Goal: Task Accomplishment & Management: Use online tool/utility

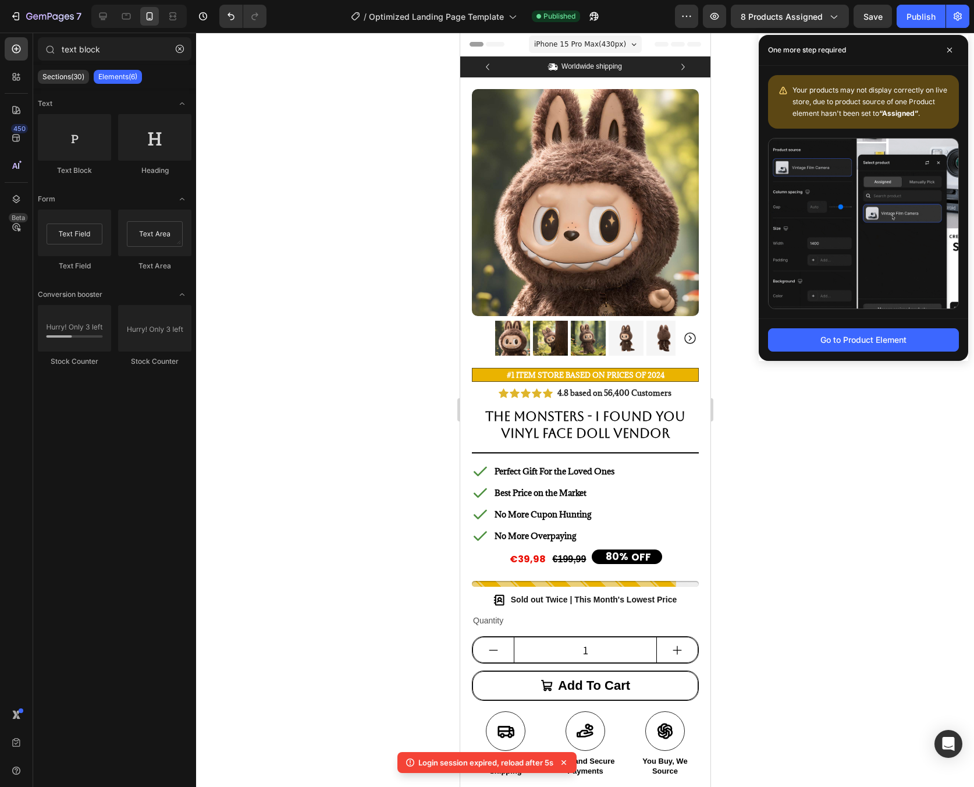
scroll to position [870, 0]
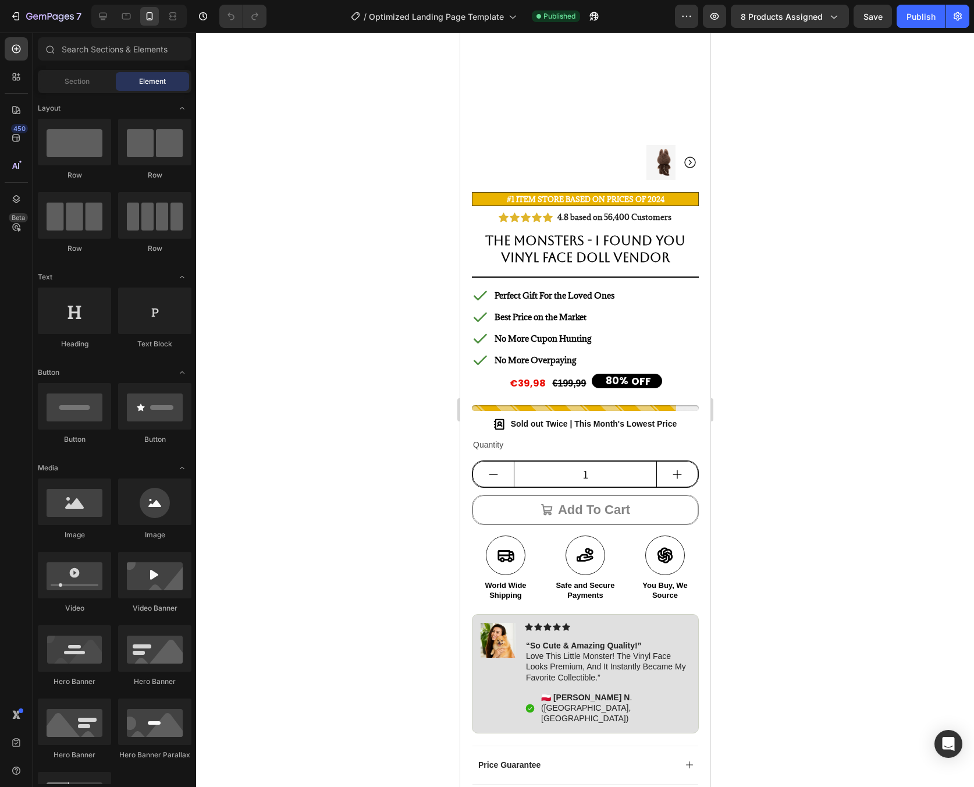
scroll to position [178, 0]
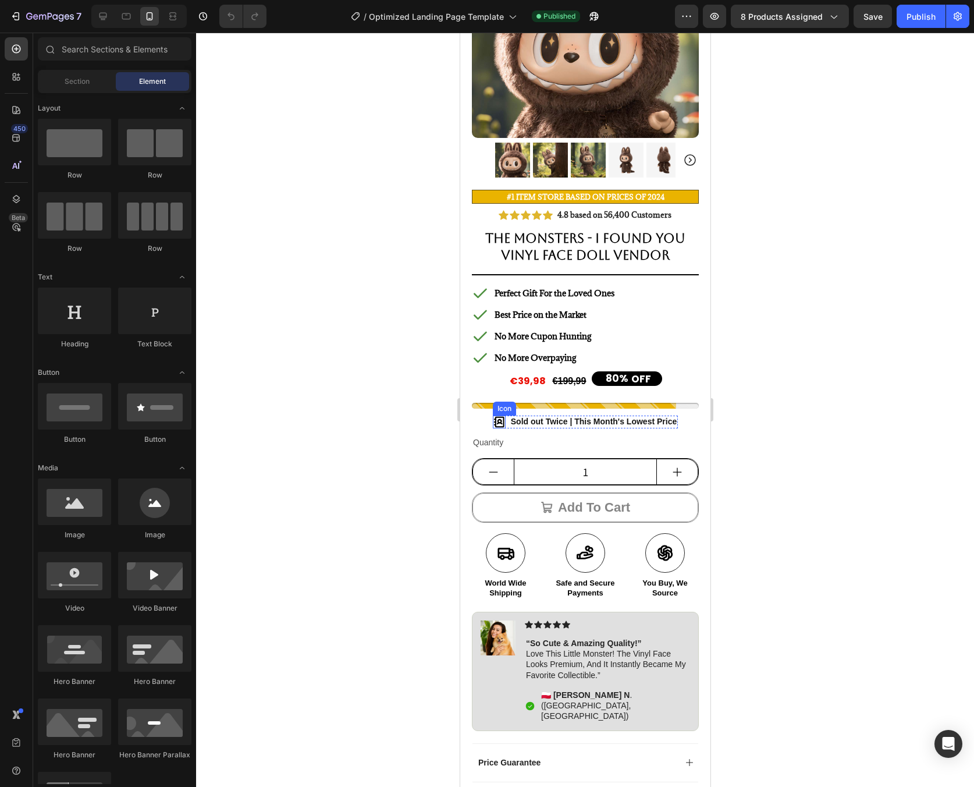
click at [494, 416] on icon at bounding box center [498, 422] width 13 height 13
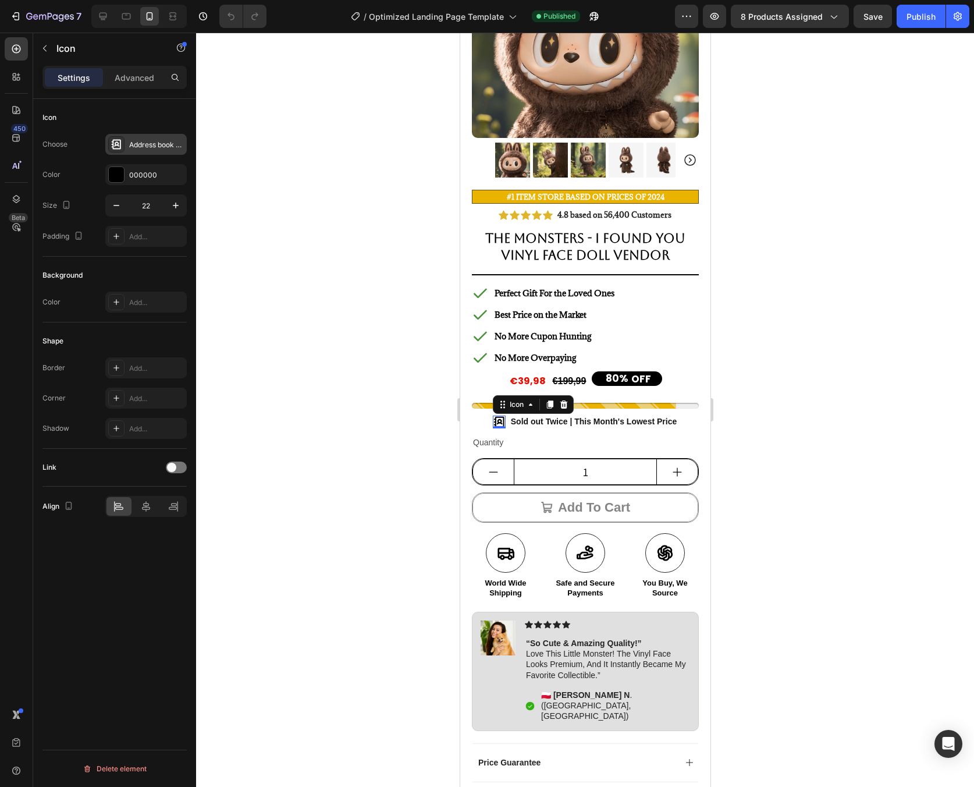
click at [141, 141] on div "Address book bold" at bounding box center [156, 145] width 55 height 10
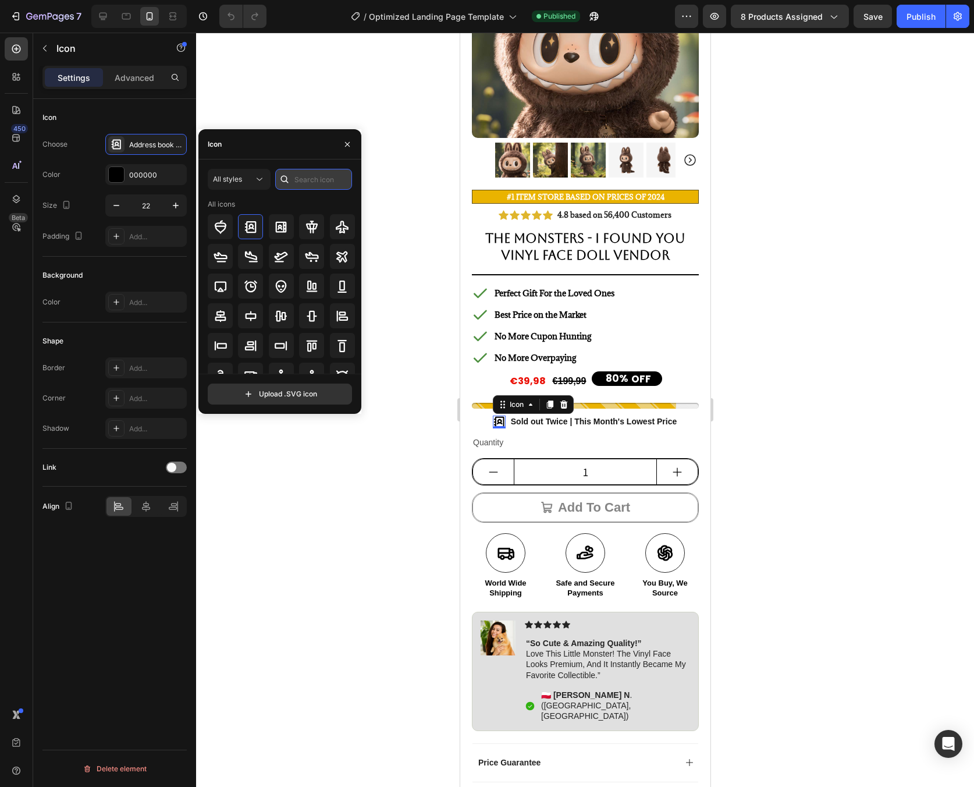
click at [306, 183] on input "text" at bounding box center [313, 179] width 77 height 21
type input "timer"
click at [284, 281] on icon at bounding box center [281, 286] width 14 height 14
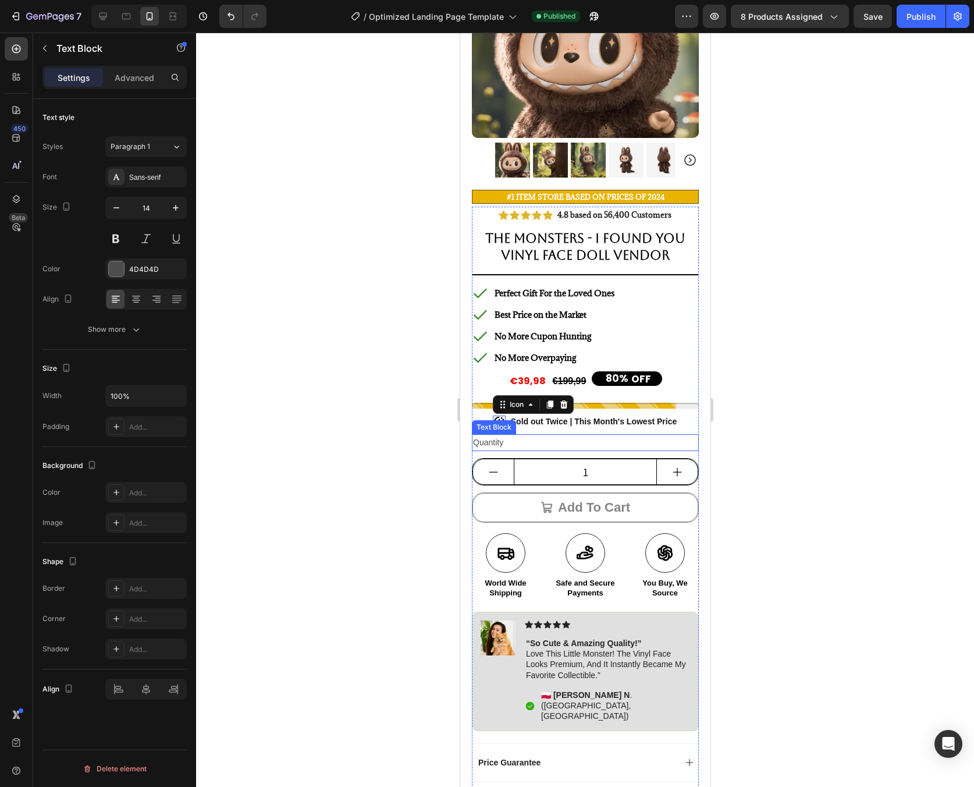
click at [557, 438] on div "Quantity" at bounding box center [584, 442] width 227 height 17
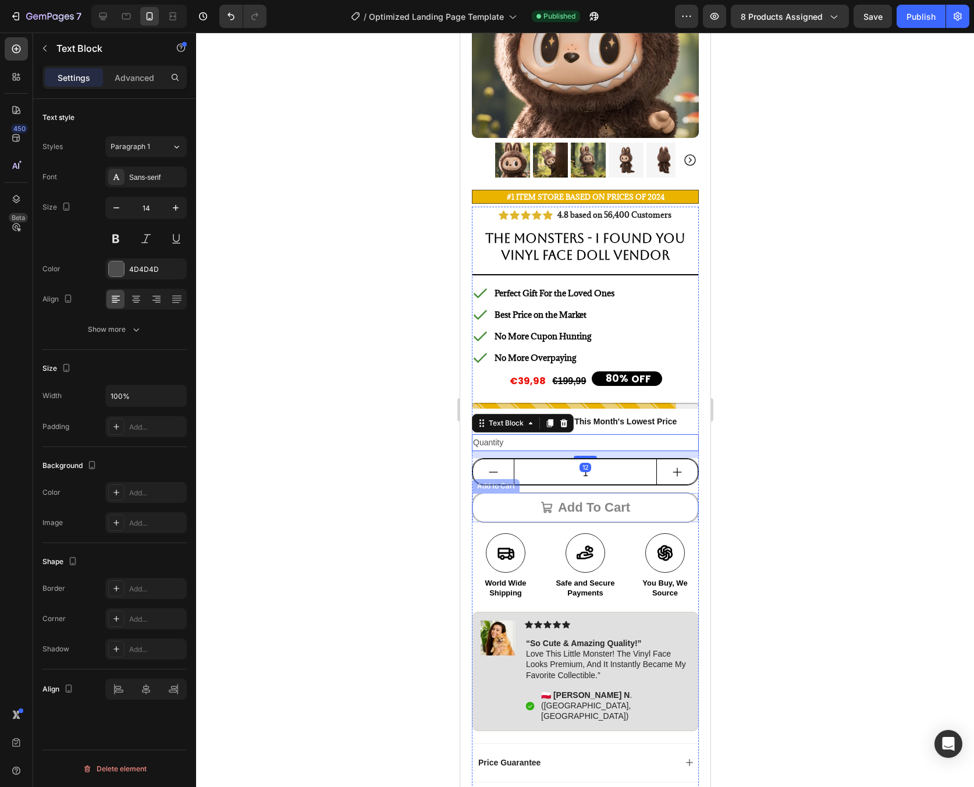
click at [671, 502] on button "Add to cart" at bounding box center [585, 507] width 226 height 29
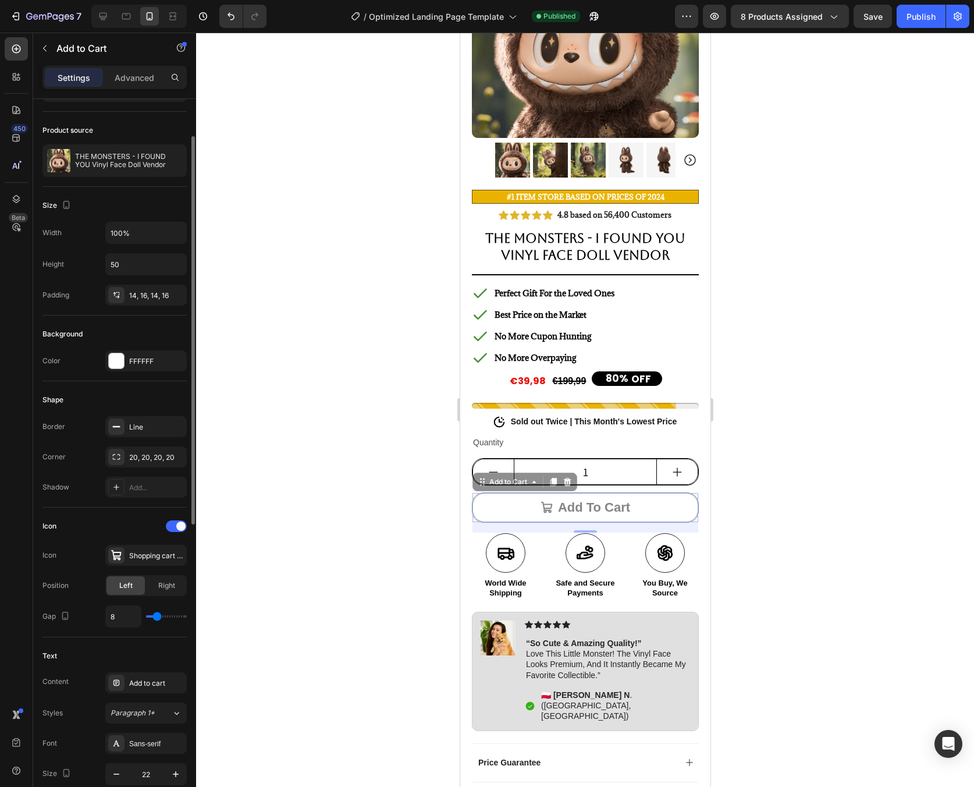
scroll to position [138, 0]
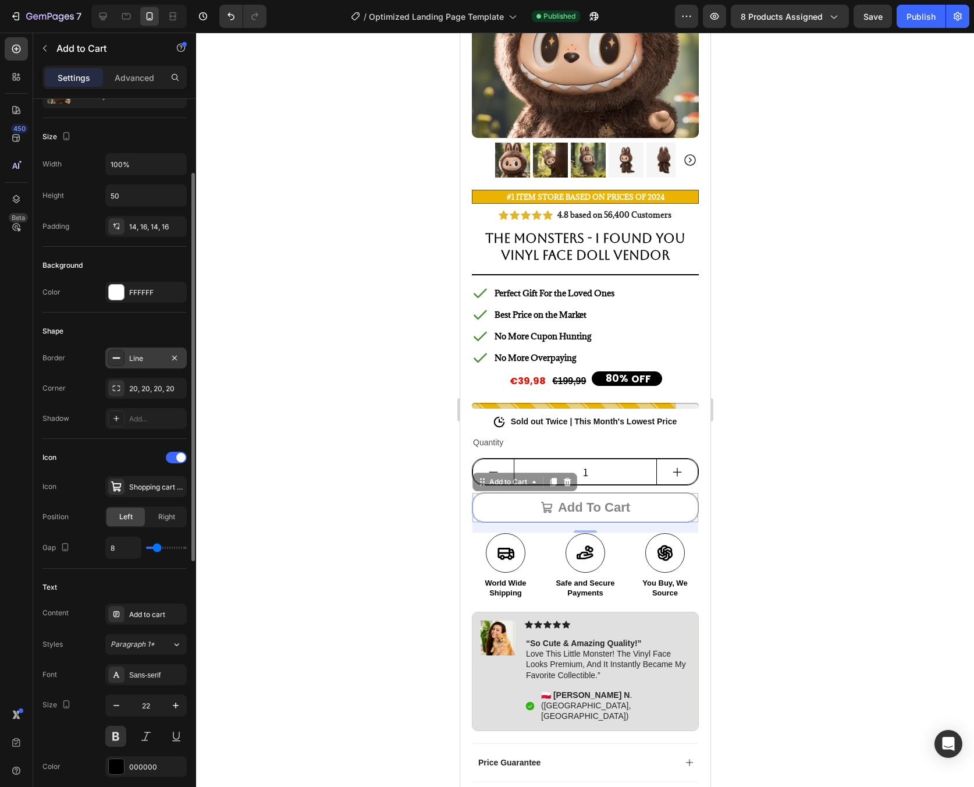
click at [142, 365] on div "Line" at bounding box center [145, 357] width 81 height 21
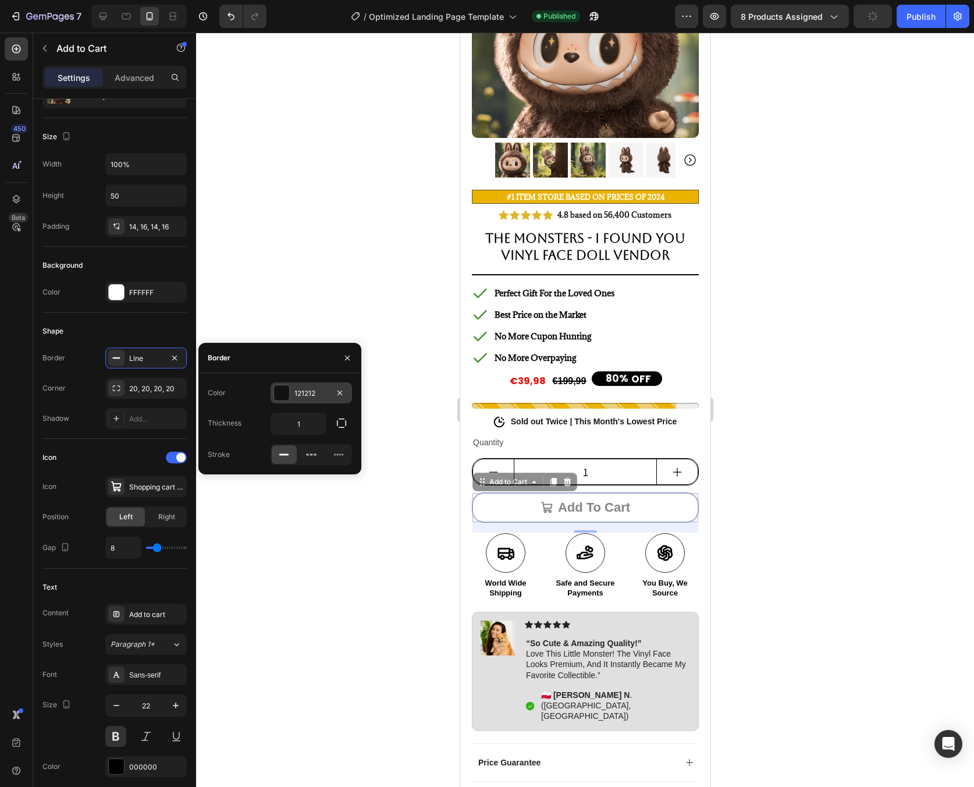
click at [277, 392] on div at bounding box center [281, 392] width 15 height 15
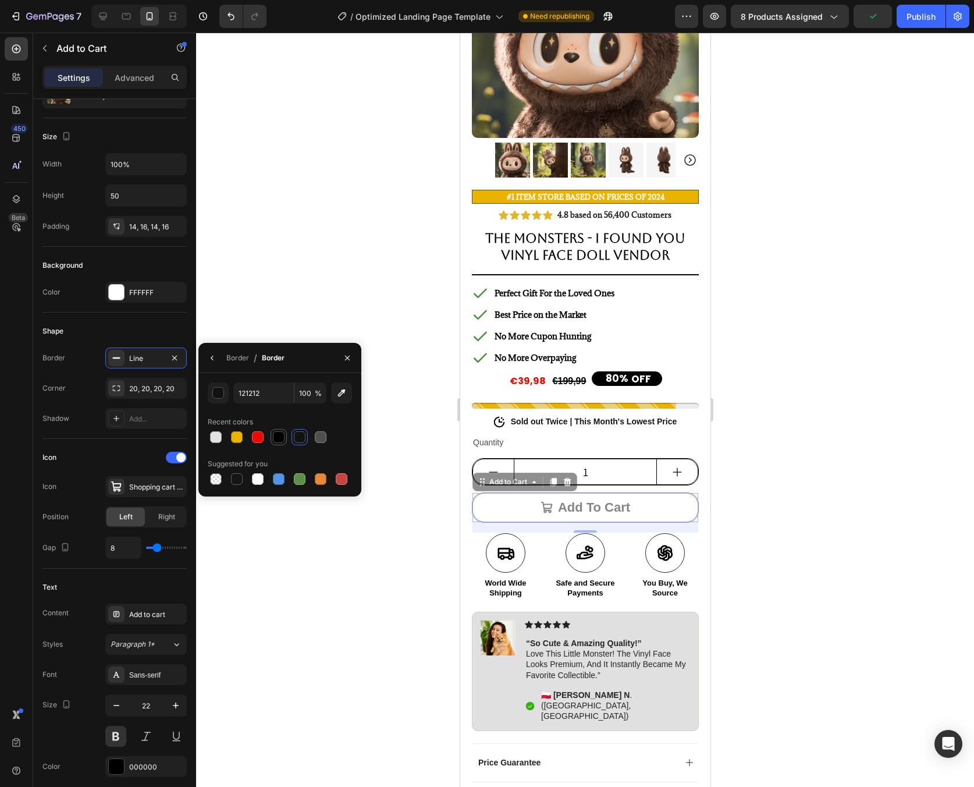
click at [274, 435] on div at bounding box center [279, 437] width 12 height 12
type input "000000"
click at [127, 453] on div "Icon" at bounding box center [114, 457] width 144 height 19
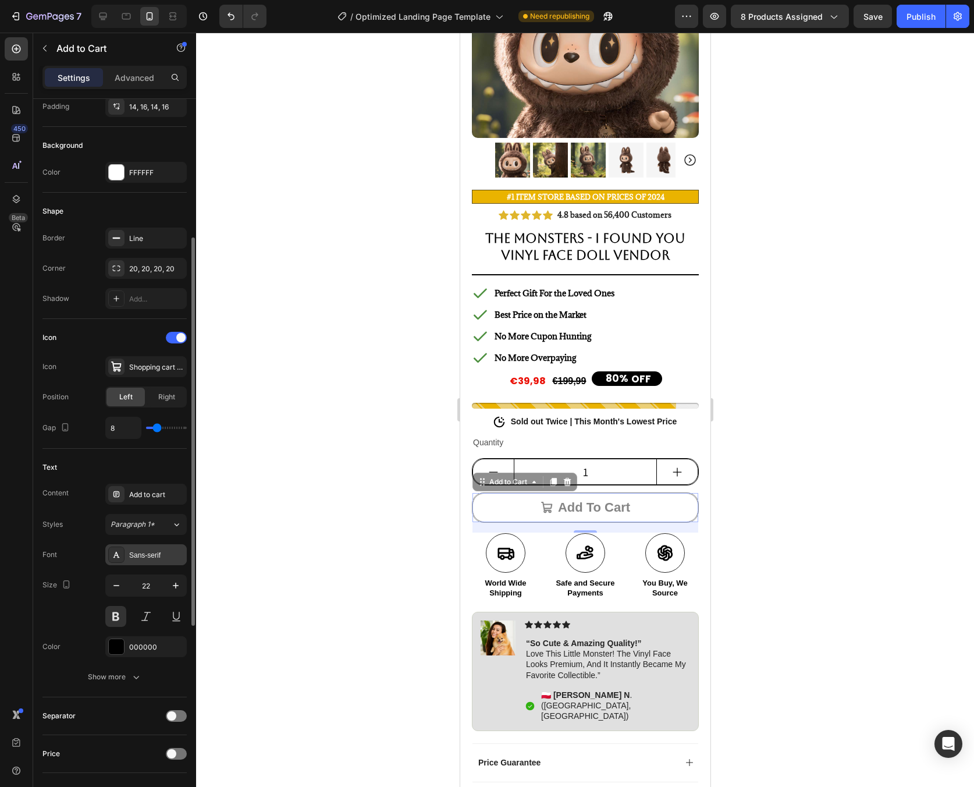
scroll to position [280, 0]
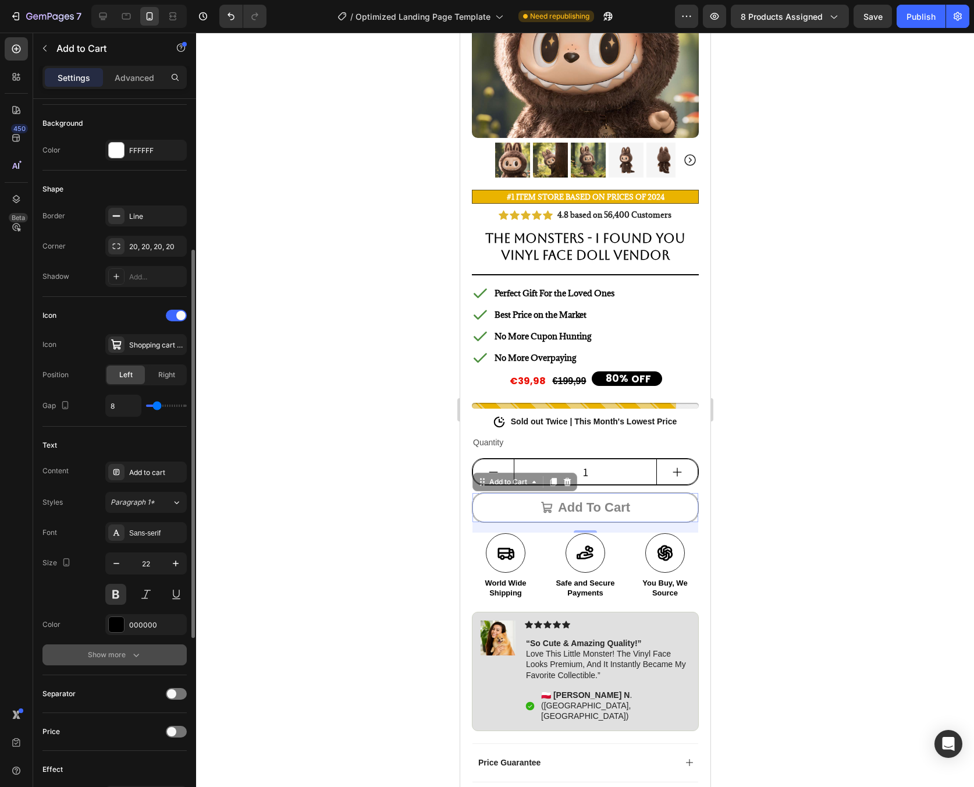
click at [134, 651] on icon "button" at bounding box center [136, 655] width 12 height 12
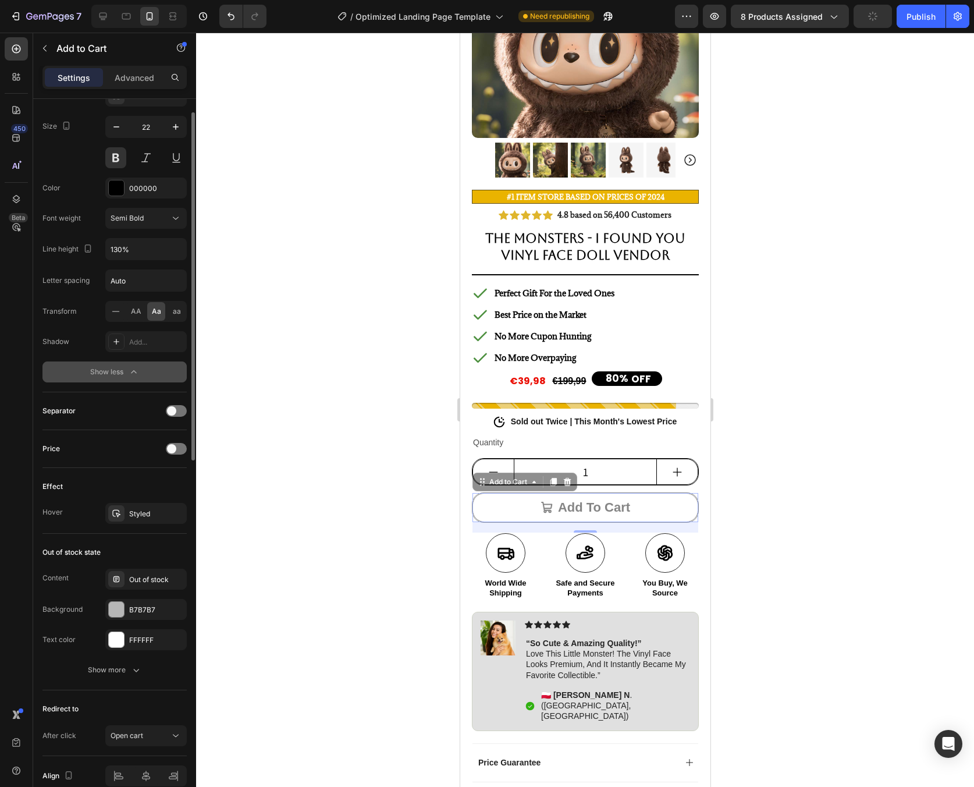
scroll to position [772, 0]
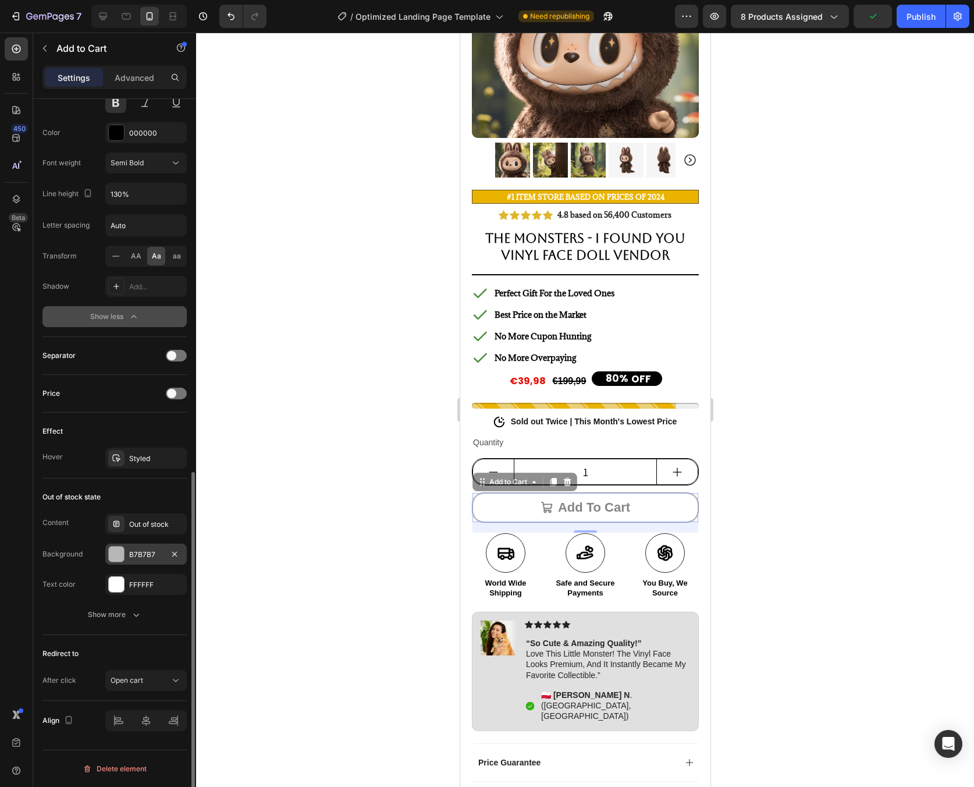
click at [119, 550] on div at bounding box center [116, 554] width 15 height 15
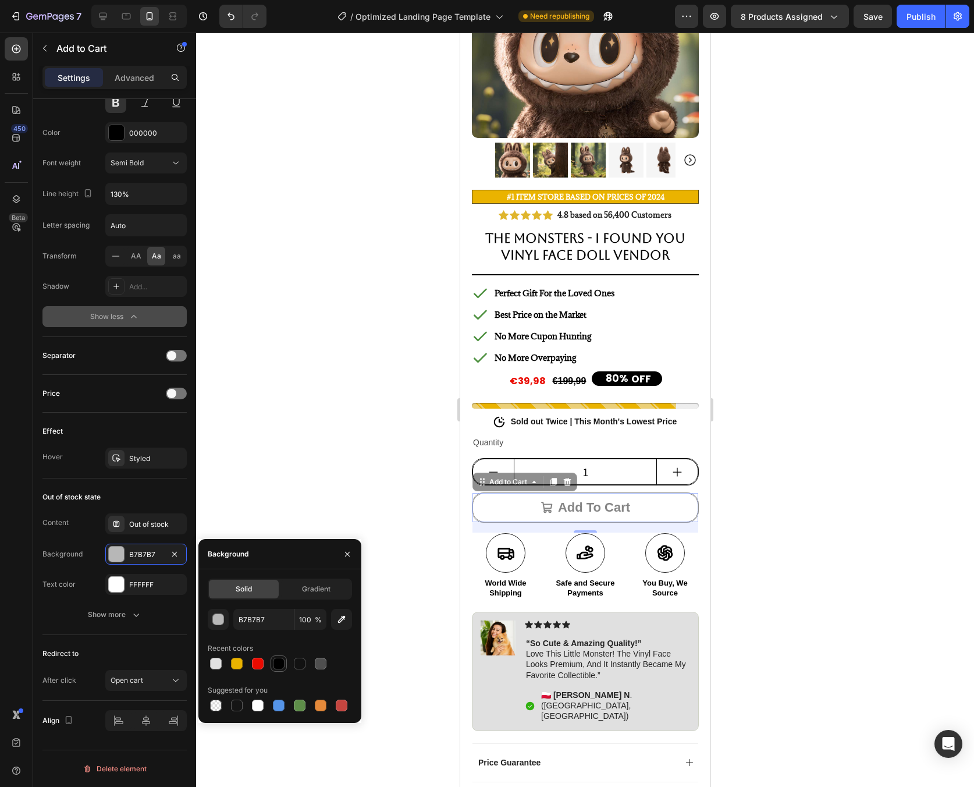
click at [280, 662] on div at bounding box center [279, 664] width 12 height 12
type input "000000"
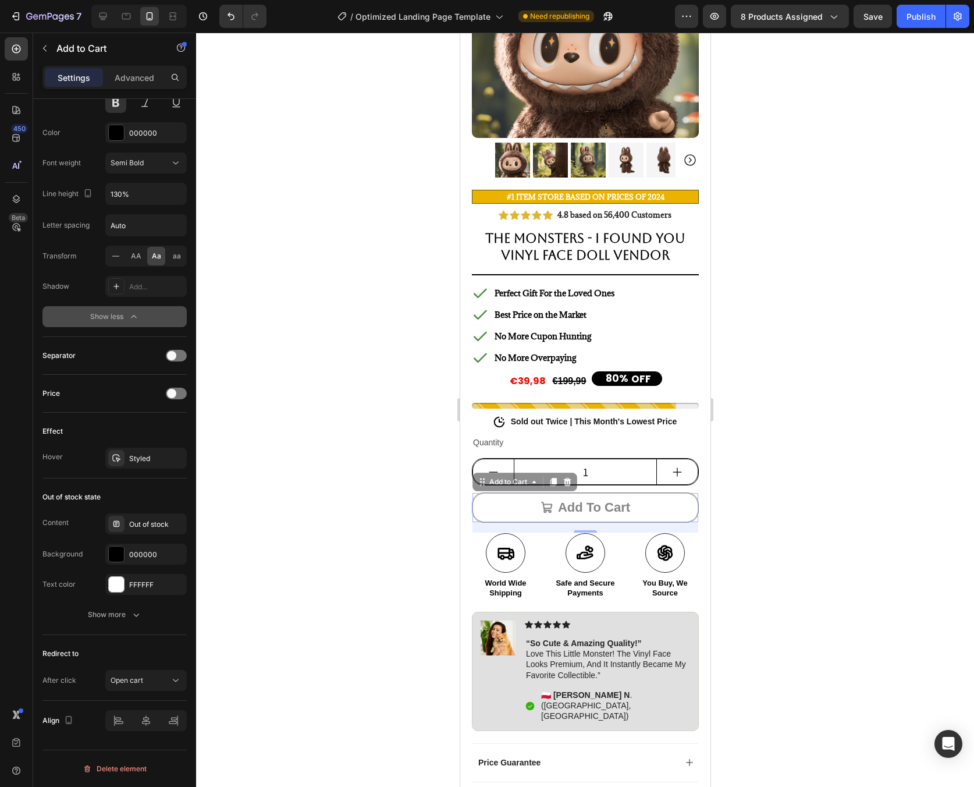
click at [295, 421] on div at bounding box center [585, 410] width 778 height 754
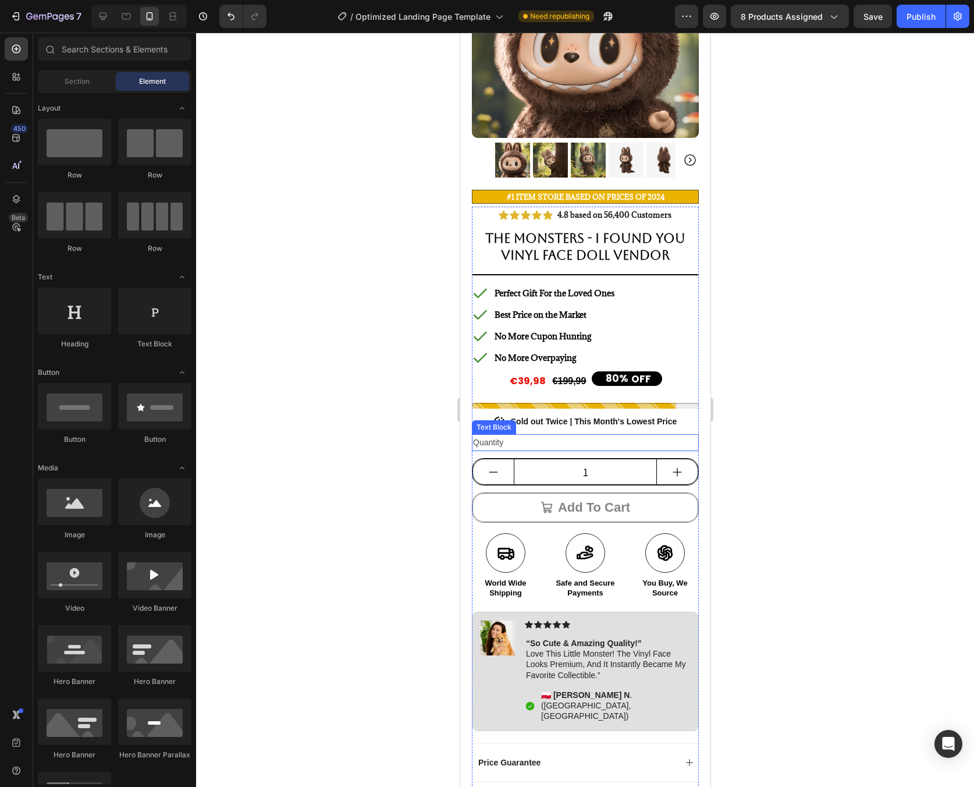
click at [659, 434] on div "Quantity" at bounding box center [584, 442] width 227 height 17
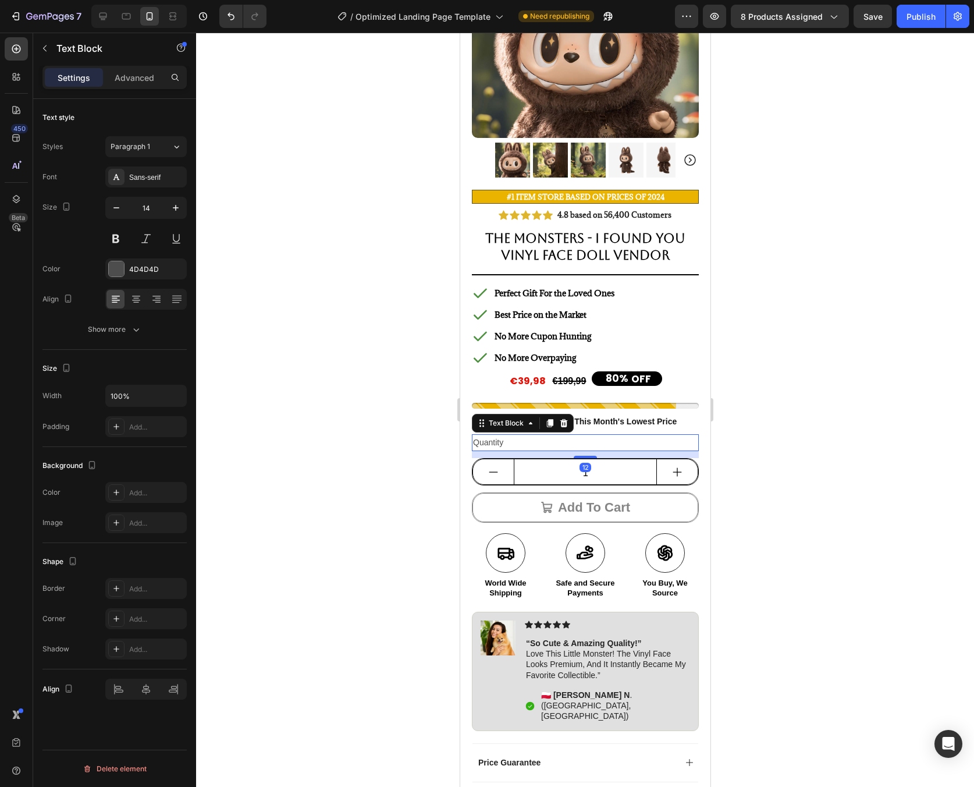
click at [732, 441] on div at bounding box center [585, 410] width 778 height 754
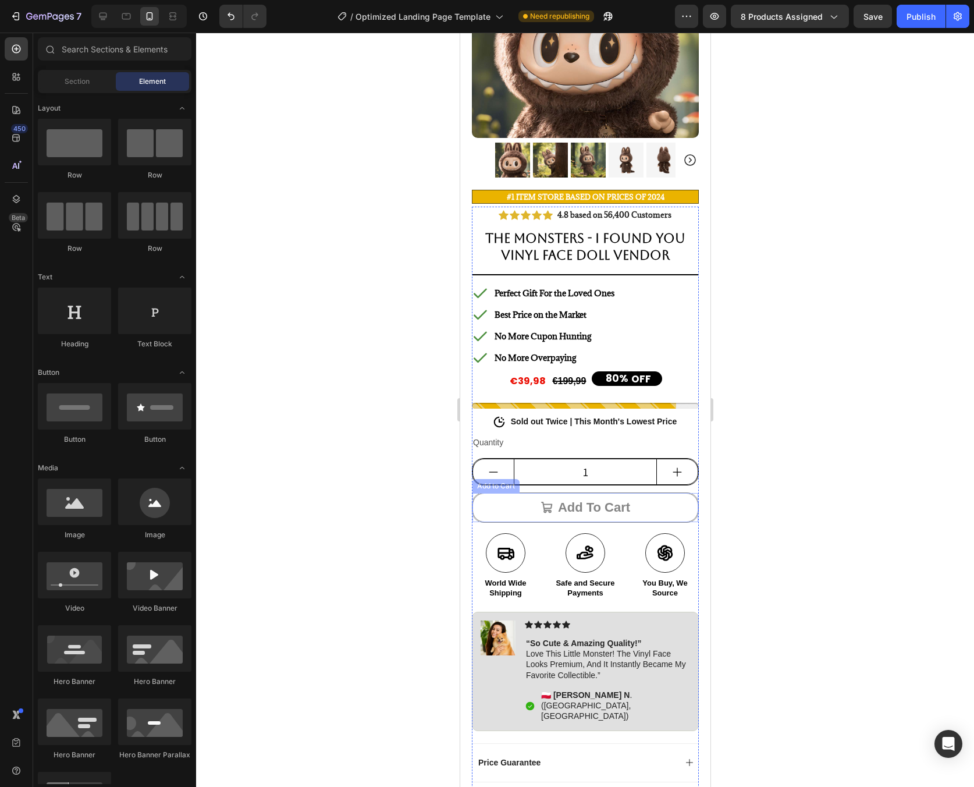
click at [643, 493] on button "Add to cart" at bounding box center [585, 507] width 226 height 29
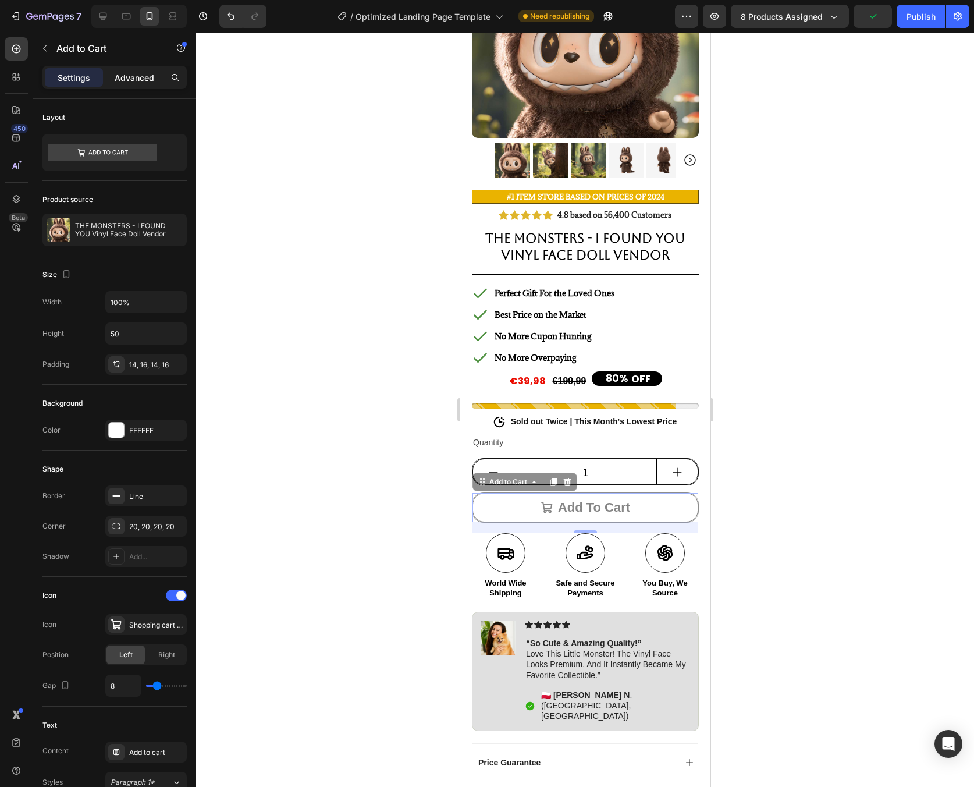
click at [126, 79] on p "Advanced" at bounding box center [135, 78] width 40 height 12
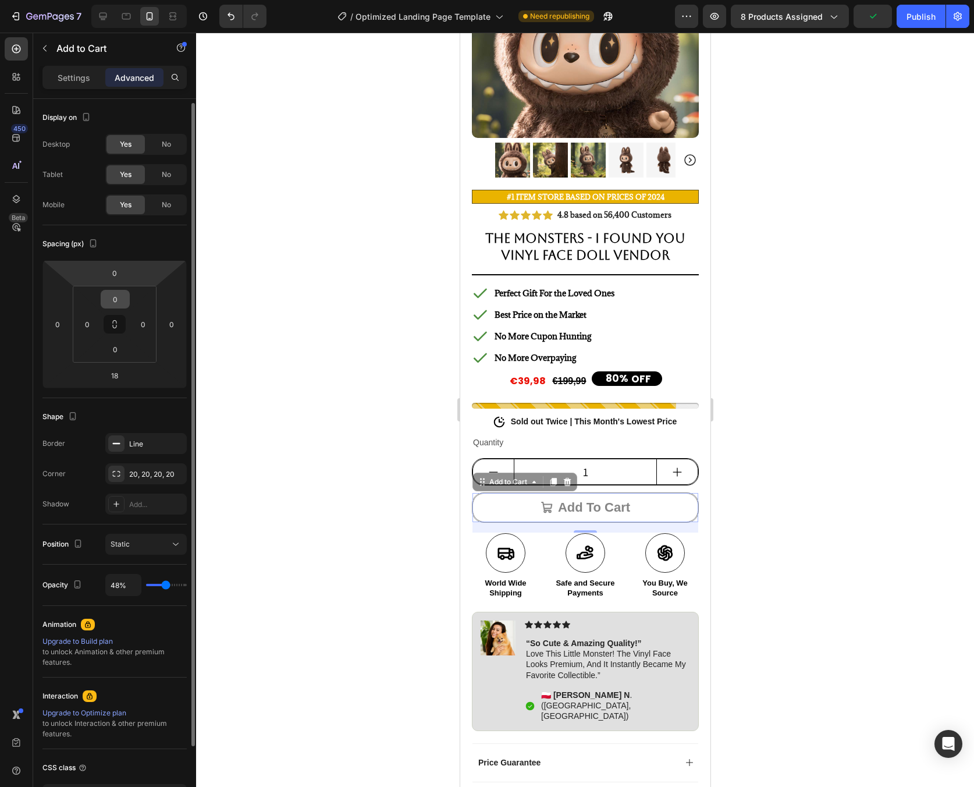
scroll to position [87, 0]
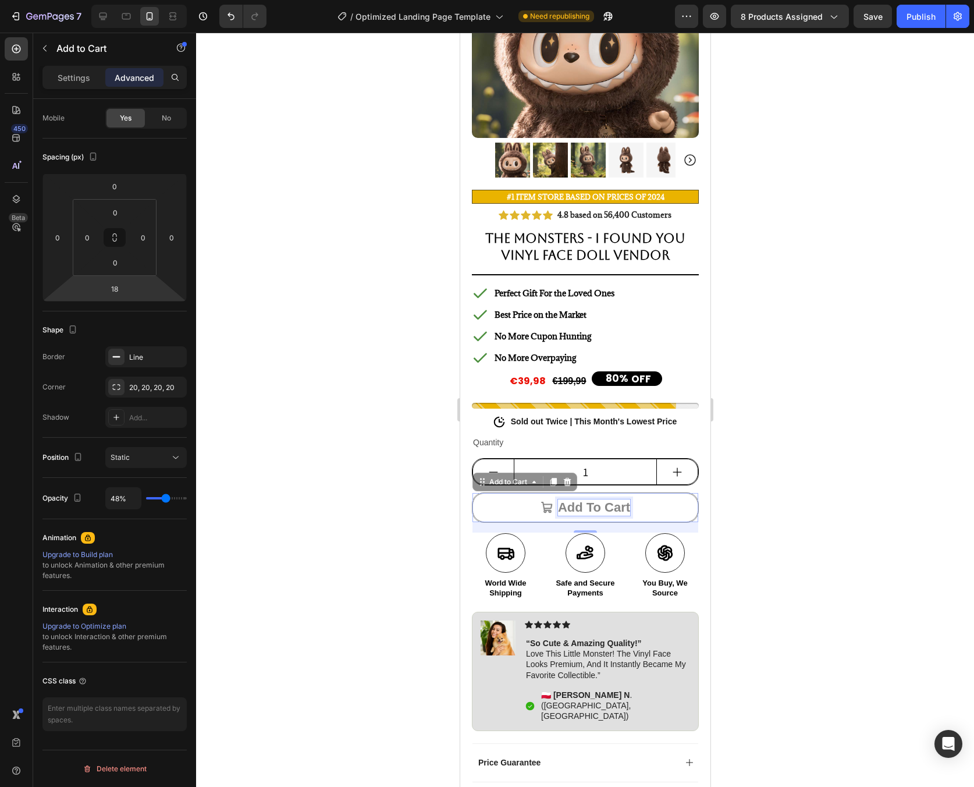
click at [582, 500] on div "Add to cart" at bounding box center [594, 507] width 72 height 17
click at [627, 503] on button "Add to cart" at bounding box center [585, 507] width 226 height 29
click at [614, 499] on p "Add to cart" at bounding box center [594, 507] width 72 height 17
click at [595, 501] on p "Add to cart" at bounding box center [594, 507] width 72 height 17
click at [595, 502] on p "Add to cart" at bounding box center [594, 507] width 72 height 17
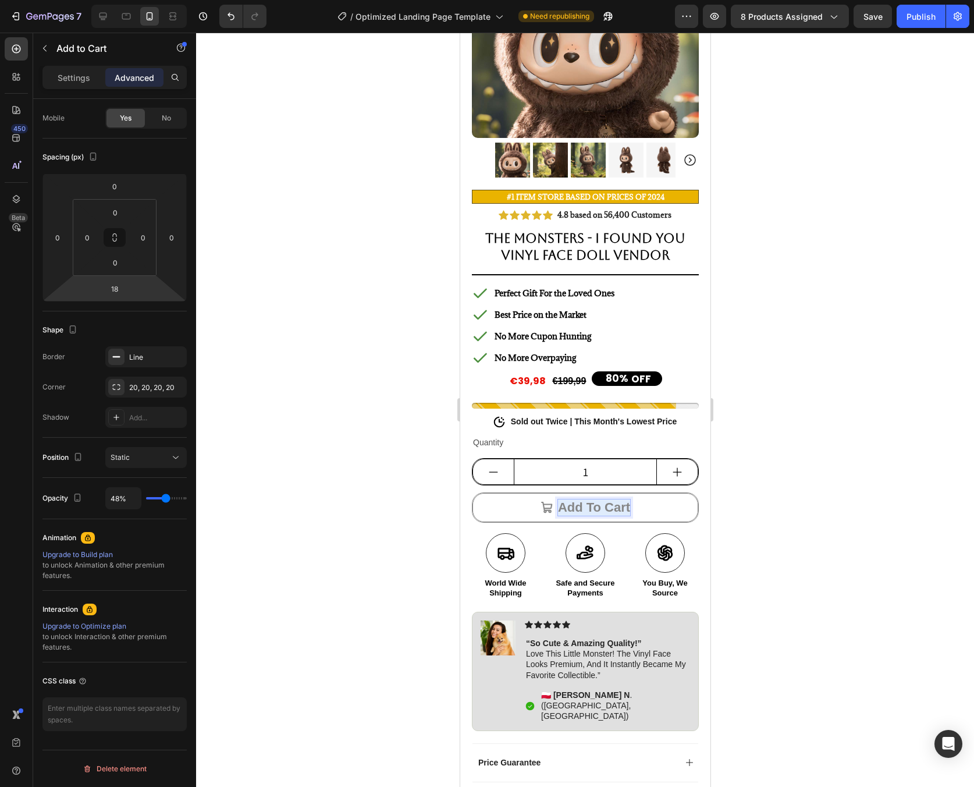
click at [595, 502] on p "Add to cart" at bounding box center [594, 507] width 72 height 17
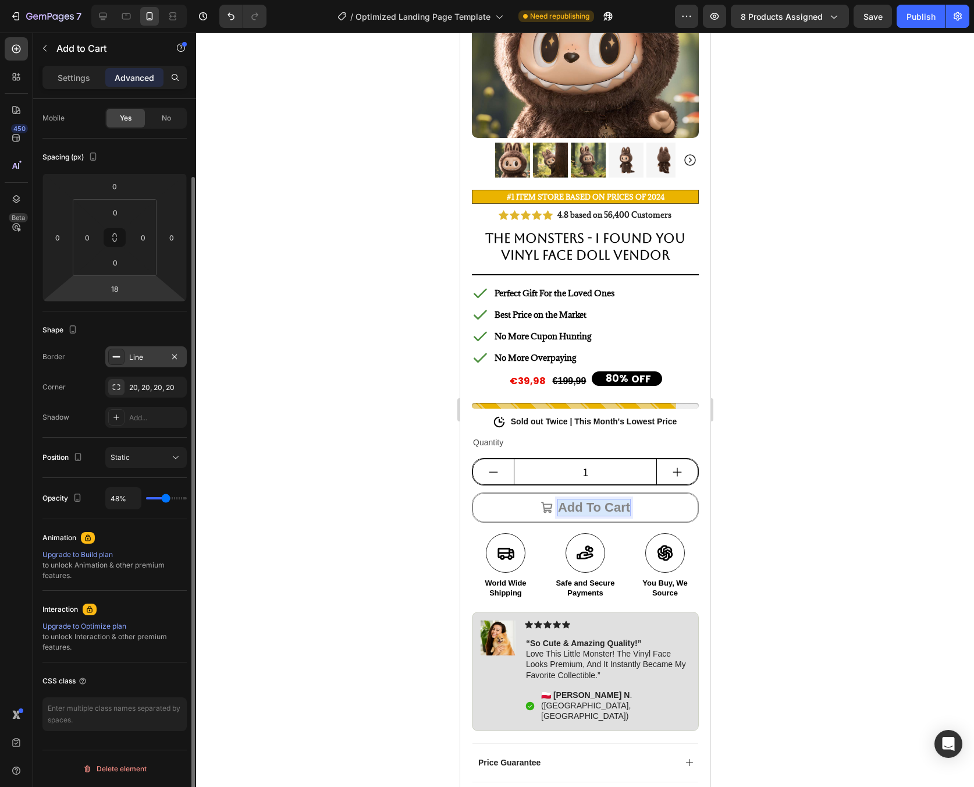
click at [149, 364] on div "Line" at bounding box center [145, 356] width 81 height 21
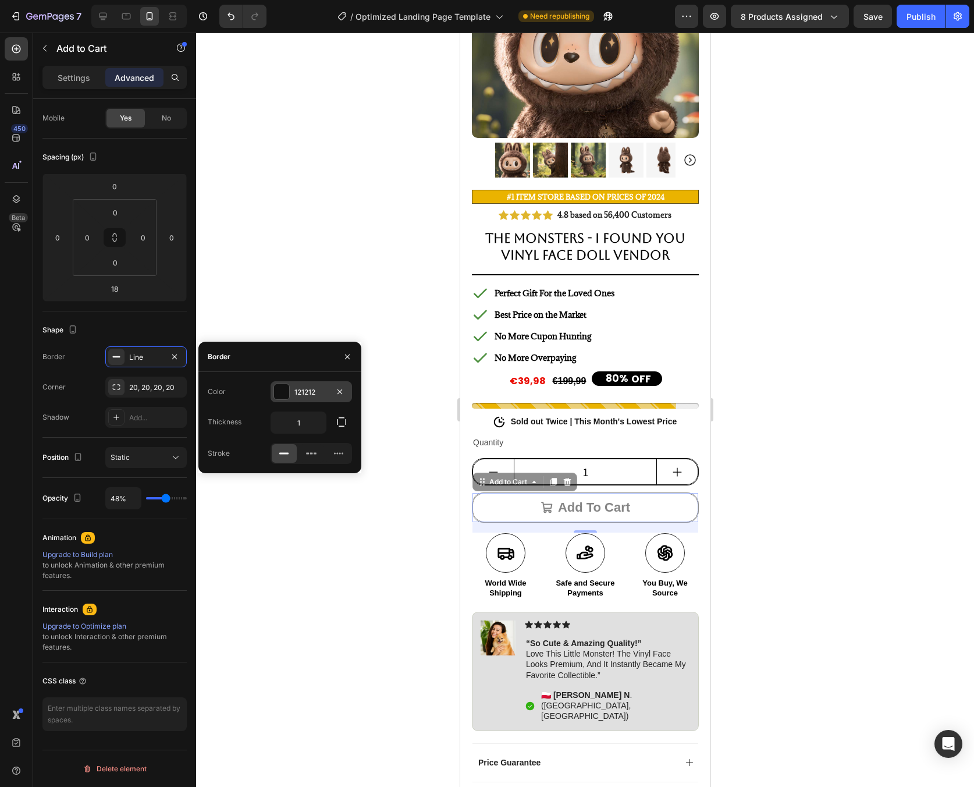
click at [277, 393] on div at bounding box center [281, 391] width 15 height 15
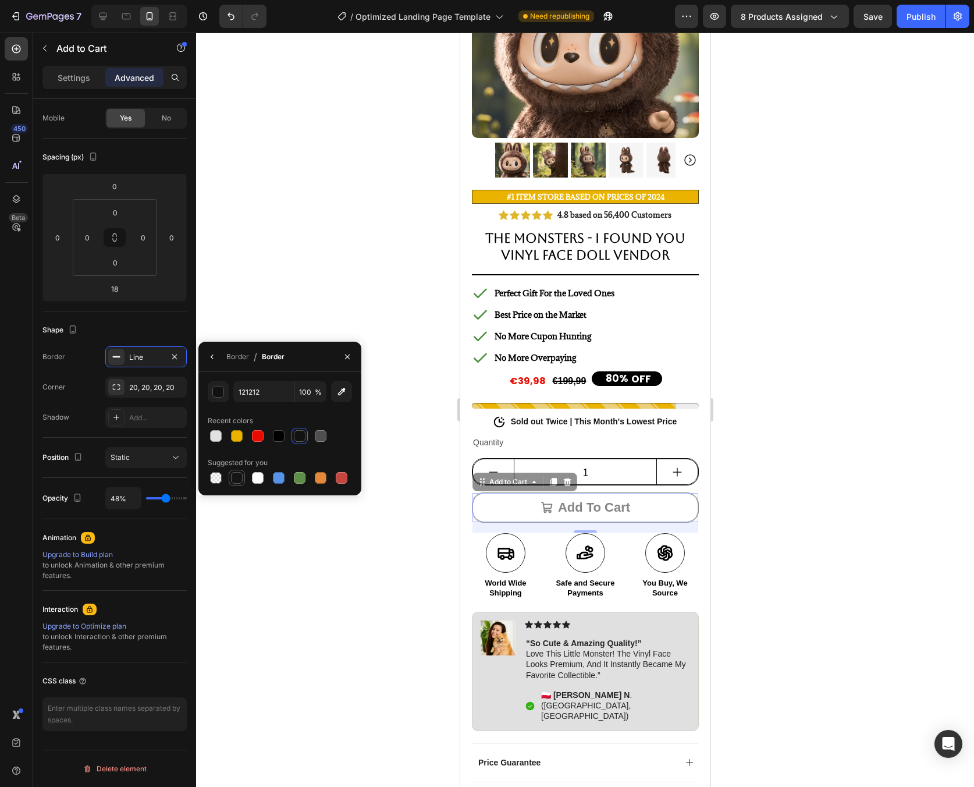
click at [241, 478] on div at bounding box center [237, 478] width 12 height 12
click at [272, 434] on div at bounding box center [279, 436] width 14 height 14
type input "000000"
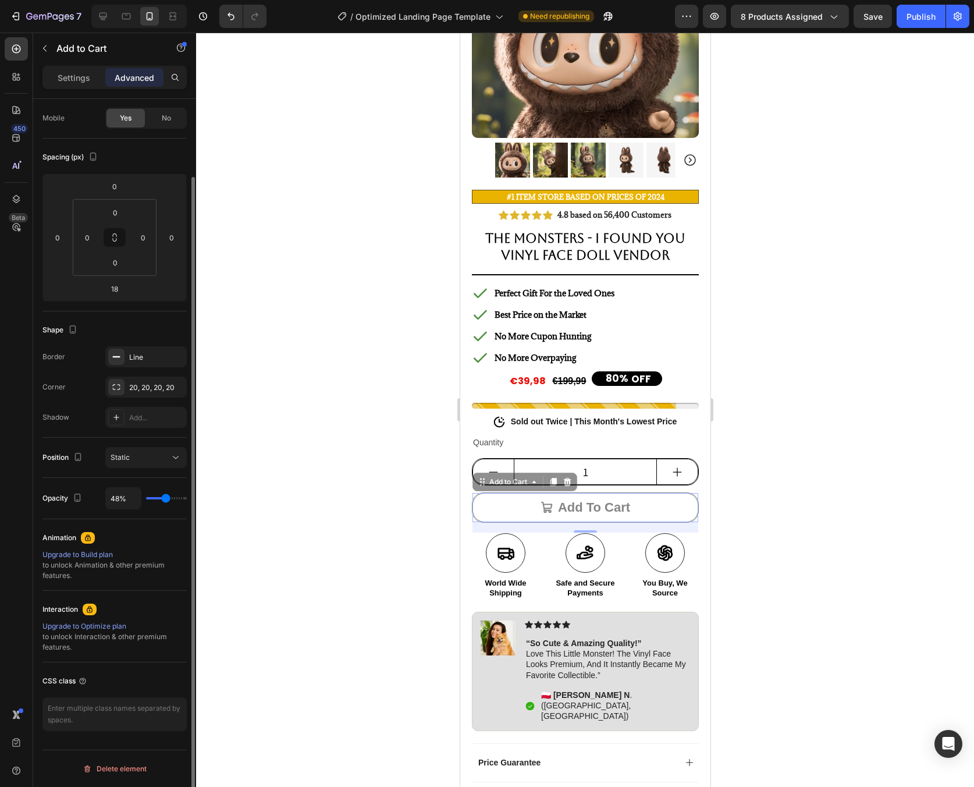
click at [185, 405] on div "Border Line Corner 20, 20, 20, 20 Shadow Add..." at bounding box center [114, 386] width 144 height 81
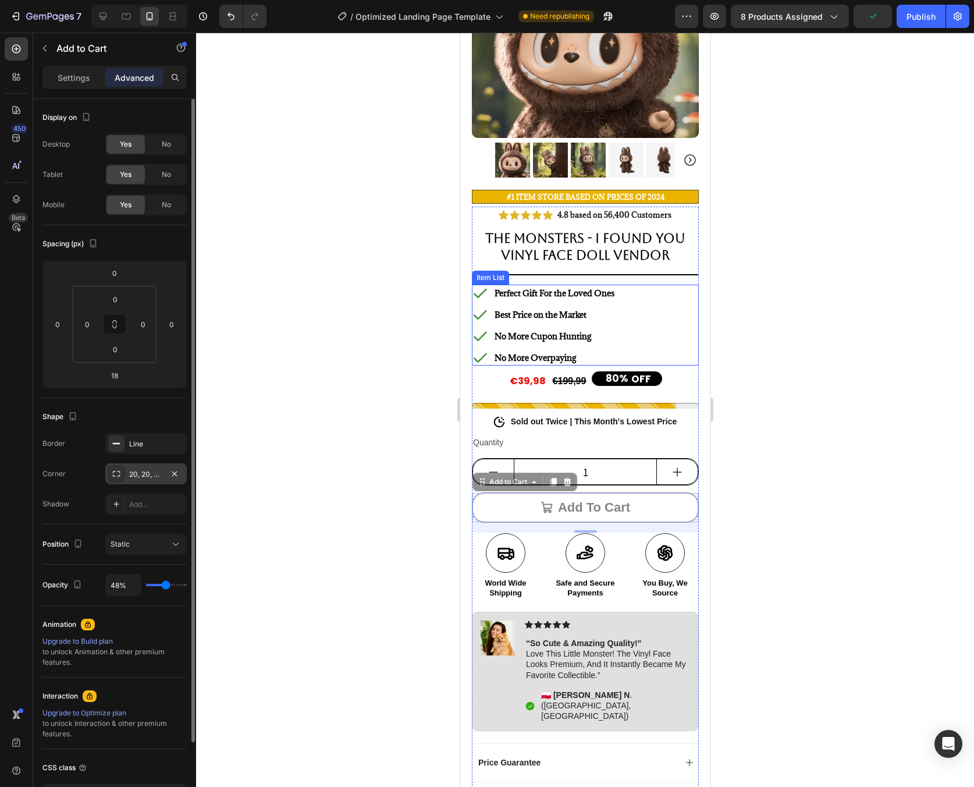
click at [161, 480] on div "20, 20, 20, 20" at bounding box center [145, 473] width 81 height 21
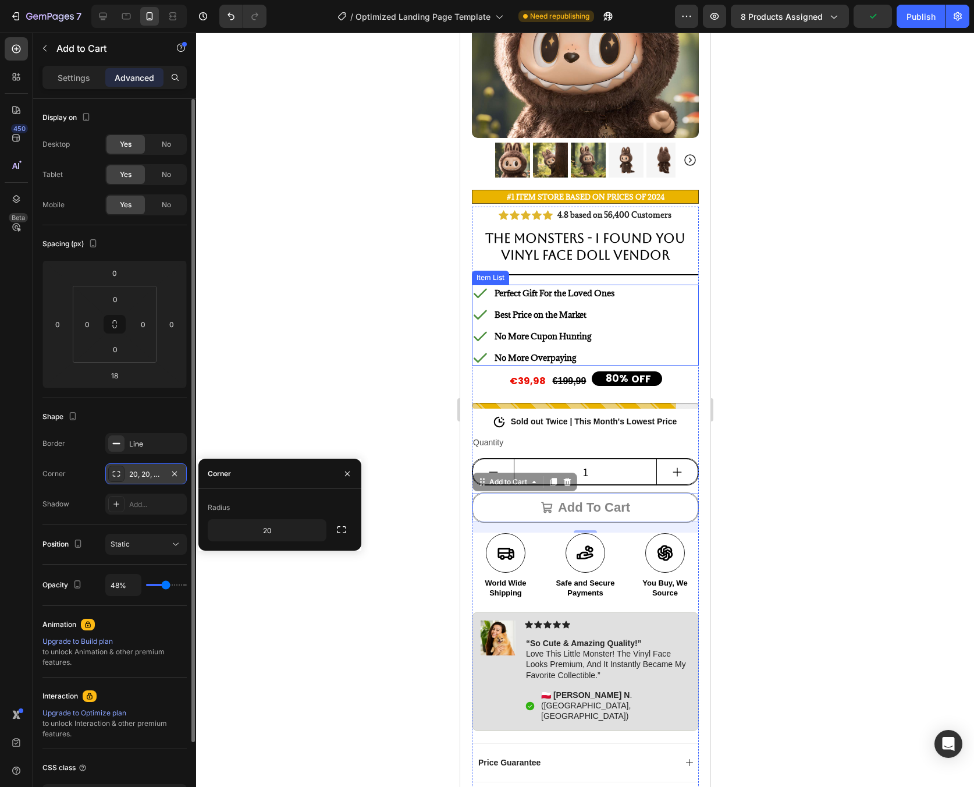
click at [161, 480] on div "20, 20, 20, 20" at bounding box center [145, 473] width 81 height 21
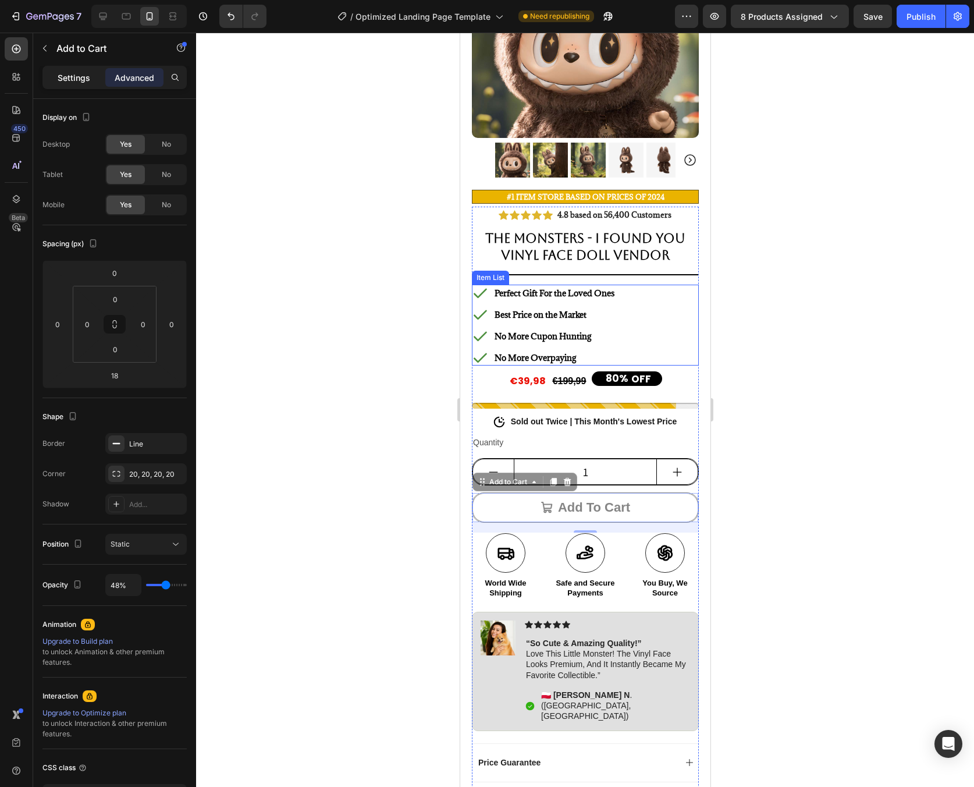
click at [89, 75] on p "Settings" at bounding box center [74, 78] width 33 height 12
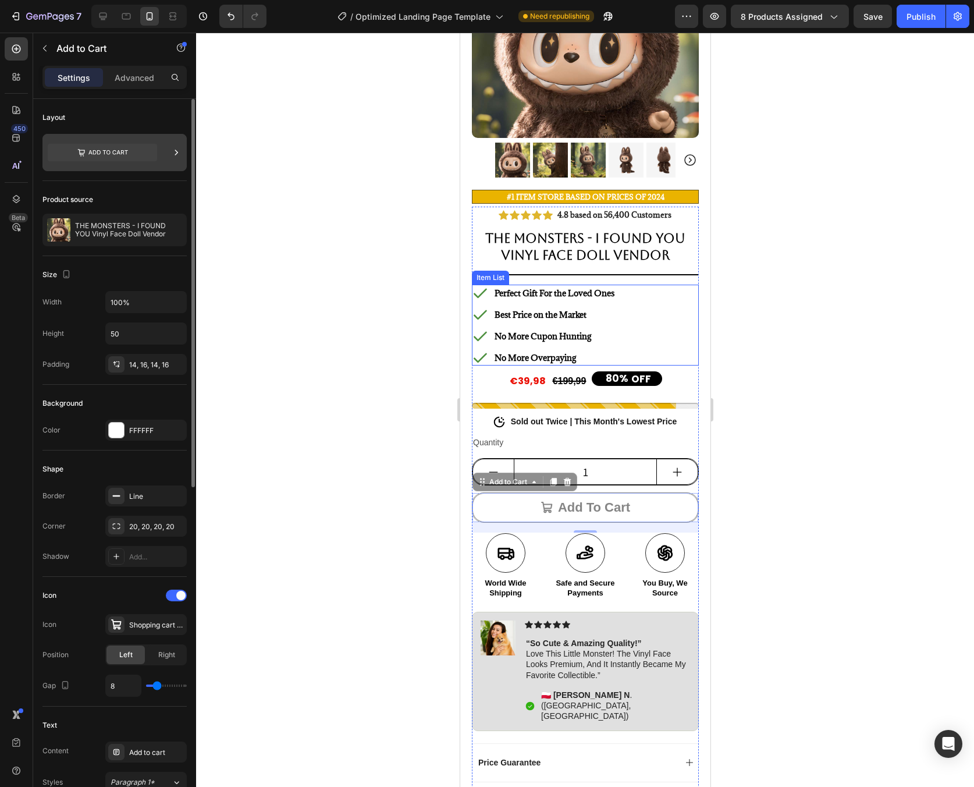
click at [174, 154] on icon at bounding box center [177, 153] width 12 height 12
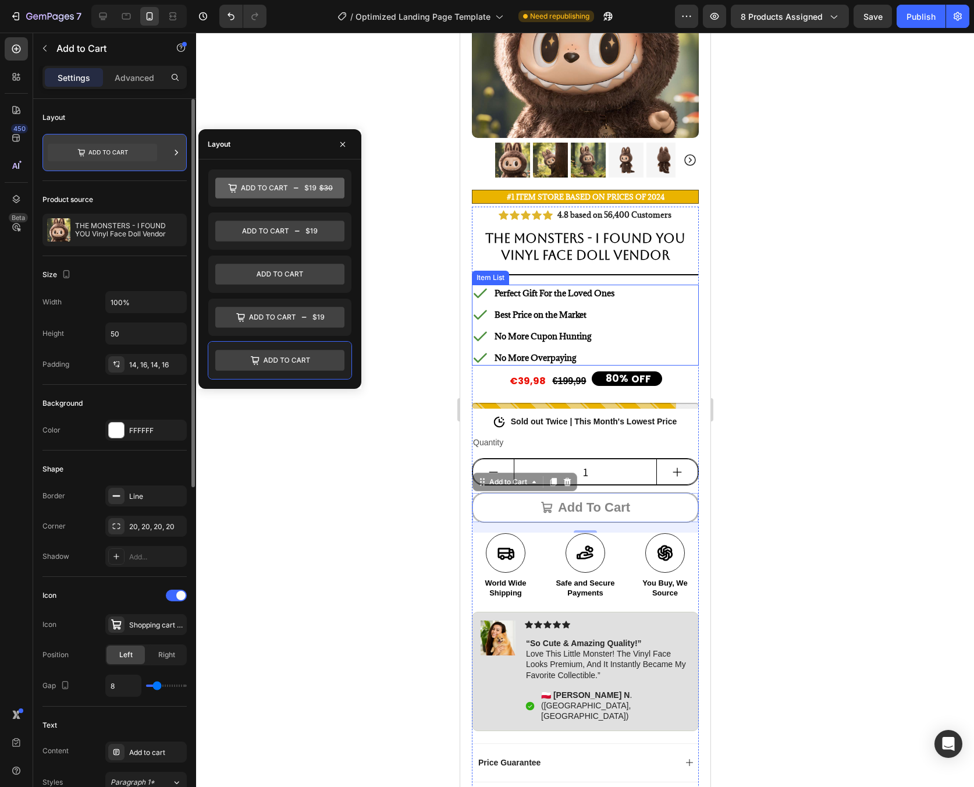
click at [175, 157] on icon at bounding box center [177, 153] width 12 height 12
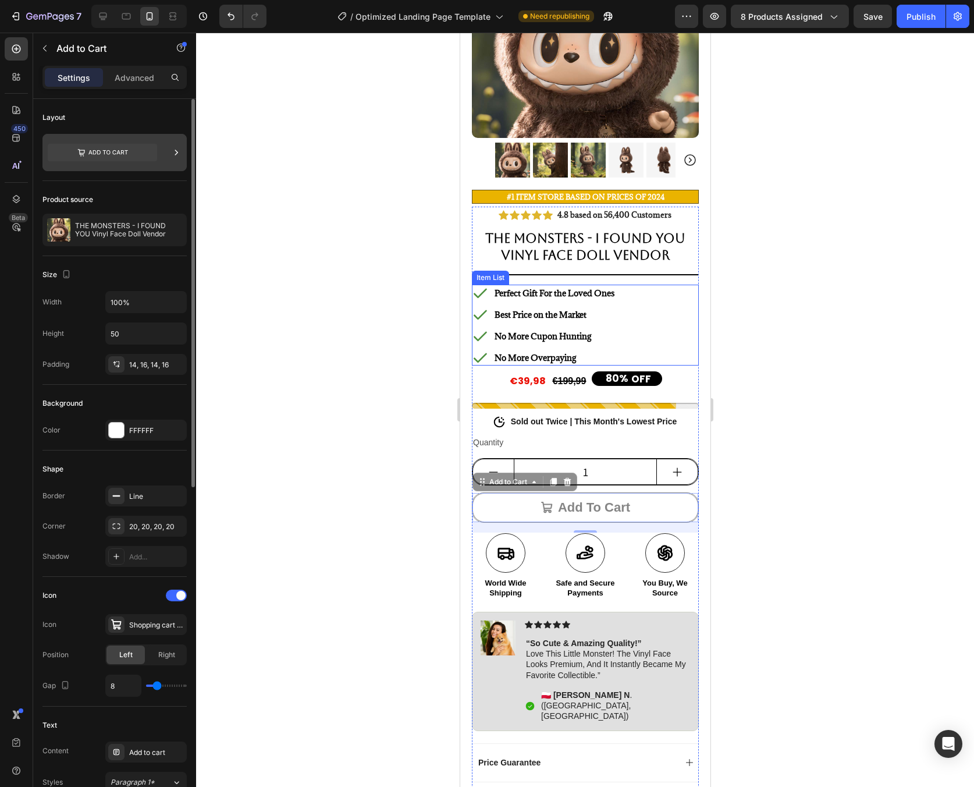
click at [175, 157] on icon at bounding box center [177, 153] width 12 height 12
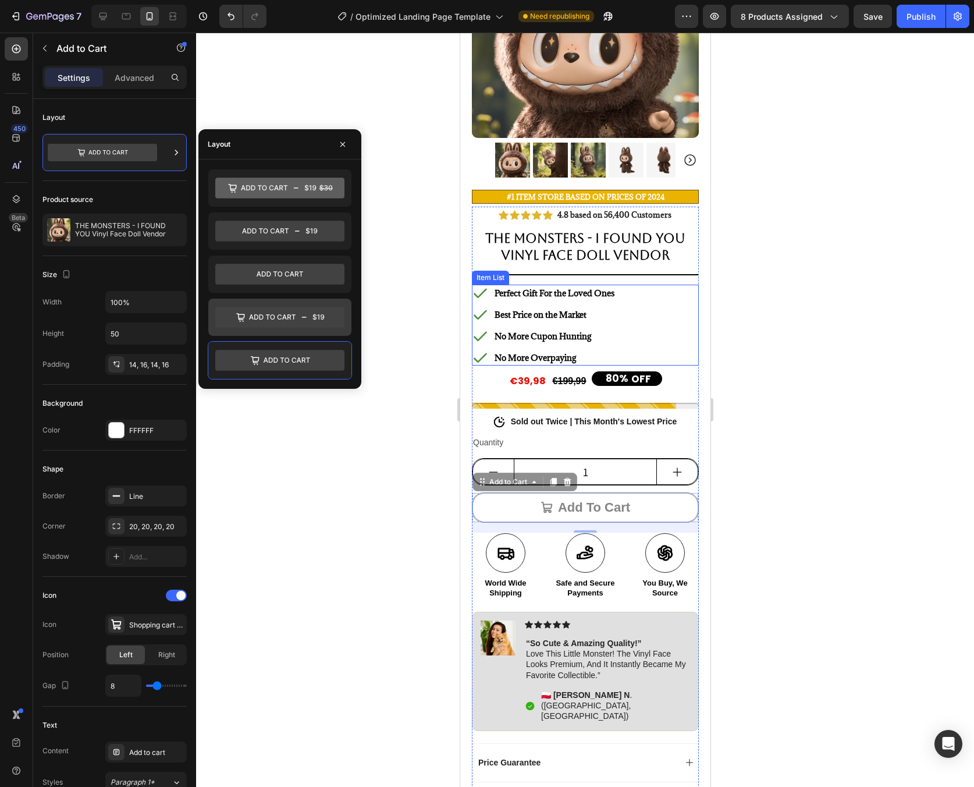
click at [281, 315] on icon at bounding box center [272, 316] width 47 height 5
click at [327, 345] on div at bounding box center [279, 360] width 143 height 37
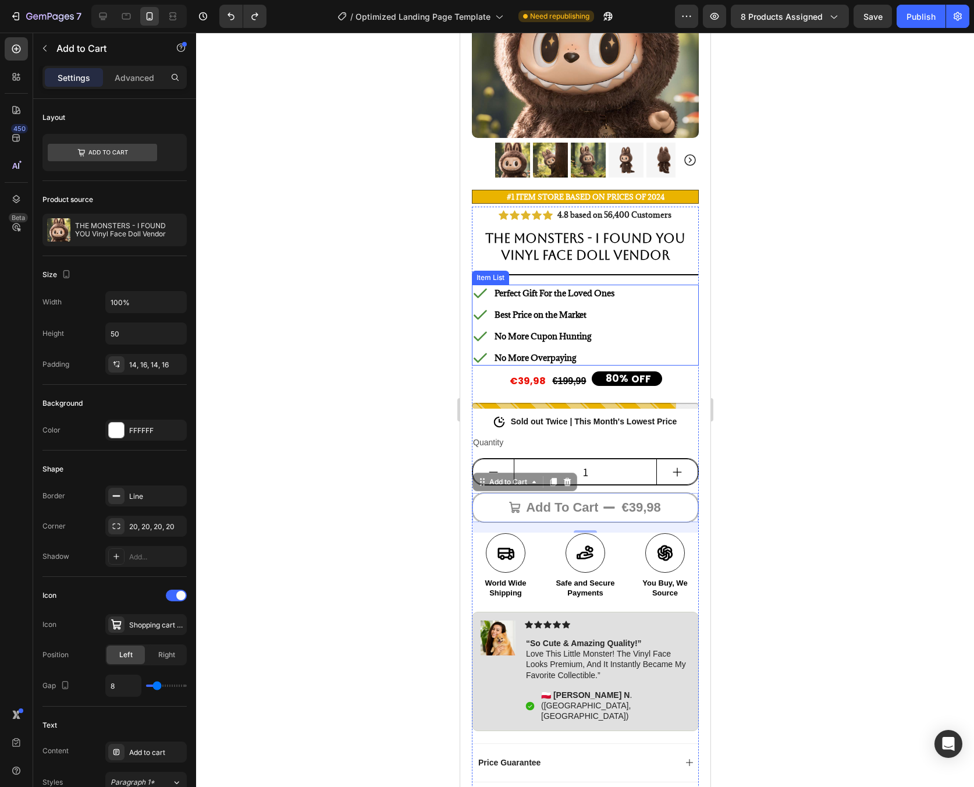
click at [391, 311] on div at bounding box center [585, 410] width 778 height 754
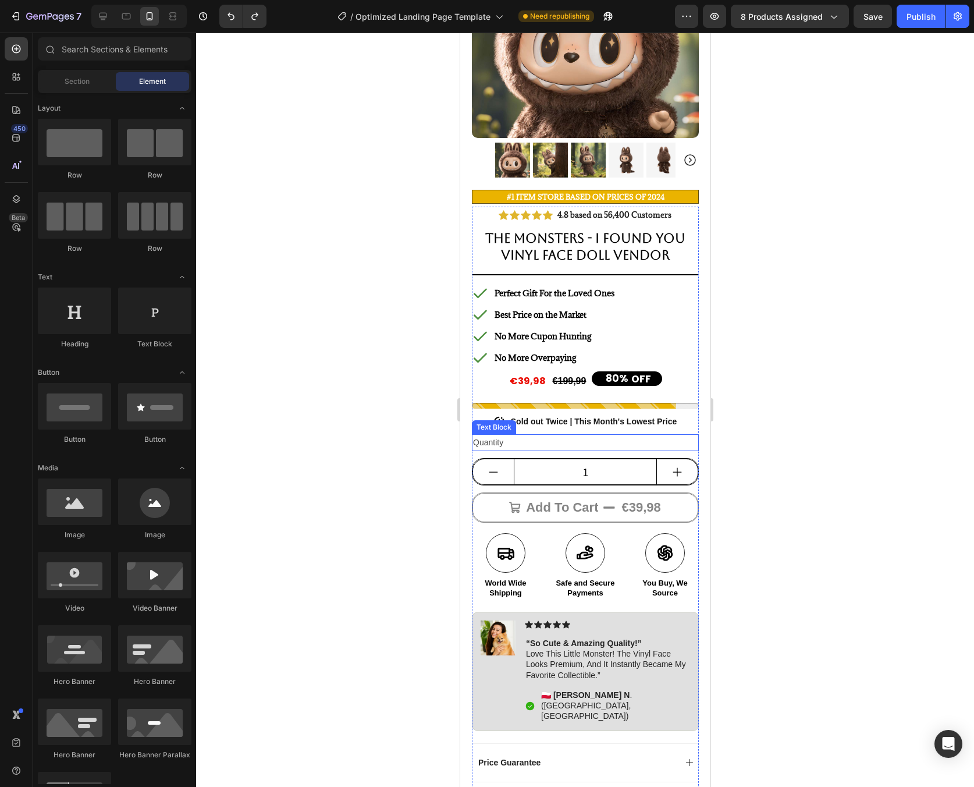
click at [602, 439] on div "Quantity" at bounding box center [584, 442] width 227 height 17
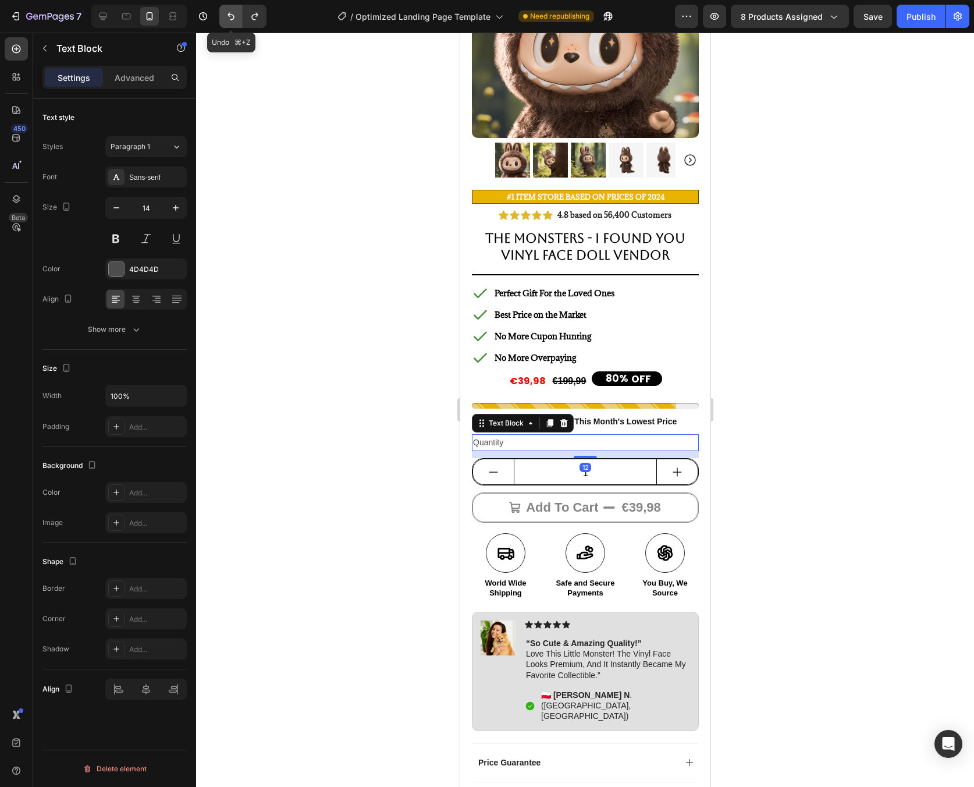
click at [222, 26] on button "Undo/Redo" at bounding box center [230, 16] width 23 height 23
click at [664, 437] on div "Quantity" at bounding box center [584, 442] width 227 height 17
click at [802, 420] on div at bounding box center [585, 410] width 778 height 754
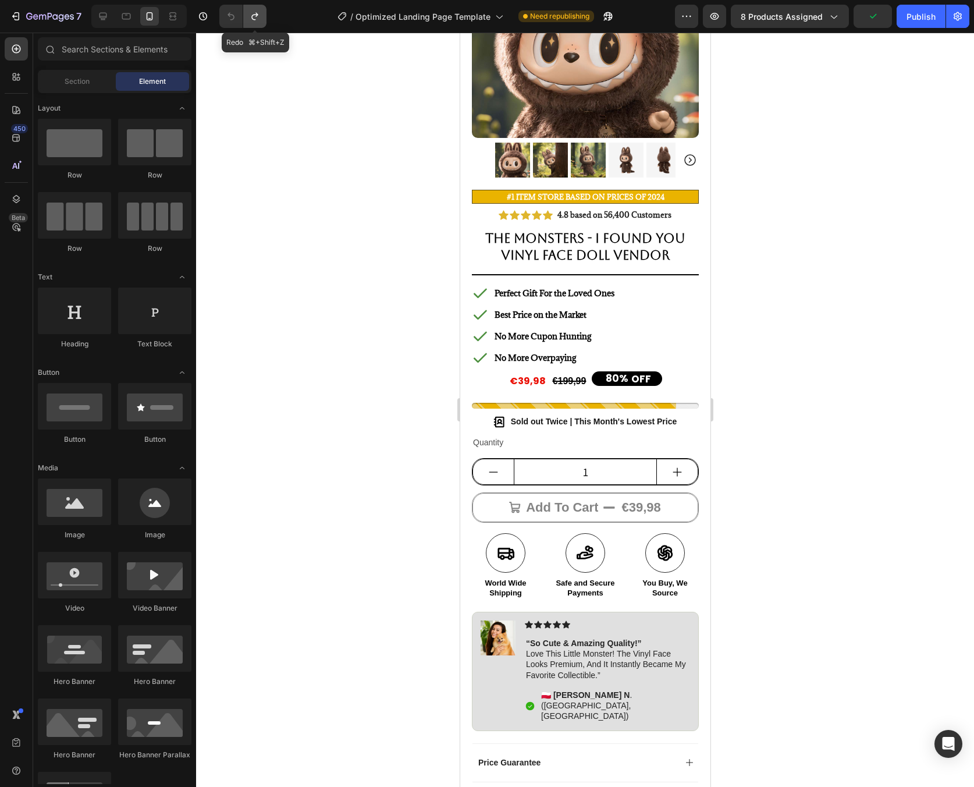
click at [257, 24] on button "Undo/Redo" at bounding box center [254, 16] width 23 height 23
click at [621, 498] on div "€39,98" at bounding box center [640, 507] width 41 height 19
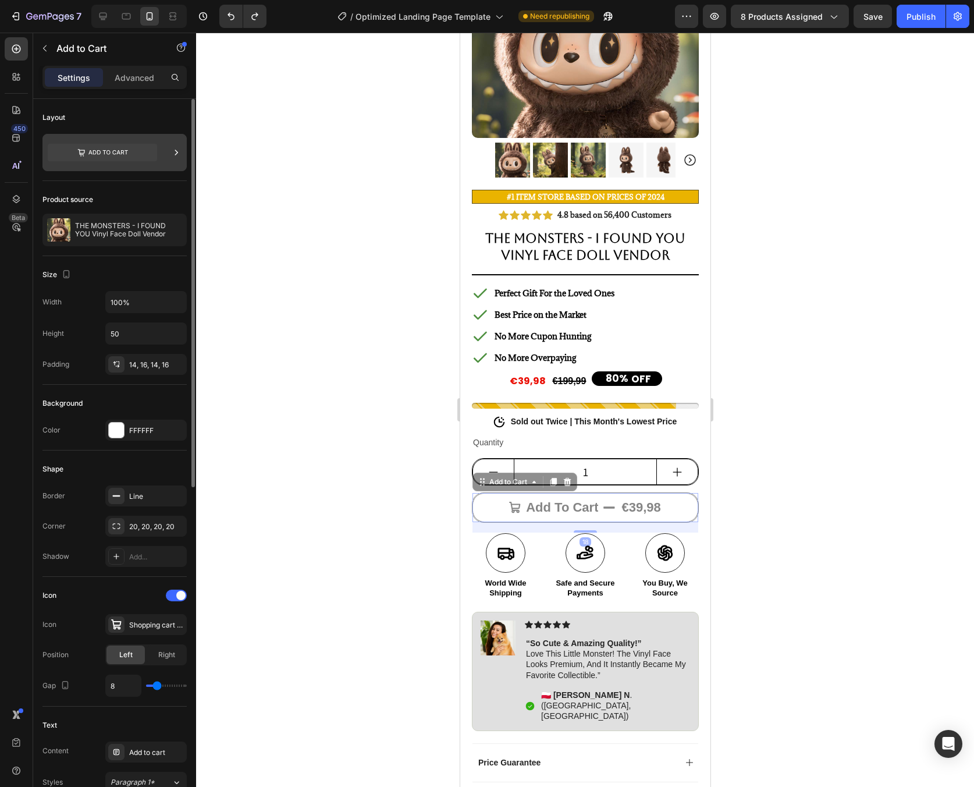
click at [172, 158] on div at bounding box center [177, 152] width 12 height 37
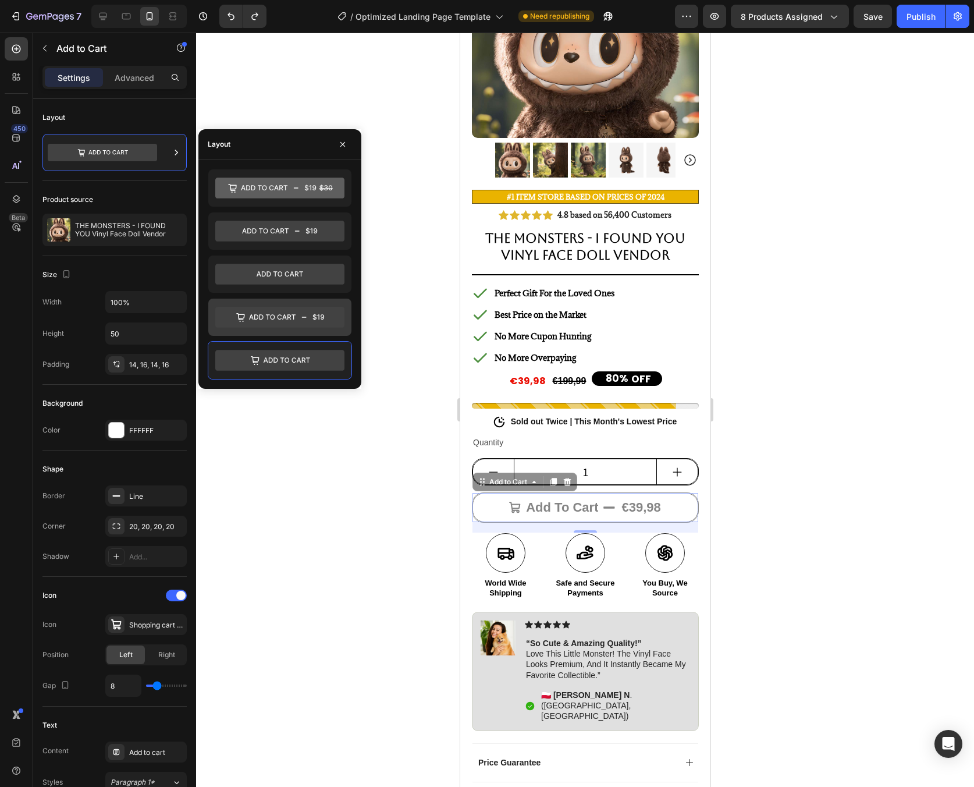
click at [303, 313] on icon at bounding box center [279, 317] width 129 height 21
click at [297, 356] on icon at bounding box center [279, 360] width 129 height 21
click at [420, 317] on div at bounding box center [585, 410] width 778 height 754
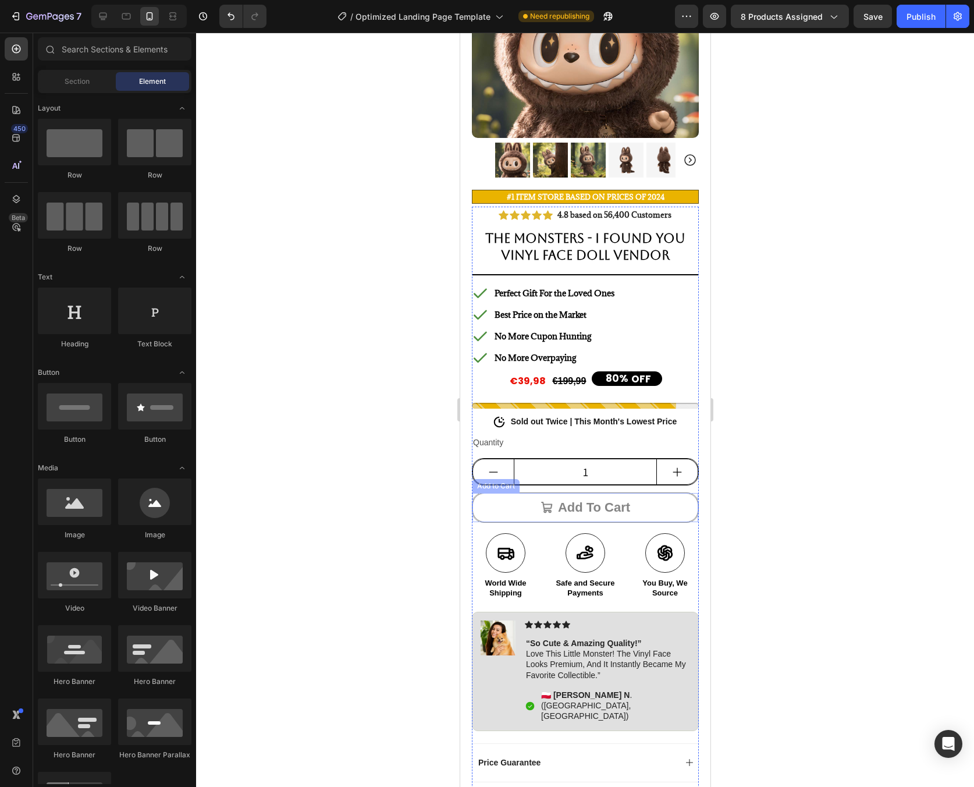
click at [506, 499] on button "Add to cart" at bounding box center [585, 507] width 226 height 29
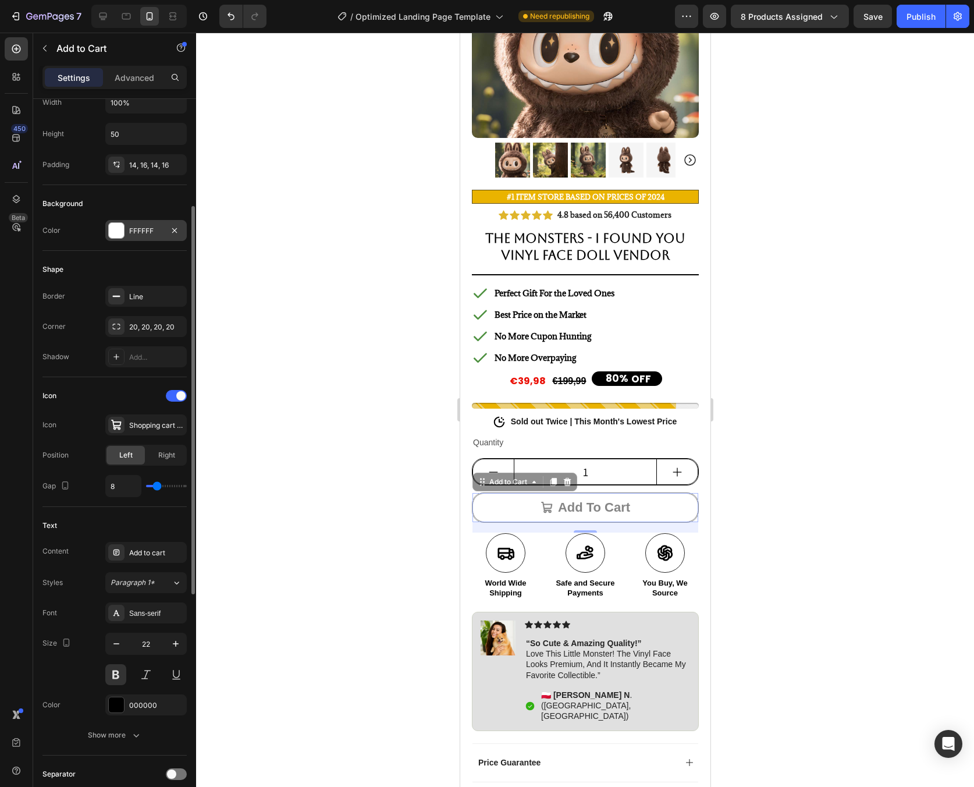
scroll to position [298, 0]
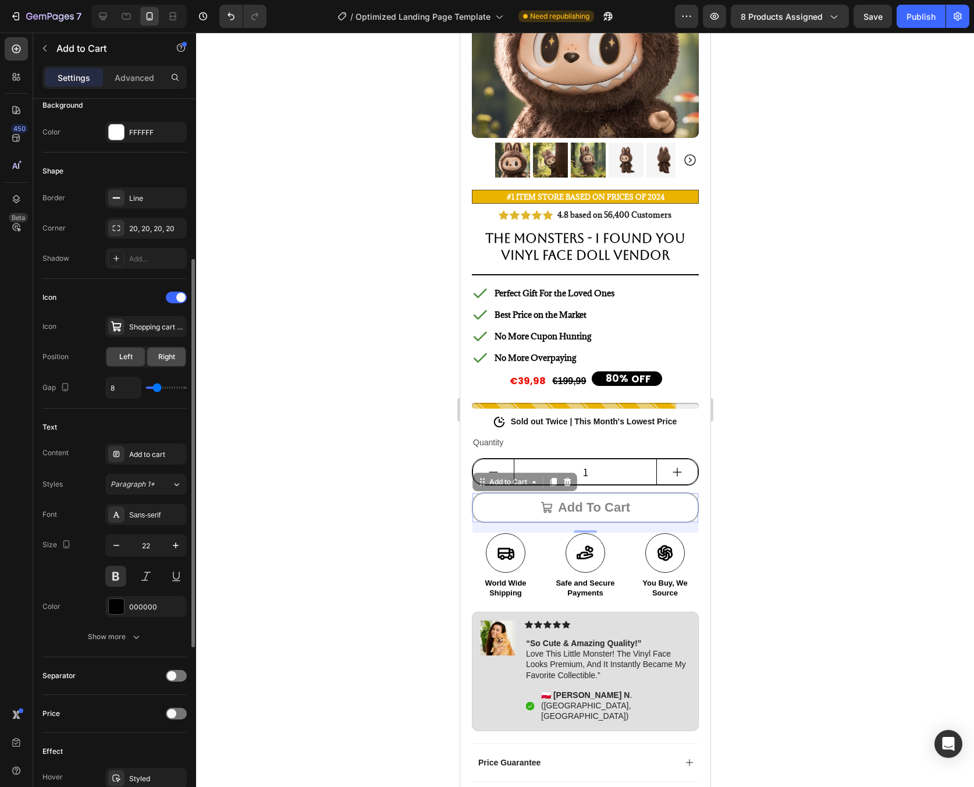
click at [166, 364] on div "Right" at bounding box center [166, 356] width 38 height 19
click at [147, 361] on div "Right" at bounding box center [166, 356] width 38 height 19
click at [132, 360] on span "Left" at bounding box center [125, 357] width 13 height 10
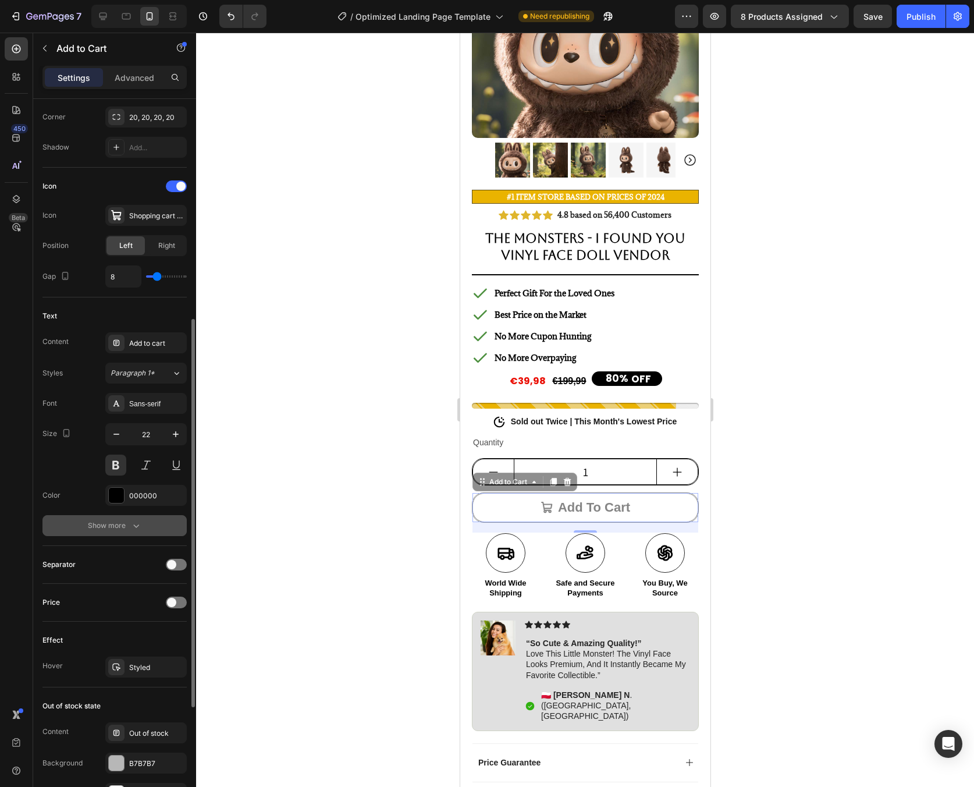
click at [125, 530] on div "Show more" at bounding box center [115, 526] width 54 height 12
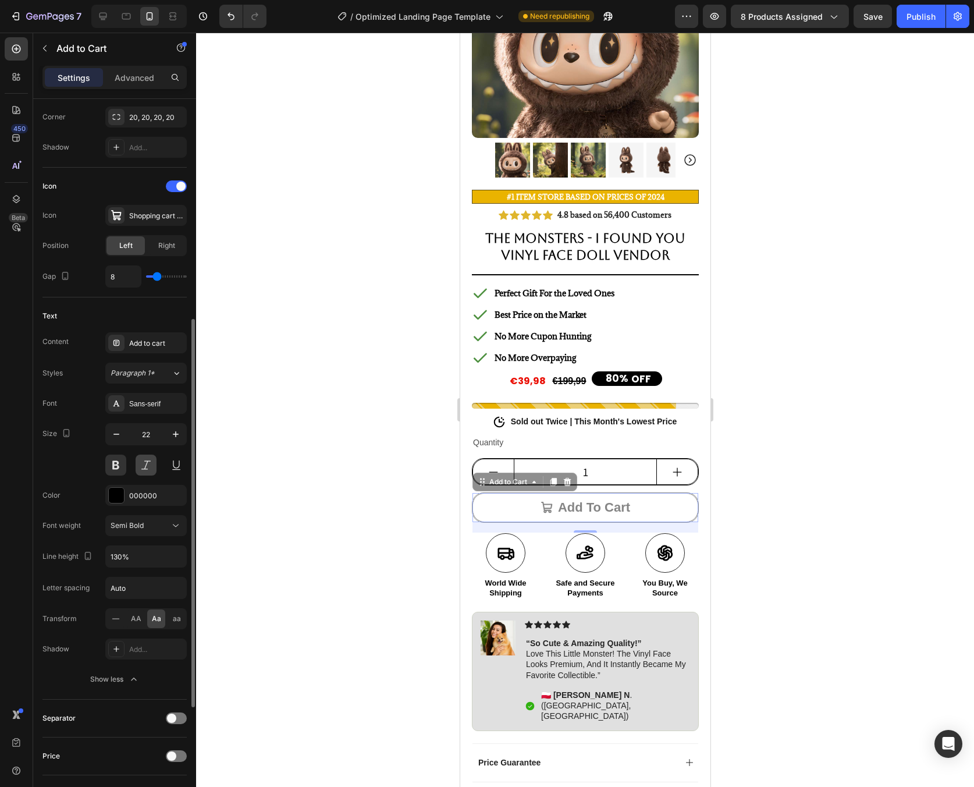
scroll to position [657, 0]
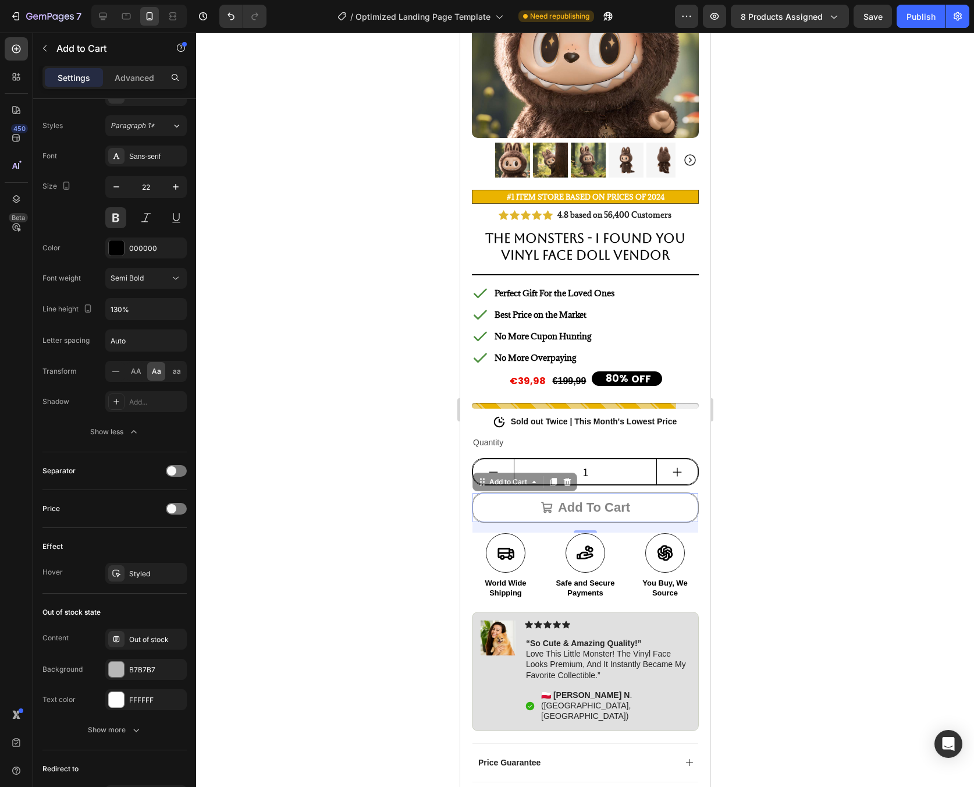
click at [775, 435] on div at bounding box center [585, 410] width 778 height 754
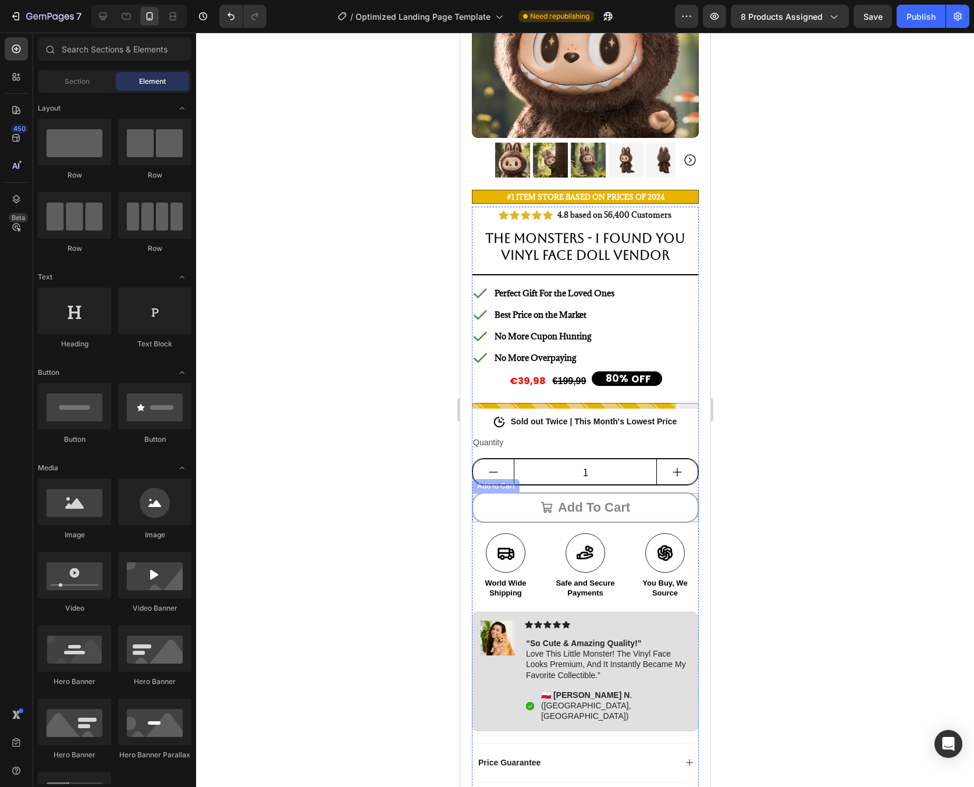
click at [672, 498] on button "Add to cart" at bounding box center [585, 507] width 226 height 29
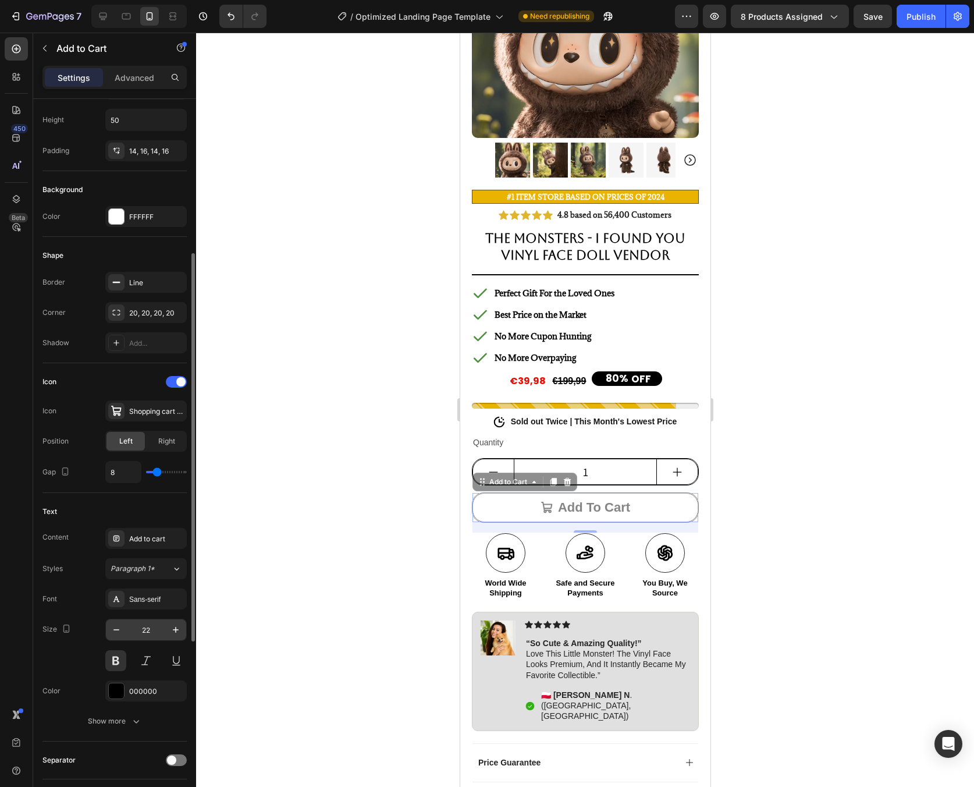
scroll to position [316, 0]
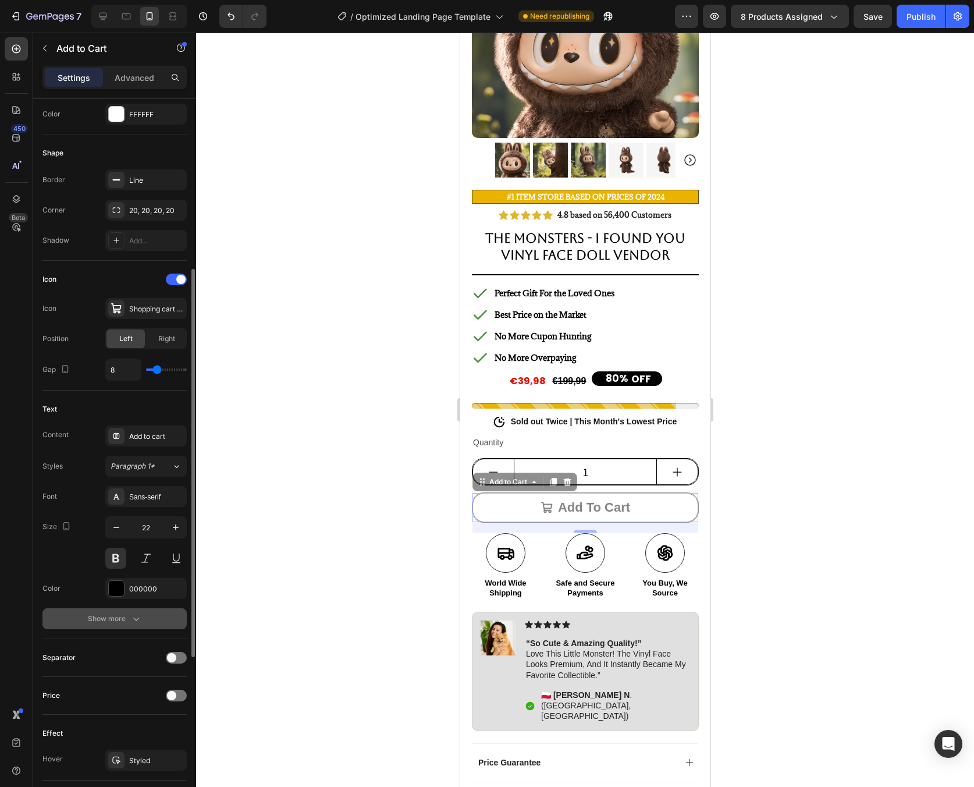
click at [134, 612] on button "Show more" at bounding box center [114, 618] width 144 height 21
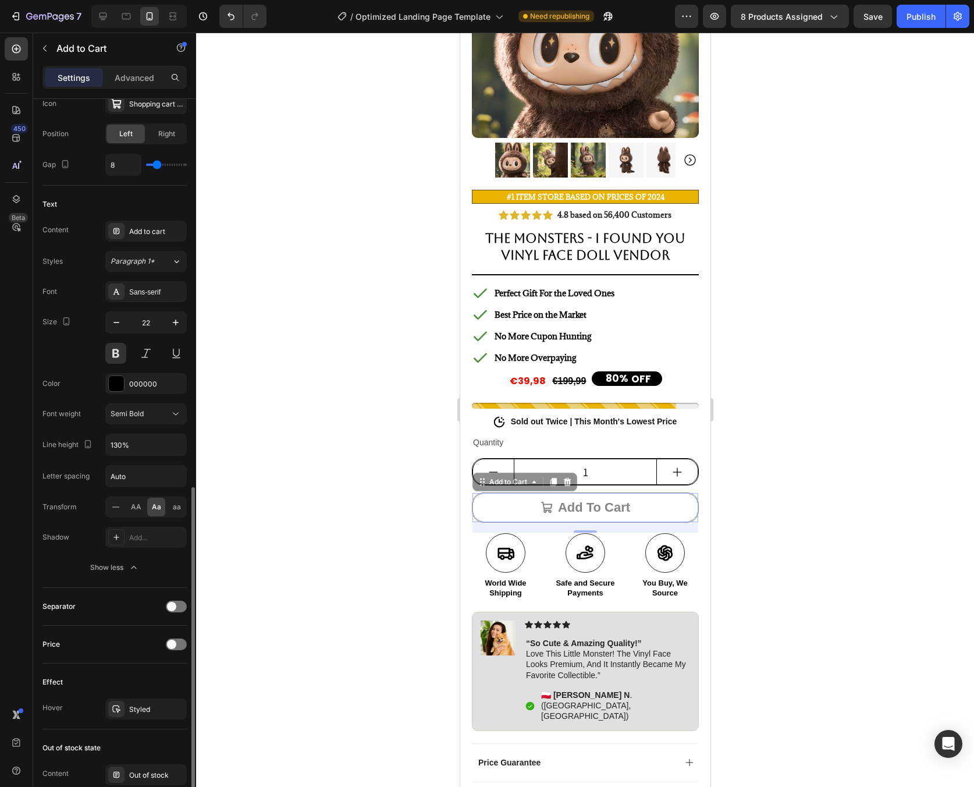
scroll to position [613, 0]
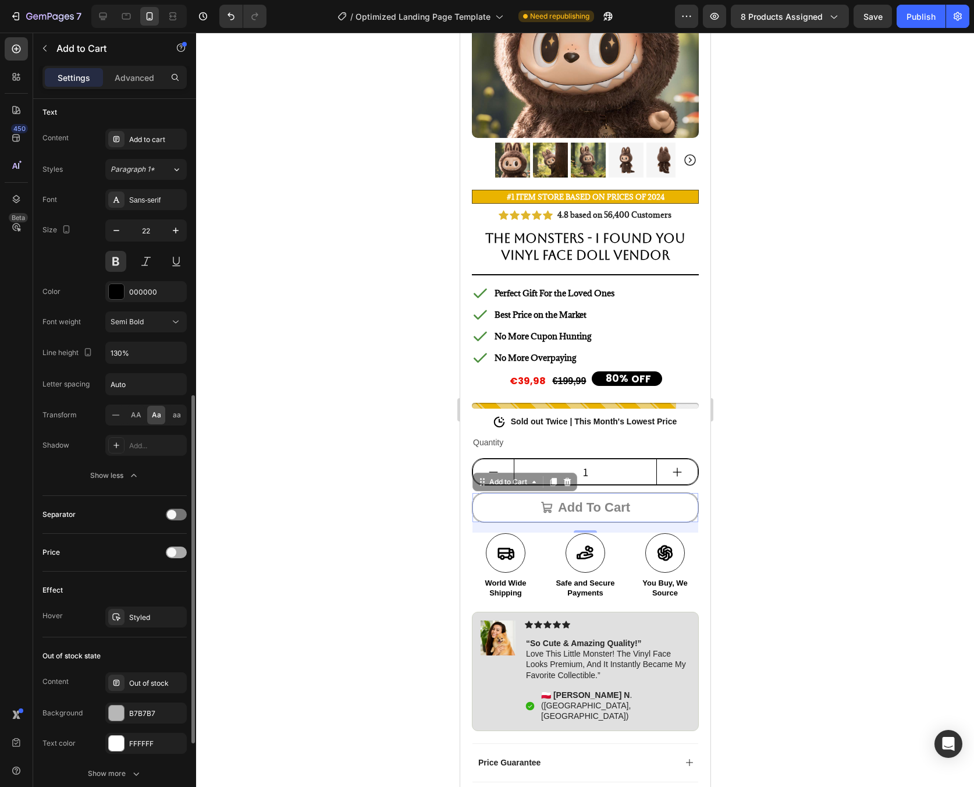
click at [175, 552] on span at bounding box center [171, 552] width 9 height 9
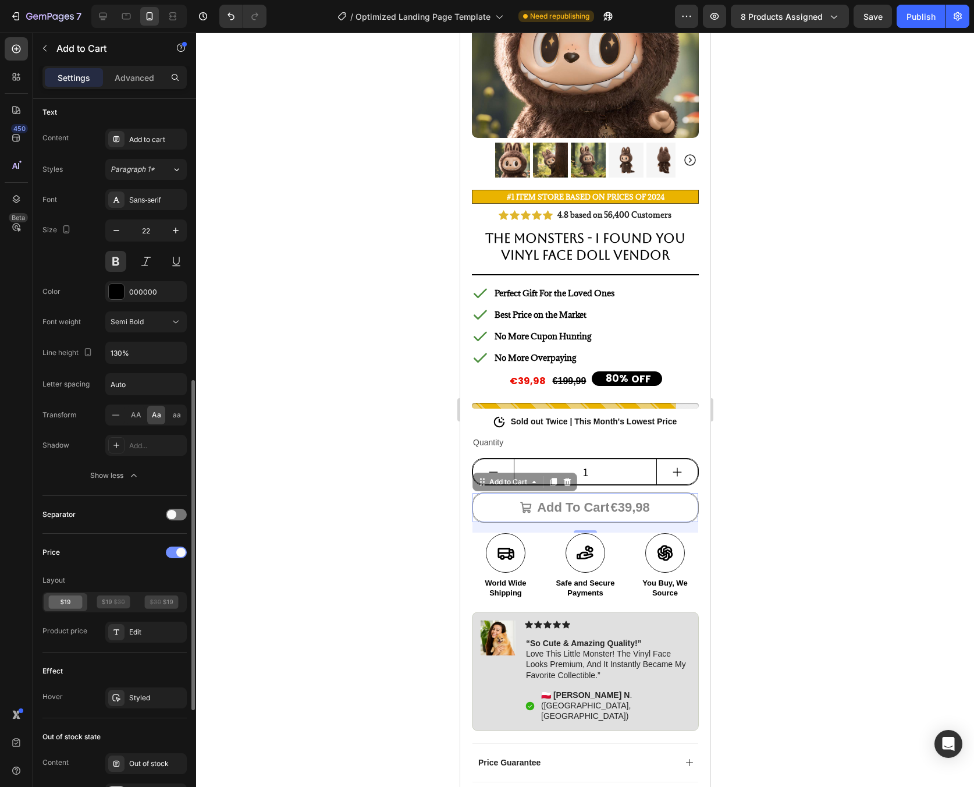
click at [175, 552] on div at bounding box center [176, 553] width 21 height 12
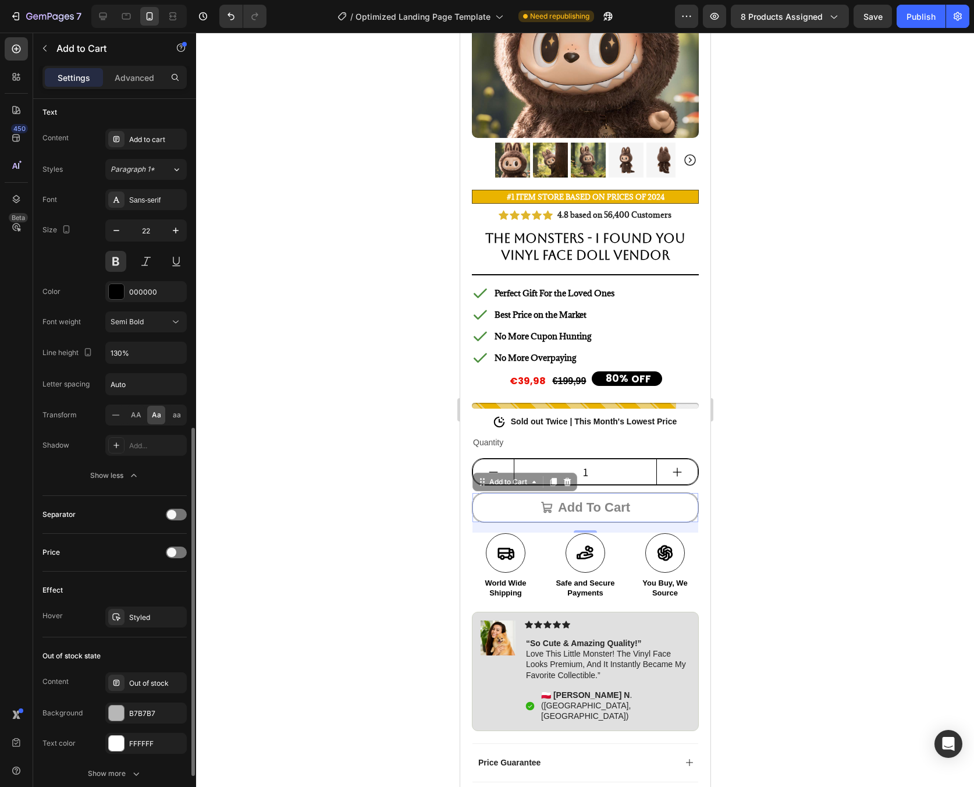
scroll to position [687, 0]
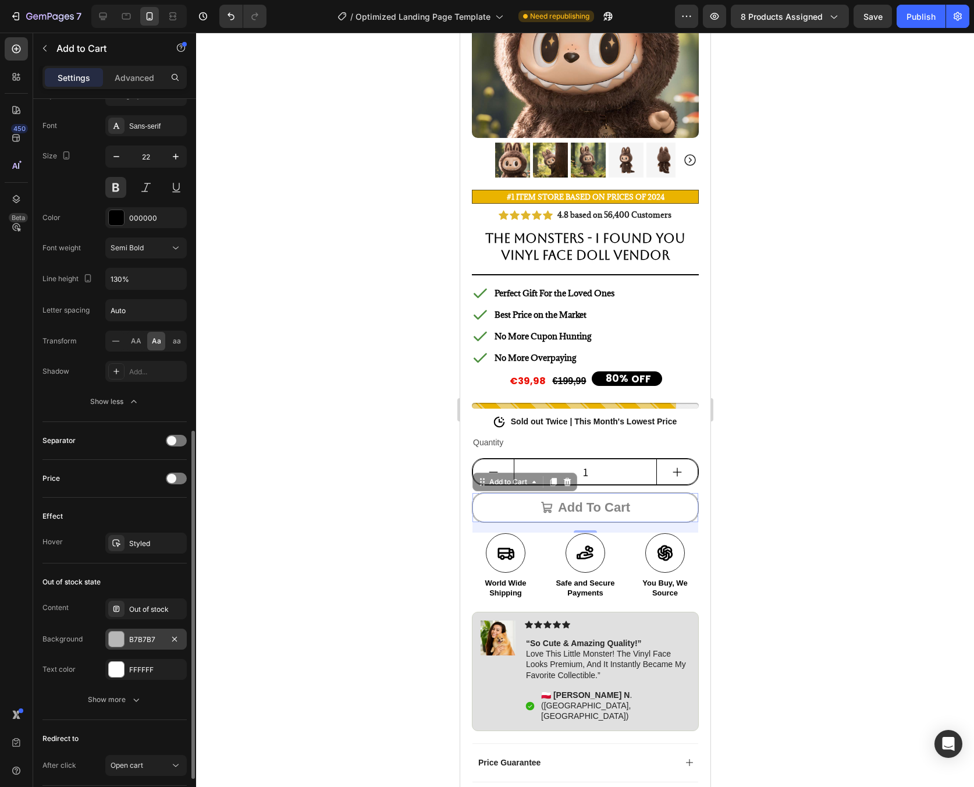
click at [116, 645] on div at bounding box center [116, 639] width 15 height 15
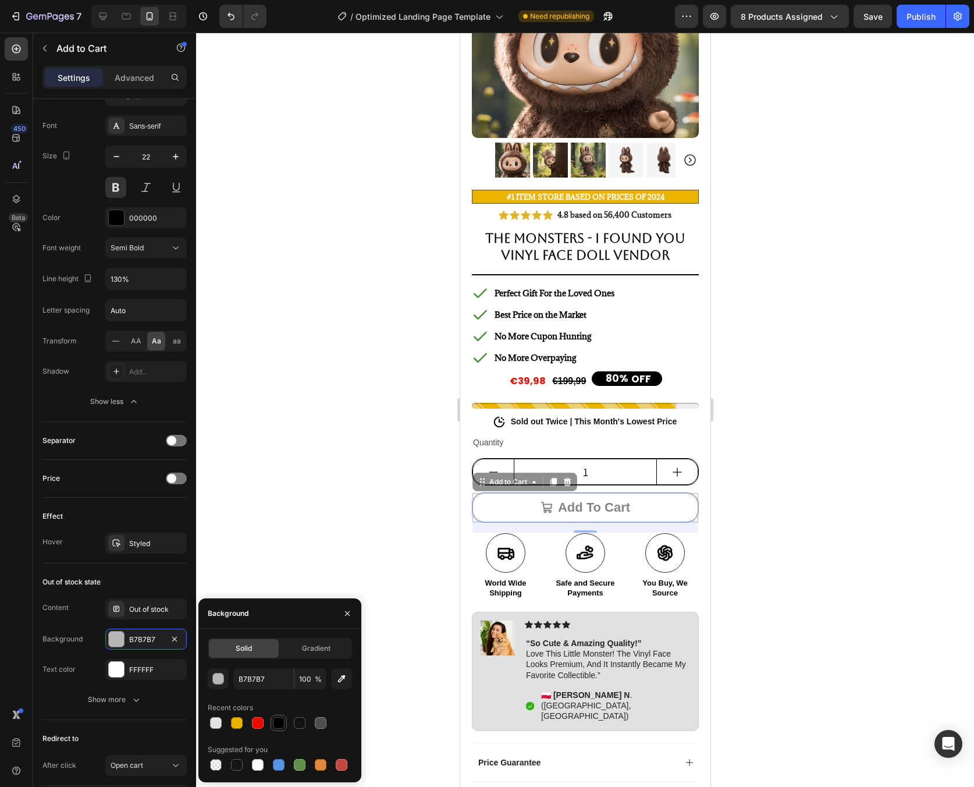
click at [276, 729] on div at bounding box center [279, 723] width 14 height 14
type input "000000"
click at [100, 656] on div "Content Out of stock Background 000000 Text color FFFFFF" at bounding box center [114, 638] width 144 height 81
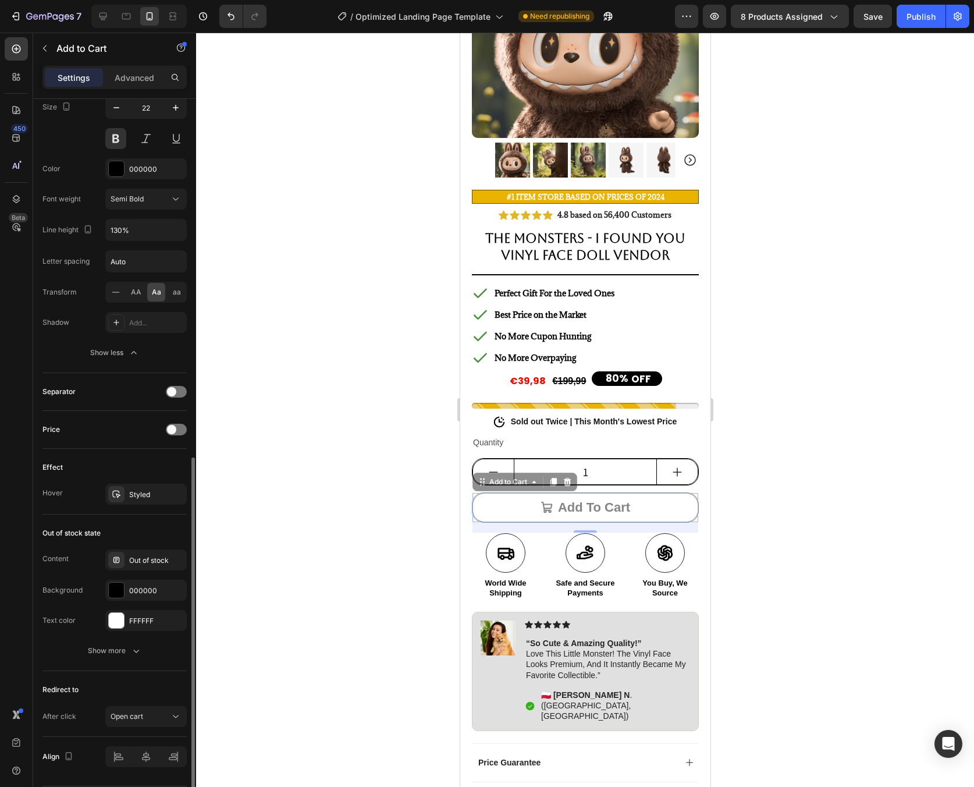
scroll to position [738, 0]
click at [130, 657] on button "Show more" at bounding box center [114, 648] width 144 height 21
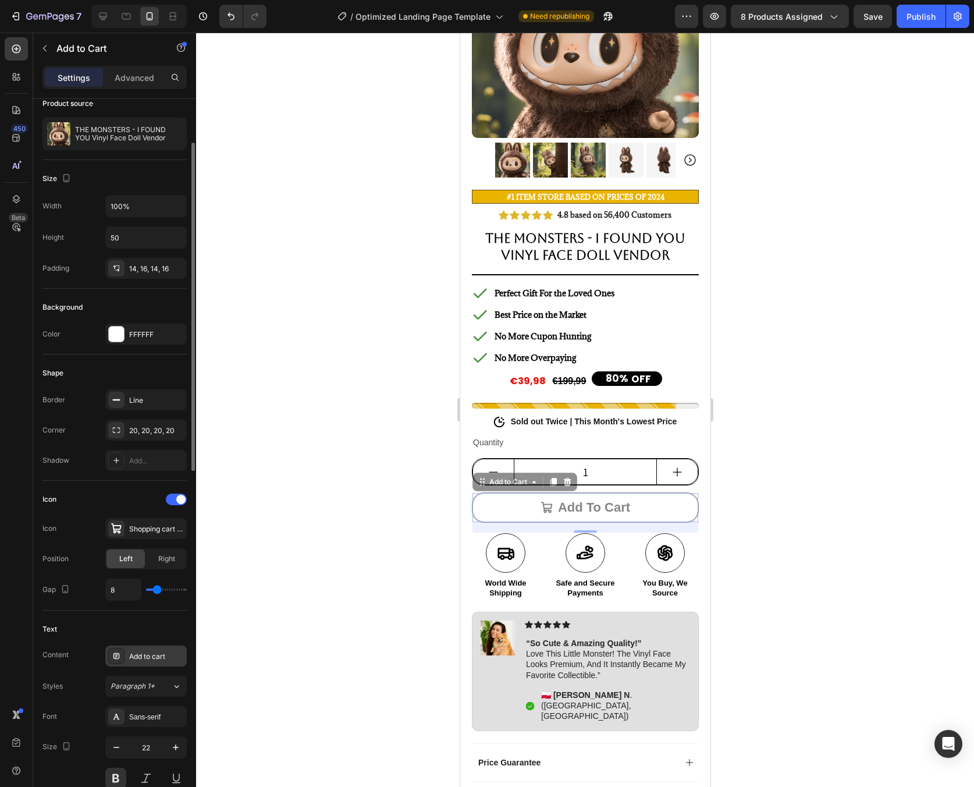
scroll to position [0, 0]
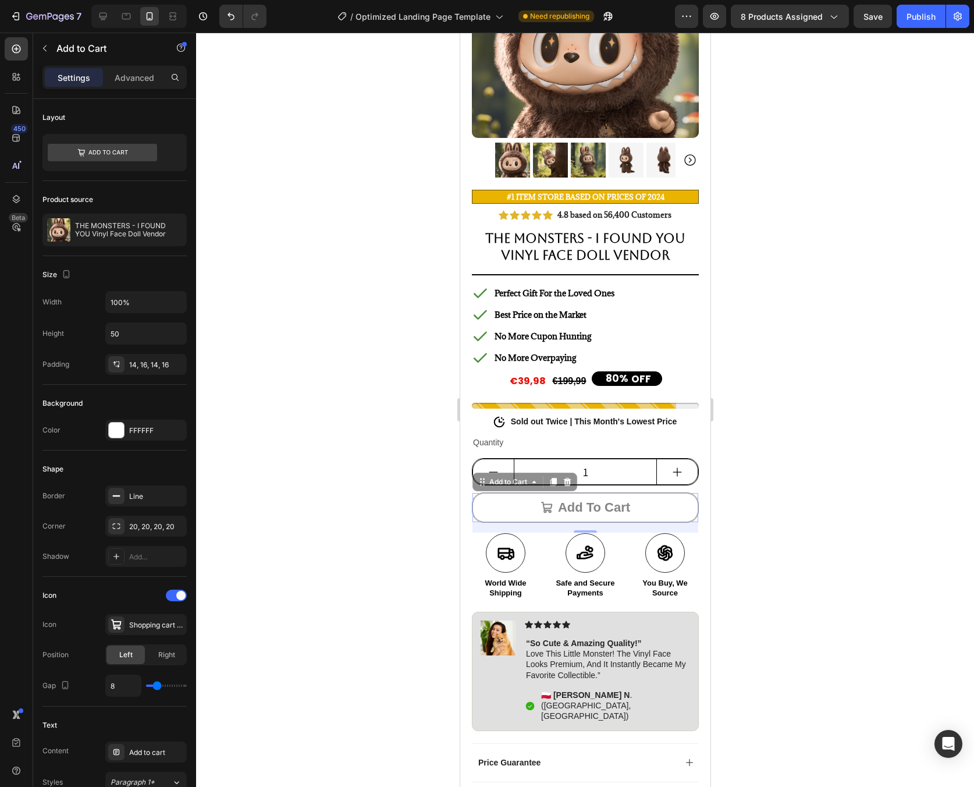
click at [317, 130] on div at bounding box center [585, 410] width 778 height 754
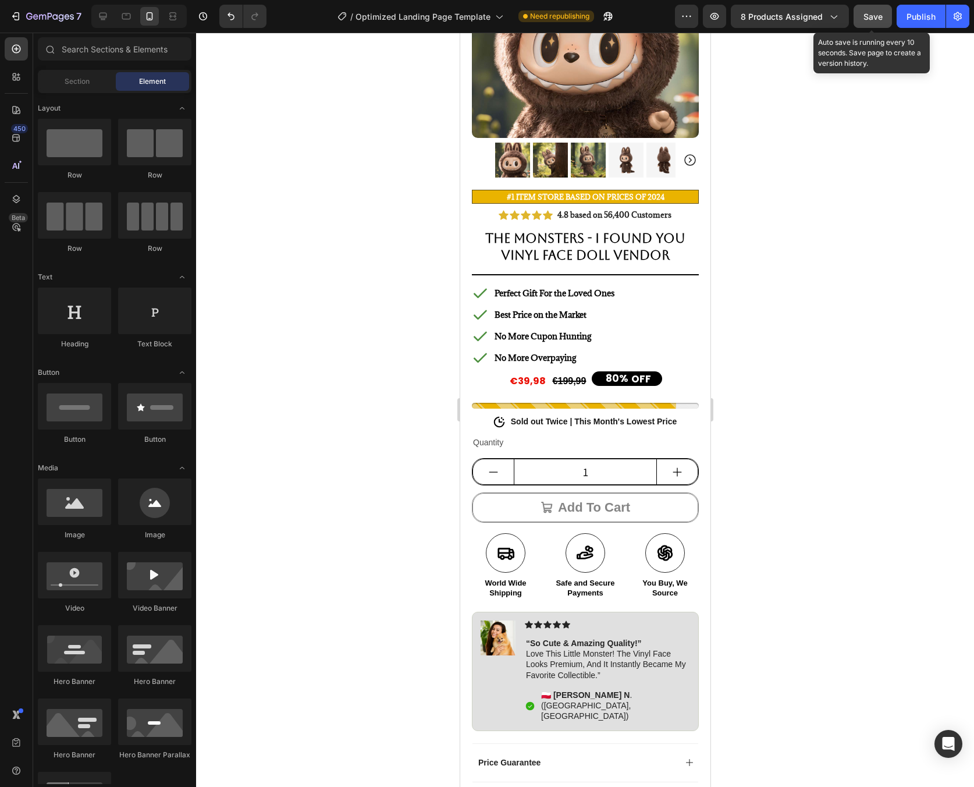
click at [872, 22] on div "Save" at bounding box center [873, 16] width 19 height 12
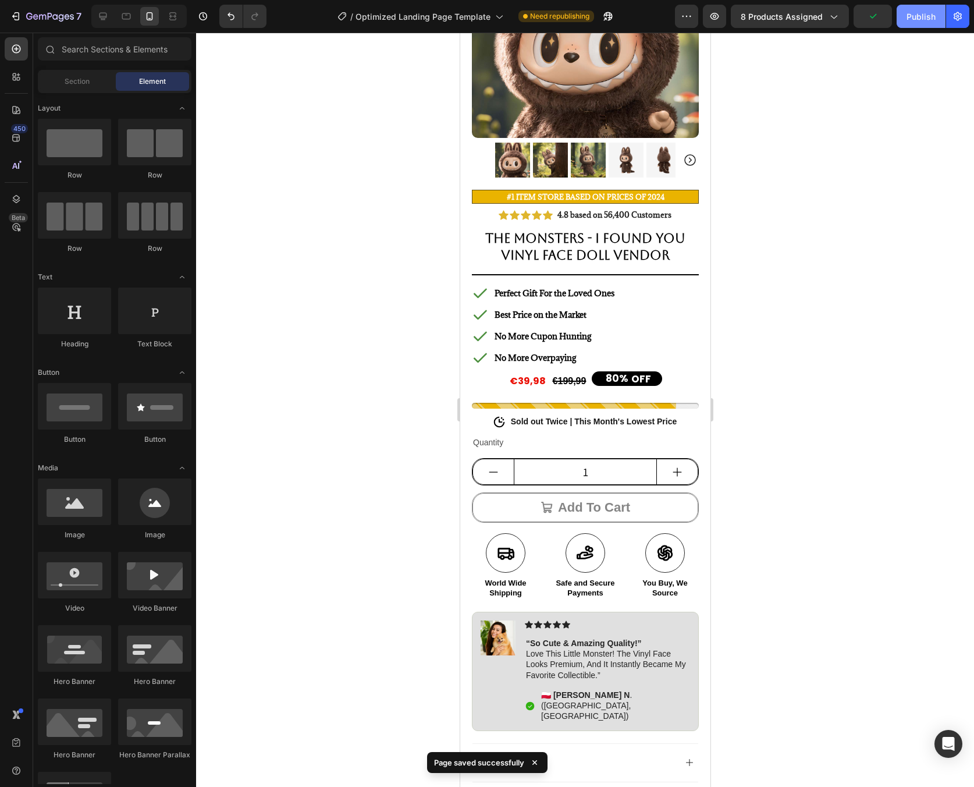
click at [906, 23] on button "Publish" at bounding box center [921, 16] width 49 height 23
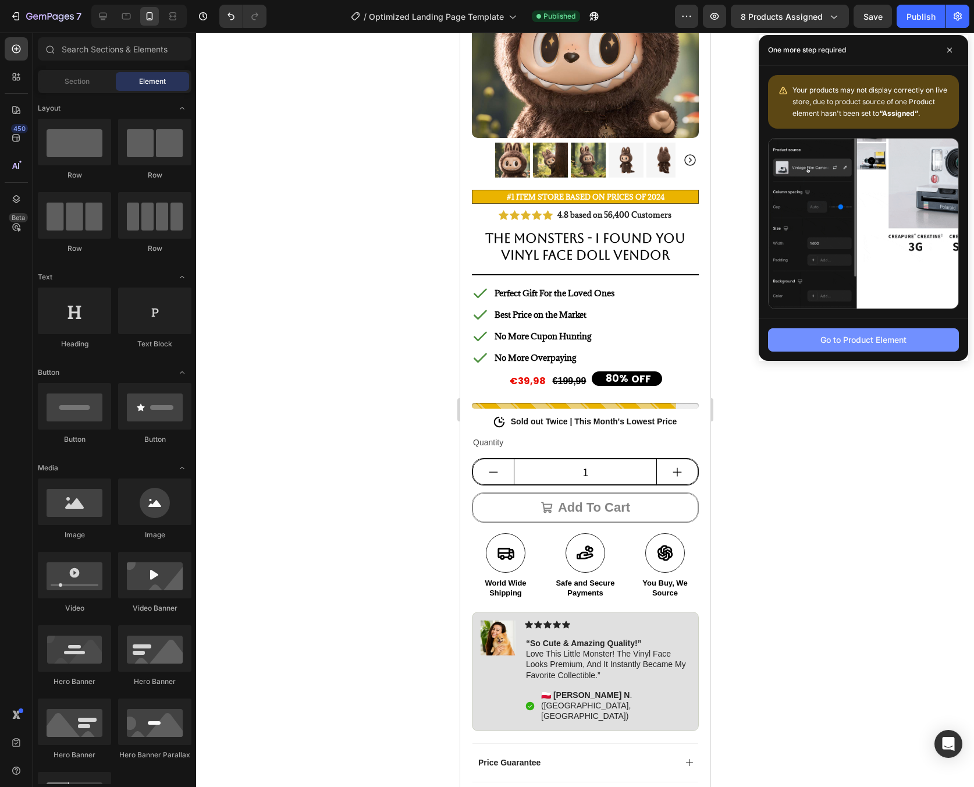
click at [888, 349] on button "Go to Product Element" at bounding box center [863, 339] width 191 height 23
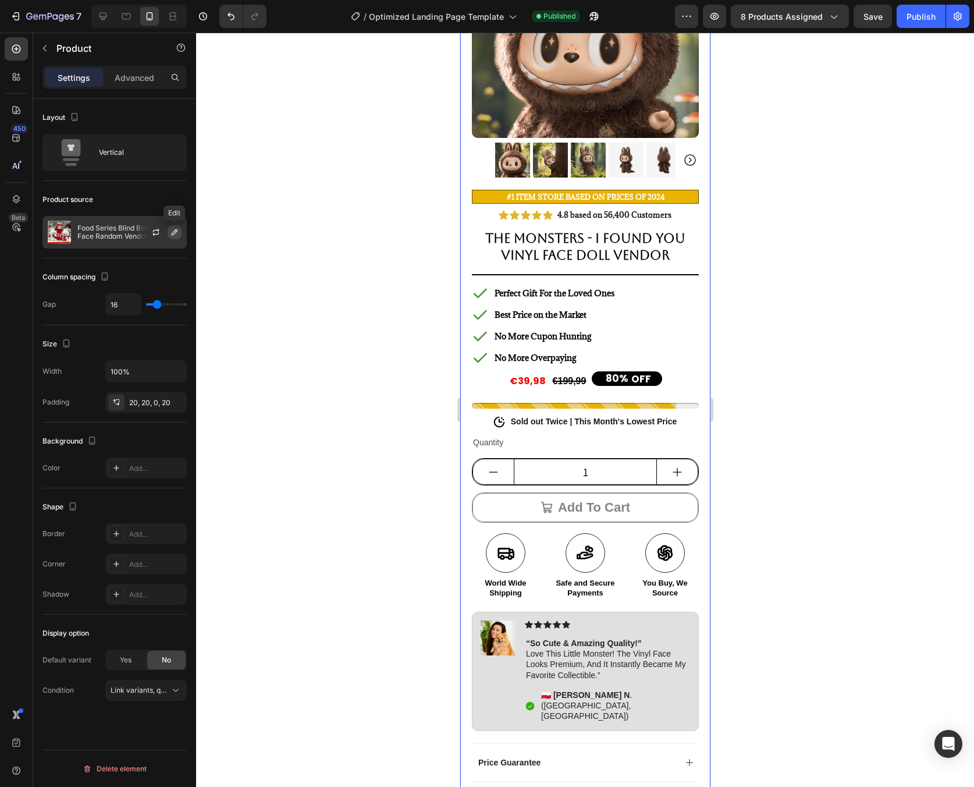
click at [170, 235] on icon "button" at bounding box center [174, 232] width 9 height 9
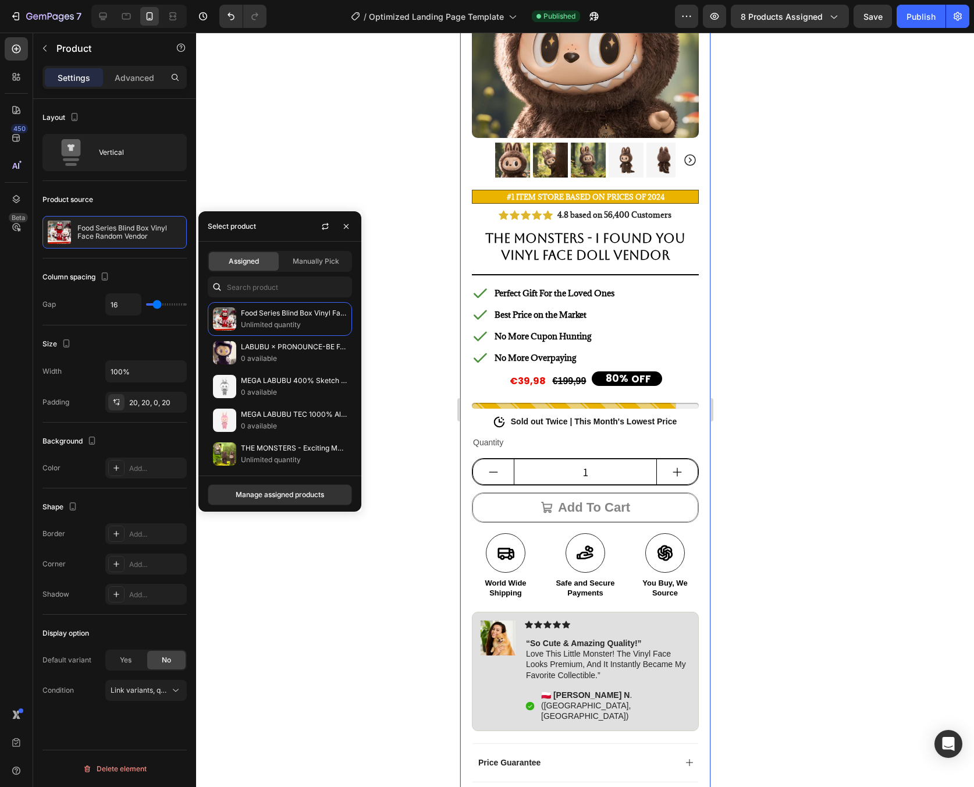
click at [235, 262] on span "Assigned" at bounding box center [244, 261] width 30 height 10
click at [322, 499] on div "Manage assigned products" at bounding box center [280, 494] width 88 height 10
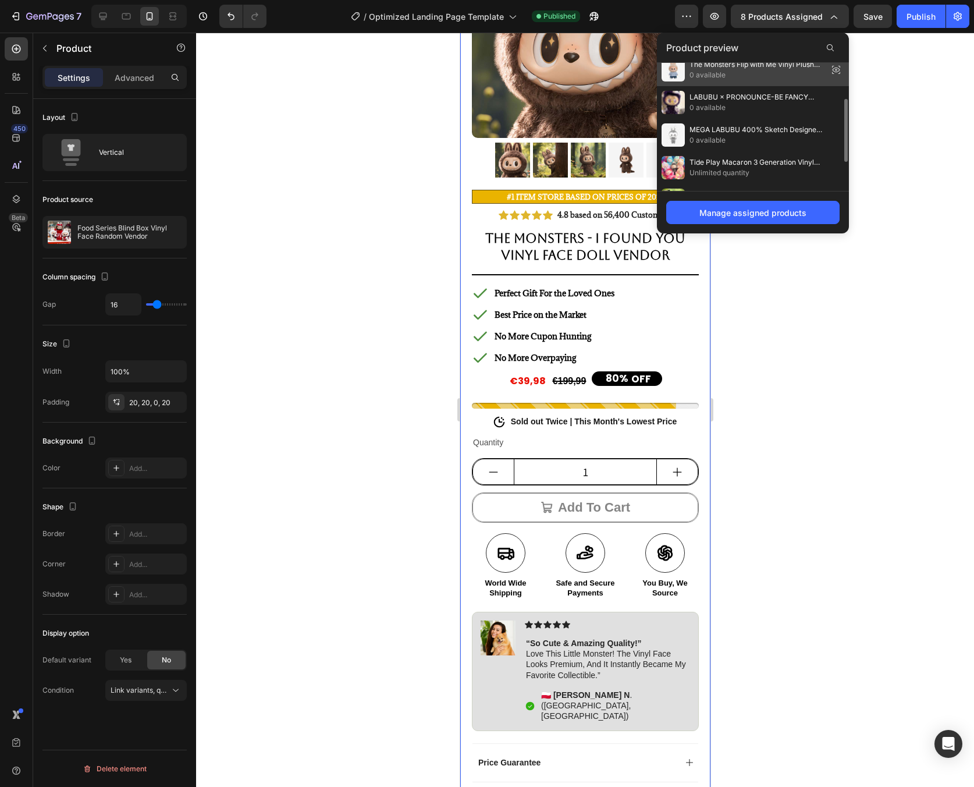
scroll to position [133, 0]
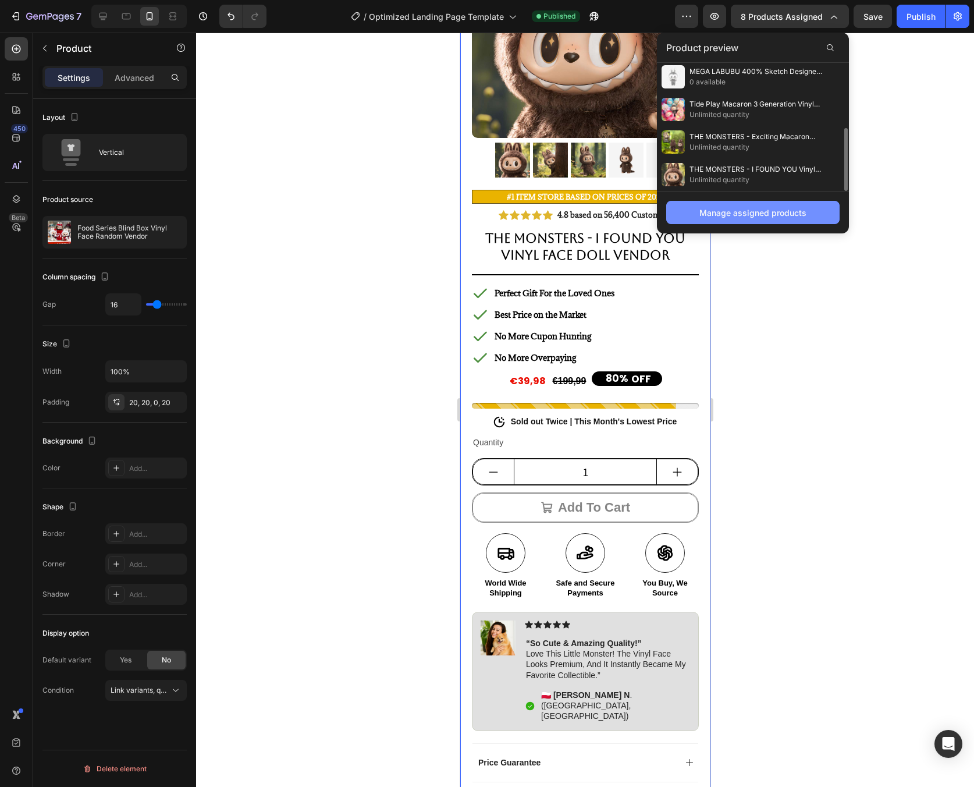
click at [797, 220] on button "Manage assigned products" at bounding box center [752, 212] width 173 height 23
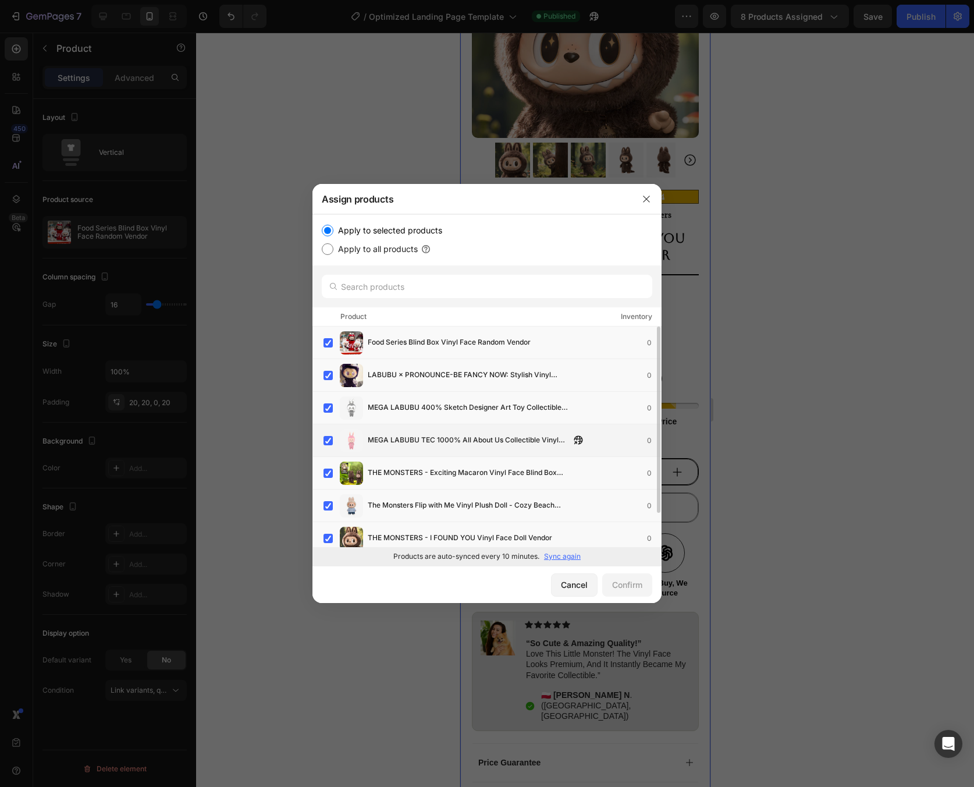
scroll to position [40, 0]
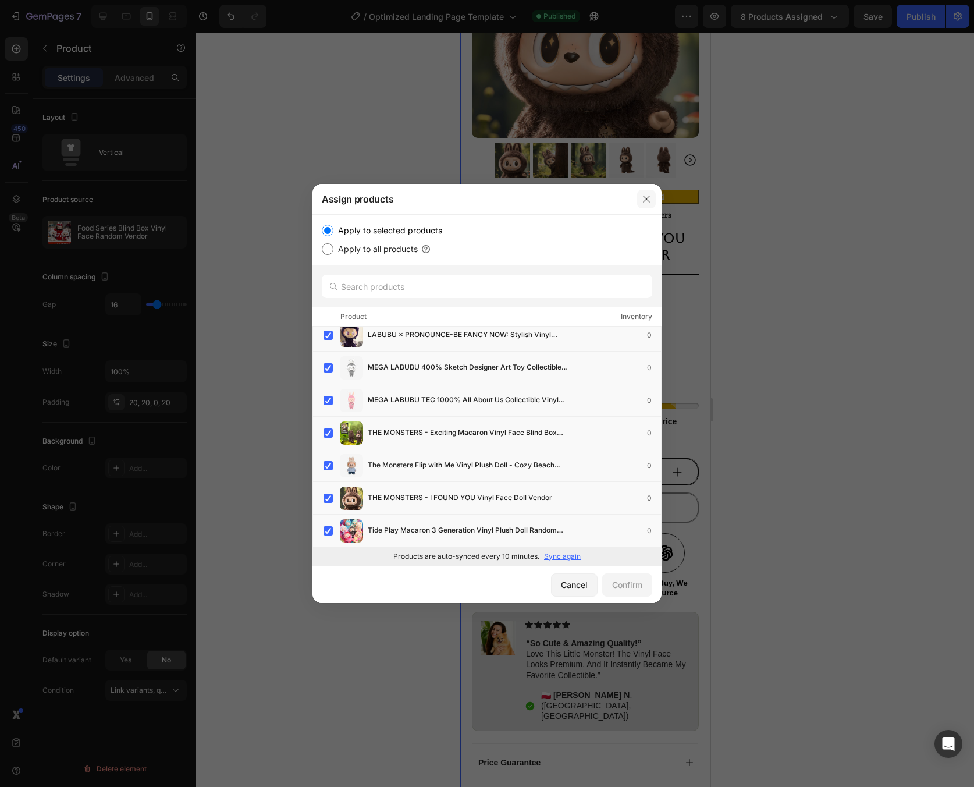
click at [653, 201] on button "button" at bounding box center [646, 199] width 19 height 19
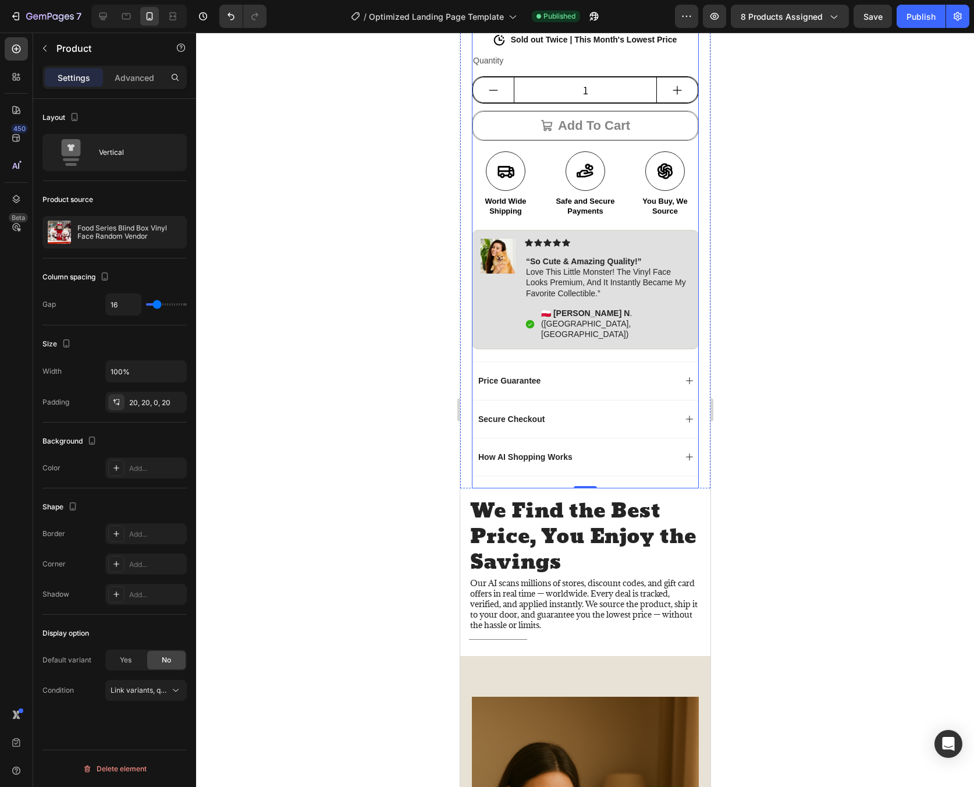
scroll to position [334, 0]
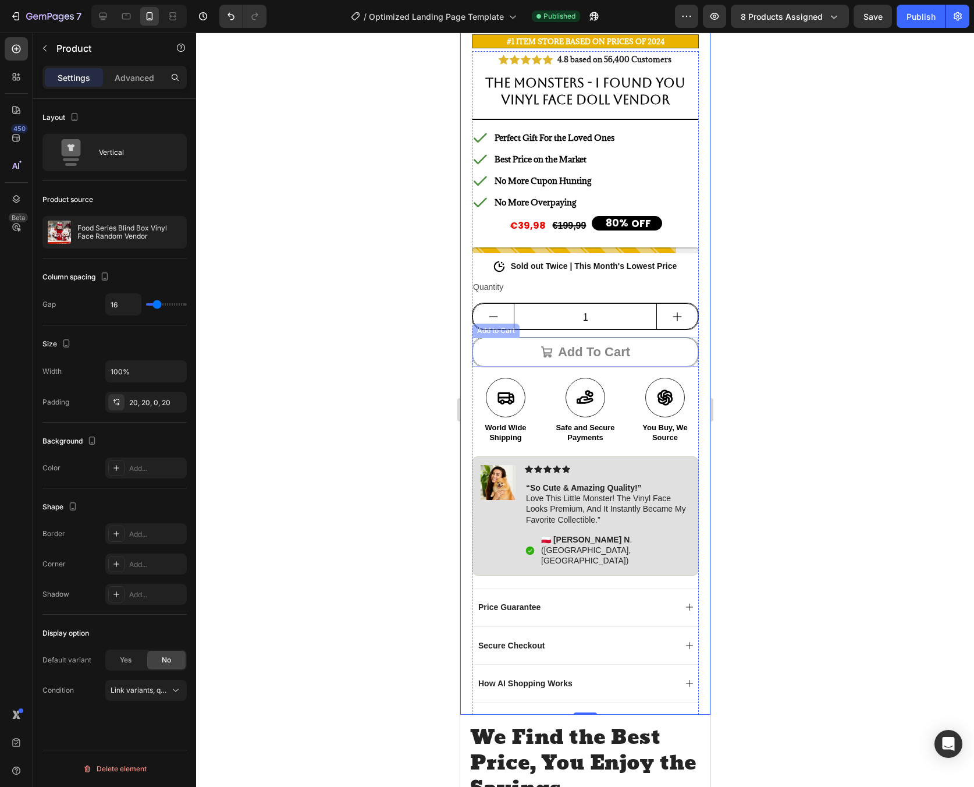
click at [680, 349] on button "Add to cart" at bounding box center [585, 352] width 226 height 29
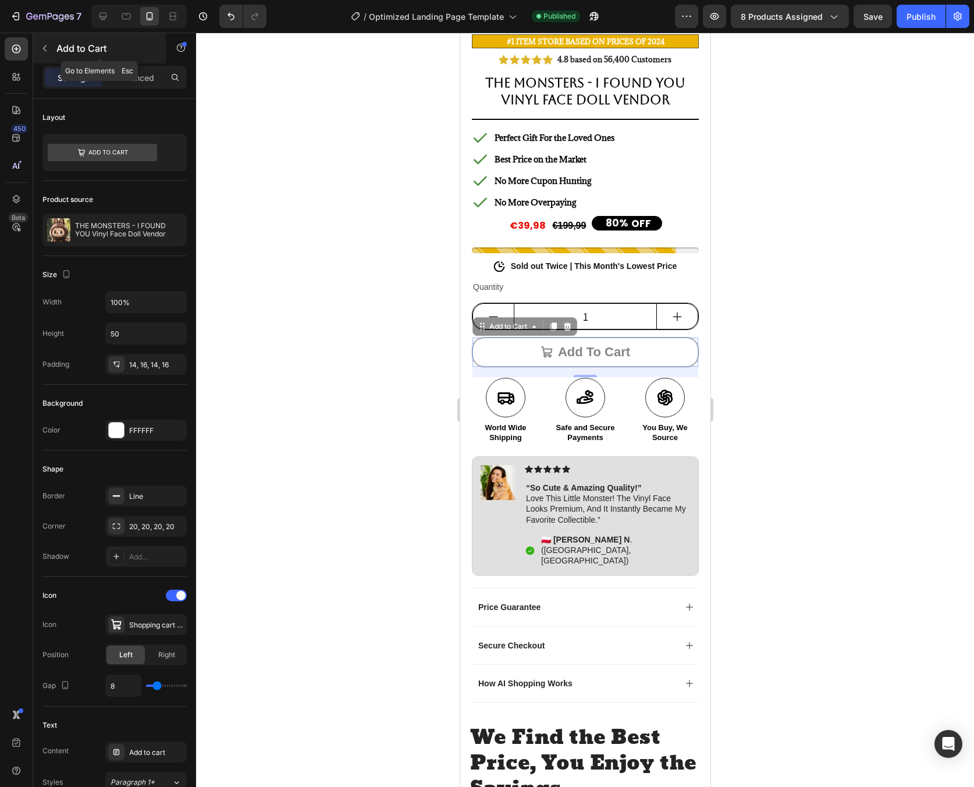
click at [62, 49] on p "Add to Cart" at bounding box center [105, 48] width 99 height 14
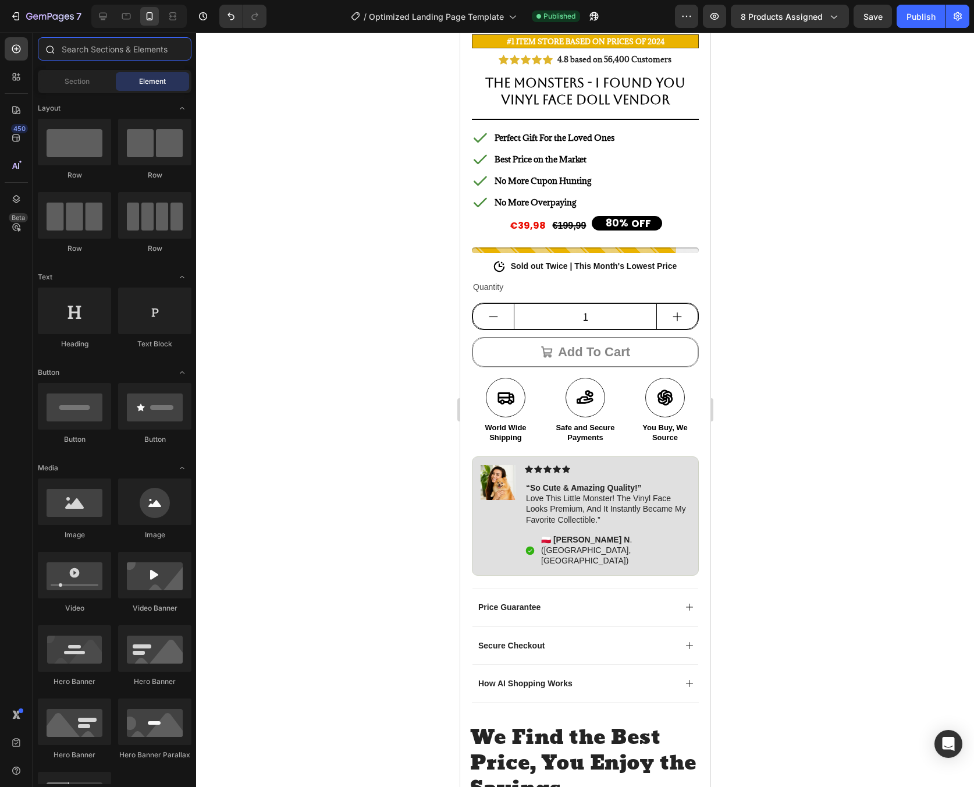
click at [94, 60] on input "text" at bounding box center [115, 48] width 154 height 23
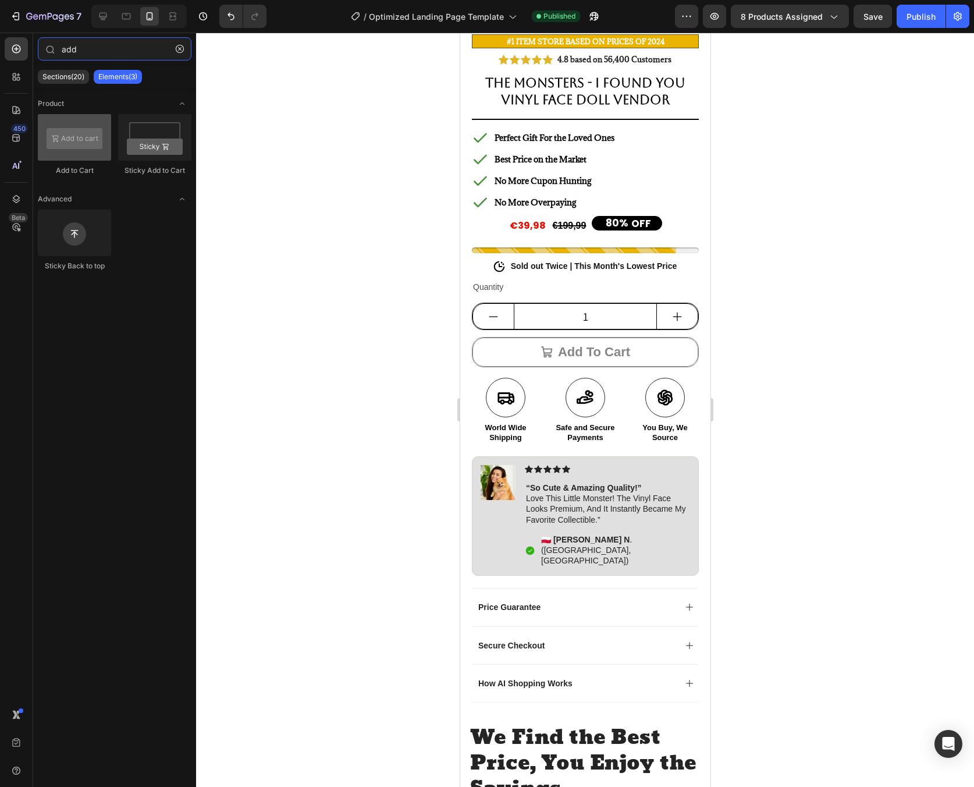
type input "add"
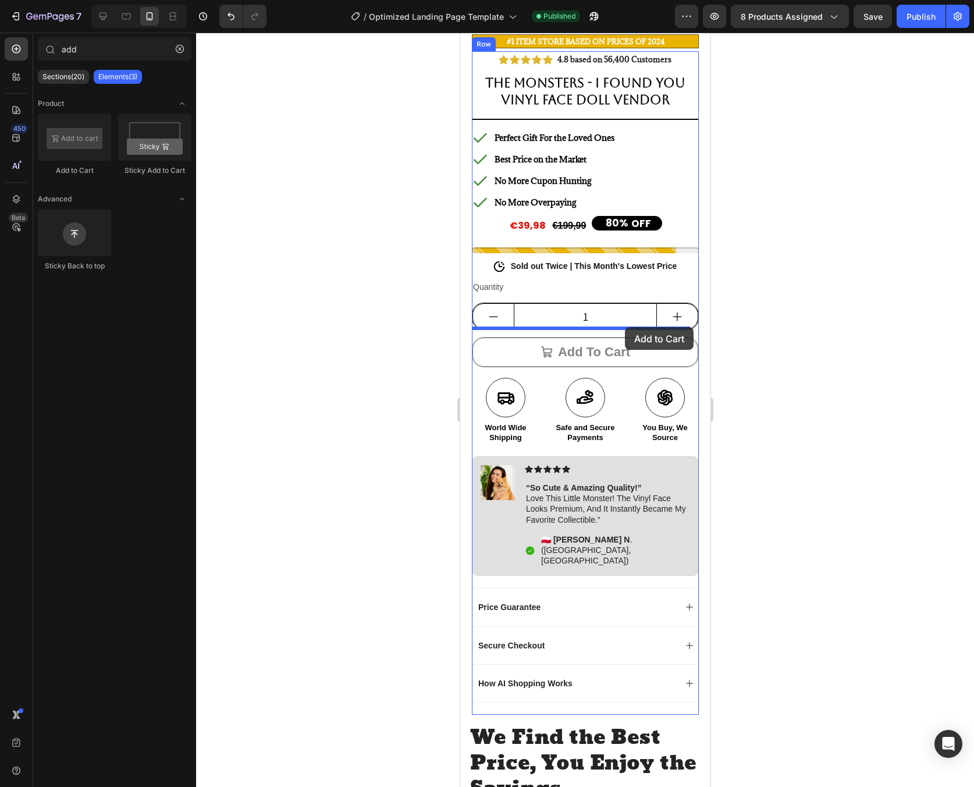
drag, startPoint x: 536, startPoint y: 187, endPoint x: 625, endPoint y: 327, distance: 165.8
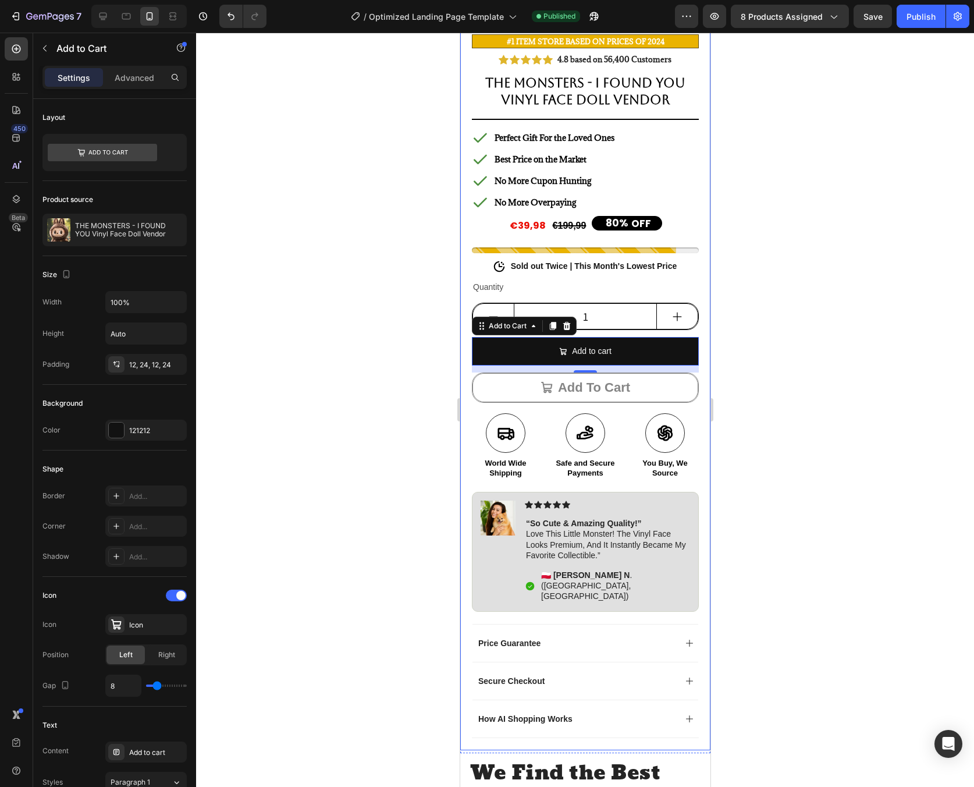
click at [842, 378] on div at bounding box center [585, 410] width 778 height 754
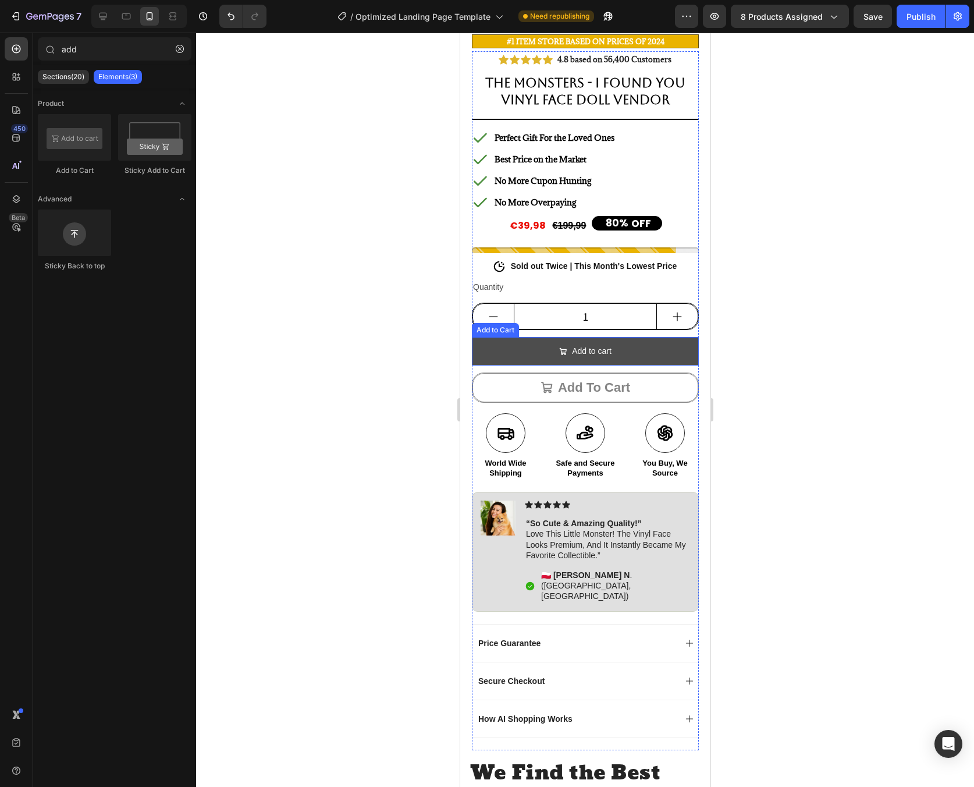
click at [616, 337] on button "Add to cart" at bounding box center [584, 351] width 227 height 29
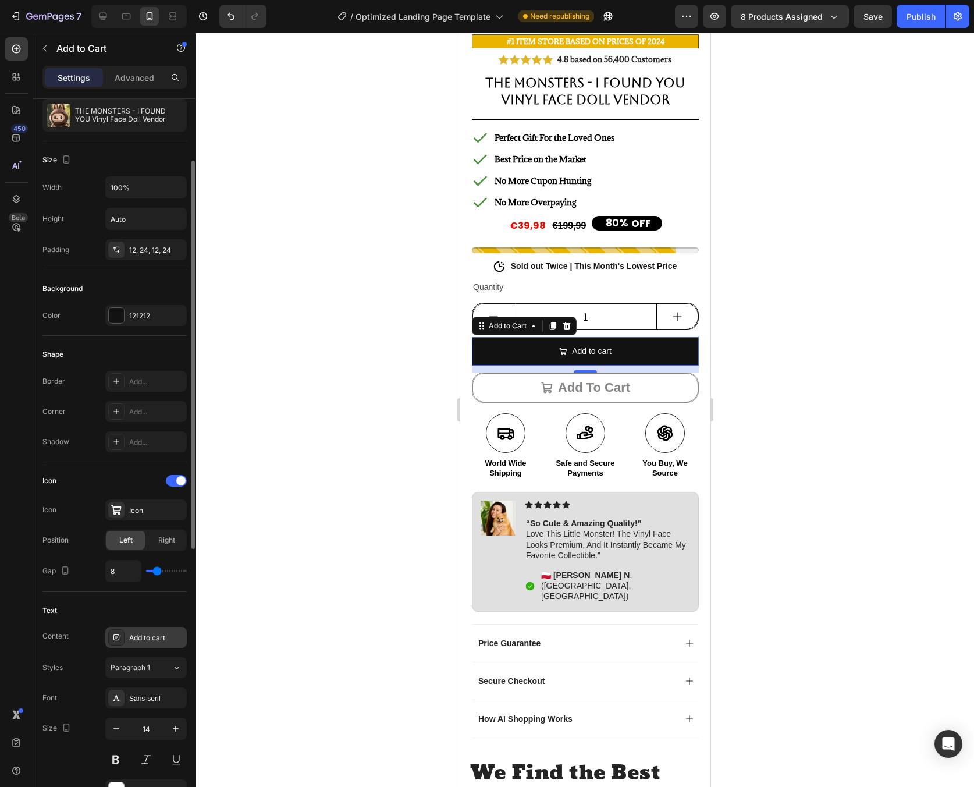
scroll to position [130, 0]
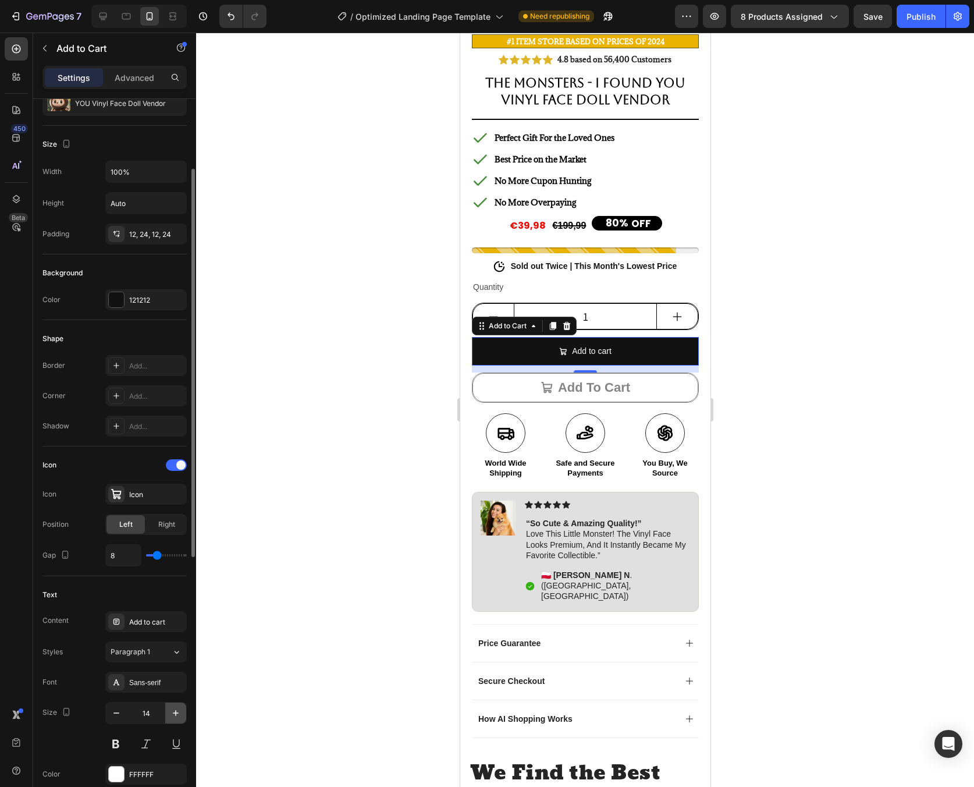
click at [177, 715] on icon "button" at bounding box center [176, 713] width 12 height 12
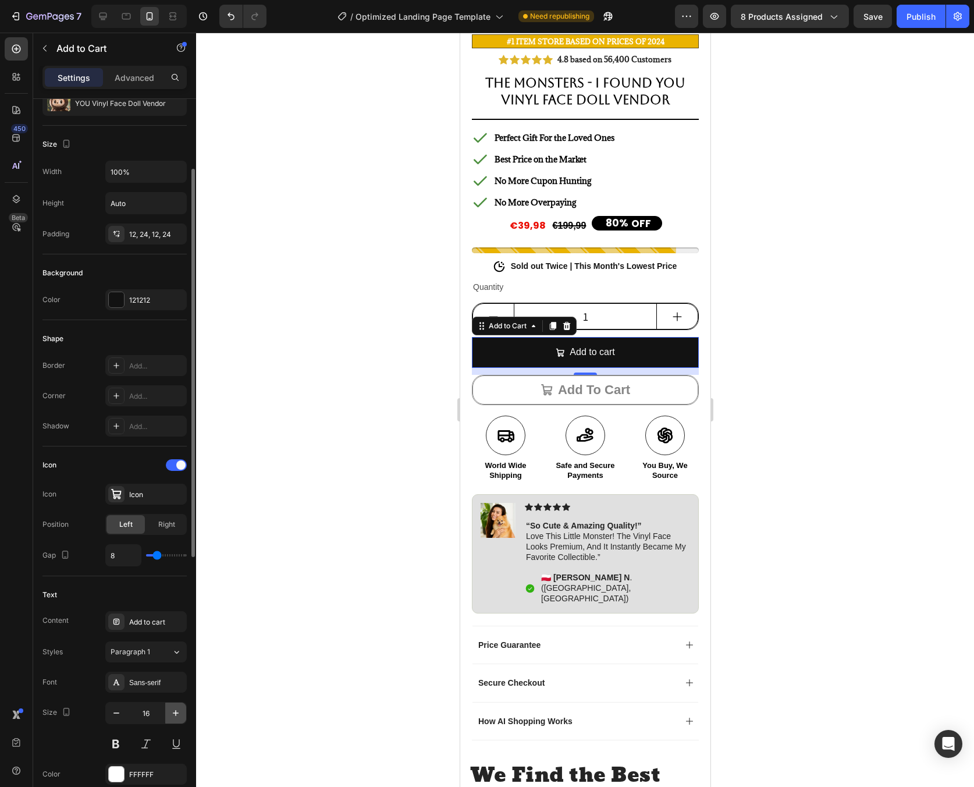
click at [177, 715] on icon "button" at bounding box center [176, 713] width 12 height 12
click at [176, 714] on icon "button" at bounding box center [176, 713] width 6 height 6
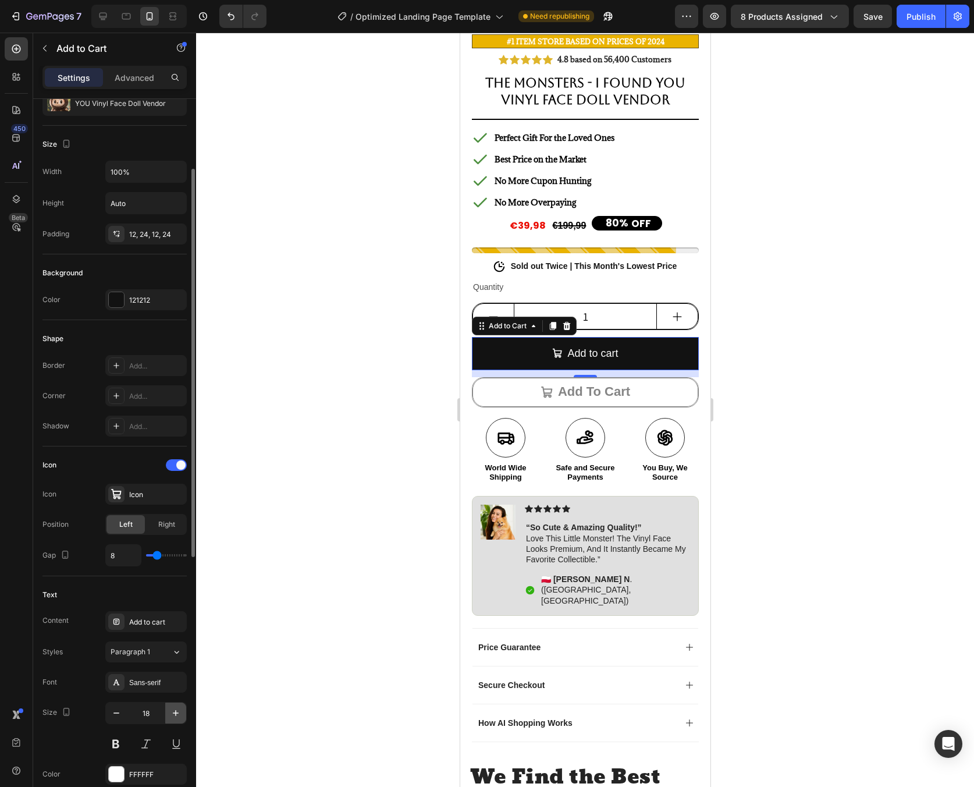
click at [176, 714] on icon "button" at bounding box center [176, 713] width 6 height 6
type input "20"
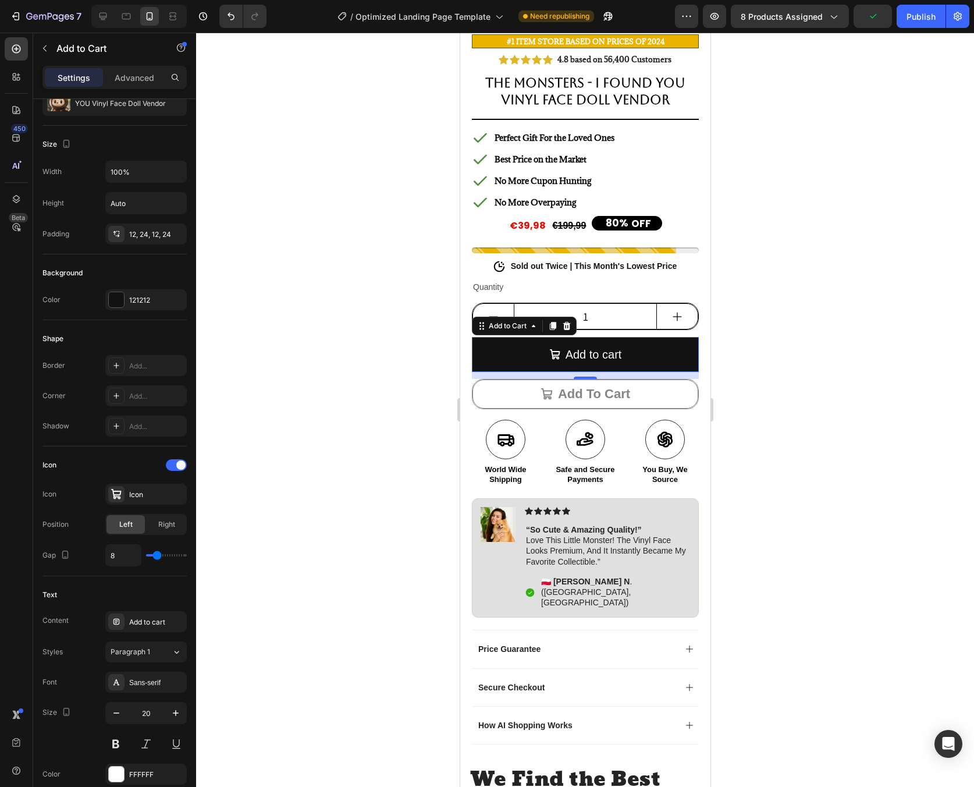
click at [751, 455] on div at bounding box center [585, 410] width 778 height 754
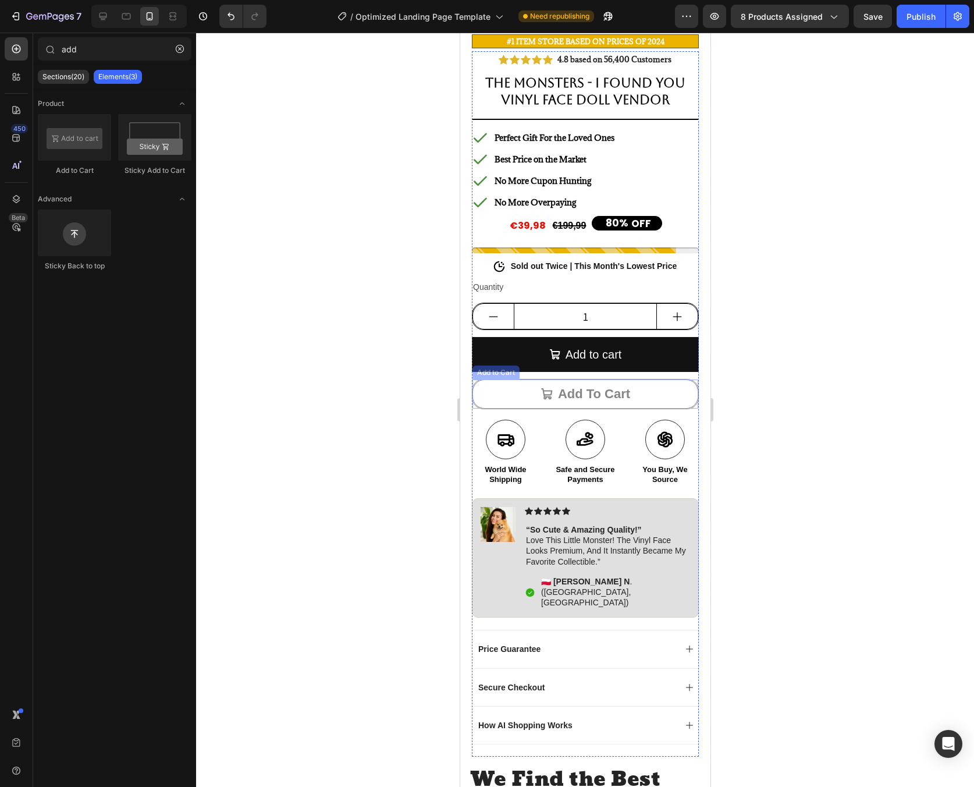
click at [637, 384] on button "Add to cart" at bounding box center [585, 393] width 226 height 29
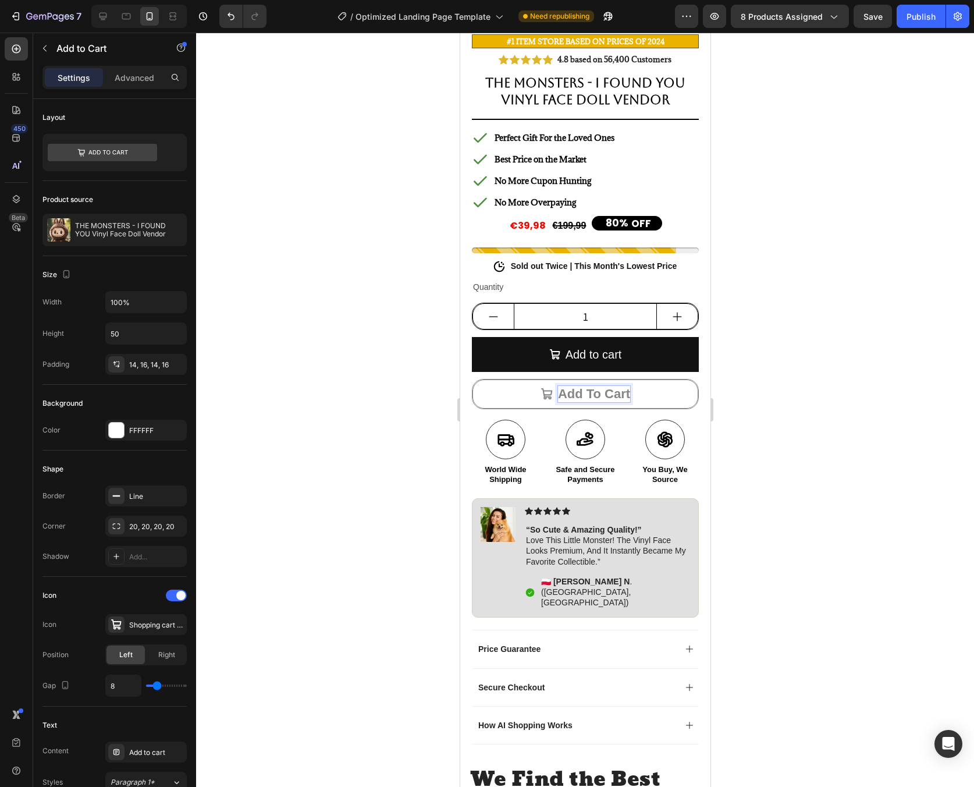
click at [638, 381] on button "Add to cart" at bounding box center [585, 393] width 226 height 29
click at [566, 364] on icon at bounding box center [567, 368] width 8 height 8
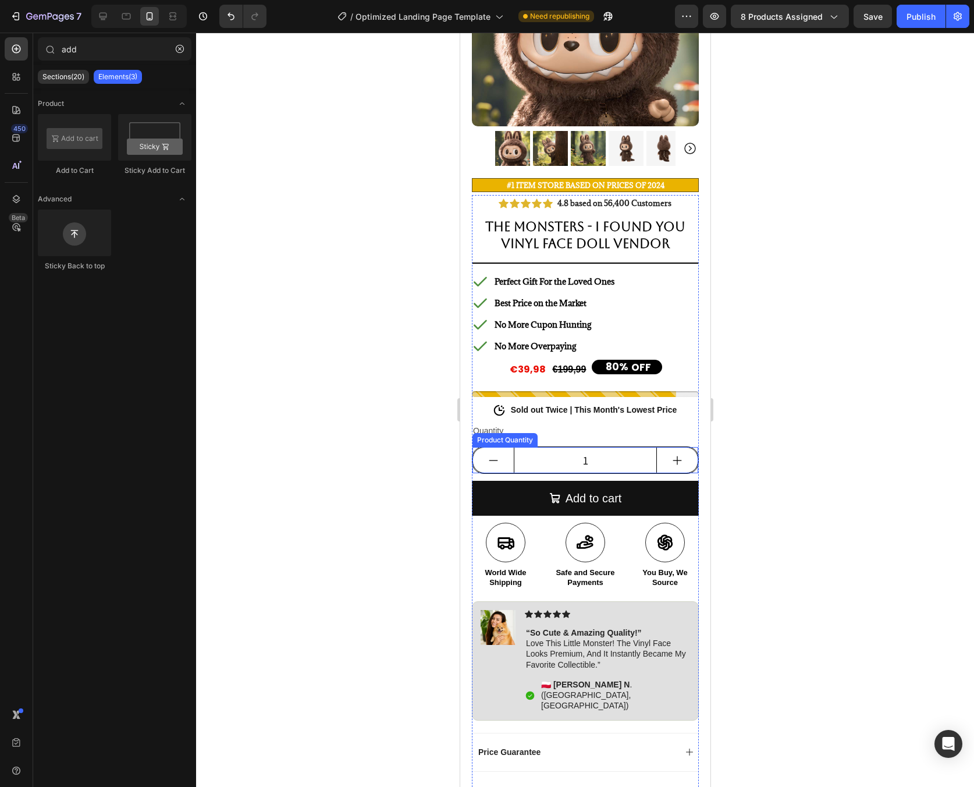
scroll to position [0, 0]
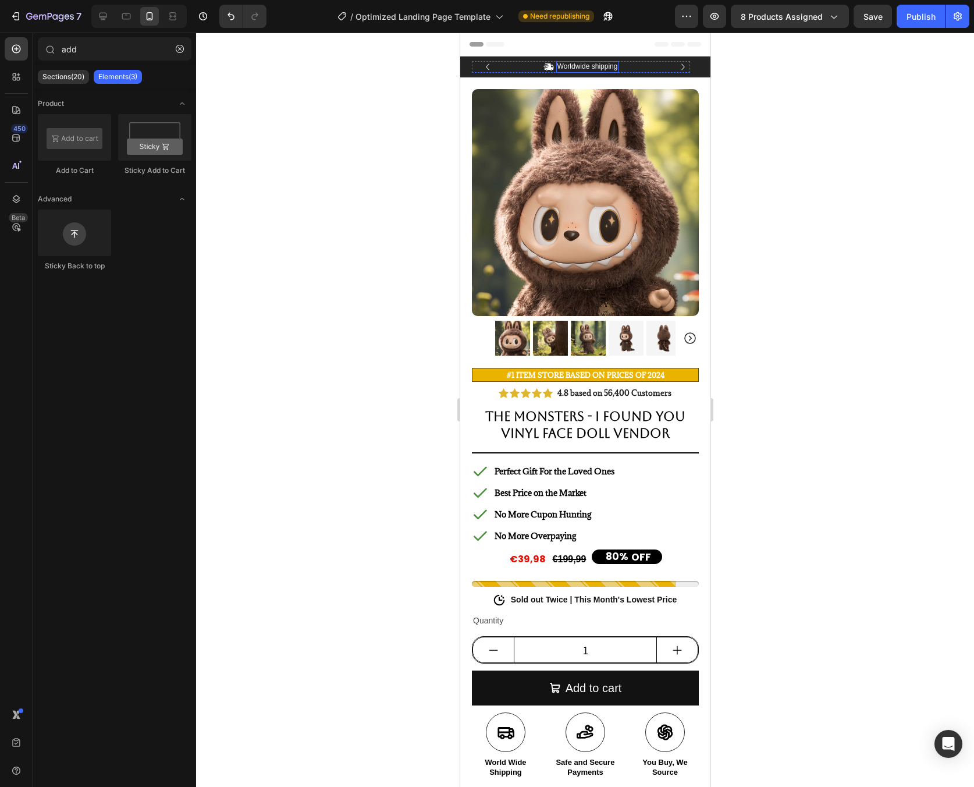
click at [600, 67] on p "Worldwide shipping" at bounding box center [587, 66] width 61 height 9
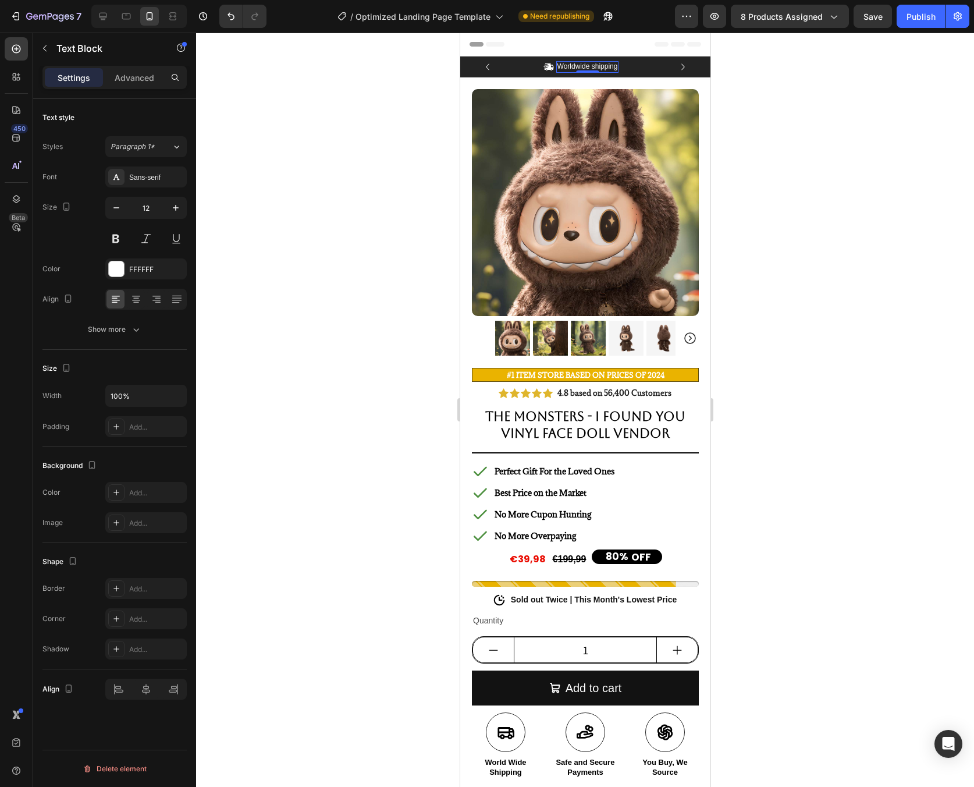
click at [601, 66] on p "Worldwide shipping" at bounding box center [587, 66] width 61 height 9
click at [859, 221] on div at bounding box center [585, 410] width 778 height 754
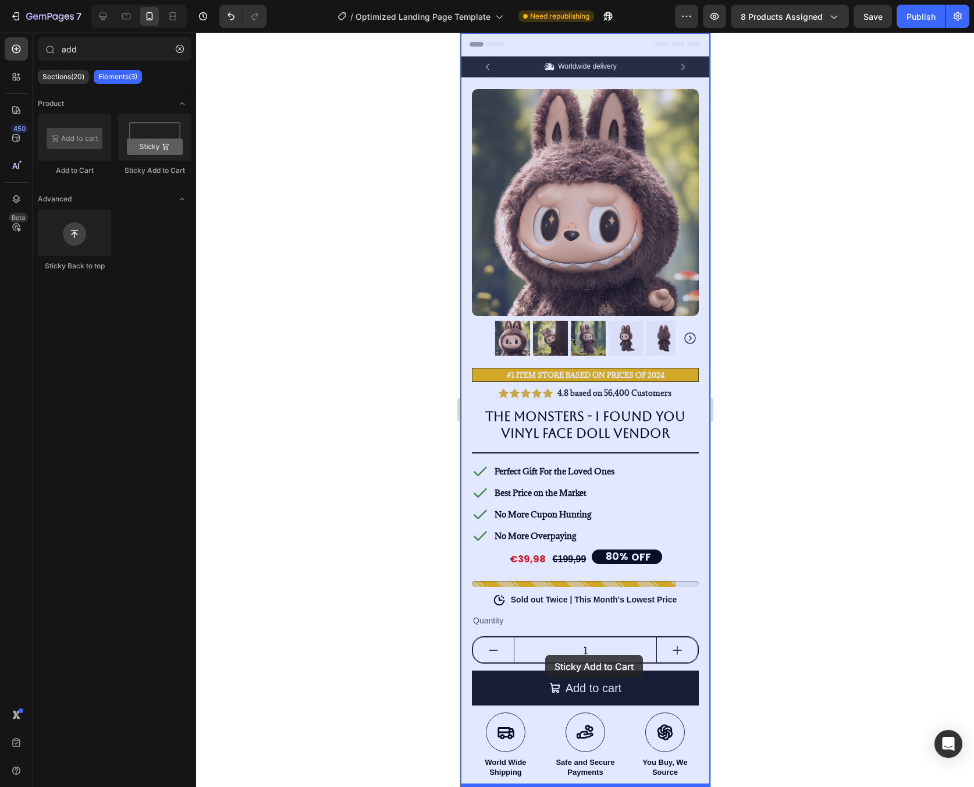
drag, startPoint x: 614, startPoint y: 186, endPoint x: 545, endPoint y: 655, distance: 474.2
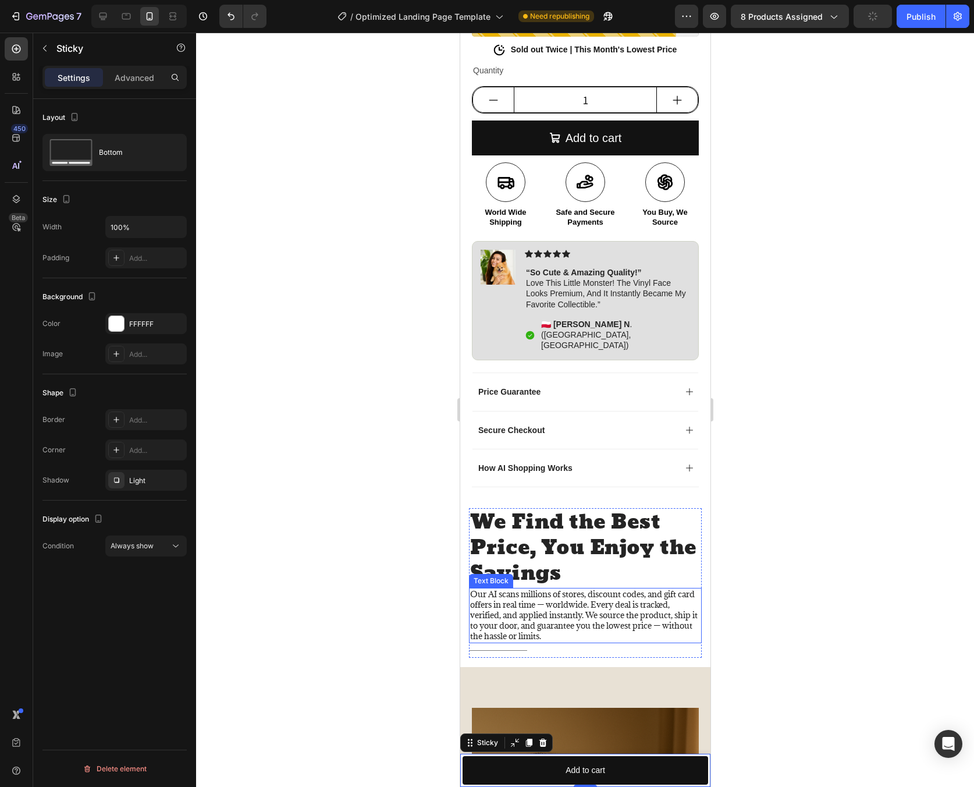
scroll to position [312, 0]
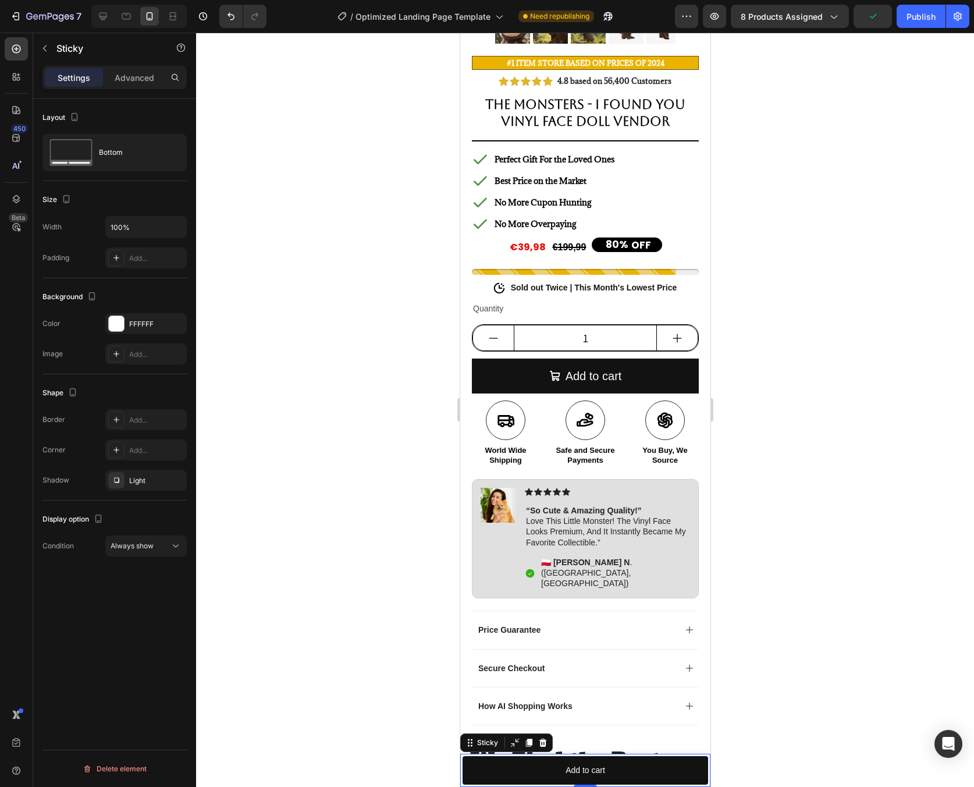
click at [765, 584] on div at bounding box center [585, 410] width 778 height 754
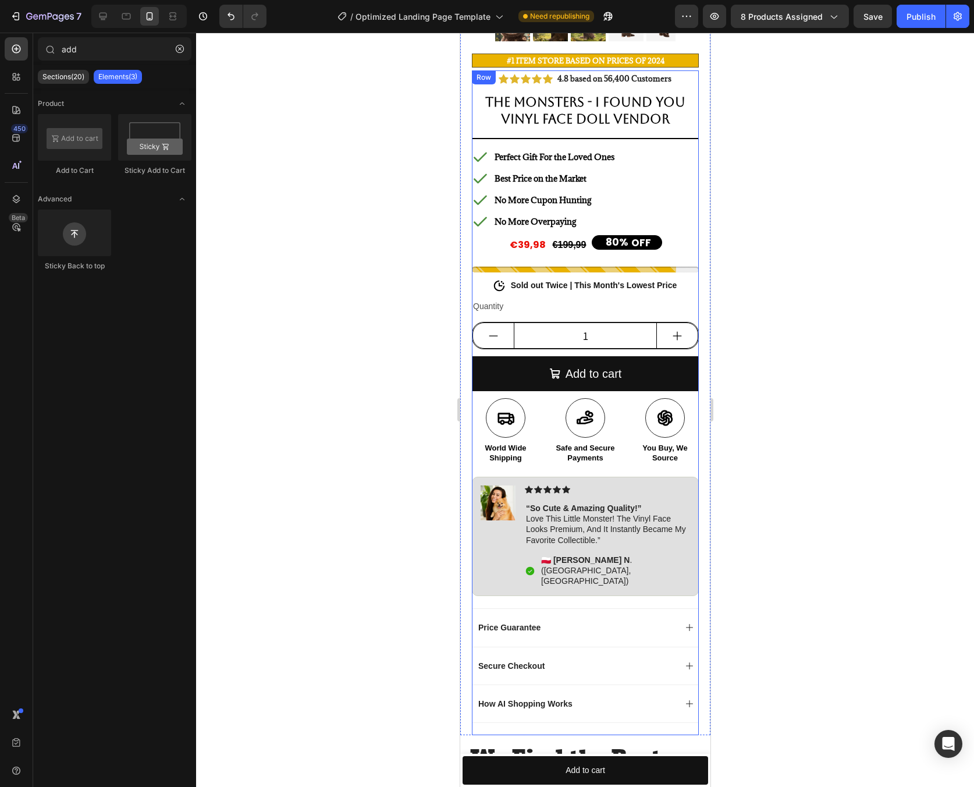
scroll to position [299, 0]
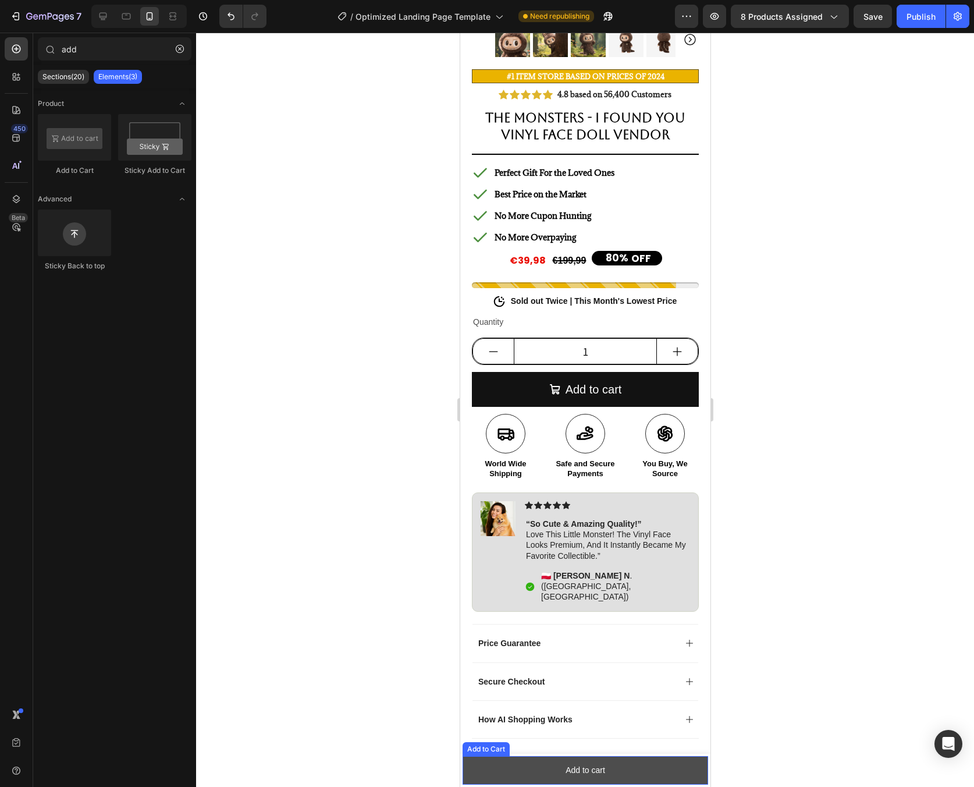
click at [643, 767] on button "Add to cart" at bounding box center [585, 770] width 246 height 29
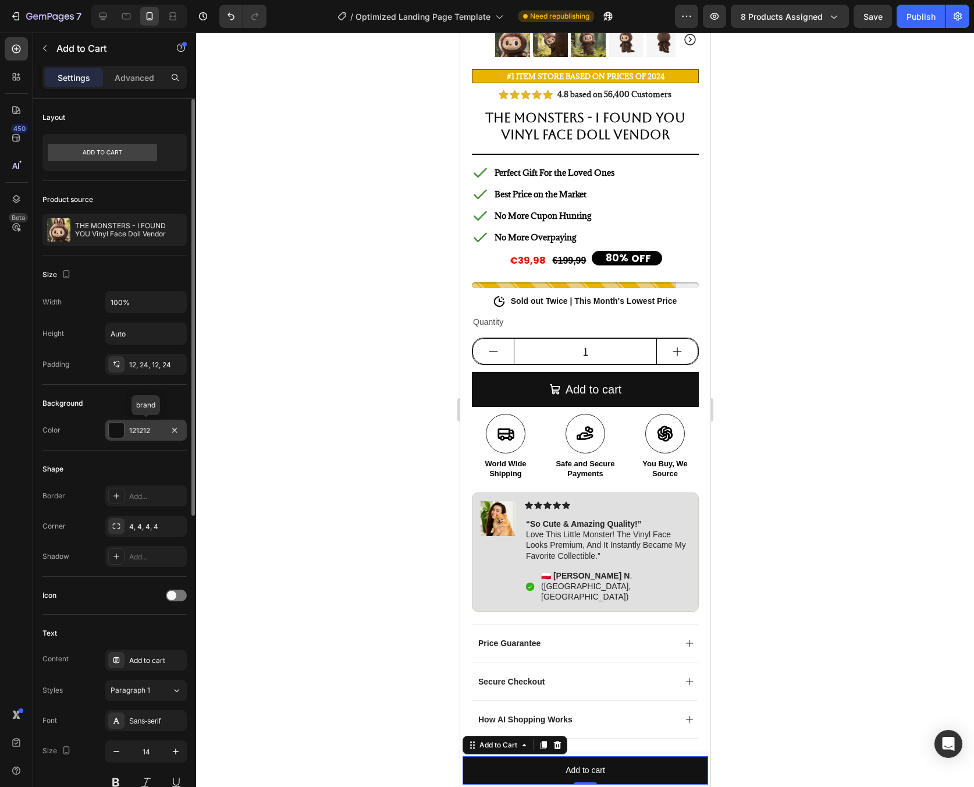
click at [123, 431] on div at bounding box center [116, 430] width 15 height 15
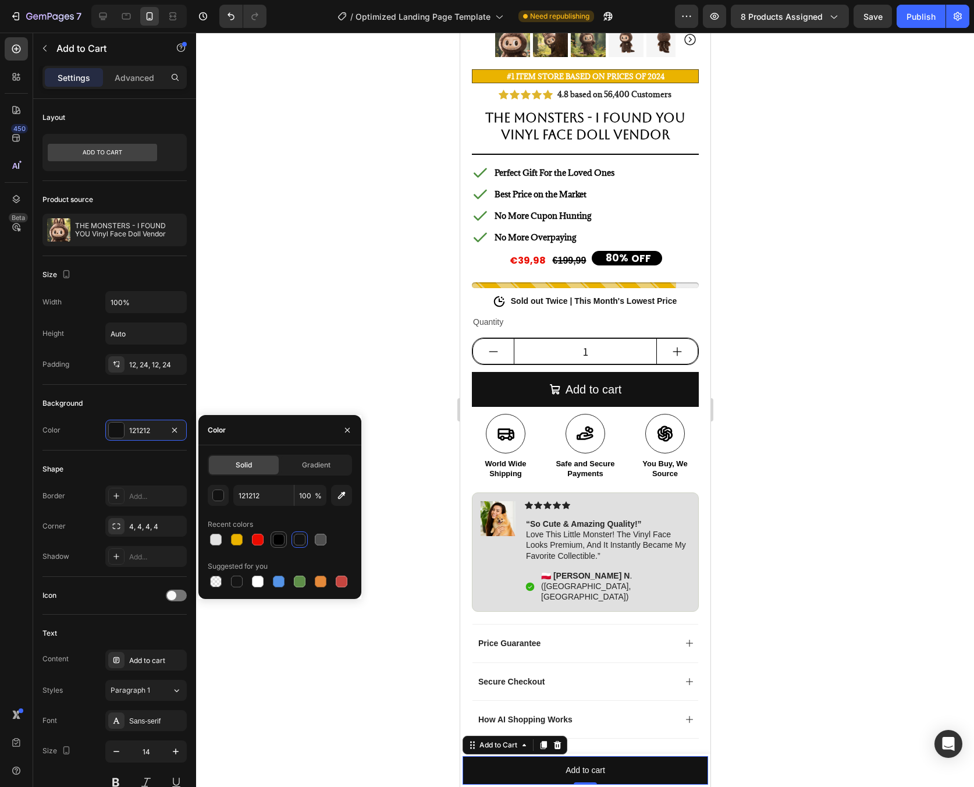
click at [279, 540] on div at bounding box center [279, 540] width 12 height 12
type input "000000"
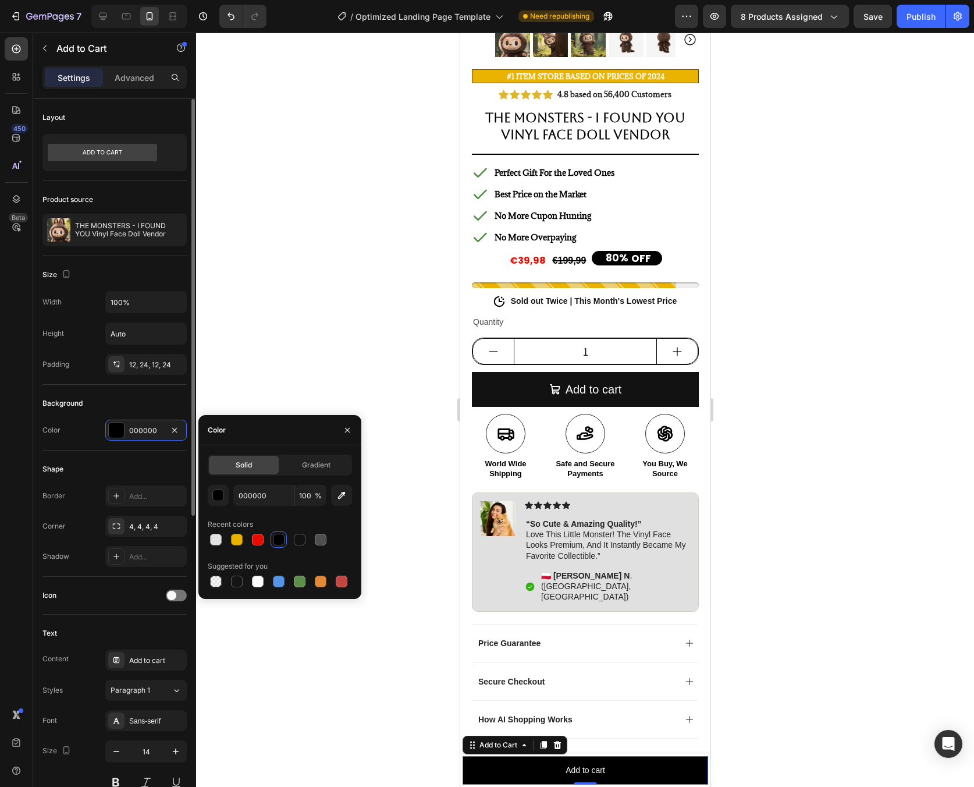
click at [147, 460] on div "Shape" at bounding box center [114, 469] width 144 height 19
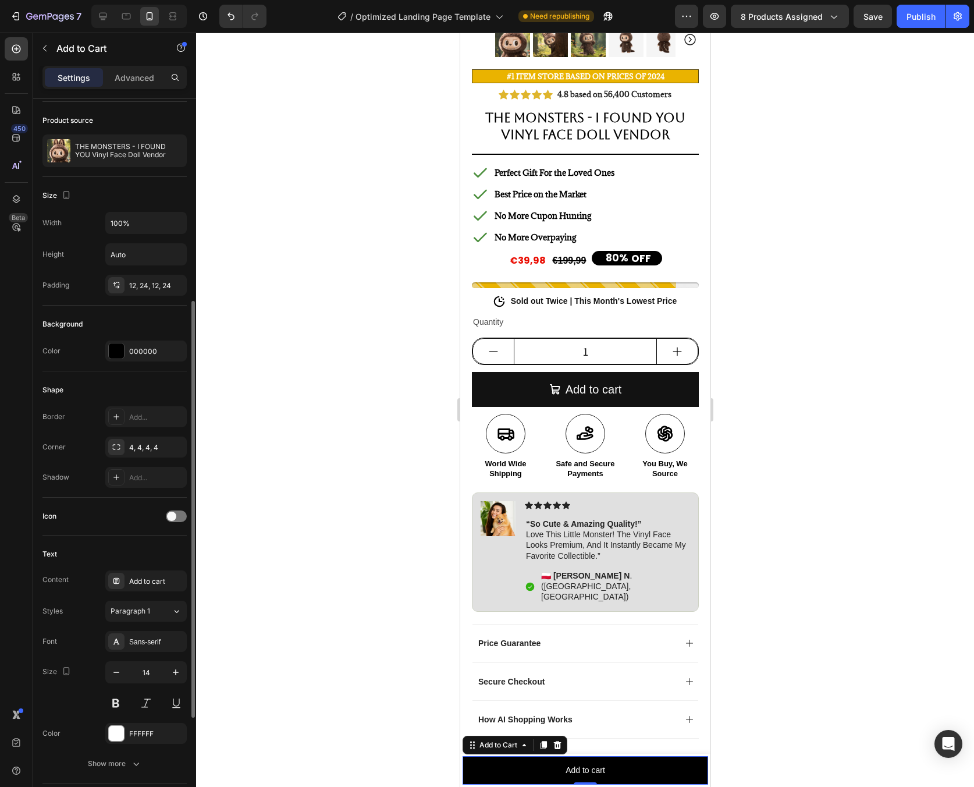
scroll to position [268, 0]
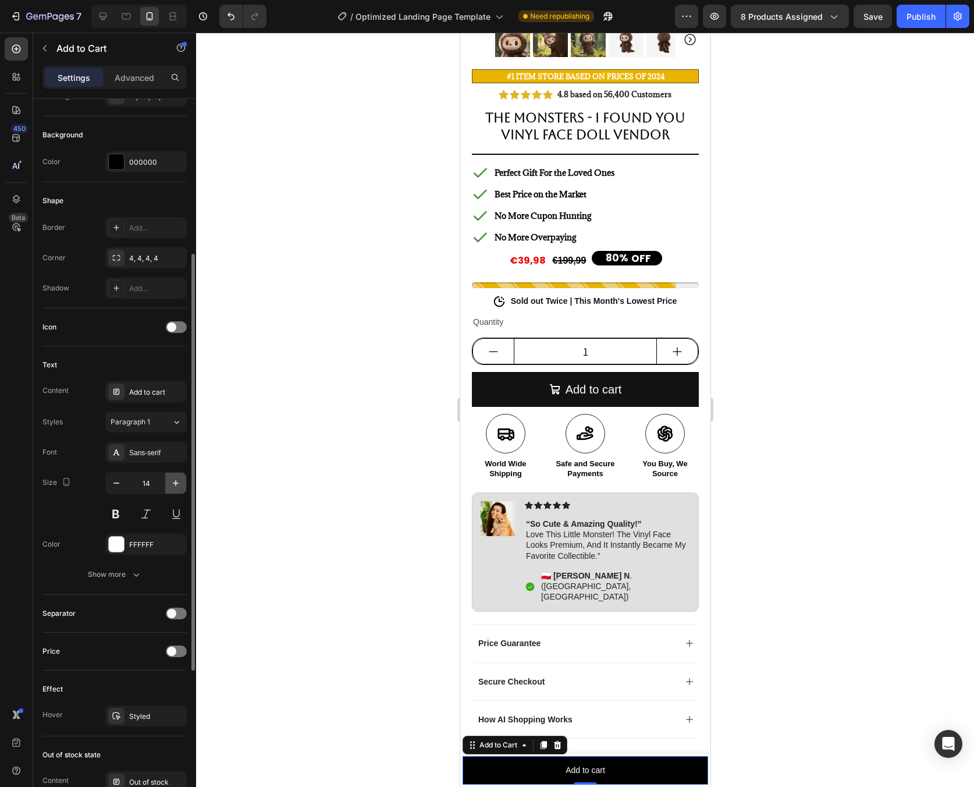
click at [180, 486] on icon "button" at bounding box center [176, 483] width 12 height 12
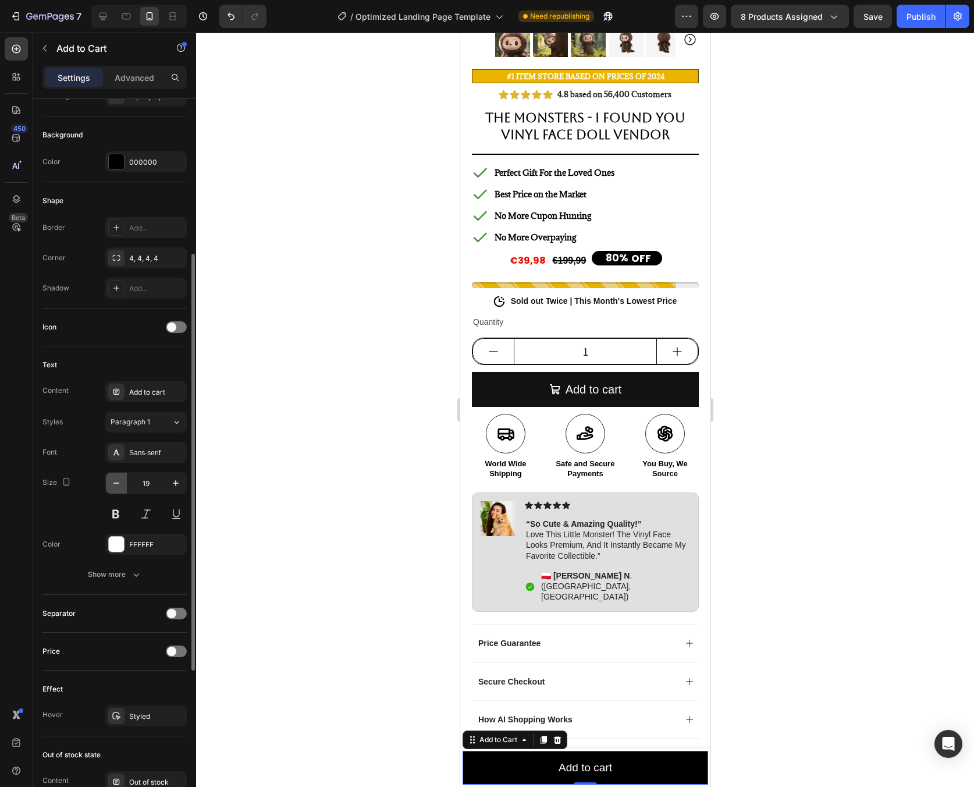
click at [122, 488] on icon "button" at bounding box center [117, 483] width 12 height 12
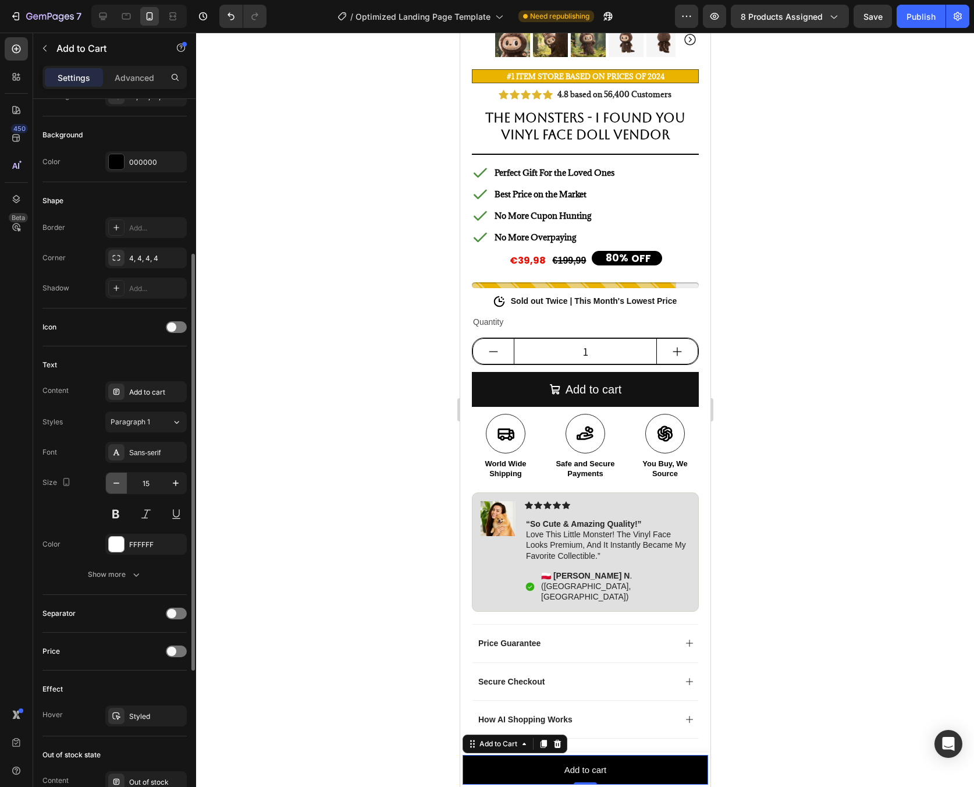
type input "14"
click at [115, 514] on button at bounding box center [115, 513] width 21 height 21
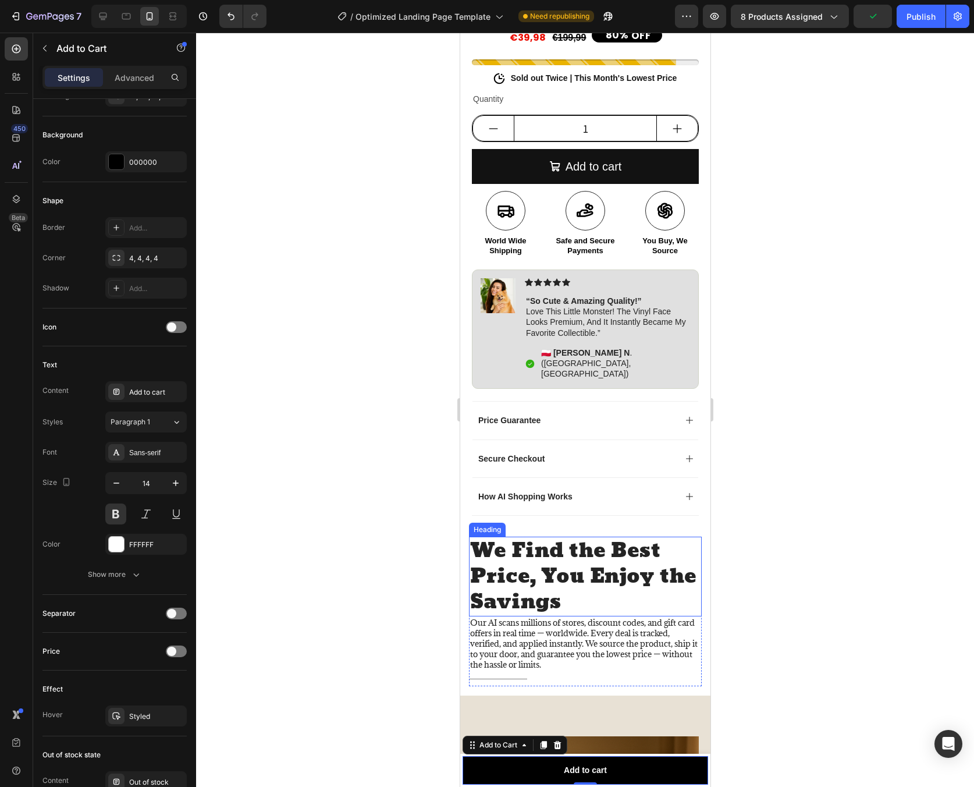
scroll to position [520, 0]
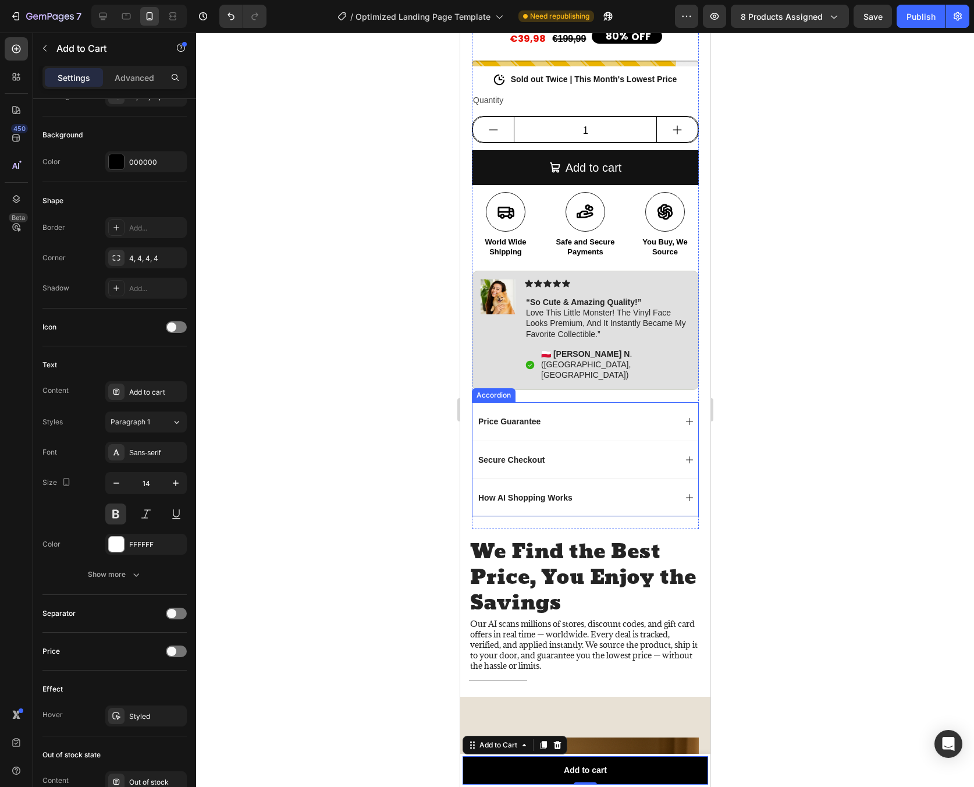
click at [562, 492] on p "How AI Shopping Works" at bounding box center [525, 497] width 94 height 10
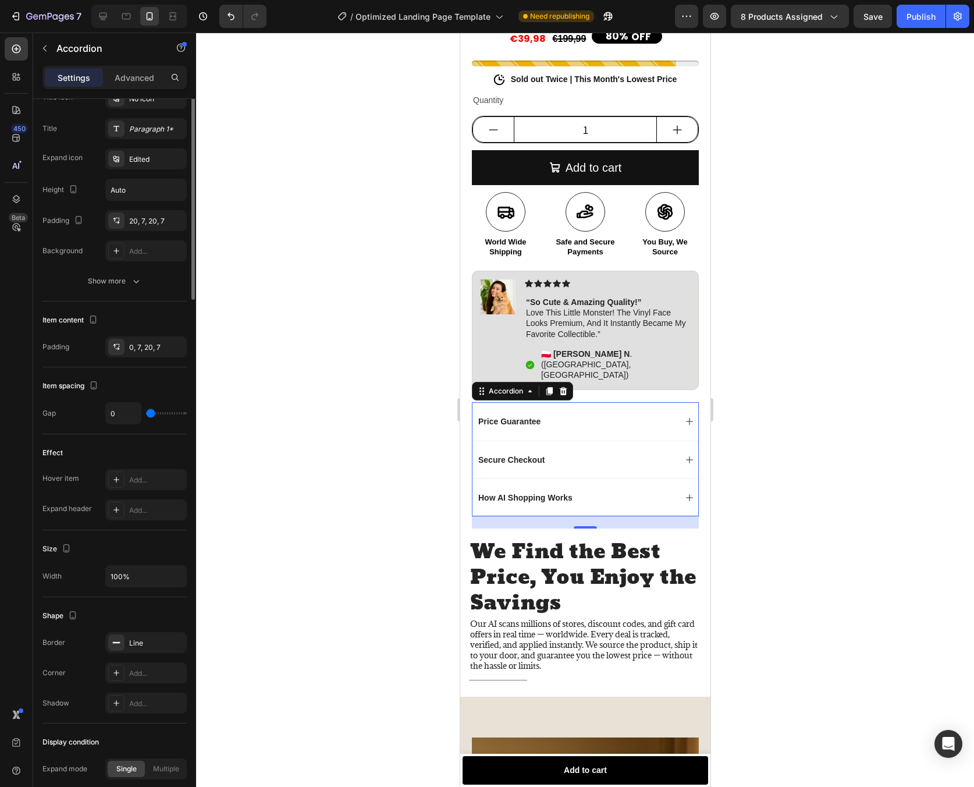
scroll to position [0, 0]
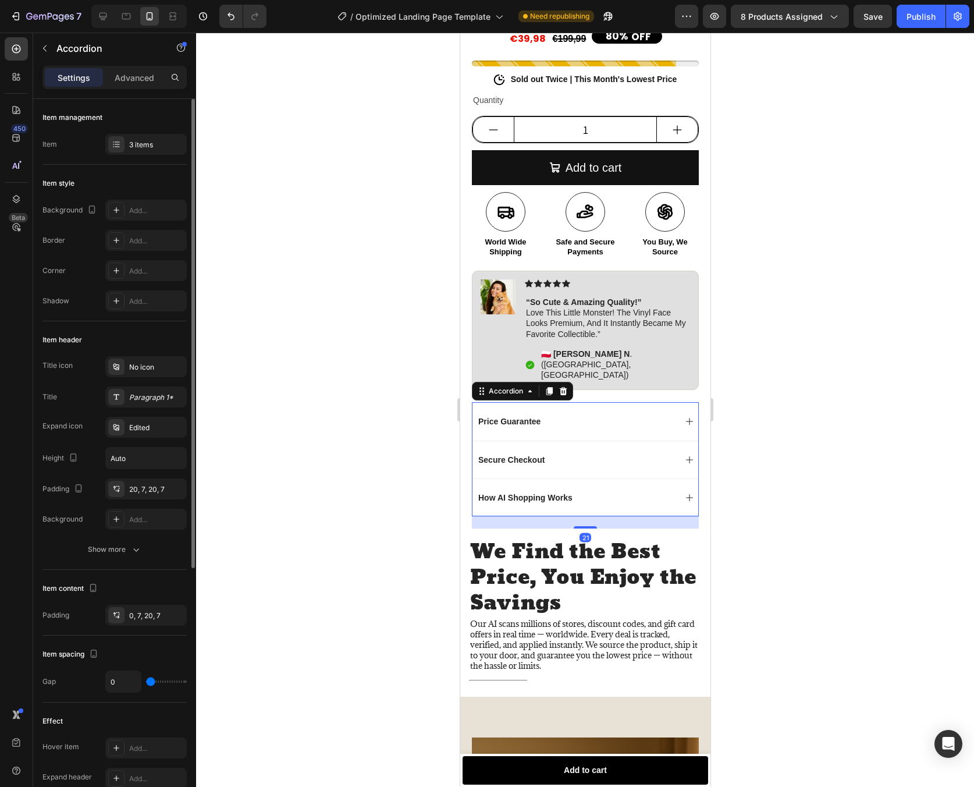
click at [502, 492] on p "How AI Shopping Works" at bounding box center [525, 497] width 94 height 10
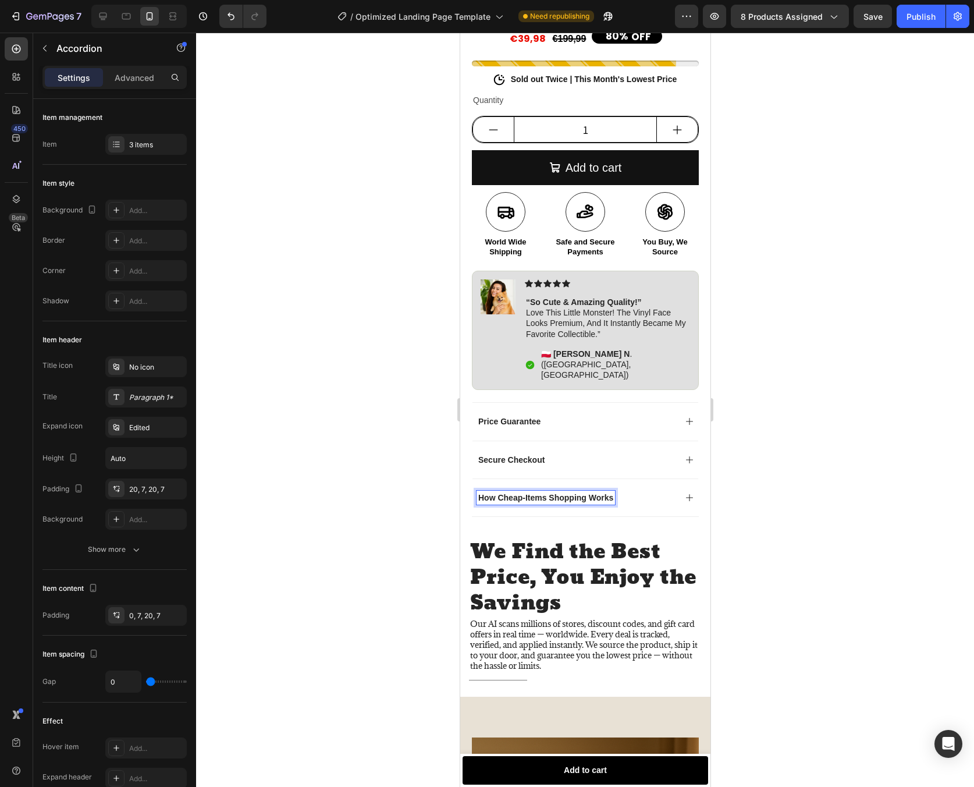
drag, startPoint x: 789, startPoint y: 488, endPoint x: 787, endPoint y: 497, distance: 8.8
click at [787, 497] on div at bounding box center [585, 410] width 778 height 754
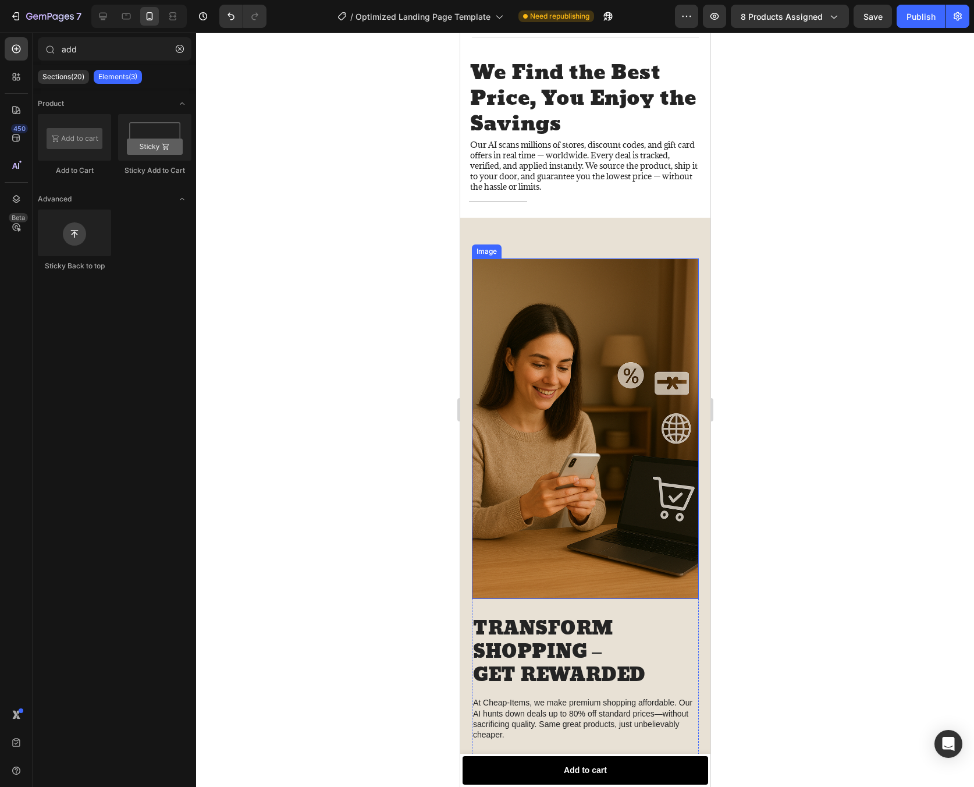
scroll to position [1161, 0]
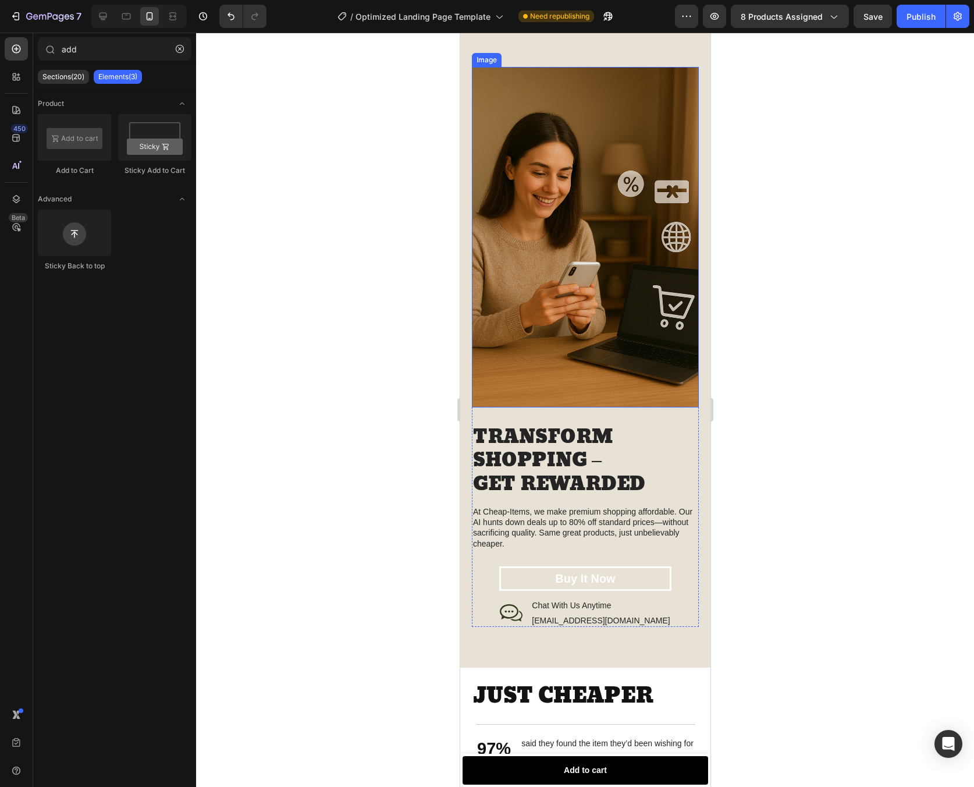
click at [561, 222] on img at bounding box center [584, 237] width 227 height 340
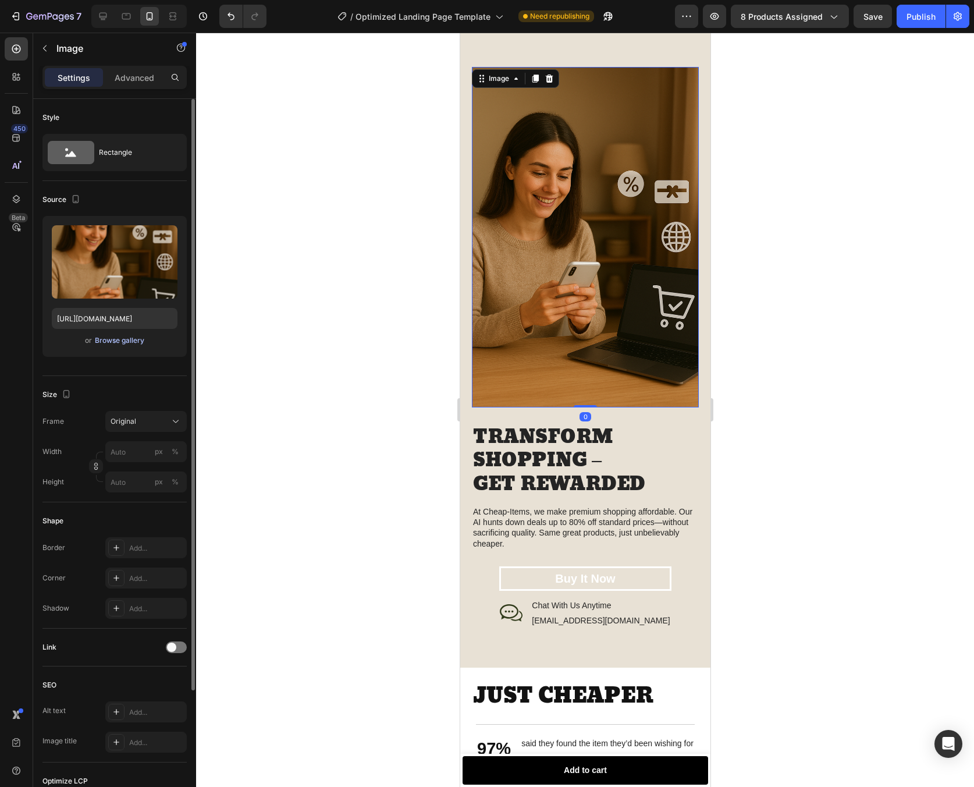
click at [106, 339] on div "Browse gallery" at bounding box center [119, 340] width 49 height 10
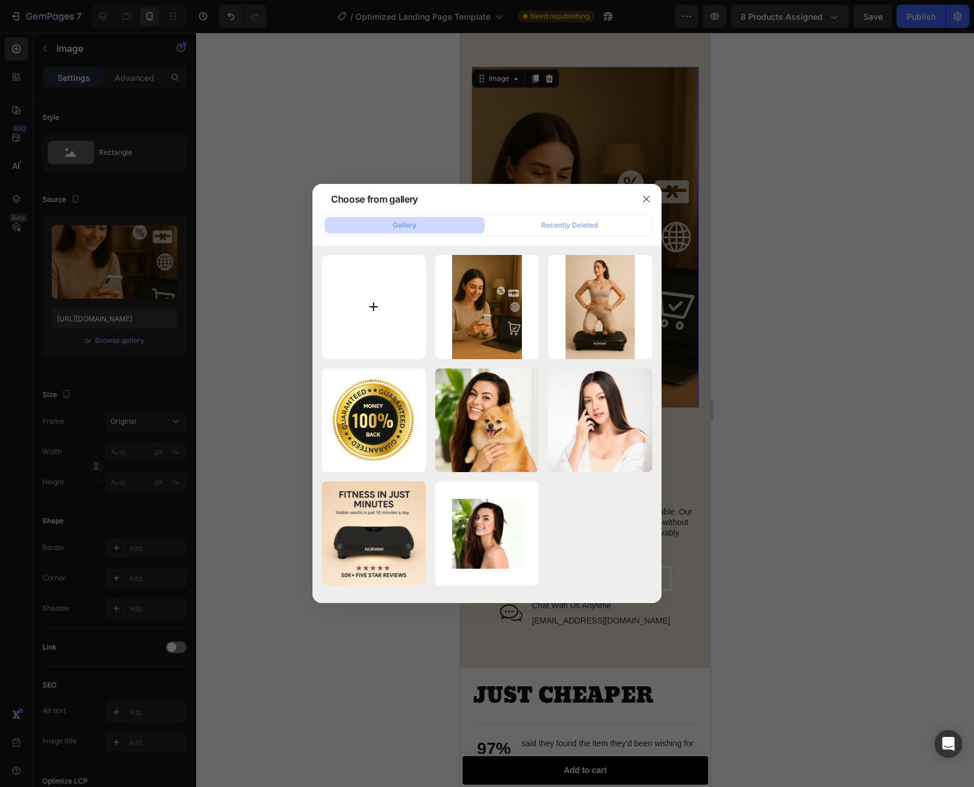
click at [339, 288] on input "file" at bounding box center [374, 307] width 104 height 104
type input "C:\fakepath\assets_task_01k3qp9jxzfvqbwsch71hzwsvk_1756363064_img_0.webp"
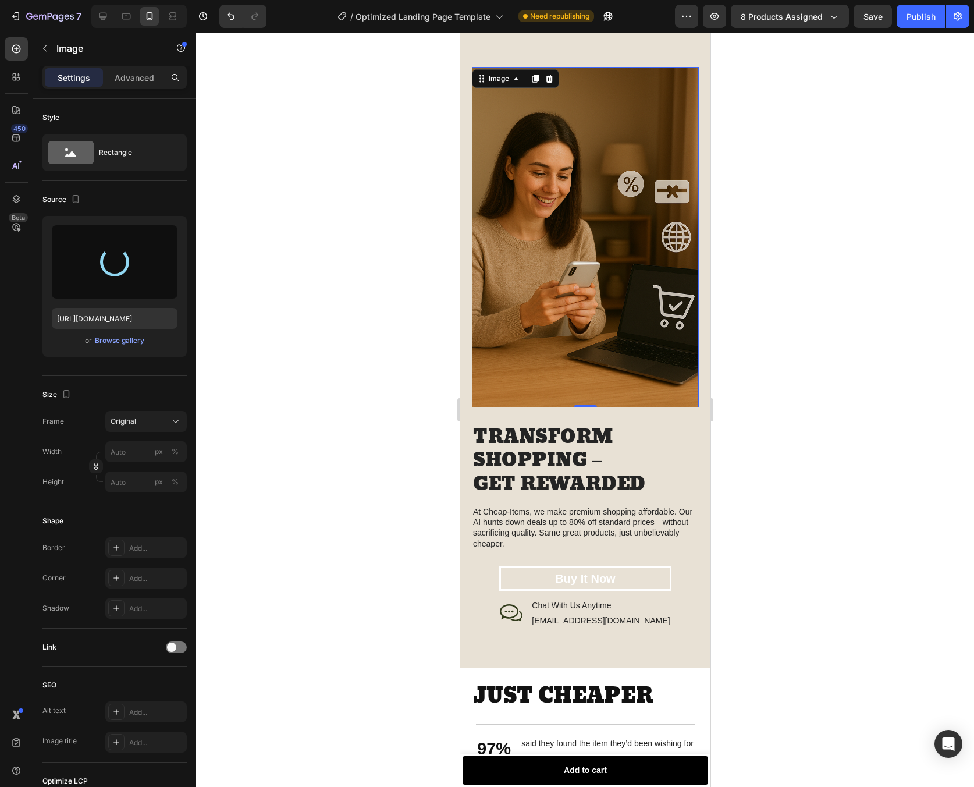
type input "[URL][DOMAIN_NAME]"
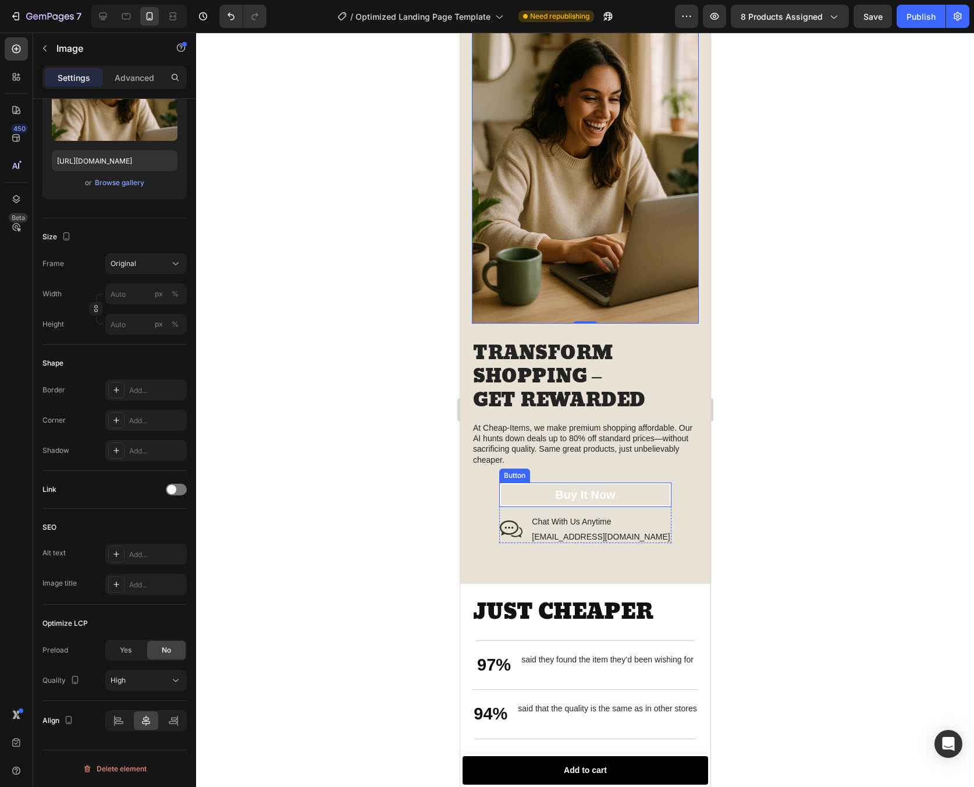
scroll to position [1258, 0]
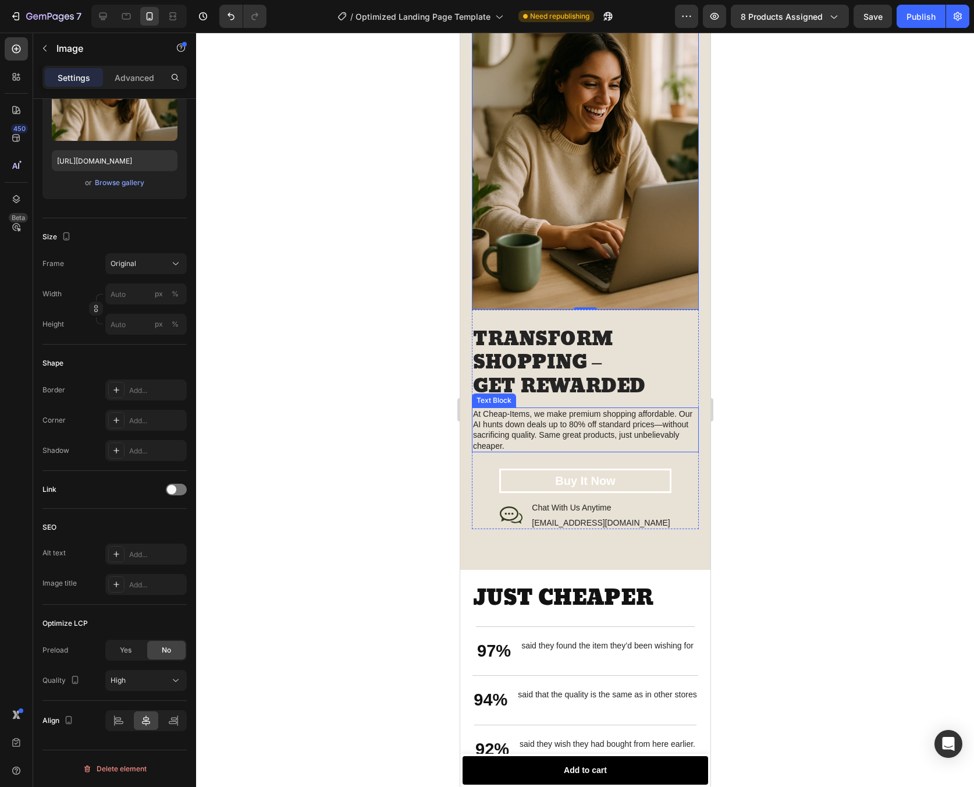
click at [617, 409] on p "At Cheap-Items, we make premium shopping affordable. Our AI hunts down deals up…" at bounding box center [585, 430] width 225 height 42
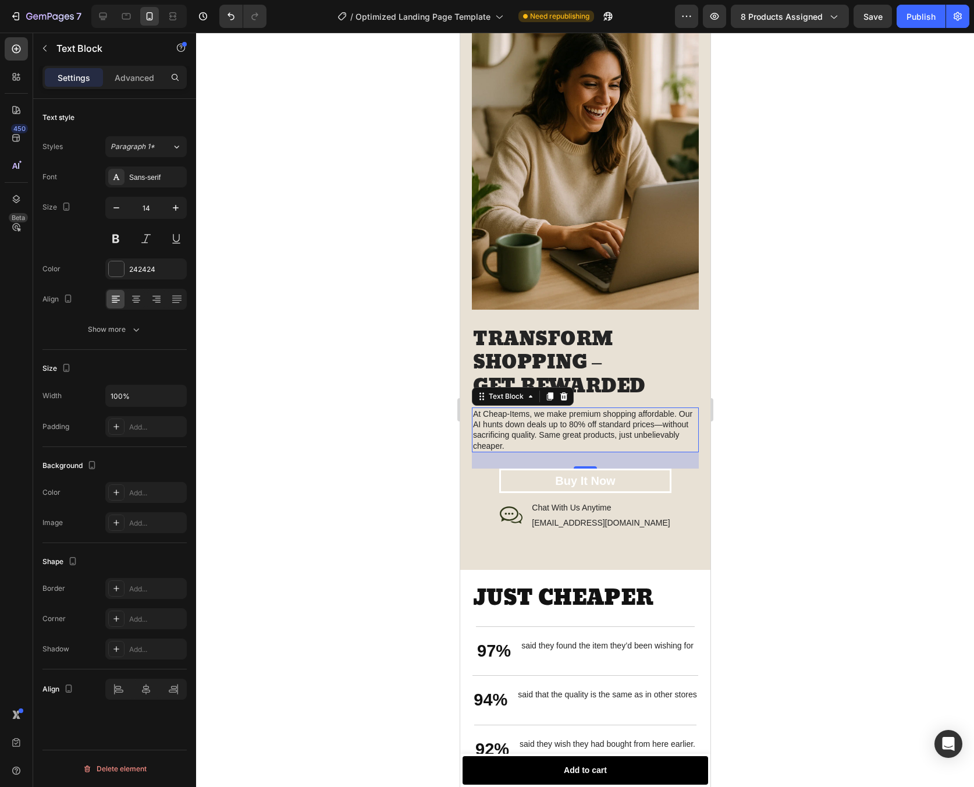
scroll to position [0, 0]
click at [774, 418] on div at bounding box center [585, 410] width 778 height 754
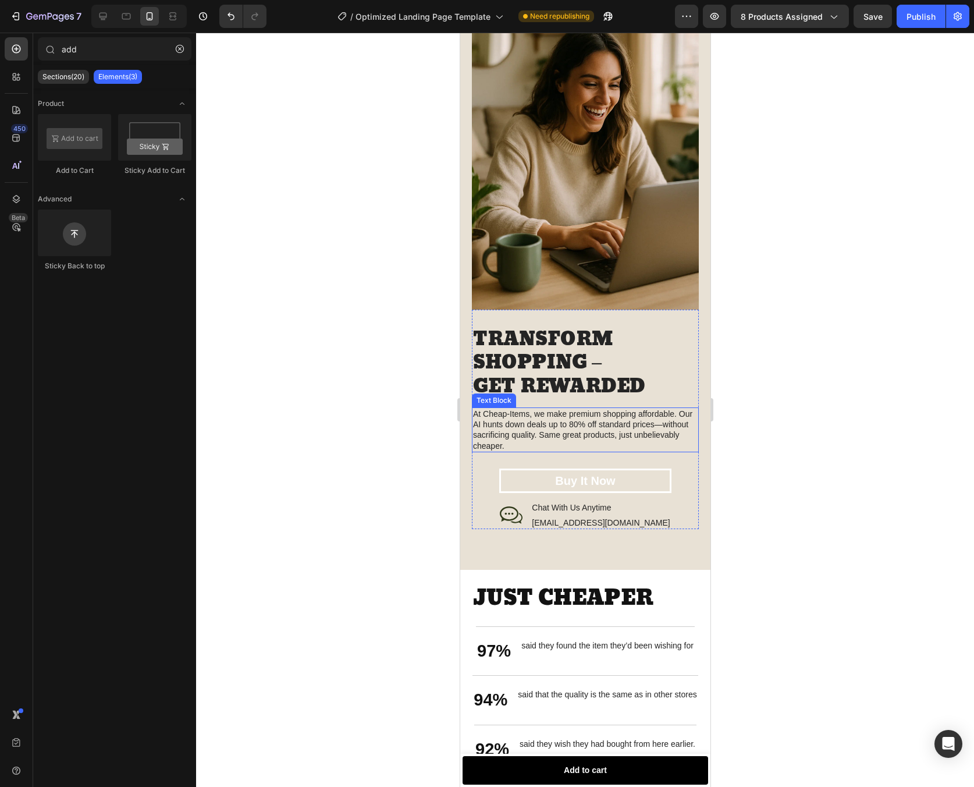
click at [658, 421] on p "At Cheap-Items, we make premium shopping affordable. Our AI hunts down deals up…" at bounding box center [585, 430] width 225 height 42
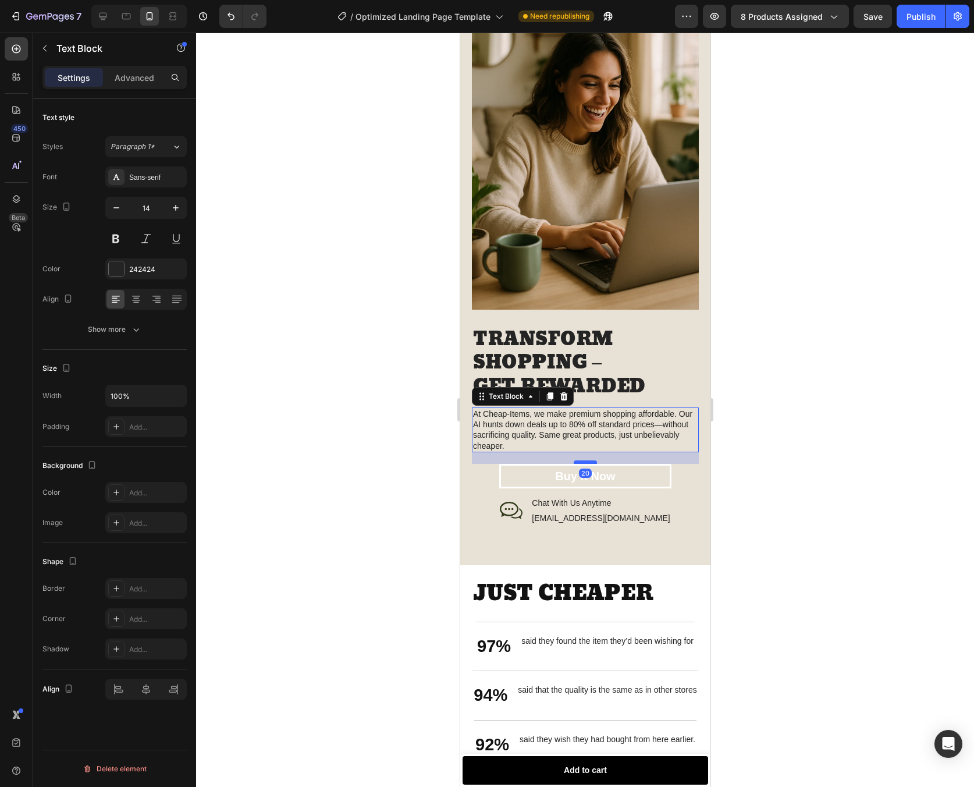
click at [590, 460] on div at bounding box center [584, 461] width 23 height 3
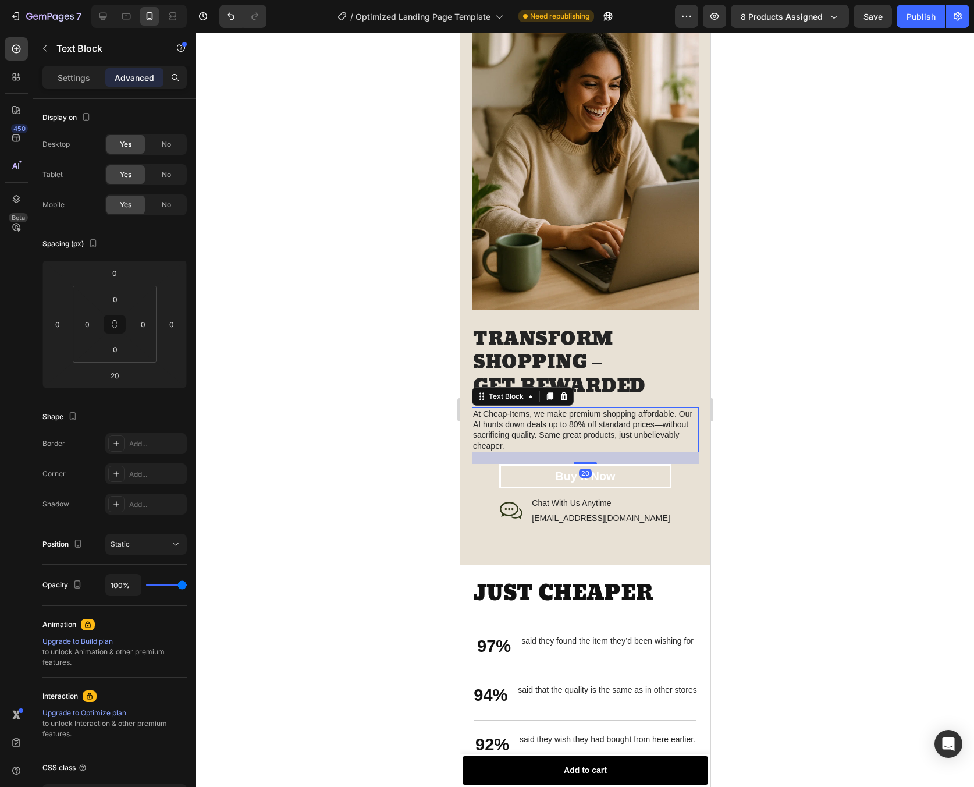
click at [771, 447] on div at bounding box center [585, 410] width 778 height 754
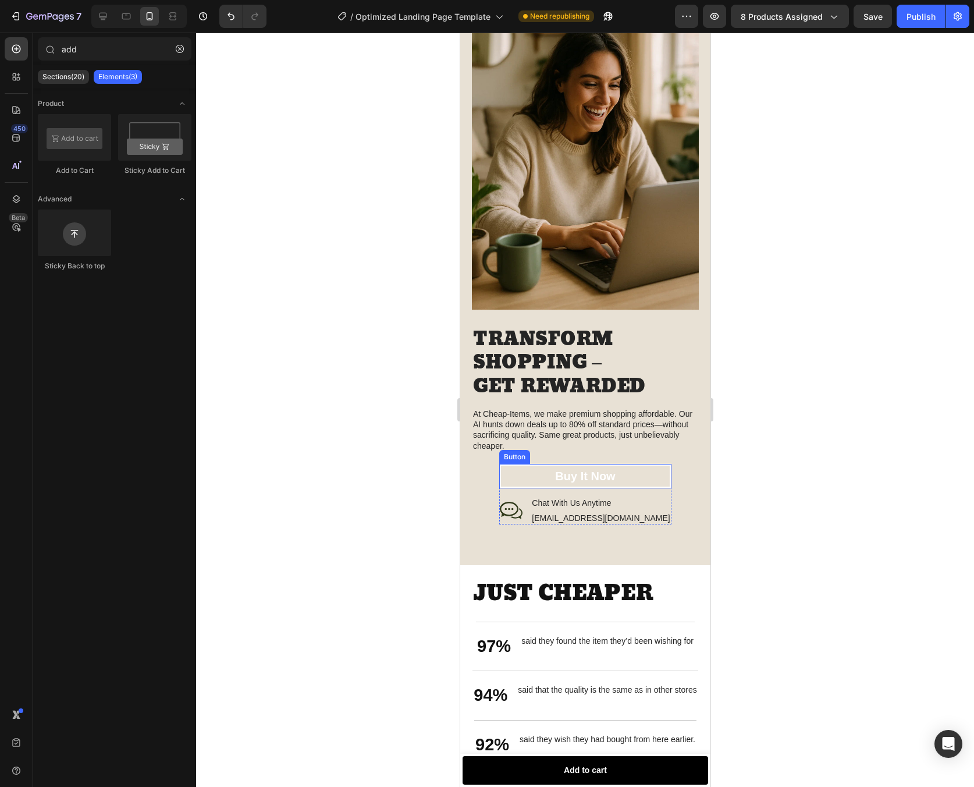
click at [626, 464] on button "Buy It Now" at bounding box center [585, 476] width 172 height 24
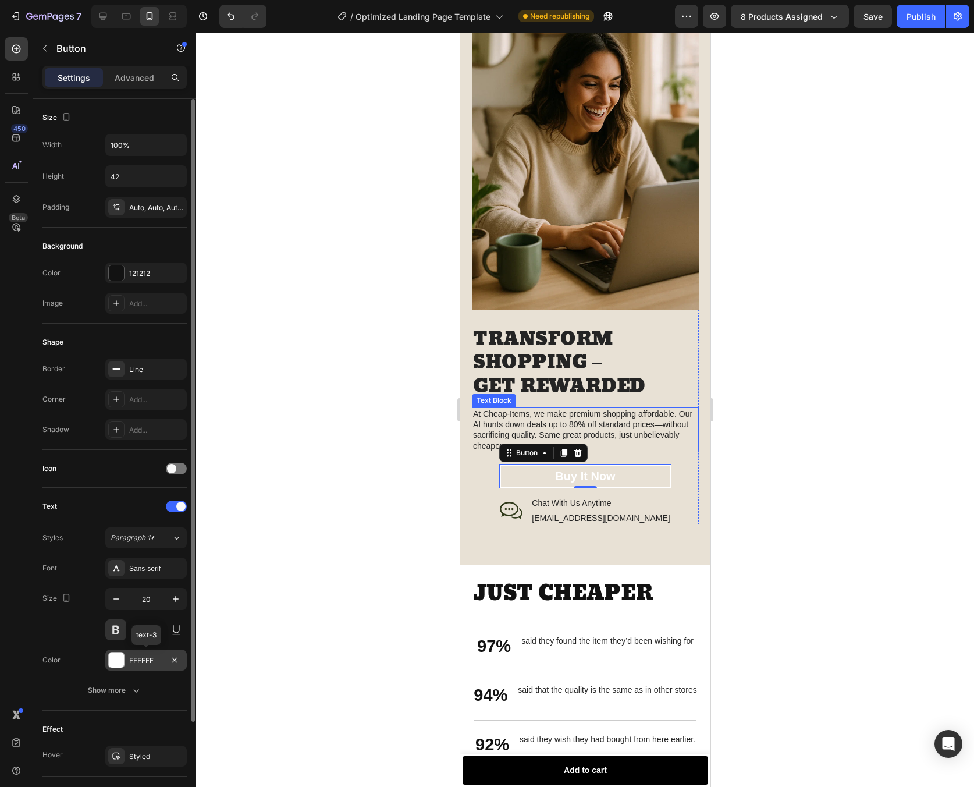
click at [119, 662] on div at bounding box center [116, 659] width 15 height 15
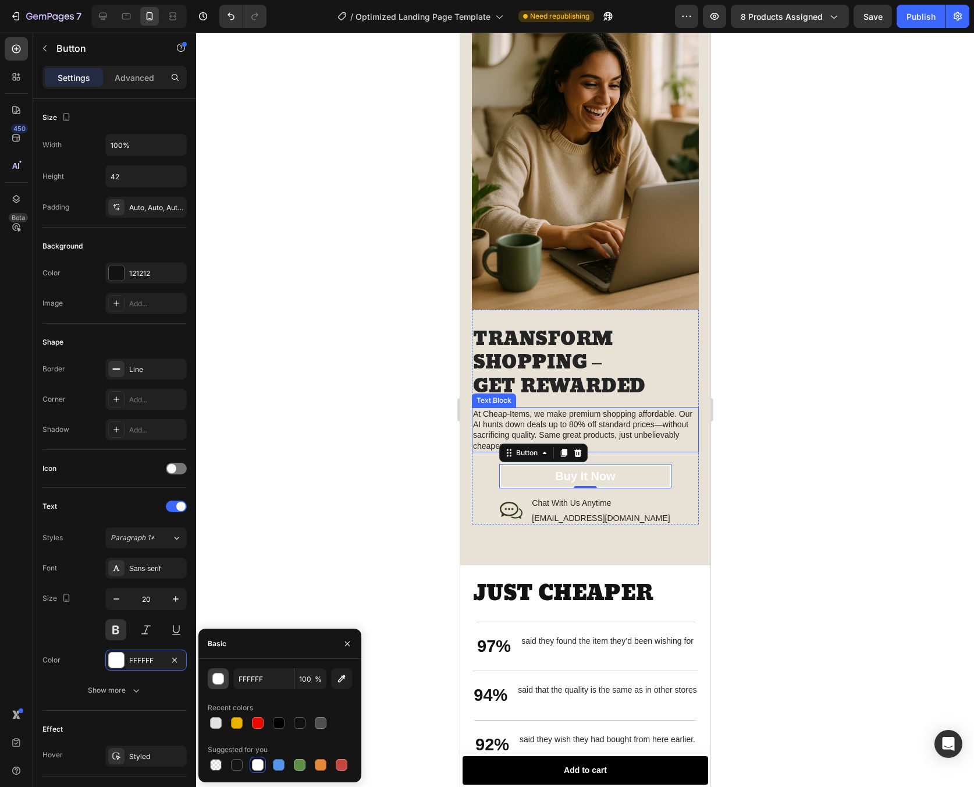
click at [212, 686] on button "button" at bounding box center [218, 678] width 21 height 21
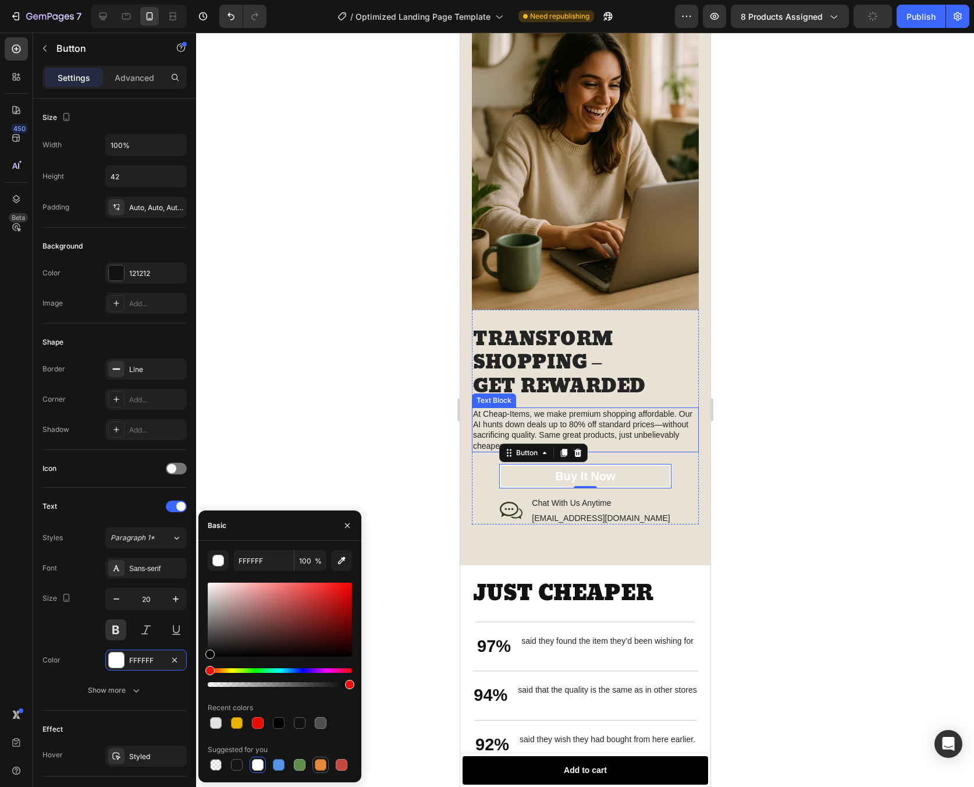
click at [320, 759] on div at bounding box center [321, 765] width 12 height 12
click at [224, 566] on button "button" at bounding box center [218, 560] width 21 height 21
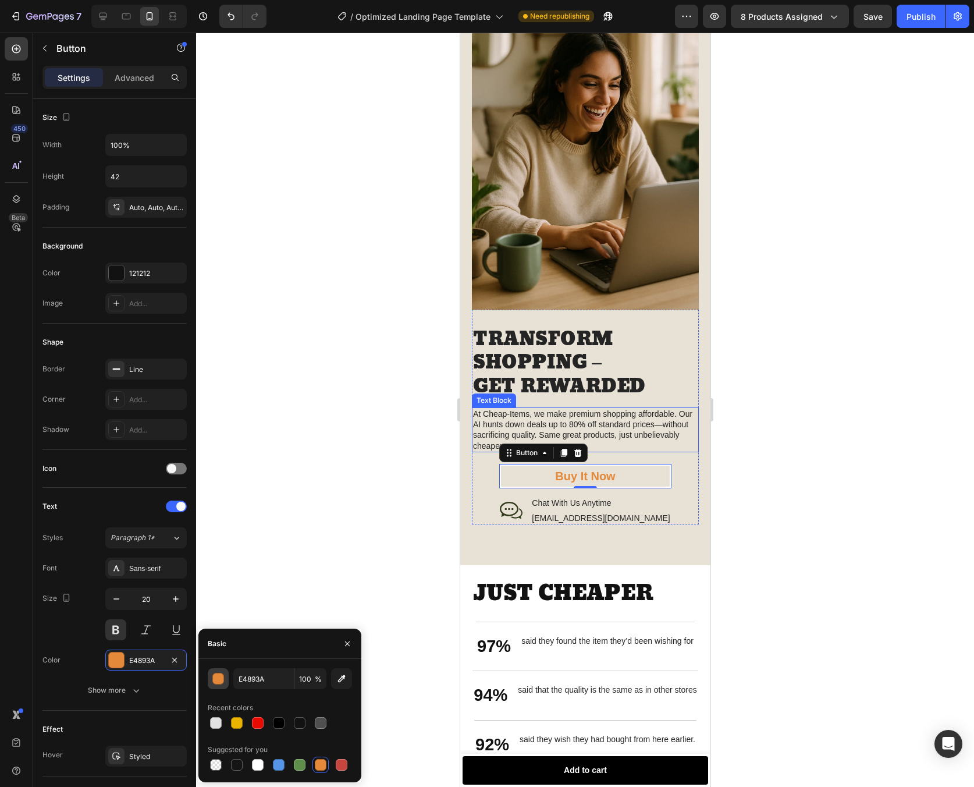
click at [224, 673] on button "button" at bounding box center [218, 678] width 21 height 21
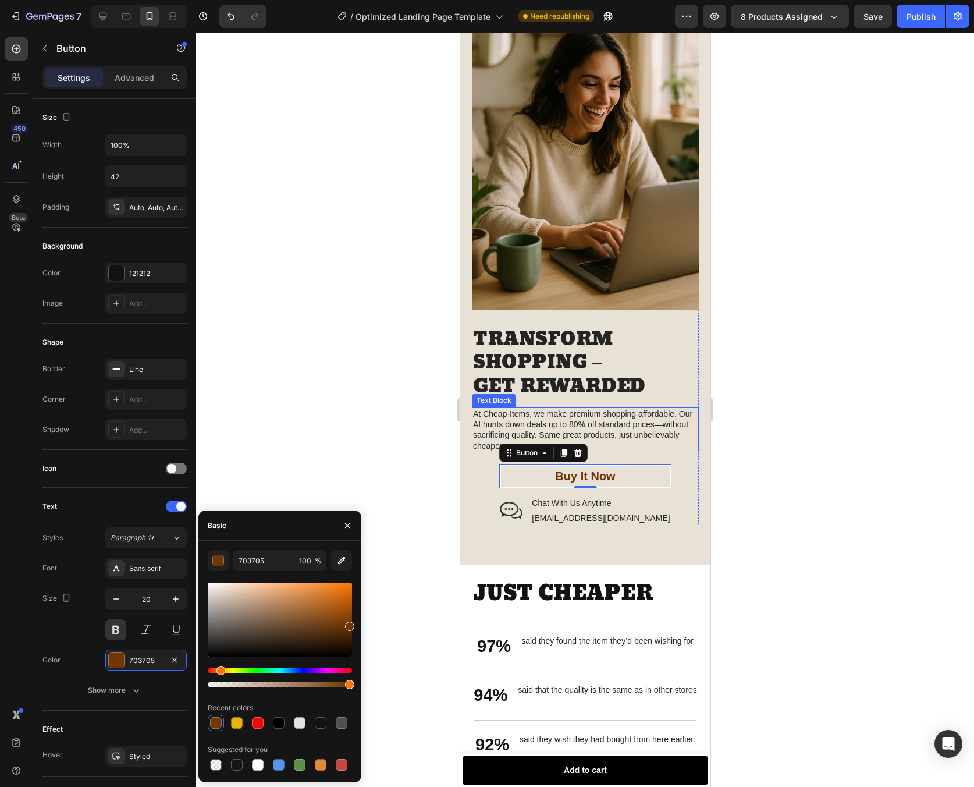
type input "703400"
drag, startPoint x: 315, startPoint y: 595, endPoint x: 352, endPoint y: 623, distance: 46.6
click at [352, 623] on div at bounding box center [349, 626] width 9 height 9
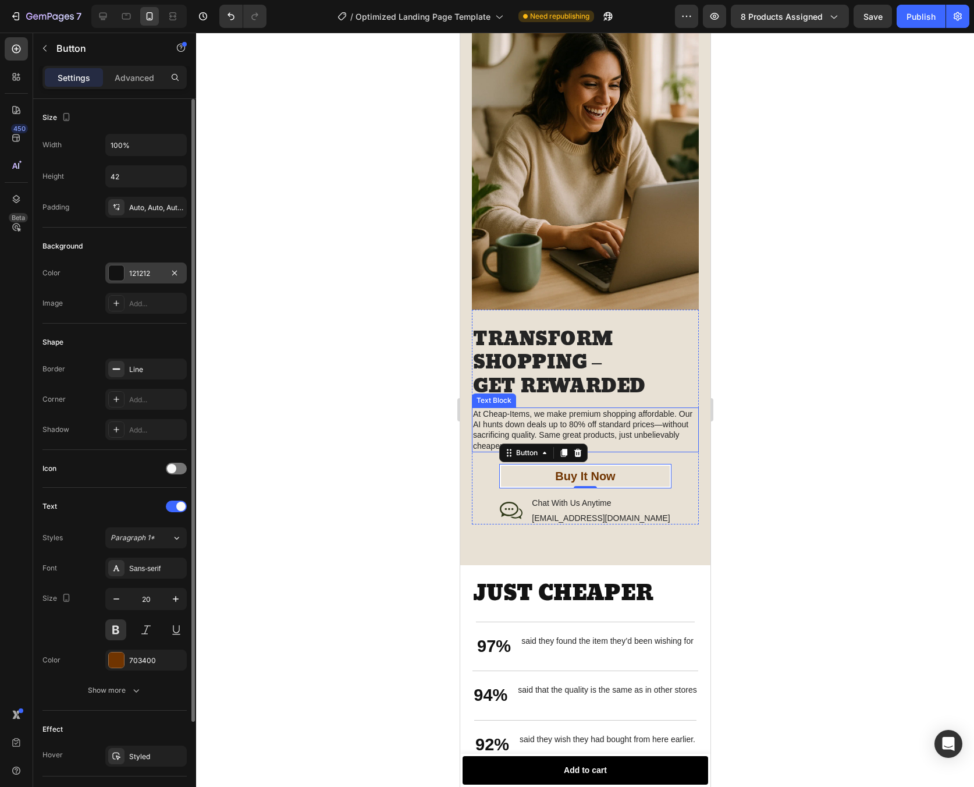
click at [148, 273] on div "121212" at bounding box center [146, 273] width 34 height 10
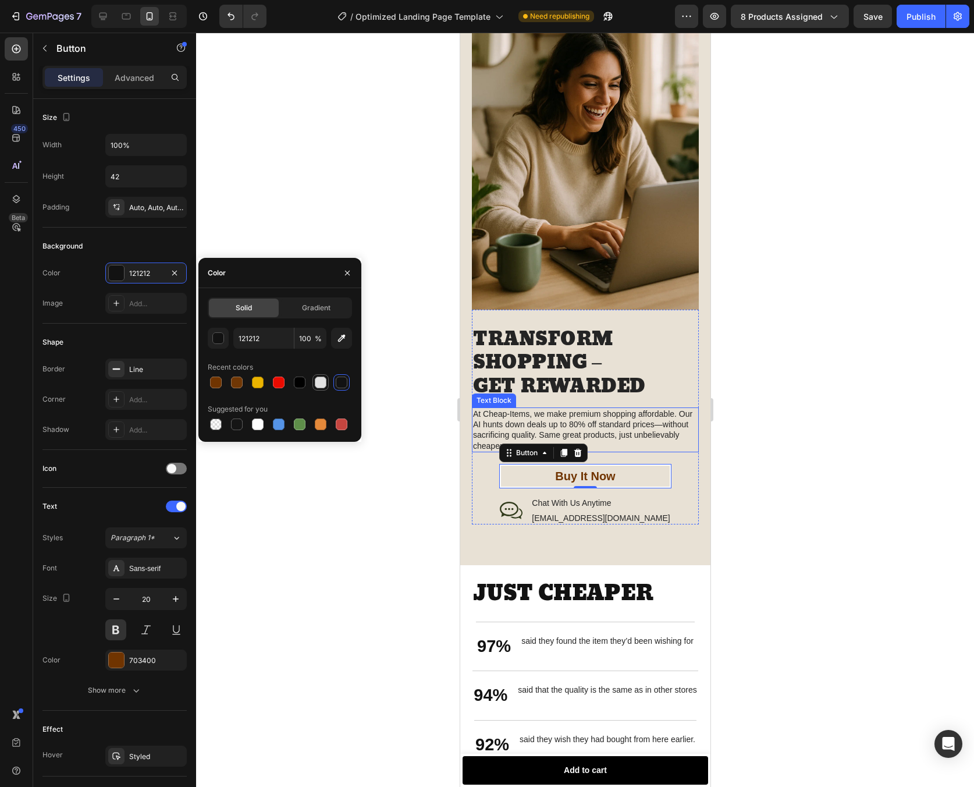
click at [320, 386] on div at bounding box center [321, 383] width 12 height 12
click at [225, 344] on button "button" at bounding box center [218, 338] width 21 height 21
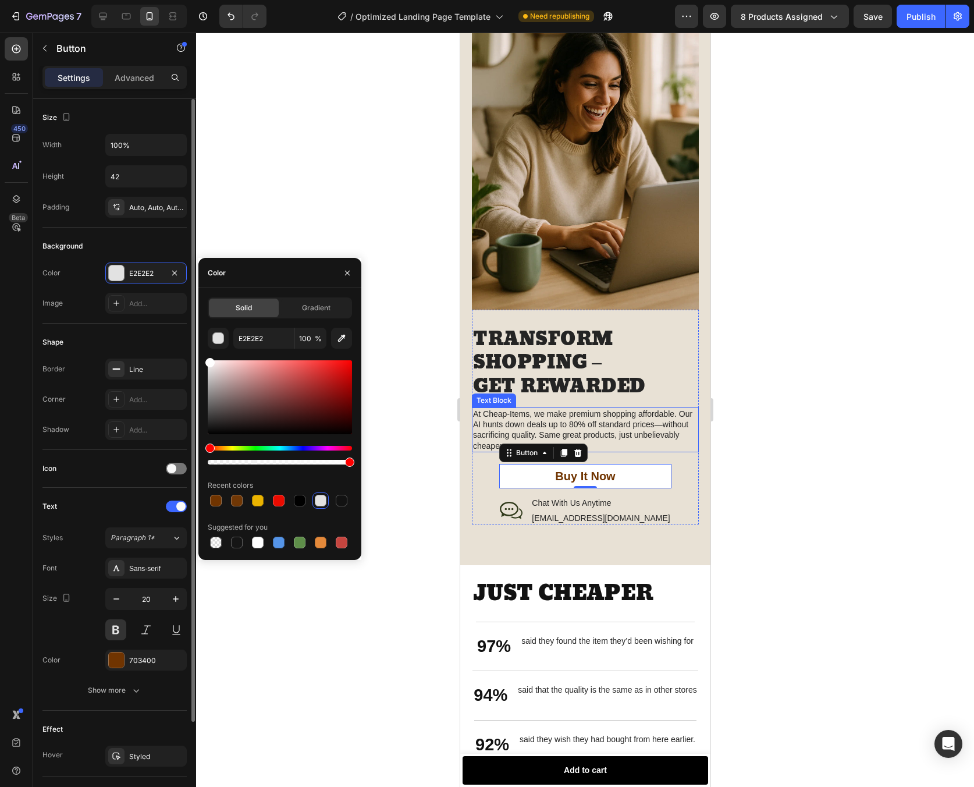
drag, startPoint x: 216, startPoint y: 373, endPoint x: 183, endPoint y: 347, distance: 41.9
click at [183, 347] on div "450 Beta add Sections(20) Elements(3) Product Add to Cart Sticky Add to Cart Ad…" at bounding box center [98, 410] width 196 height 754
type input "FFFFFF"
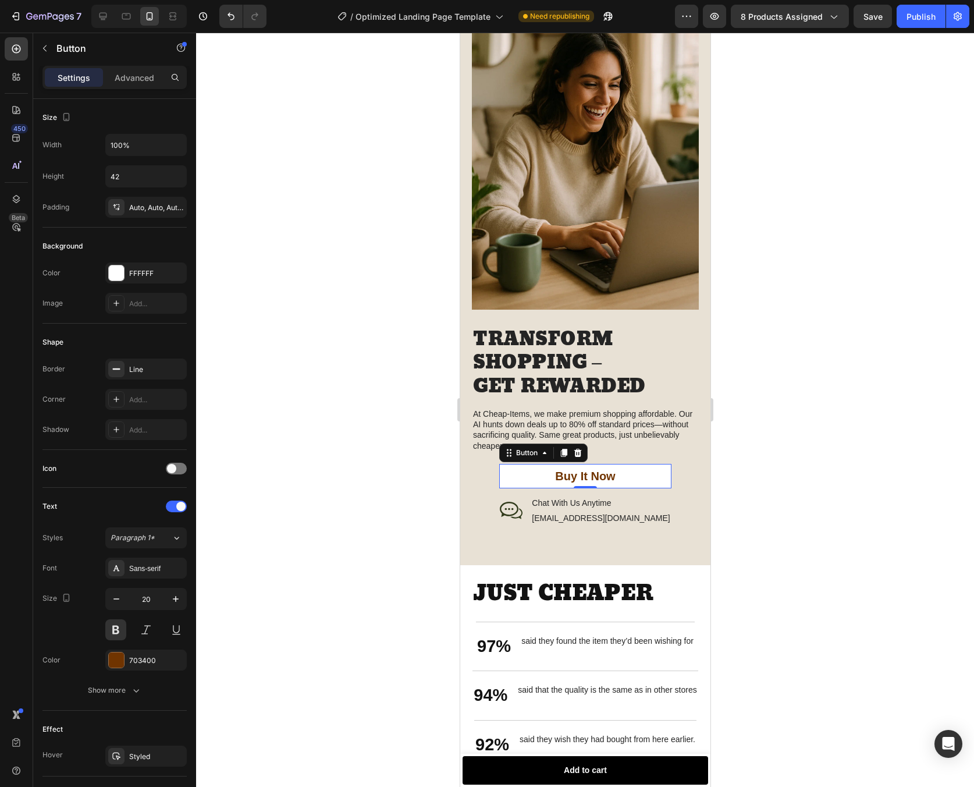
click at [800, 439] on div at bounding box center [585, 410] width 778 height 754
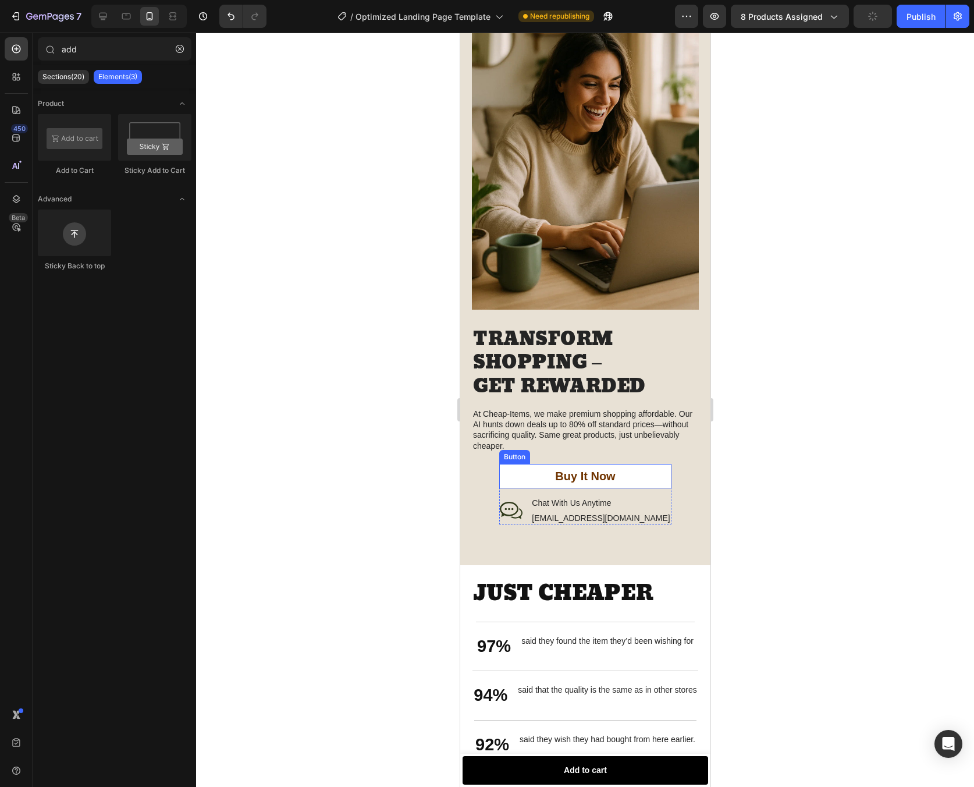
click at [626, 464] on button "Buy It Now" at bounding box center [585, 476] width 172 height 24
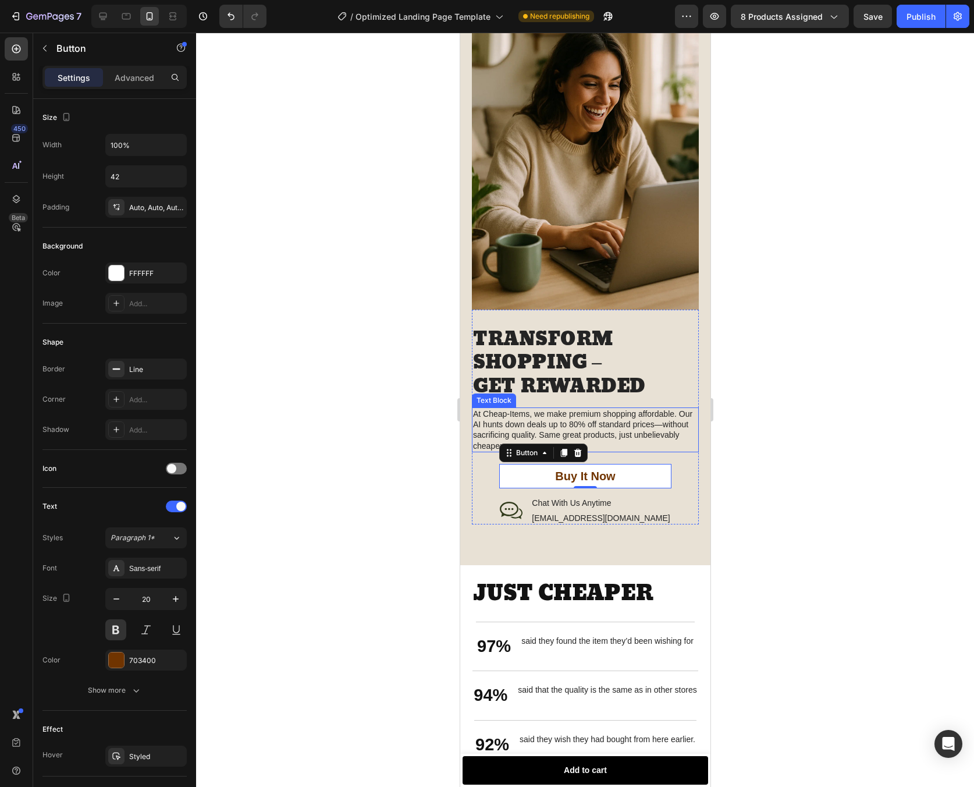
click at [508, 409] on p "At Cheap-Items, we make premium shopping affordable. Our AI hunts down deals up…" at bounding box center [585, 430] width 225 height 42
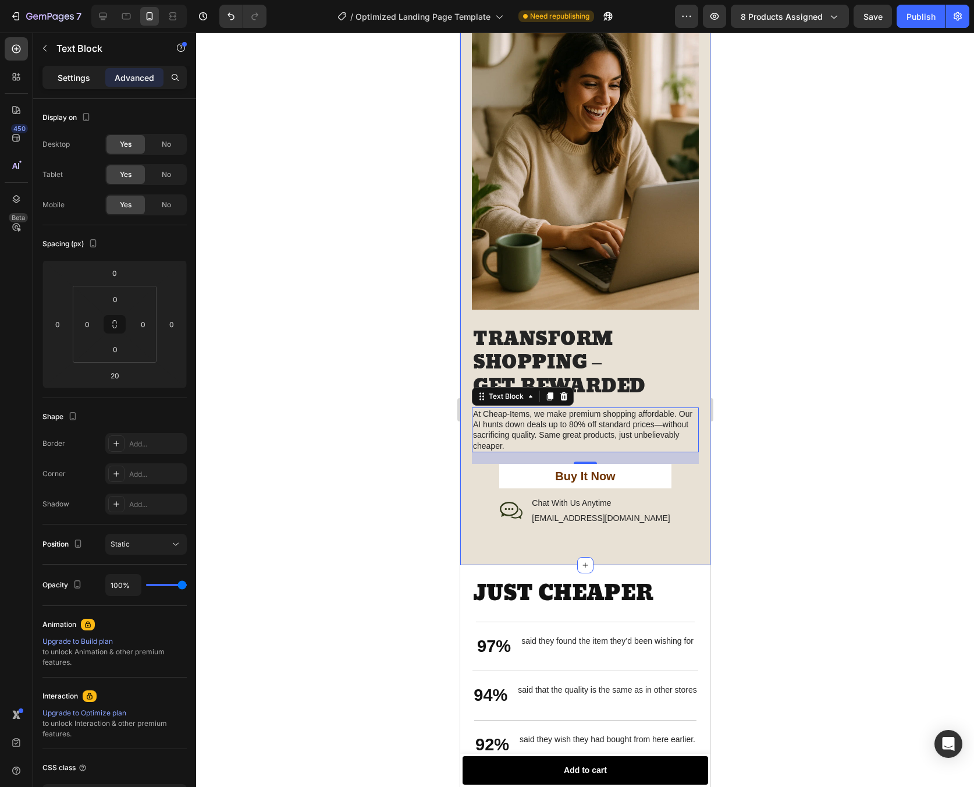
click at [84, 81] on p "Settings" at bounding box center [74, 78] width 33 height 12
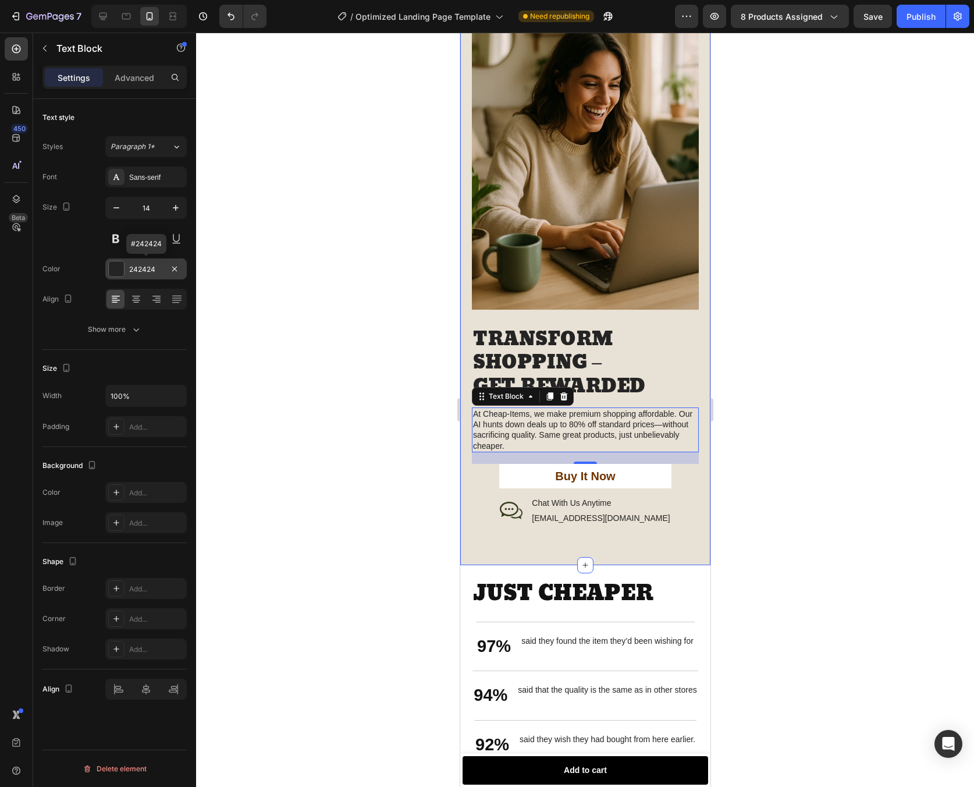
click at [148, 272] on div "242424" at bounding box center [146, 269] width 34 height 10
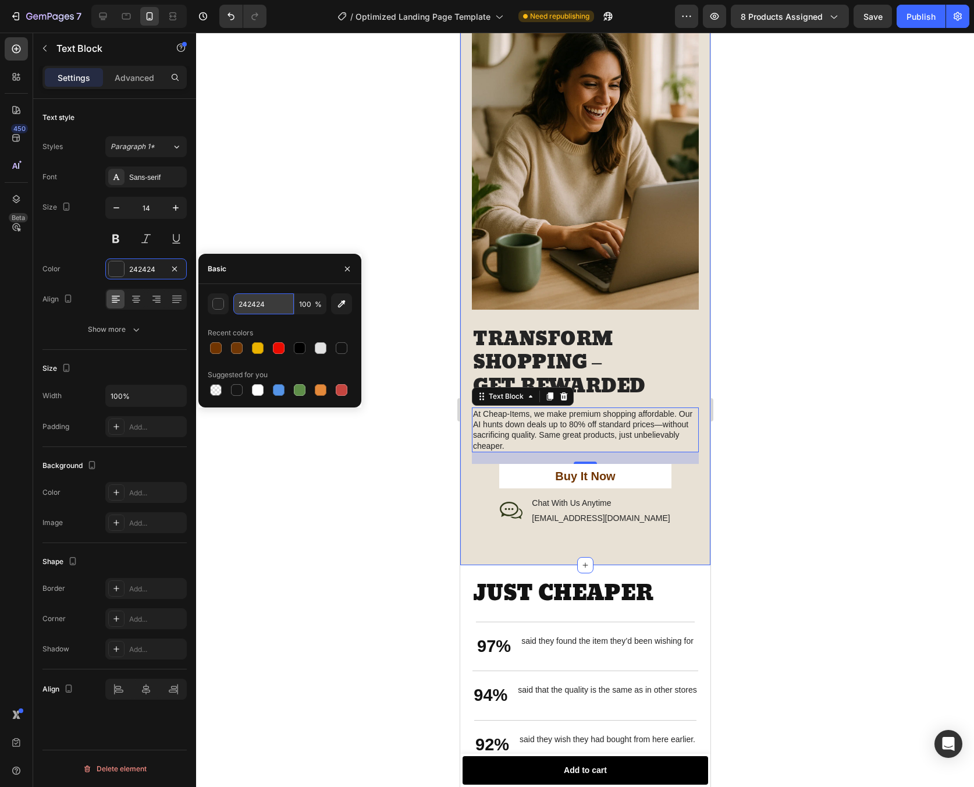
click at [269, 301] on input "242424" at bounding box center [263, 303] width 61 height 21
click at [634, 464] on button "Buy It Now" at bounding box center [585, 476] width 172 height 24
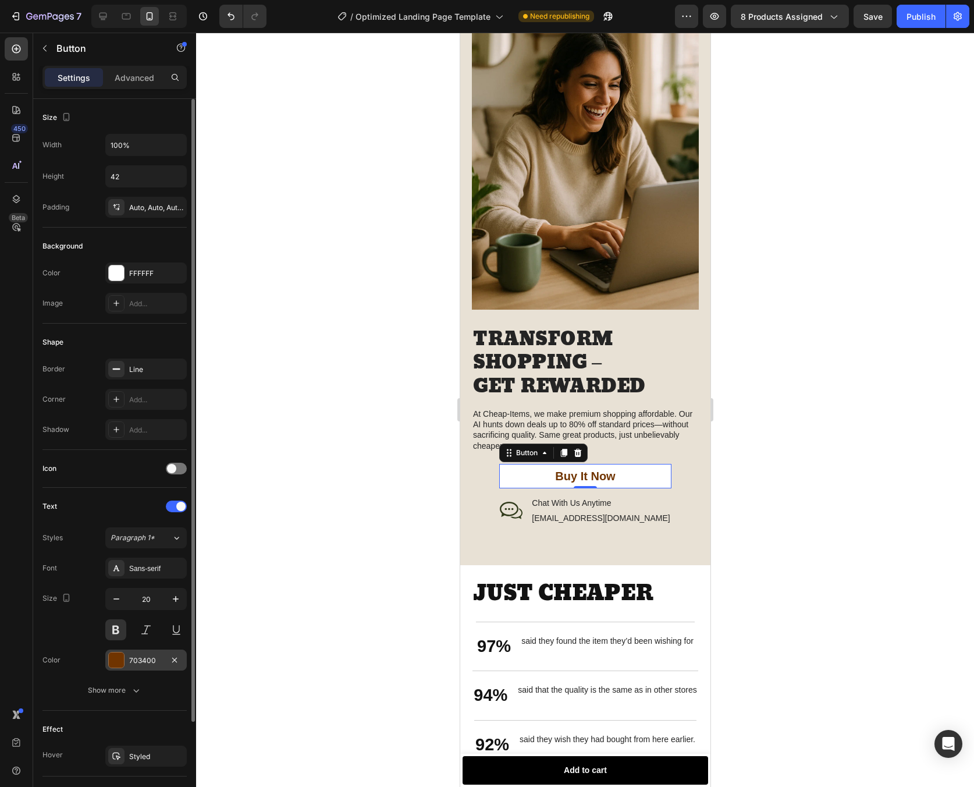
click at [148, 661] on div "703400" at bounding box center [146, 660] width 34 height 10
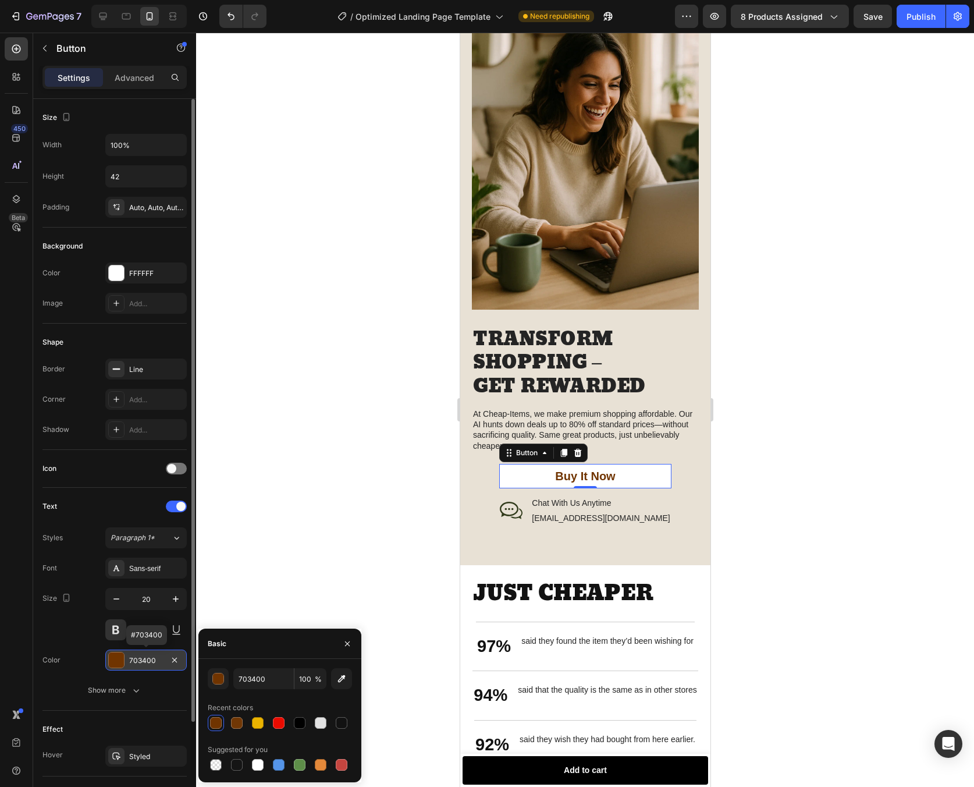
click at [148, 661] on div "703400" at bounding box center [146, 660] width 34 height 10
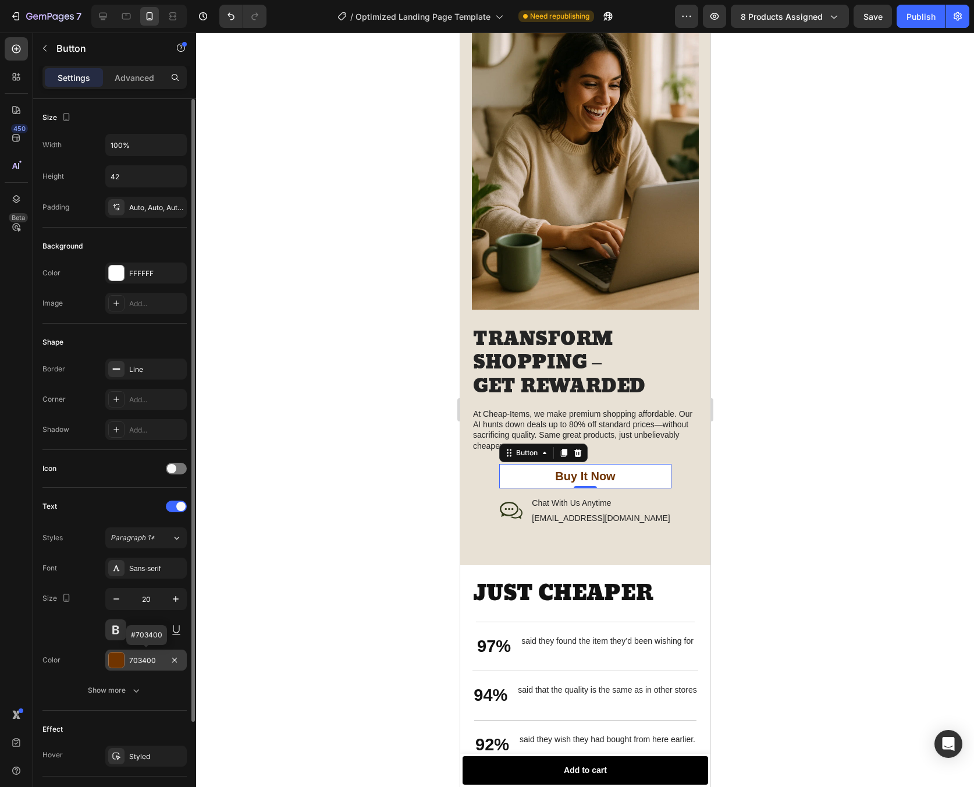
click at [148, 661] on div "703400" at bounding box center [146, 660] width 34 height 10
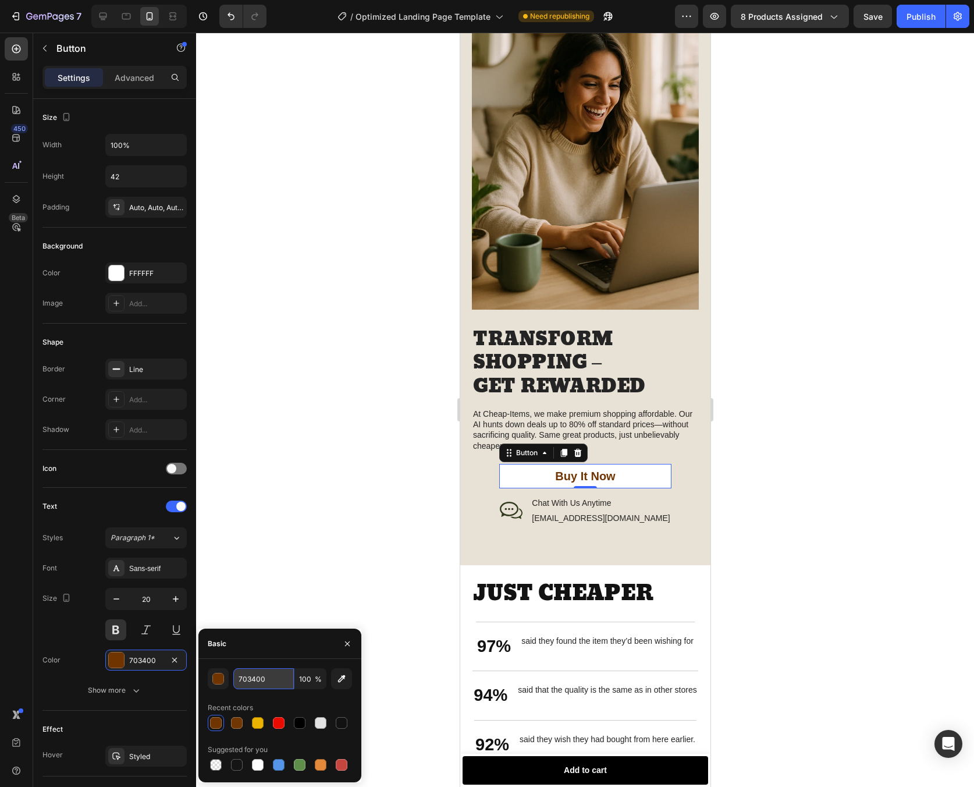
click at [262, 679] on input "703400" at bounding box center [263, 678] width 61 height 21
paste input "242424"
type input "242424"
click at [288, 587] on div at bounding box center [585, 410] width 778 height 754
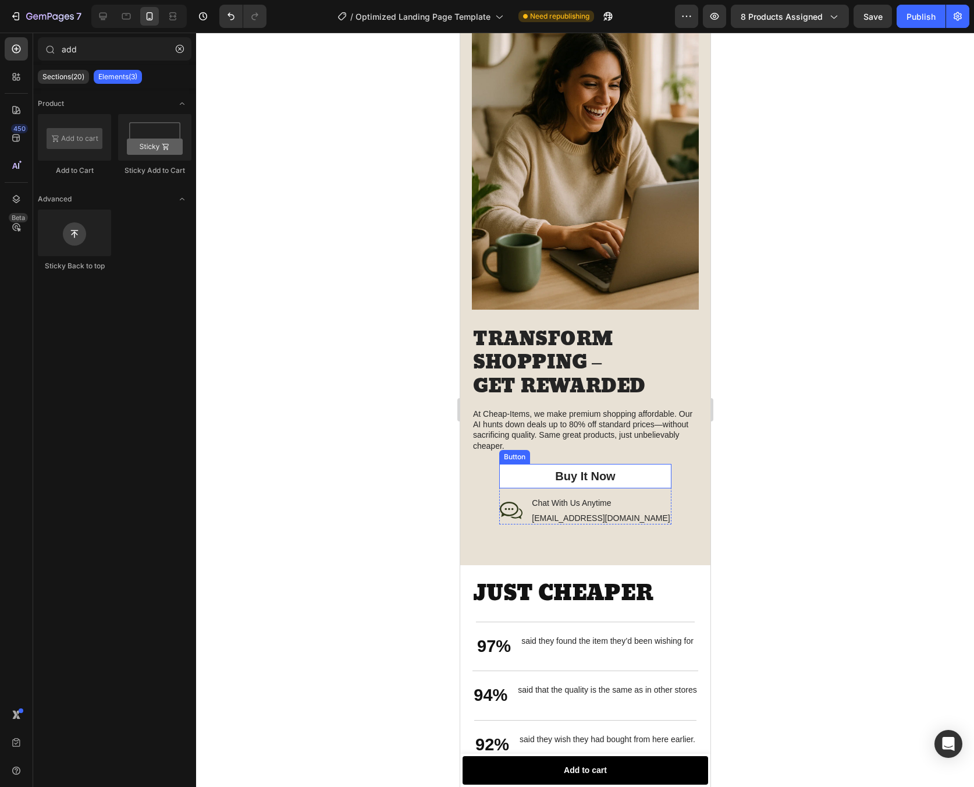
click at [642, 464] on button "Buy It Now" at bounding box center [585, 476] width 172 height 24
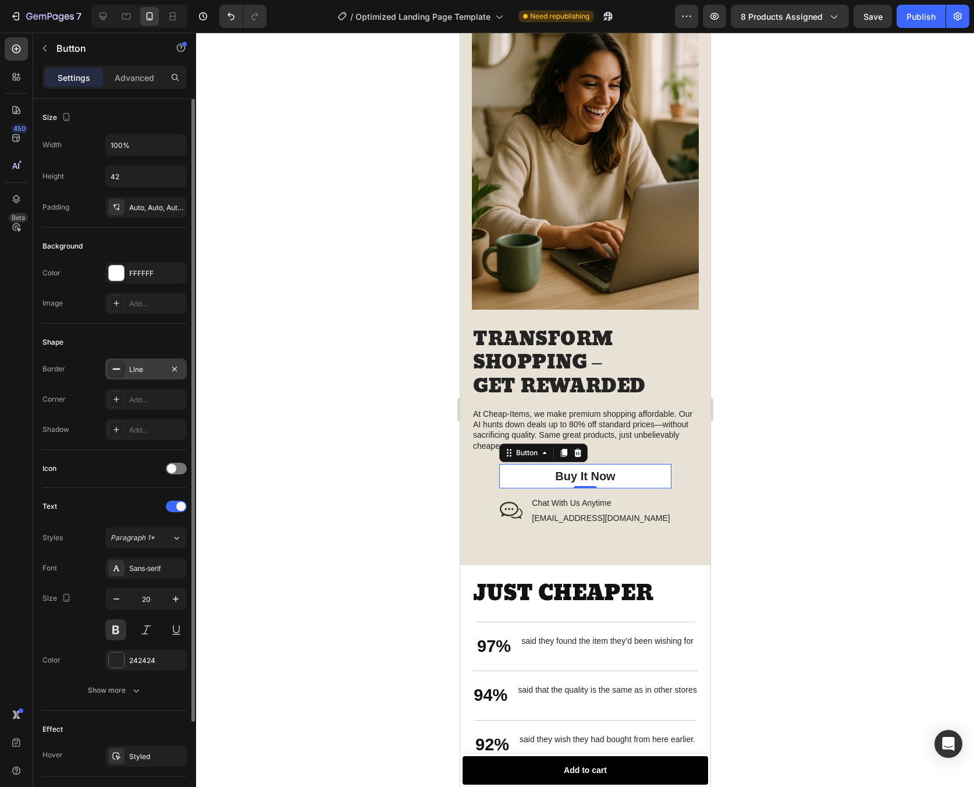
click at [125, 375] on div "Line" at bounding box center [145, 369] width 81 height 21
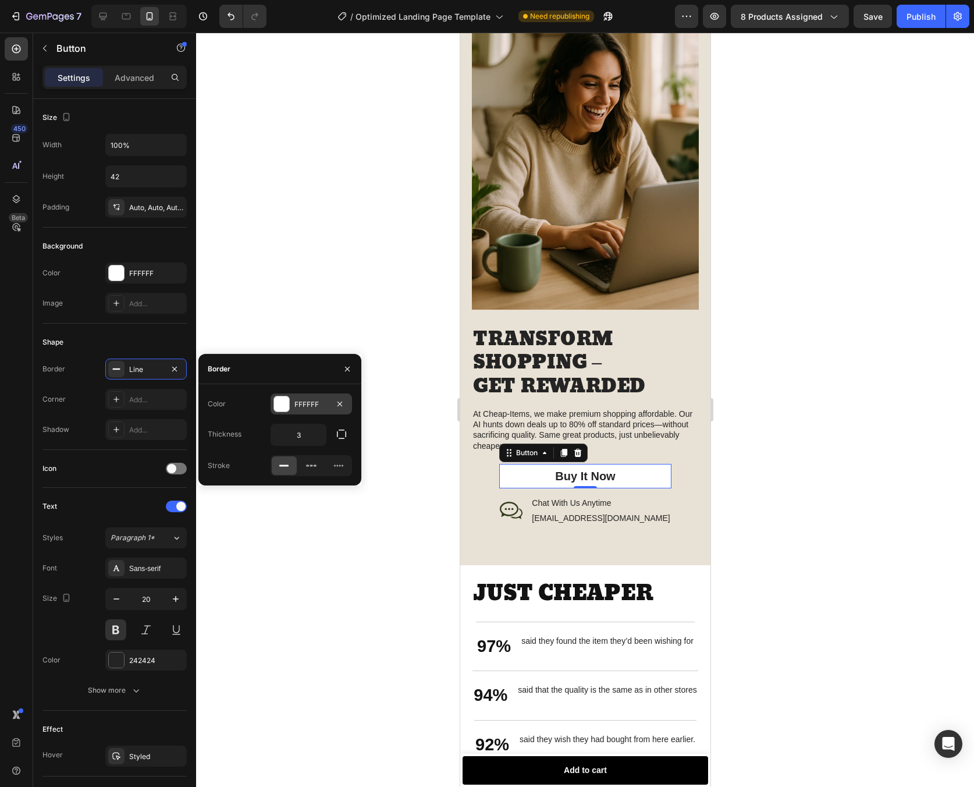
click at [281, 410] on div at bounding box center [281, 403] width 15 height 15
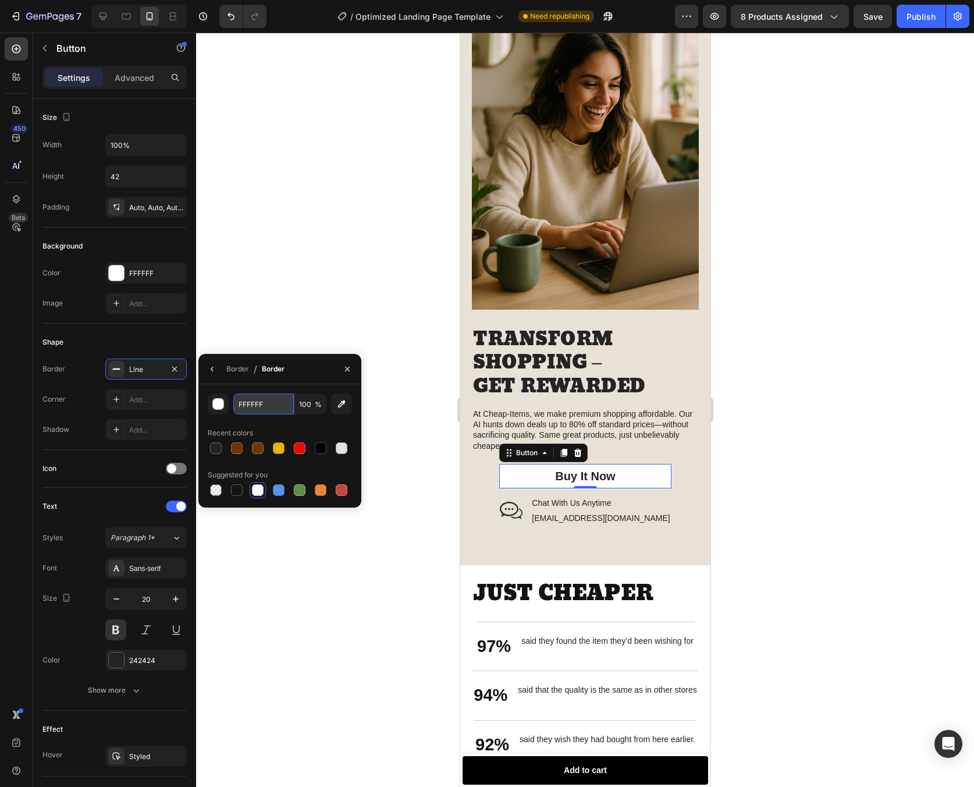
click at [273, 407] on input "FFFFFF" at bounding box center [263, 403] width 61 height 21
paste input "242424"
type input "242424"
click at [847, 512] on div at bounding box center [585, 410] width 778 height 754
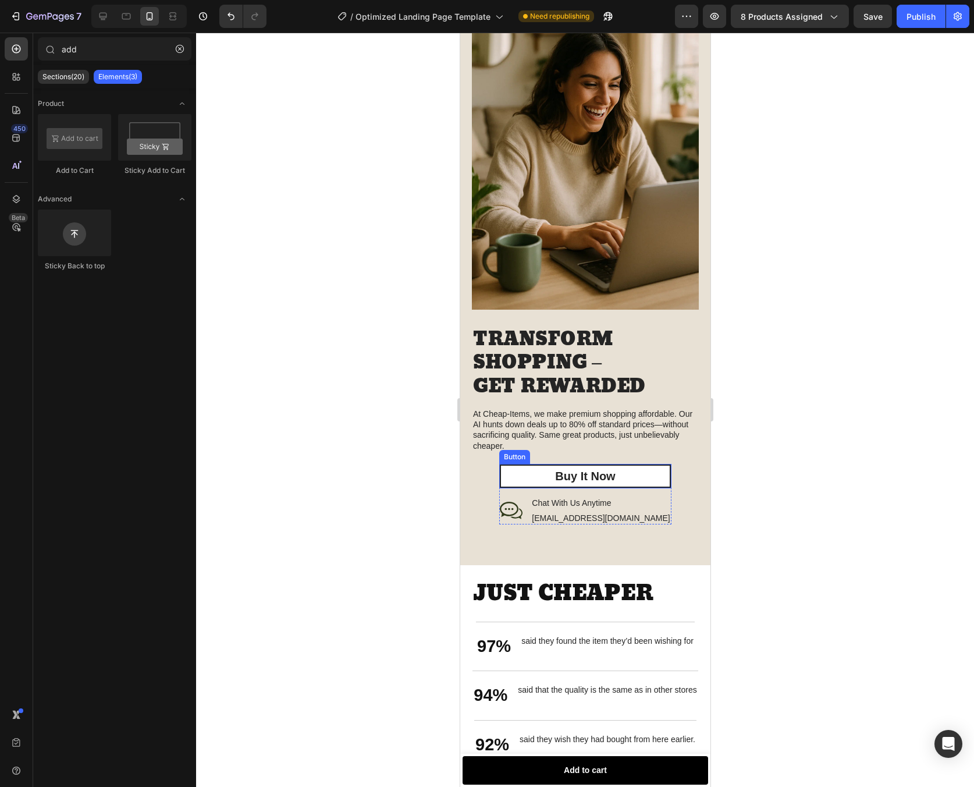
click at [618, 464] on button "Buy It Now" at bounding box center [585, 476] width 172 height 24
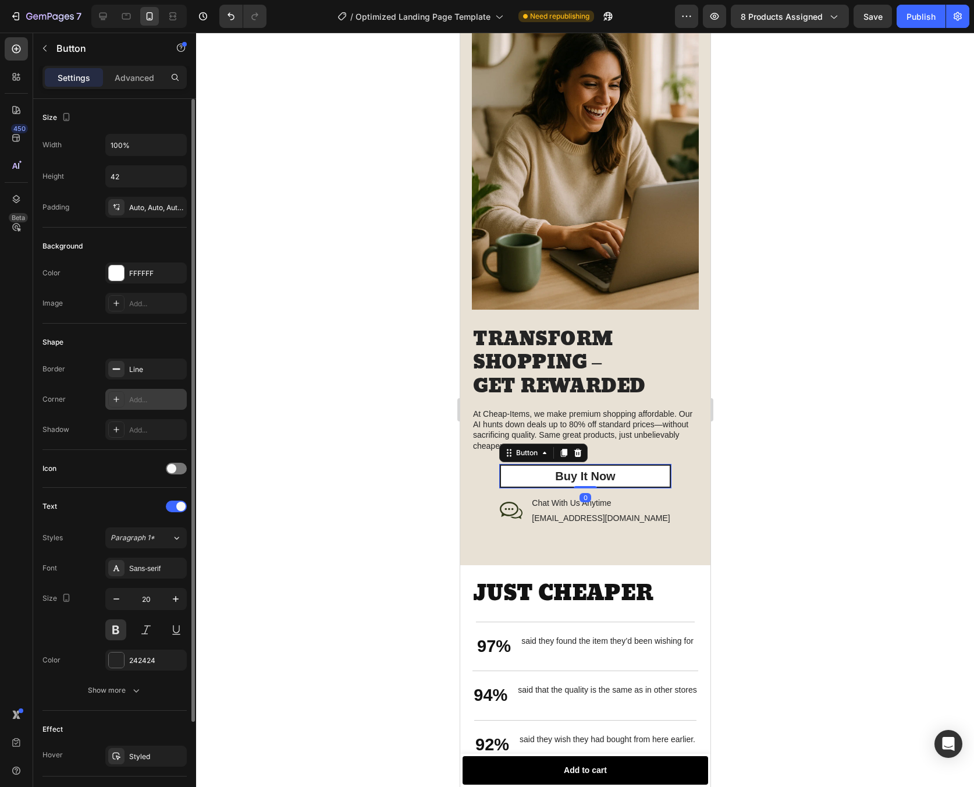
click at [150, 397] on div "Add..." at bounding box center [156, 400] width 55 height 10
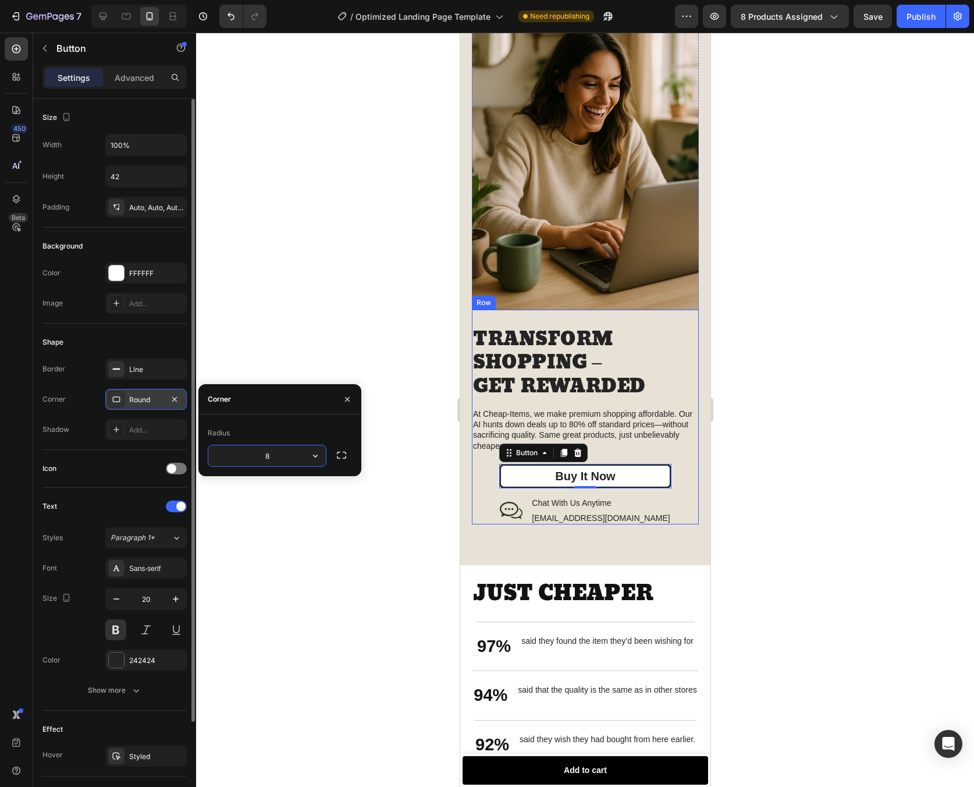
click at [800, 478] on div at bounding box center [585, 410] width 778 height 754
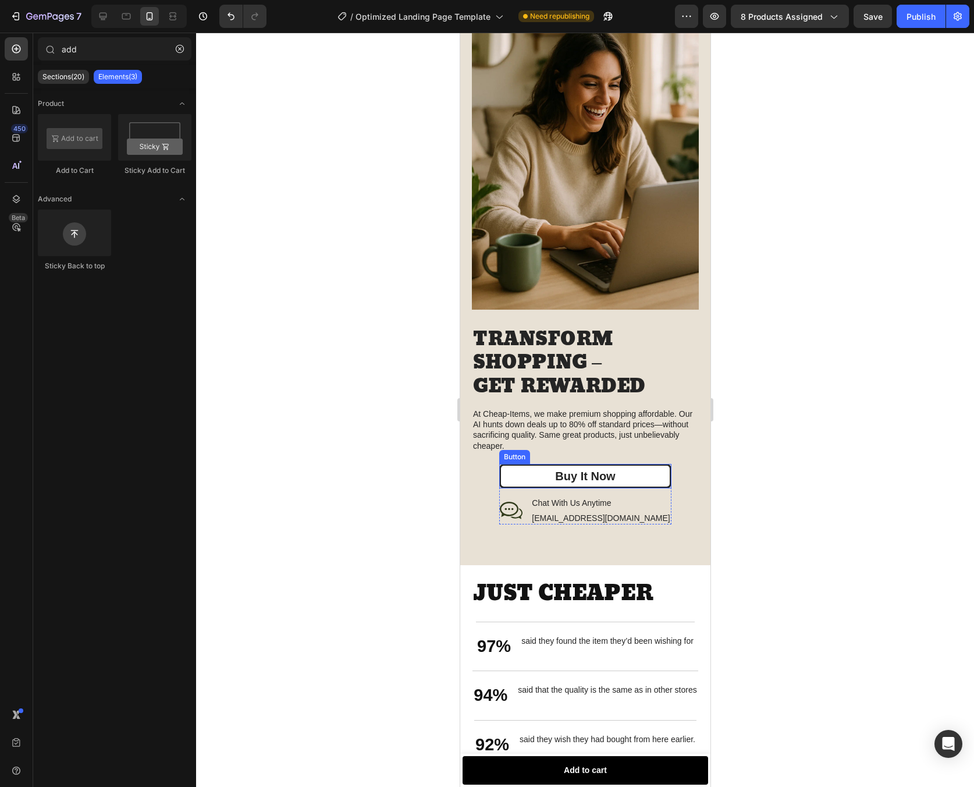
click at [633, 464] on button "Buy It Now" at bounding box center [585, 476] width 172 height 24
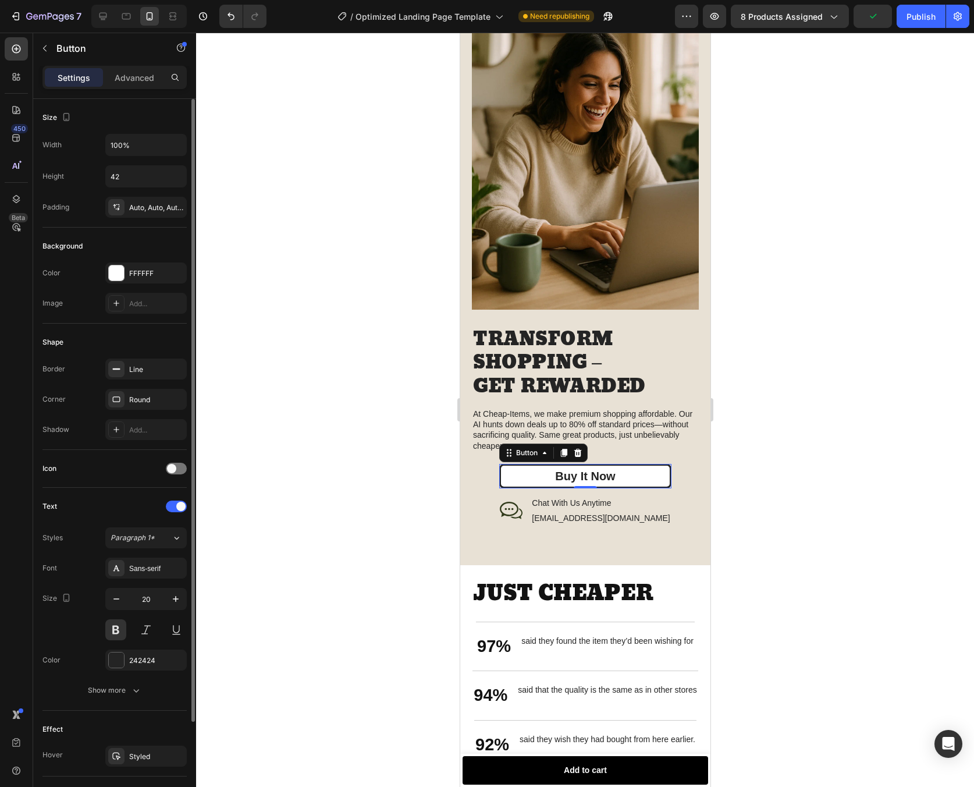
click at [135, 379] on div "Border Line Corner Round Shadow Add..." at bounding box center [114, 399] width 144 height 81
click at [135, 375] on div "Line" at bounding box center [145, 369] width 81 height 21
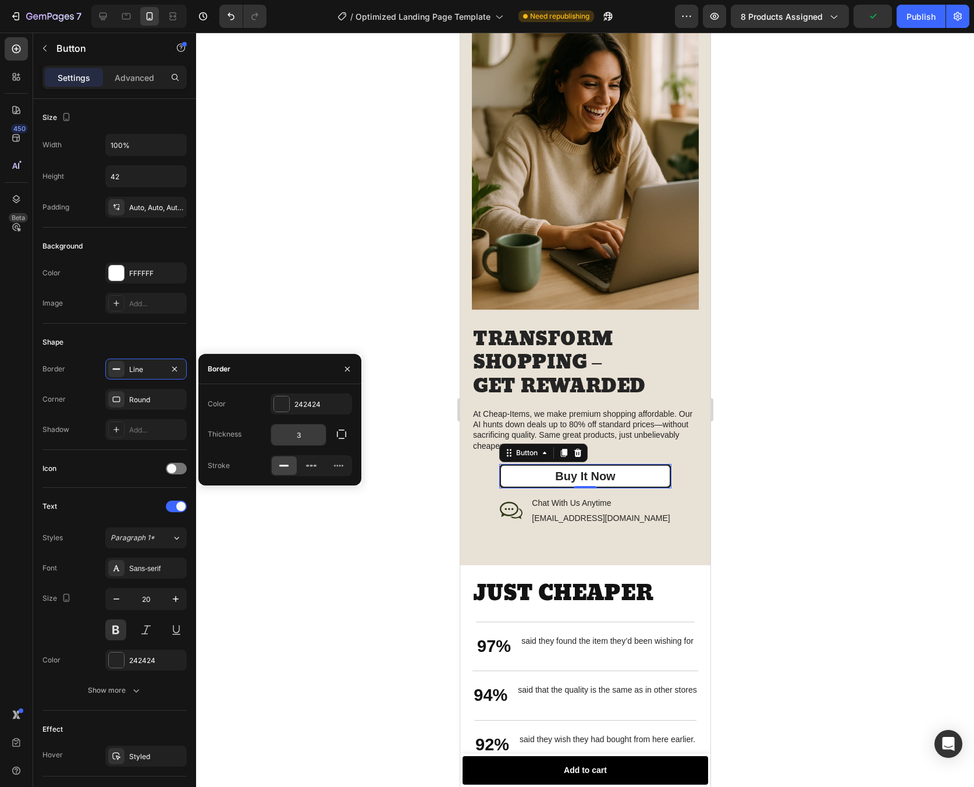
click at [316, 437] on input "3" at bounding box center [298, 434] width 55 height 21
type input "2"
click at [778, 543] on div at bounding box center [585, 410] width 778 height 754
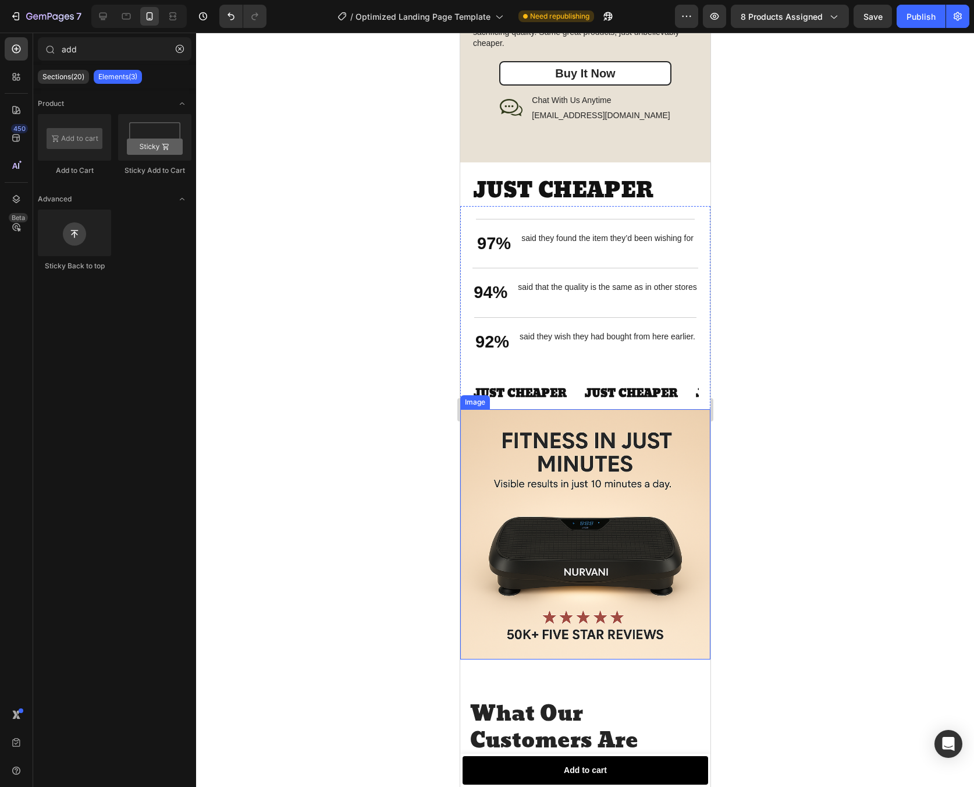
scroll to position [1640, 0]
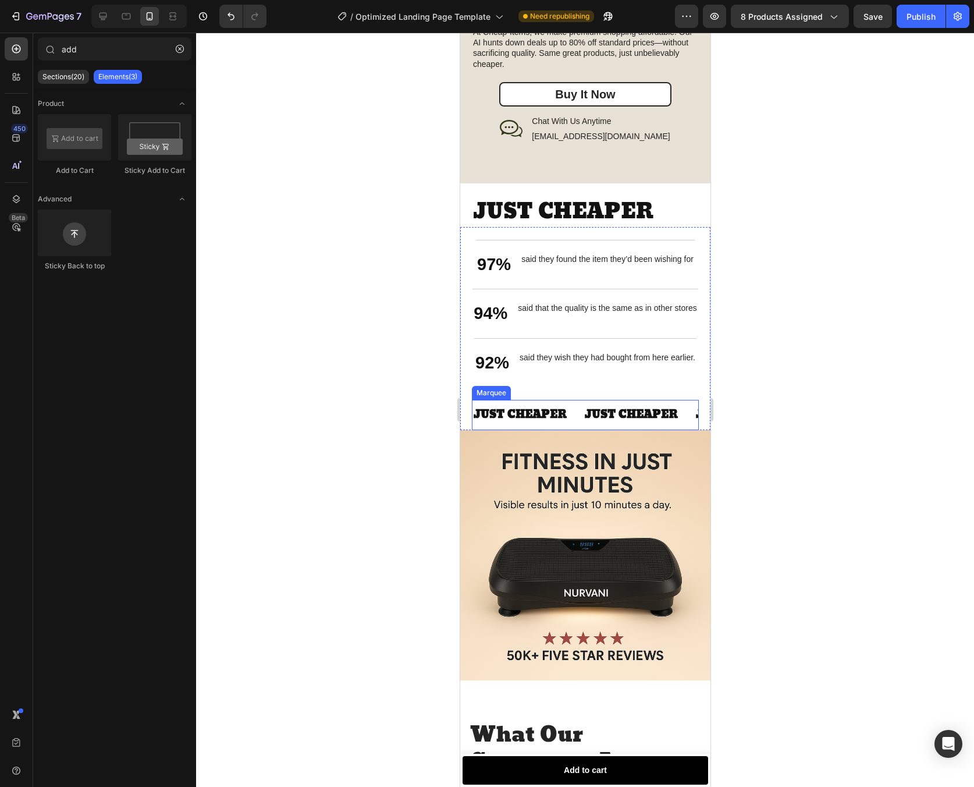
click at [569, 400] on div "JUST CHEAPER Text Block" at bounding box center [527, 415] width 111 height 30
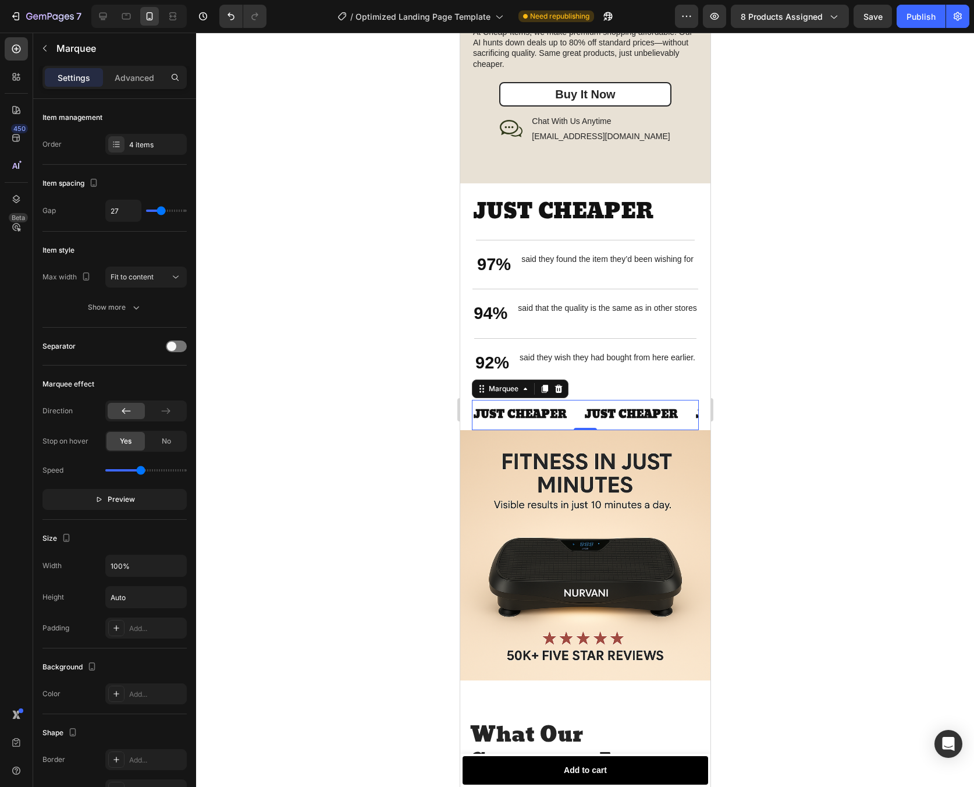
click at [761, 452] on div at bounding box center [585, 410] width 778 height 754
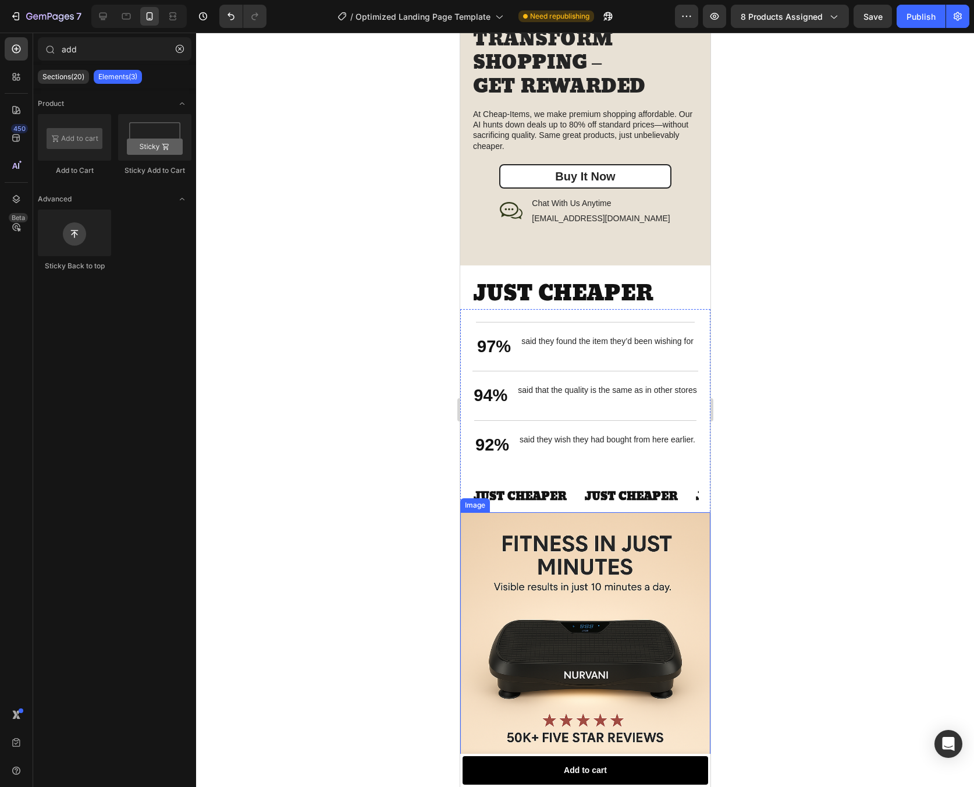
scroll to position [1557, 0]
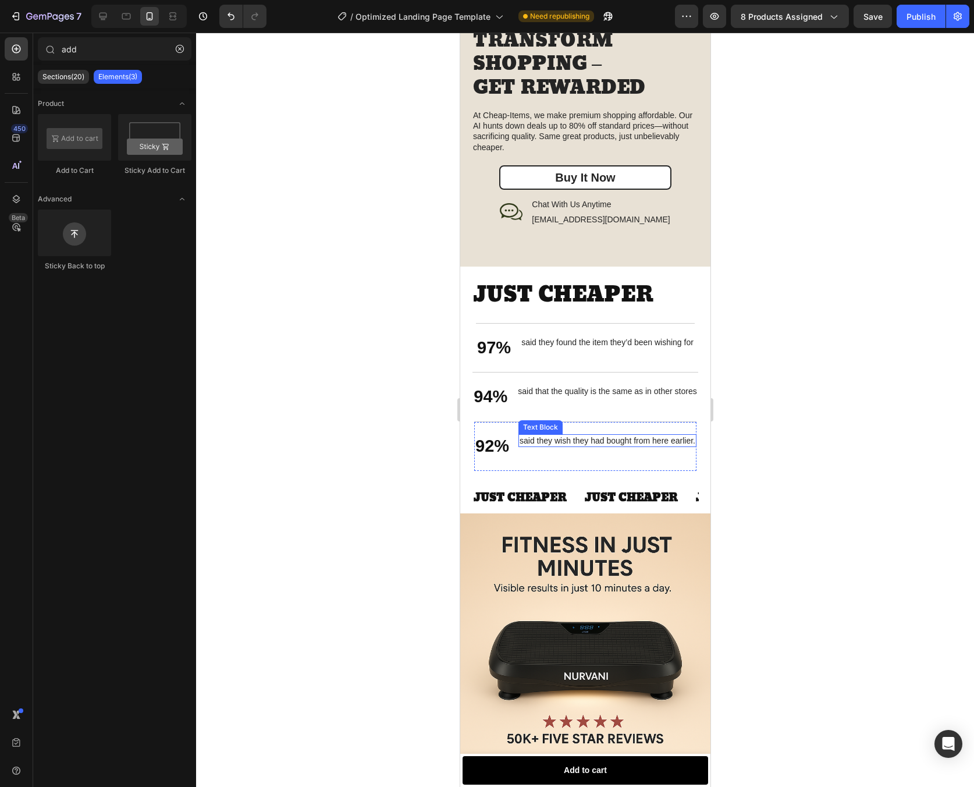
click at [658, 435] on p "said they wish they had bought from here earlier." at bounding box center [607, 440] width 176 height 10
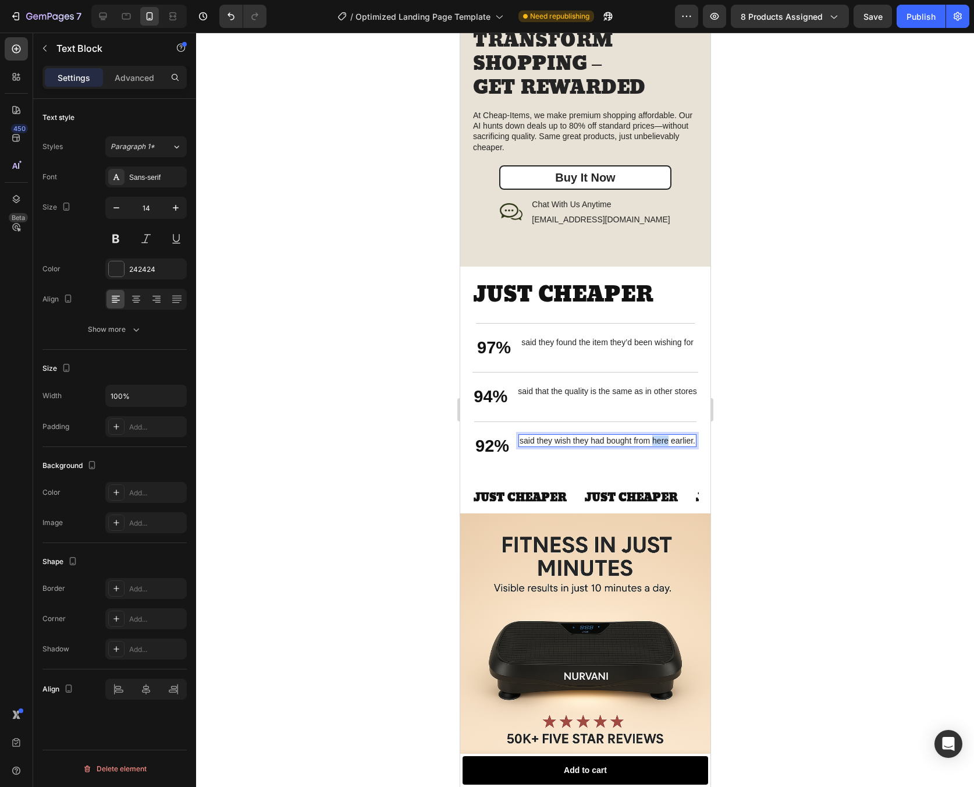
click at [658, 435] on p "said they wish they had bought from here earlier." at bounding box center [607, 440] width 176 height 10
click at [584, 439] on p "said they wish they had bought from [DOMAIN_NAME] earlier." at bounding box center [607, 445] width 180 height 21
click at [816, 422] on div at bounding box center [585, 410] width 778 height 754
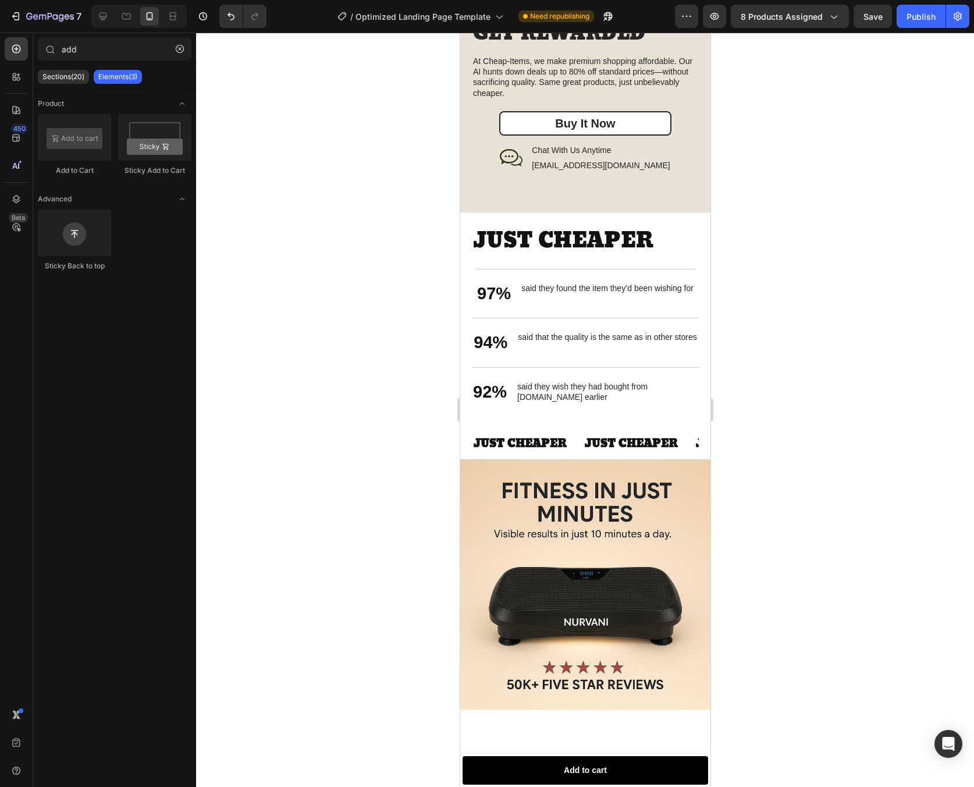
scroll to position [1608, 0]
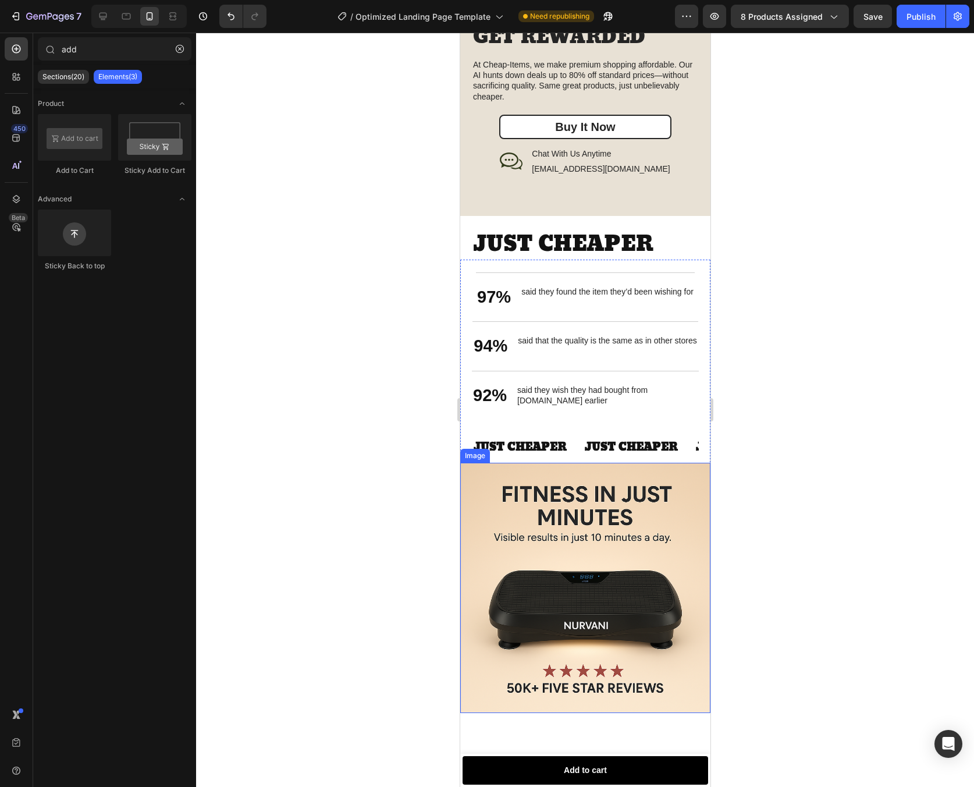
click at [605, 541] on img at bounding box center [585, 588] width 250 height 250
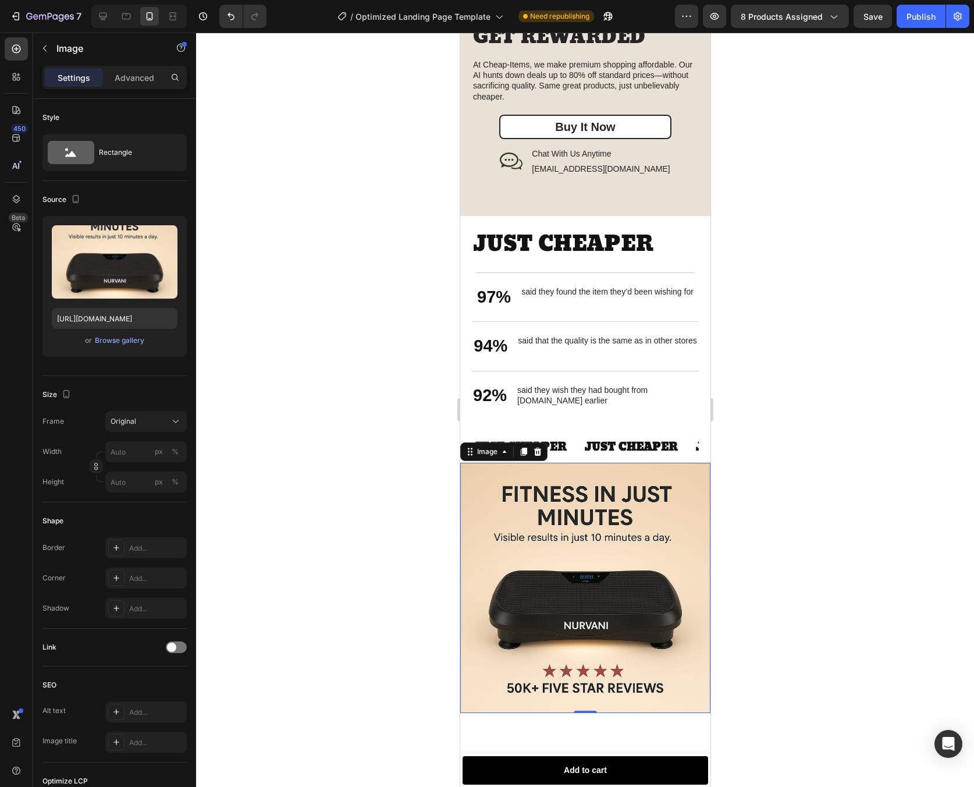
click at [808, 384] on div at bounding box center [585, 410] width 778 height 754
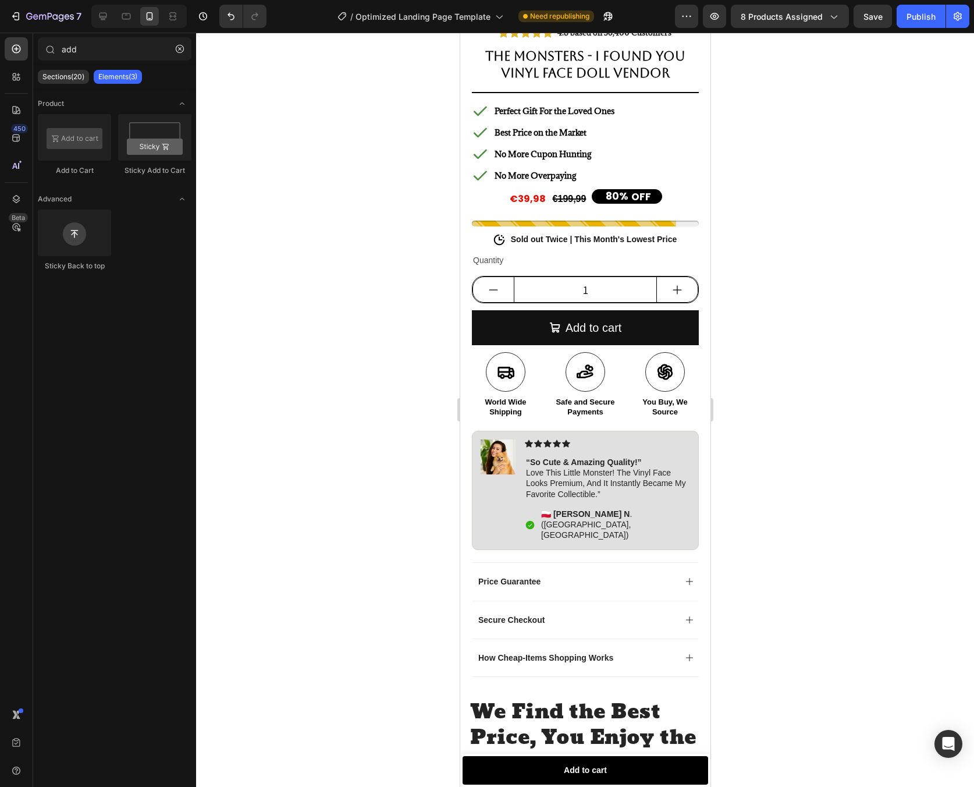
scroll to position [0, 0]
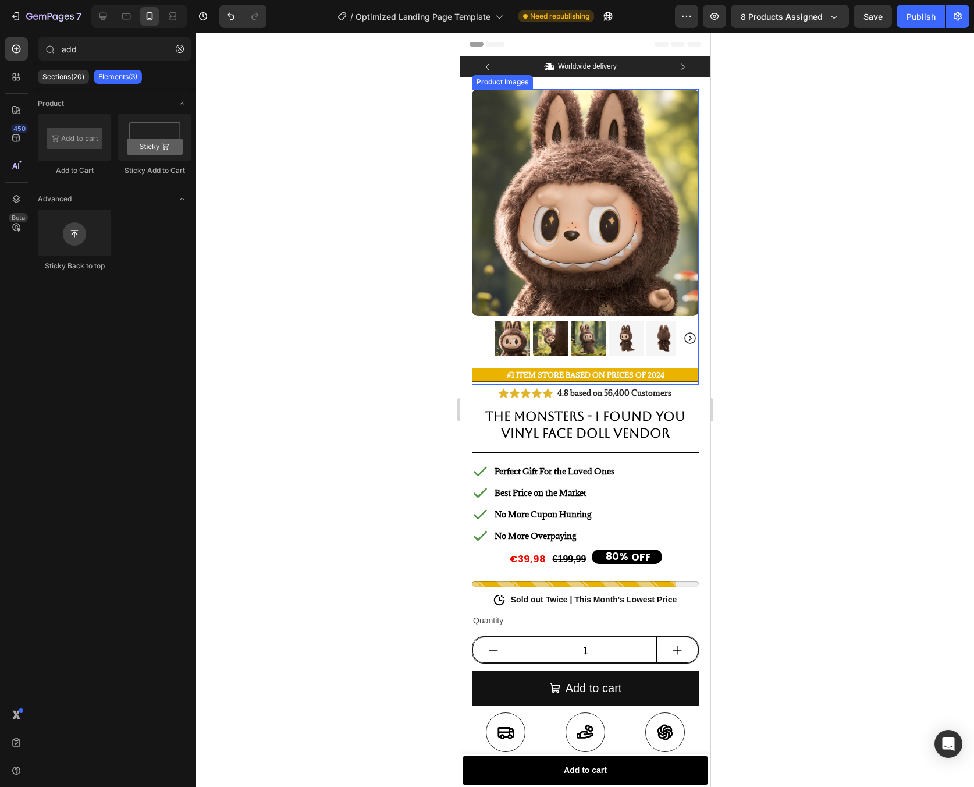
click at [618, 332] on img at bounding box center [625, 338] width 35 height 35
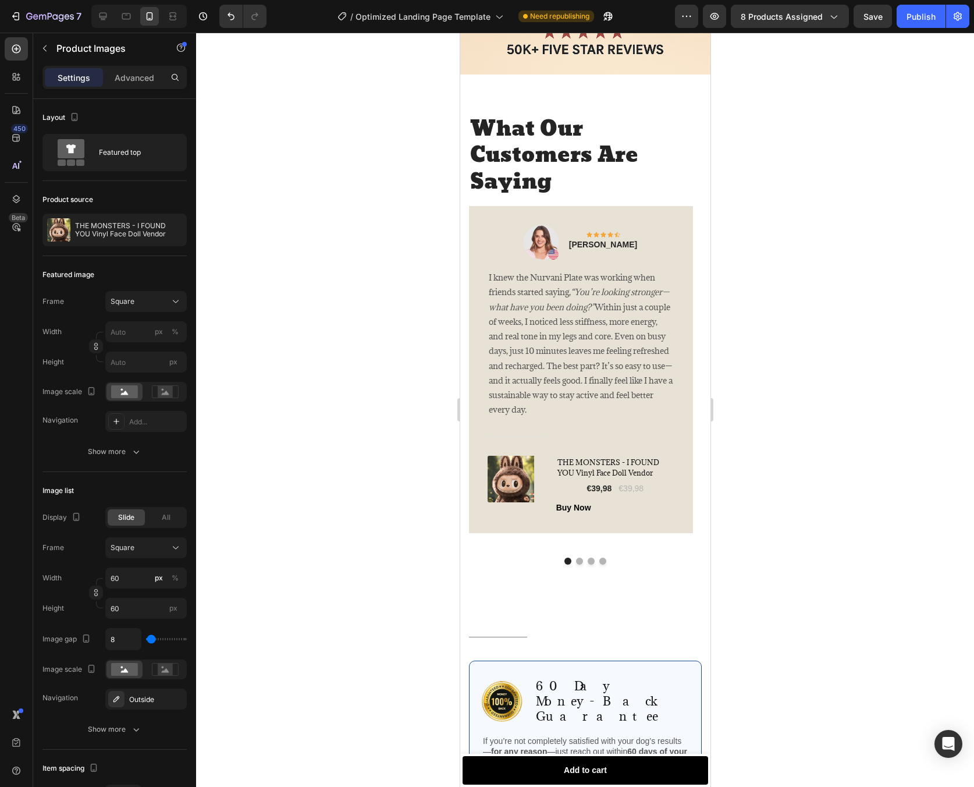
scroll to position [2240, 0]
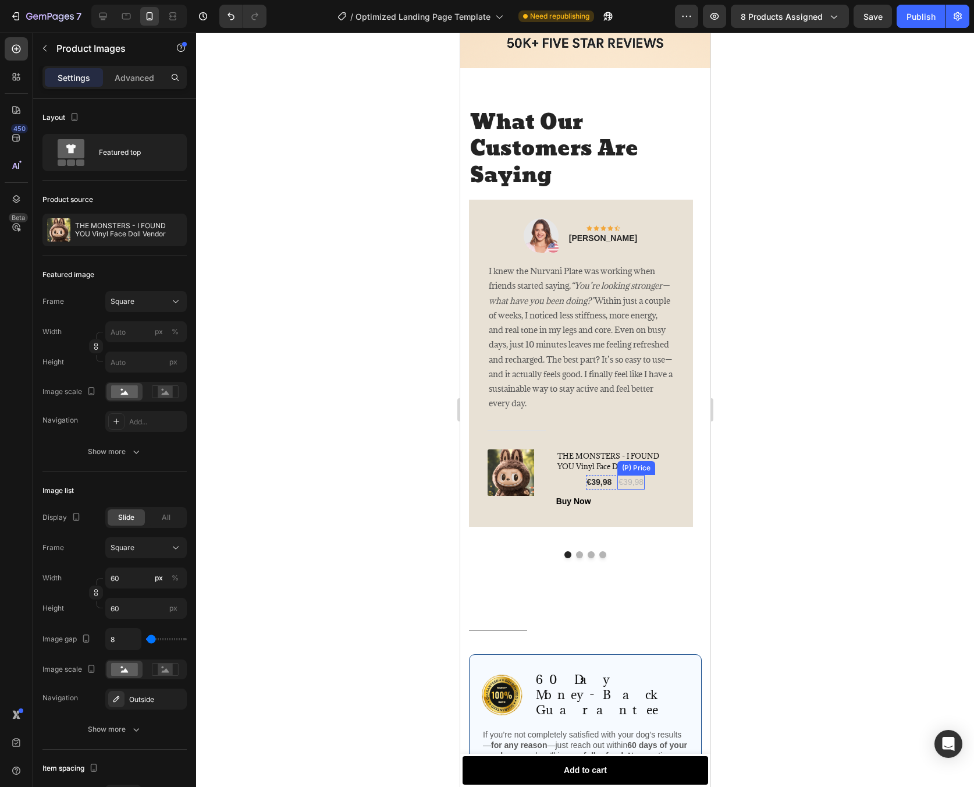
click at [630, 475] on div "€39,98" at bounding box center [630, 482] width 27 height 15
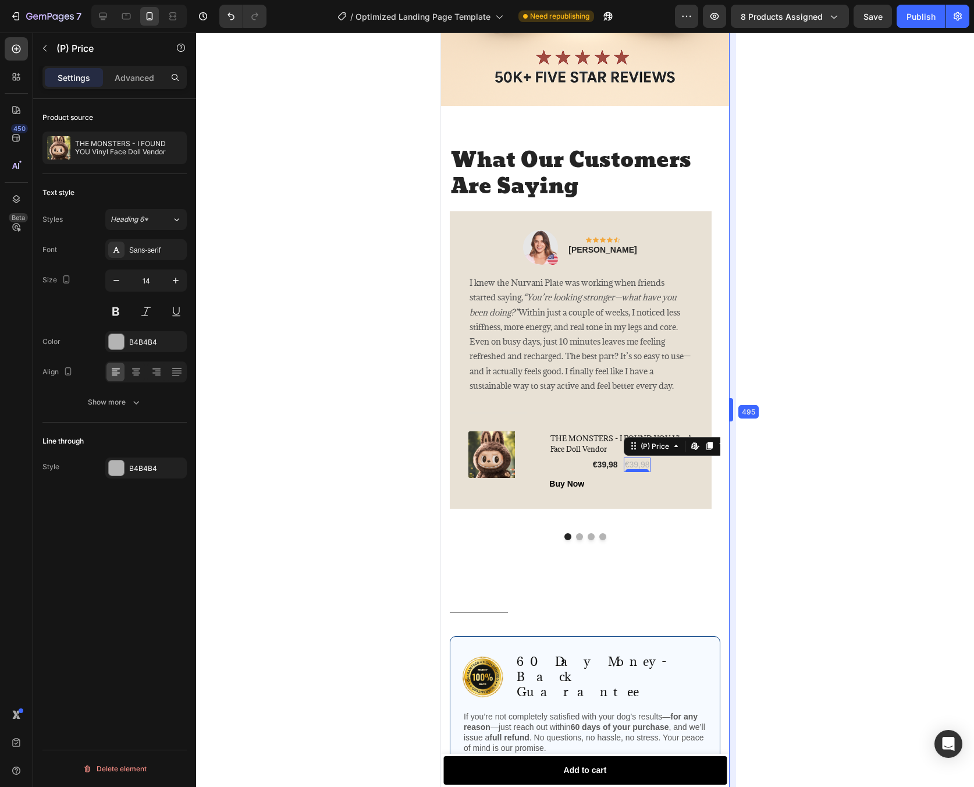
drag, startPoint x: 715, startPoint y: 371, endPoint x: 754, endPoint y: 371, distance: 39.0
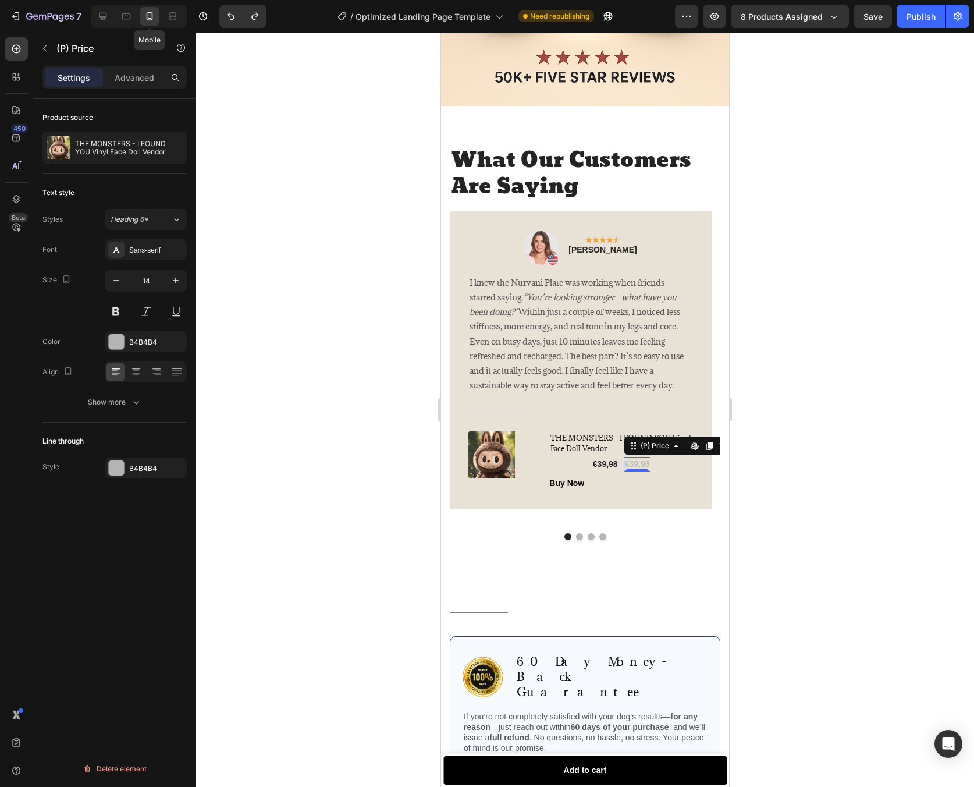
click at [152, 19] on icon at bounding box center [150, 16] width 6 height 8
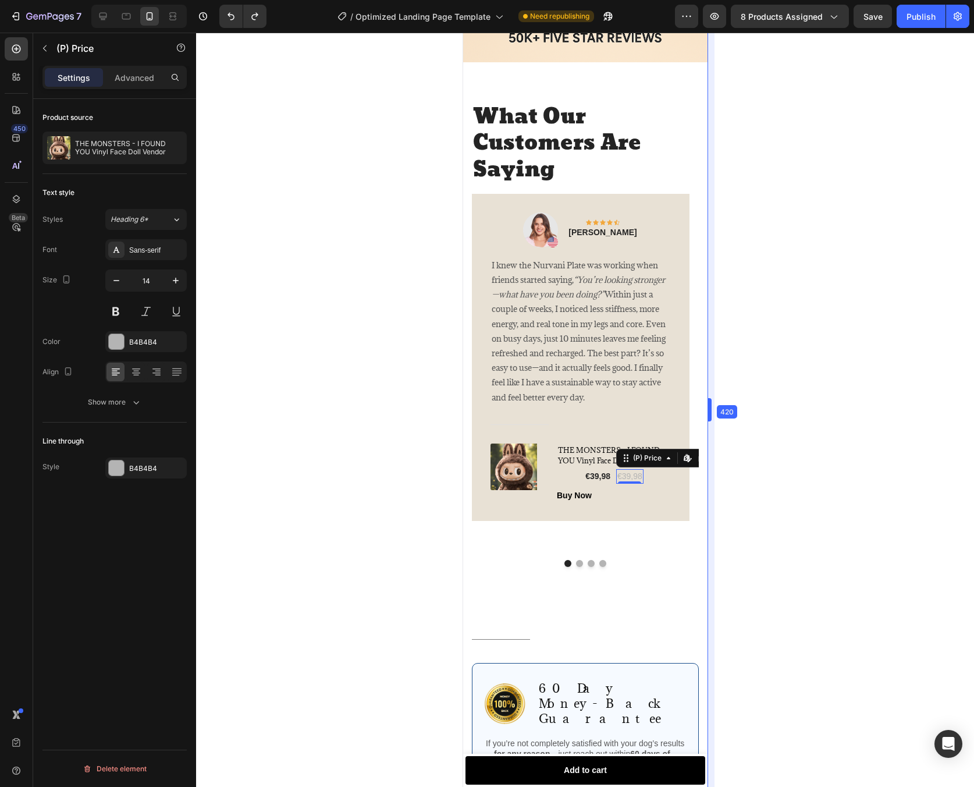
drag, startPoint x: 731, startPoint y: 356, endPoint x: 687, endPoint y: 357, distance: 44.2
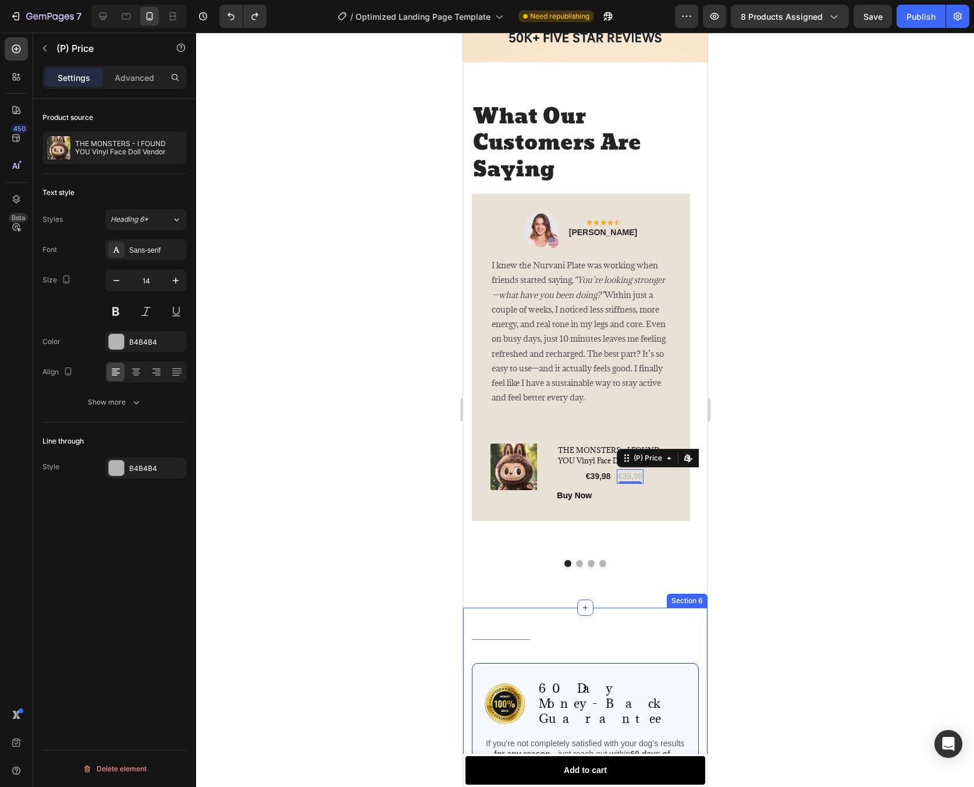
click at [647, 608] on div "Title Line Row Image 60 Day Money-Back Guarantee Text Block Row If you’re not c…" at bounding box center [585, 739] width 244 height 262
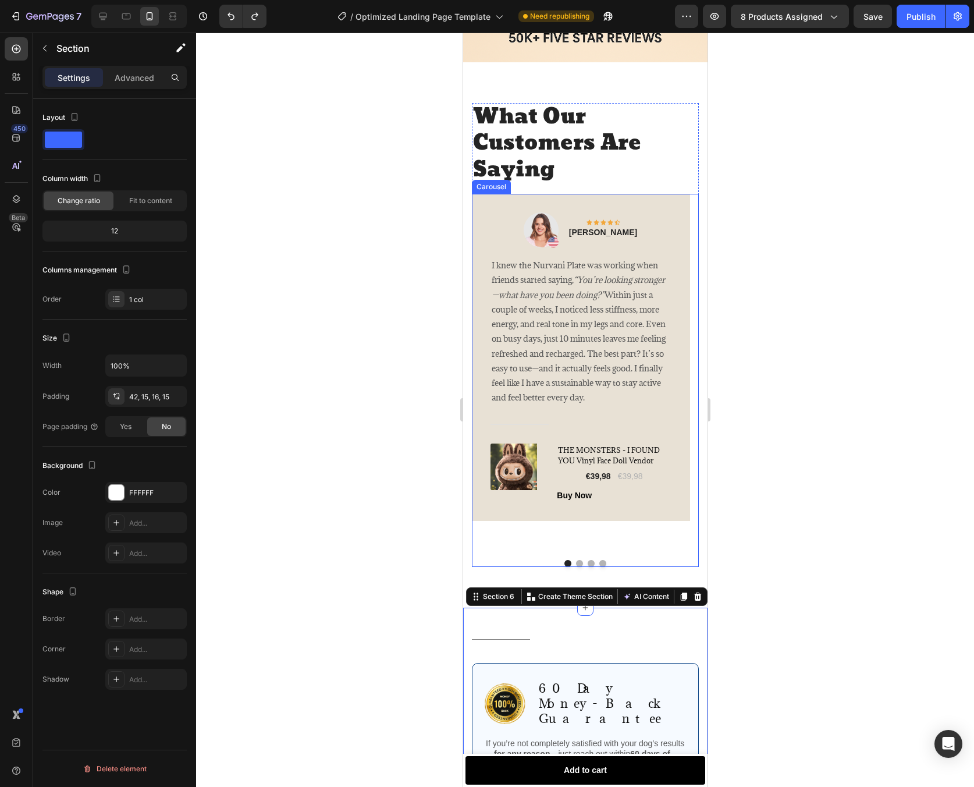
click at [577, 560] on button "Dot" at bounding box center [579, 563] width 7 height 7
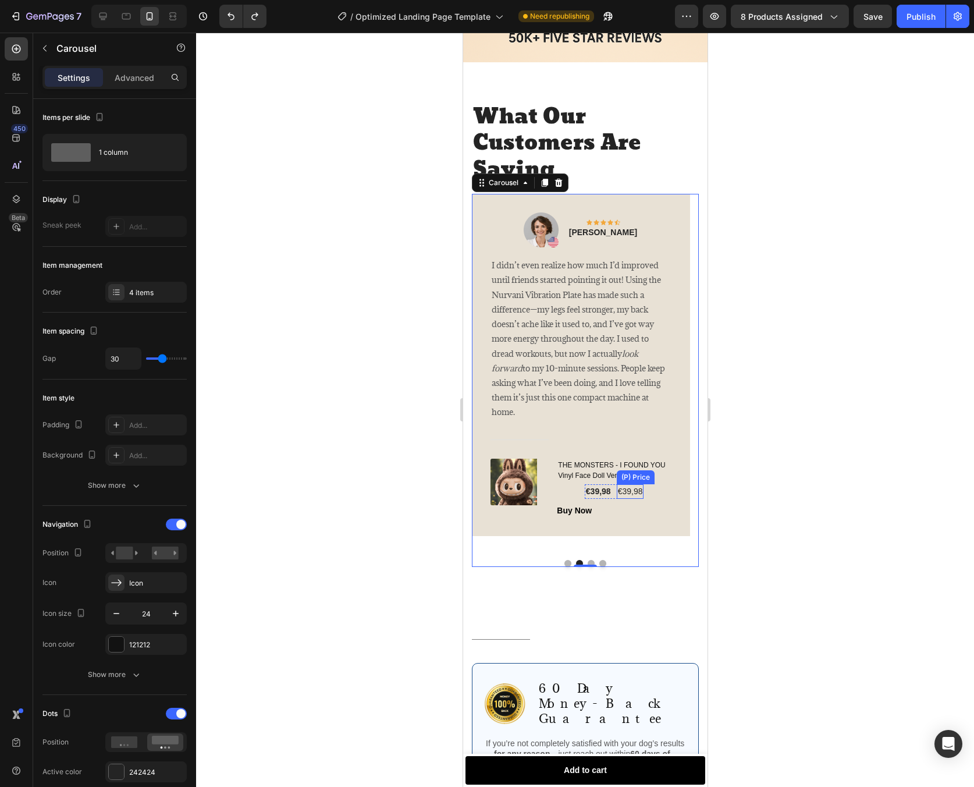
click at [636, 484] on div "€39,98" at bounding box center [629, 491] width 27 height 15
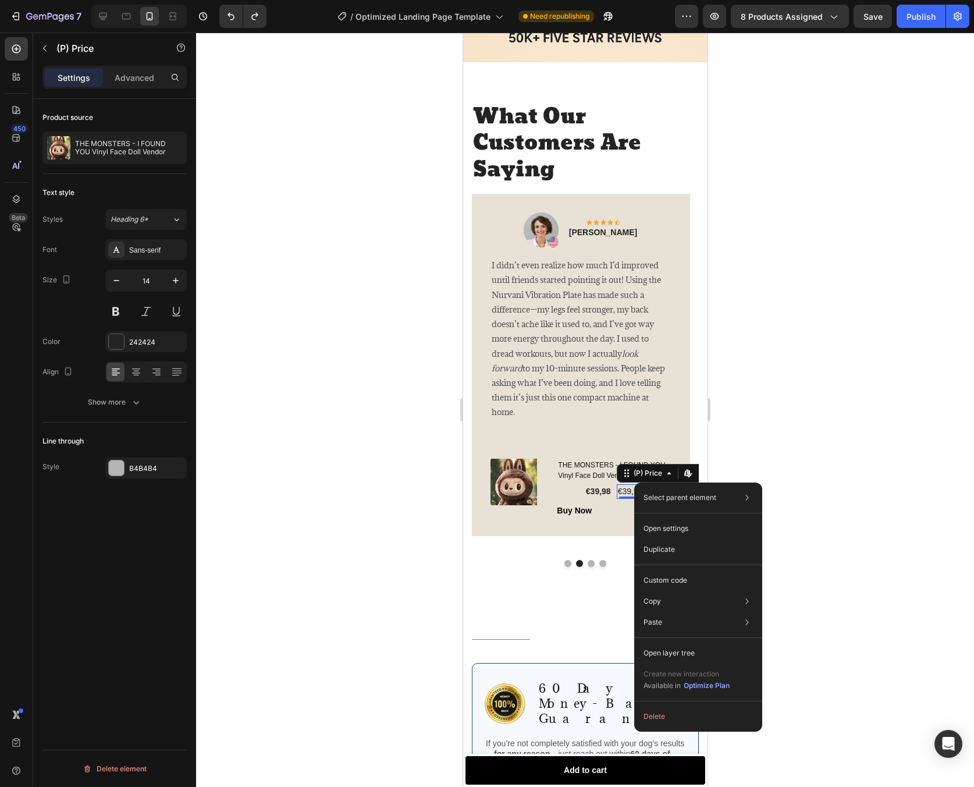
drag, startPoint x: 699, startPoint y: 721, endPoint x: 722, endPoint y: 687, distance: 41.5
click at [699, 721] on button "Delete" at bounding box center [698, 716] width 119 height 21
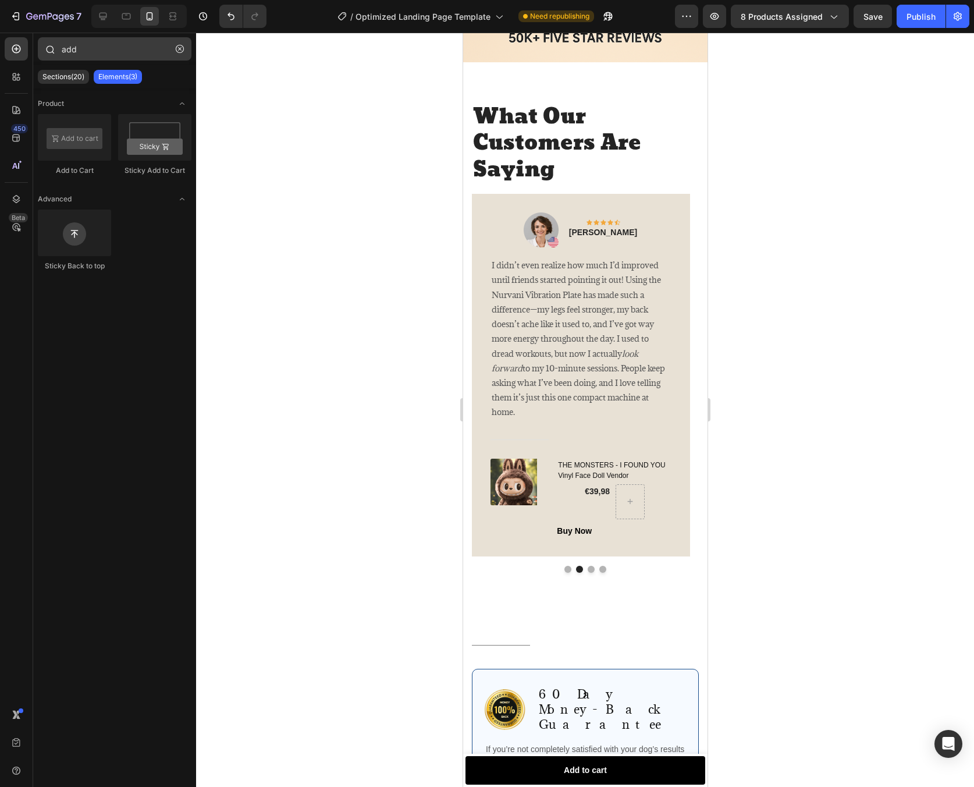
click at [185, 47] on button "button" at bounding box center [180, 49] width 19 height 19
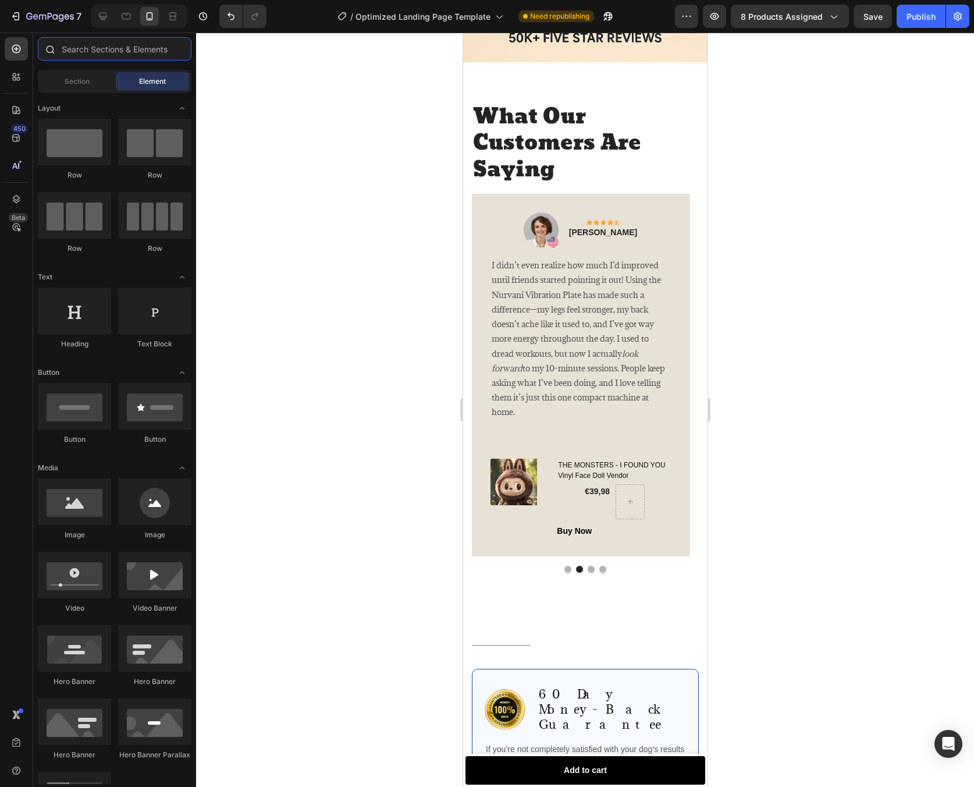
click at [155, 55] on input "text" at bounding box center [115, 48] width 154 height 23
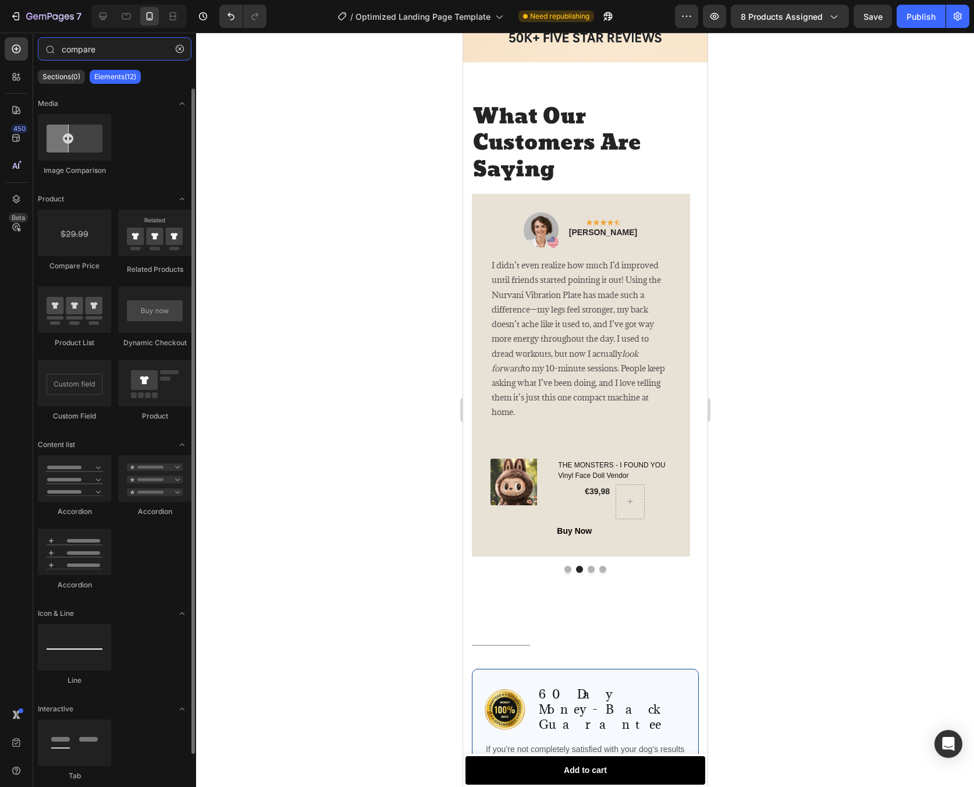
type input "compare"
click at [81, 256] on div "Compare Price" at bounding box center [74, 242] width 73 height 65
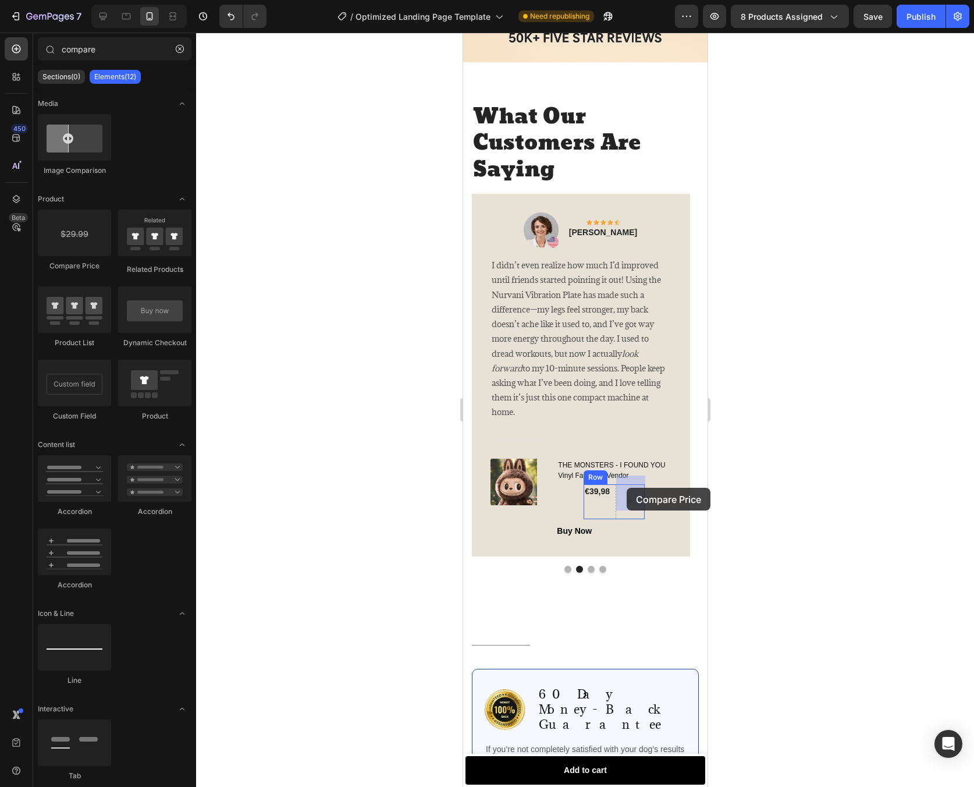
drag, startPoint x: 541, startPoint y: 280, endPoint x: 626, endPoint y: 488, distance: 224.7
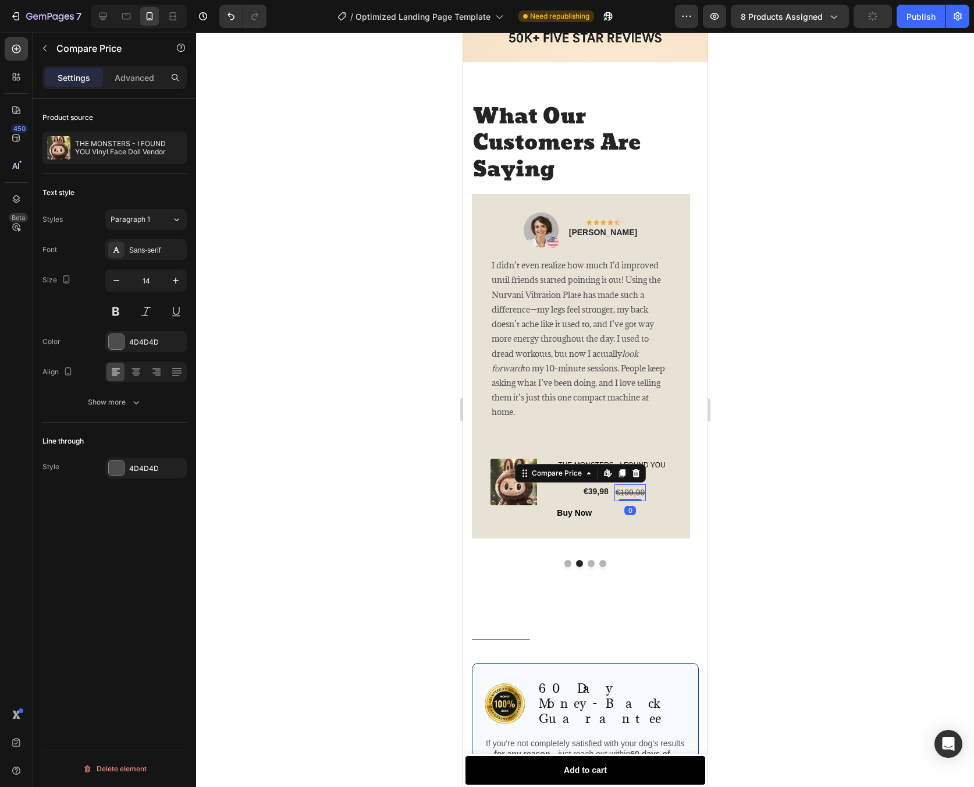
click at [751, 505] on div at bounding box center [585, 410] width 778 height 754
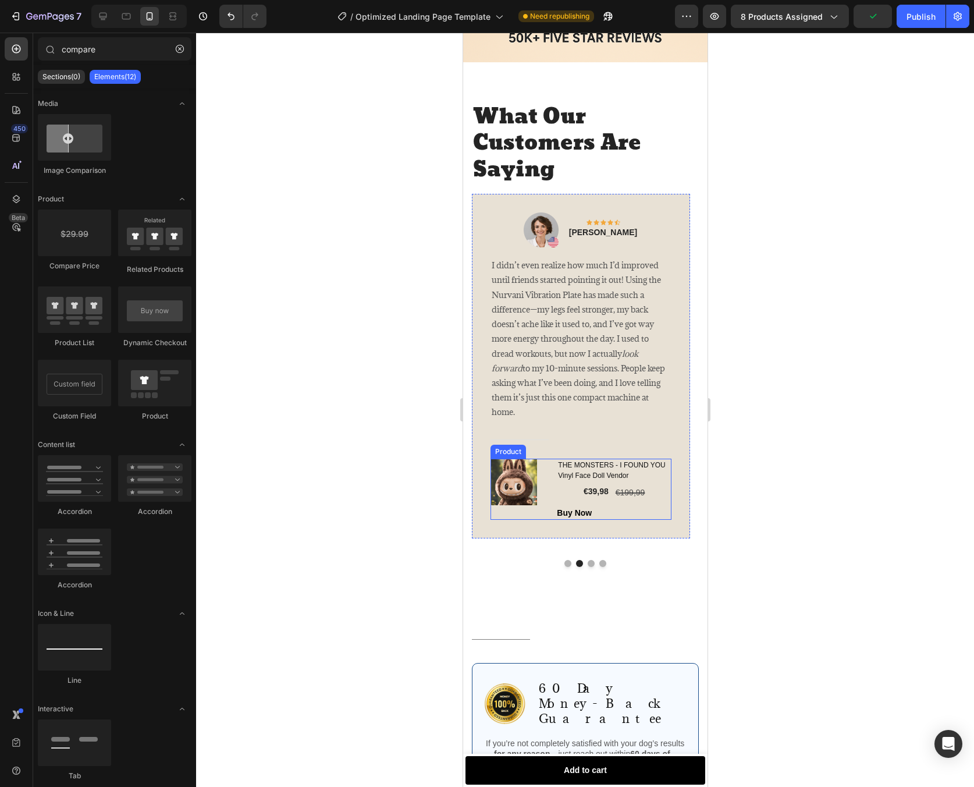
click at [519, 499] on div "(P) Images & Gallery" at bounding box center [518, 489] width 57 height 61
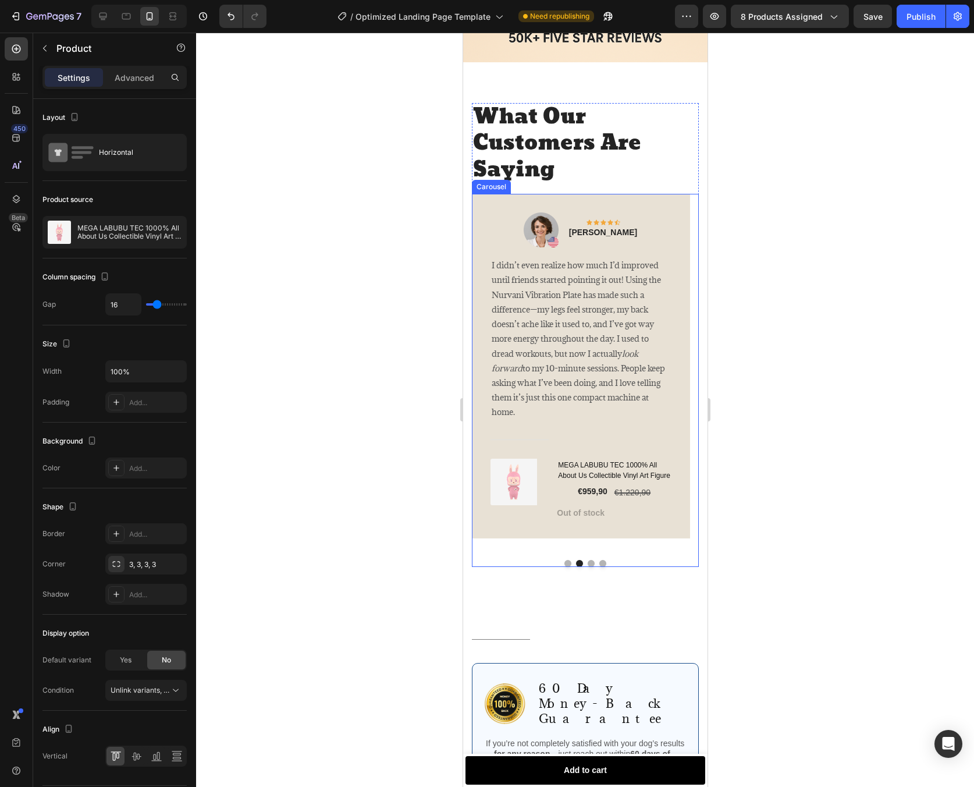
click at [564, 560] on button "Dot" at bounding box center [567, 563] width 7 height 7
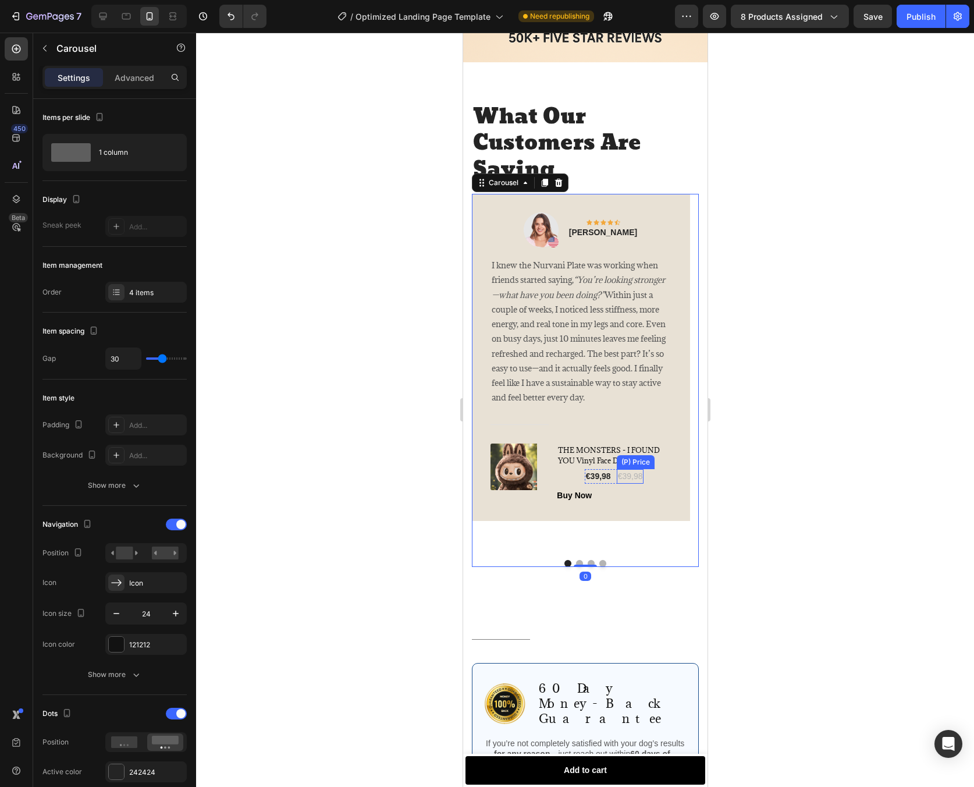
click at [634, 482] on div "€39,98" at bounding box center [629, 476] width 27 height 15
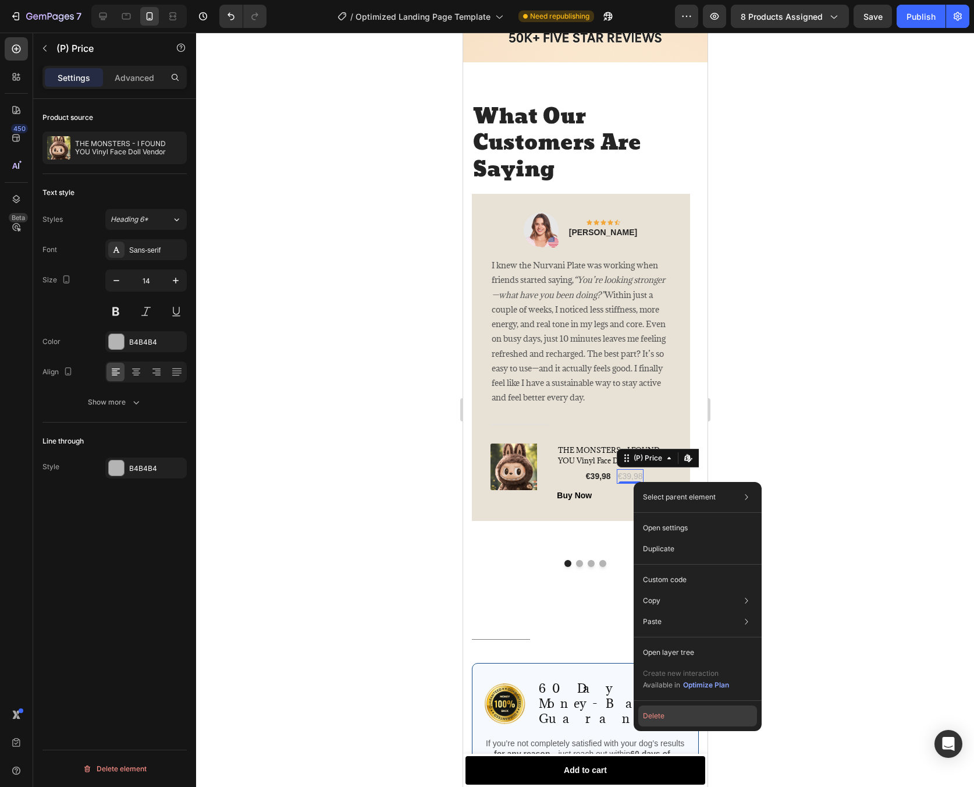
click at [708, 717] on button "Delete" at bounding box center [697, 715] width 119 height 21
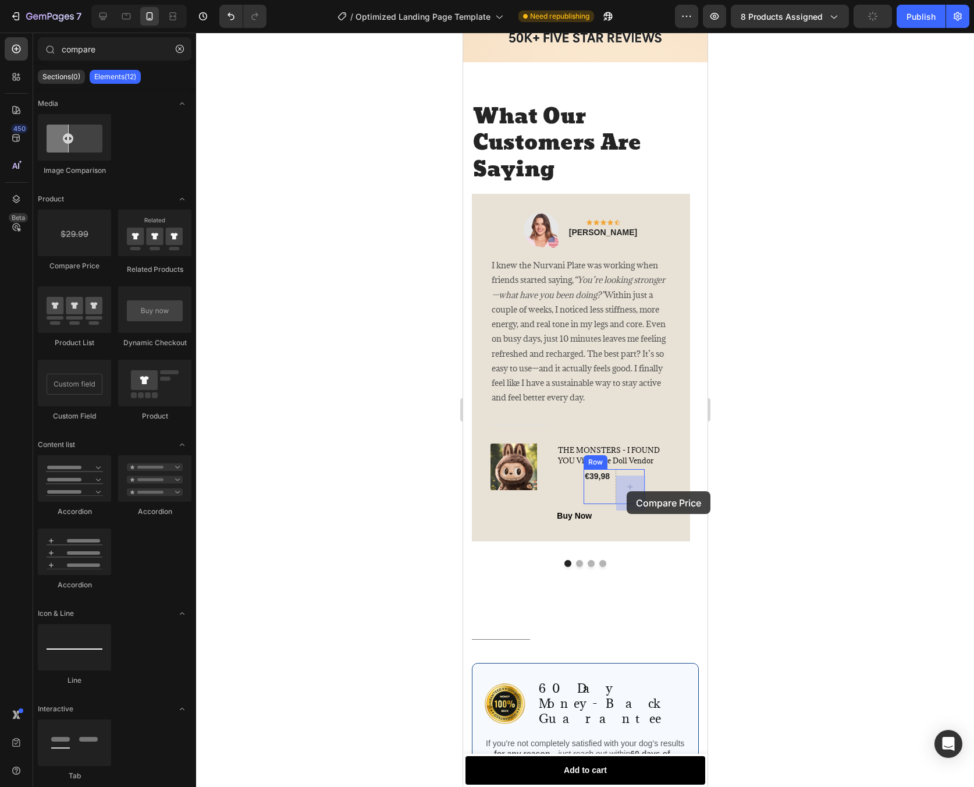
drag, startPoint x: 526, startPoint y: 281, endPoint x: 626, endPoint y: 491, distance: 232.7
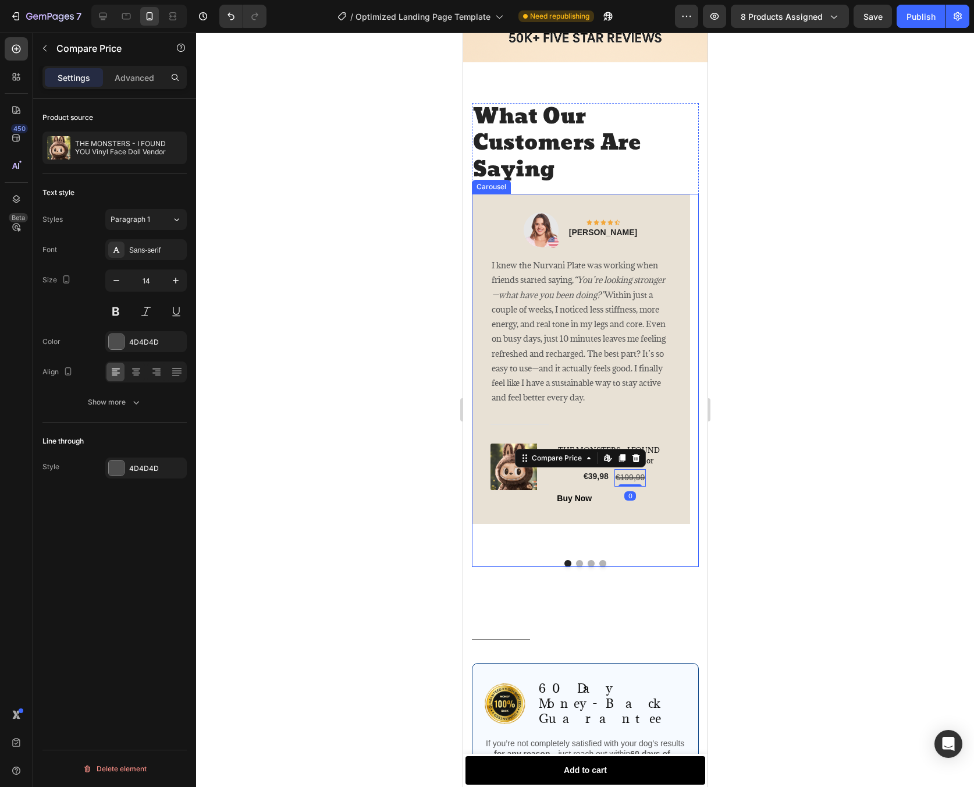
click at [577, 560] on button "Dot" at bounding box center [579, 563] width 7 height 7
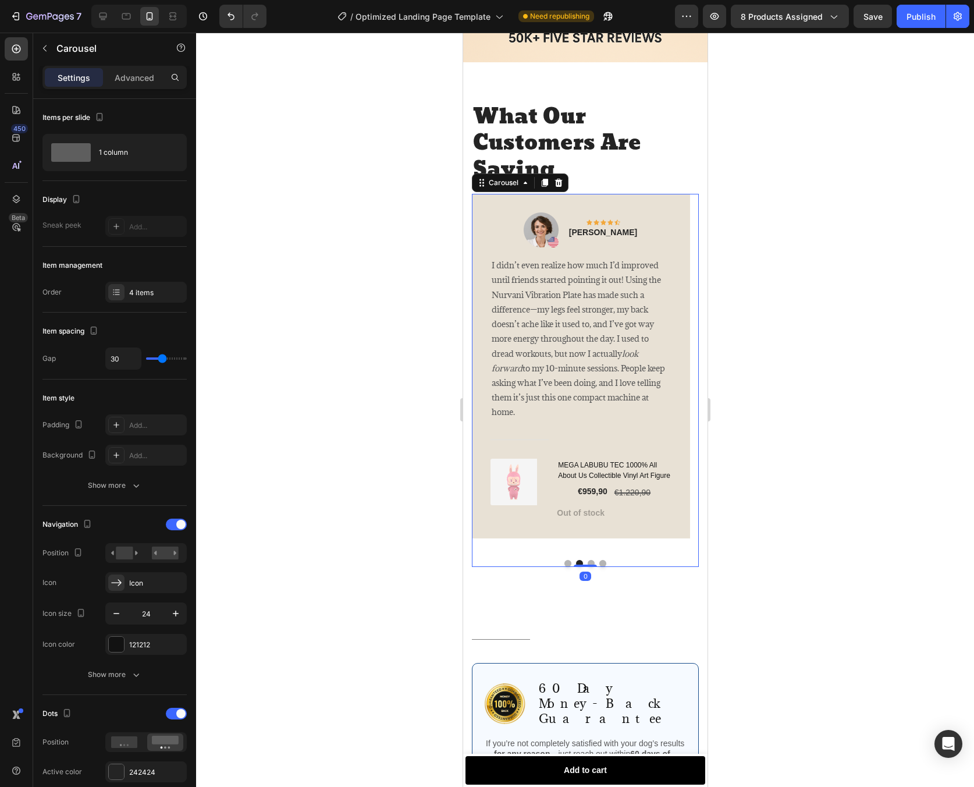
click at [587, 560] on button "Dot" at bounding box center [590, 563] width 7 height 7
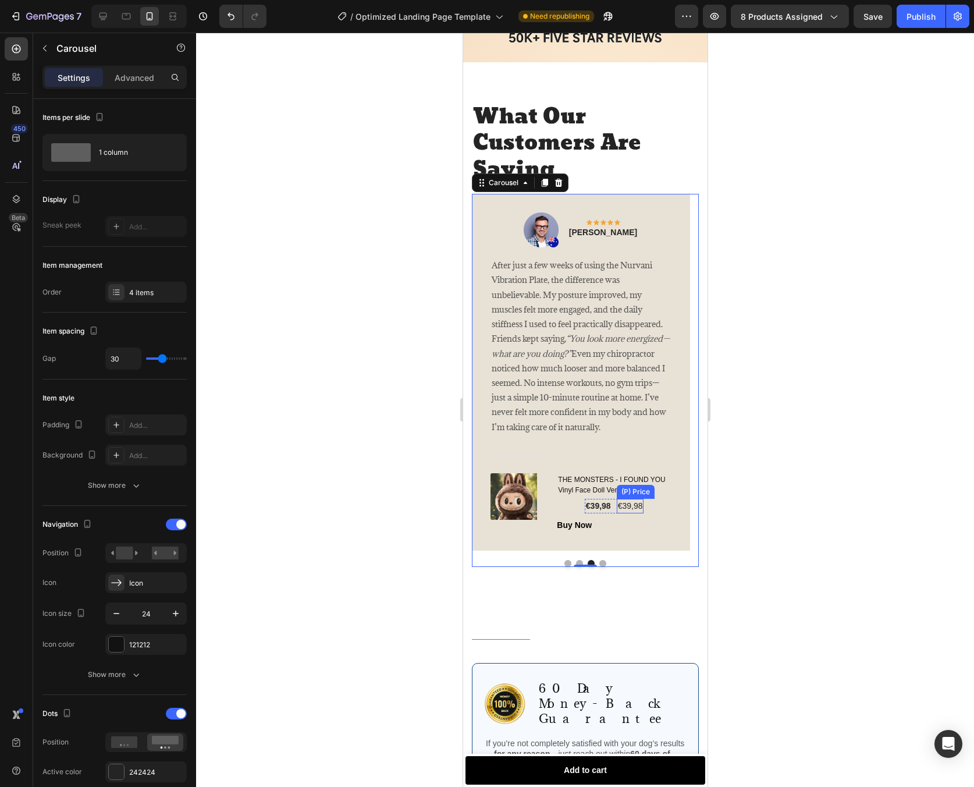
click at [631, 499] on div "€39,98" at bounding box center [629, 506] width 27 height 15
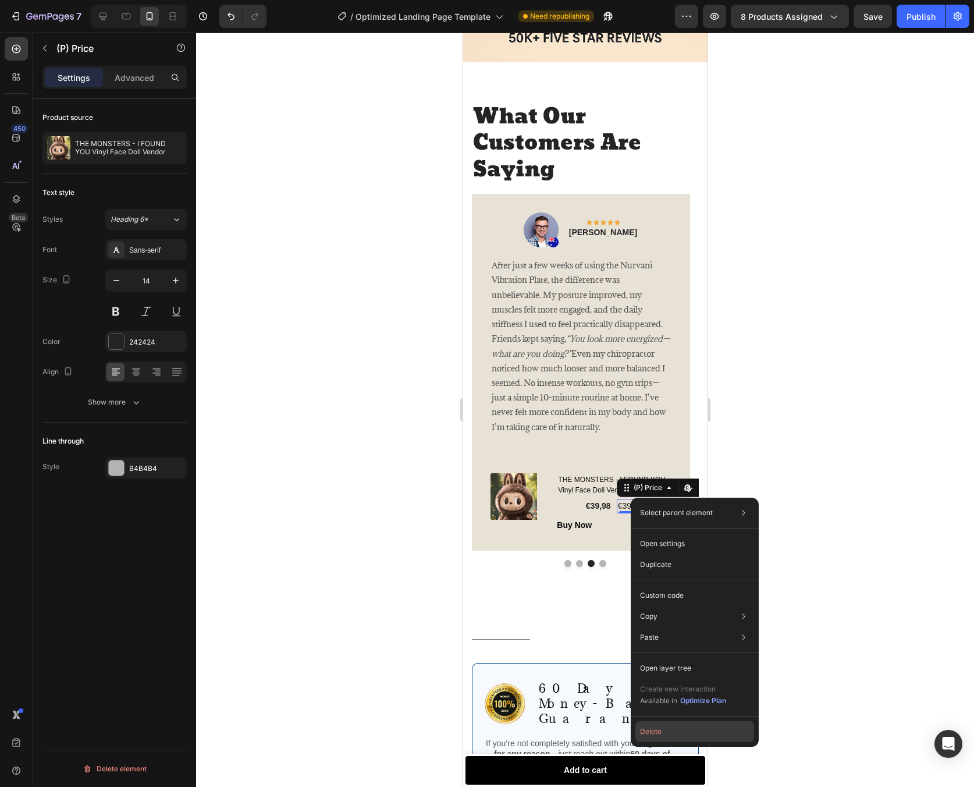
click at [700, 731] on button "Delete" at bounding box center [695, 731] width 119 height 21
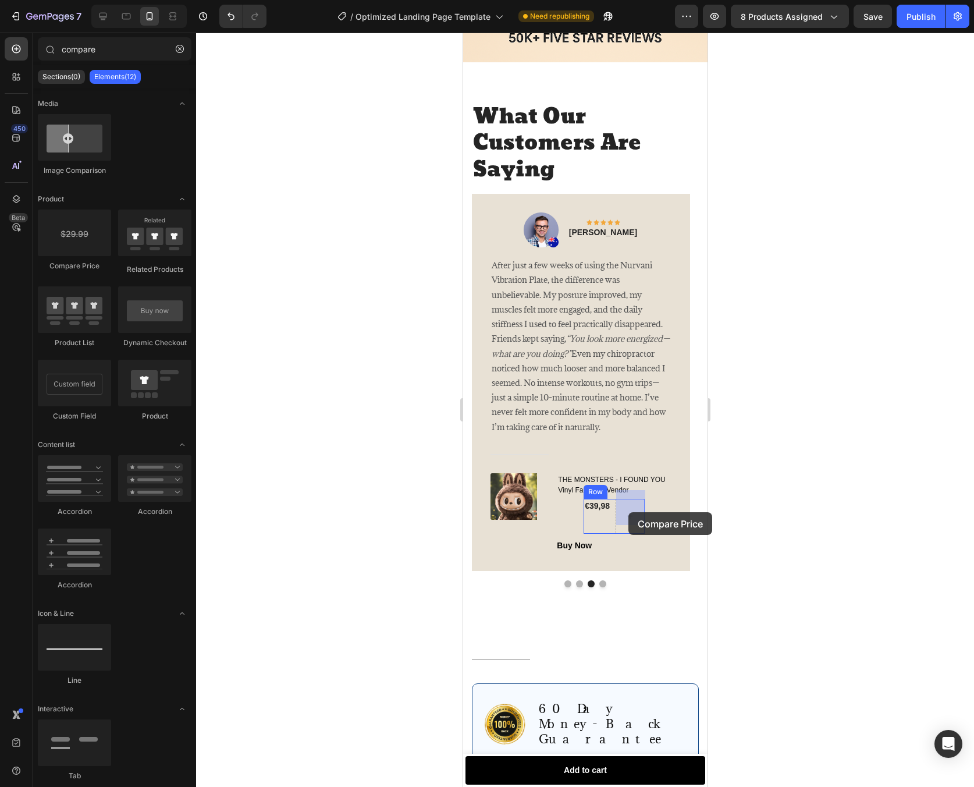
drag, startPoint x: 552, startPoint y: 261, endPoint x: 628, endPoint y: 512, distance: 262.0
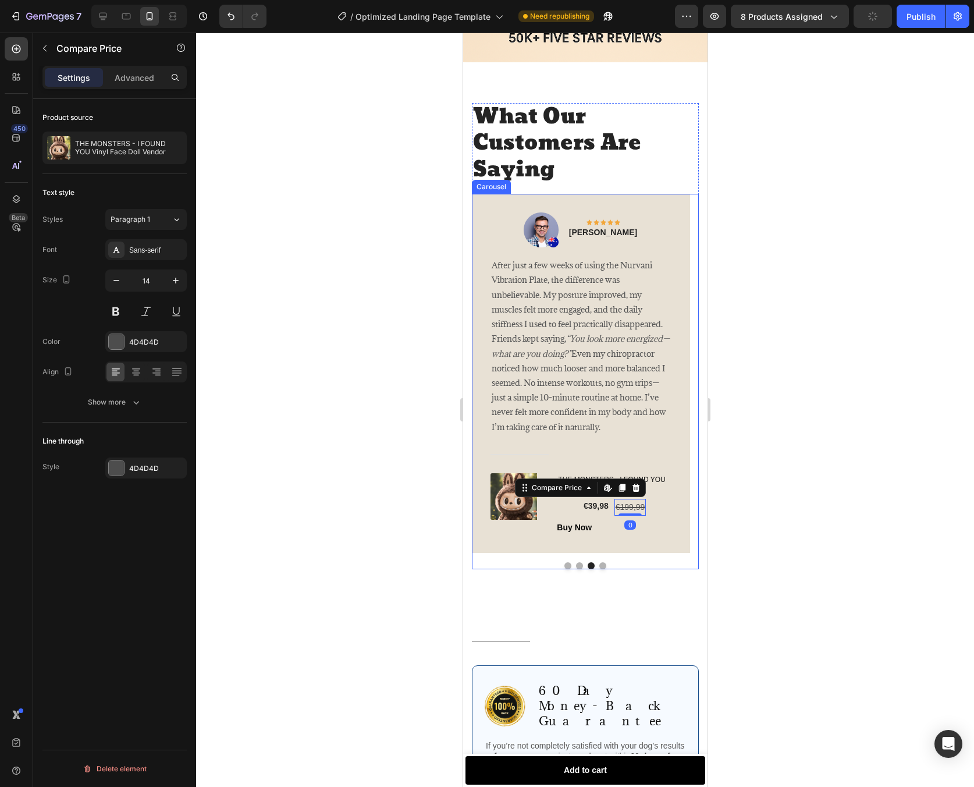
click at [599, 562] on button "Dot" at bounding box center [602, 565] width 7 height 7
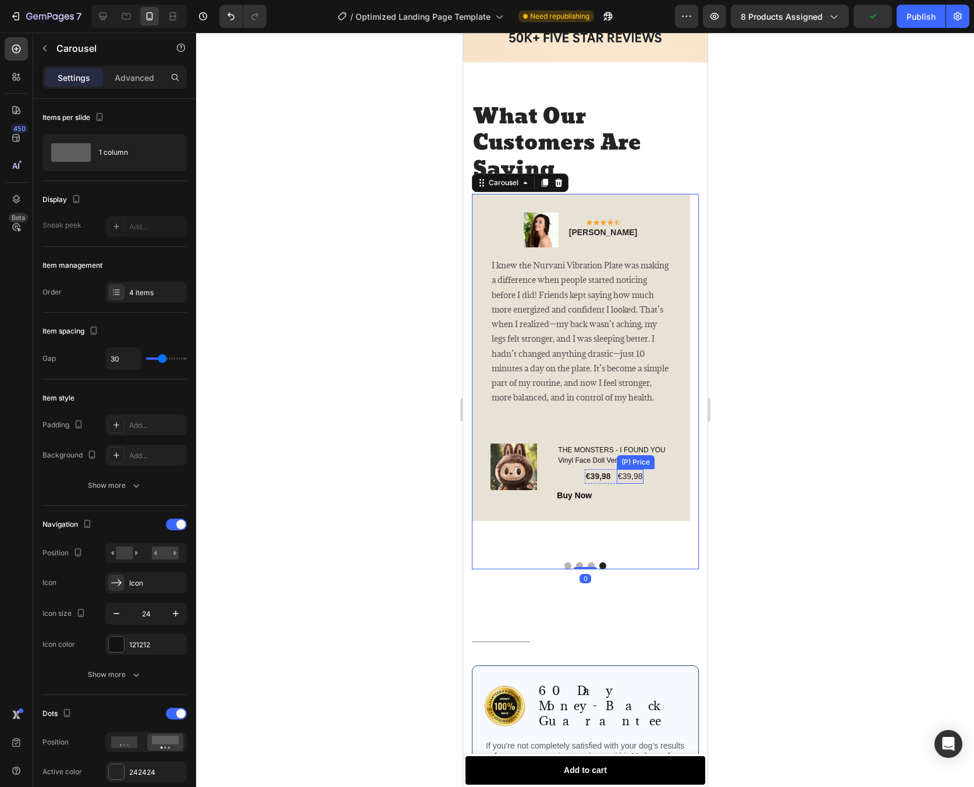
click at [625, 484] on div "€39,98" at bounding box center [629, 476] width 27 height 15
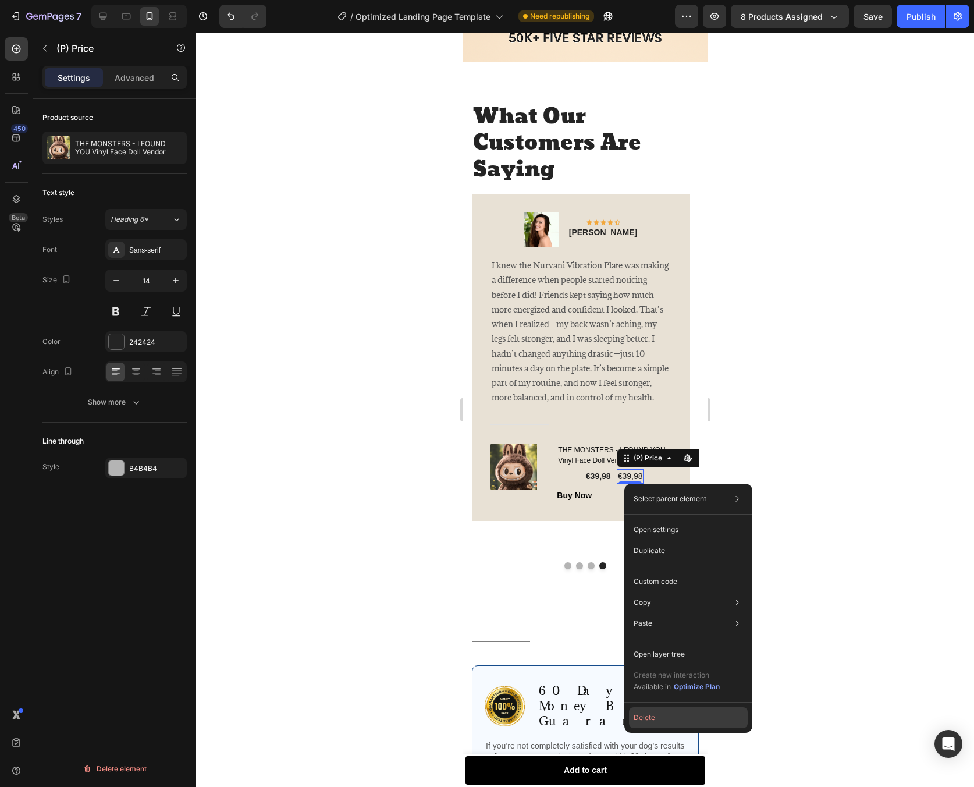
drag, startPoint x: 703, startPoint y: 716, endPoint x: 240, endPoint y: 682, distance: 464.0
click at [703, 716] on button "Delete" at bounding box center [688, 717] width 119 height 21
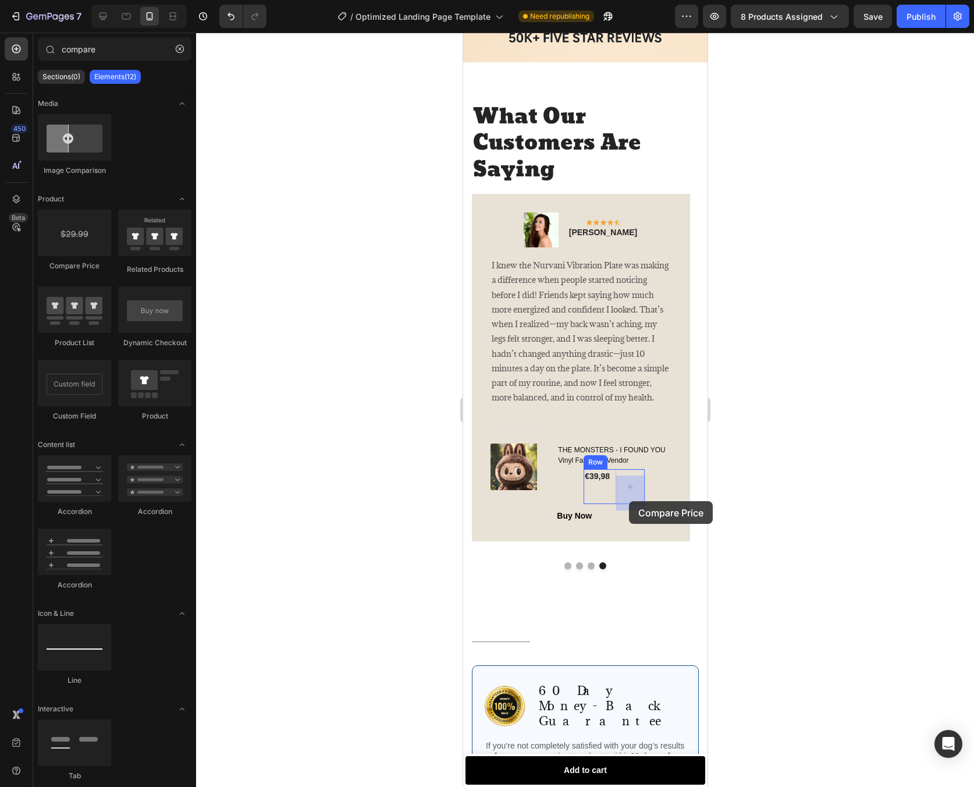
drag, startPoint x: 558, startPoint y: 271, endPoint x: 629, endPoint y: 501, distance: 241.2
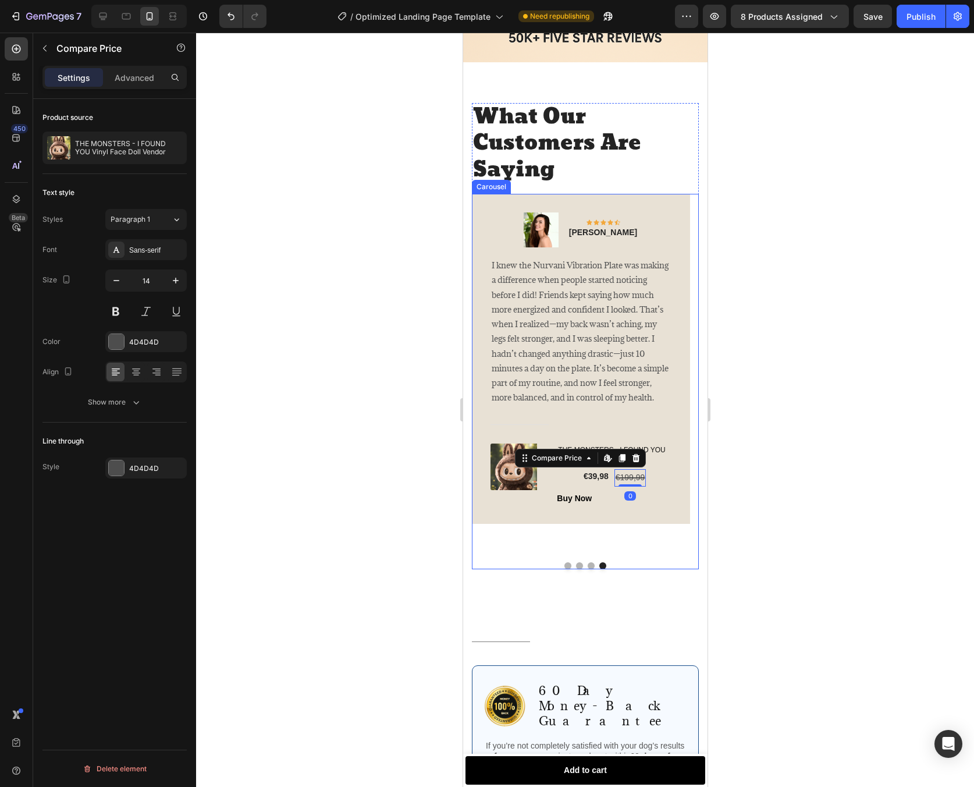
click at [587, 562] on button "Dot" at bounding box center [590, 565] width 7 height 7
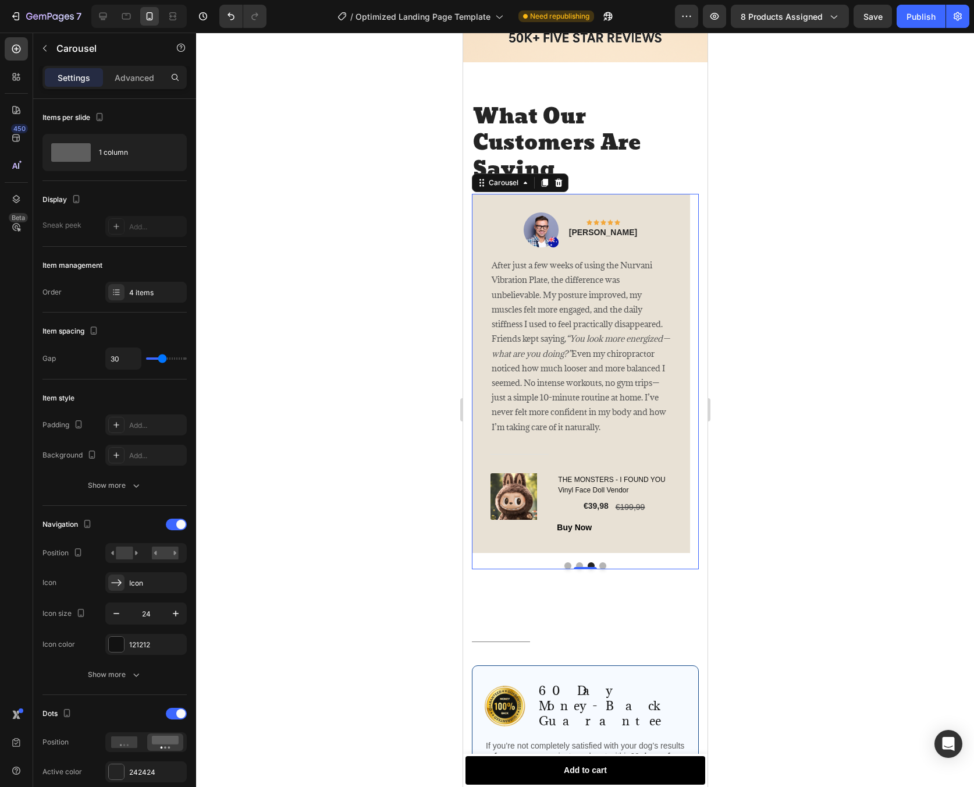
click at [599, 562] on button "Dot" at bounding box center [602, 565] width 7 height 7
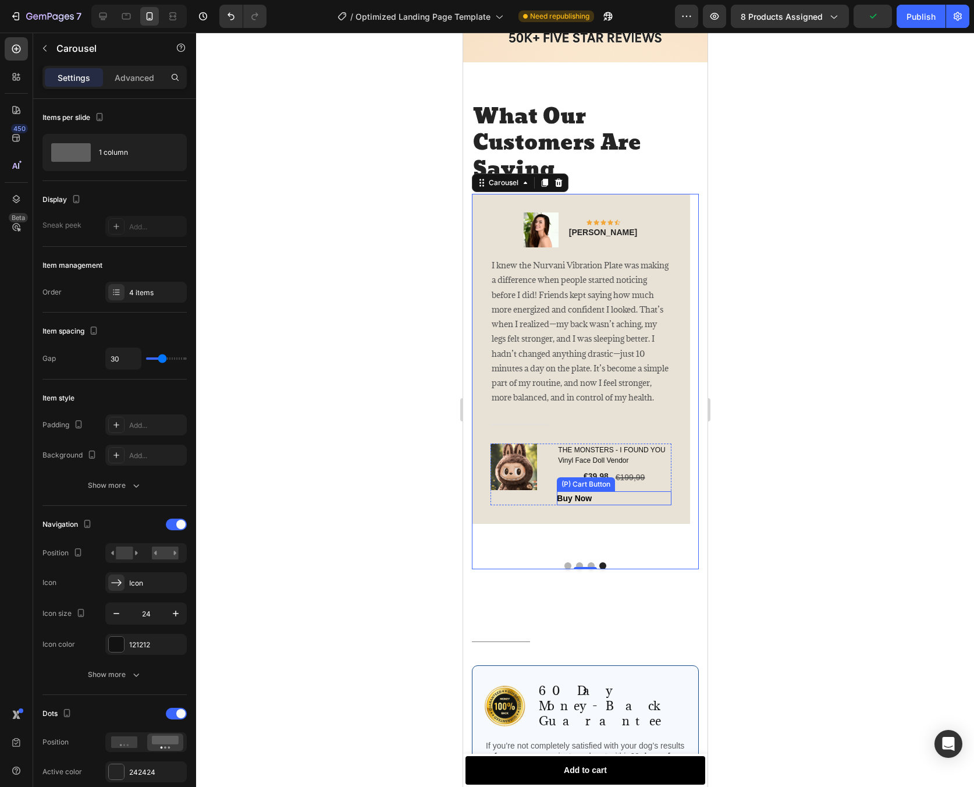
click at [601, 505] on div "Buy Now (P) Cart Button" at bounding box center [613, 498] width 115 height 14
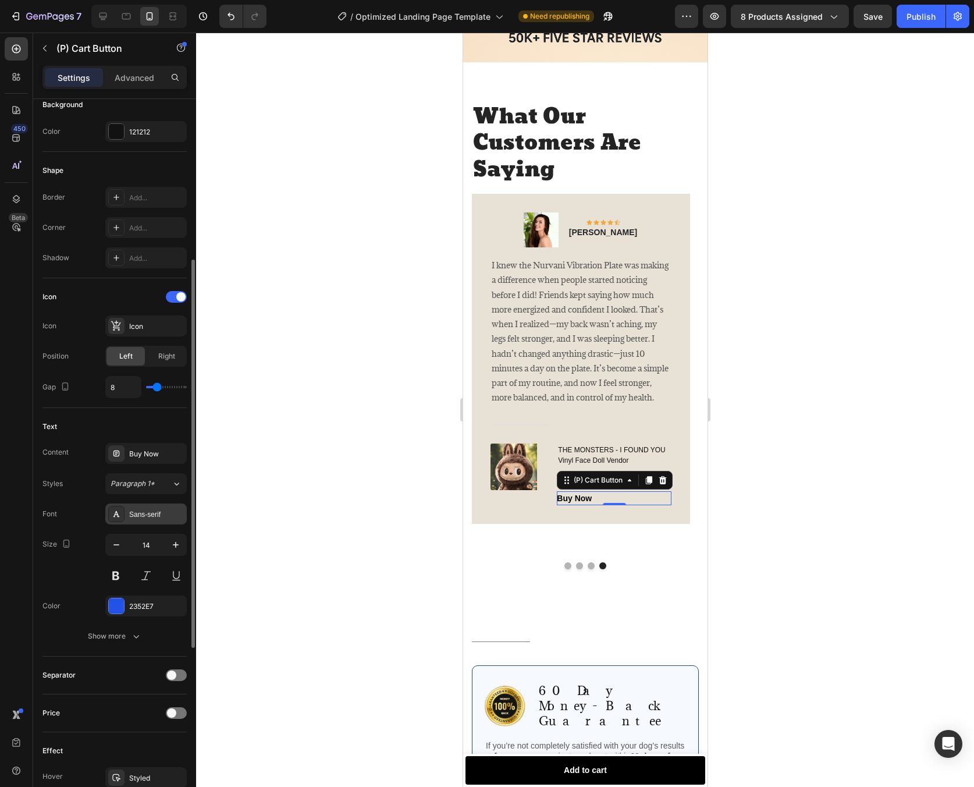
scroll to position [378, 0]
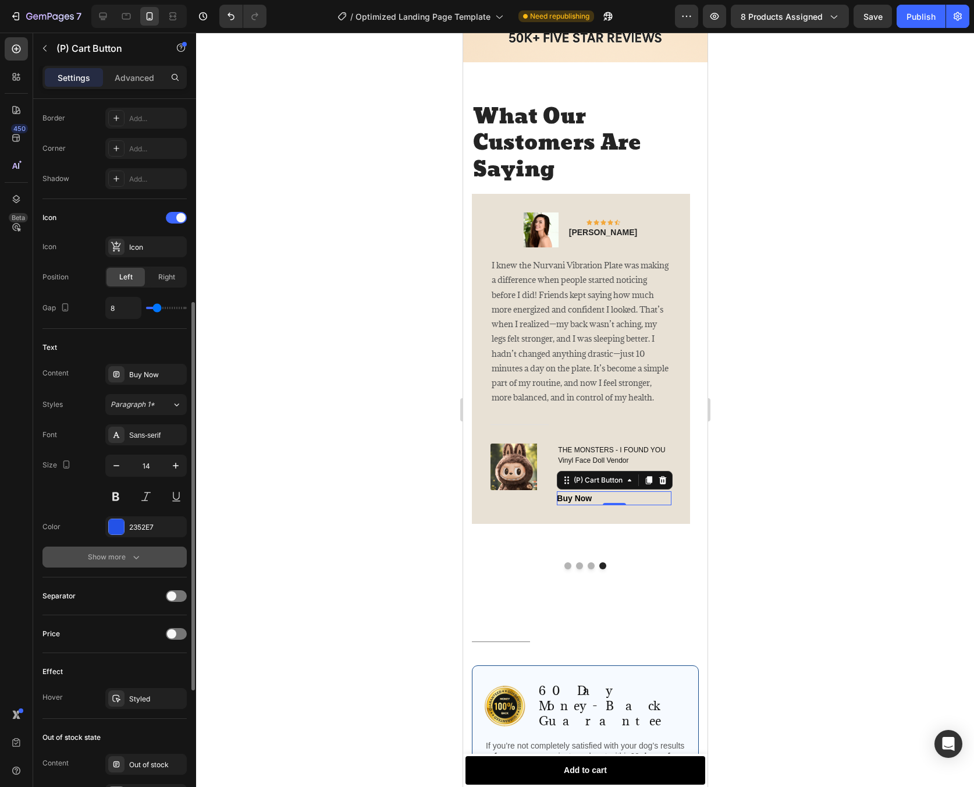
click at [128, 556] on div "Show more" at bounding box center [115, 557] width 54 height 12
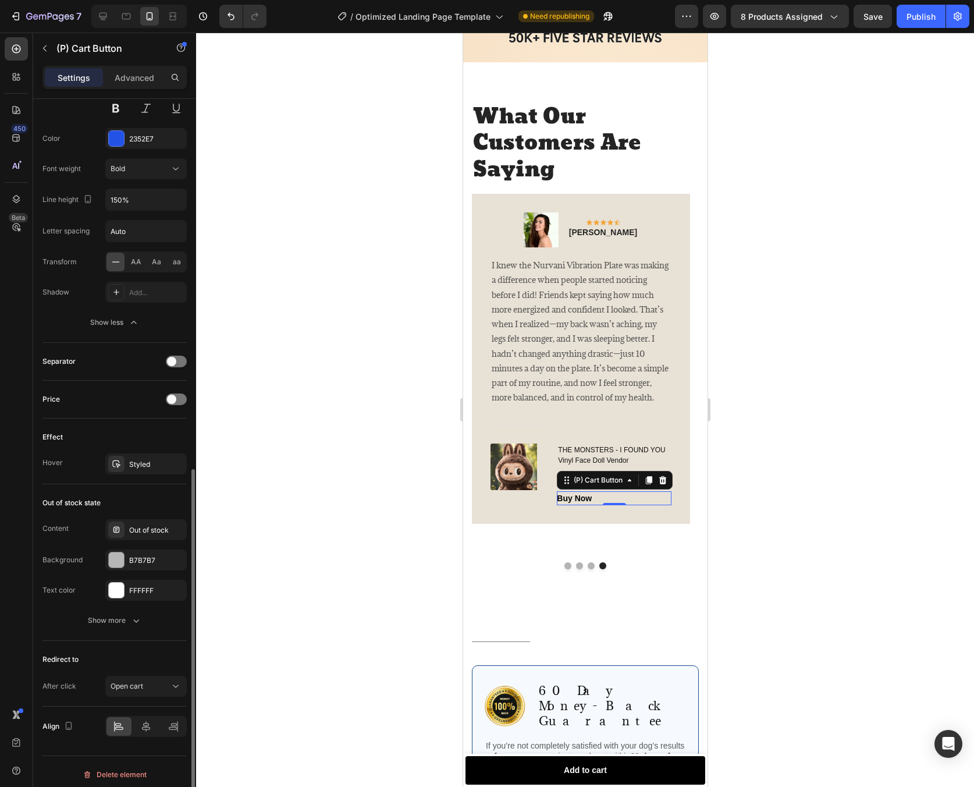
scroll to position [772, 0]
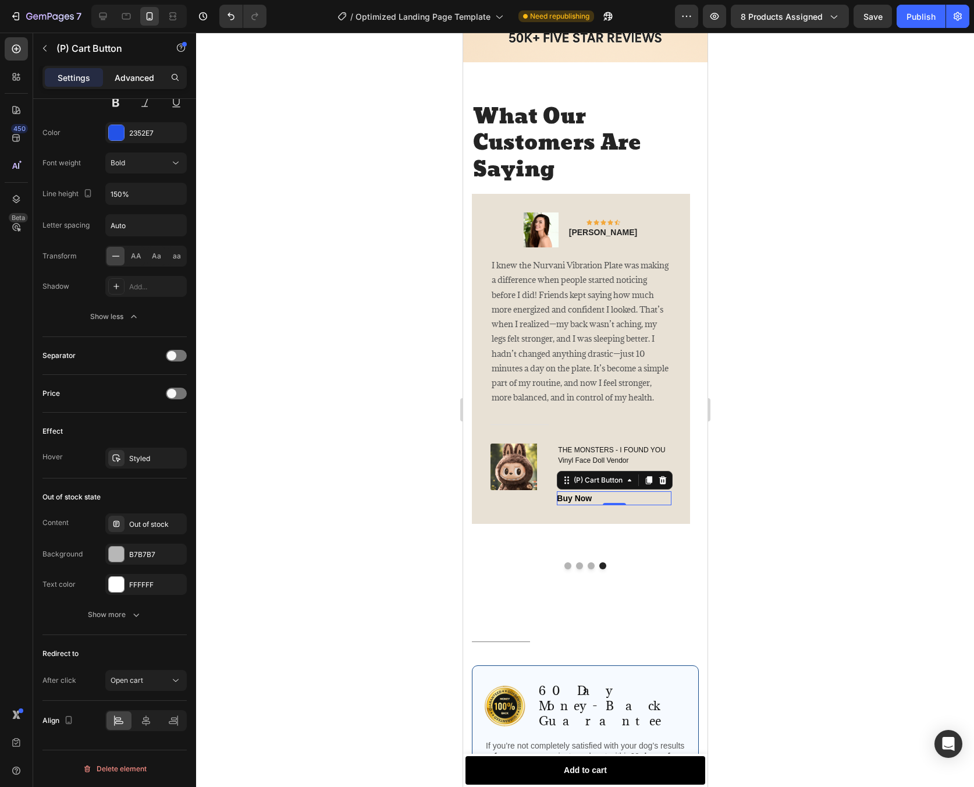
click at [127, 79] on p "Advanced" at bounding box center [135, 78] width 40 height 12
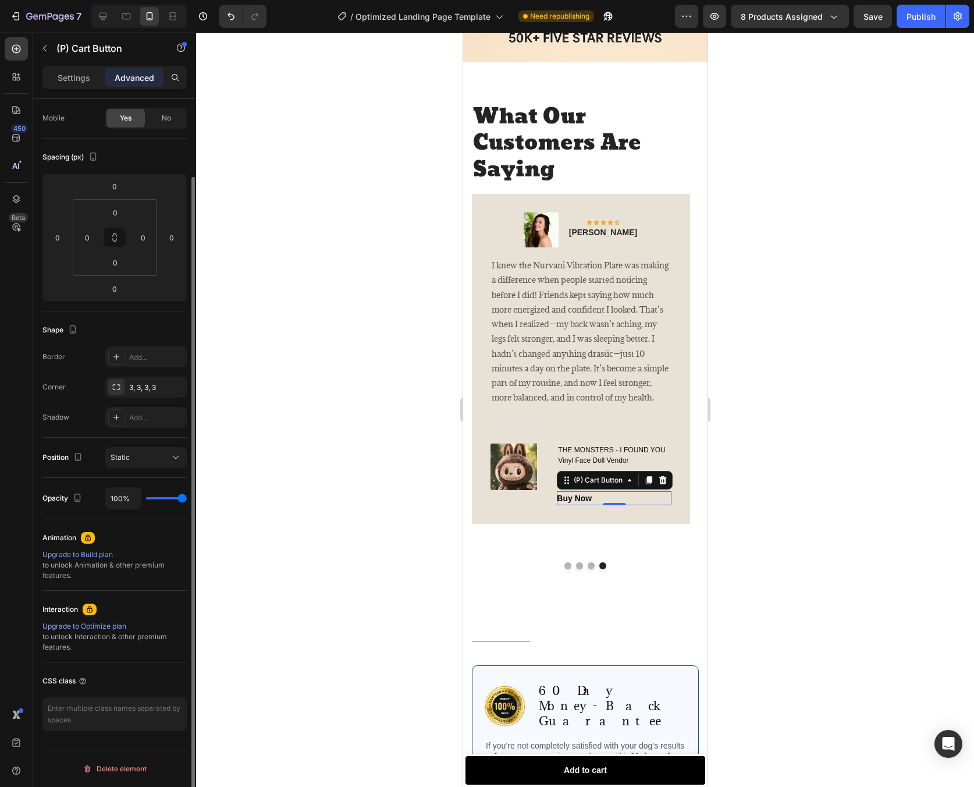
scroll to position [87, 0]
click at [136, 360] on div "Add..." at bounding box center [156, 357] width 55 height 10
click at [156, 392] on div "3, 3, 3, 3" at bounding box center [146, 387] width 34 height 10
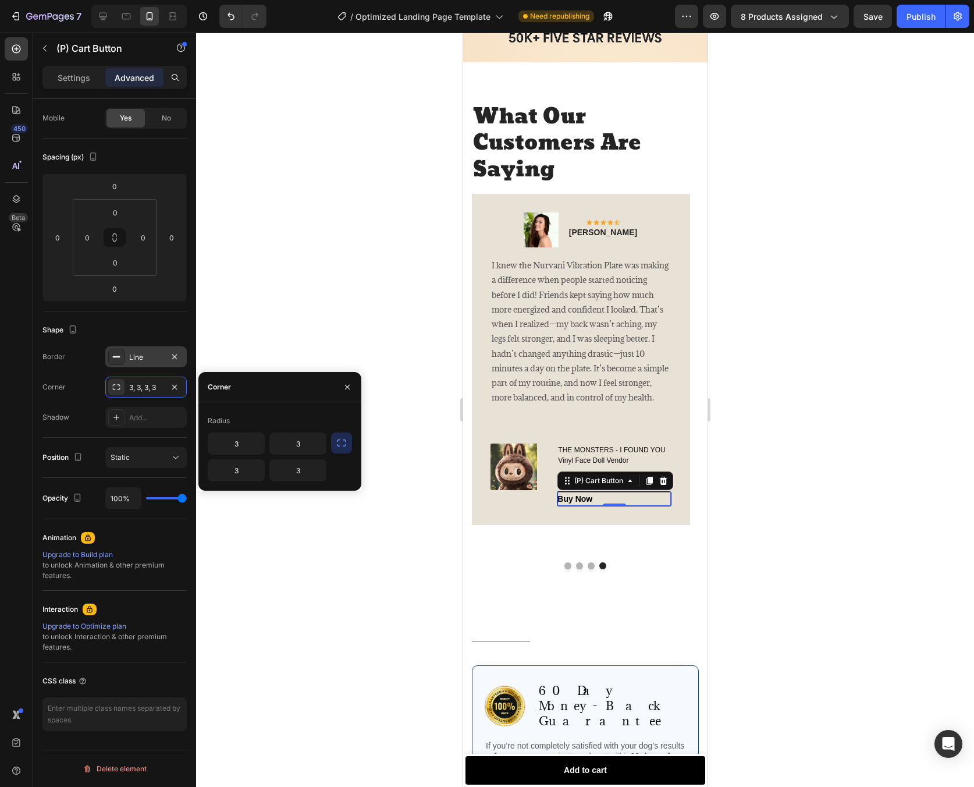
click at [342, 444] on icon "button" at bounding box center [342, 443] width 12 height 12
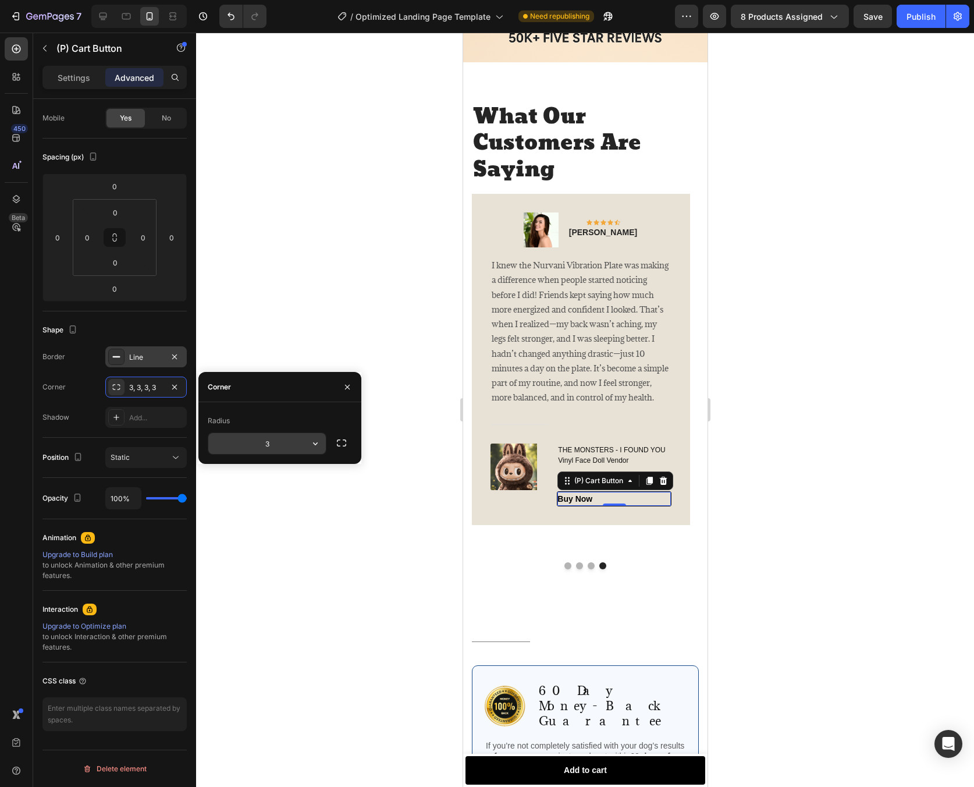
click at [278, 444] on input "3" at bounding box center [267, 443] width 118 height 21
type input "8"
click at [331, 521] on div at bounding box center [585, 410] width 778 height 754
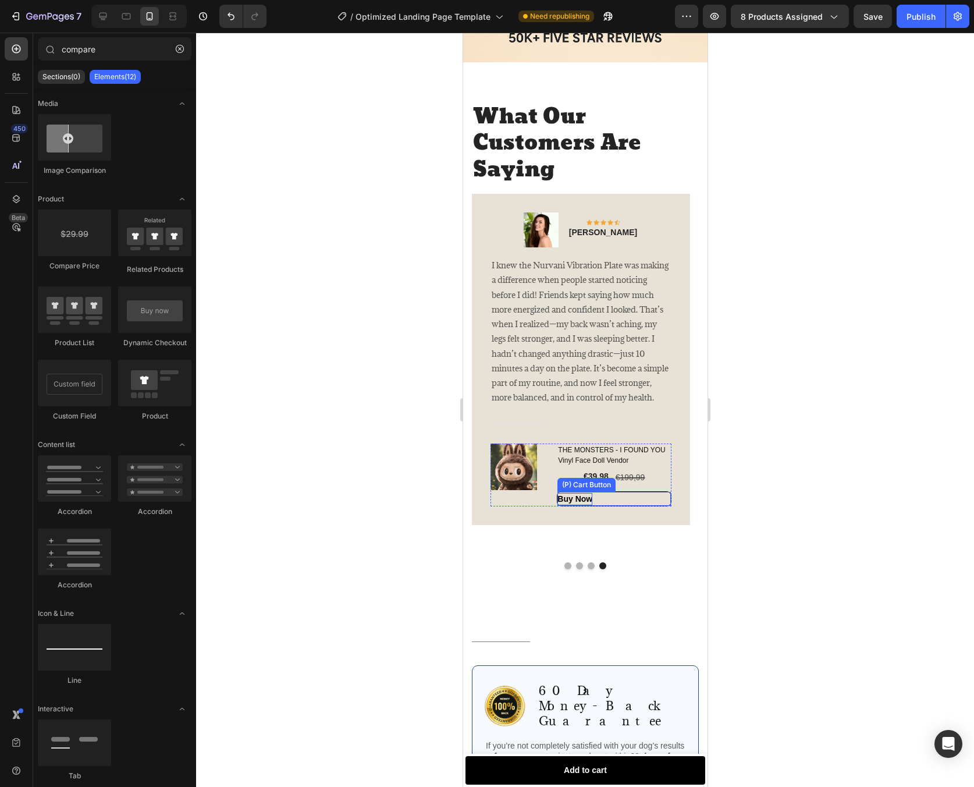
click at [583, 504] on div "Buy Now" at bounding box center [574, 499] width 35 height 12
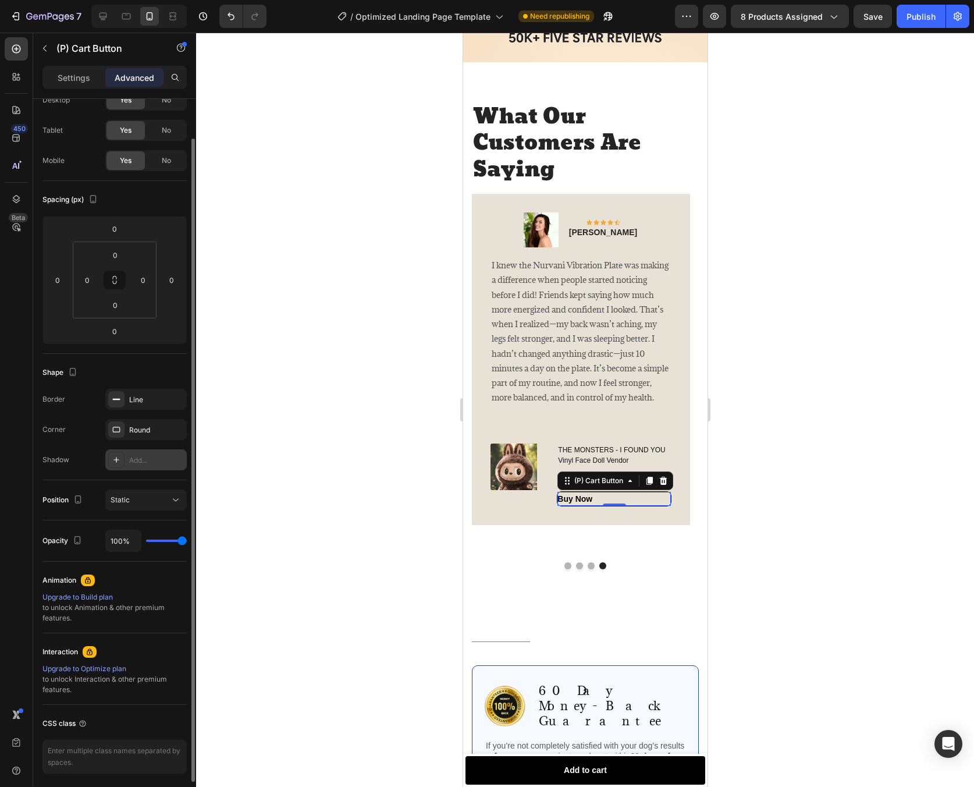
scroll to position [0, 0]
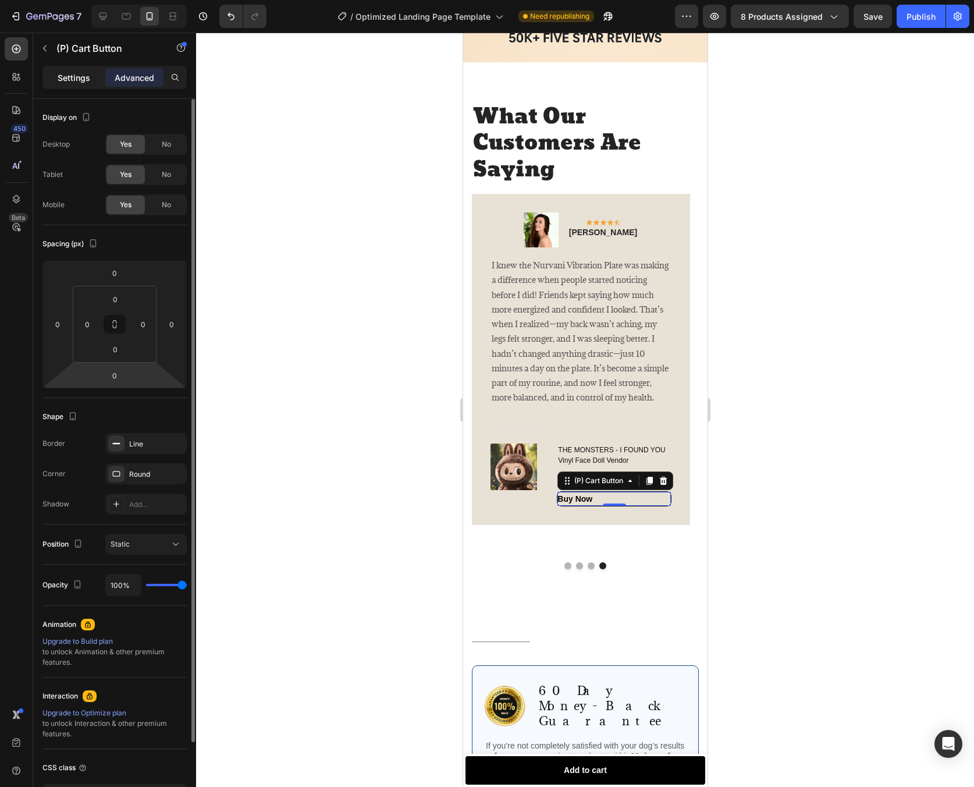
click at [84, 74] on p "Settings" at bounding box center [74, 78] width 33 height 12
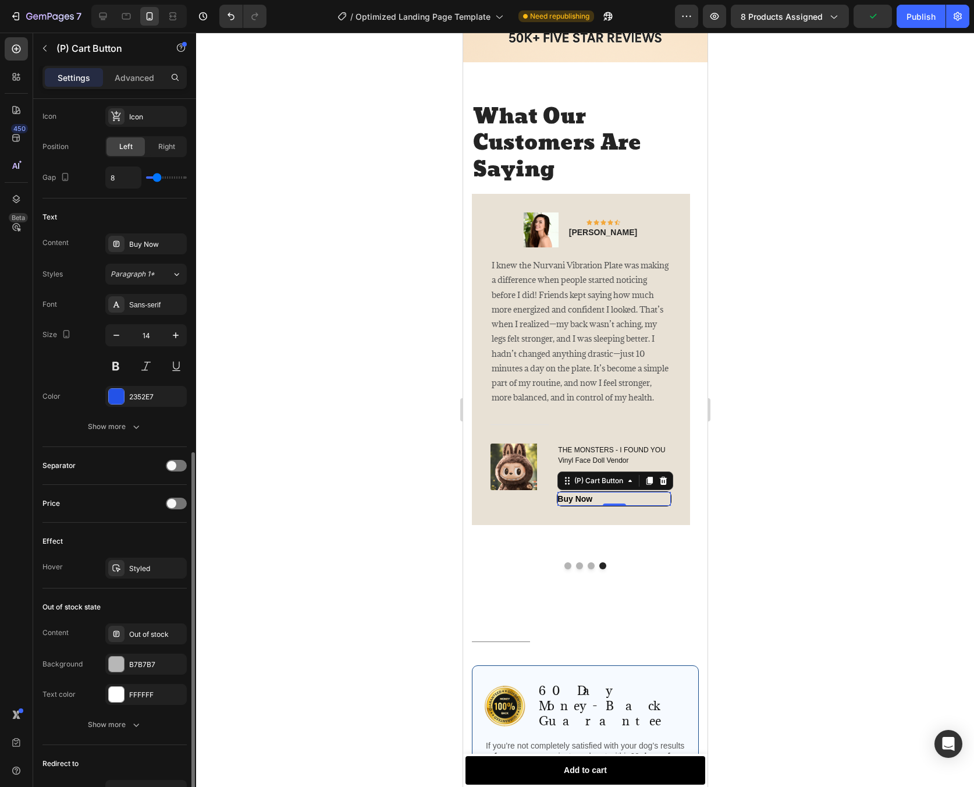
scroll to position [560, 0]
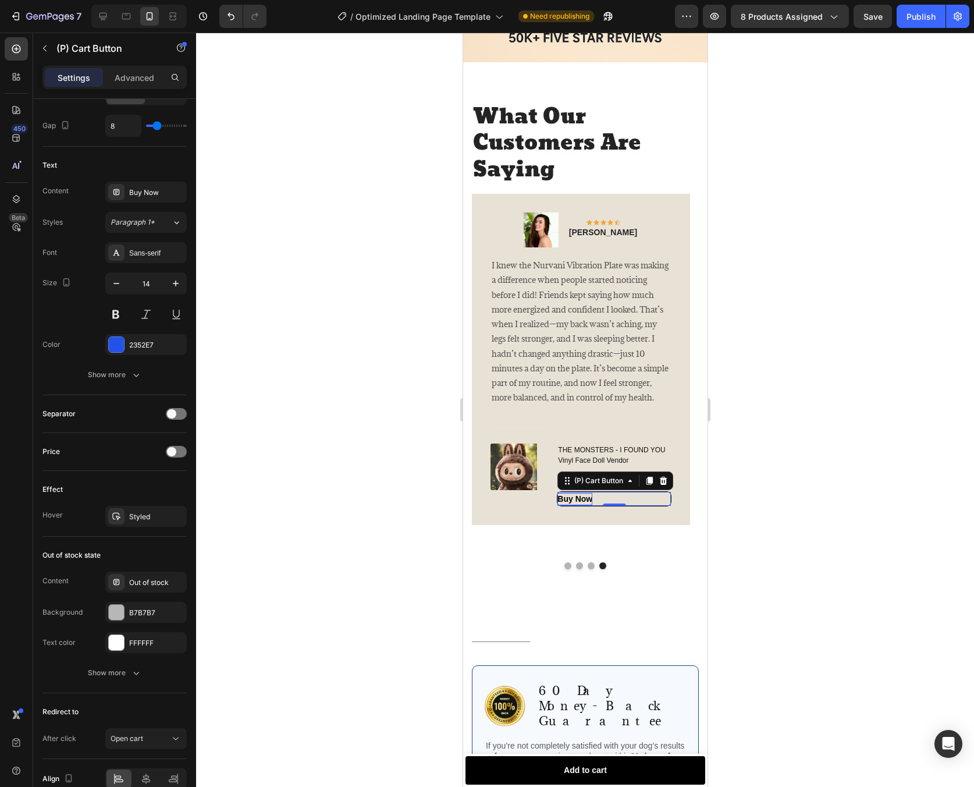
click at [586, 503] on div "Buy Now" at bounding box center [574, 499] width 35 height 12
click at [576, 505] on p "Buy Now" at bounding box center [574, 499] width 35 height 12
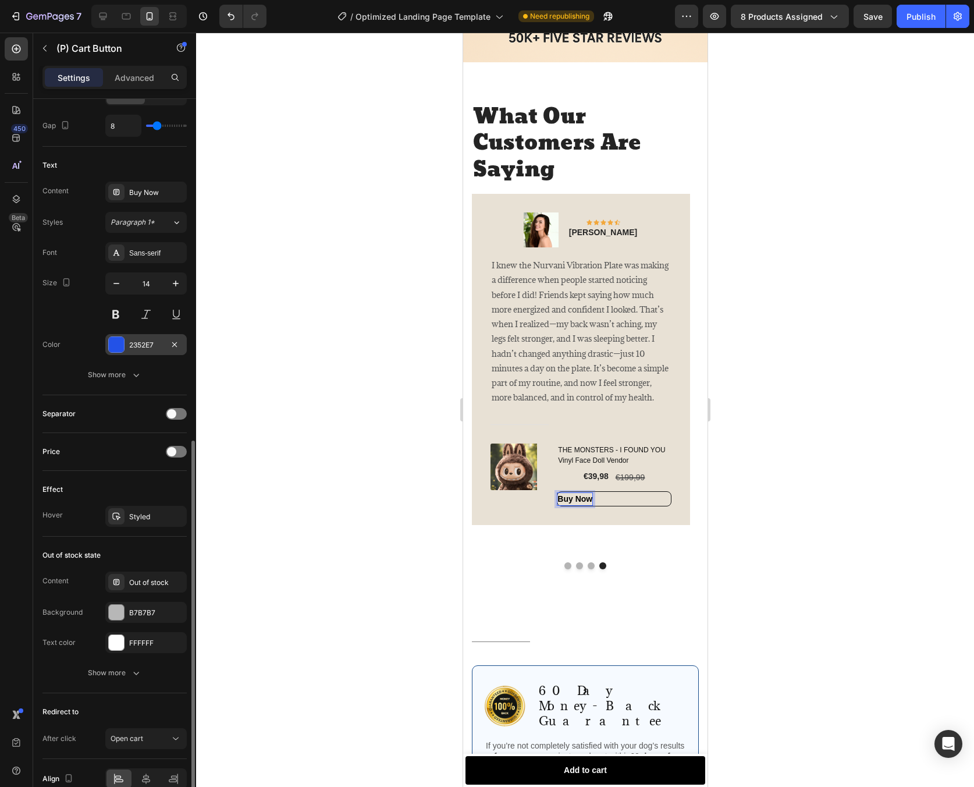
scroll to position [618, 0]
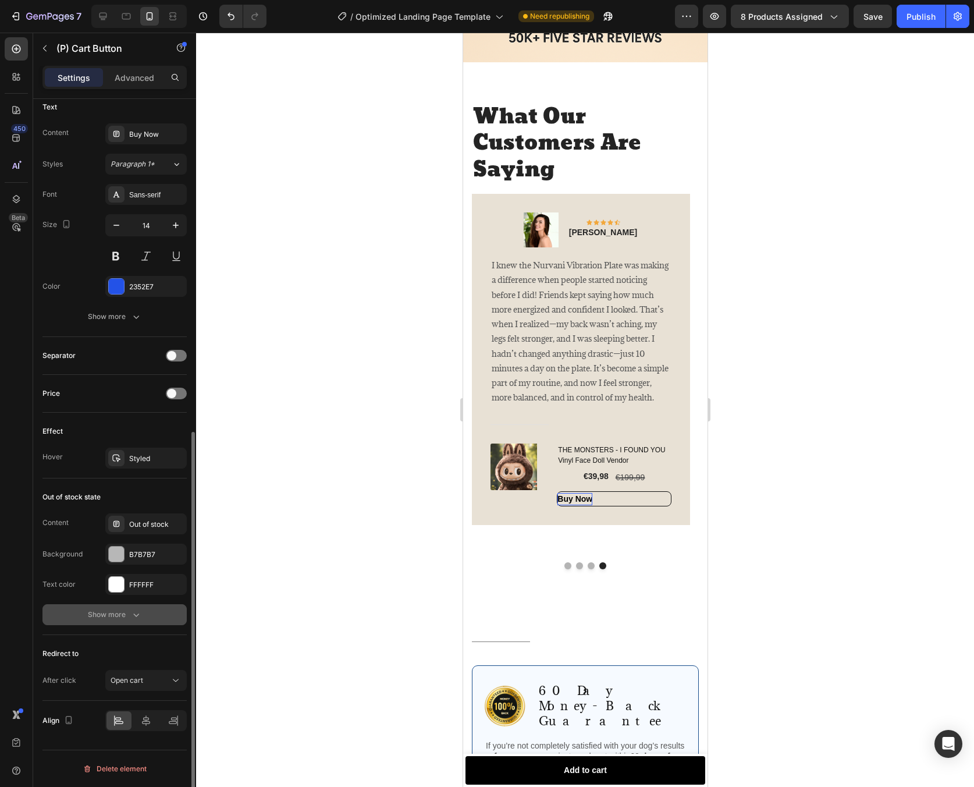
click at [139, 619] on icon "button" at bounding box center [136, 615] width 12 height 12
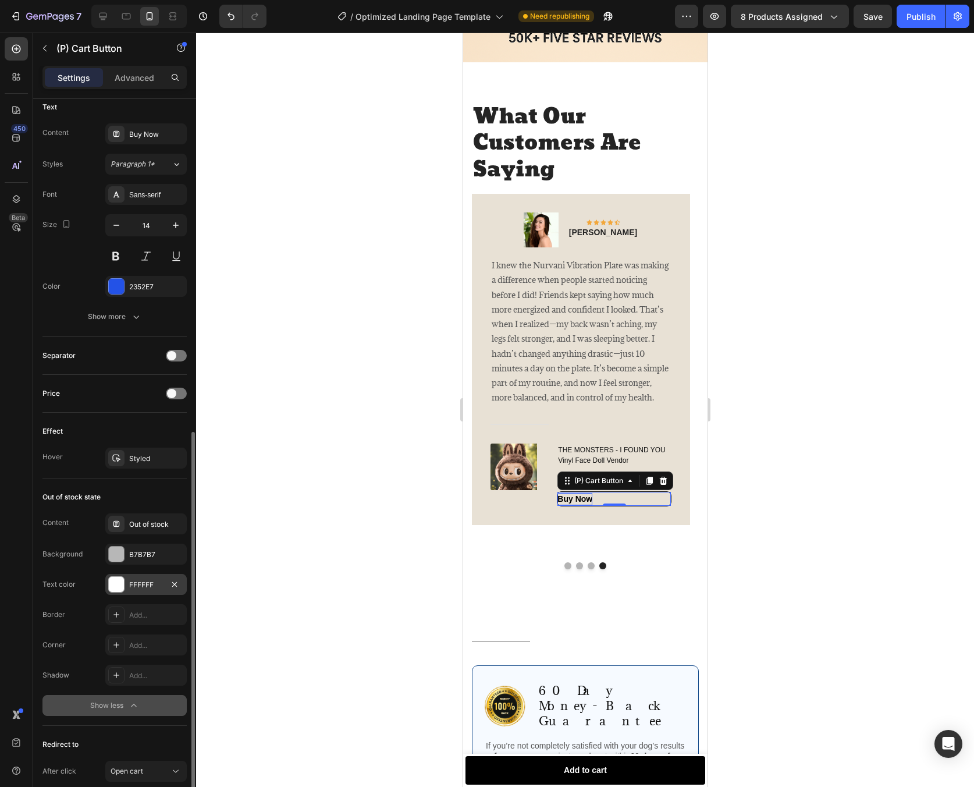
scroll to position [709, 0]
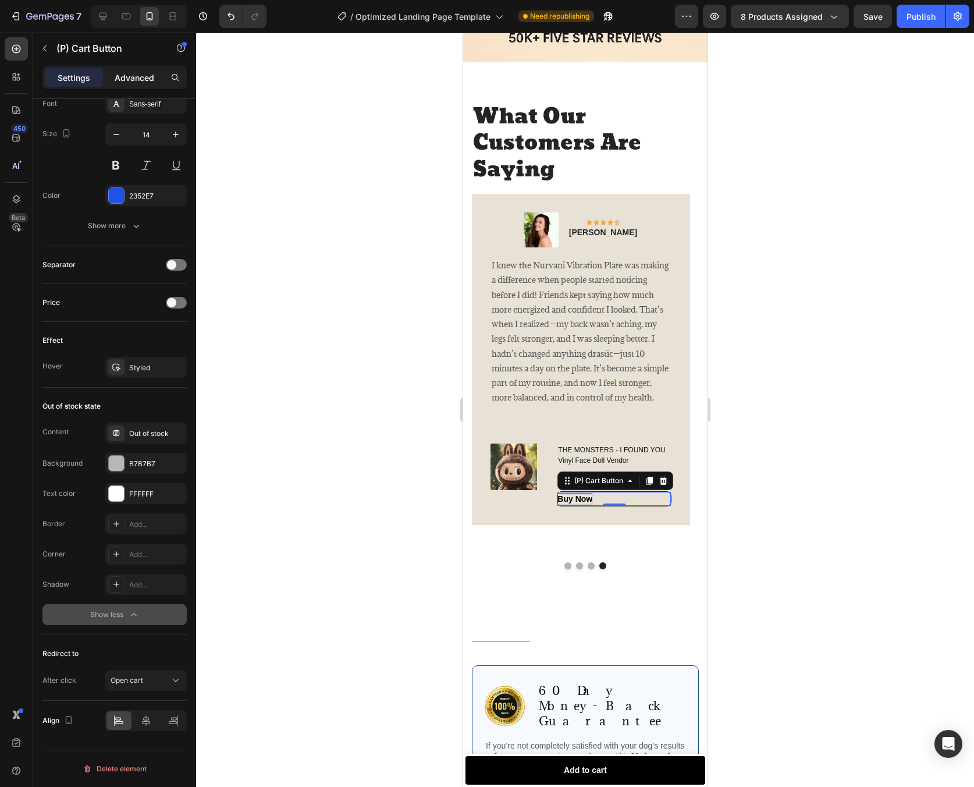
click at [150, 72] on p "Advanced" at bounding box center [135, 78] width 40 height 12
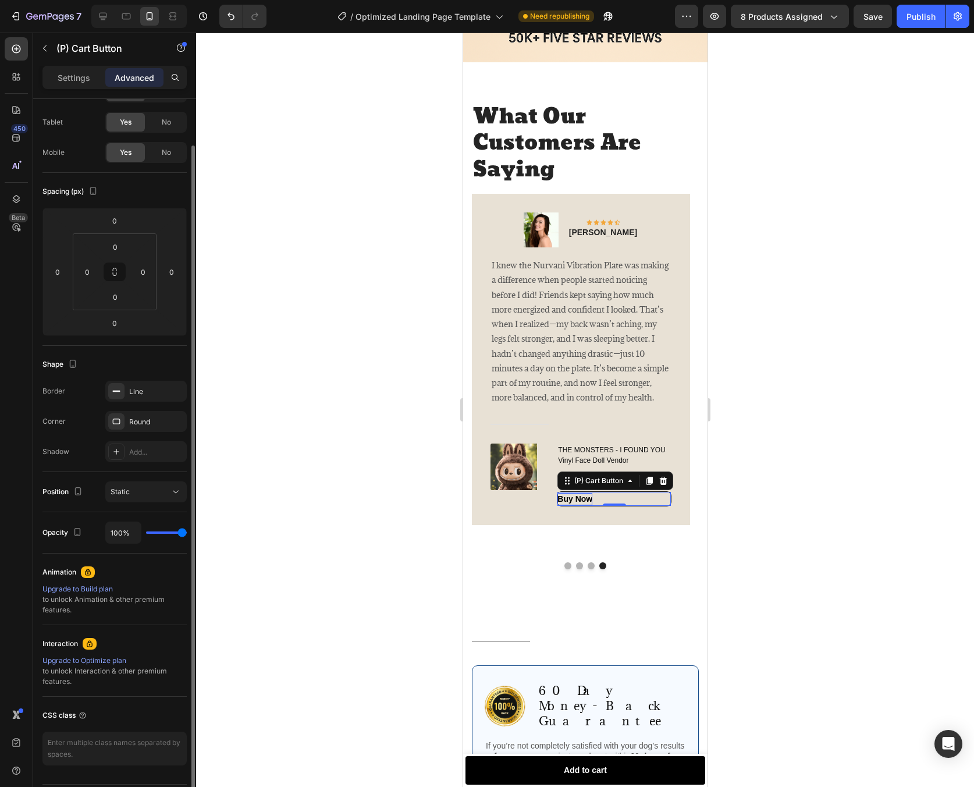
scroll to position [0, 0]
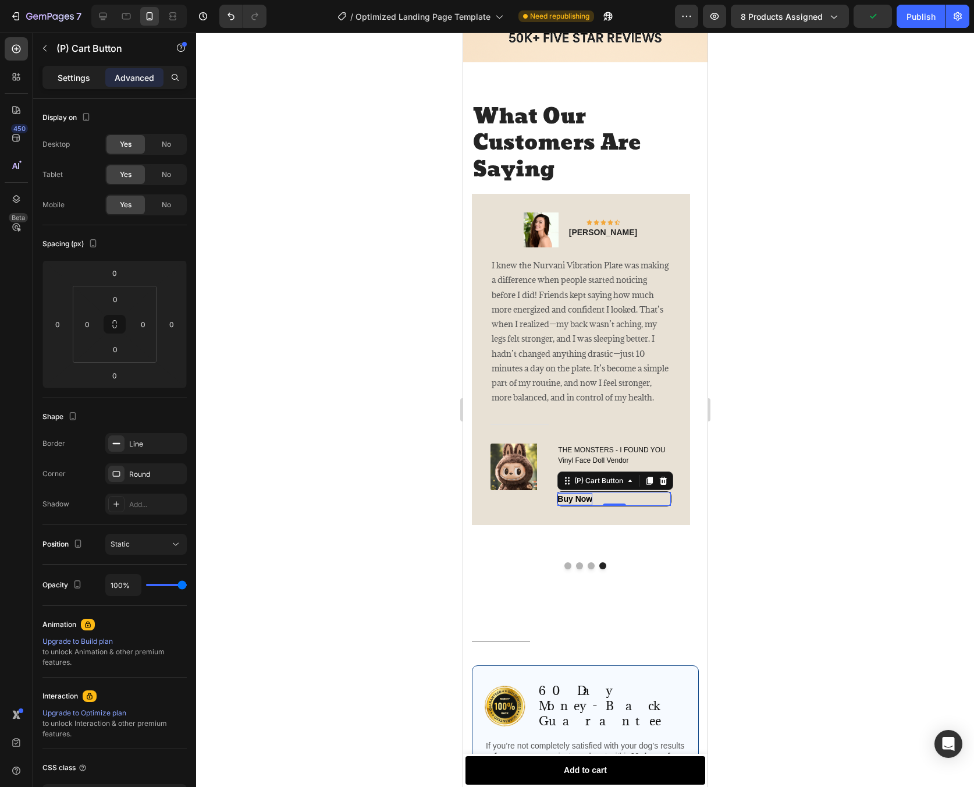
click at [68, 72] on p "Settings" at bounding box center [74, 78] width 33 height 12
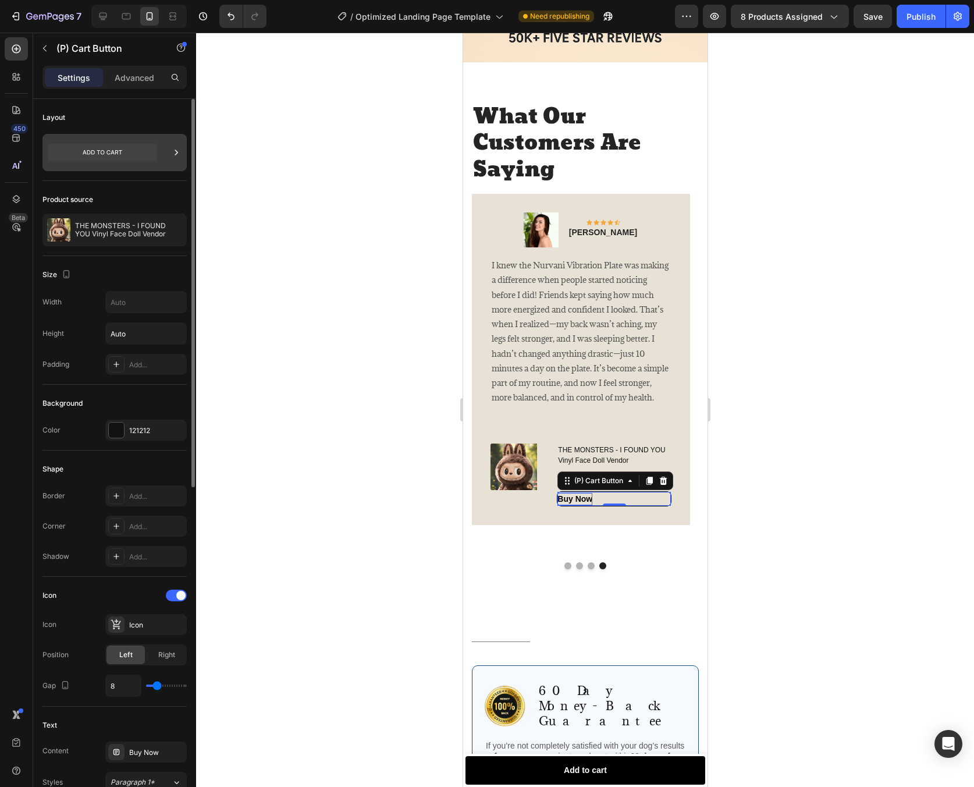
click at [177, 152] on icon at bounding box center [176, 152] width 3 height 5
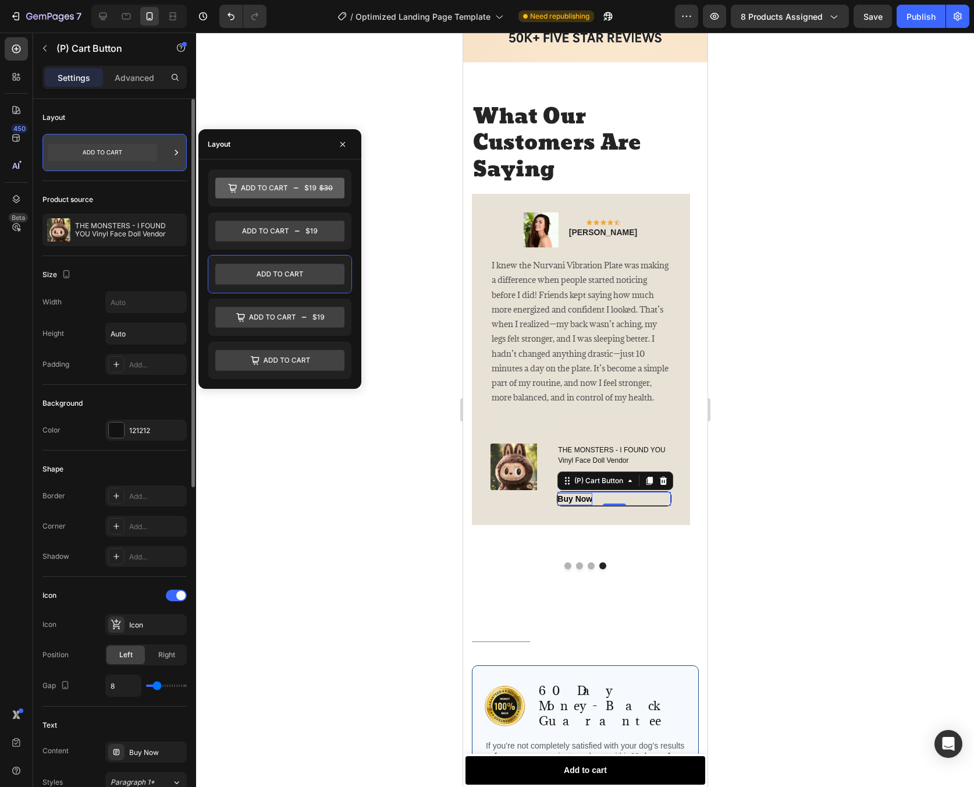
click at [177, 151] on icon at bounding box center [176, 152] width 3 height 5
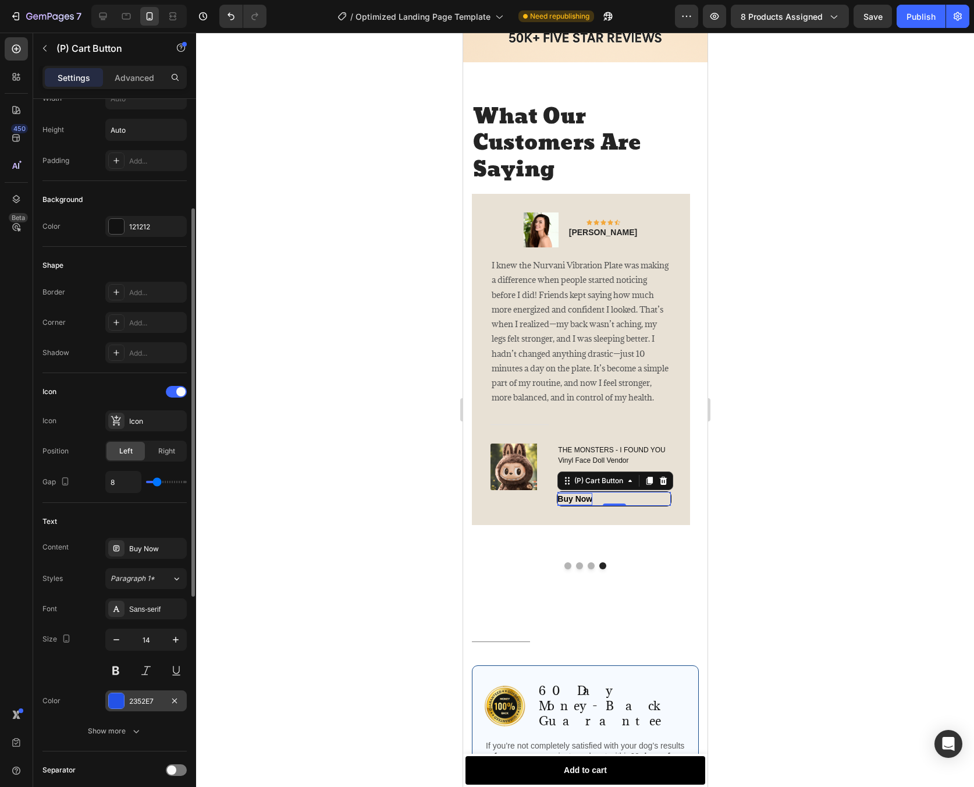
scroll to position [287, 0]
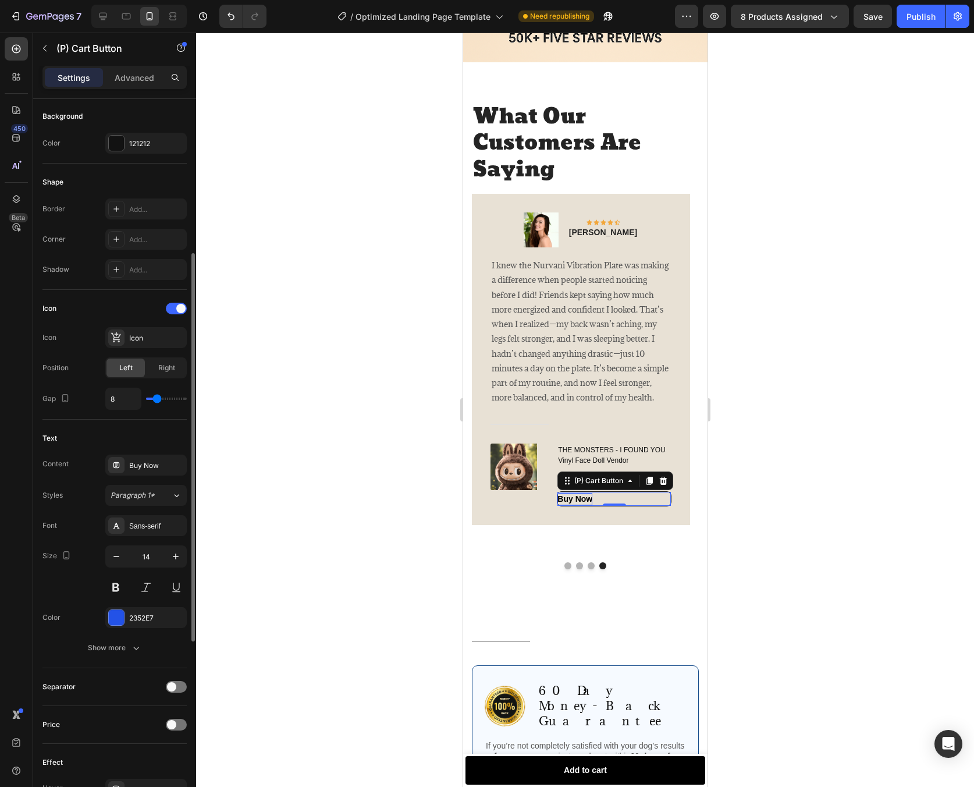
click at [857, 517] on div at bounding box center [585, 410] width 778 height 754
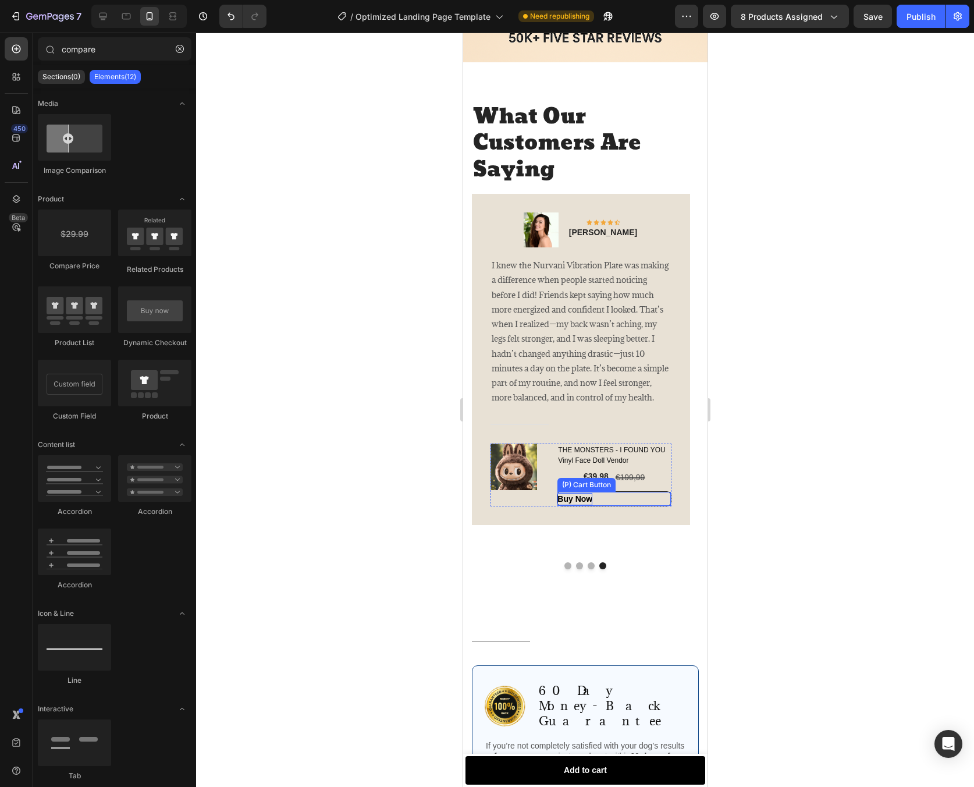
click at [639, 504] on div "Buy Now (P) Cart Button" at bounding box center [613, 498] width 115 height 15
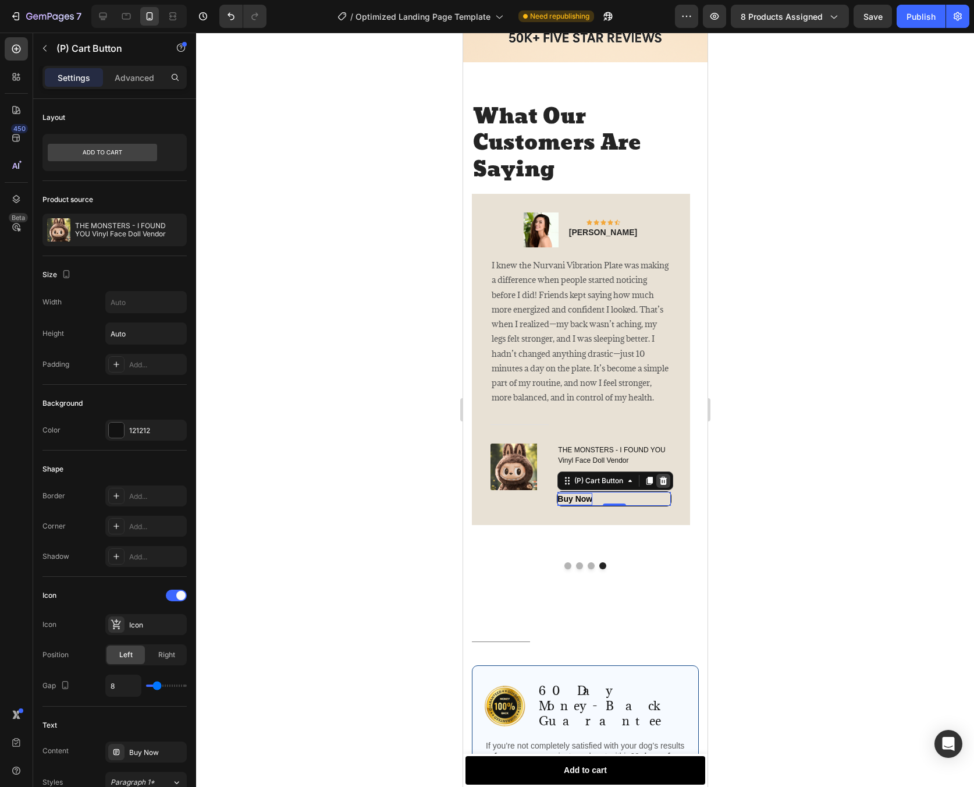
click at [662, 485] on icon at bounding box center [662, 480] width 9 height 9
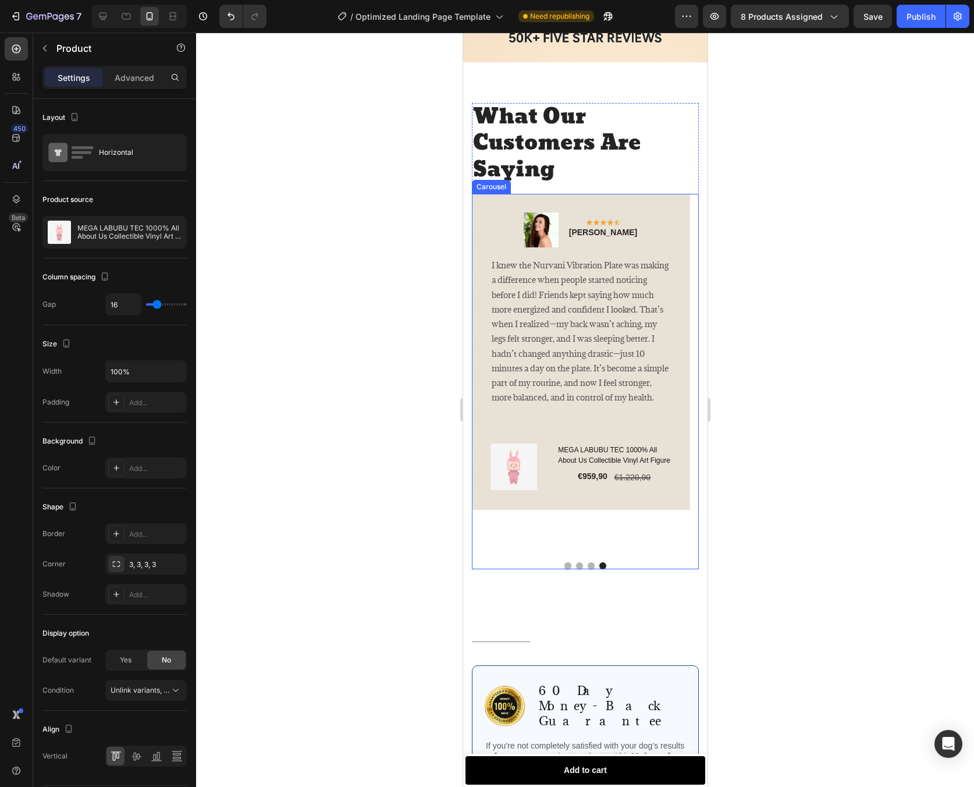
click at [587, 562] on button "Dot" at bounding box center [590, 565] width 7 height 7
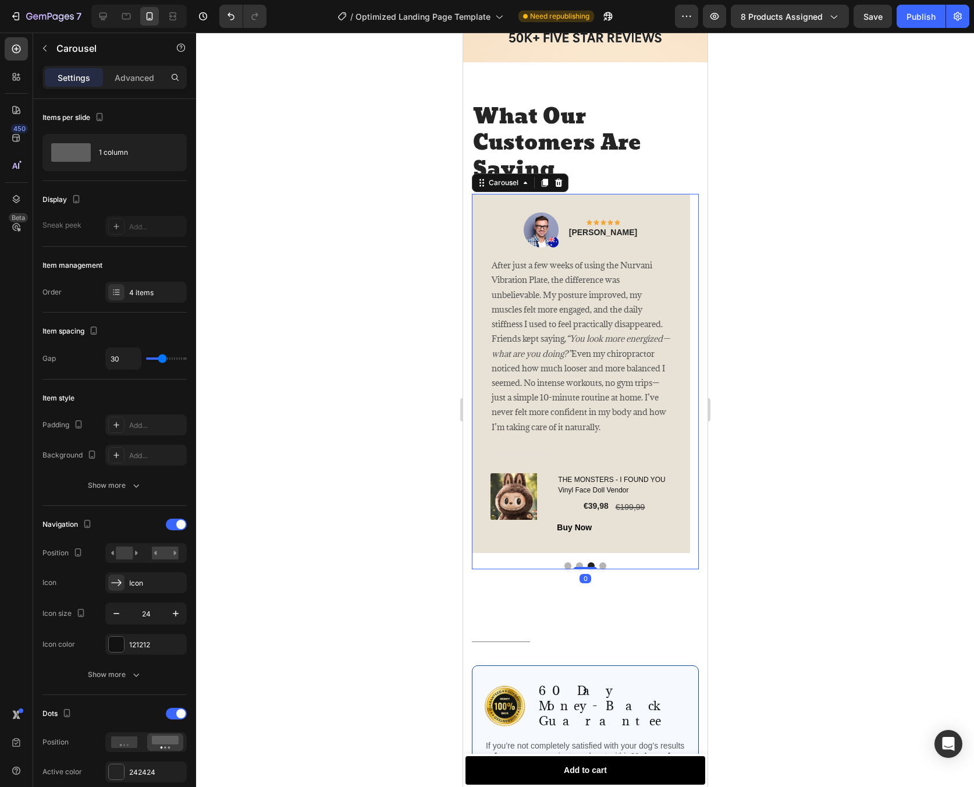
click at [568, 562] on div at bounding box center [584, 565] width 227 height 7
click at [602, 562] on div at bounding box center [584, 565] width 227 height 7
click at [600, 562] on button "Dot" at bounding box center [602, 565] width 7 height 7
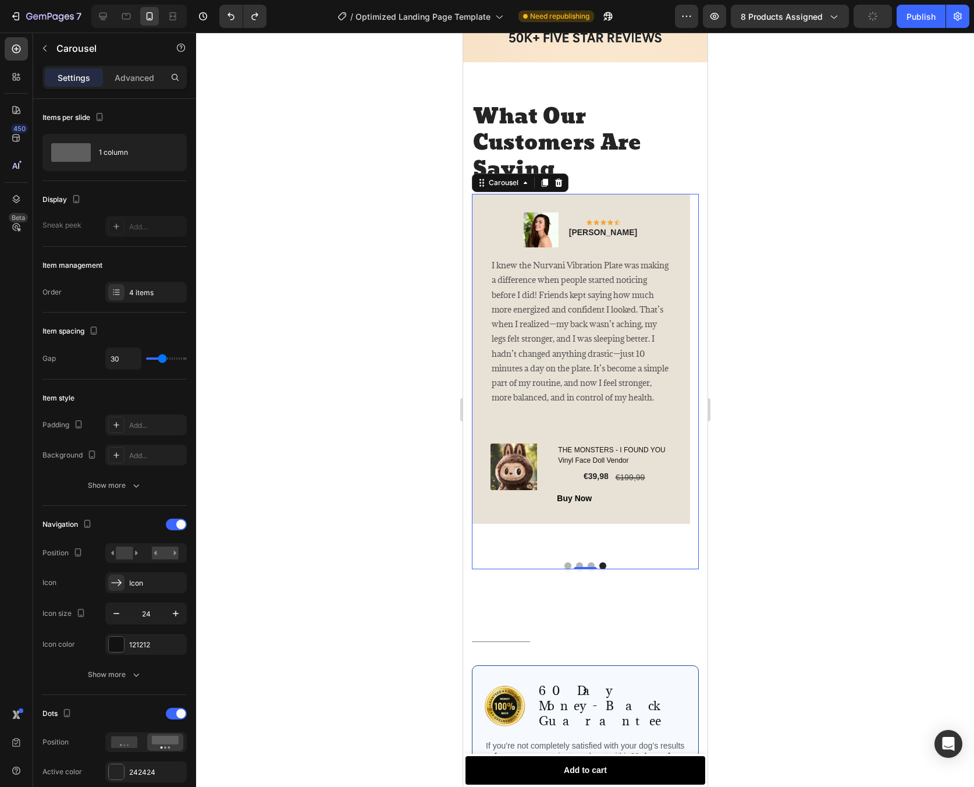
click at [587, 562] on button "Dot" at bounding box center [590, 565] width 7 height 7
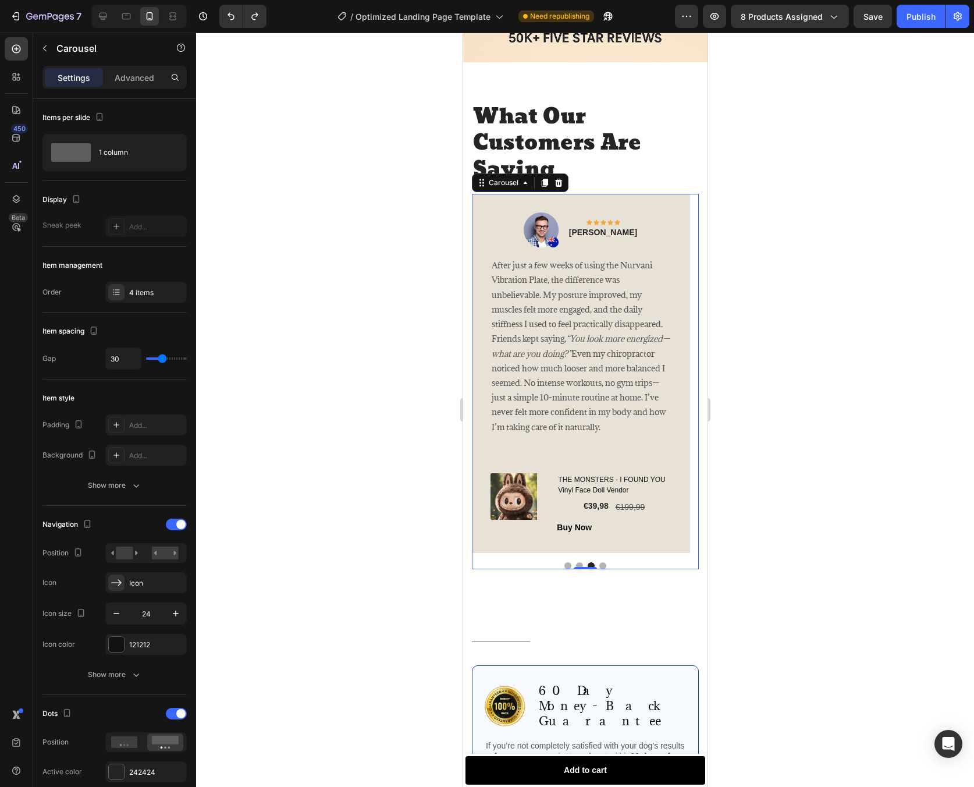
click at [564, 562] on button "Dot" at bounding box center [567, 565] width 7 height 7
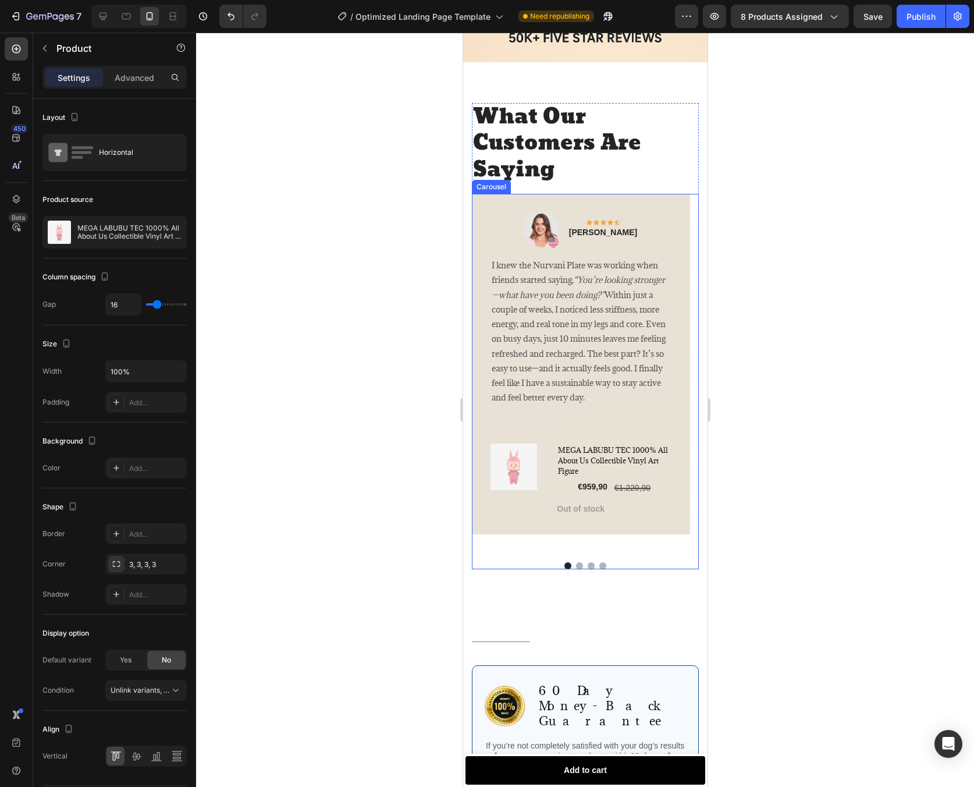
click at [578, 562] on button "Dot" at bounding box center [579, 565] width 7 height 7
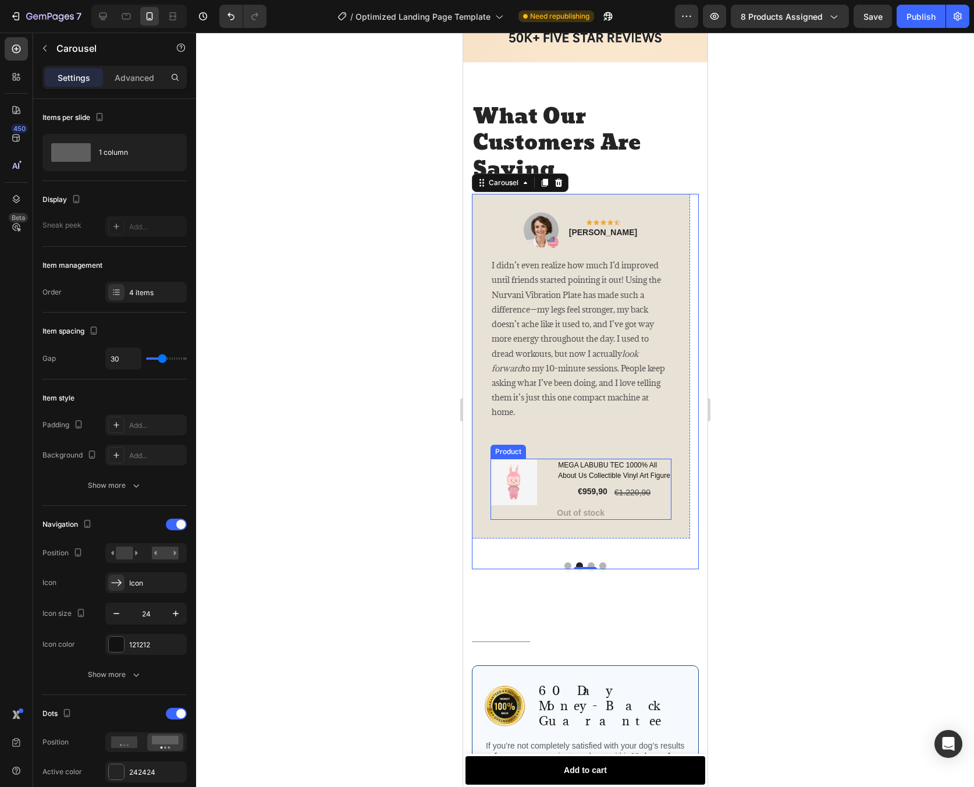
click at [551, 480] on div "(P) Images & Gallery MEGA LABUBU TEC 1000% All About Us Collectible Vinyl Art F…" at bounding box center [580, 489] width 181 height 61
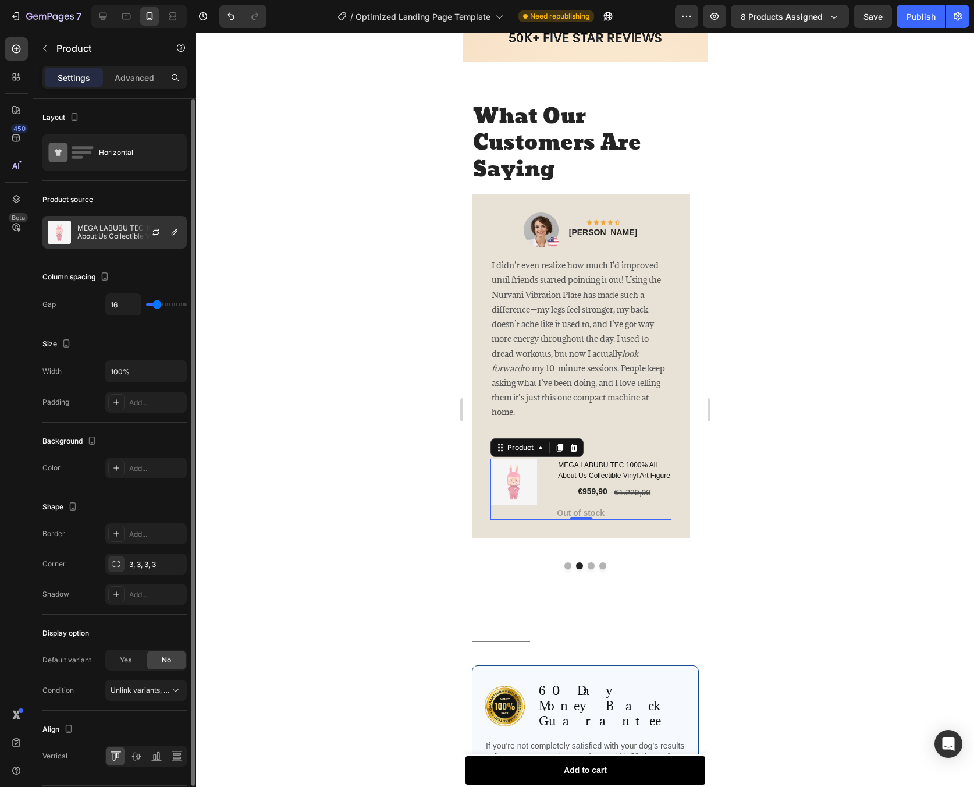
click at [139, 232] on div at bounding box center [160, 232] width 51 height 31
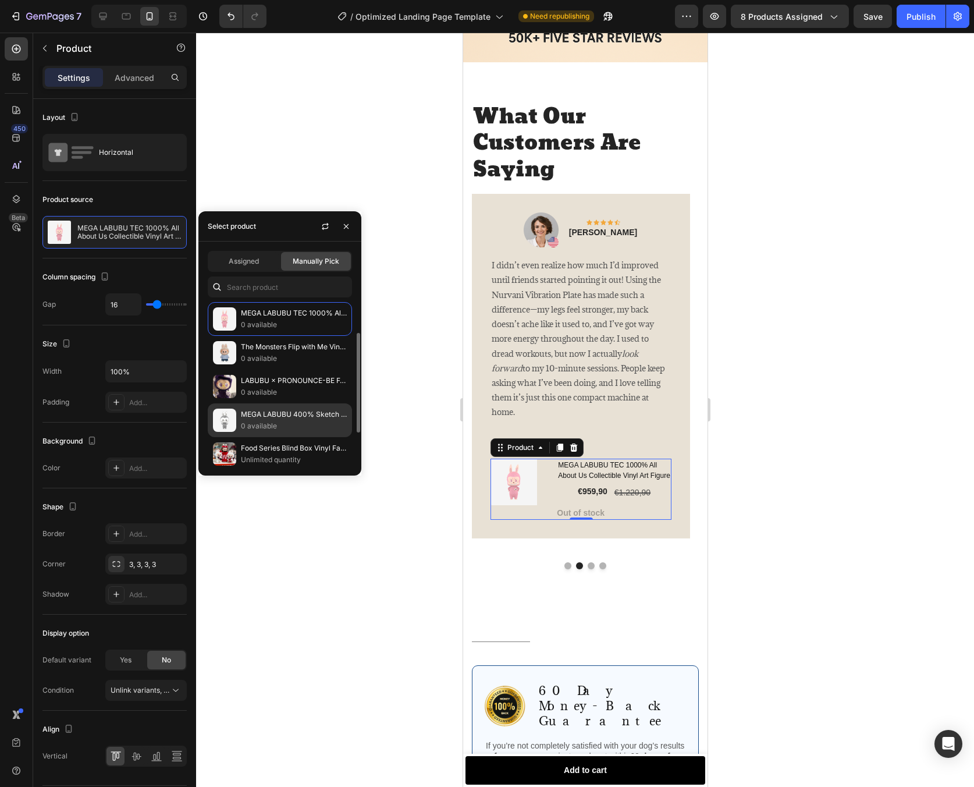
scroll to position [19, 0]
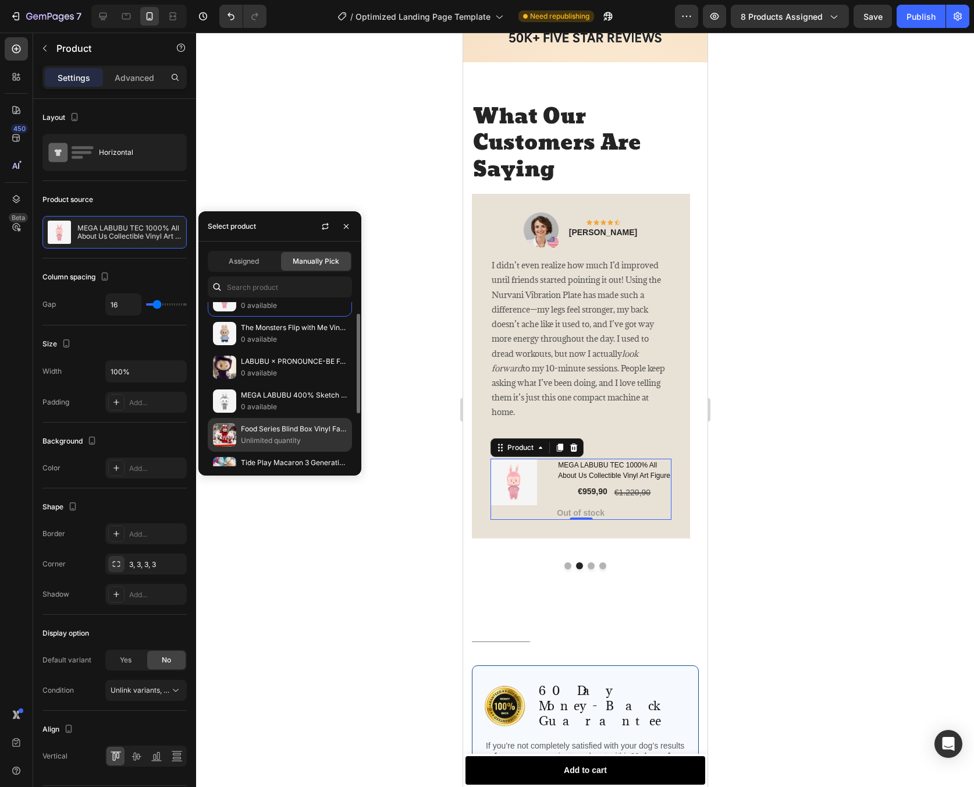
click at [292, 425] on p "Food Series Blind Box Vinyl Face Random Vendor" at bounding box center [294, 429] width 106 height 12
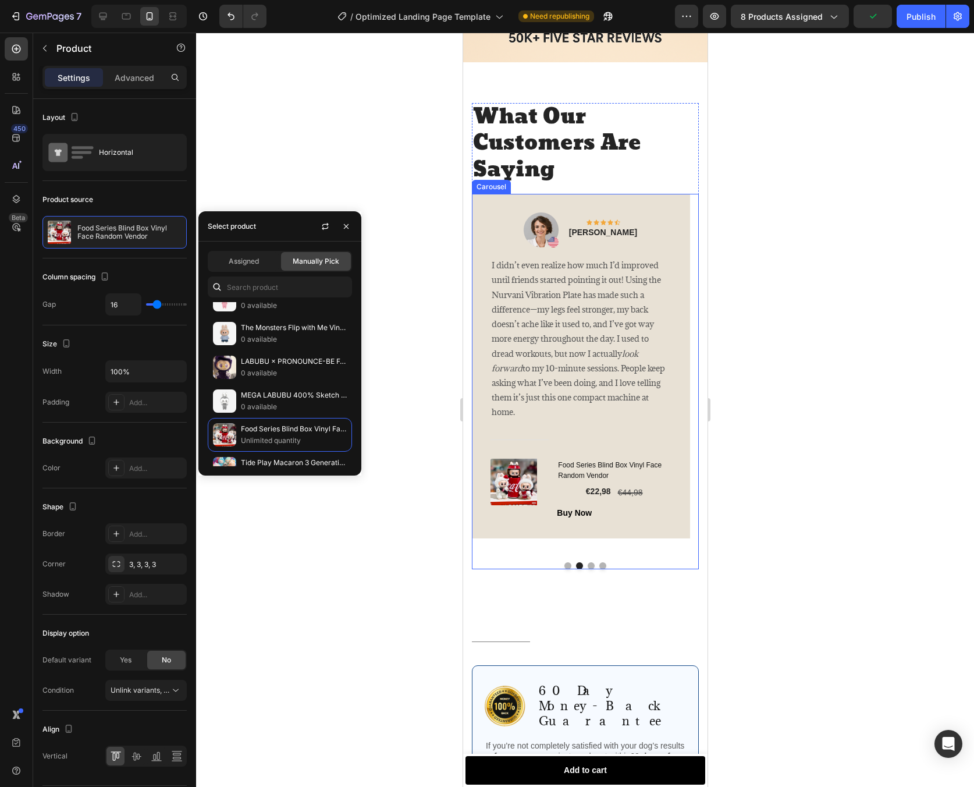
click at [587, 562] on button "Dot" at bounding box center [590, 565] width 7 height 7
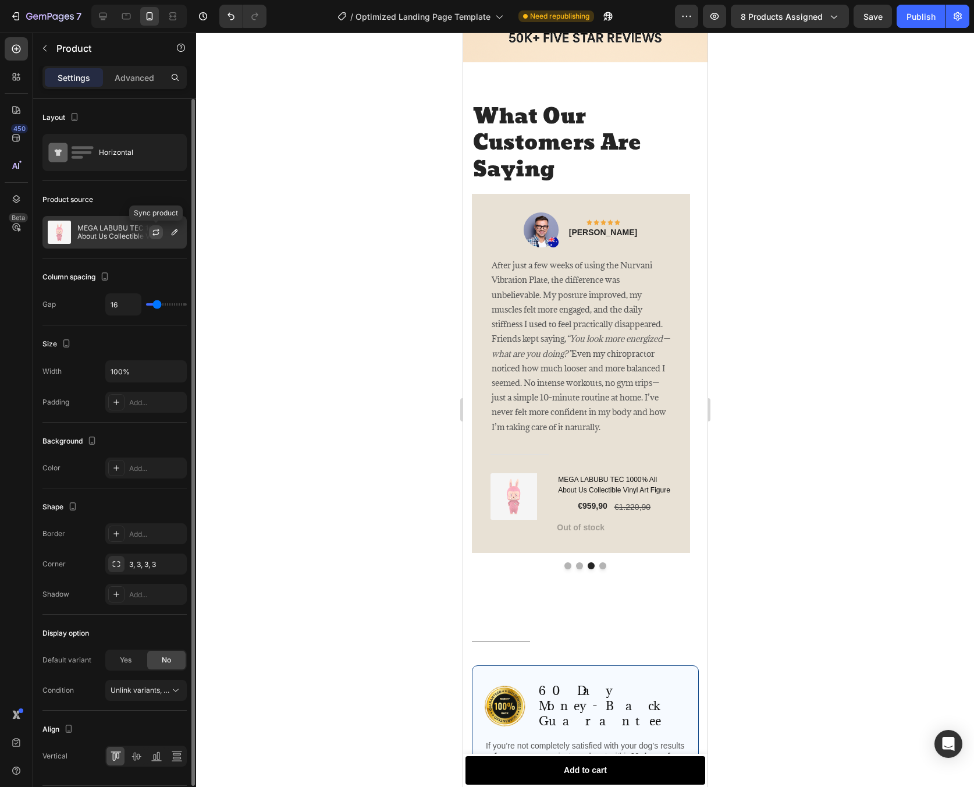
click at [151, 237] on button "button" at bounding box center [156, 232] width 14 height 14
click at [126, 238] on p "MEGA LABUBU TEC 1000% All About Us Collectible Vinyl Art Figure" at bounding box center [129, 232] width 104 height 16
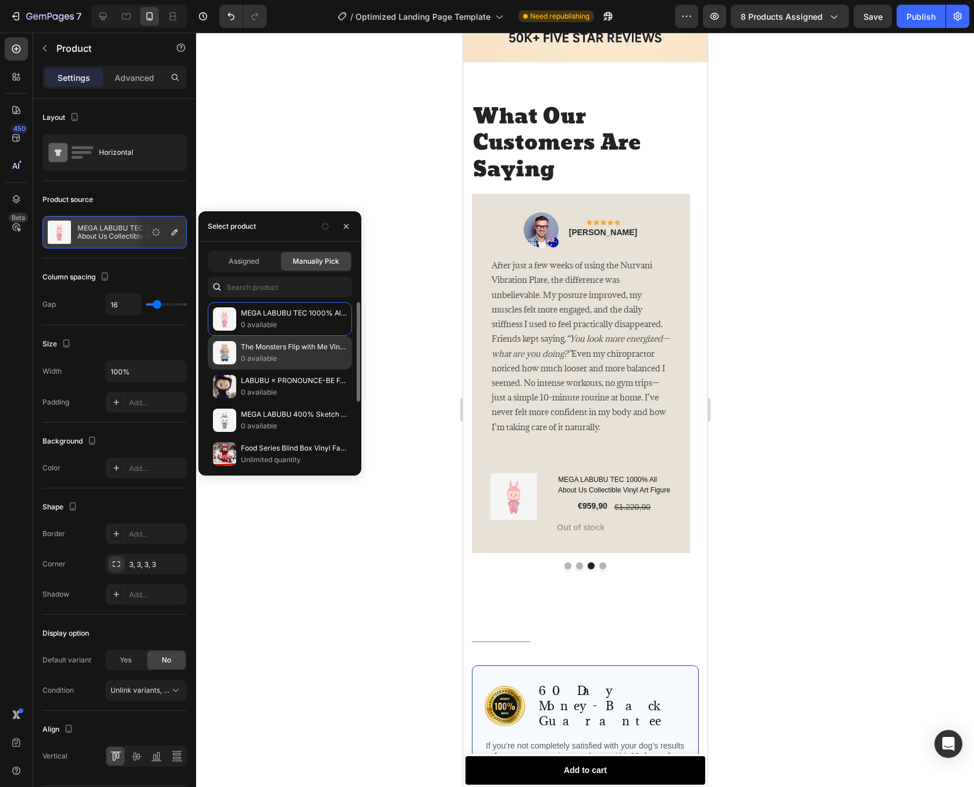
click at [295, 356] on p "0 available" at bounding box center [294, 359] width 106 height 12
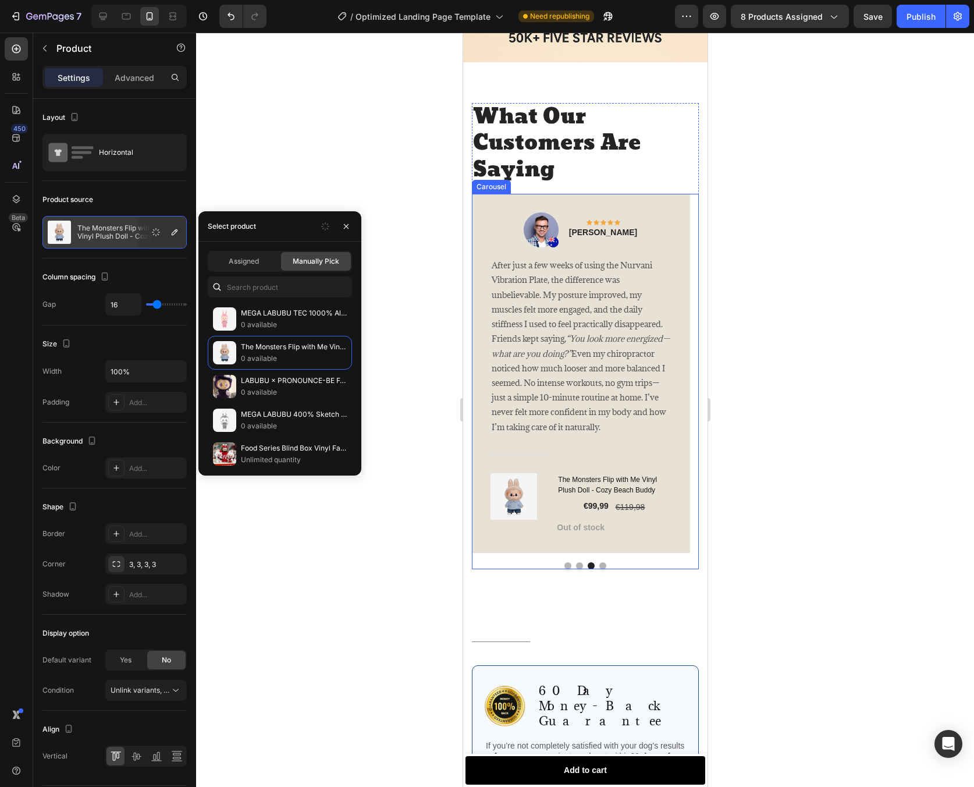
click at [600, 562] on button "Dot" at bounding box center [602, 565] width 7 height 7
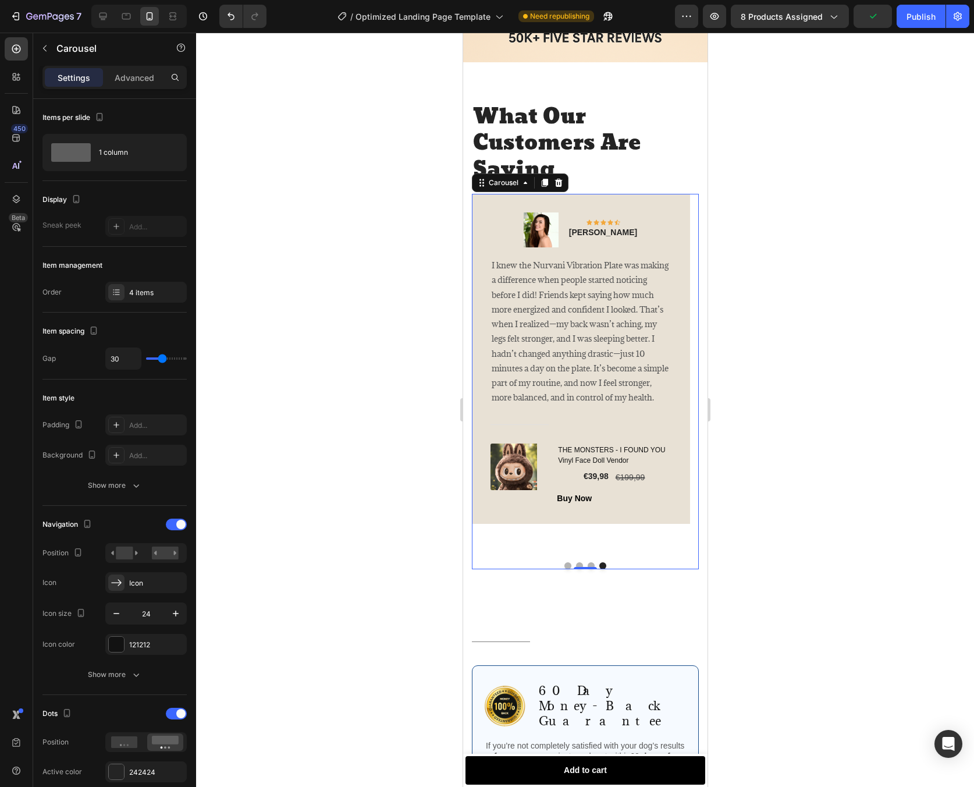
click at [587, 562] on button "Dot" at bounding box center [590, 565] width 7 height 7
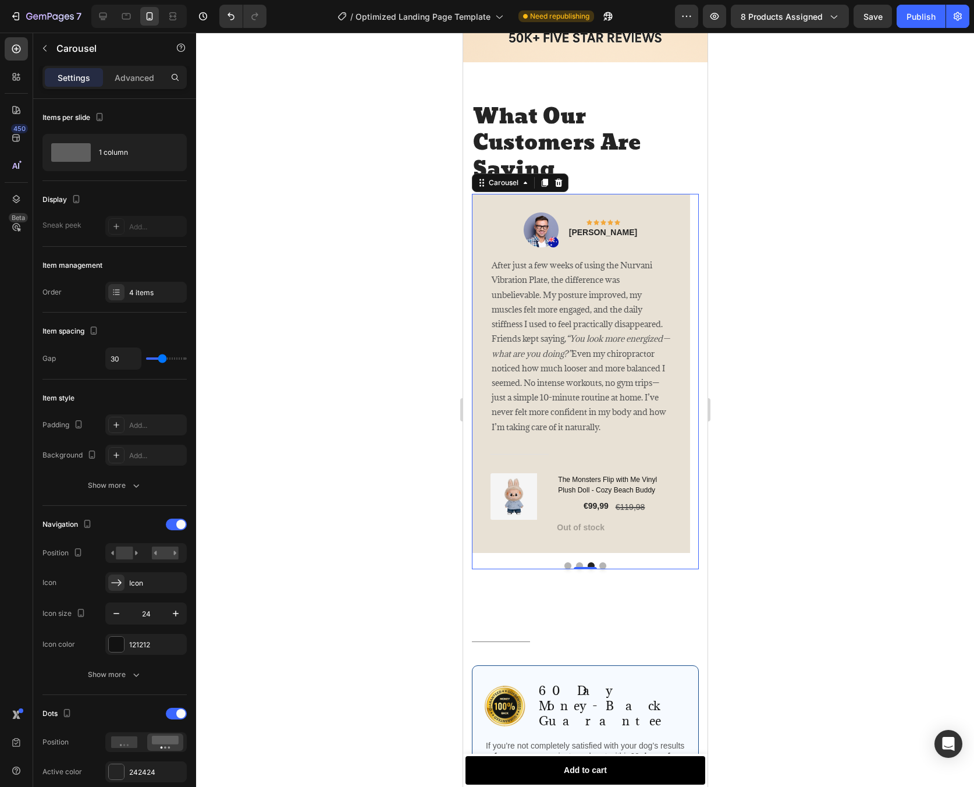
click at [576, 562] on button "Dot" at bounding box center [579, 565] width 7 height 7
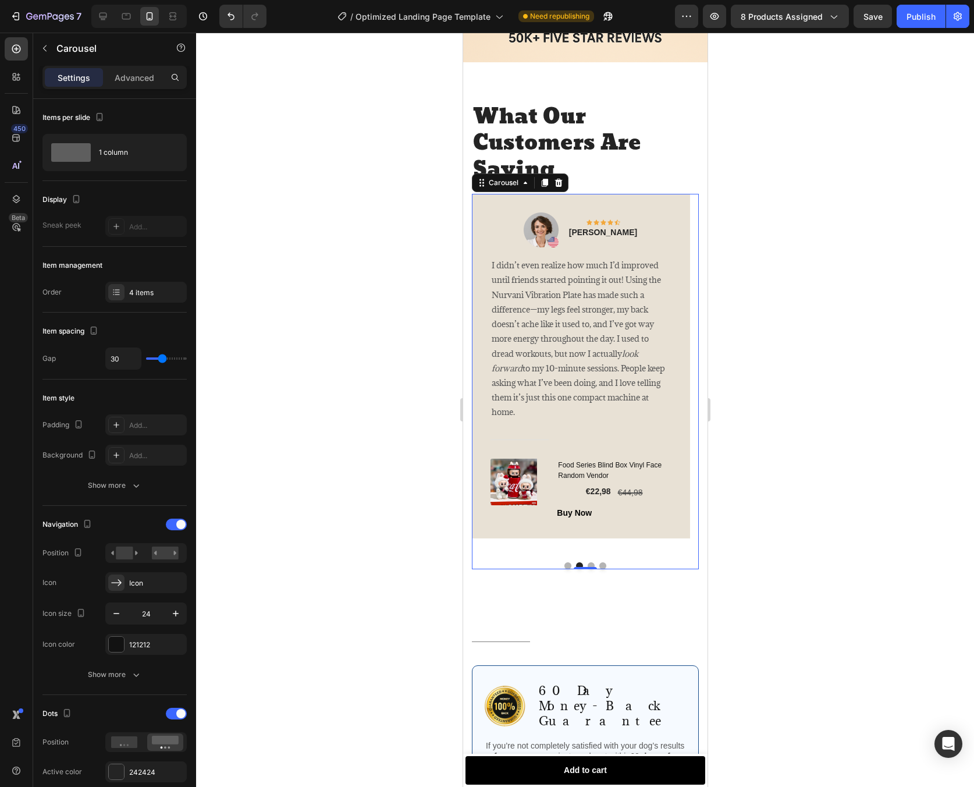
click at [564, 562] on button "Dot" at bounding box center [567, 565] width 7 height 7
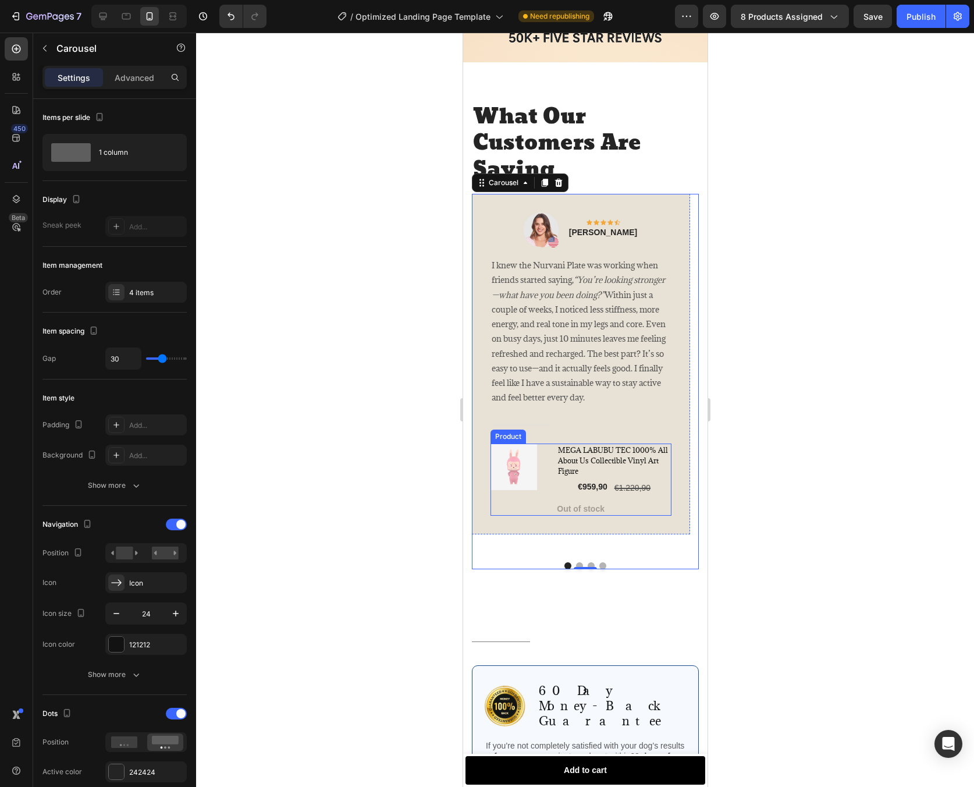
click at [665, 492] on div "MEGA LABUBU TEC 1000% All About Us Collectible Vinyl Art Figure (P) Title €959,…" at bounding box center [613, 480] width 115 height 72
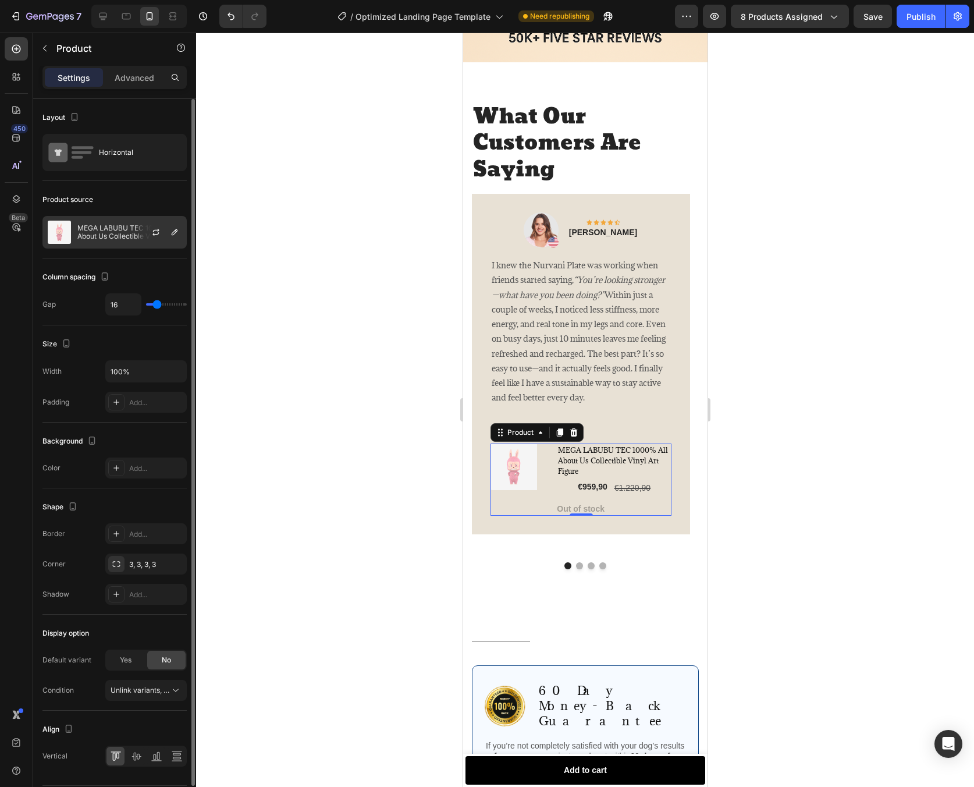
click at [115, 232] on p "MEGA LABUBU TEC 1000% All About Us Collectible Vinyl Art Figure" at bounding box center [129, 232] width 104 height 16
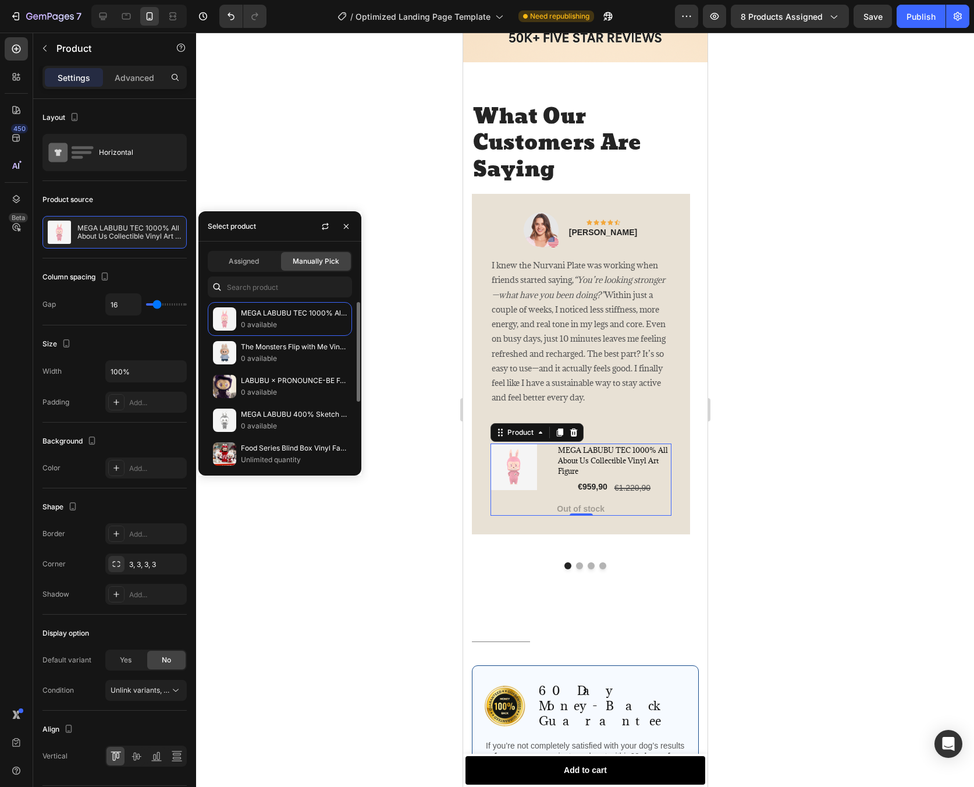
scroll to position [106, 0]
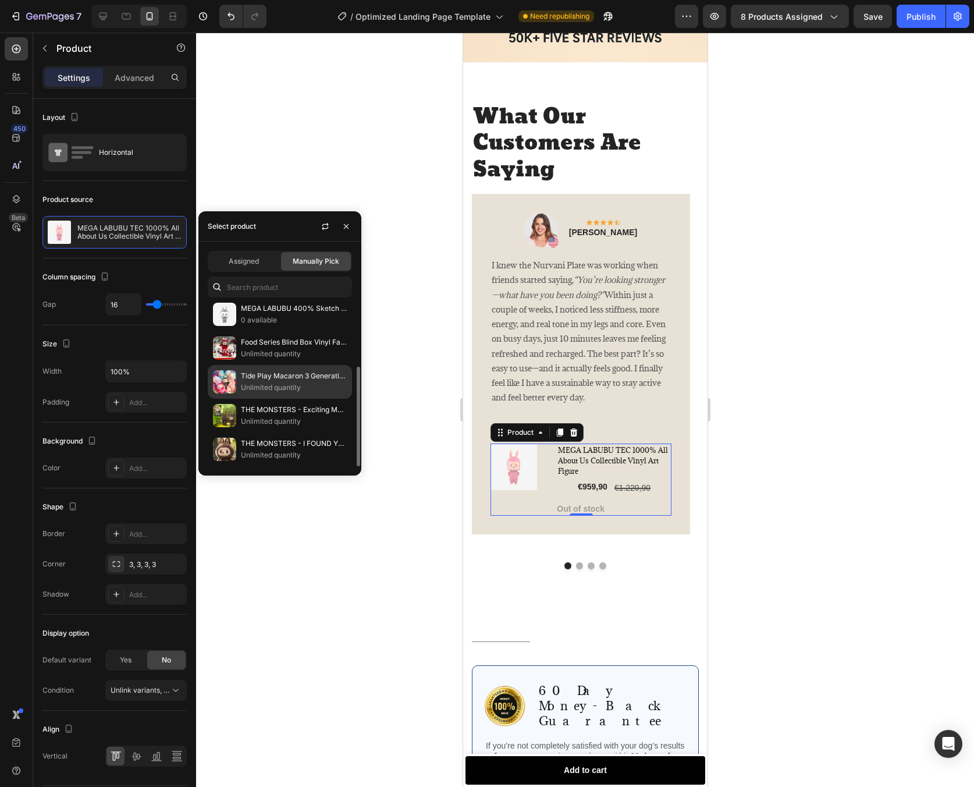
click at [286, 384] on p "Unlimited quantity" at bounding box center [294, 388] width 106 height 12
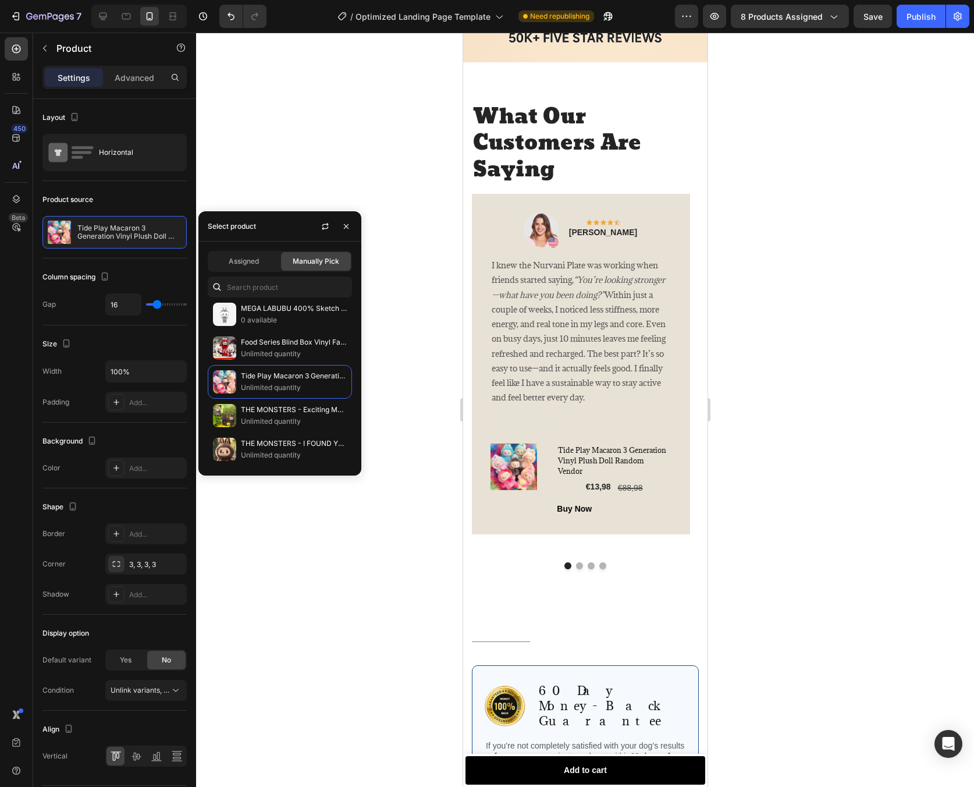
click at [824, 468] on div at bounding box center [585, 410] width 778 height 754
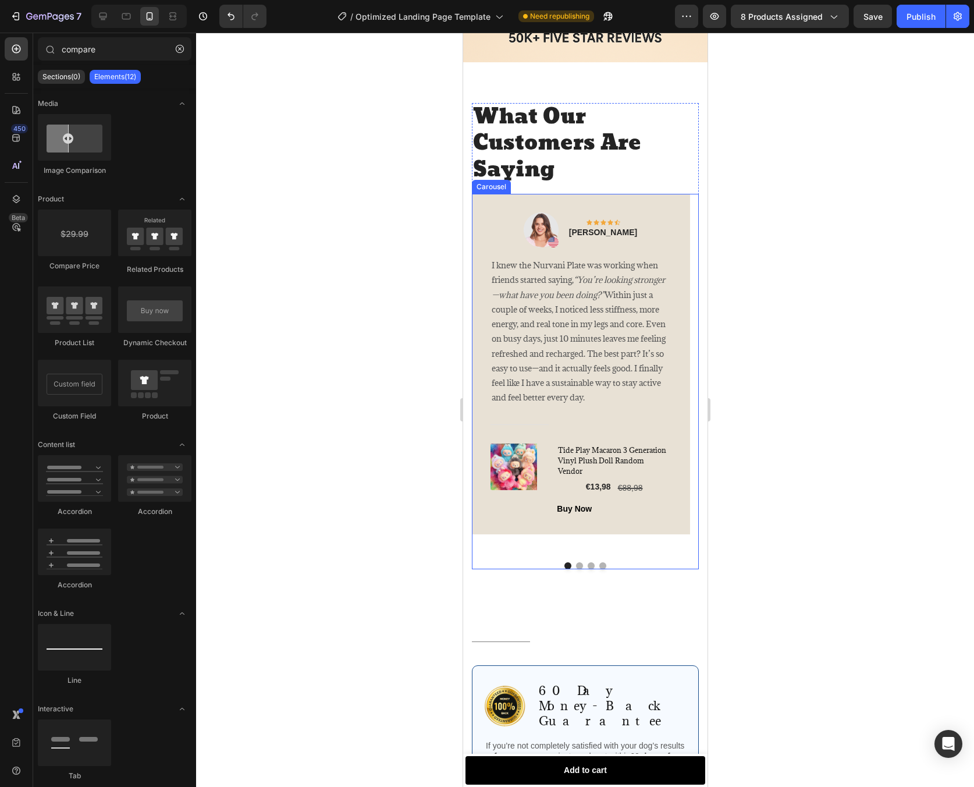
click at [576, 562] on button "Dot" at bounding box center [579, 565] width 7 height 7
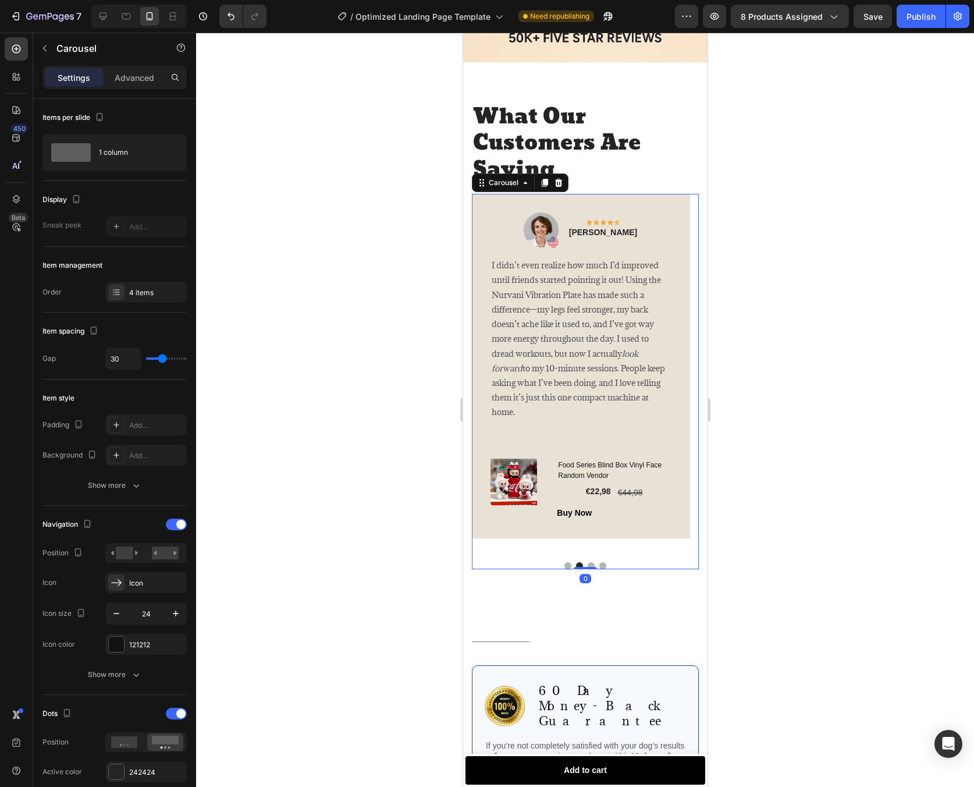
click at [589, 562] on button "Dot" at bounding box center [590, 565] width 7 height 7
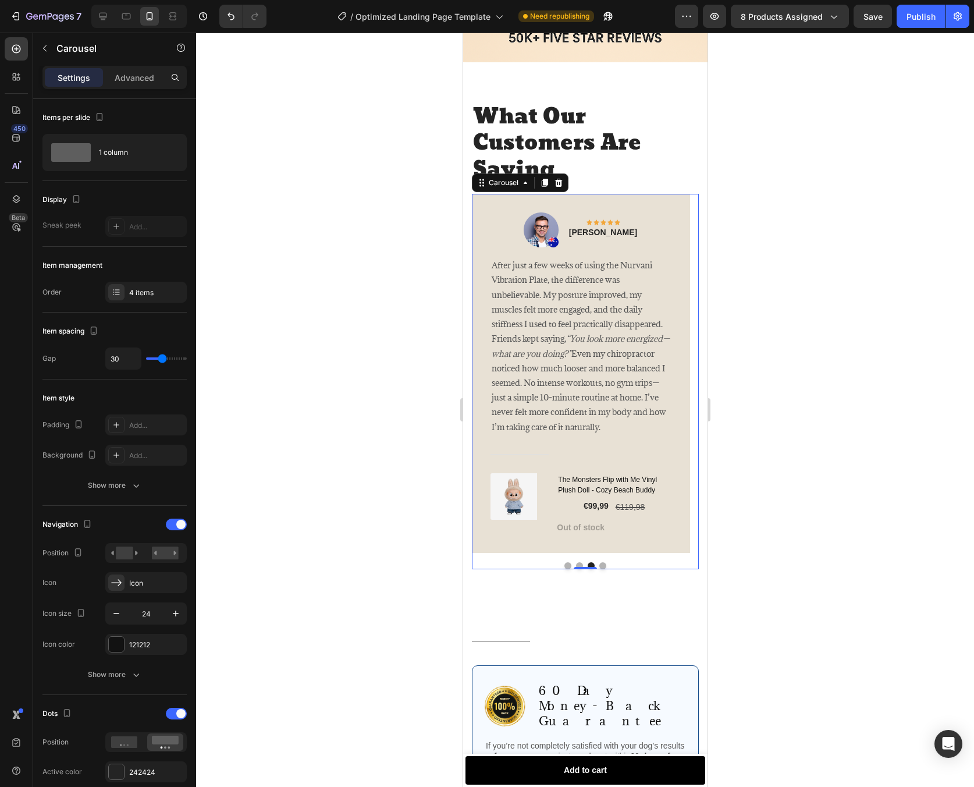
click at [599, 562] on button "Dot" at bounding box center [602, 565] width 7 height 7
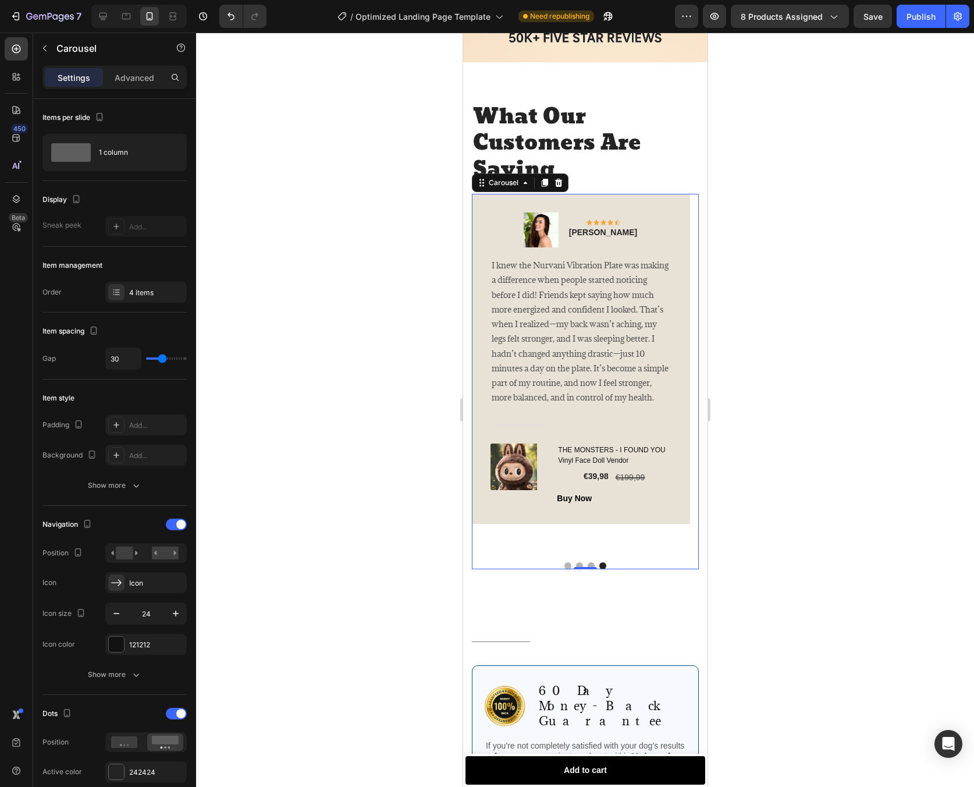
click at [492, 545] on div "Image Icon Icon Icon Icon Icon Row [PERSON_NAME] Text block Row I knew the Nurv…" at bounding box center [584, 381] width 227 height 375
click at [583, 428] on div "Title Line" at bounding box center [580, 425] width 181 height 38
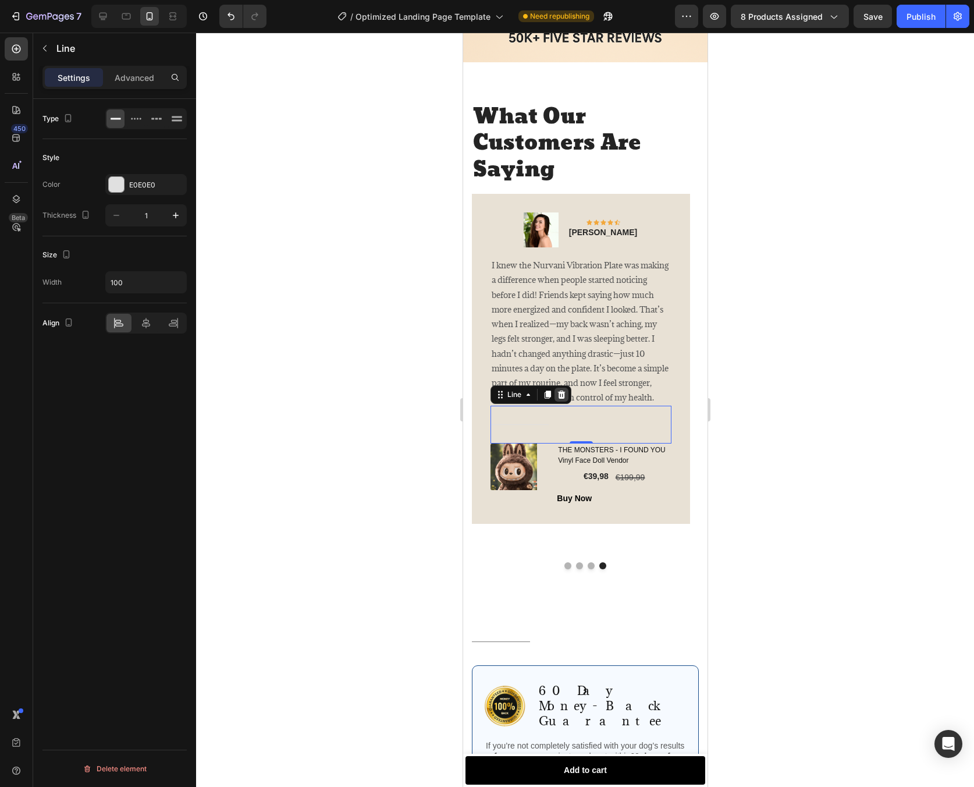
click at [565, 399] on icon at bounding box center [560, 394] width 9 height 9
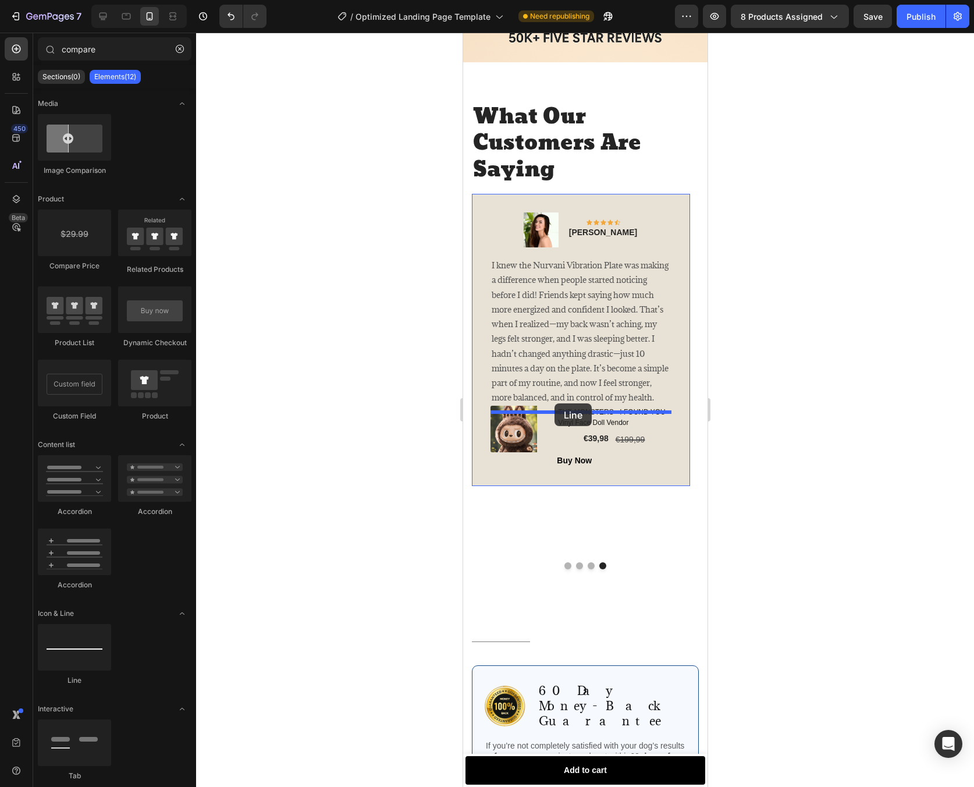
drag, startPoint x: 557, startPoint y: 670, endPoint x: 554, endPoint y: 403, distance: 267.2
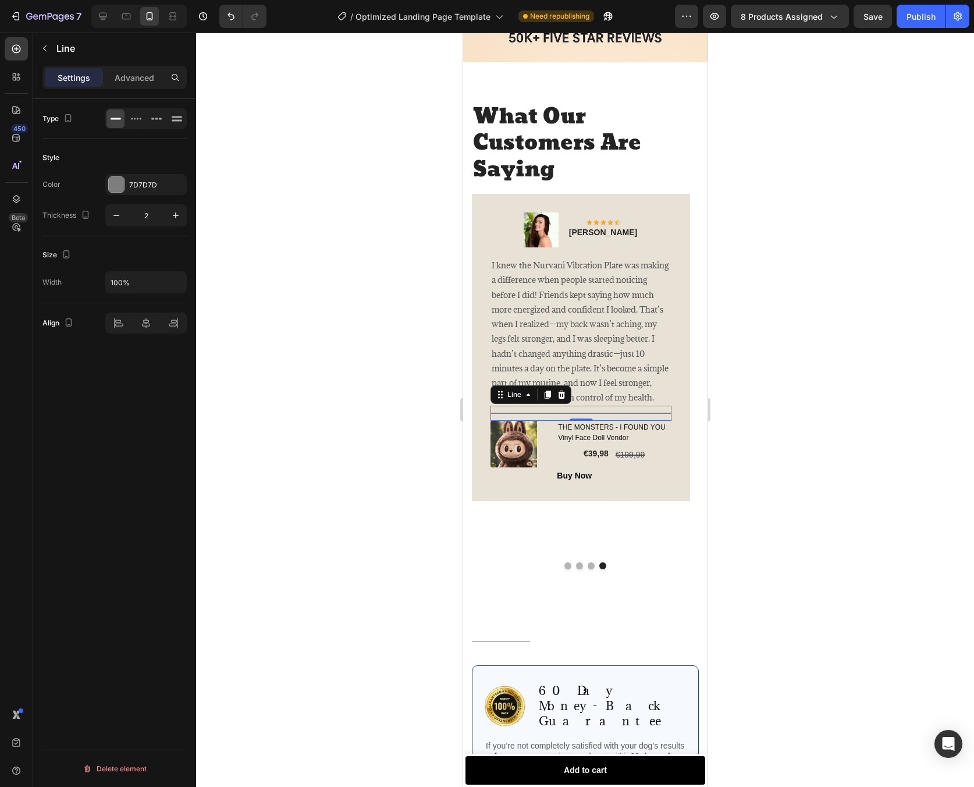
click at [776, 434] on div at bounding box center [585, 410] width 778 height 754
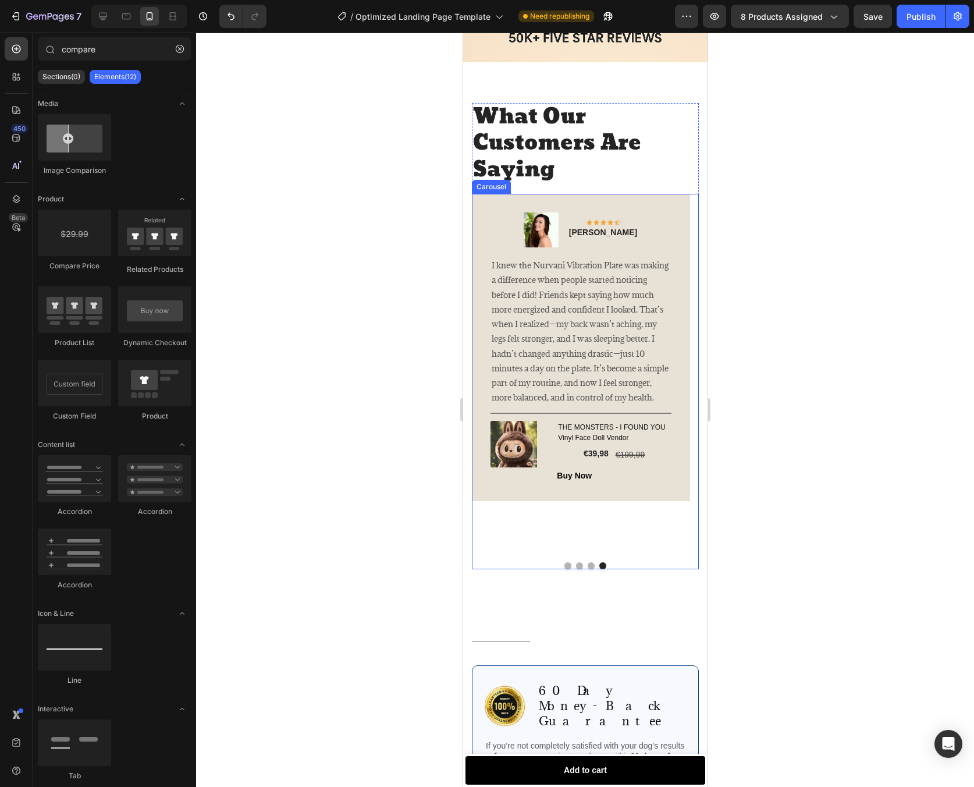
click at [587, 562] on button "Dot" at bounding box center [590, 565] width 7 height 7
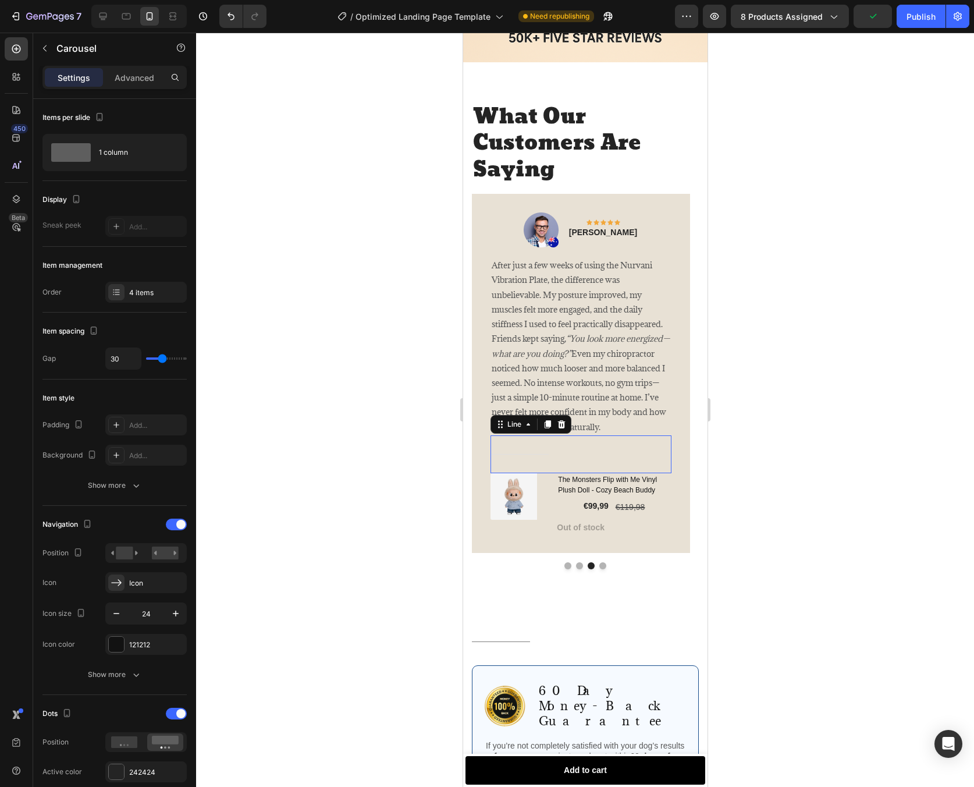
click at [563, 435] on div "Title Line 0" at bounding box center [580, 454] width 181 height 38
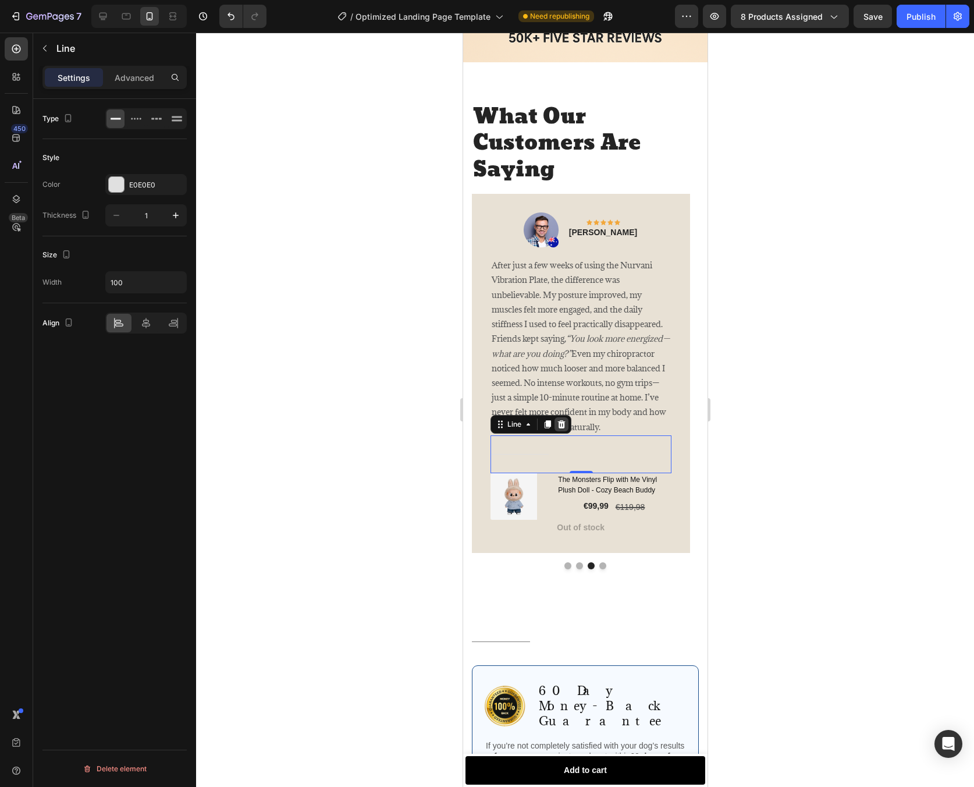
click at [560, 420] on icon at bounding box center [562, 424] width 8 height 8
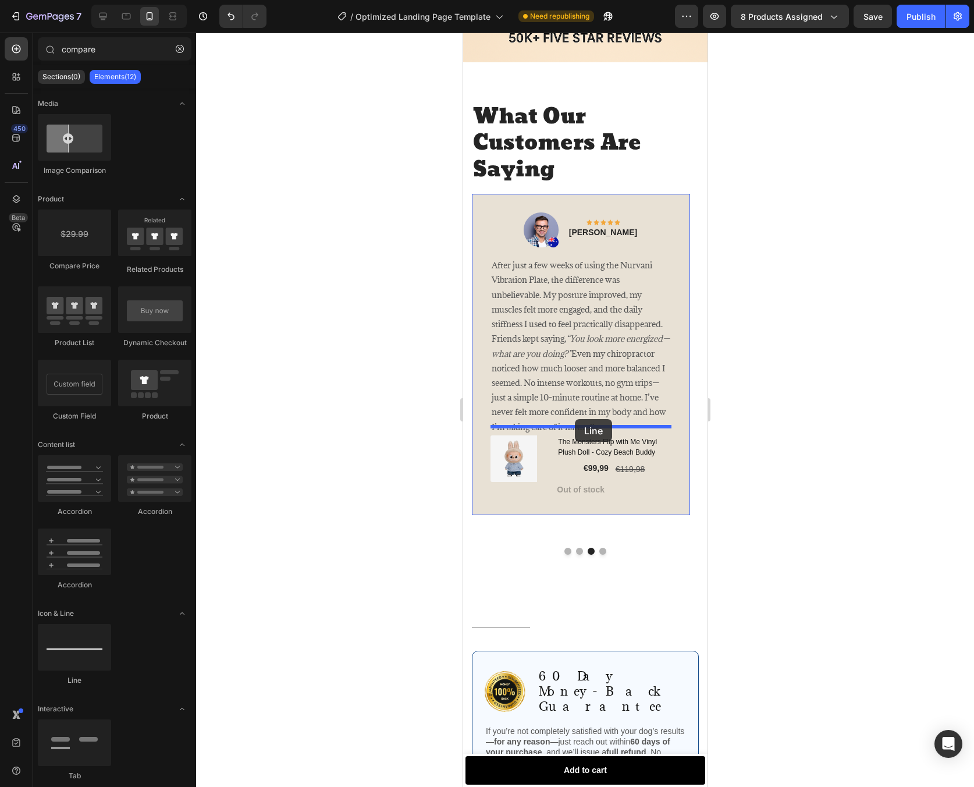
drag, startPoint x: 893, startPoint y: 525, endPoint x: 574, endPoint y: 419, distance: 336.1
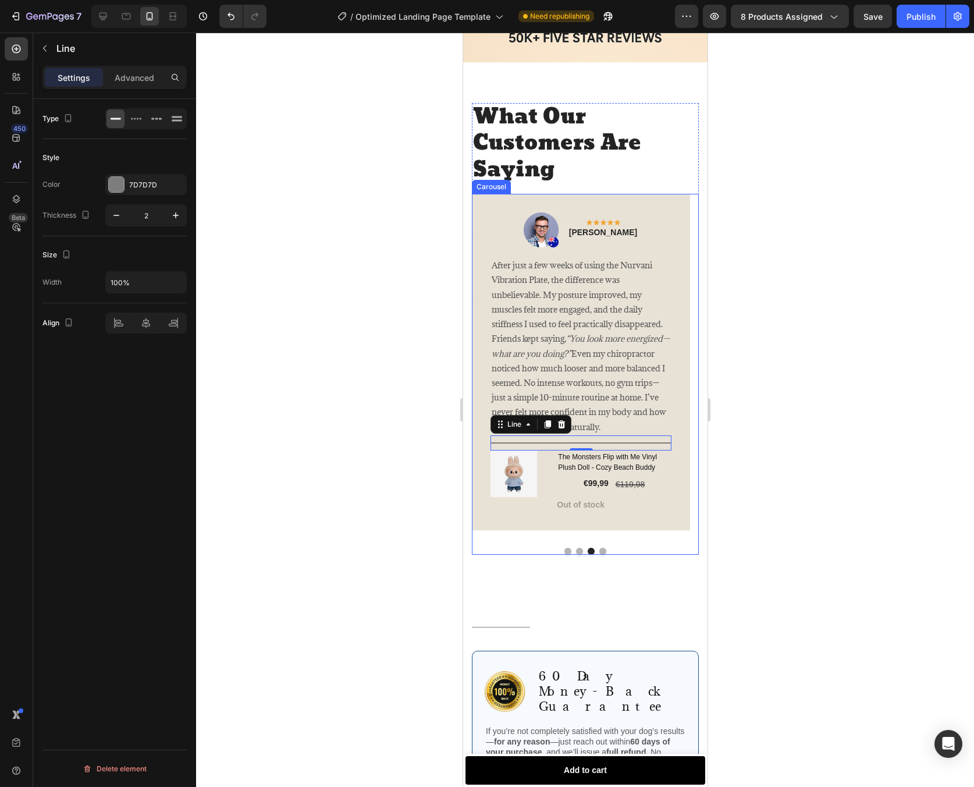
click at [576, 548] on button "Dot" at bounding box center [579, 551] width 7 height 7
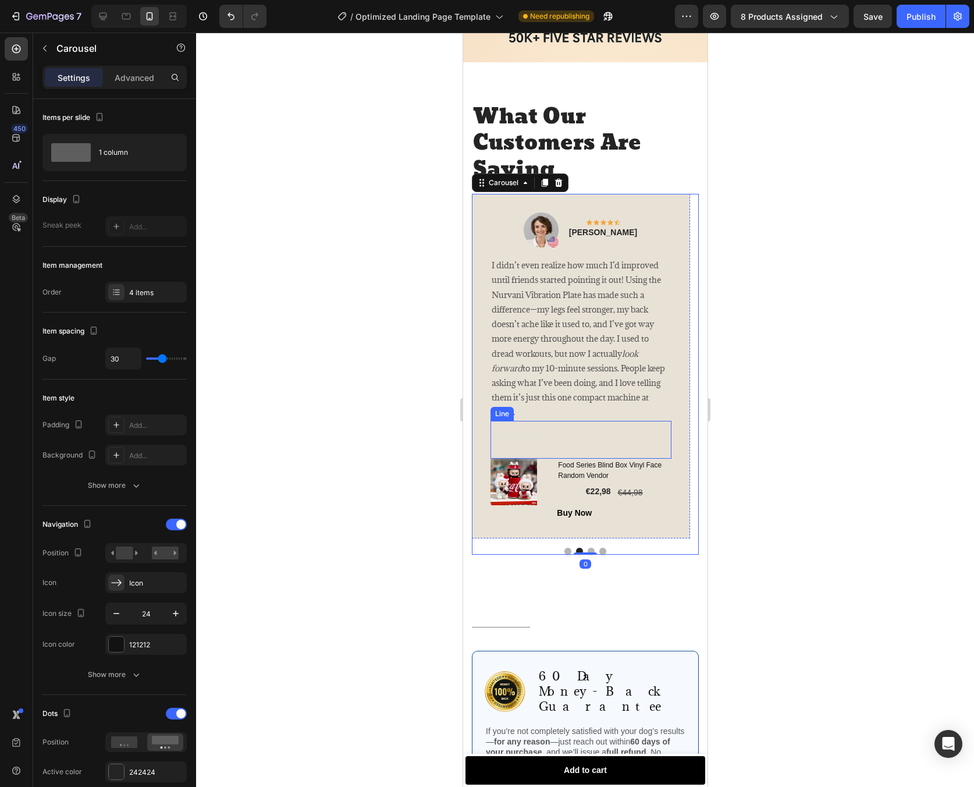
click at [581, 428] on div "Title Line" at bounding box center [580, 440] width 181 height 38
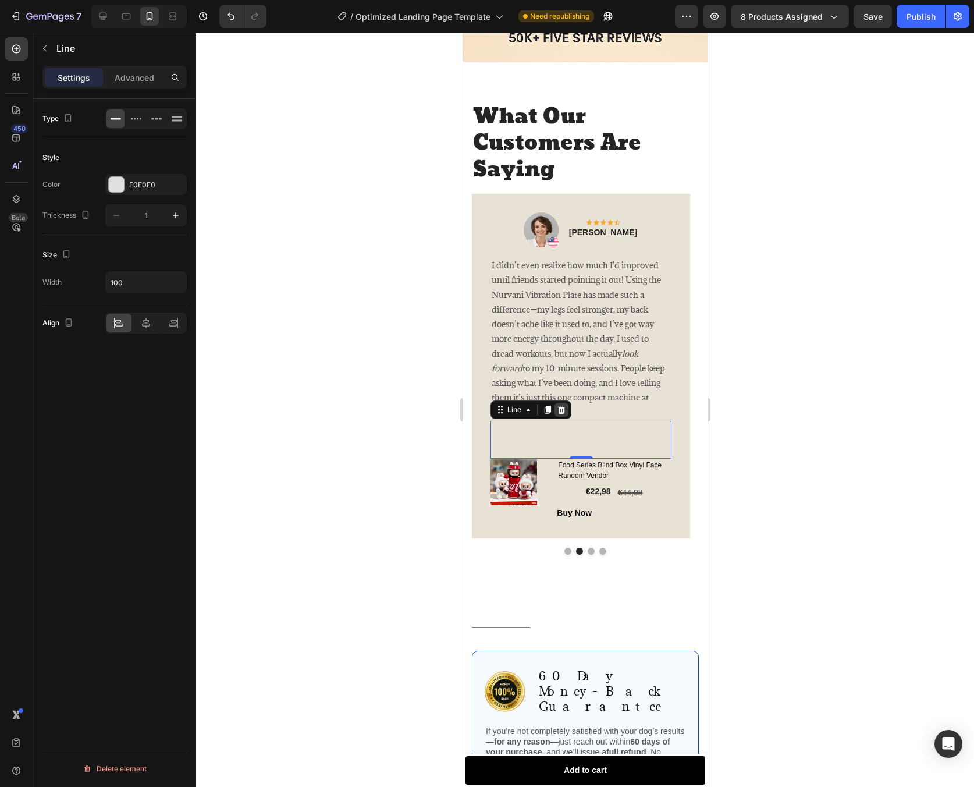
click at [562, 405] on icon at bounding box center [560, 409] width 9 height 9
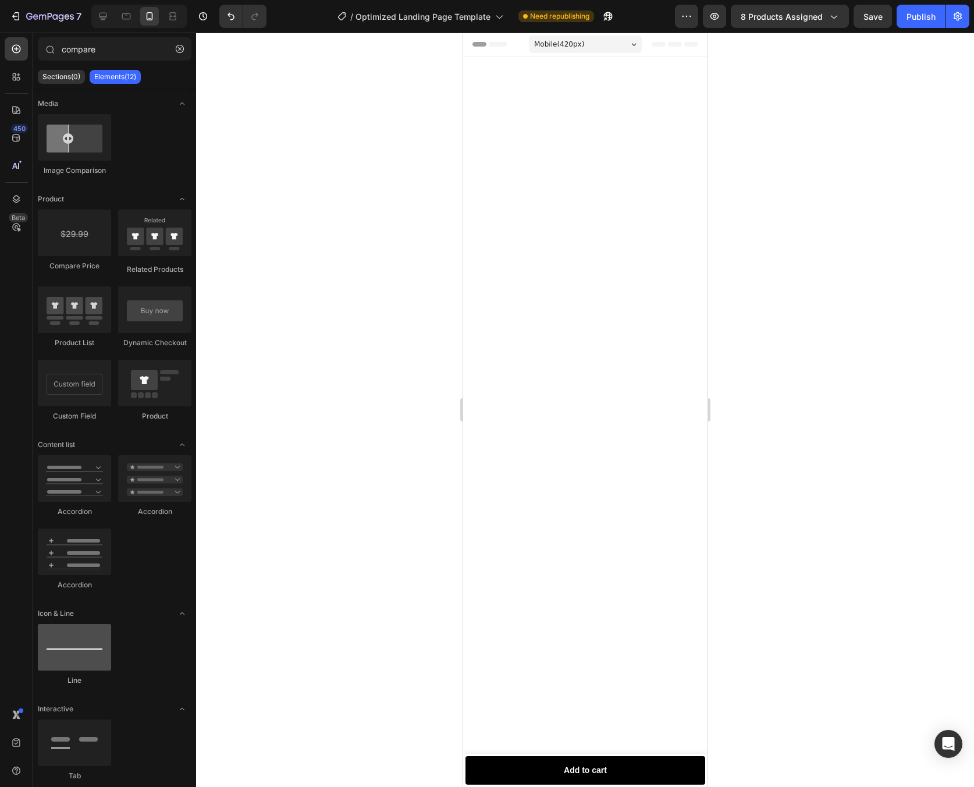
scroll to position [2240, 0]
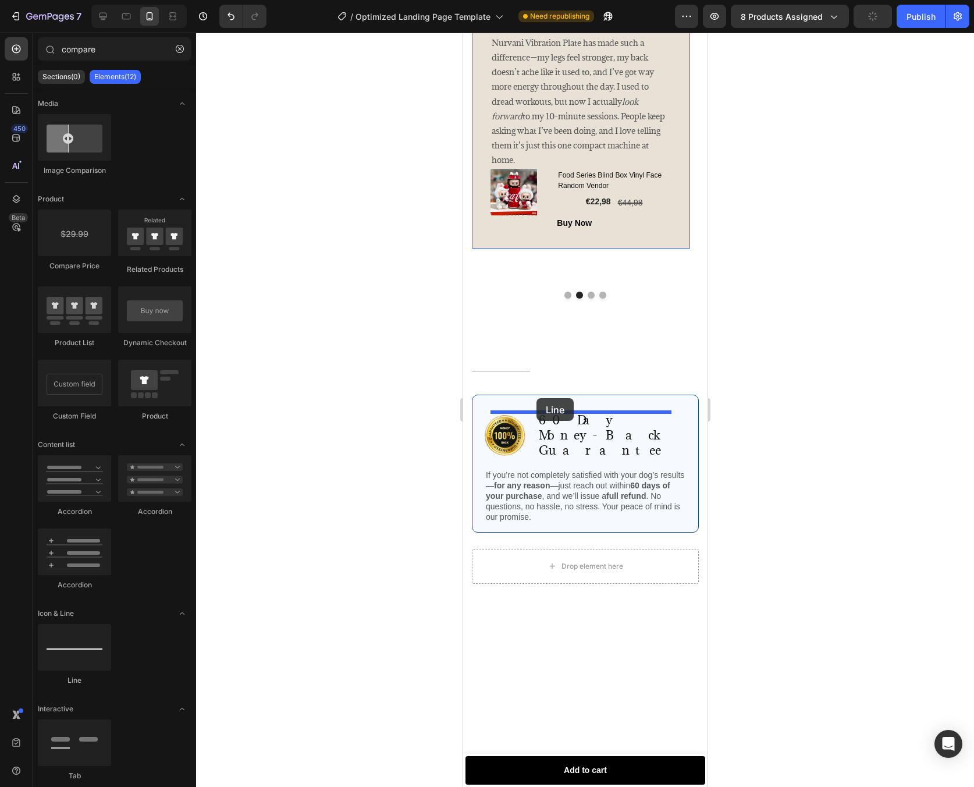
drag, startPoint x: 566, startPoint y: 673, endPoint x: 536, endPoint y: 398, distance: 276.9
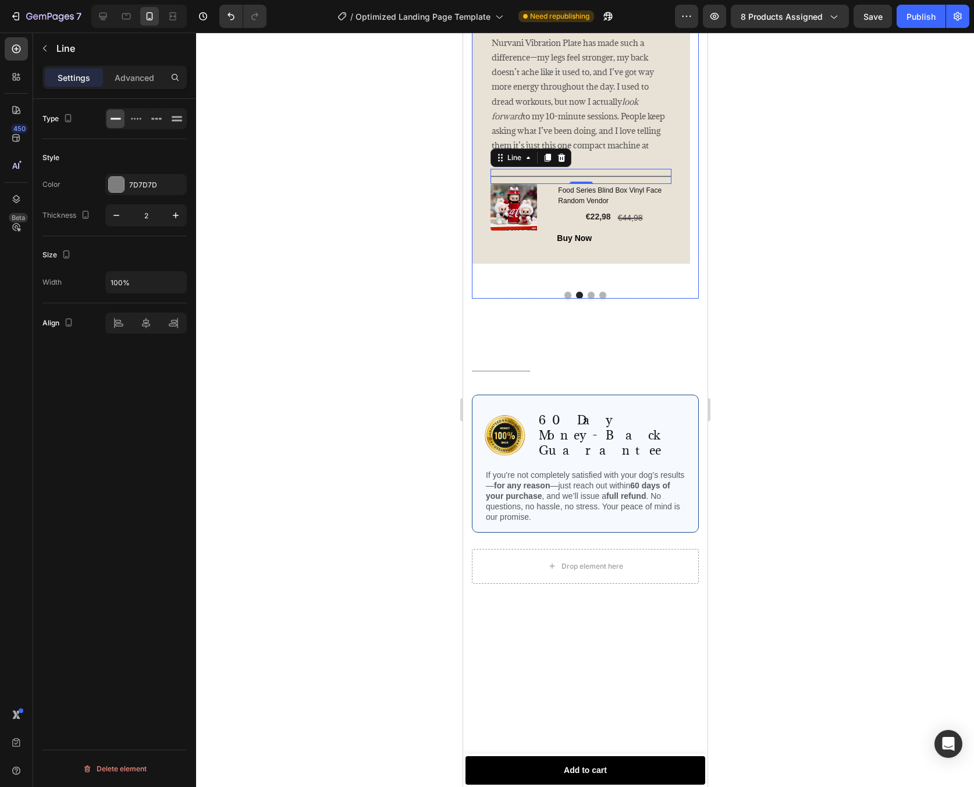
click at [565, 299] on button "Dot" at bounding box center [567, 295] width 7 height 7
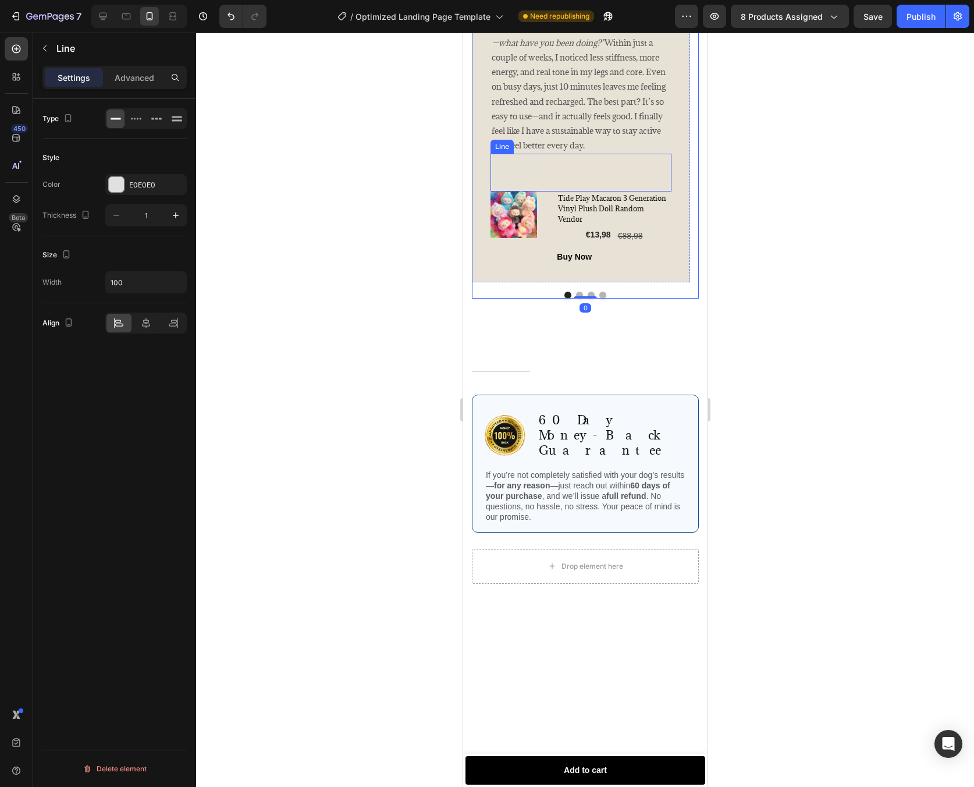
click at [571, 191] on div "Title Line" at bounding box center [580, 173] width 181 height 38
click at [564, 147] on icon at bounding box center [562, 143] width 8 height 8
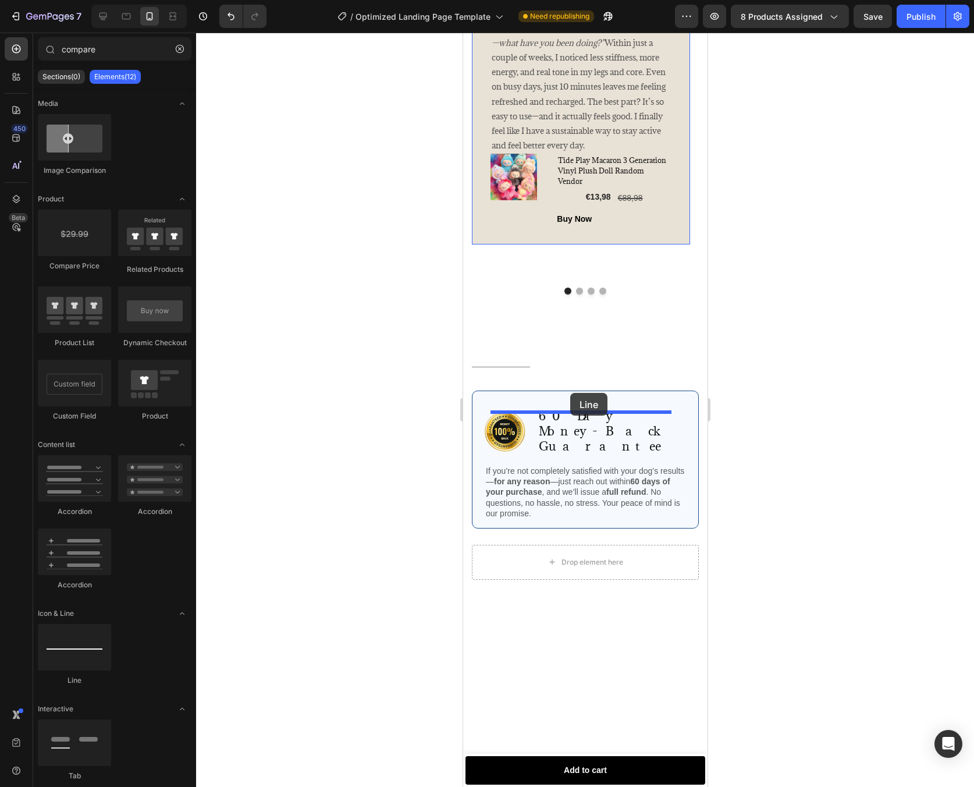
drag, startPoint x: 520, startPoint y: 697, endPoint x: 570, endPoint y: 393, distance: 308.0
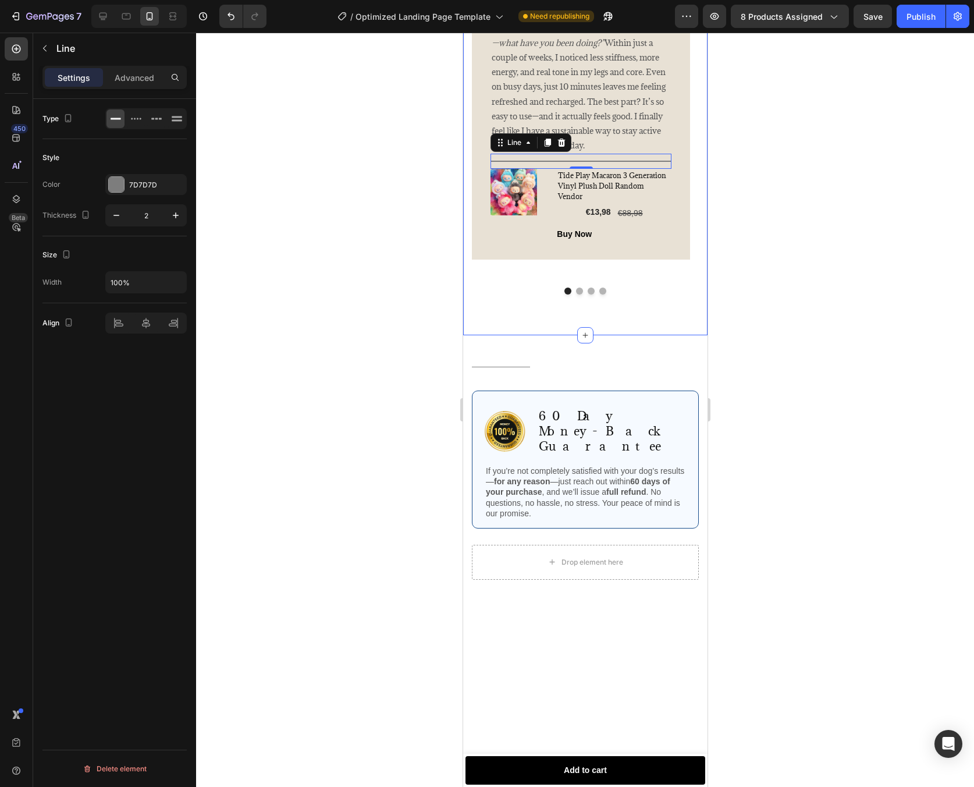
click at [768, 487] on div at bounding box center [585, 410] width 778 height 754
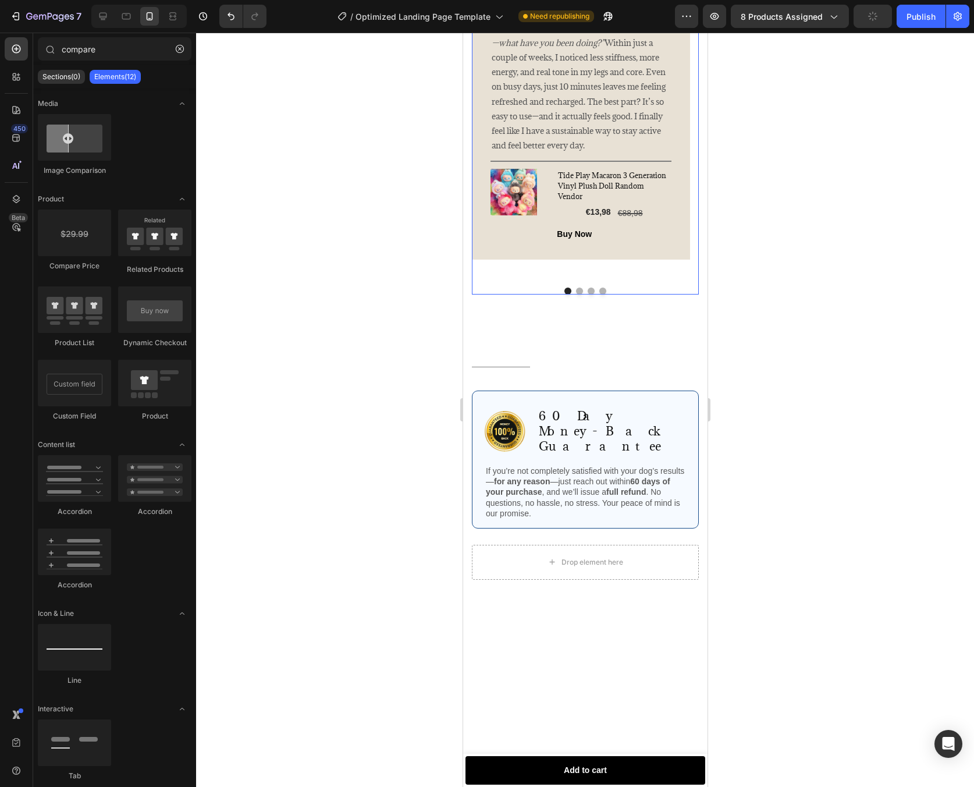
click at [577, 295] on button "Dot" at bounding box center [579, 291] width 7 height 7
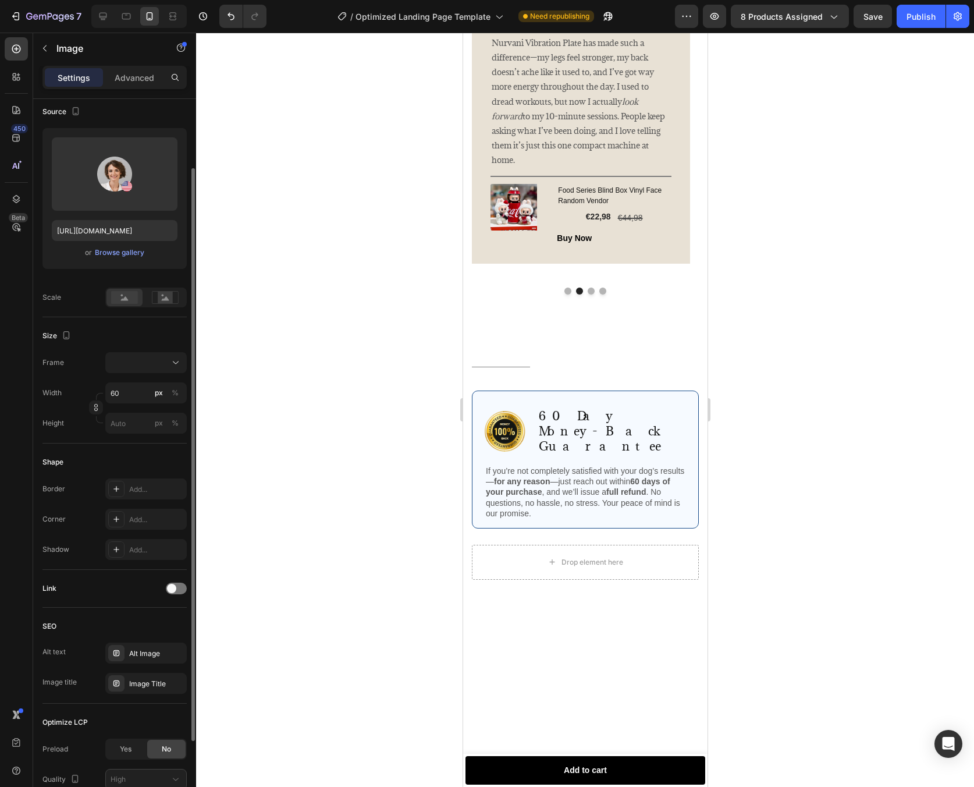
scroll to position [0, 0]
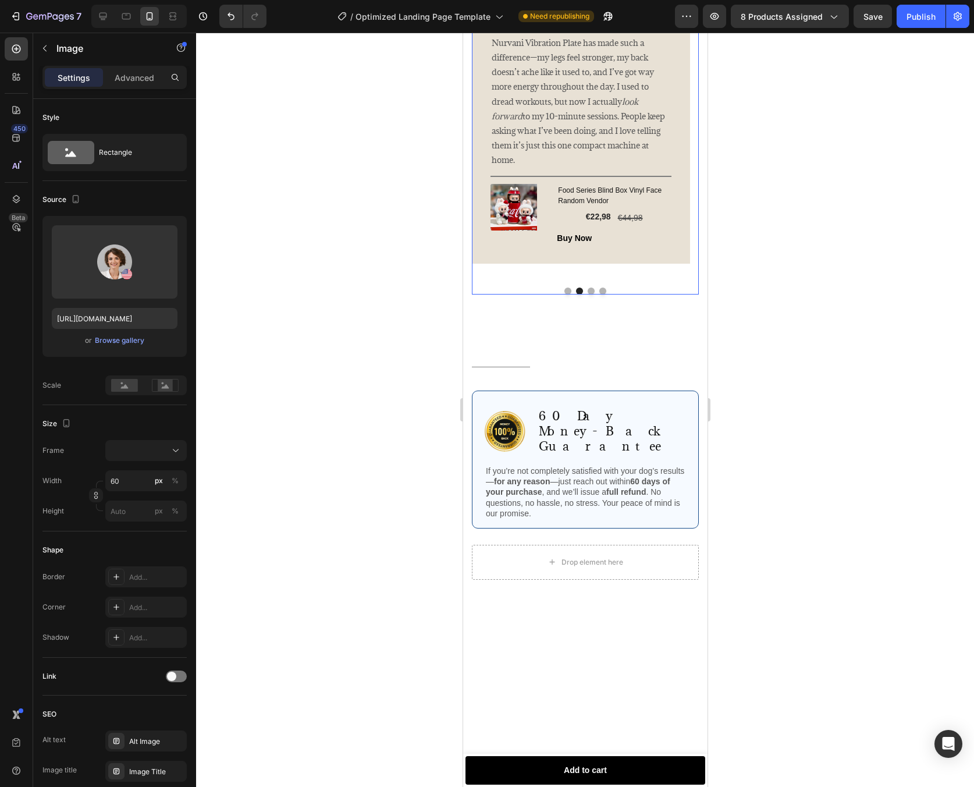
click at [589, 295] on button "Dot" at bounding box center [590, 291] width 7 height 7
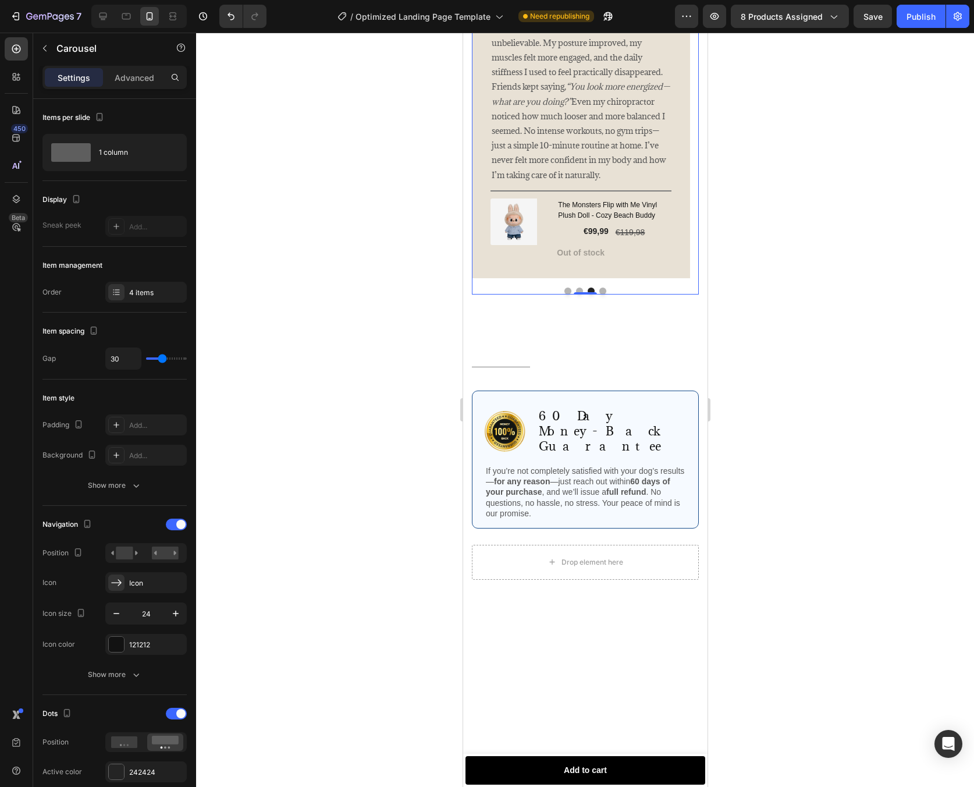
click at [599, 295] on button "Dot" at bounding box center [602, 291] width 7 height 7
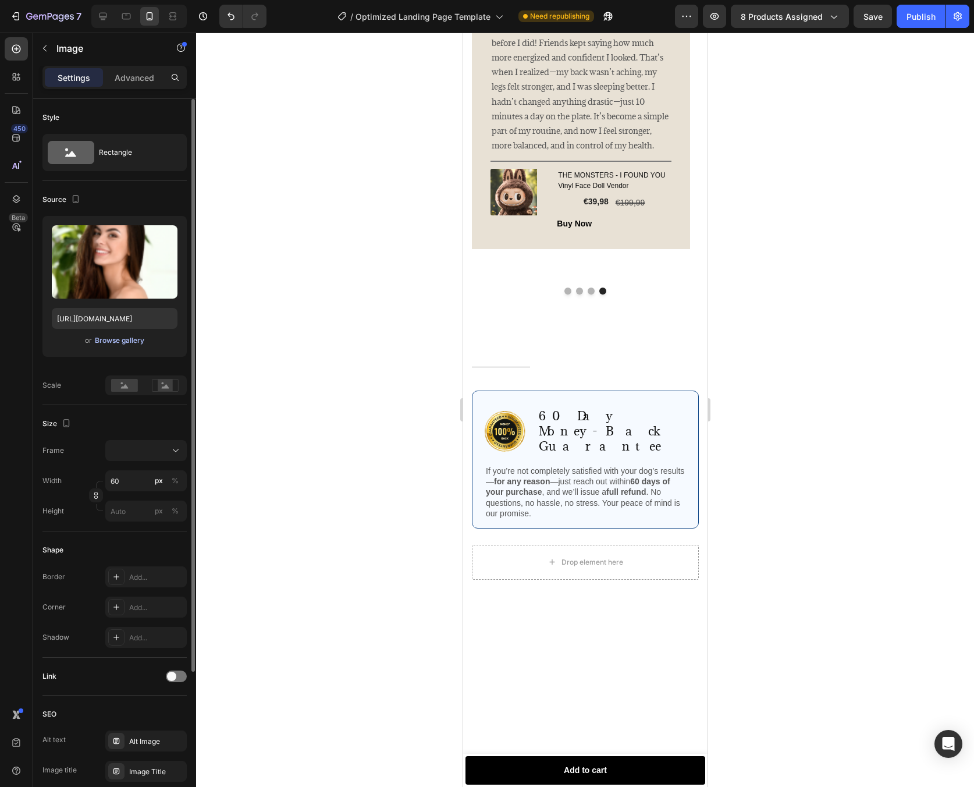
click at [129, 346] on button "Browse gallery" at bounding box center [119, 341] width 51 height 12
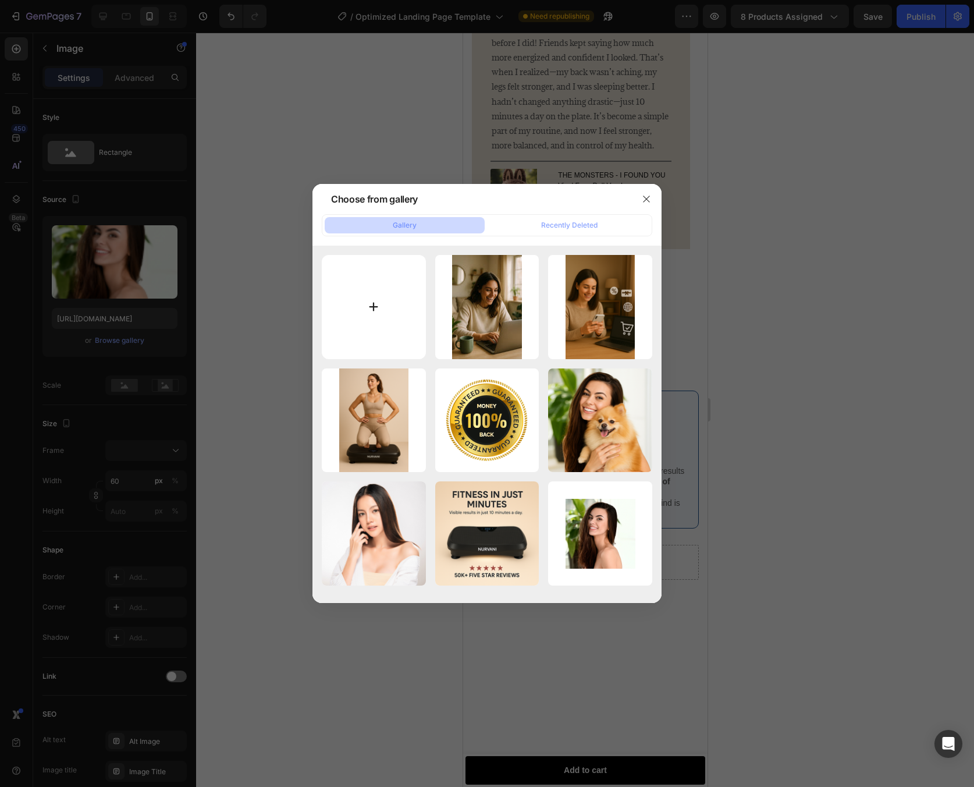
click at [413, 298] on input "file" at bounding box center [374, 307] width 104 height 104
click at [651, 197] on button "button" at bounding box center [646, 199] width 19 height 19
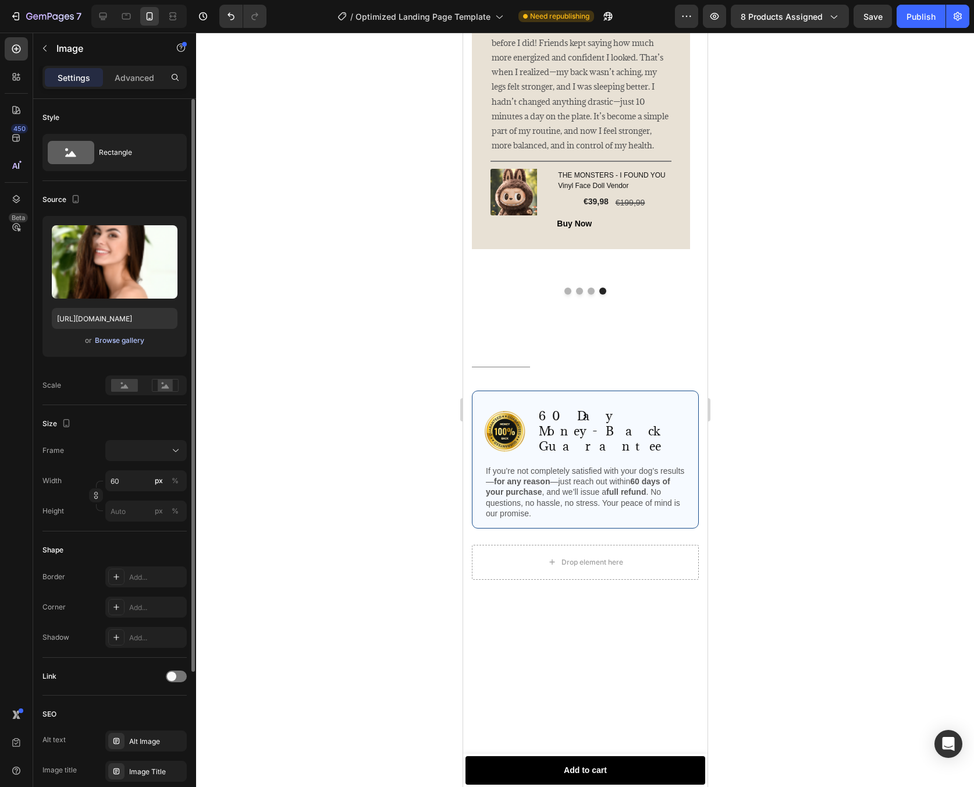
click at [132, 338] on div "Browse gallery" at bounding box center [119, 340] width 49 height 10
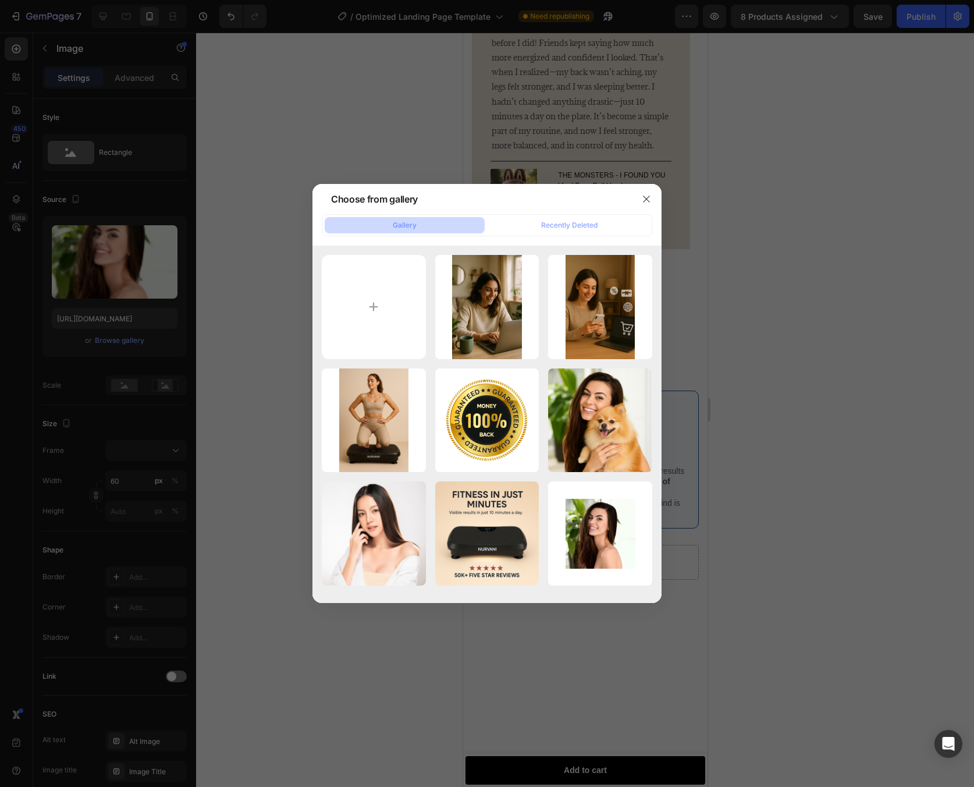
click at [633, 194] on div at bounding box center [647, 199] width 30 height 30
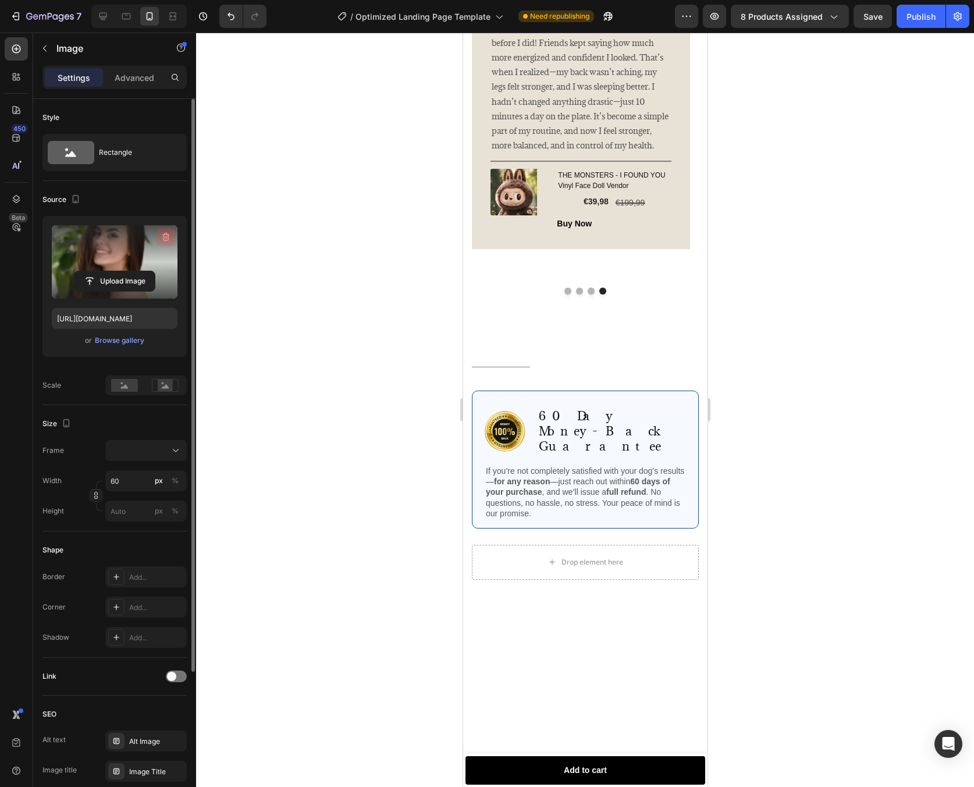
click at [164, 241] on icon "button" at bounding box center [166, 237] width 12 height 12
click at [146, 269] on input "file" at bounding box center [114, 262] width 80 height 20
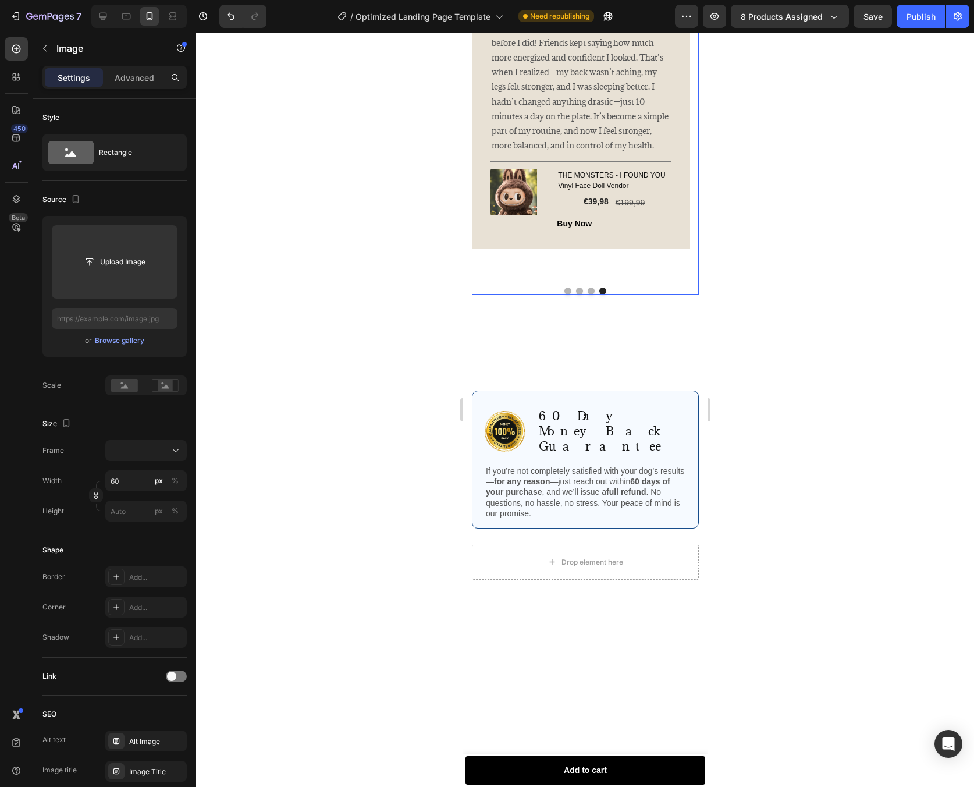
click at [587, 295] on button "Dot" at bounding box center [590, 291] width 7 height 7
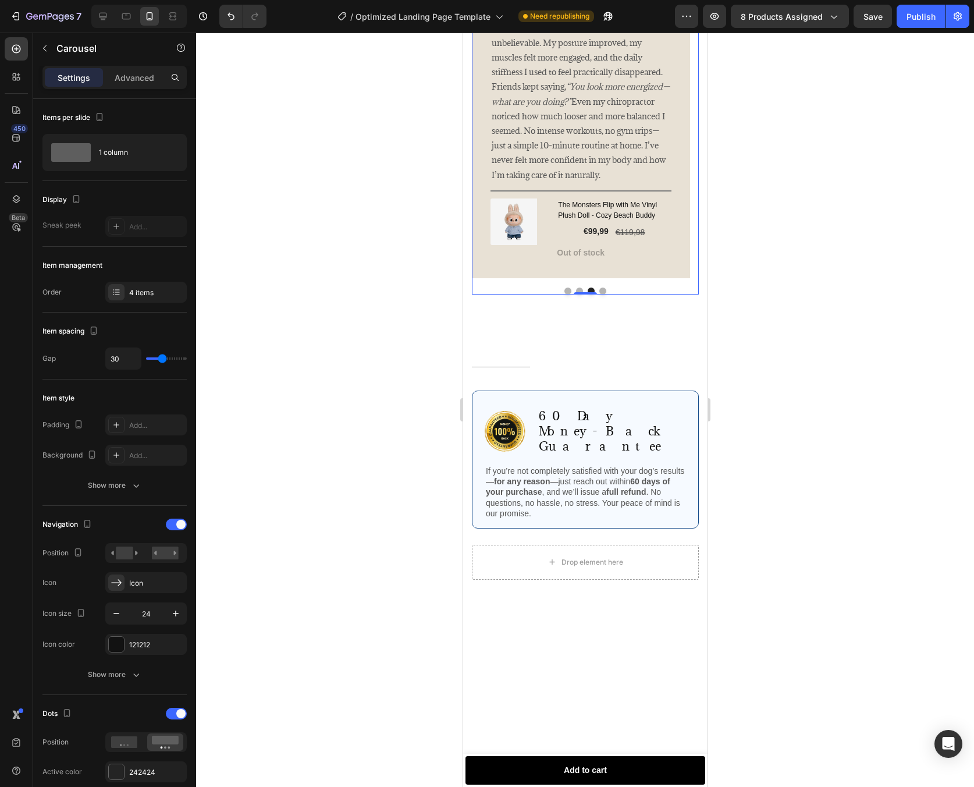
click at [599, 295] on button "Dot" at bounding box center [602, 291] width 7 height 7
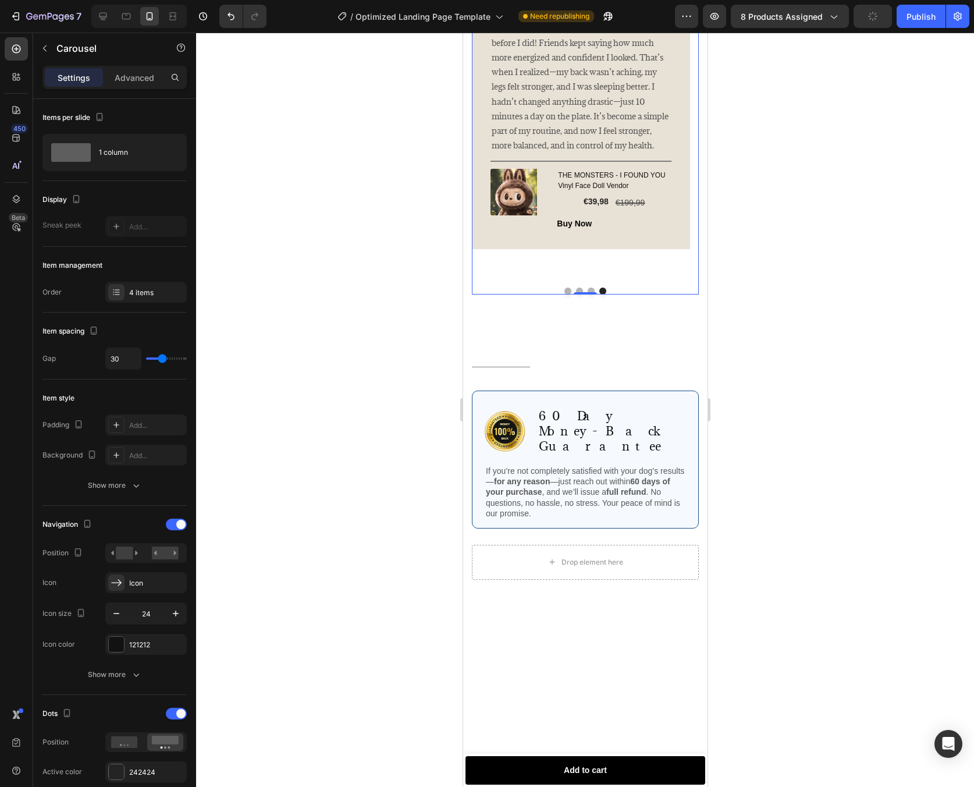
click at [564, 295] on button "Dot" at bounding box center [567, 291] width 7 height 7
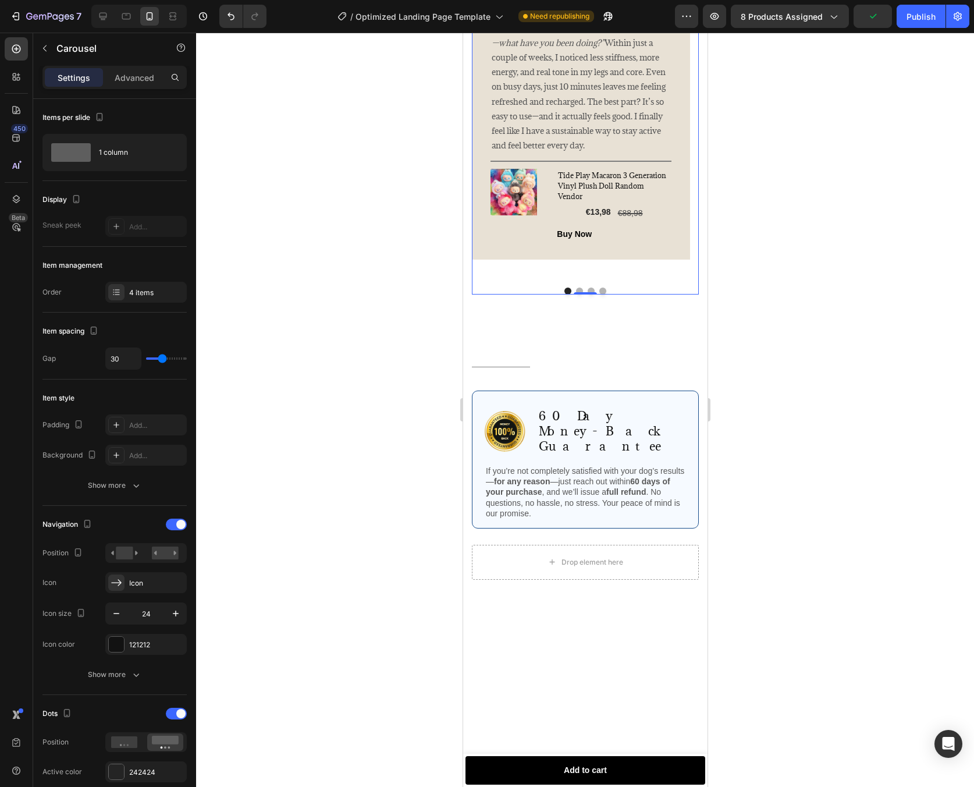
click at [578, 295] on button "Dot" at bounding box center [579, 291] width 7 height 7
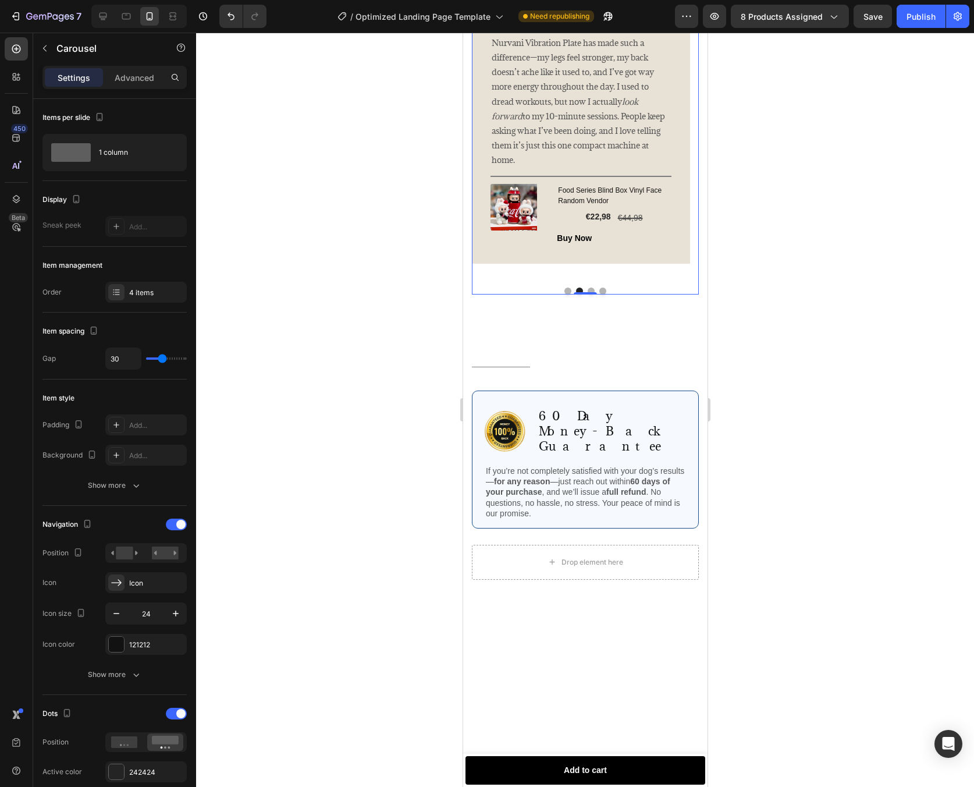
click at [588, 295] on button "Dot" at bounding box center [590, 291] width 7 height 7
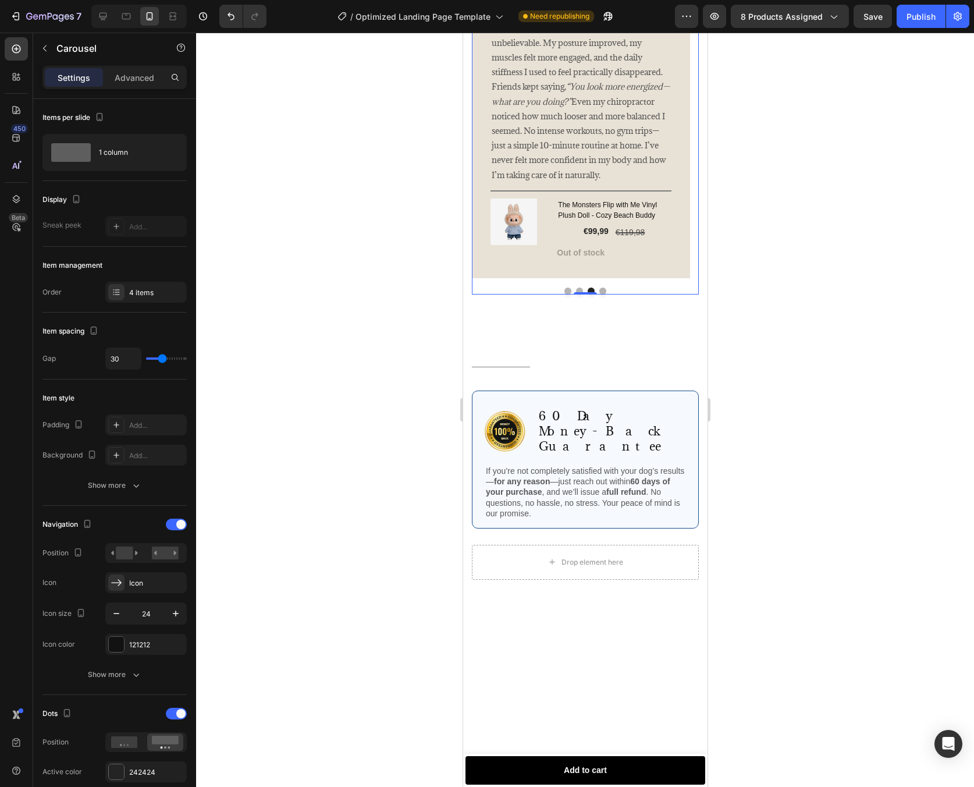
click at [601, 295] on button "Dot" at bounding box center [602, 291] width 7 height 7
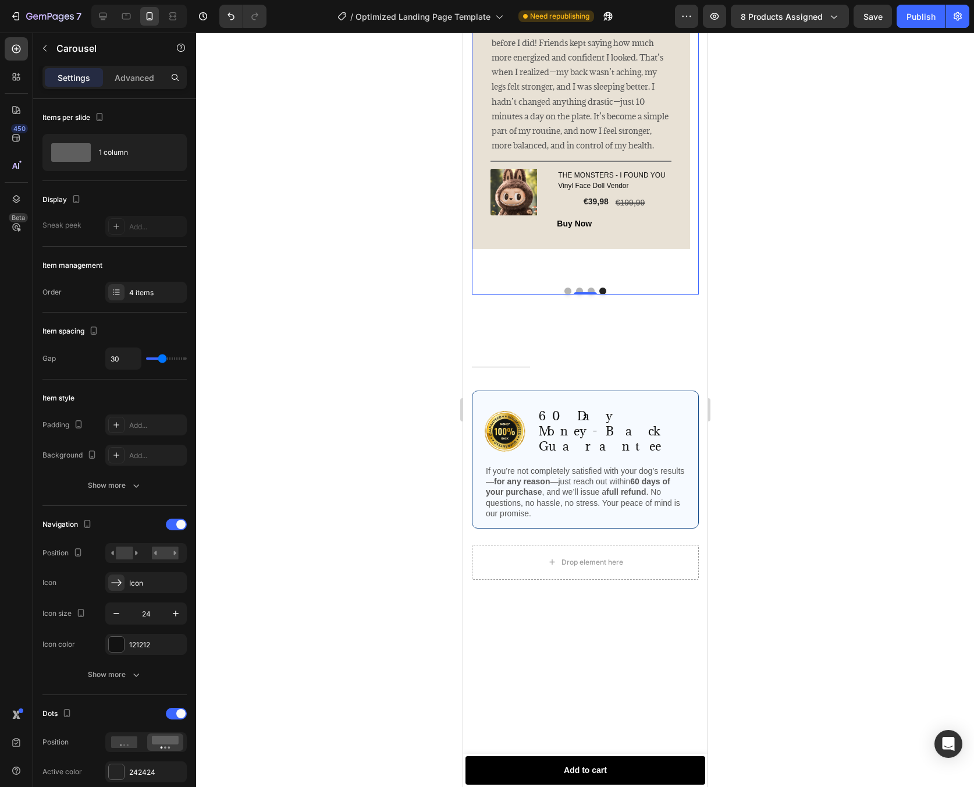
click at [588, 295] on button "Dot" at bounding box center [590, 291] width 7 height 7
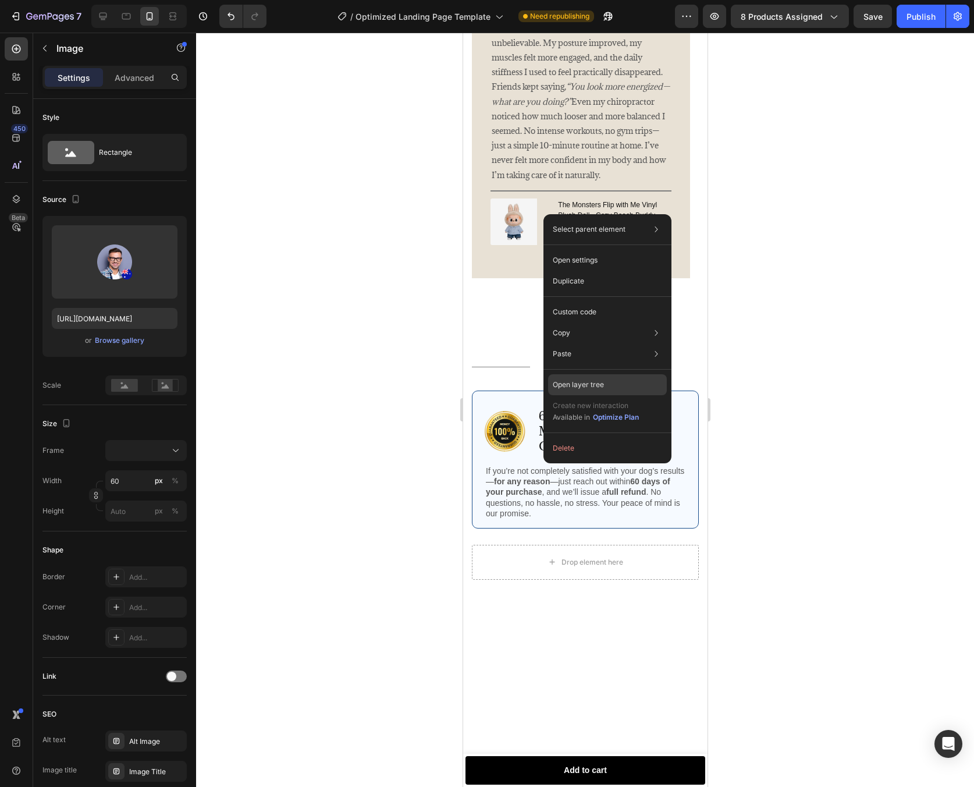
click at [647, 377] on div "Open layer tree" at bounding box center [607, 384] width 119 height 21
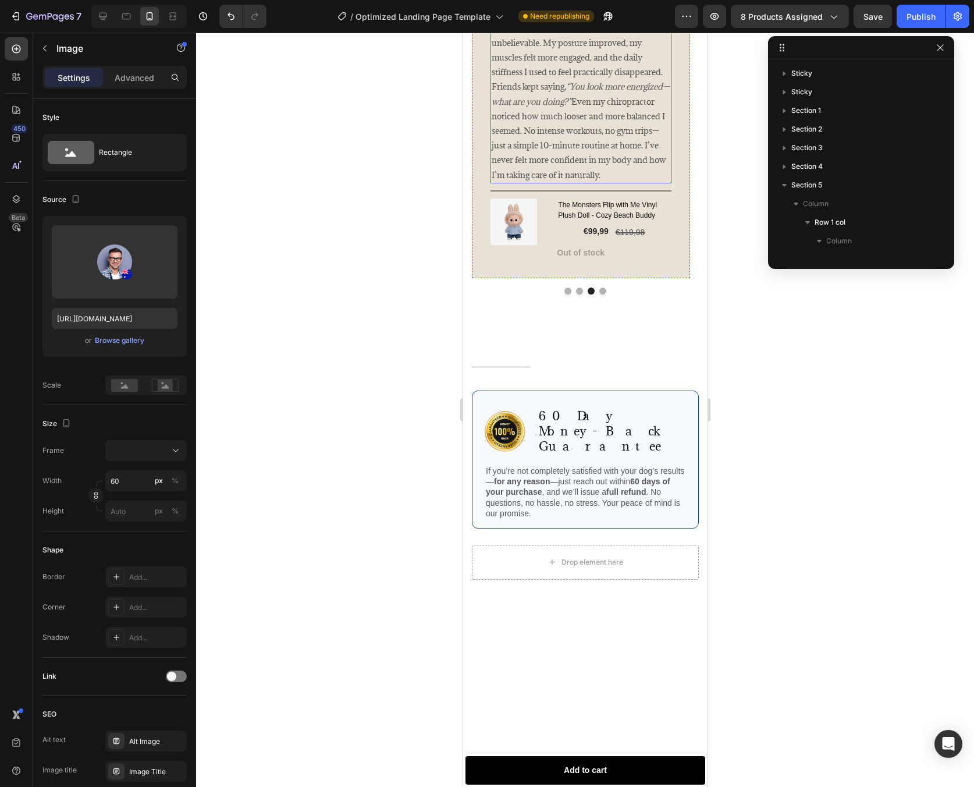
scroll to position [314, 0]
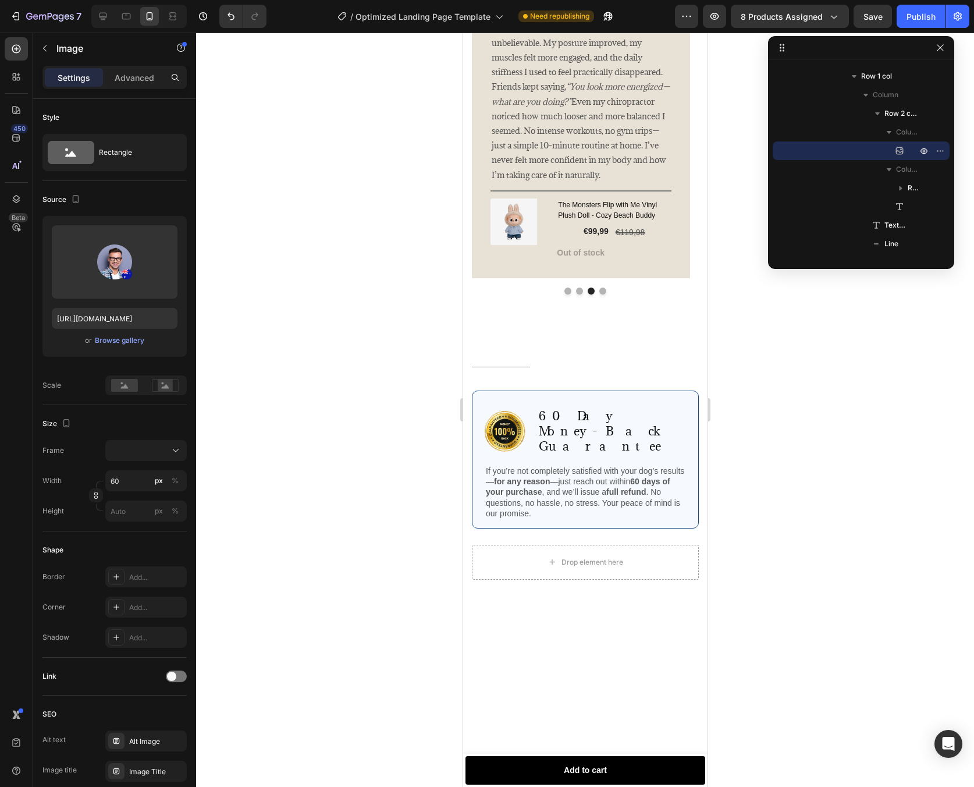
click at [786, 314] on div at bounding box center [585, 410] width 778 height 754
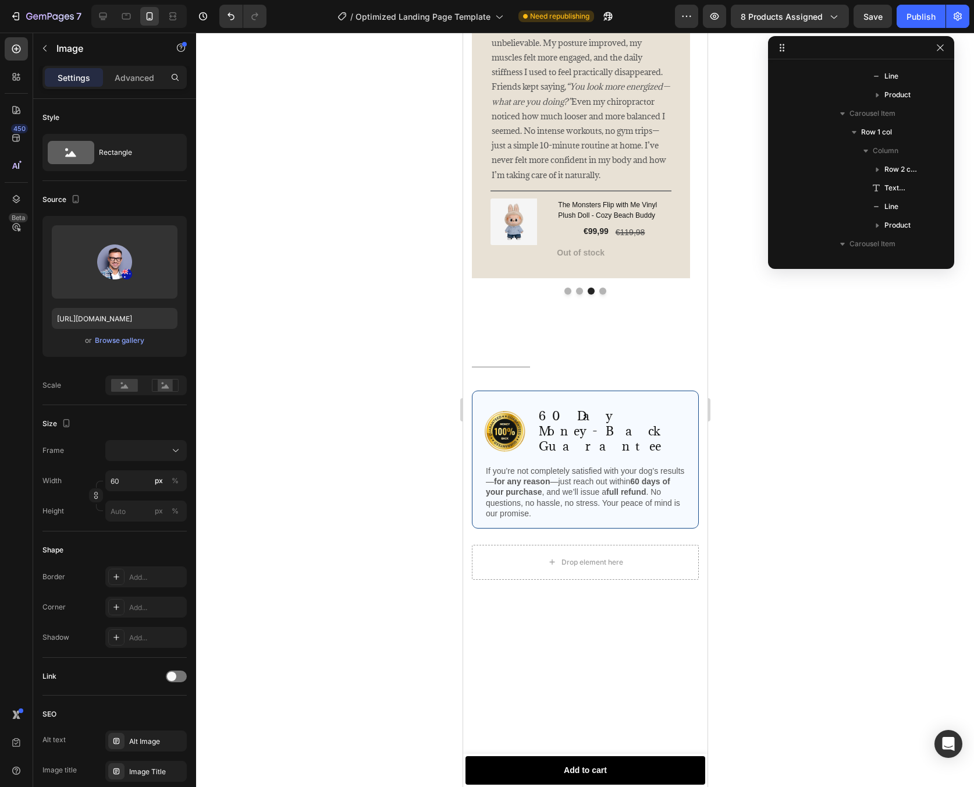
scroll to position [500, 0]
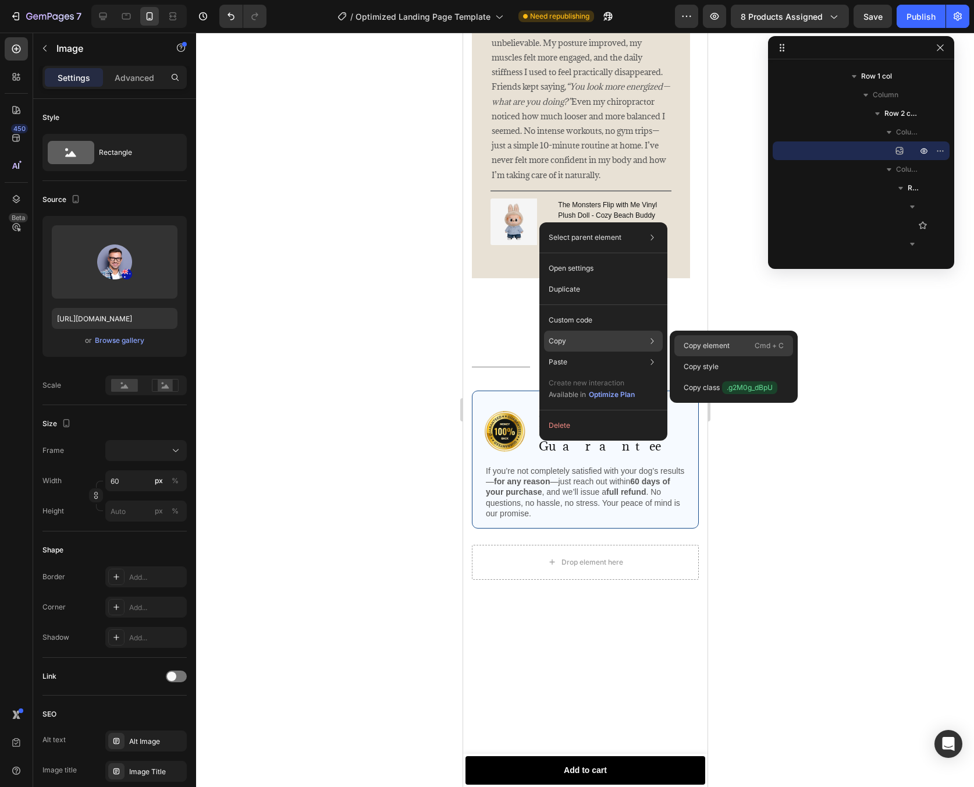
click at [714, 347] on p "Copy element" at bounding box center [707, 345] width 46 height 10
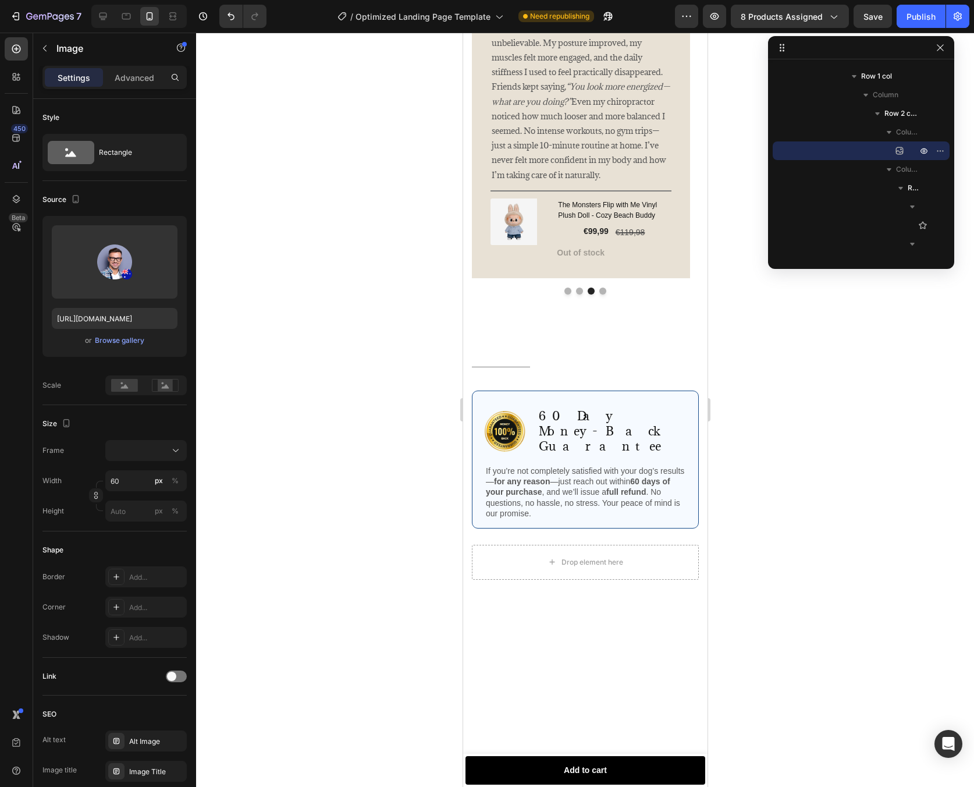
click at [780, 323] on div at bounding box center [585, 410] width 778 height 754
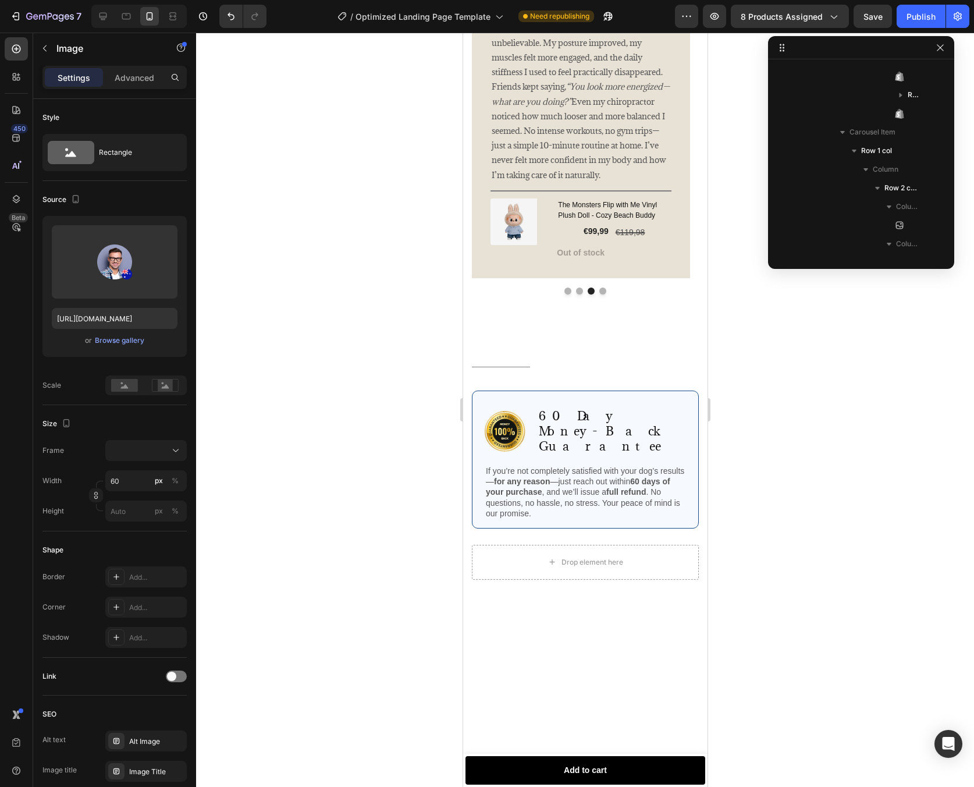
scroll to position [910, 0]
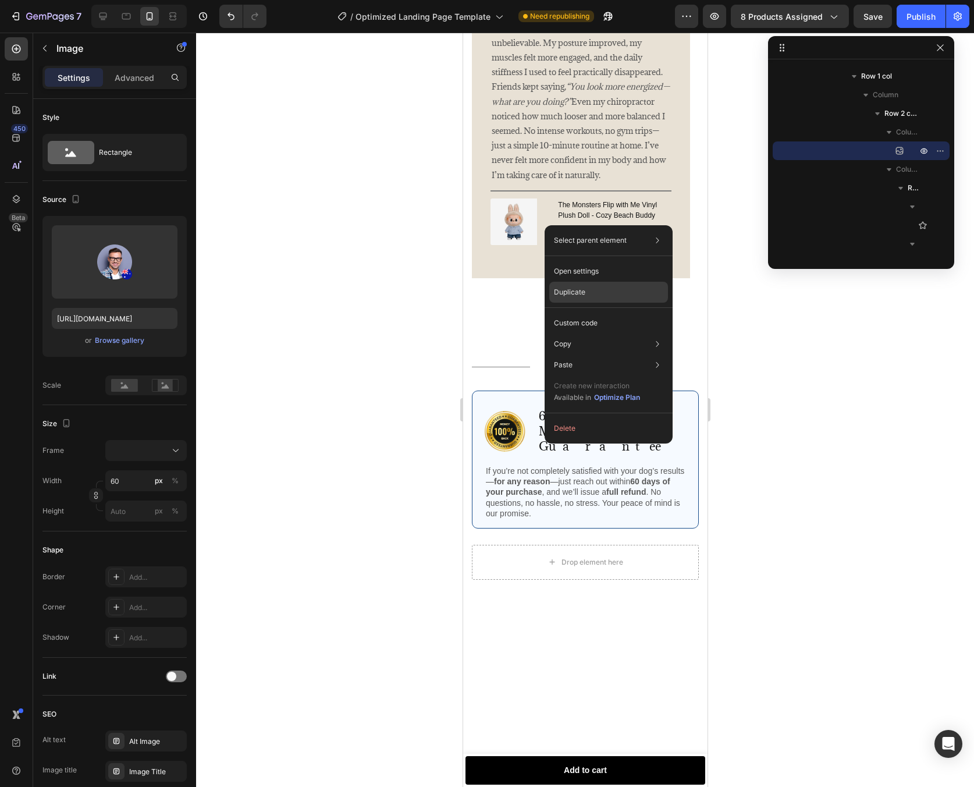
click at [576, 288] on p "Duplicate" at bounding box center [569, 292] width 31 height 10
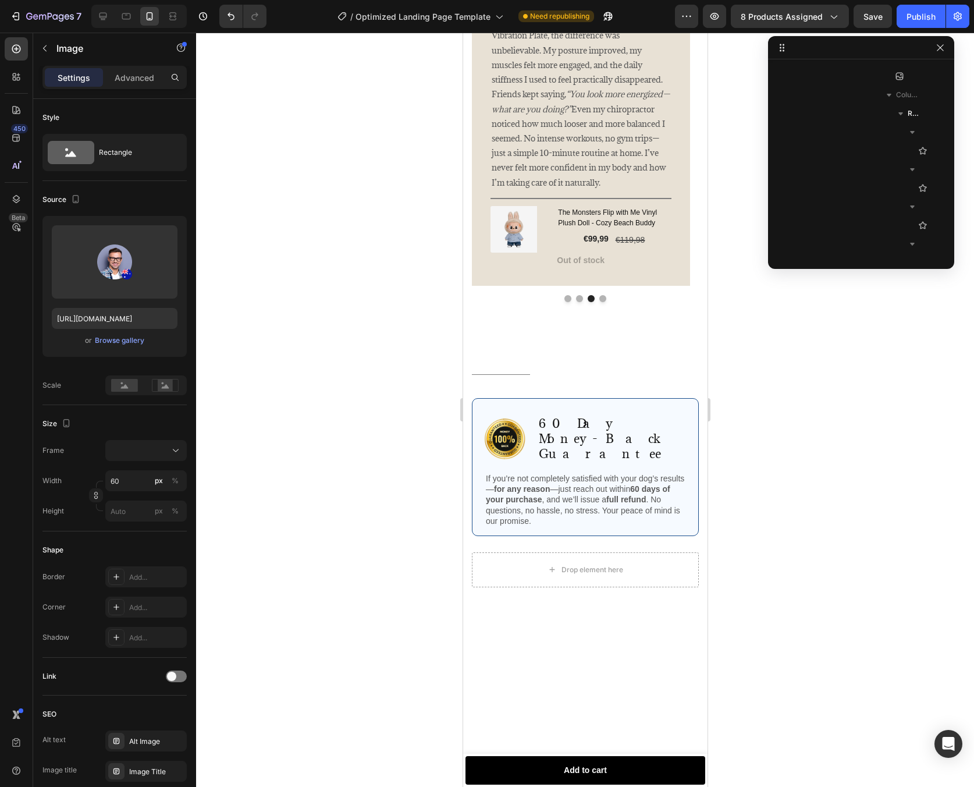
scroll to position [1450, 0]
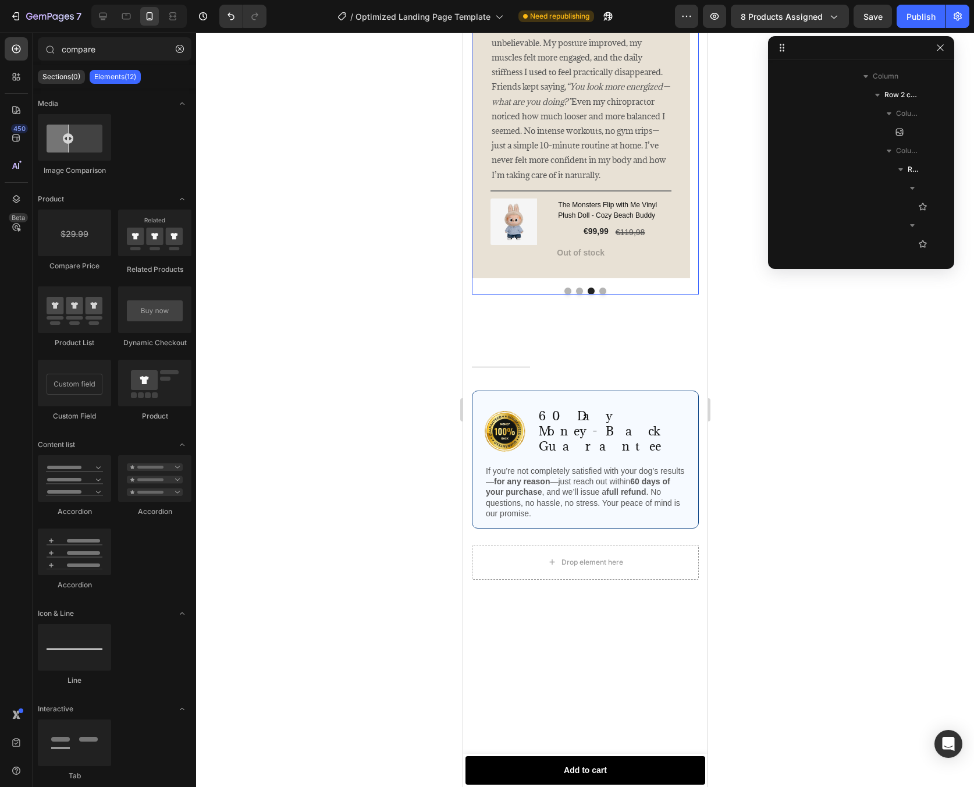
click at [599, 295] on button "Dot" at bounding box center [602, 291] width 7 height 7
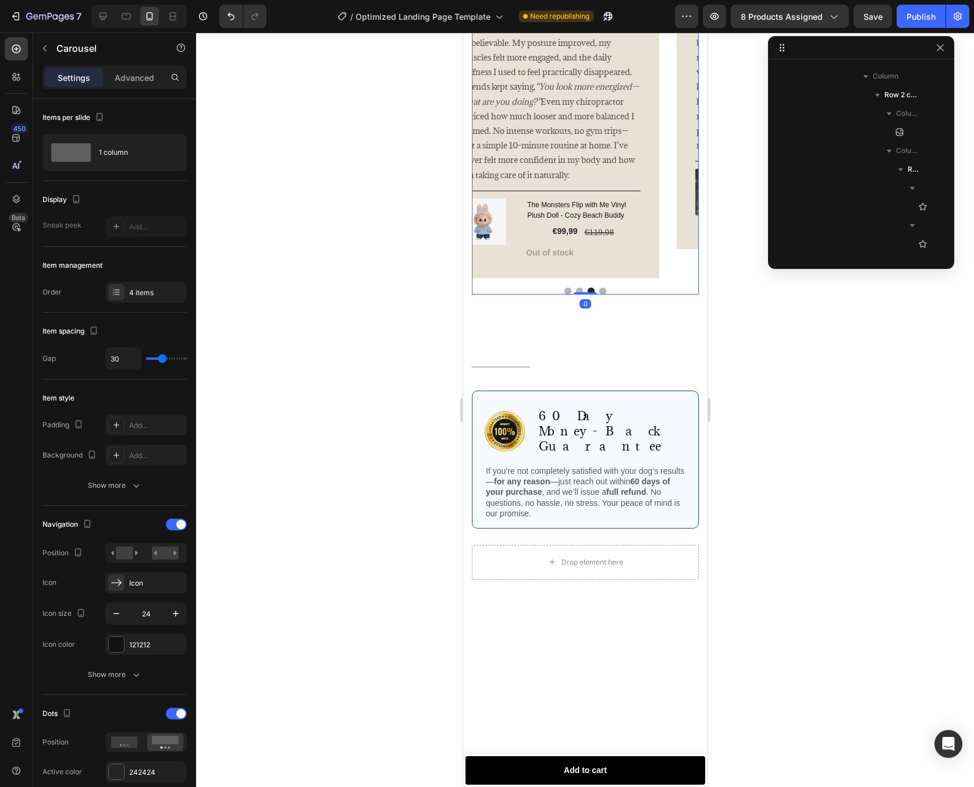
scroll to position [127, 0]
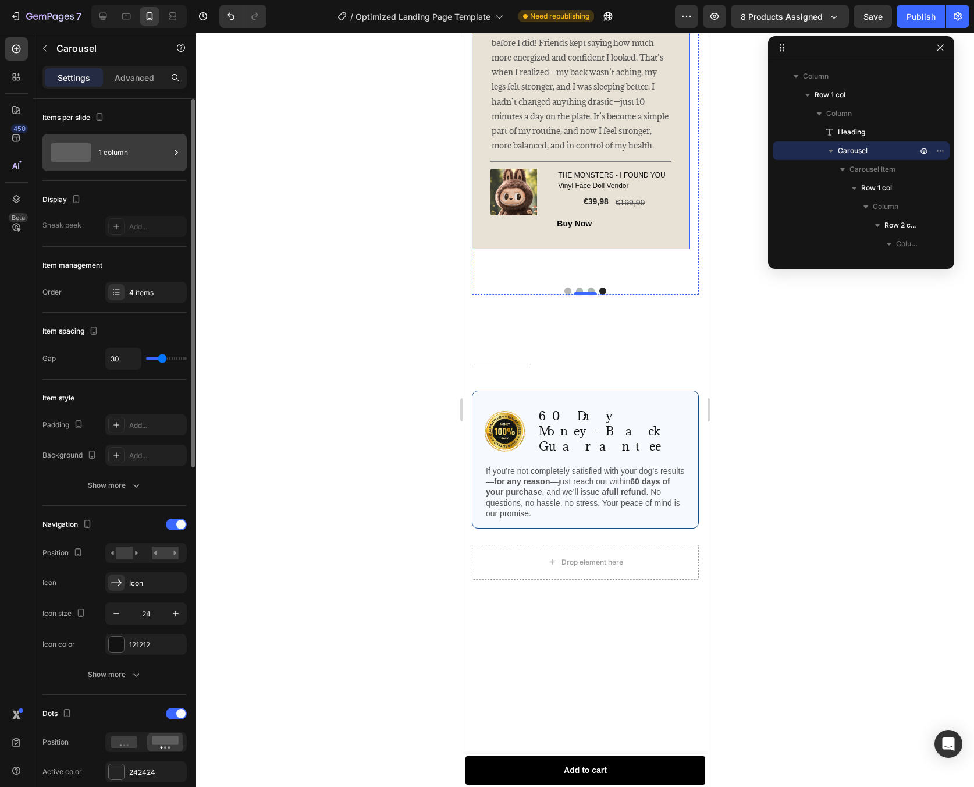
click at [139, 145] on div "1 column" at bounding box center [134, 152] width 71 height 27
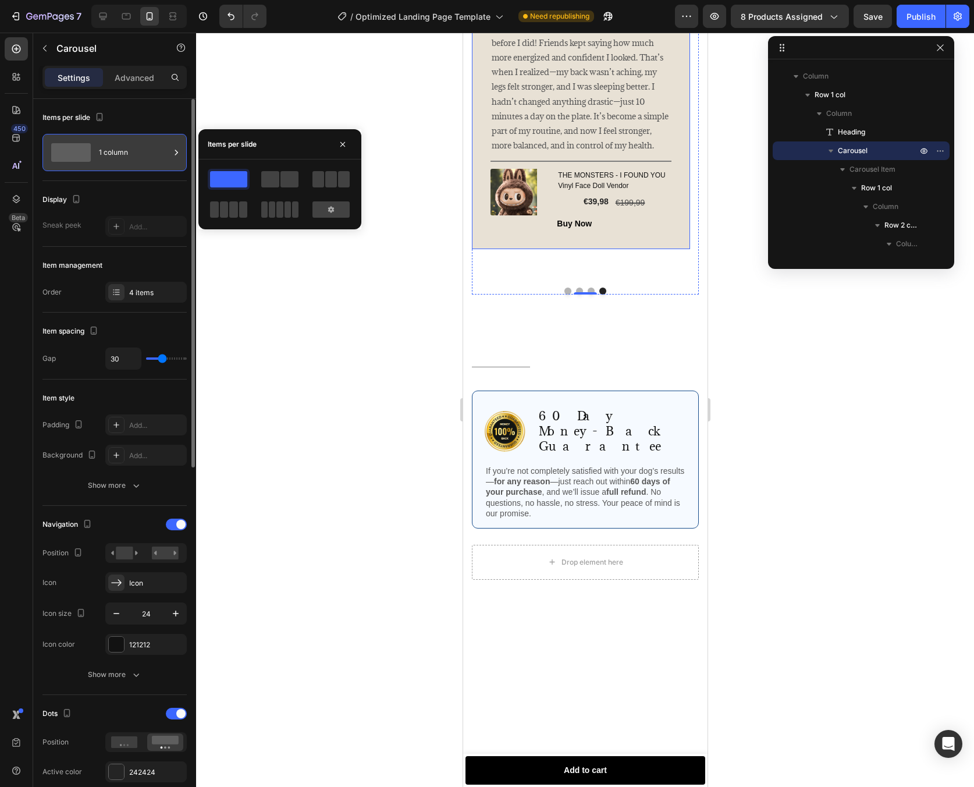
click at [139, 145] on div "1 column" at bounding box center [134, 152] width 71 height 27
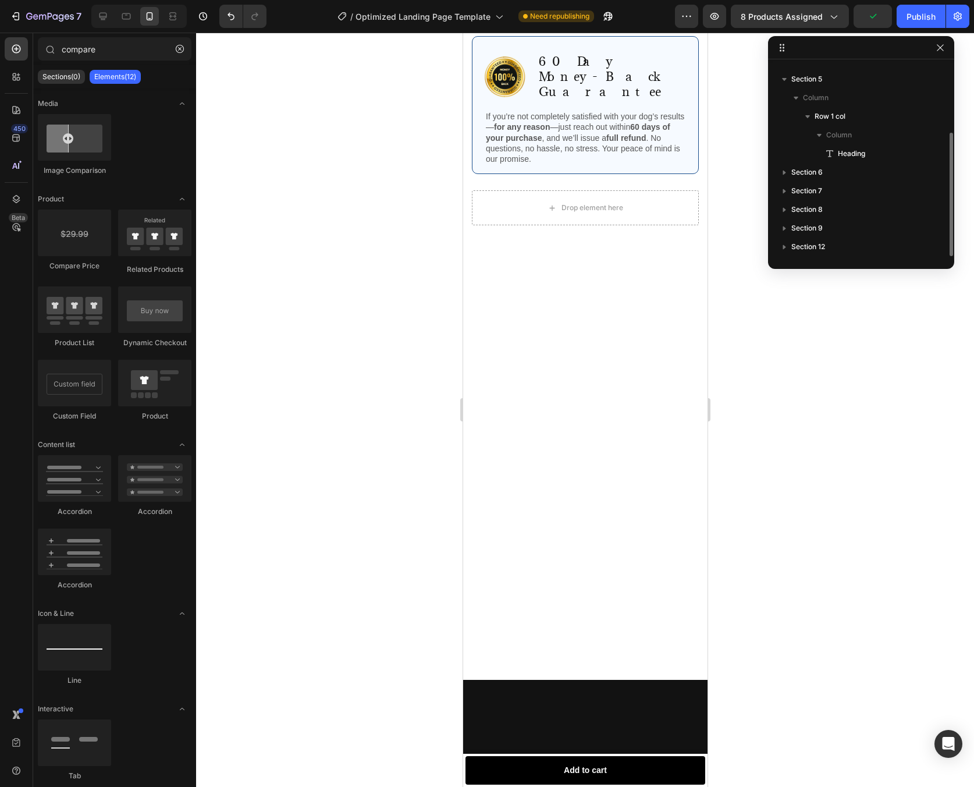
scroll to position [106, 0]
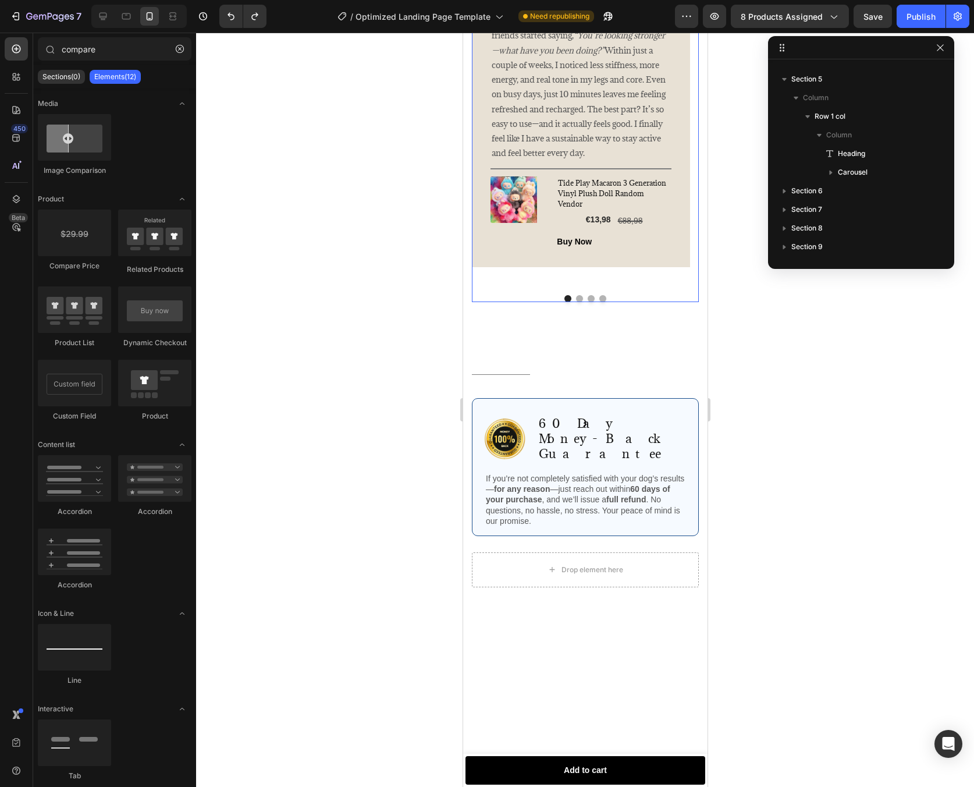
click at [599, 302] on button "Dot" at bounding box center [602, 298] width 7 height 7
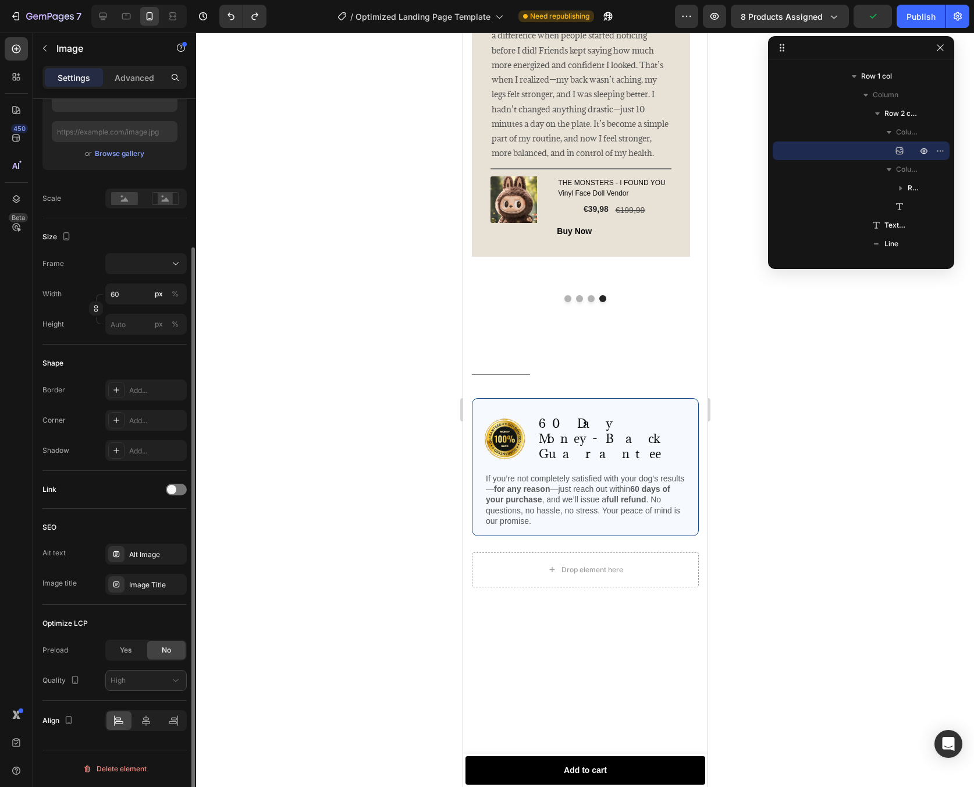
scroll to position [0, 0]
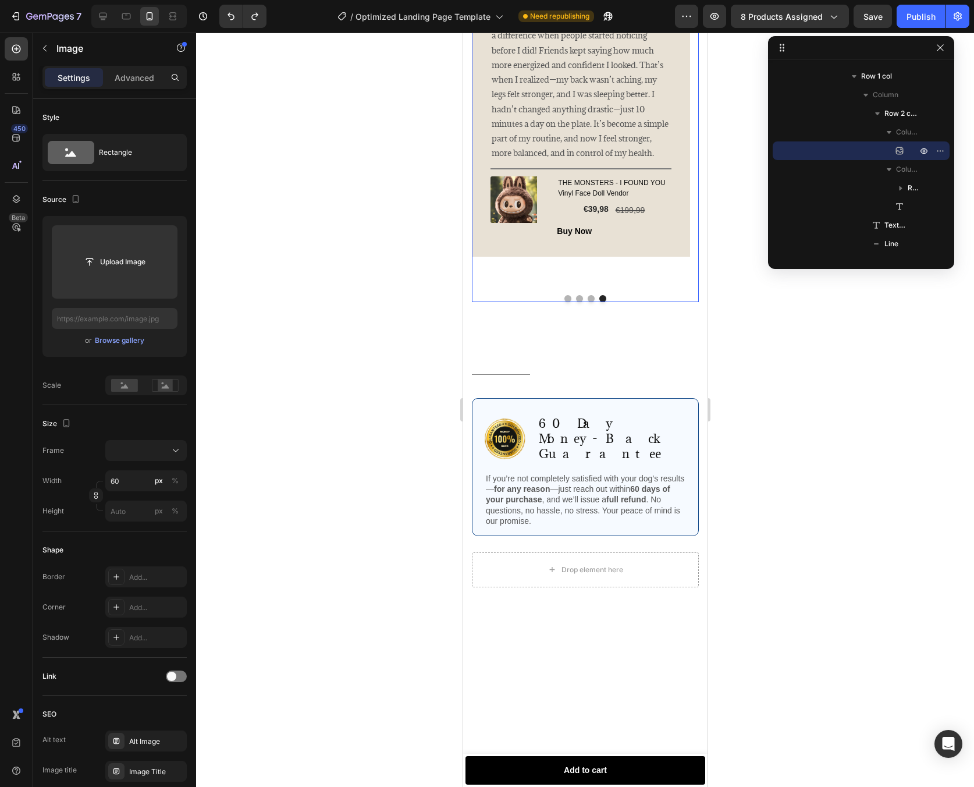
click at [576, 302] on button "Dot" at bounding box center [579, 298] width 7 height 7
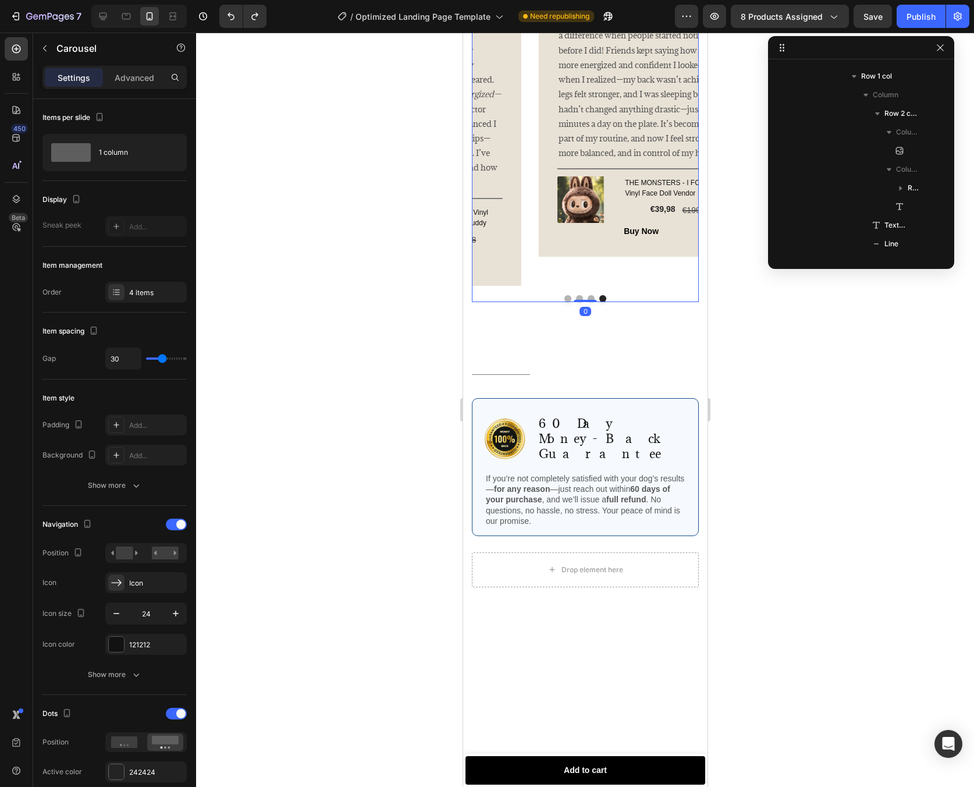
scroll to position [127, 0]
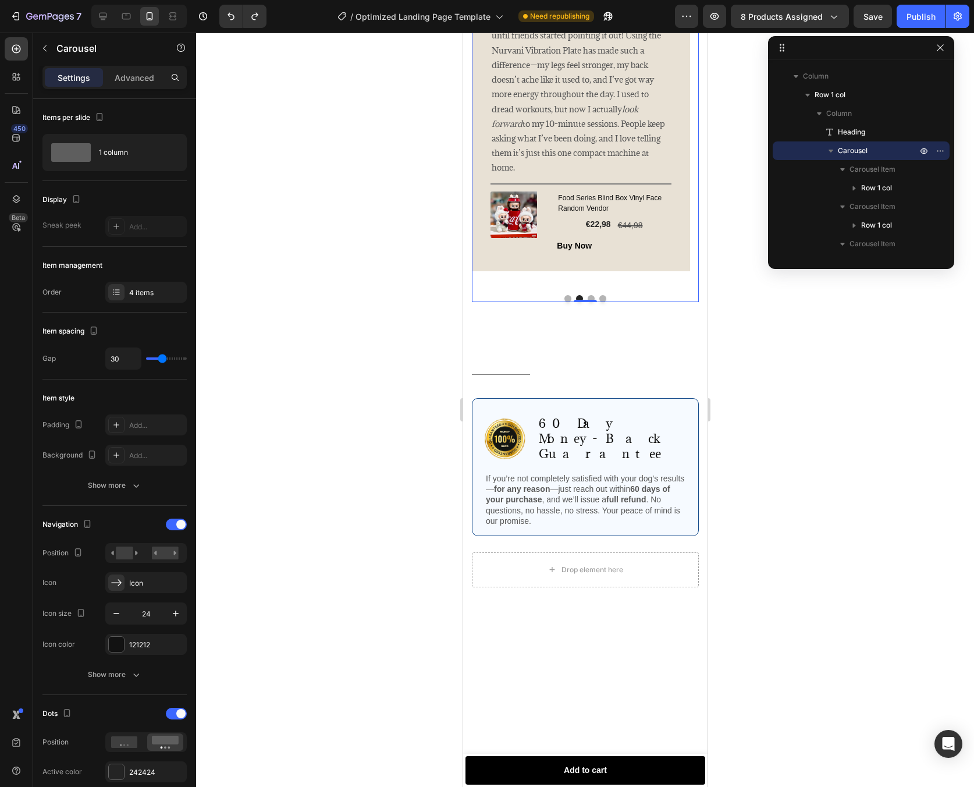
click at [587, 302] on button "Dot" at bounding box center [590, 298] width 7 height 7
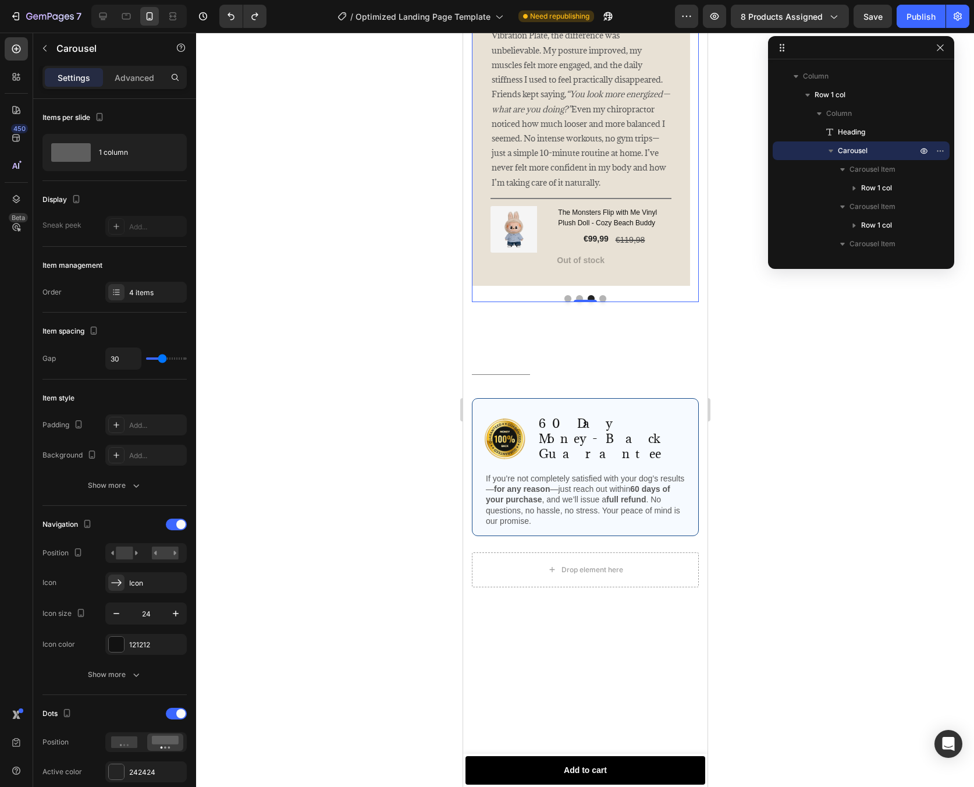
click at [564, 302] on button "Dot" at bounding box center [567, 298] width 7 height 7
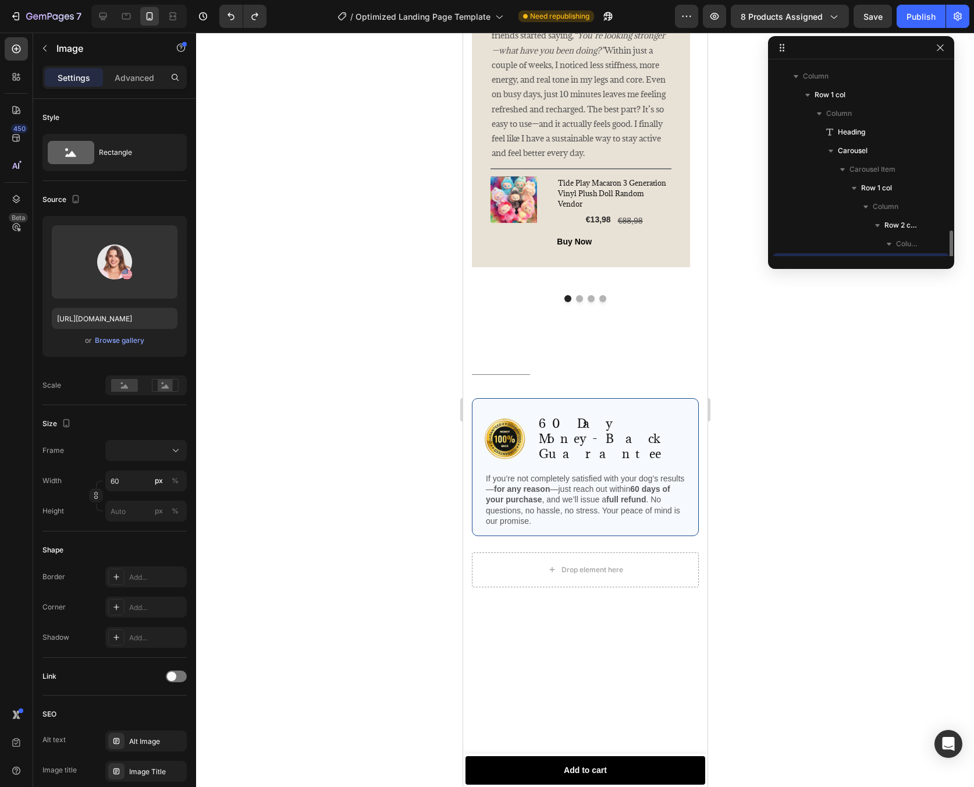
scroll to position [239, 0]
click at [590, 18] on icon at bounding box center [587, 14] width 6 height 8
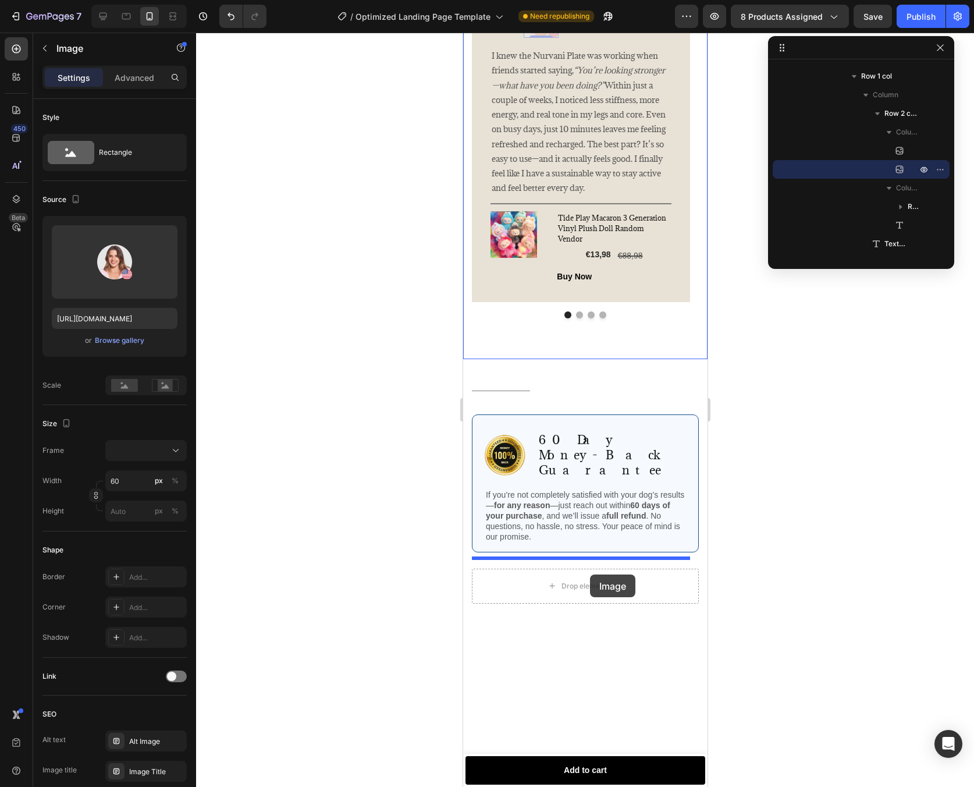
drag, startPoint x: 558, startPoint y: 260, endPoint x: 589, endPoint y: 575, distance: 316.4
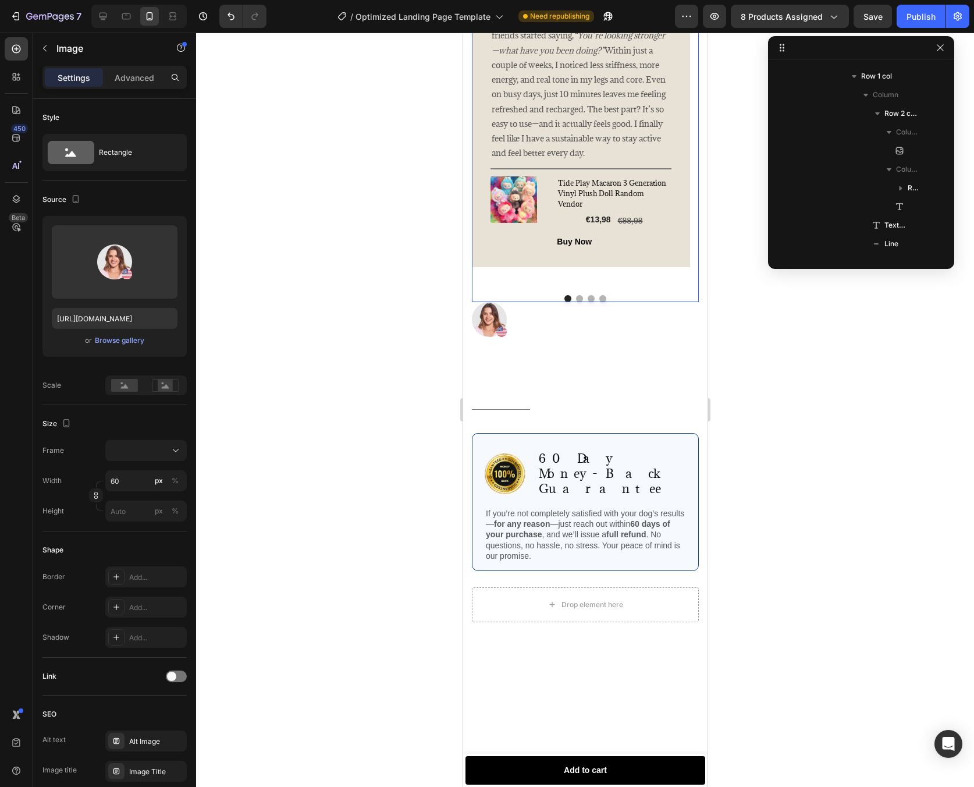
click at [599, 302] on button "Dot" at bounding box center [602, 298] width 7 height 7
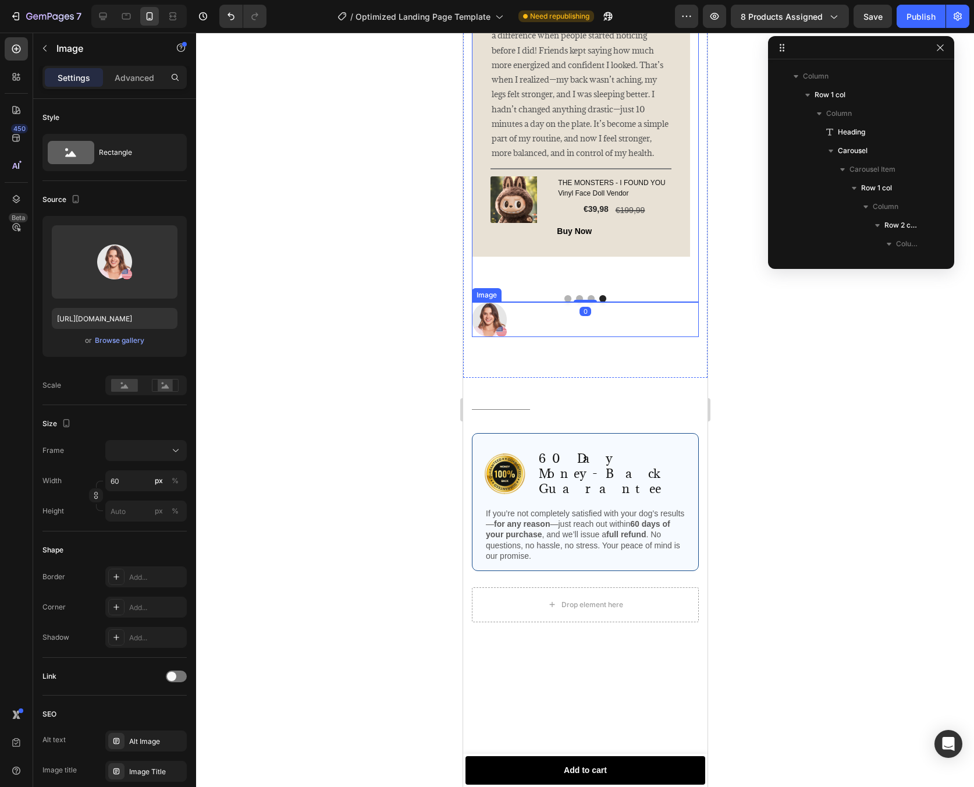
scroll to position [665, 0]
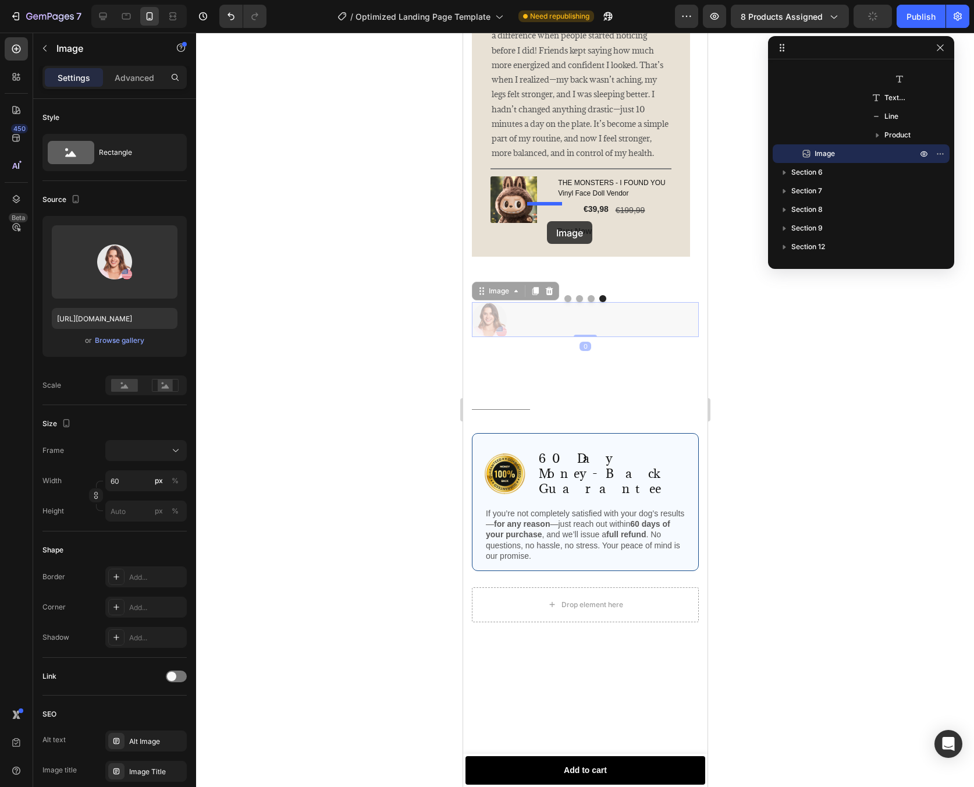
drag, startPoint x: 492, startPoint y: 554, endPoint x: 547, endPoint y: 221, distance: 336.8
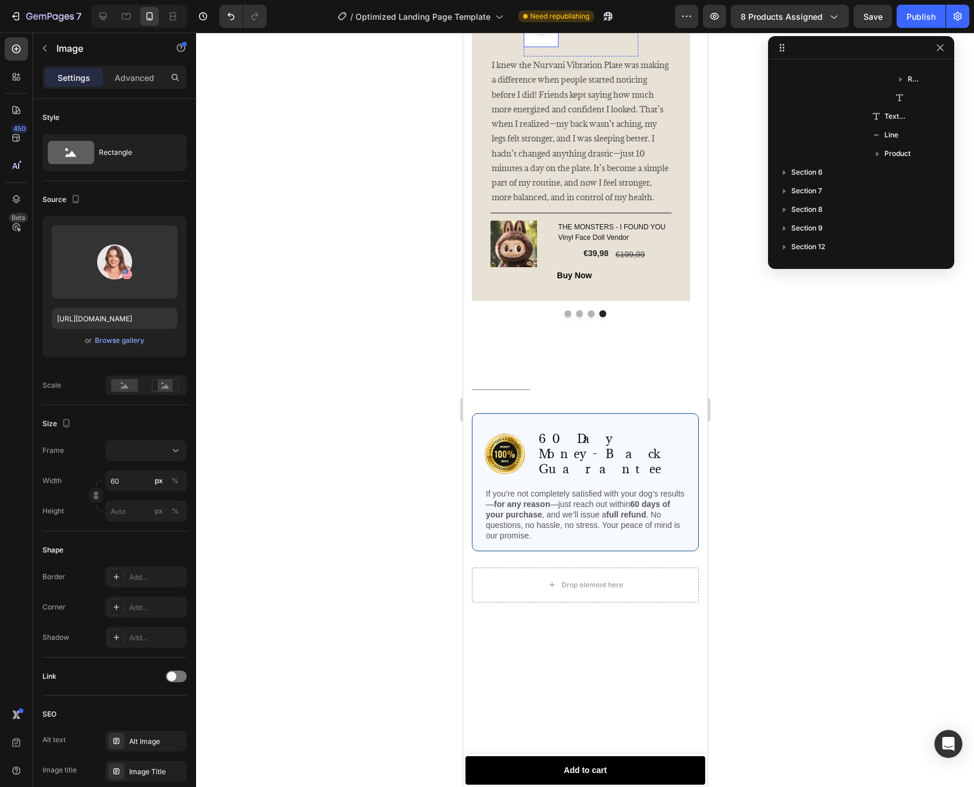
click at [551, 47] on img at bounding box center [540, 29] width 35 height 35
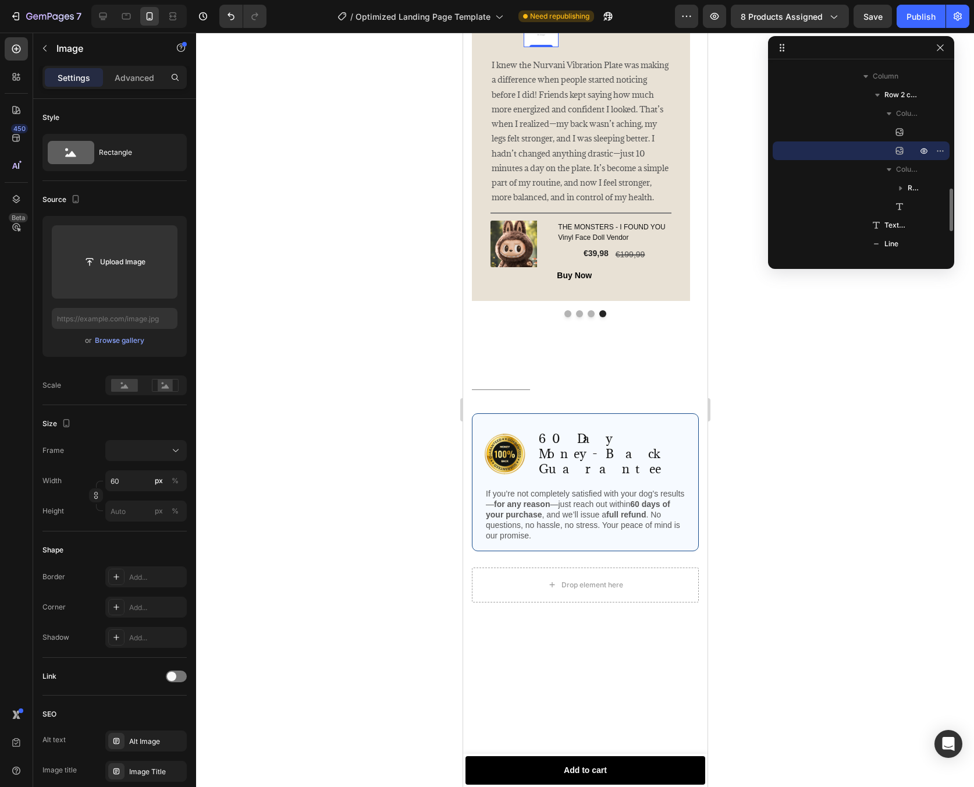
click at [599, 6] on icon at bounding box center [600, 1] width 9 height 9
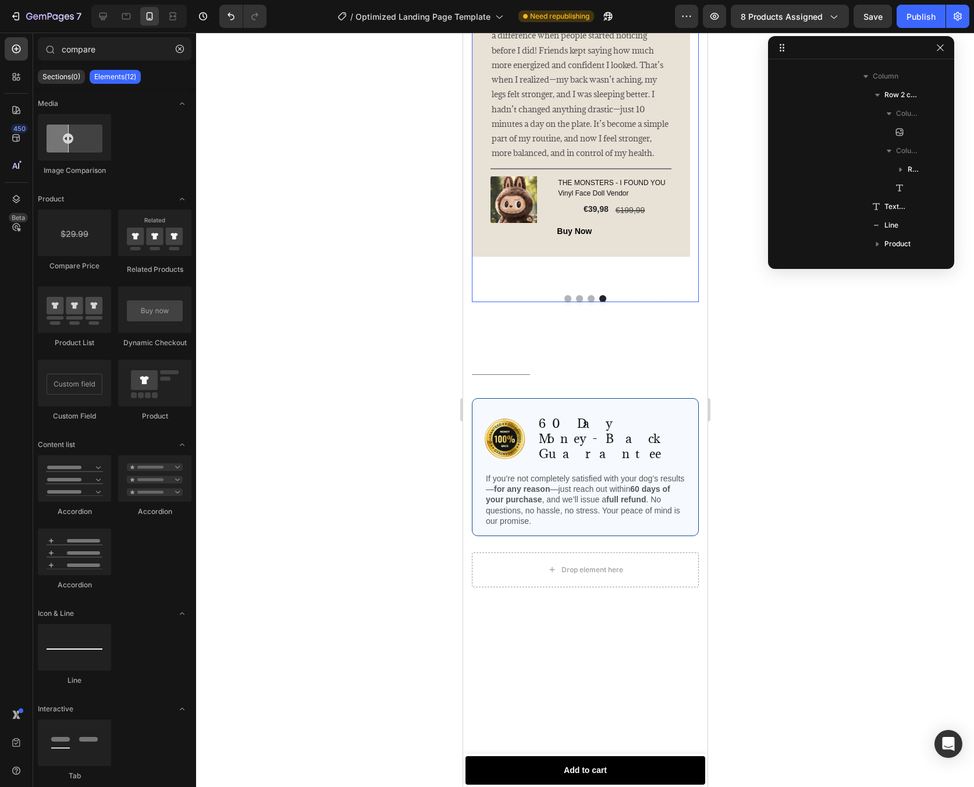
click at [565, 302] on button "Dot" at bounding box center [567, 298] width 7 height 7
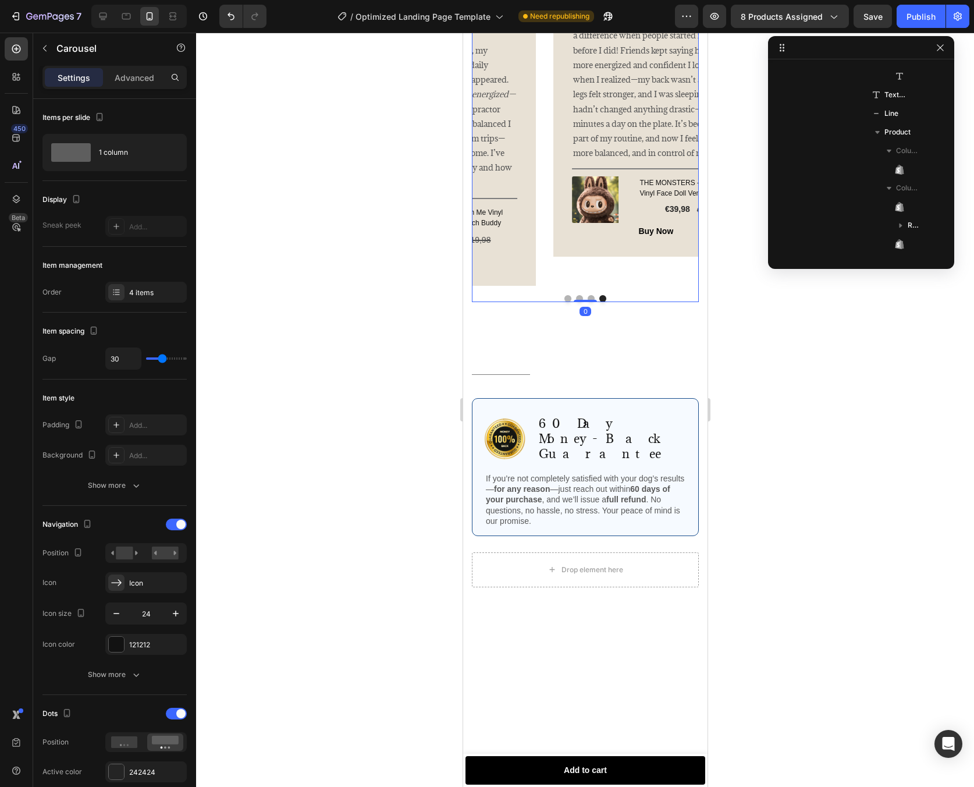
scroll to position [127, 0]
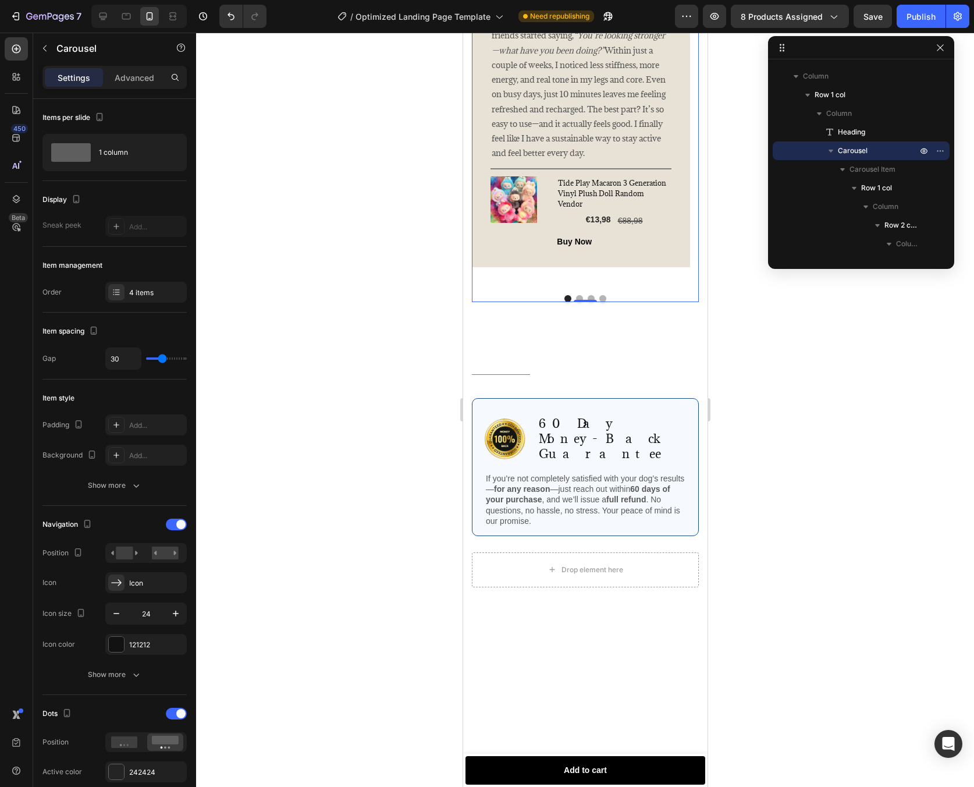
click at [599, 302] on button "Dot" at bounding box center [602, 298] width 7 height 7
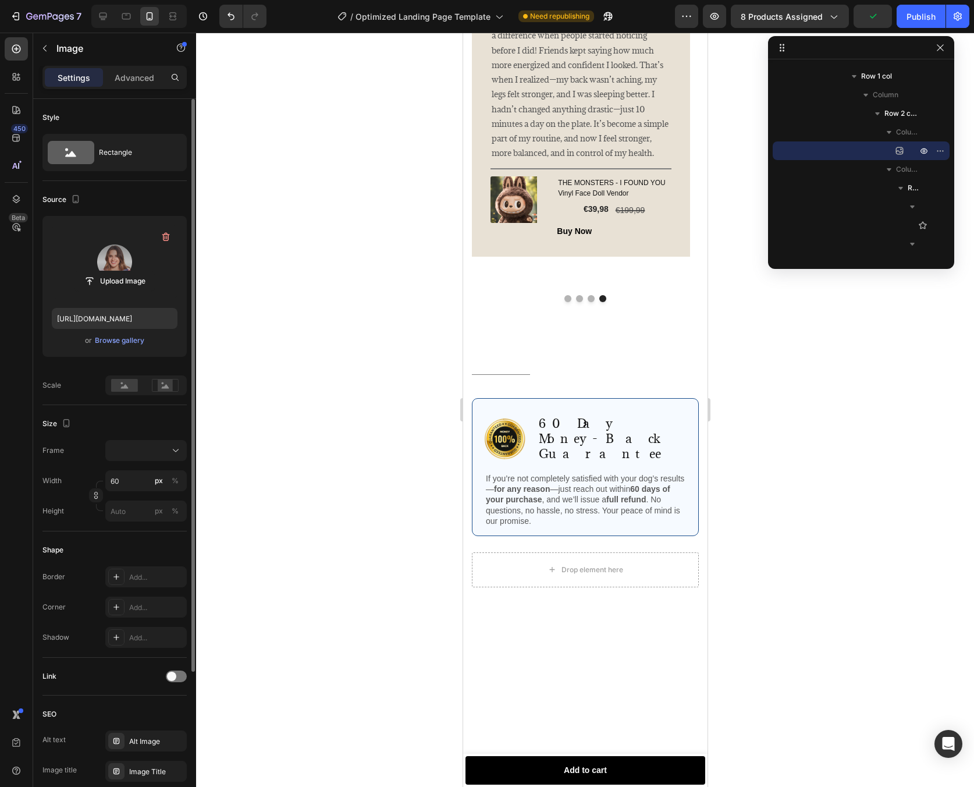
click at [116, 264] on label at bounding box center [115, 261] width 126 height 73
click at [116, 271] on input "file" at bounding box center [114, 281] width 80 height 20
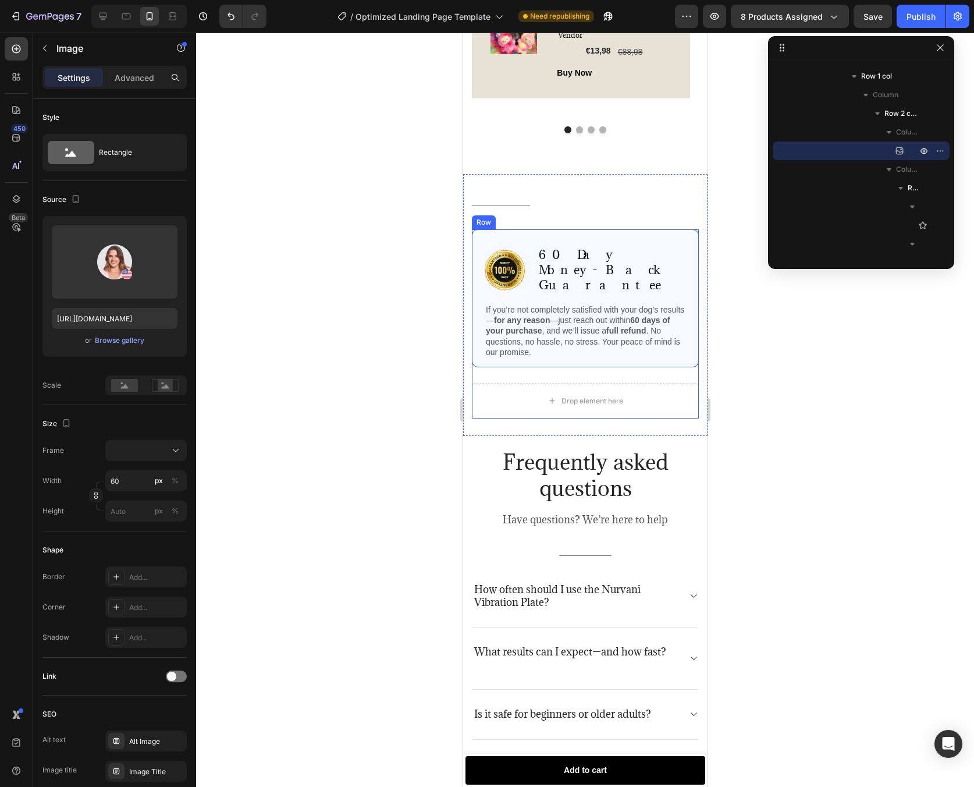
scroll to position [2635, 0]
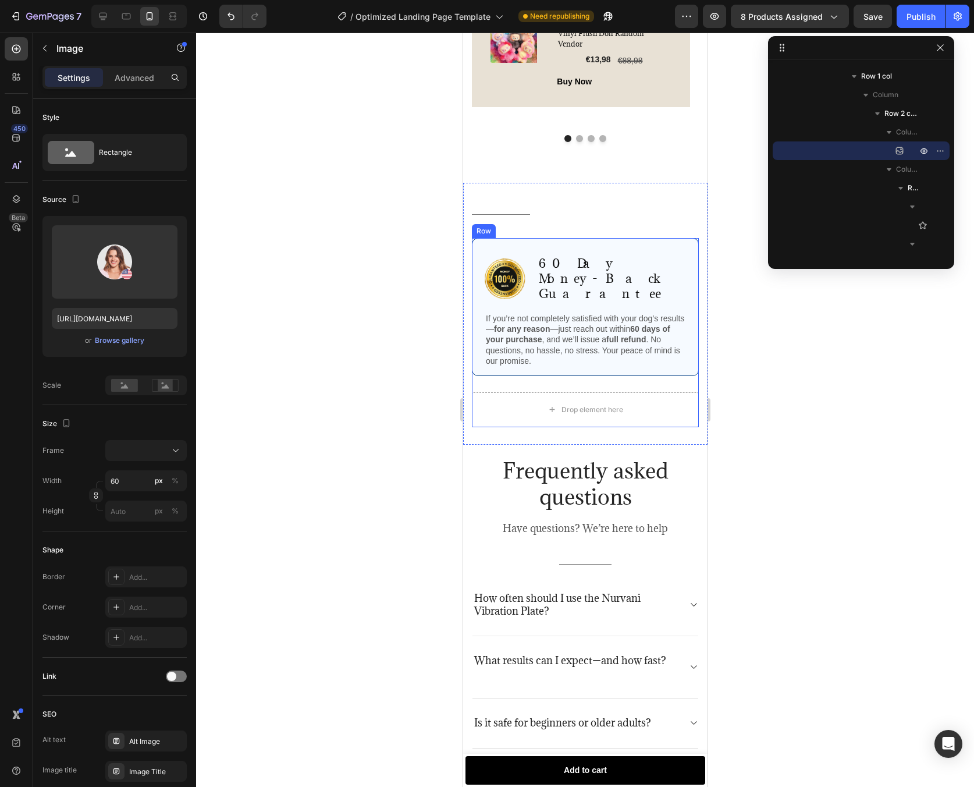
click at [680, 376] on div "Image 60 Day Money-Back Guarantee Text Block Row If you’re not completely satis…" at bounding box center [584, 315] width 227 height 154
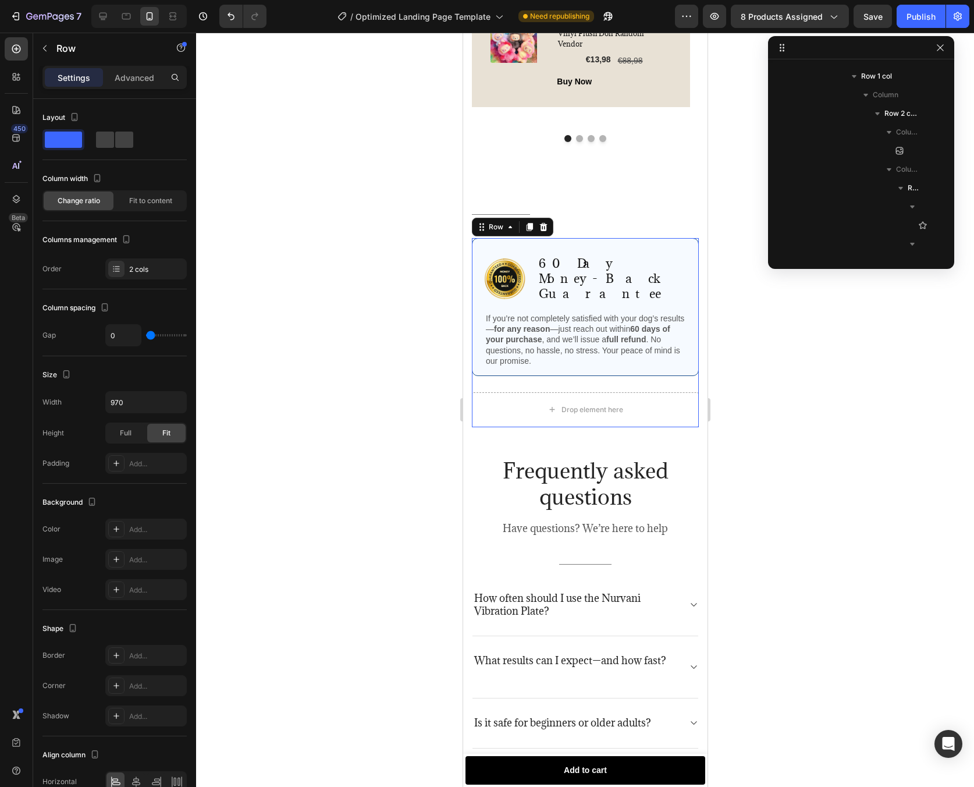
scroll to position [1484, 0]
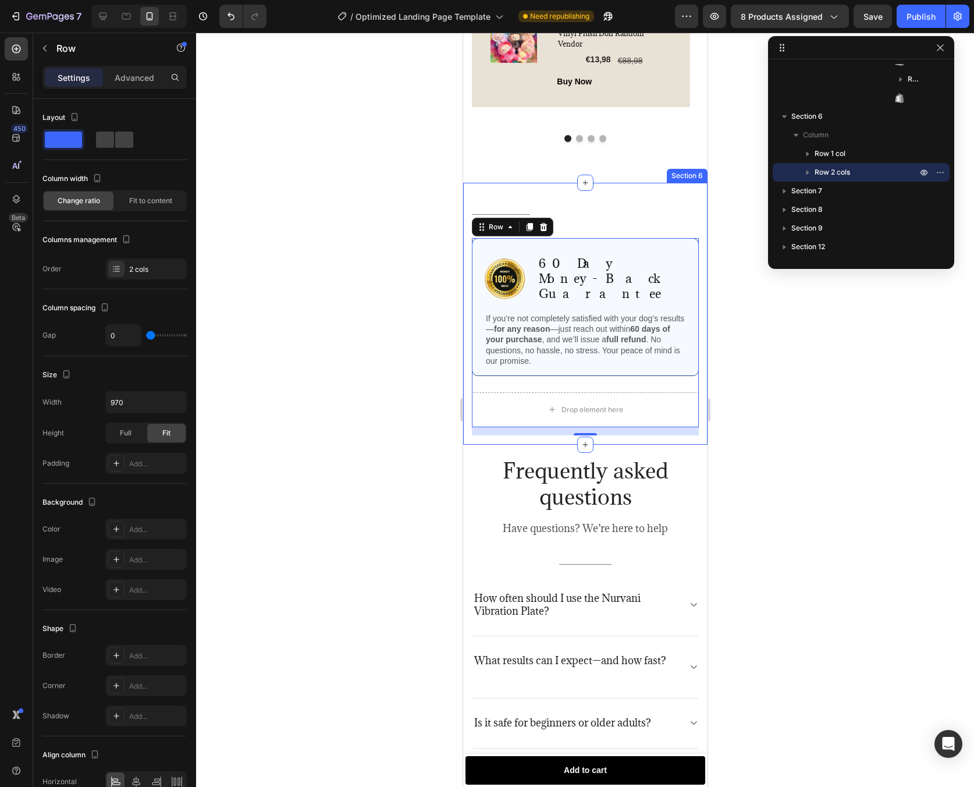
click at [687, 224] on div "Title Line Row Image 60 Day Money-Back Guarantee Text Block Row If you’re not c…" at bounding box center [584, 321] width 227 height 228
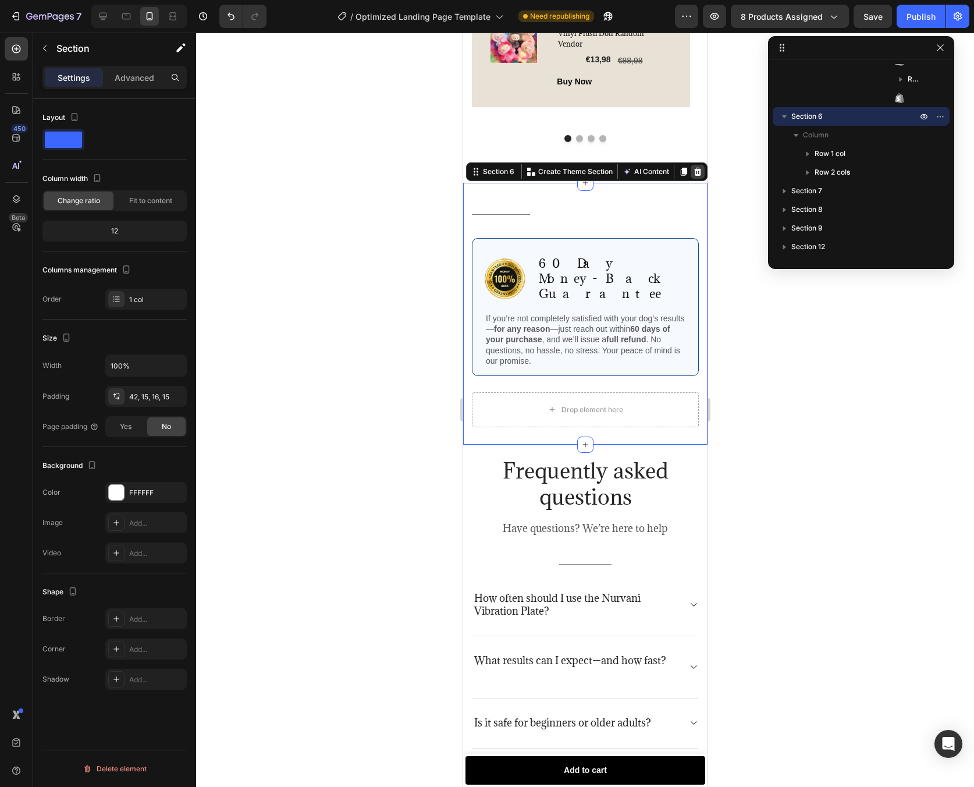
click at [693, 175] on icon at bounding box center [697, 171] width 9 height 9
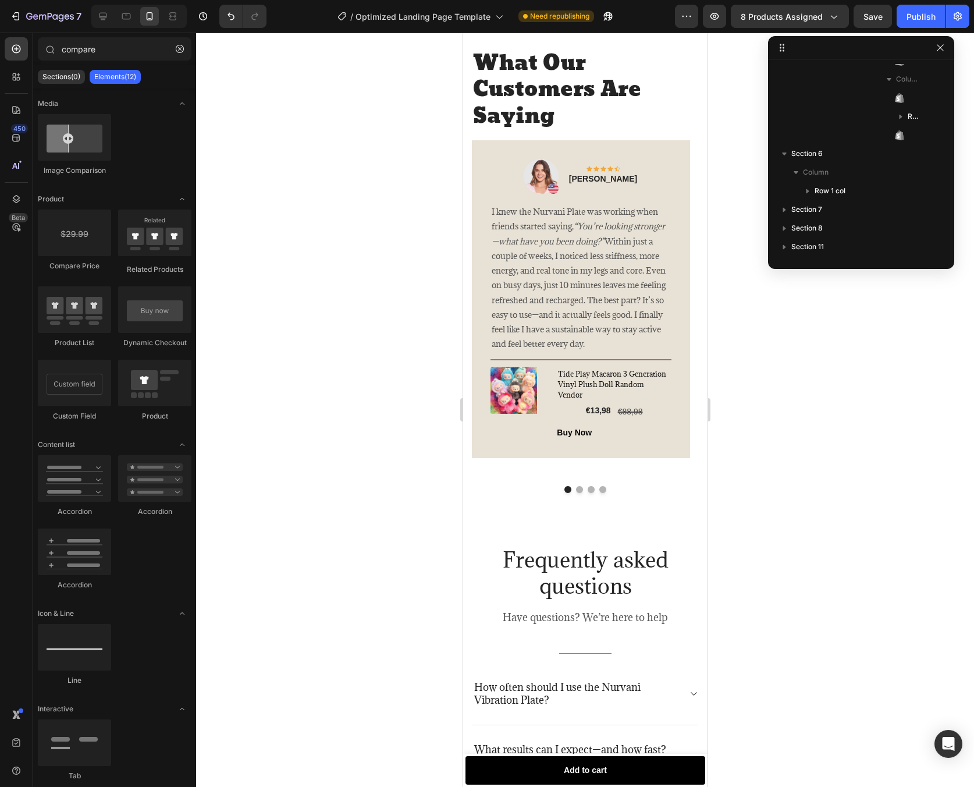
scroll to position [1832, 0]
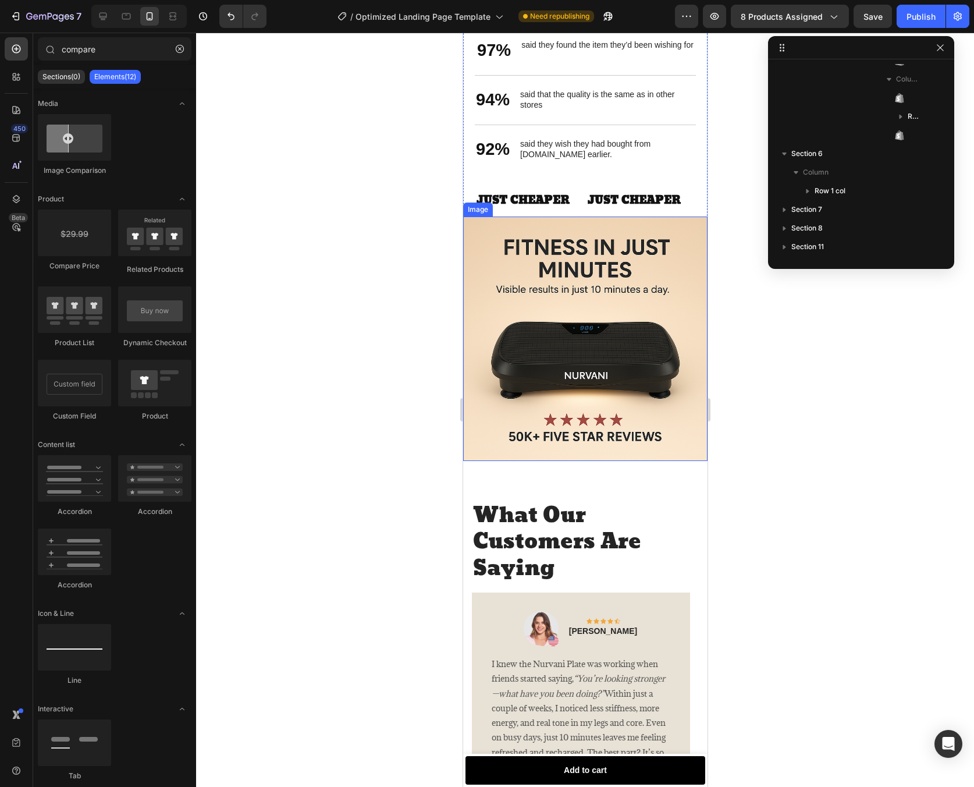
click at [547, 270] on img at bounding box center [585, 339] width 244 height 244
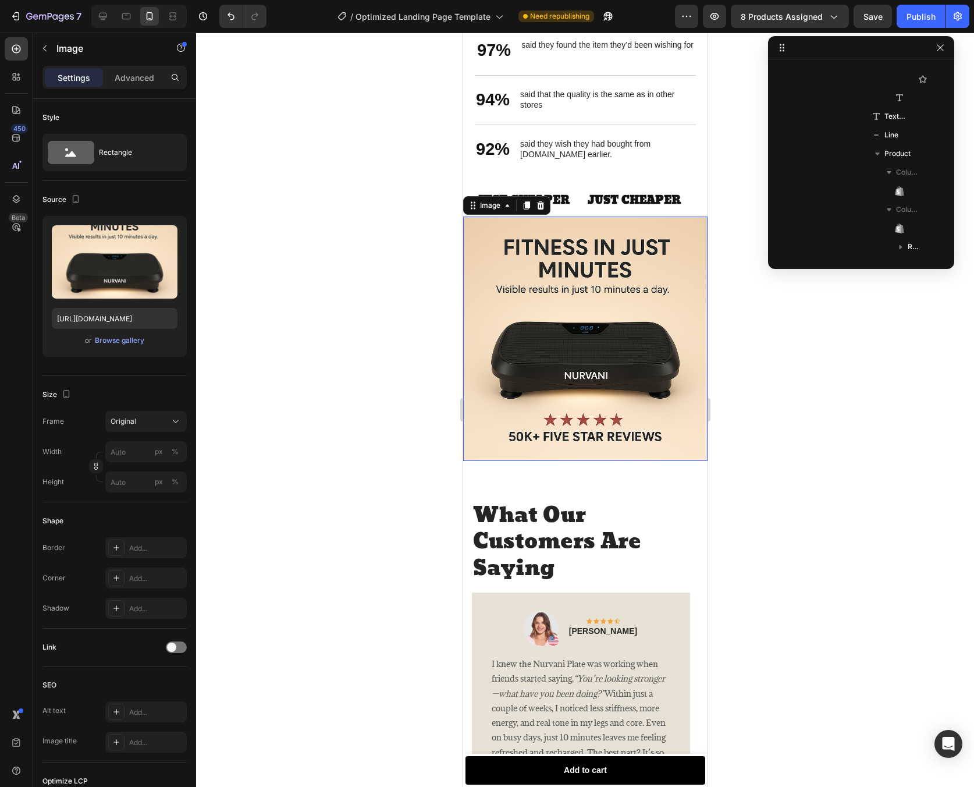
scroll to position [146, 0]
click at [541, 213] on div "Image" at bounding box center [506, 205] width 87 height 19
click at [820, 375] on div at bounding box center [585, 410] width 778 height 754
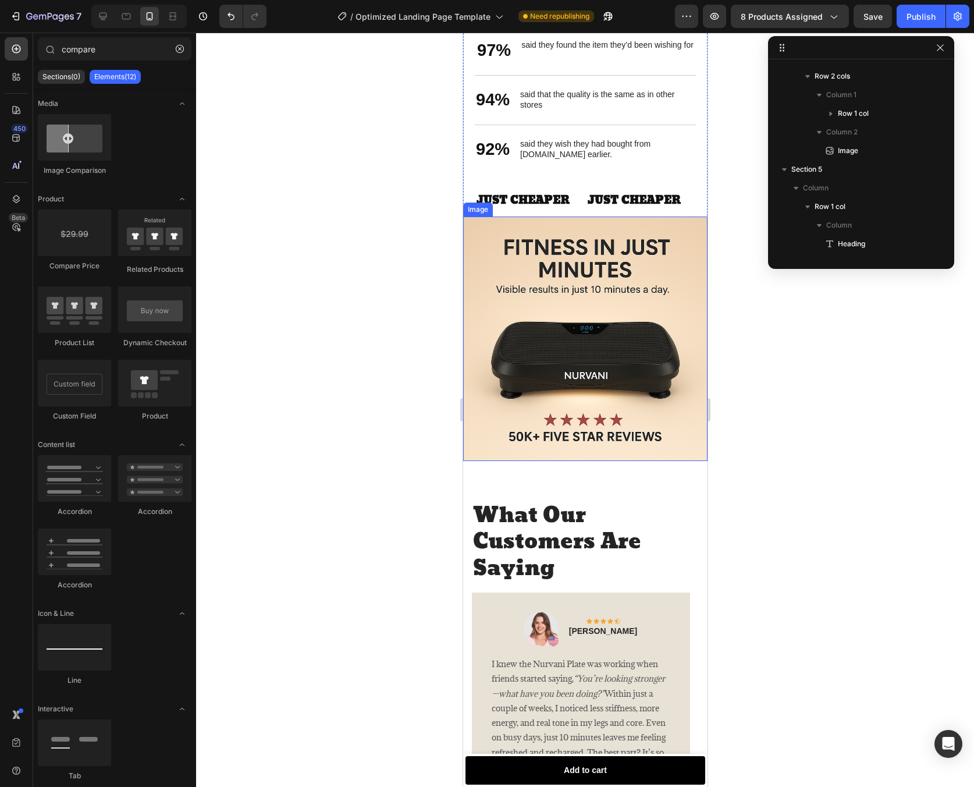
click at [546, 311] on img at bounding box center [585, 339] width 244 height 244
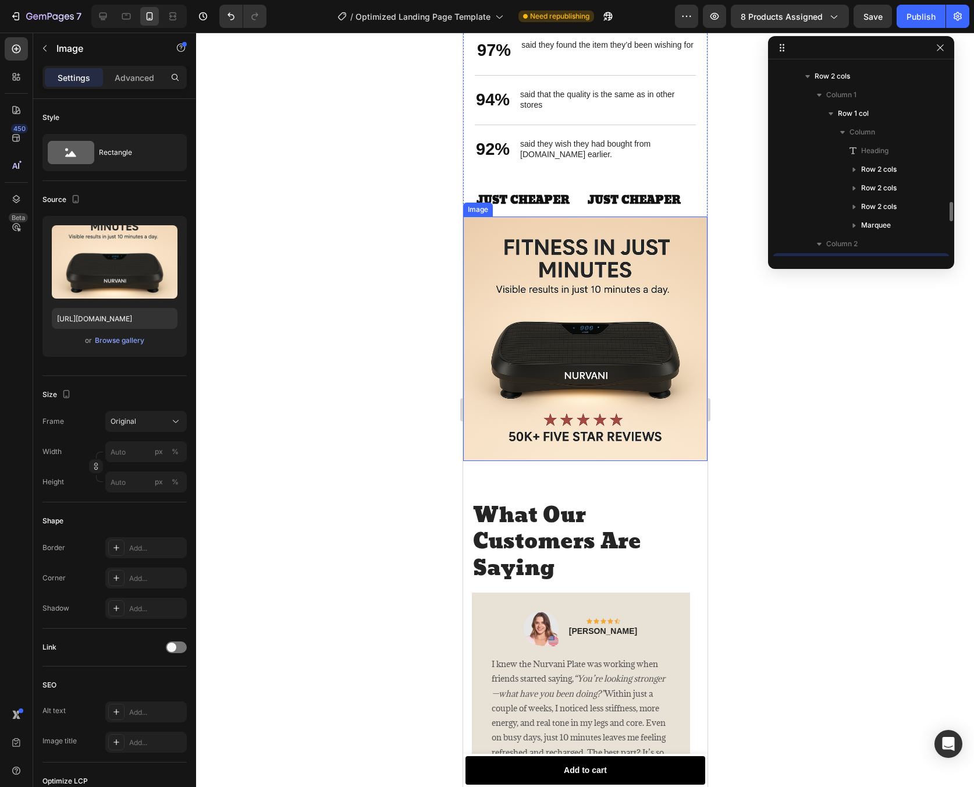
scroll to position [258, 0]
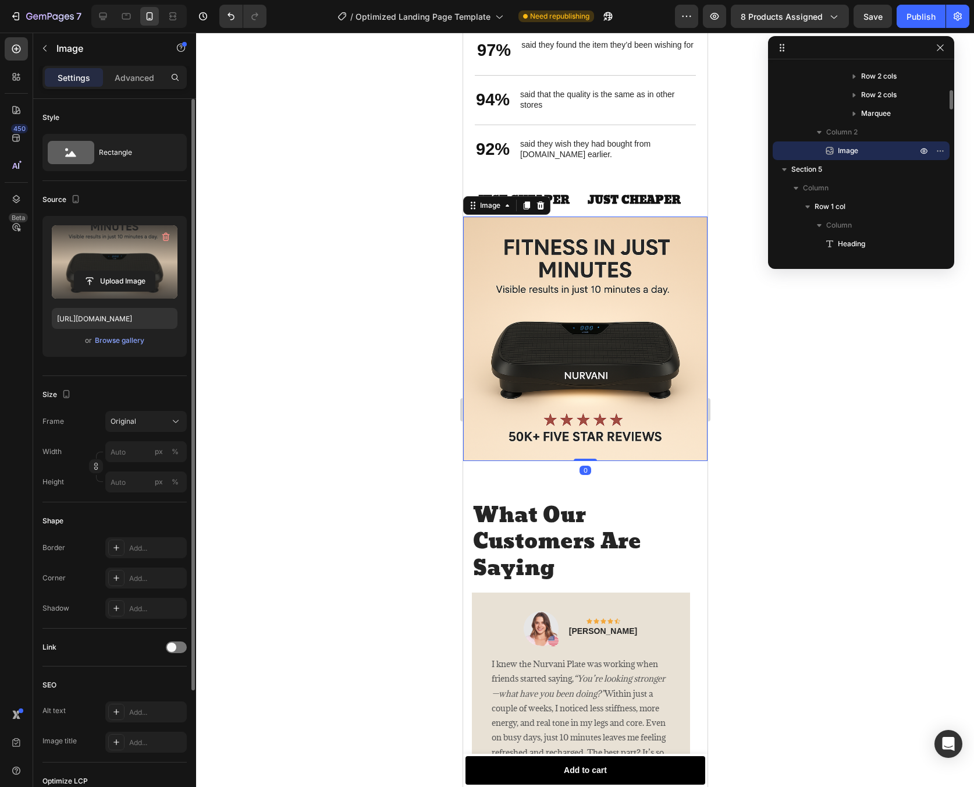
click at [131, 251] on label at bounding box center [115, 261] width 126 height 73
click at [131, 271] on input "file" at bounding box center [114, 281] width 80 height 20
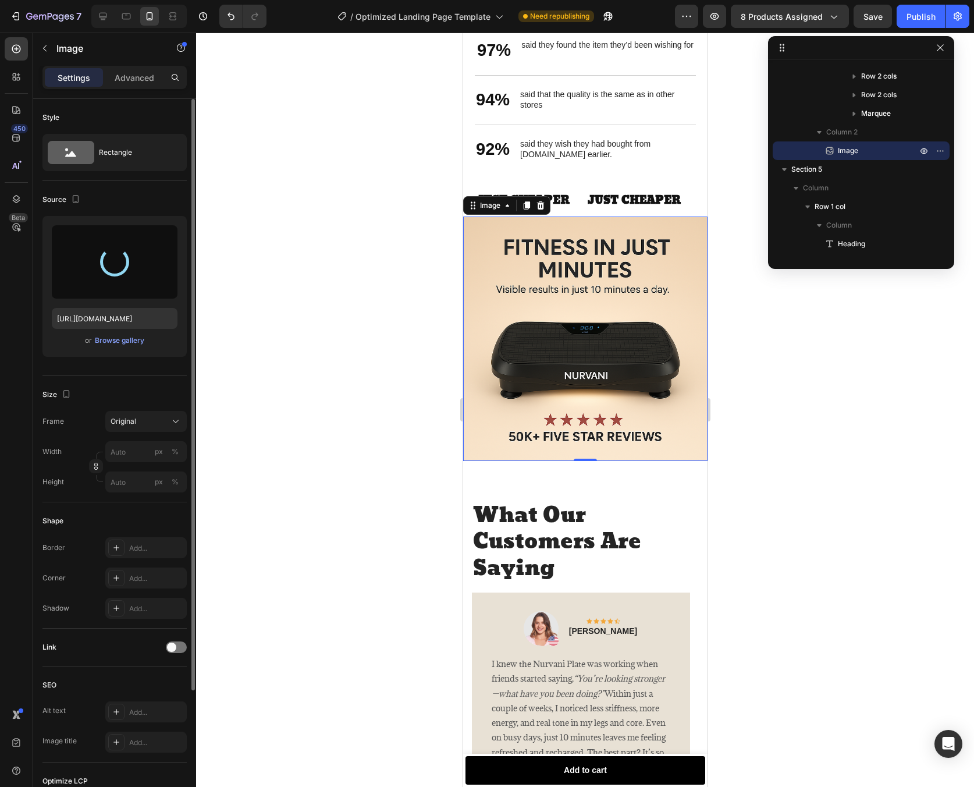
type input "https://cdn.shopify.com/s/files/1/0945/5311/2963/files/gempages_579639246709588…"
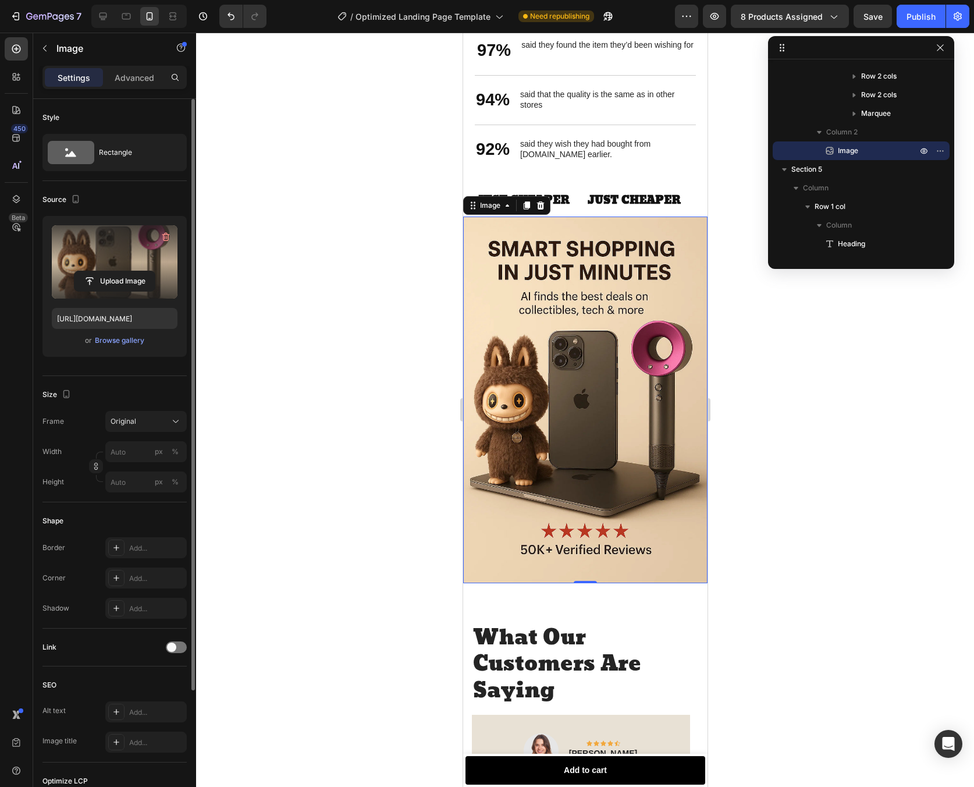
click at [849, 459] on div at bounding box center [585, 410] width 778 height 754
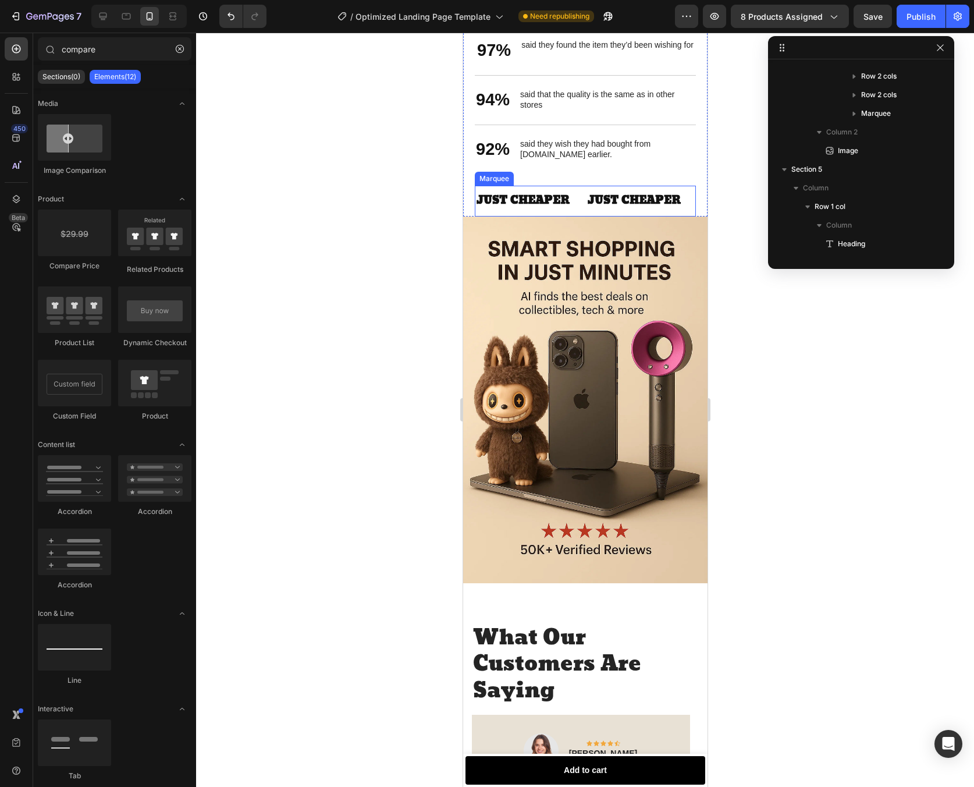
click at [684, 194] on div "JUST CHEAPER Text Block" at bounding box center [641, 201] width 111 height 30
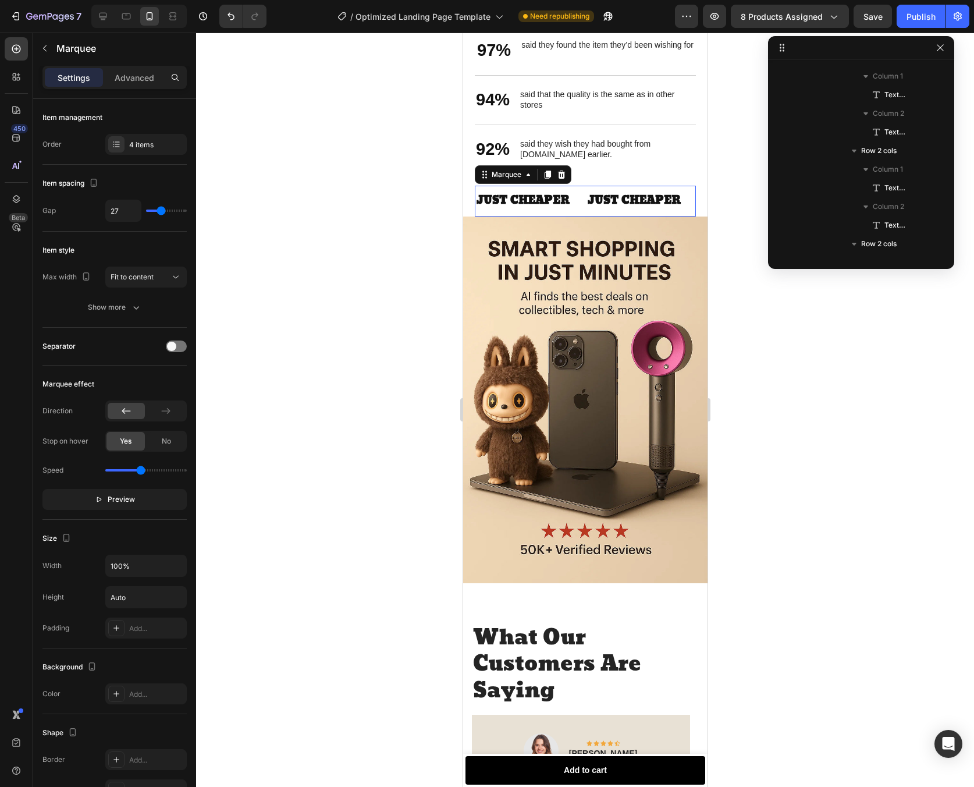
scroll to position [444, 0]
click at [548, 175] on icon at bounding box center [547, 175] width 6 height 8
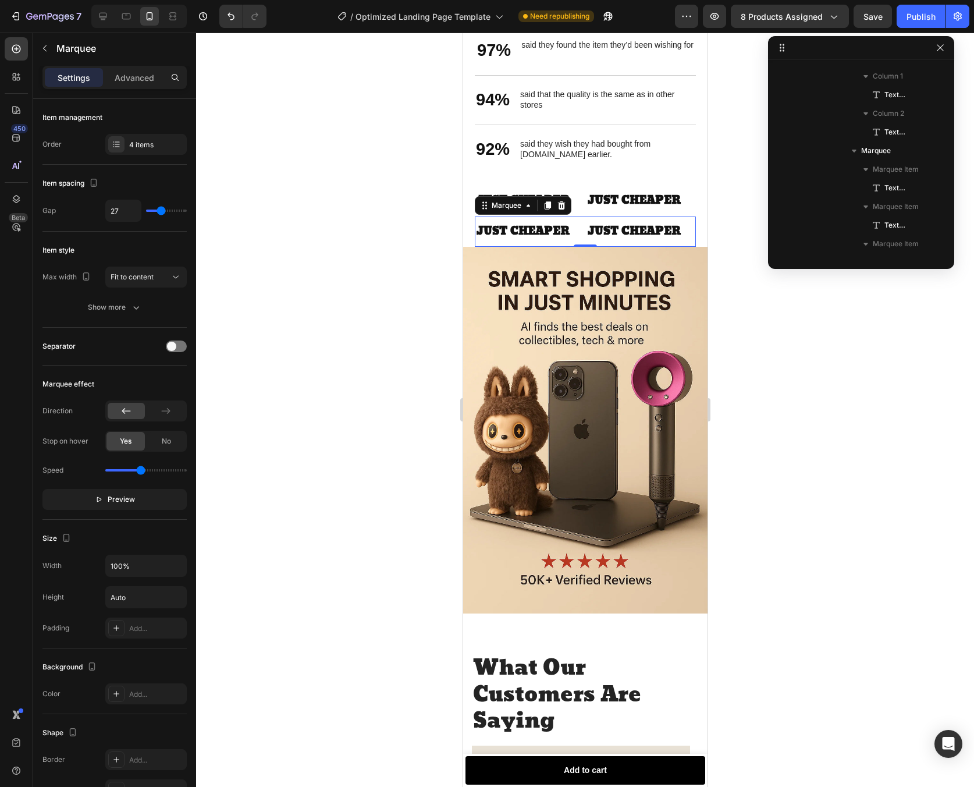
scroll to position [612, 0]
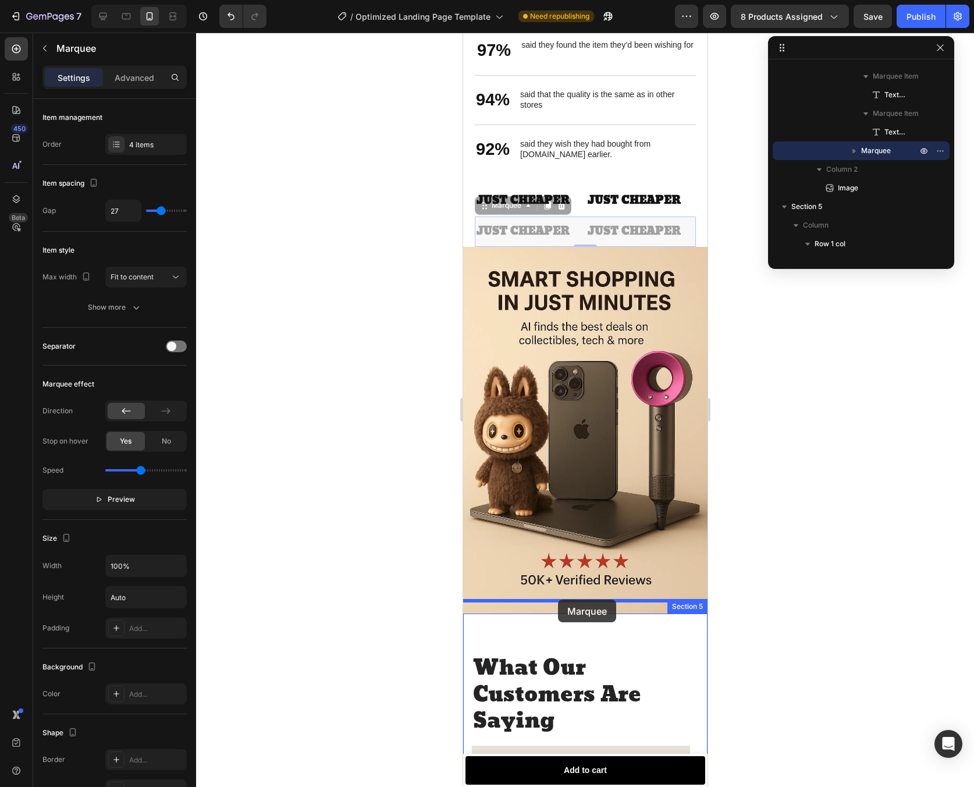
drag, startPoint x: 580, startPoint y: 246, endPoint x: 558, endPoint y: 599, distance: 354.0
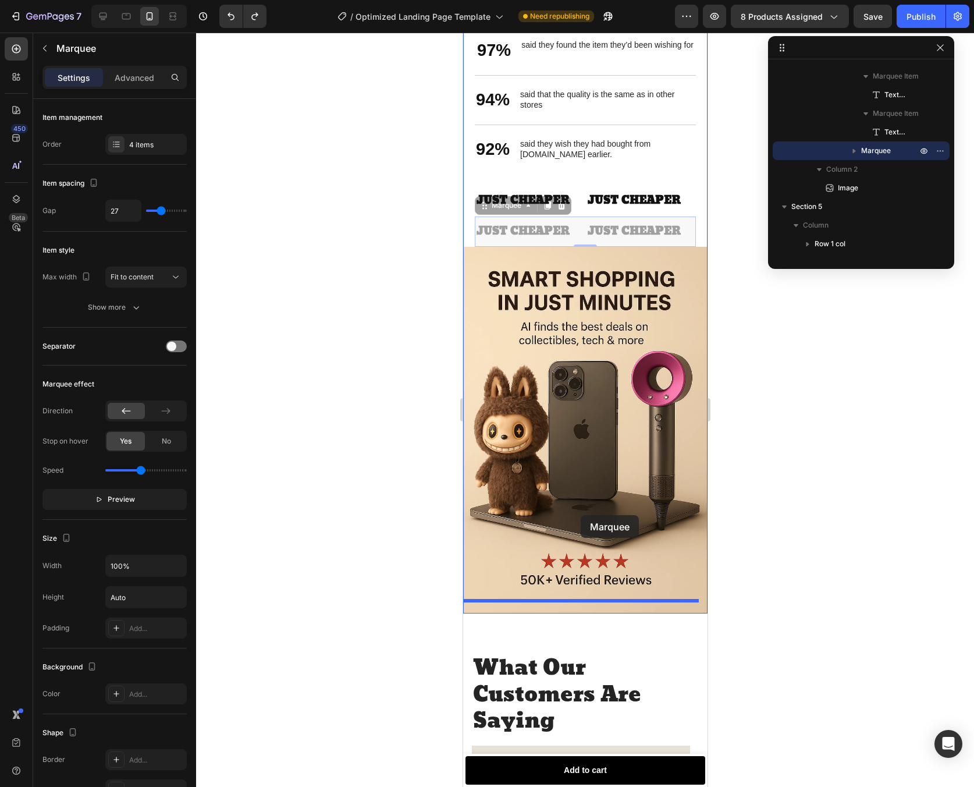
drag, startPoint x: 579, startPoint y: 229, endPoint x: 580, endPoint y: 515, distance: 285.8
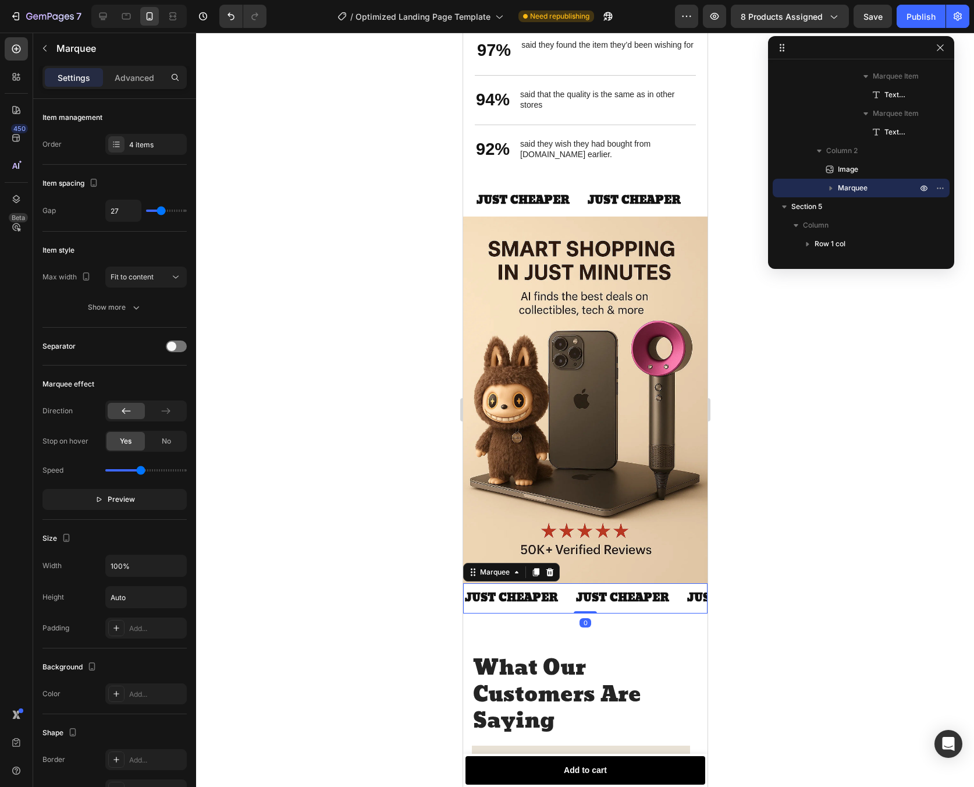
click at [839, 491] on div at bounding box center [585, 410] width 778 height 754
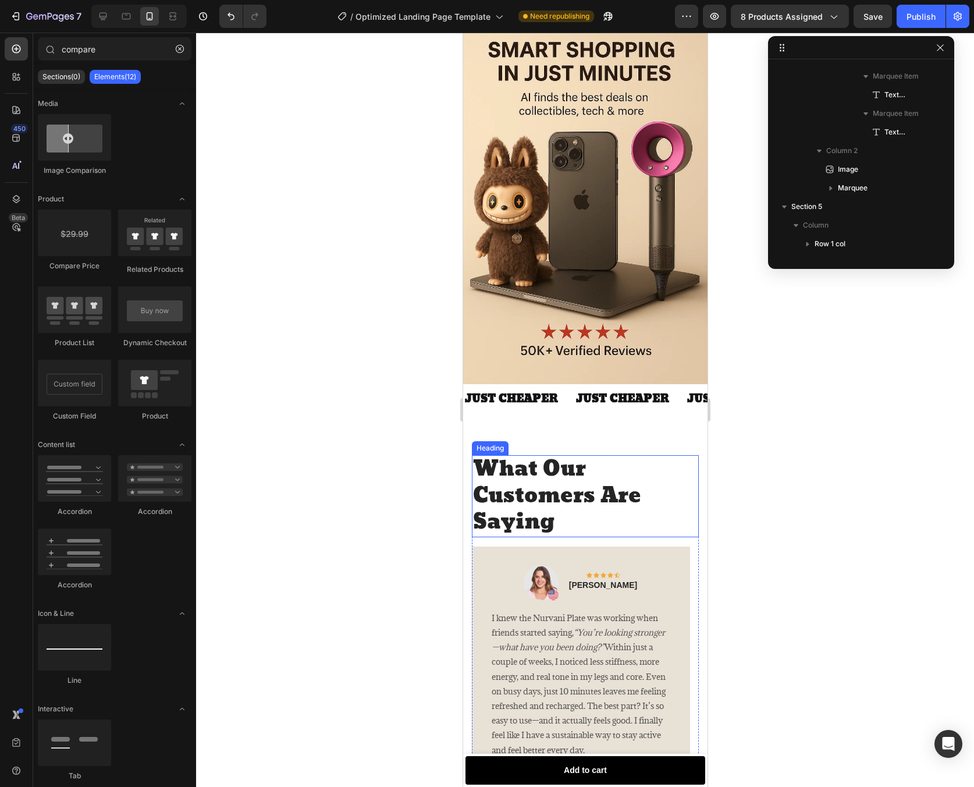
scroll to position [2123, 0]
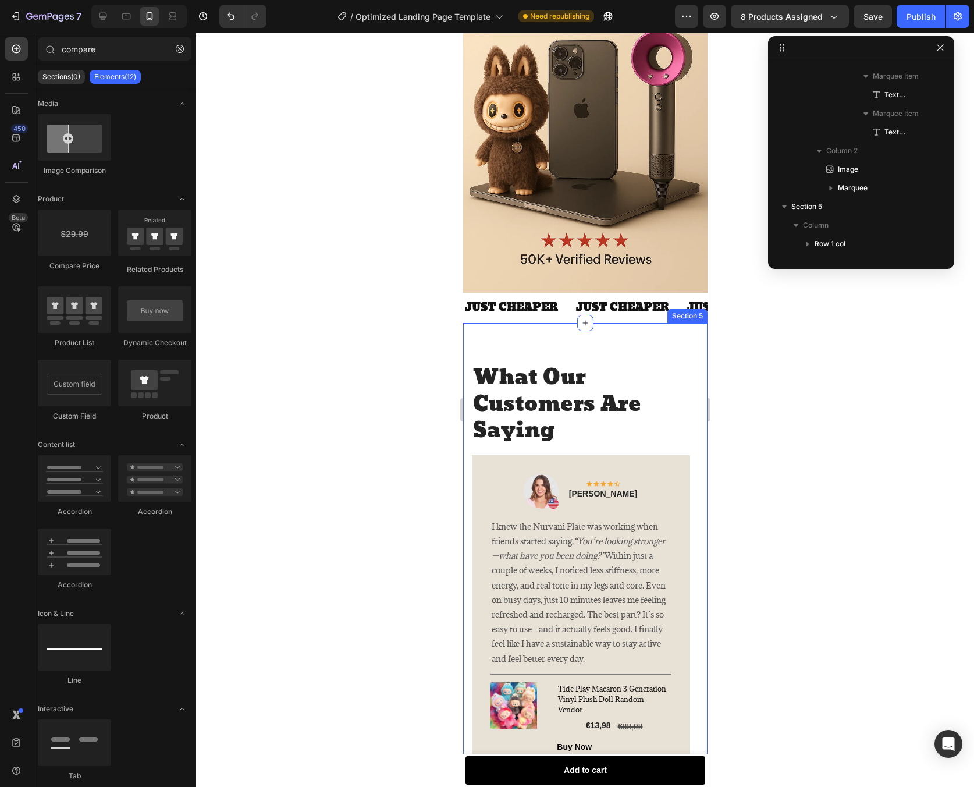
click at [564, 328] on div "What Our Customers Are Saying Heading Image Icon Icon Icon Icon Icon Row Rita C…" at bounding box center [585, 585] width 244 height 525
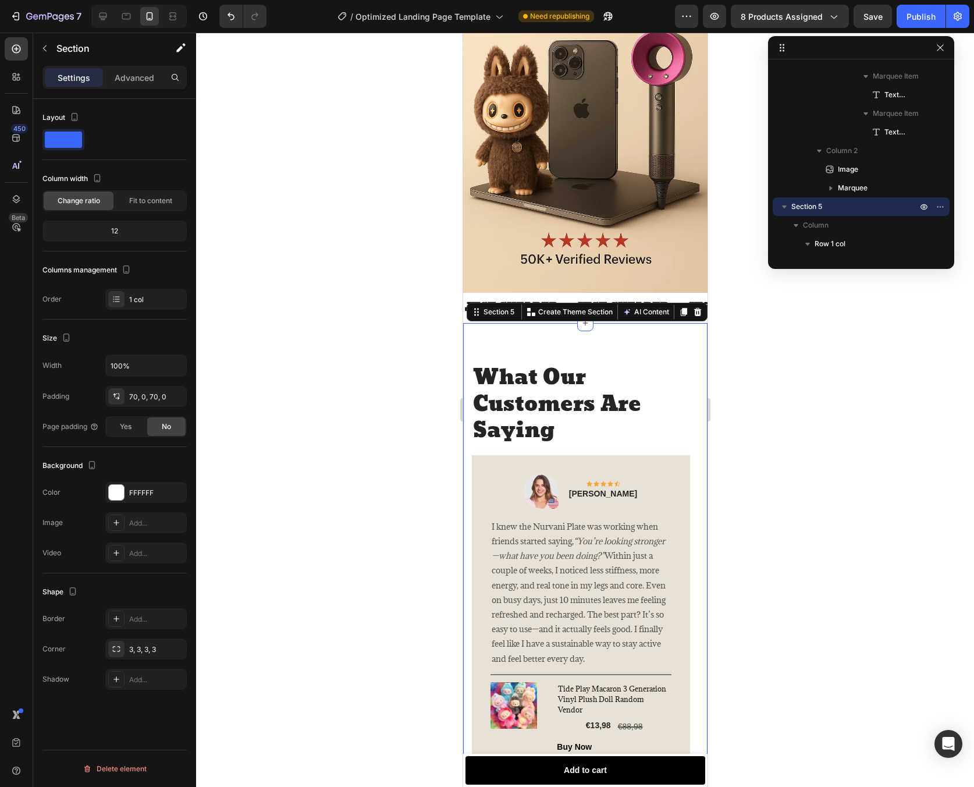
click at [785, 350] on div at bounding box center [585, 410] width 778 height 754
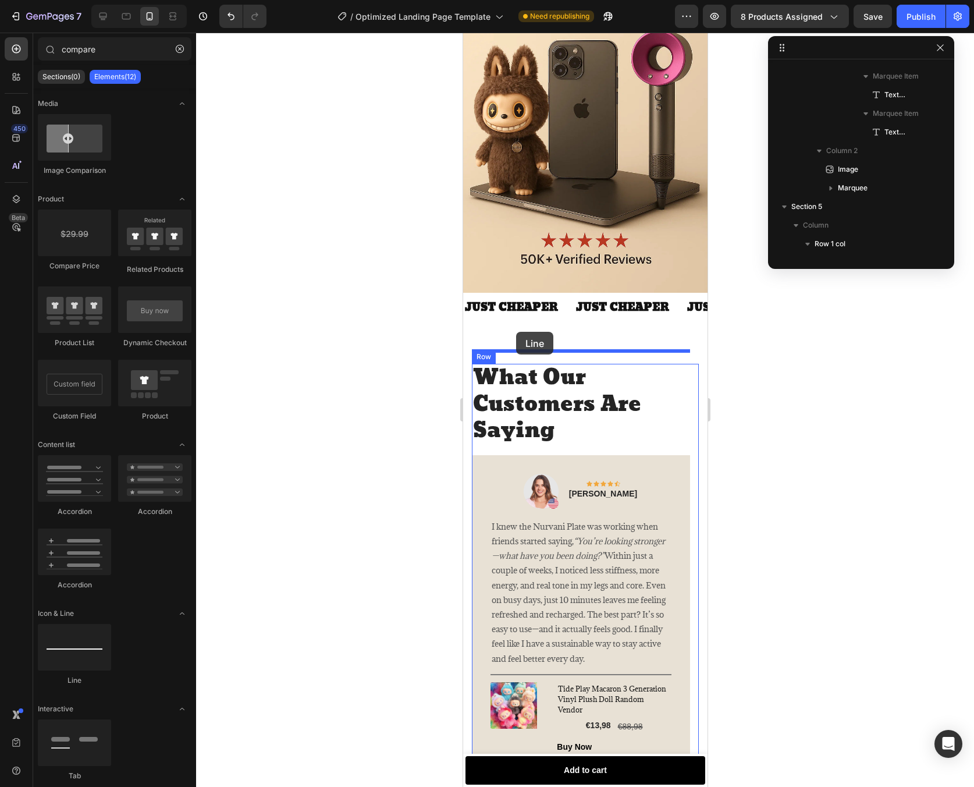
drag, startPoint x: 729, startPoint y: 548, endPoint x: 516, endPoint y: 332, distance: 304.1
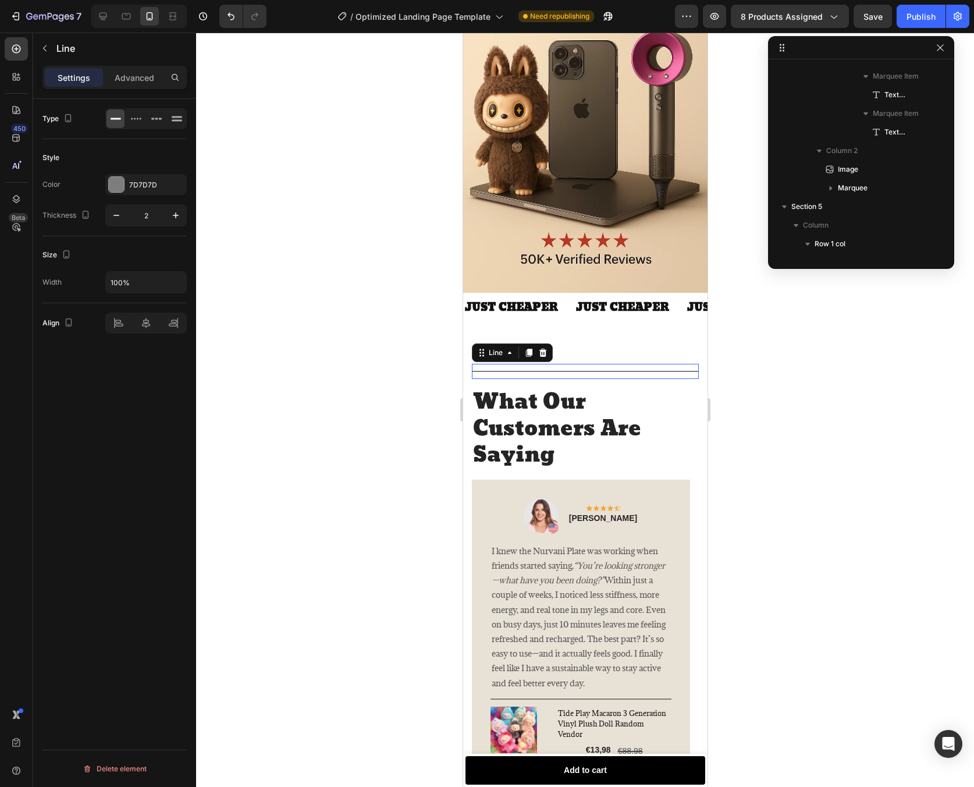
scroll to position [742, 0]
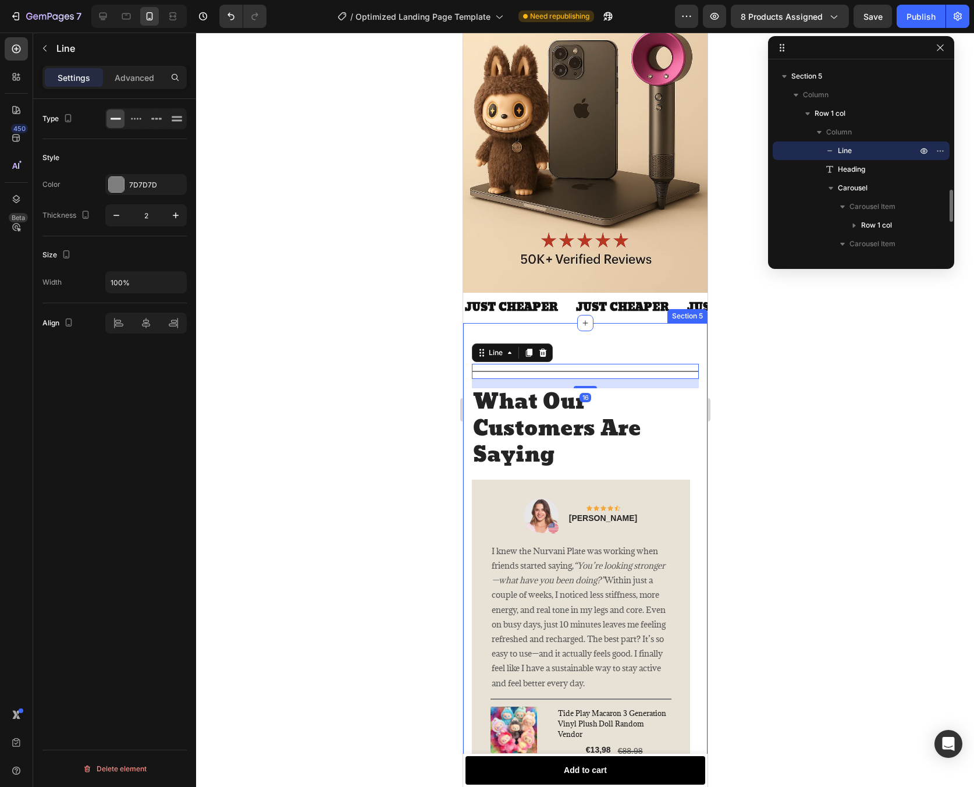
click at [647, 323] on div "Title Line 16 What Our Customers Are Saying Heading Image Icon Icon Icon Icon I…" at bounding box center [585, 597] width 244 height 549
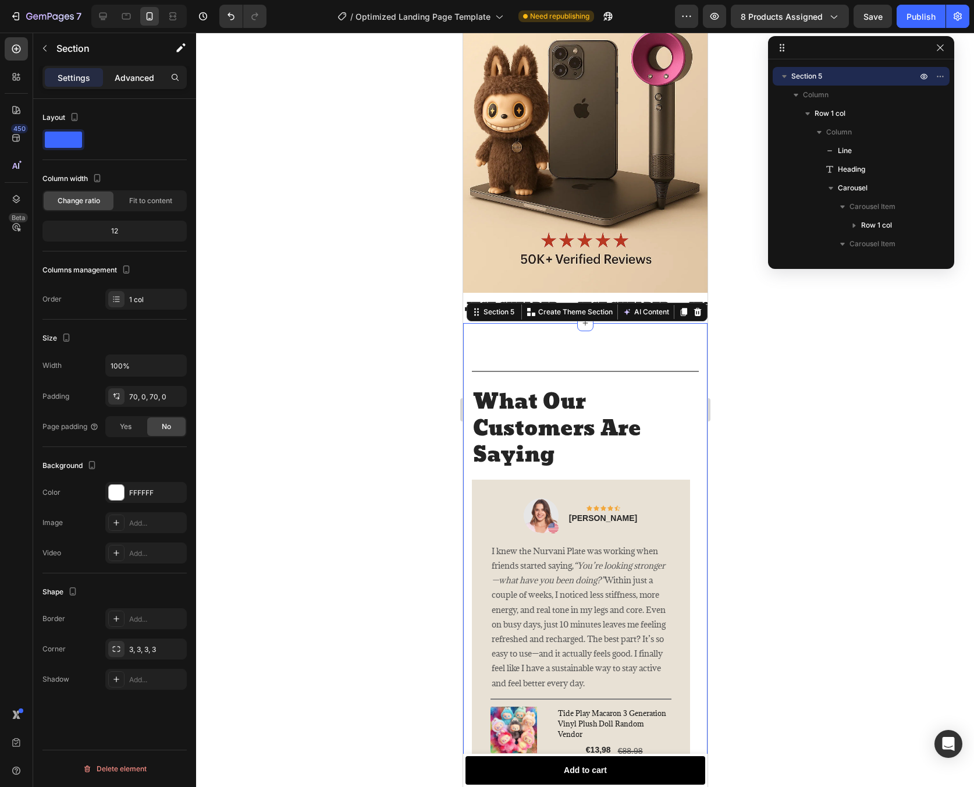
click at [127, 77] on p "Advanced" at bounding box center [135, 78] width 40 height 12
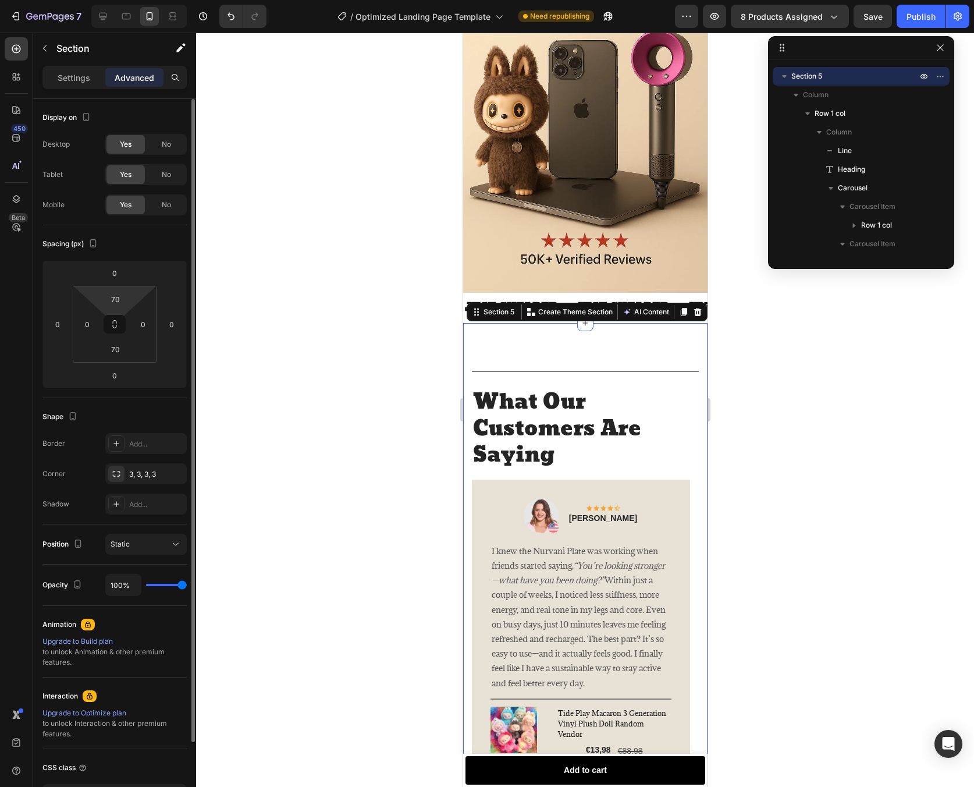
click at [132, 0] on html "7 / Optimized Landing Page Template Need republishing Preview 8 products assign…" at bounding box center [487, 0] width 974 height 0
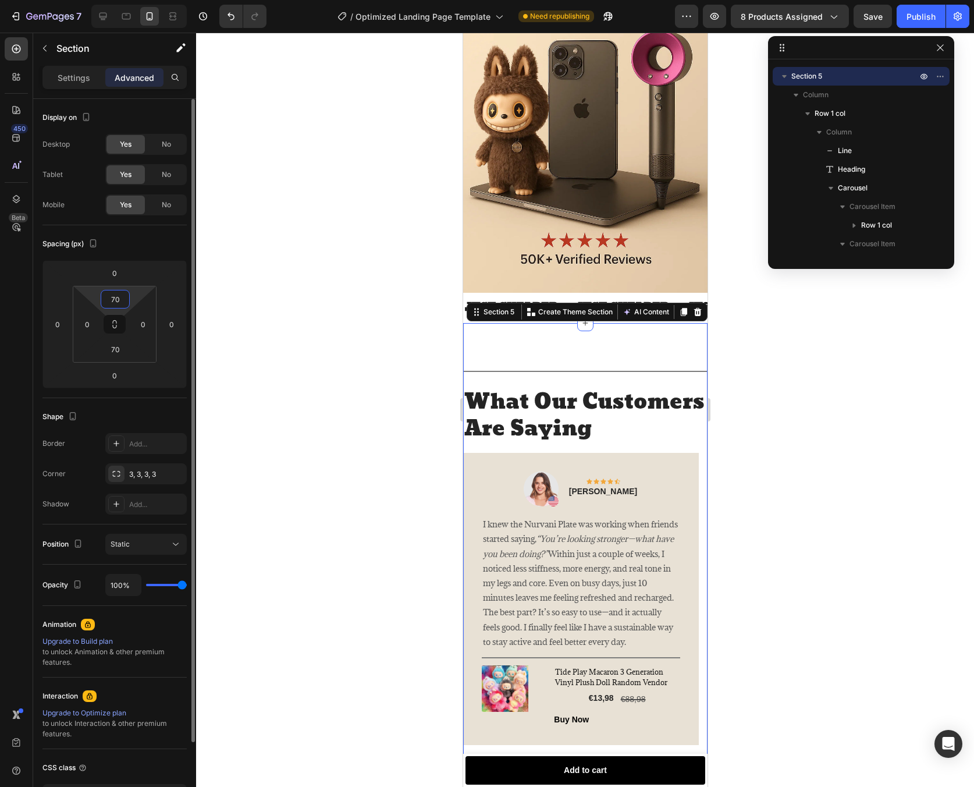
type input "0"
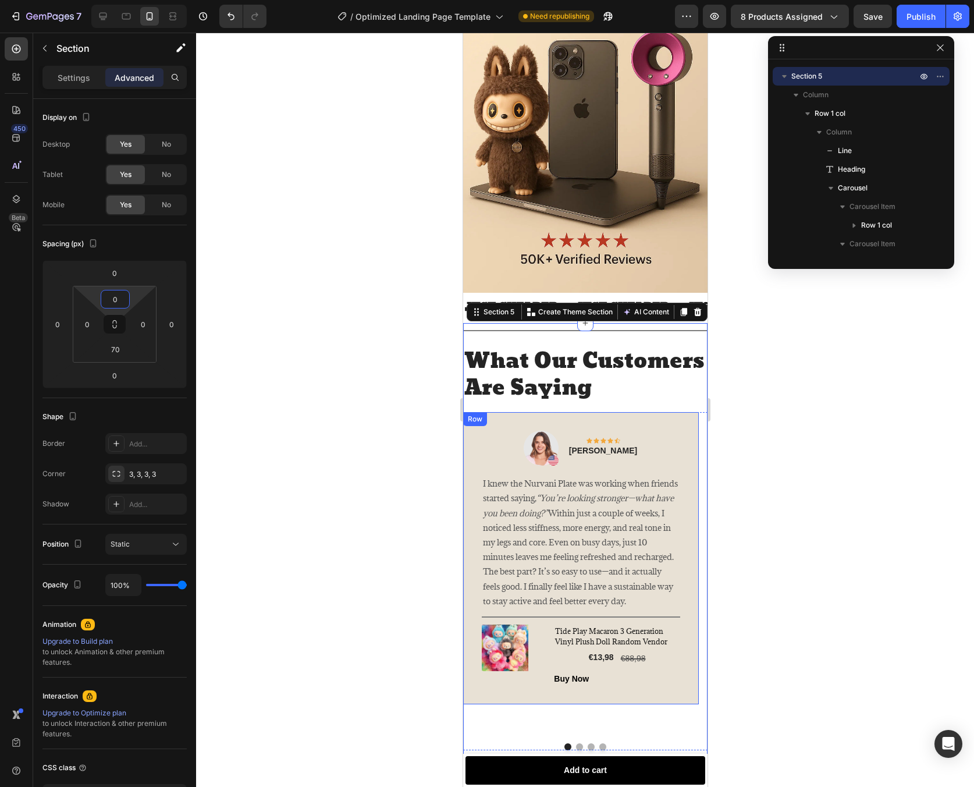
click at [889, 456] on div at bounding box center [585, 410] width 778 height 754
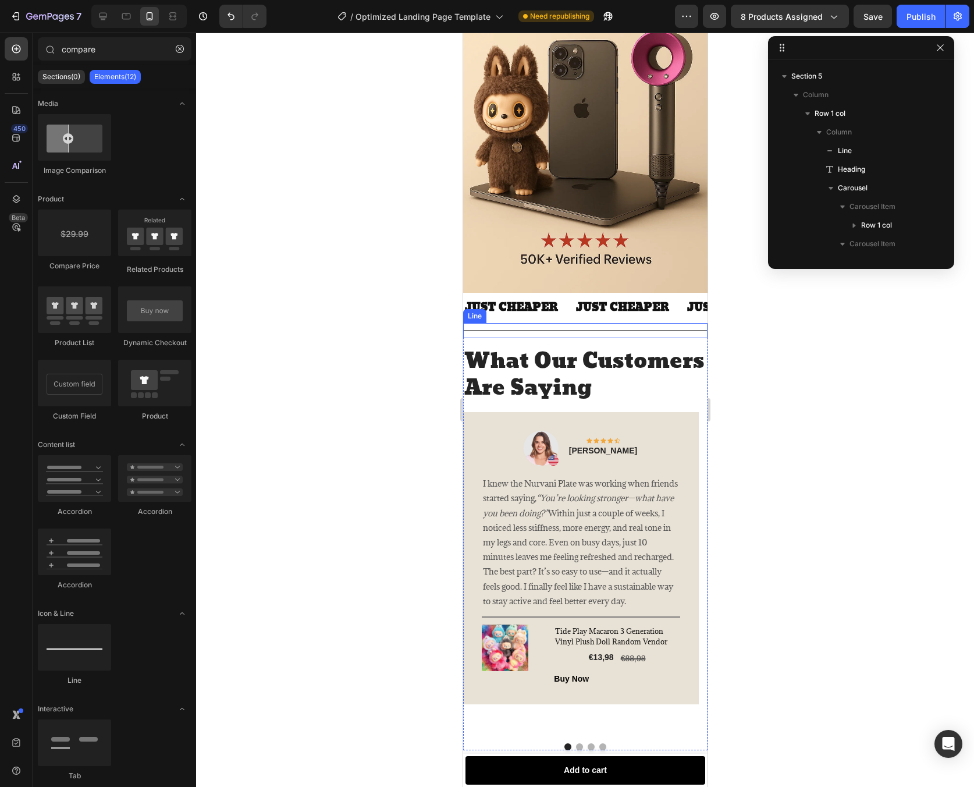
click at [653, 330] on div at bounding box center [585, 330] width 244 height 1
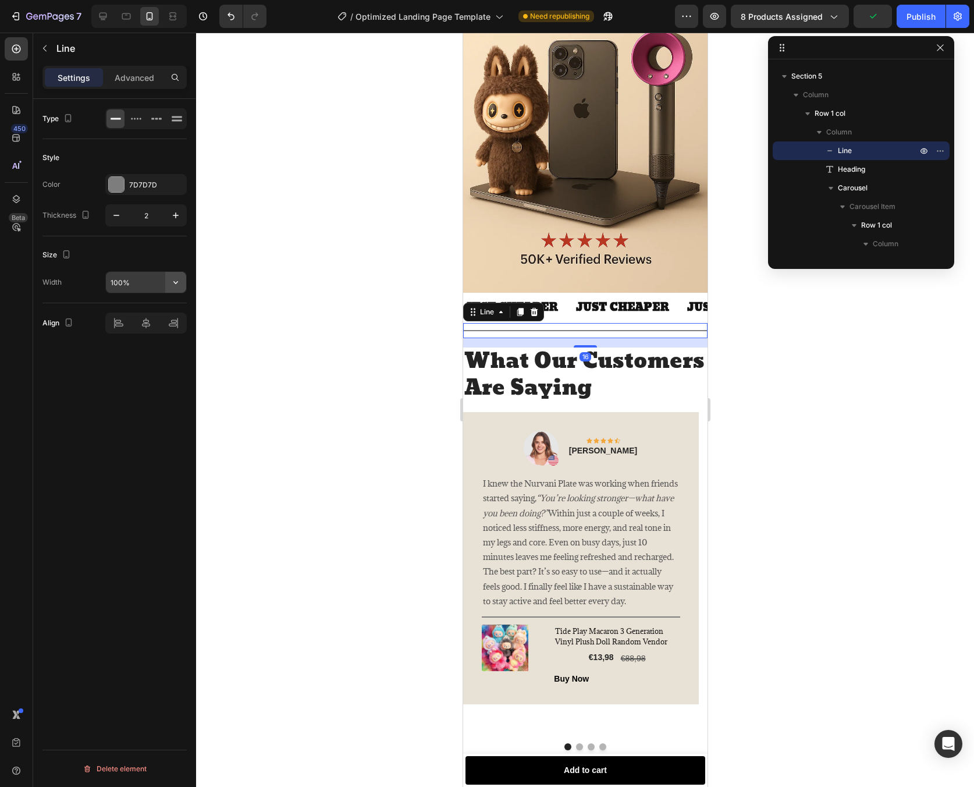
click at [171, 281] on icon "button" at bounding box center [176, 282] width 12 height 12
click at [117, 282] on input "100%" at bounding box center [146, 282] width 80 height 21
type input "80%"
click at [845, 385] on div at bounding box center [585, 410] width 778 height 754
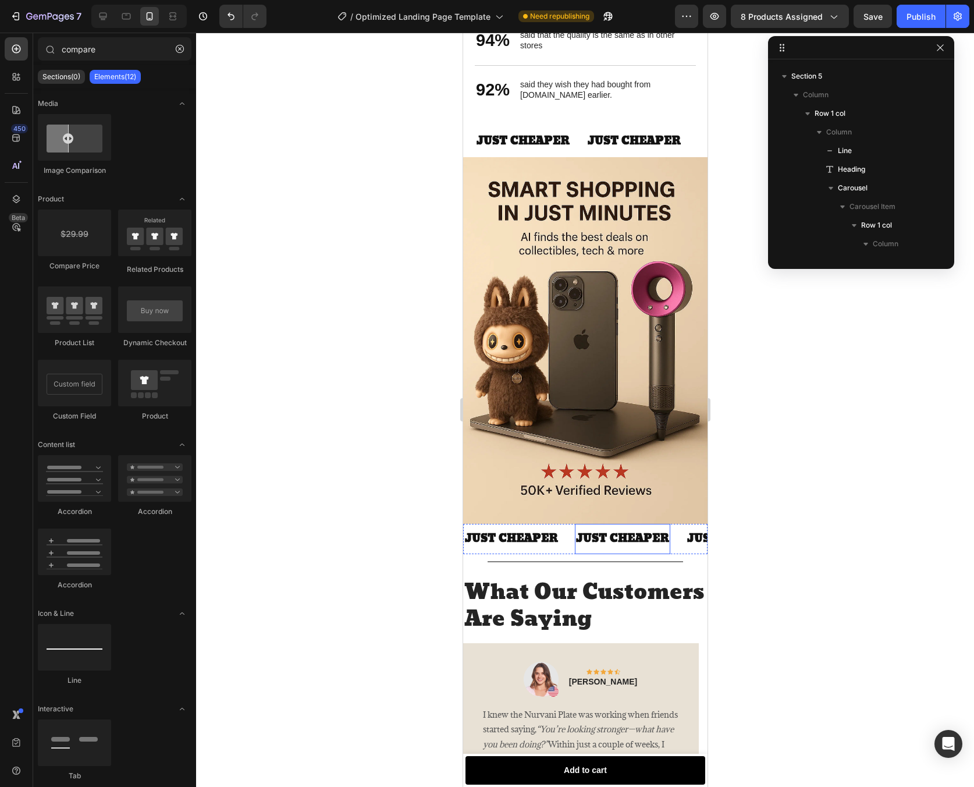
scroll to position [1869, 0]
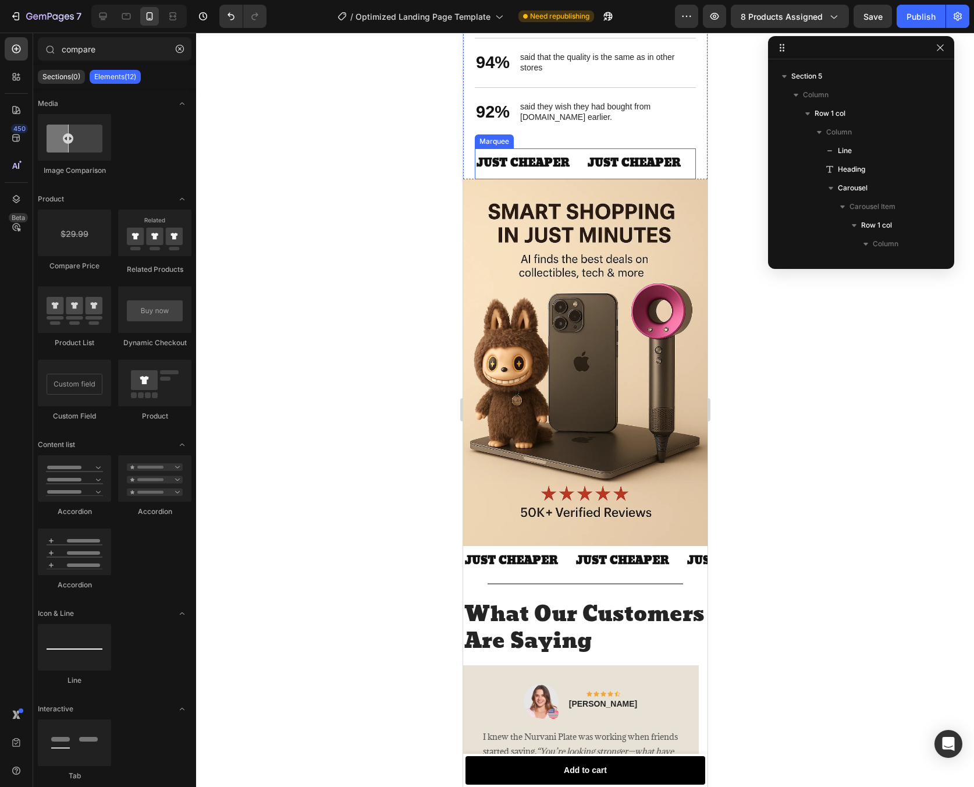
click at [577, 156] on div "JUST CHEAPER Text Block" at bounding box center [530, 163] width 111 height 30
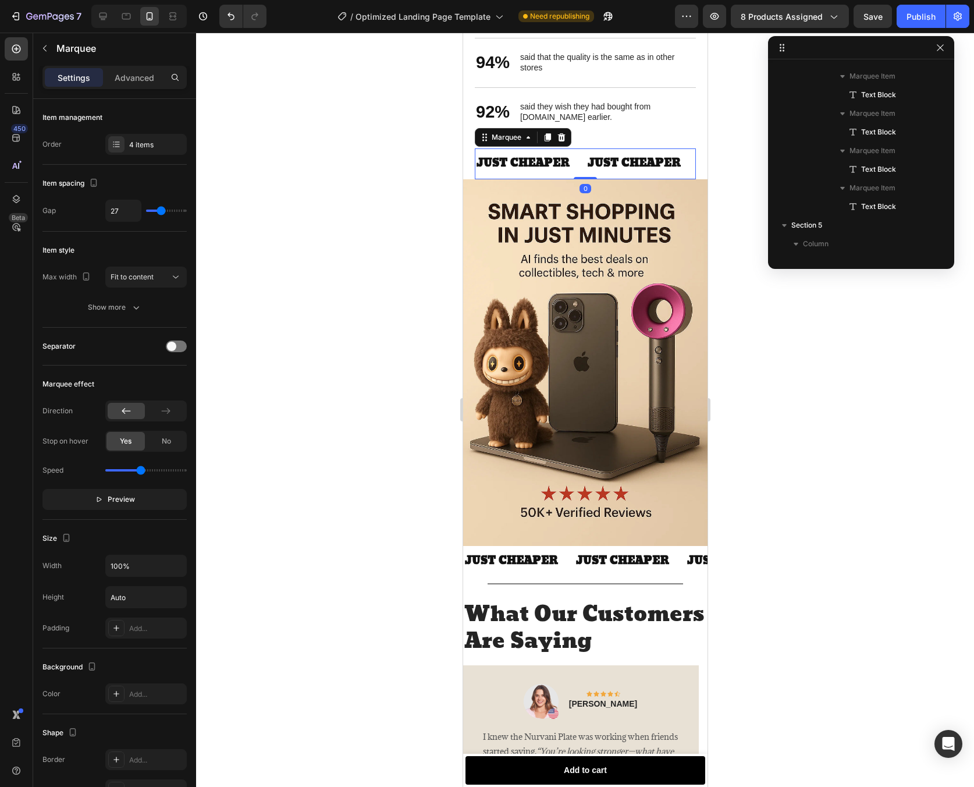
scroll to position [444, 0]
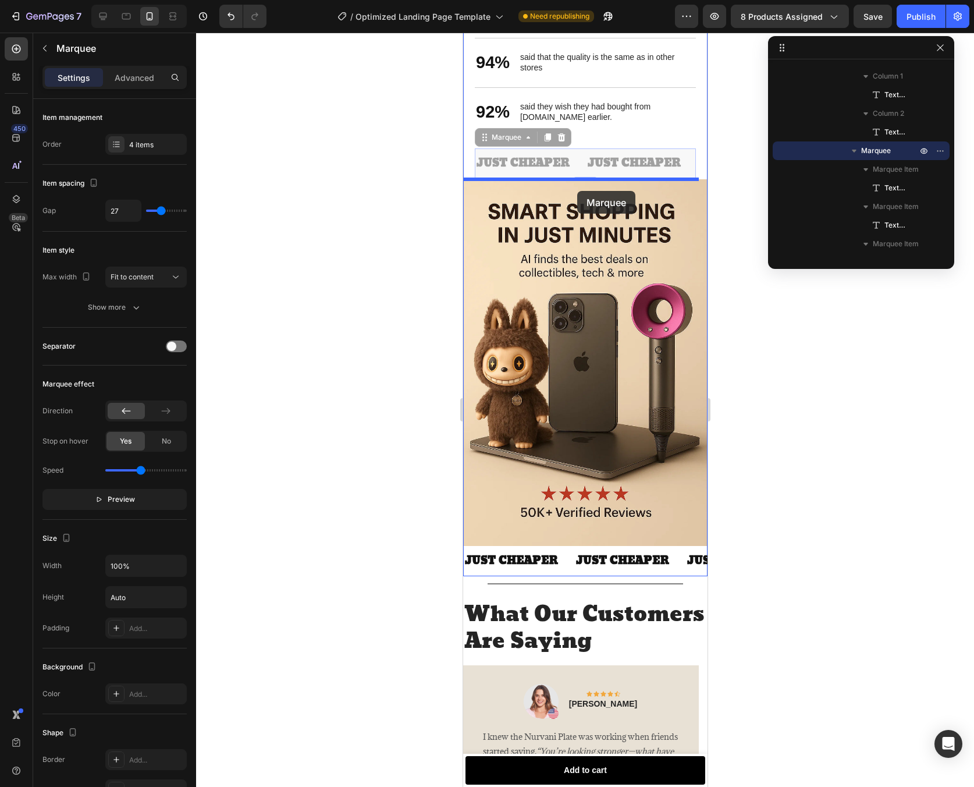
drag, startPoint x: 577, startPoint y: 156, endPoint x: 577, endPoint y: 191, distance: 34.9
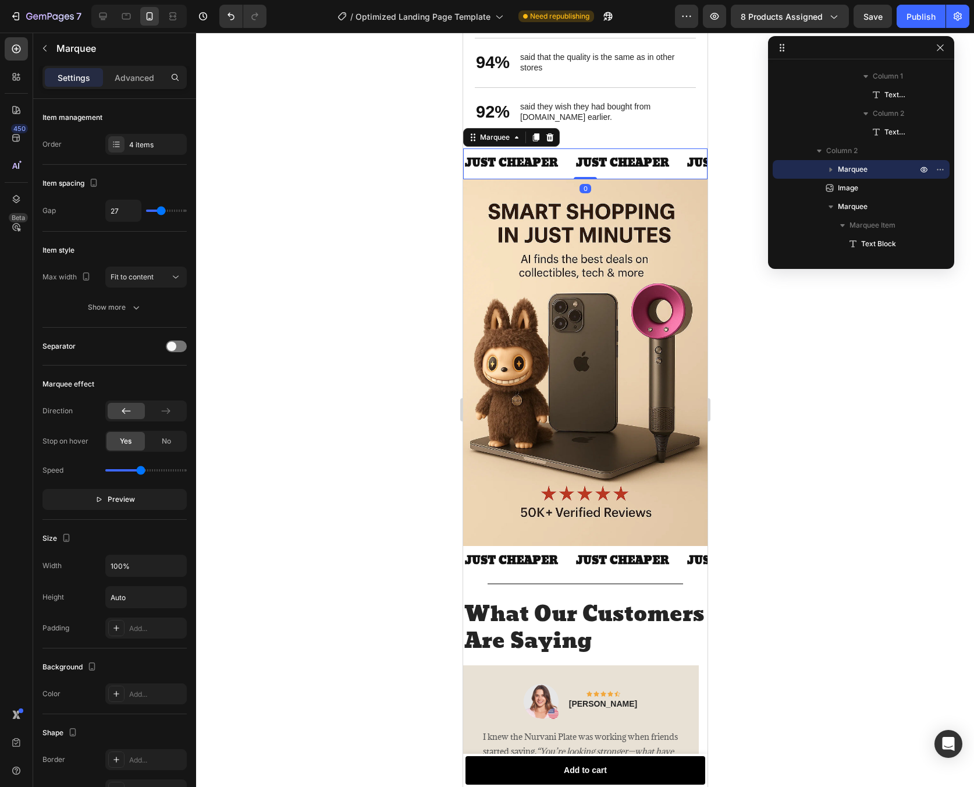
click at [755, 235] on div at bounding box center [585, 410] width 778 height 754
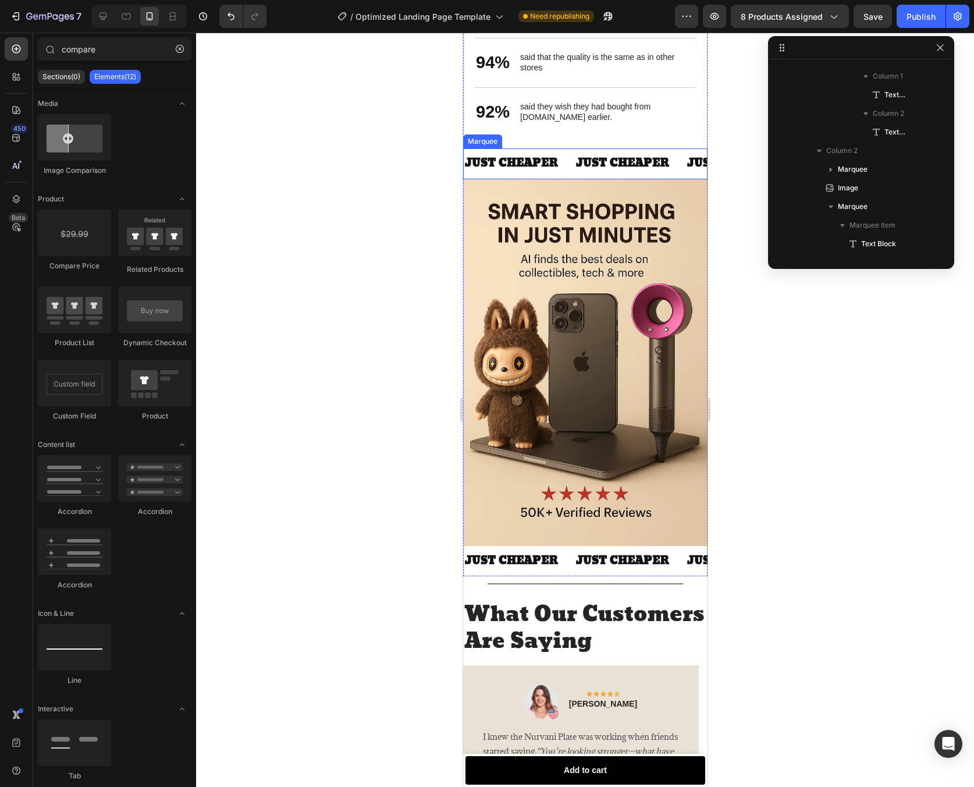
click at [560, 162] on div "JUST CHEAPER Text Block" at bounding box center [518, 163] width 111 height 30
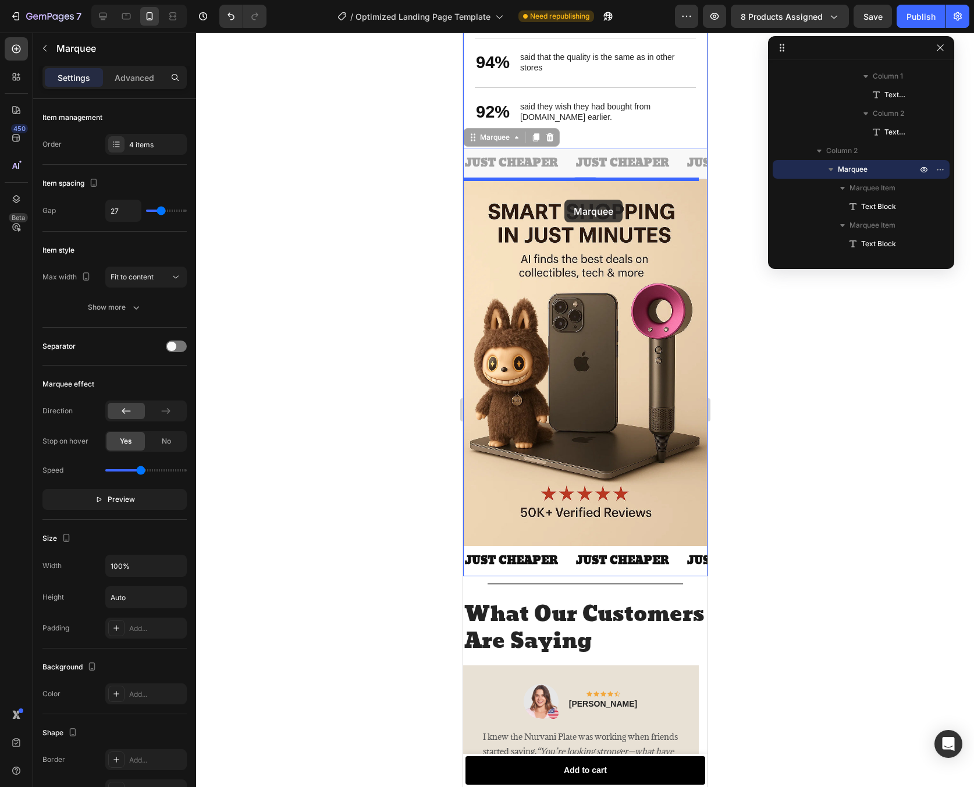
drag, startPoint x: 569, startPoint y: 160, endPoint x: 565, endPoint y: 200, distance: 39.9
click at [564, 200] on div "Mobile ( 420 px) iPhone 13 Mini iPhone 13 Pro iPhone 11 Pro Max iPhone 15 Pro M…" at bounding box center [585, 181] width 244 height 4036
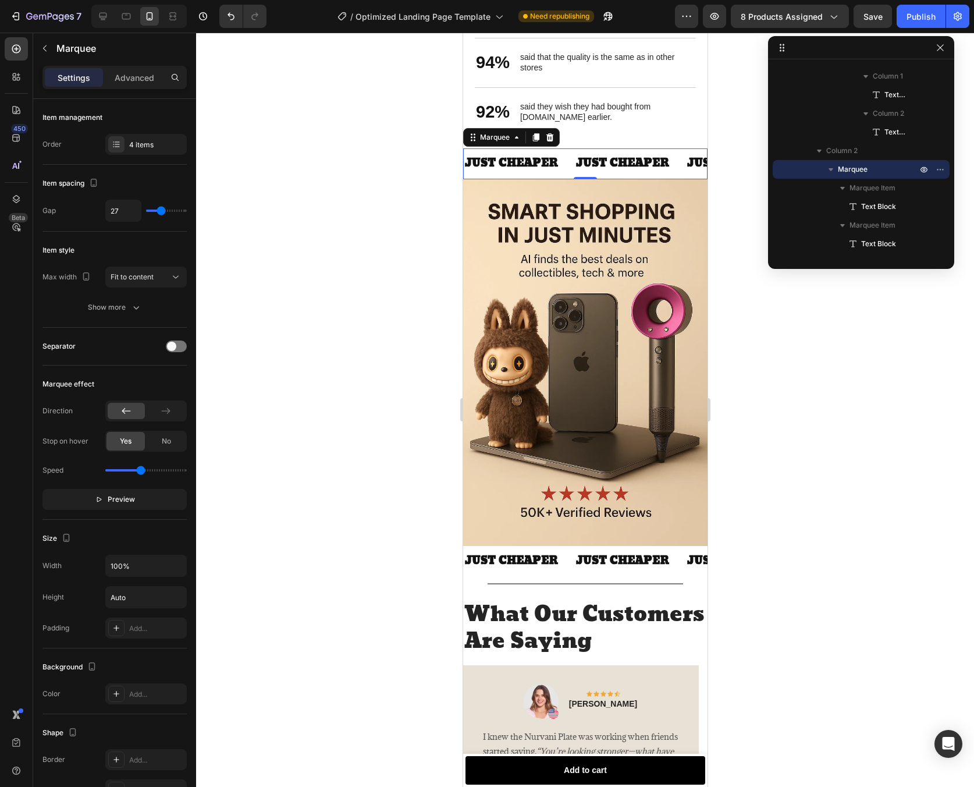
click at [793, 300] on div at bounding box center [585, 410] width 778 height 754
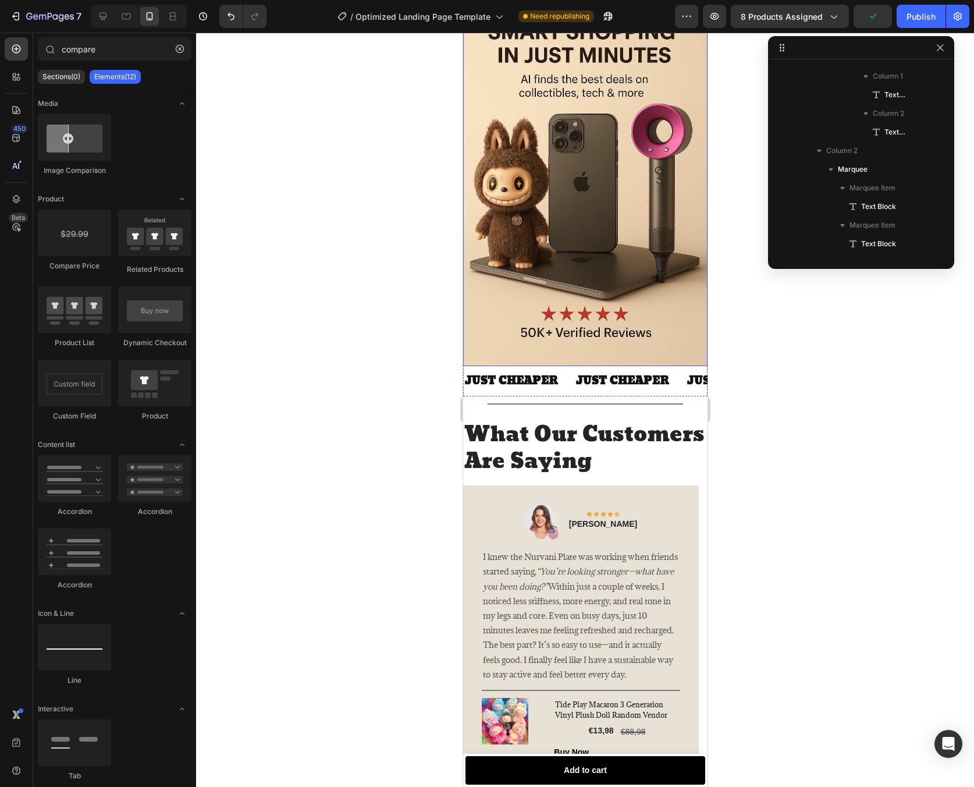
scroll to position [2051, 0]
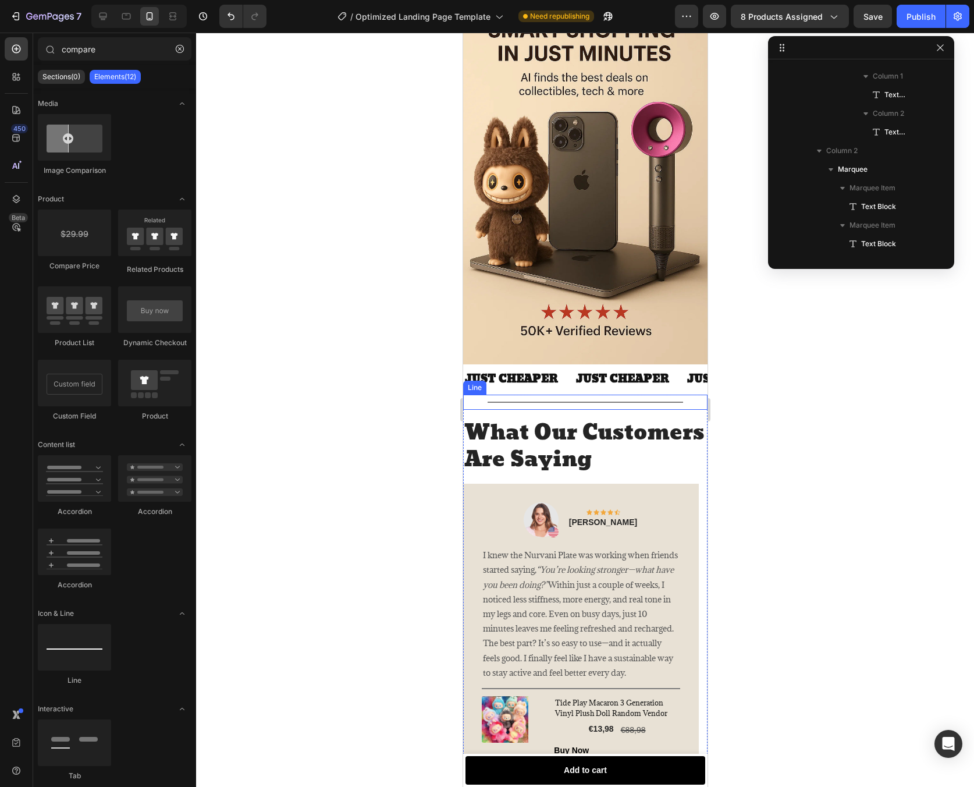
click at [518, 395] on div "Title Line" at bounding box center [585, 402] width 244 height 15
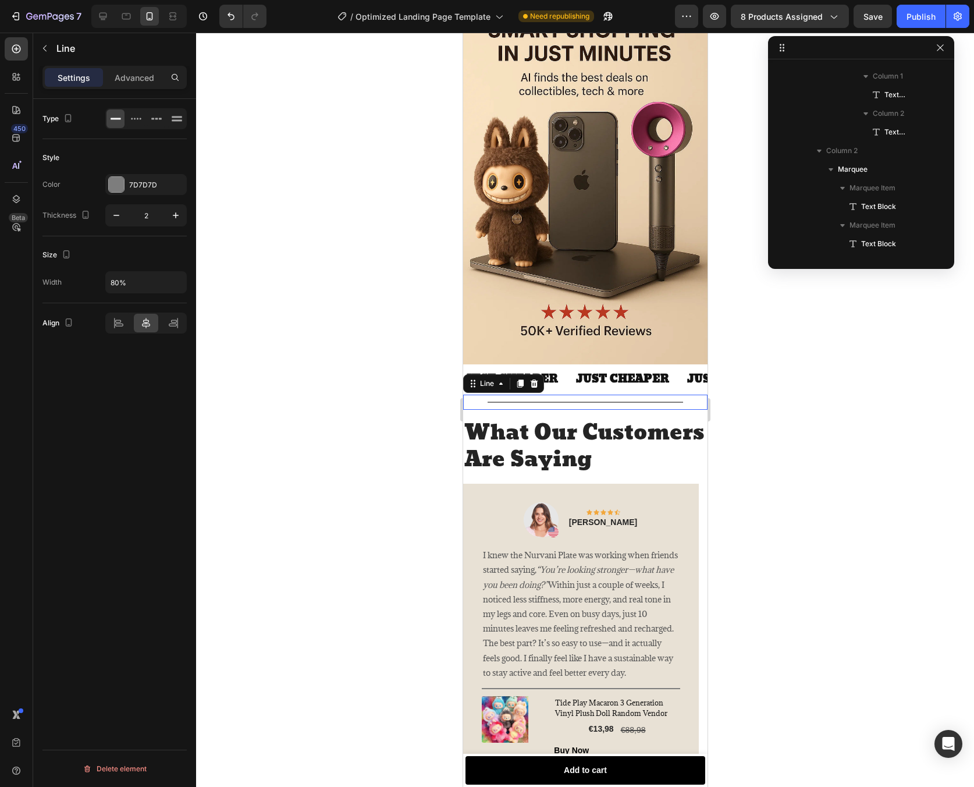
scroll to position [891, 0]
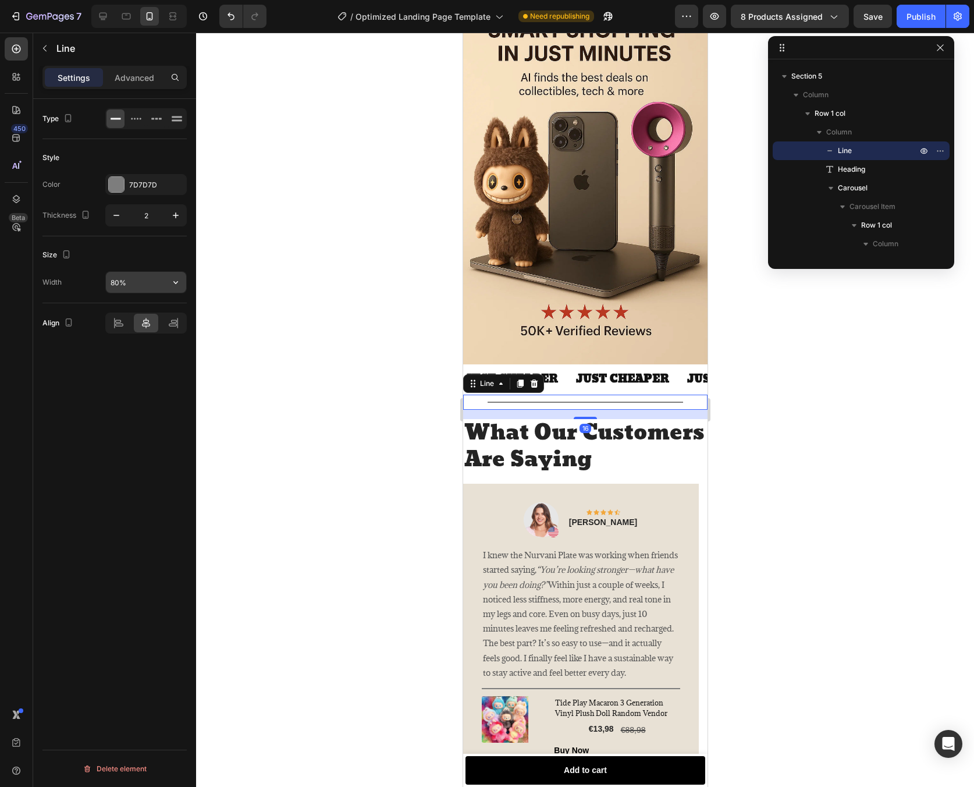
click at [119, 282] on input "80%" at bounding box center [146, 282] width 80 height 21
type input "90%"
click at [789, 464] on div at bounding box center [585, 410] width 778 height 754
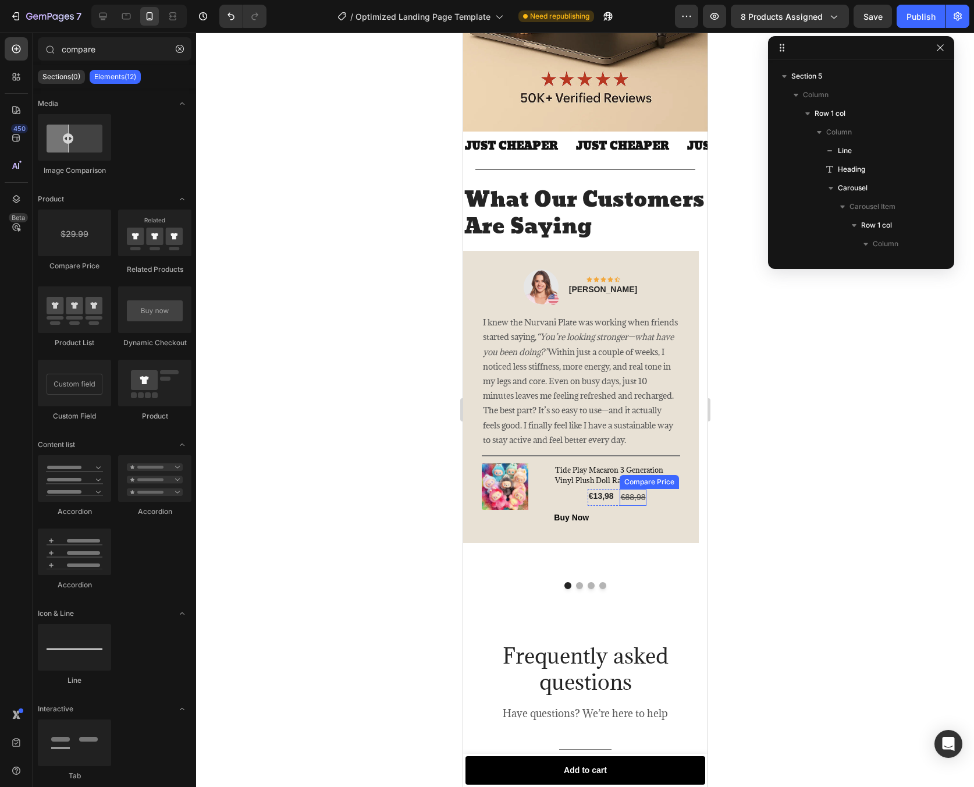
scroll to position [2289, 0]
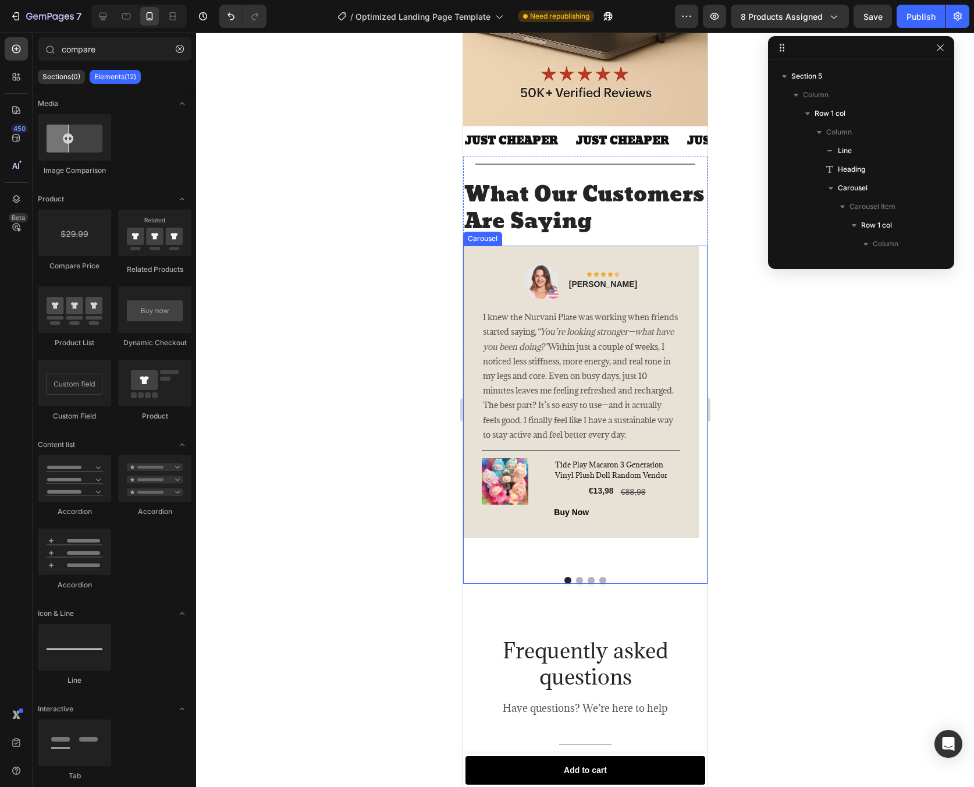
click at [599, 584] on button "Dot" at bounding box center [602, 580] width 7 height 7
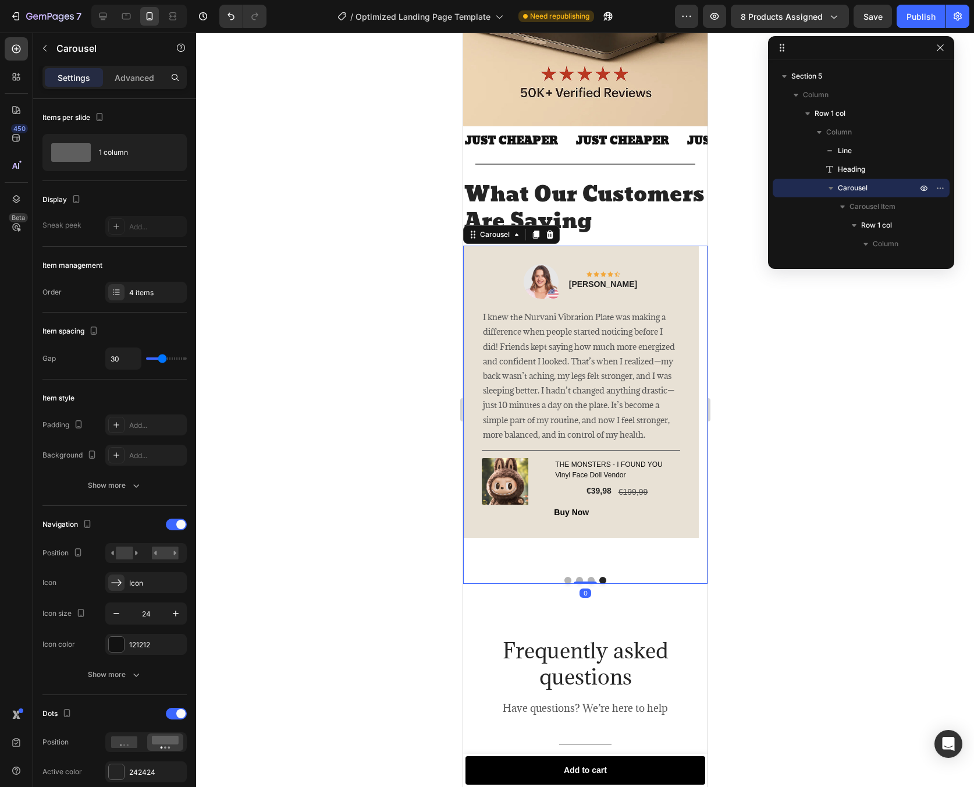
click at [565, 584] on button "Dot" at bounding box center [567, 580] width 7 height 7
click at [599, 584] on button "Dot" at bounding box center [602, 580] width 7 height 7
click at [603, 519] on div "Buy Now (P) Cart Button" at bounding box center [617, 512] width 126 height 14
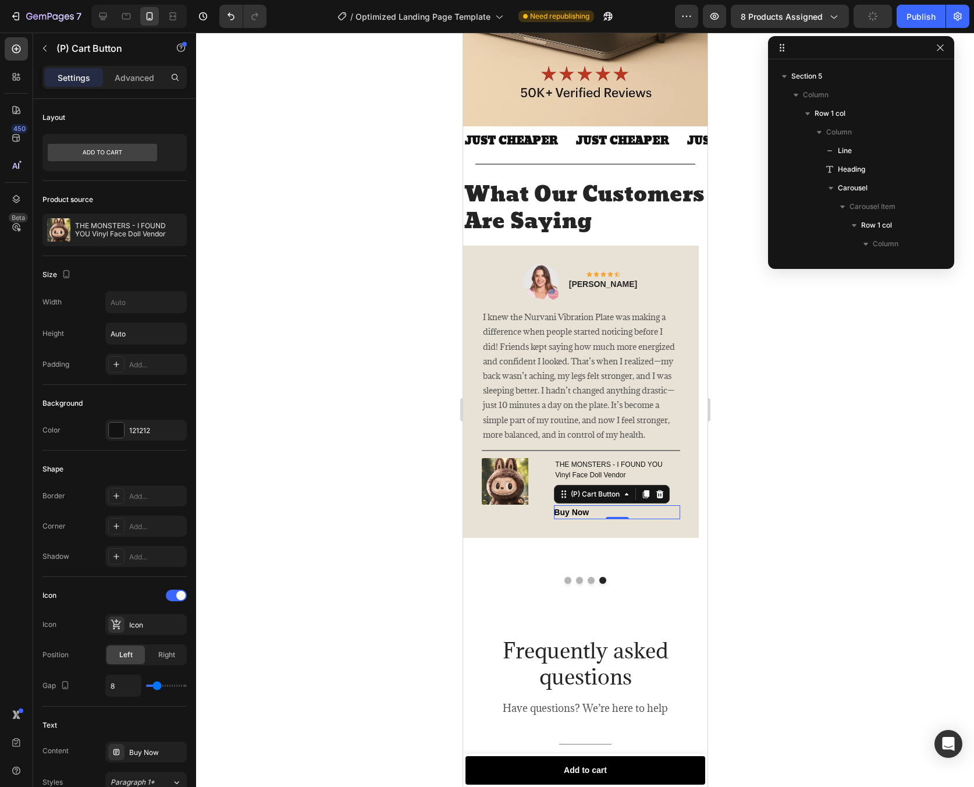
scroll to position [3312, 0]
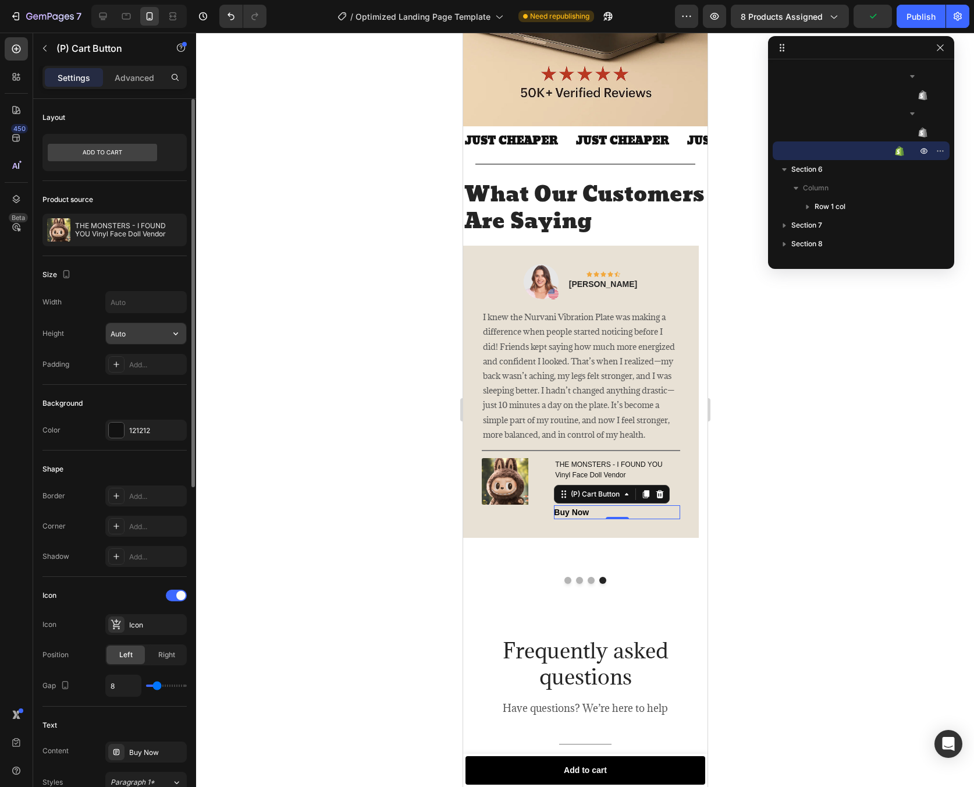
click at [148, 341] on input "Auto" at bounding box center [146, 333] width 80 height 21
click at [174, 339] on icon "button" at bounding box center [176, 334] width 12 height 12
click at [165, 357] on div "Add..." at bounding box center [145, 364] width 81 height 21
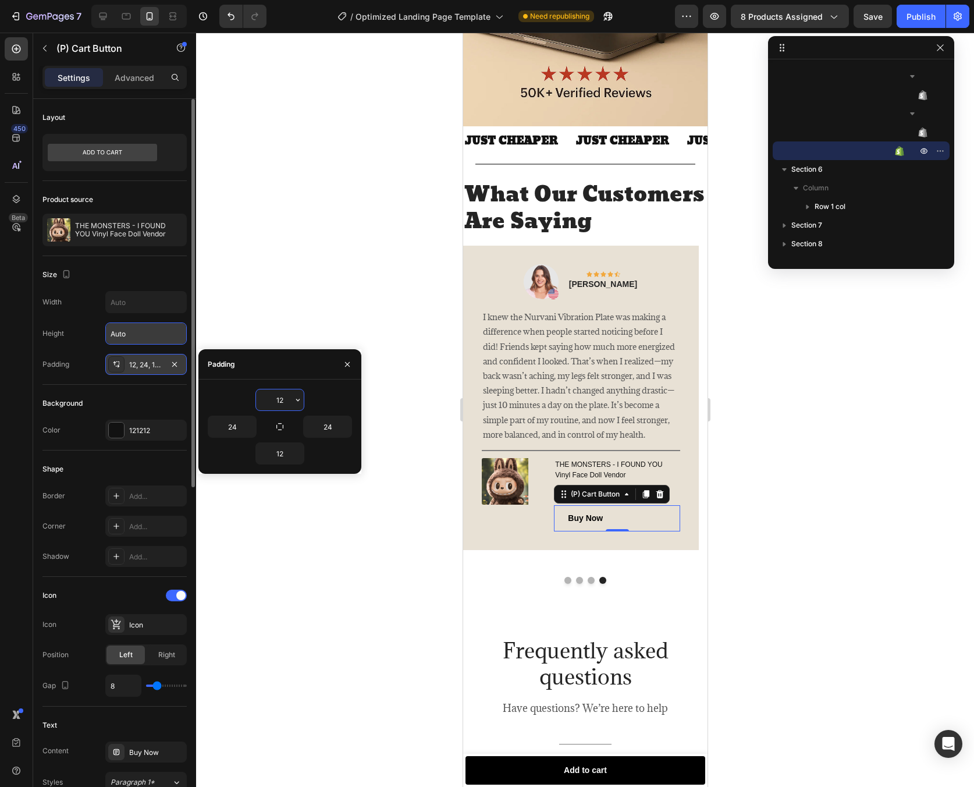
click at [165, 357] on div "12, 24, 12, 24" at bounding box center [145, 364] width 81 height 21
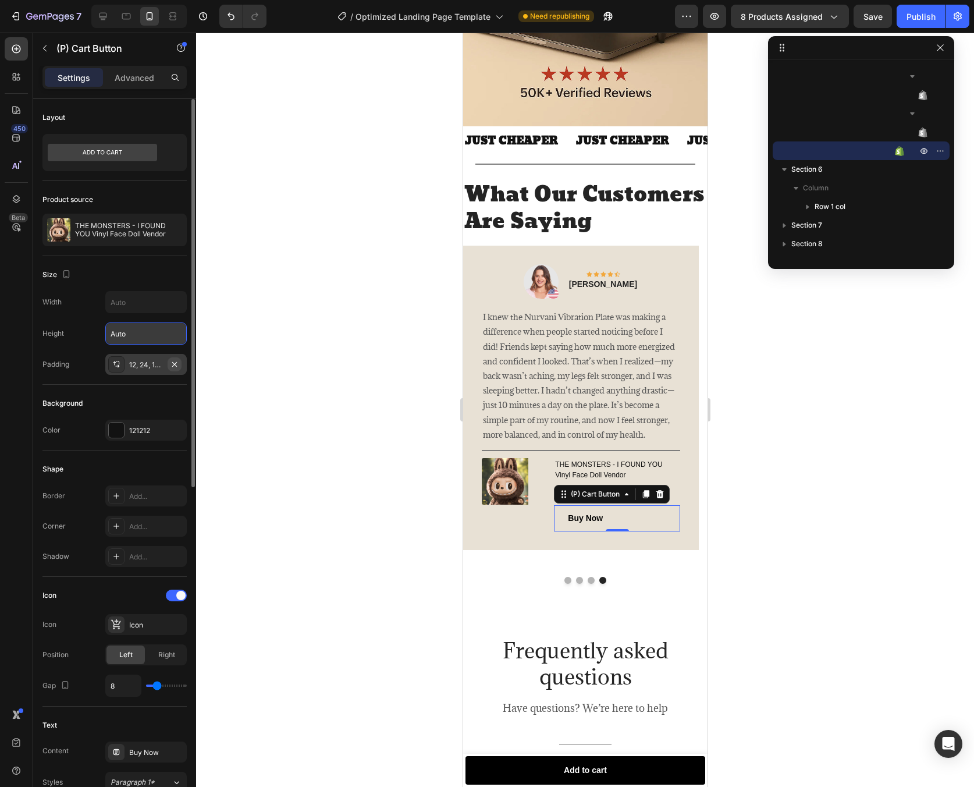
click at [179, 364] on icon "button" at bounding box center [174, 364] width 9 height 9
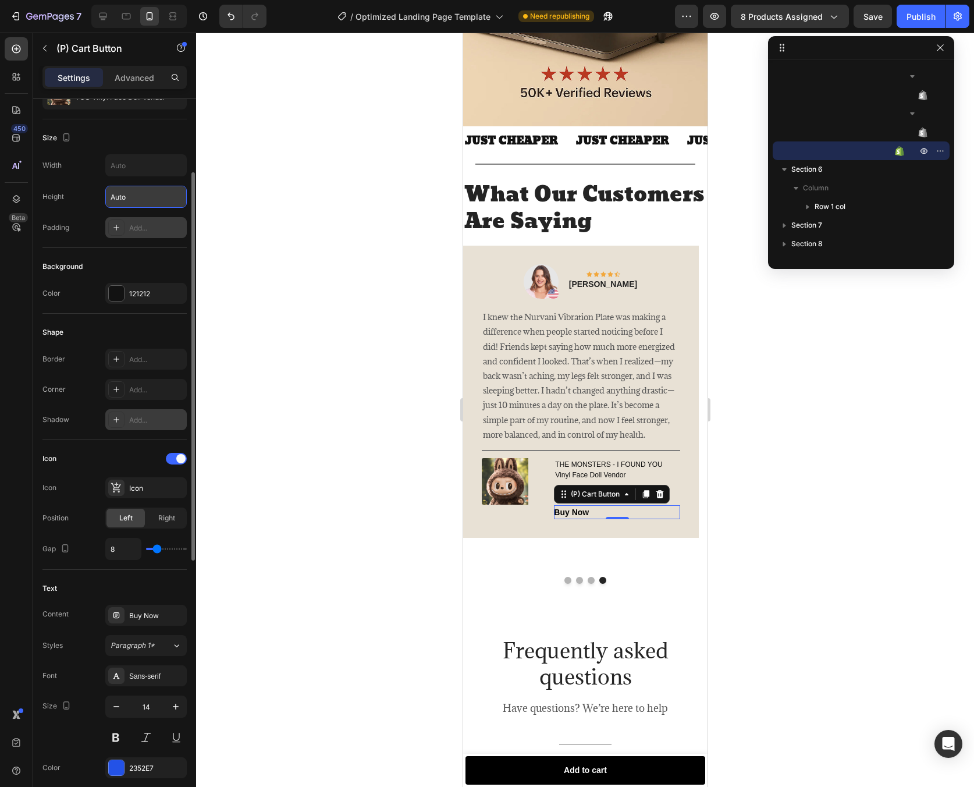
scroll to position [153, 0]
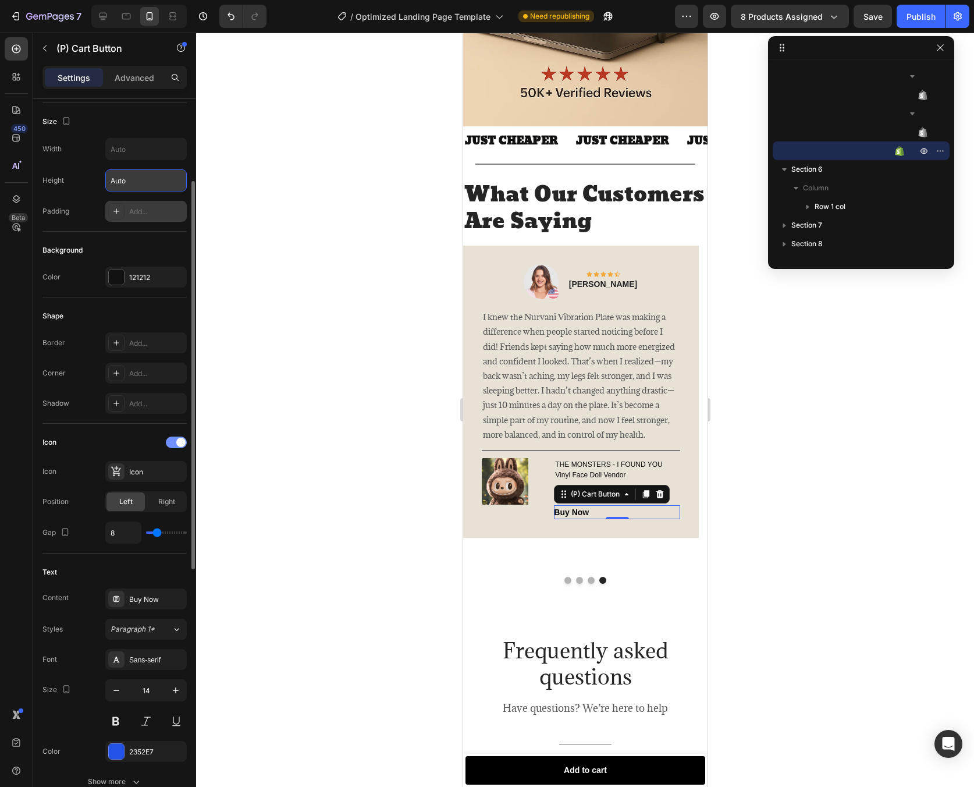
click at [177, 439] on span at bounding box center [180, 442] width 9 height 9
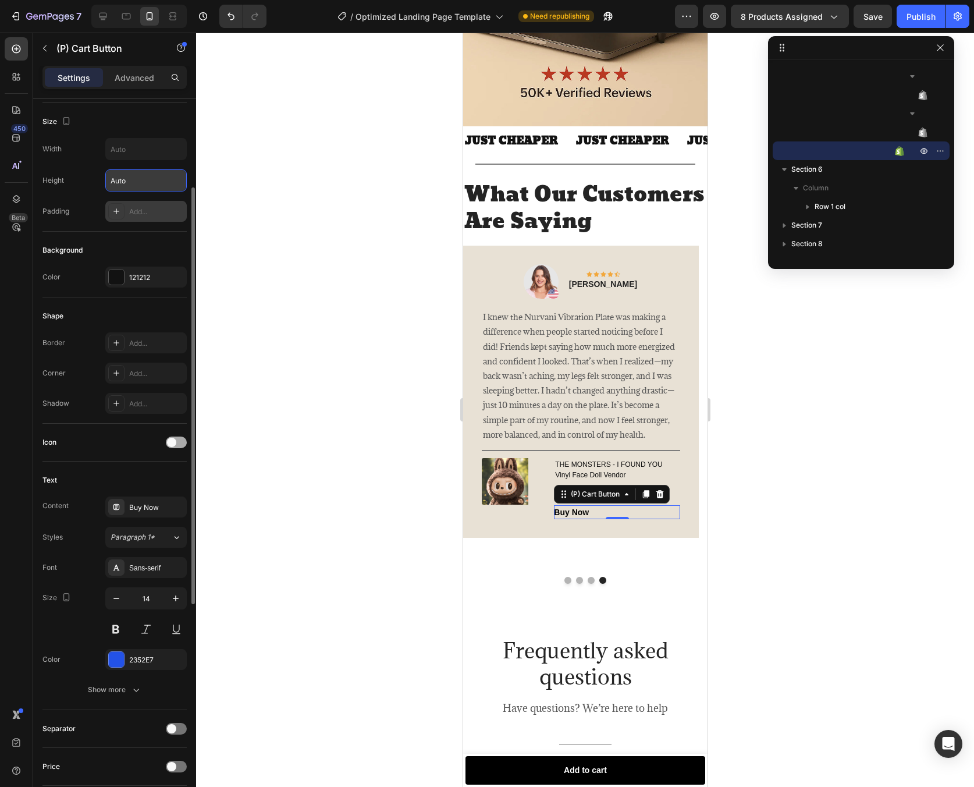
click at [177, 439] on div at bounding box center [176, 443] width 21 height 12
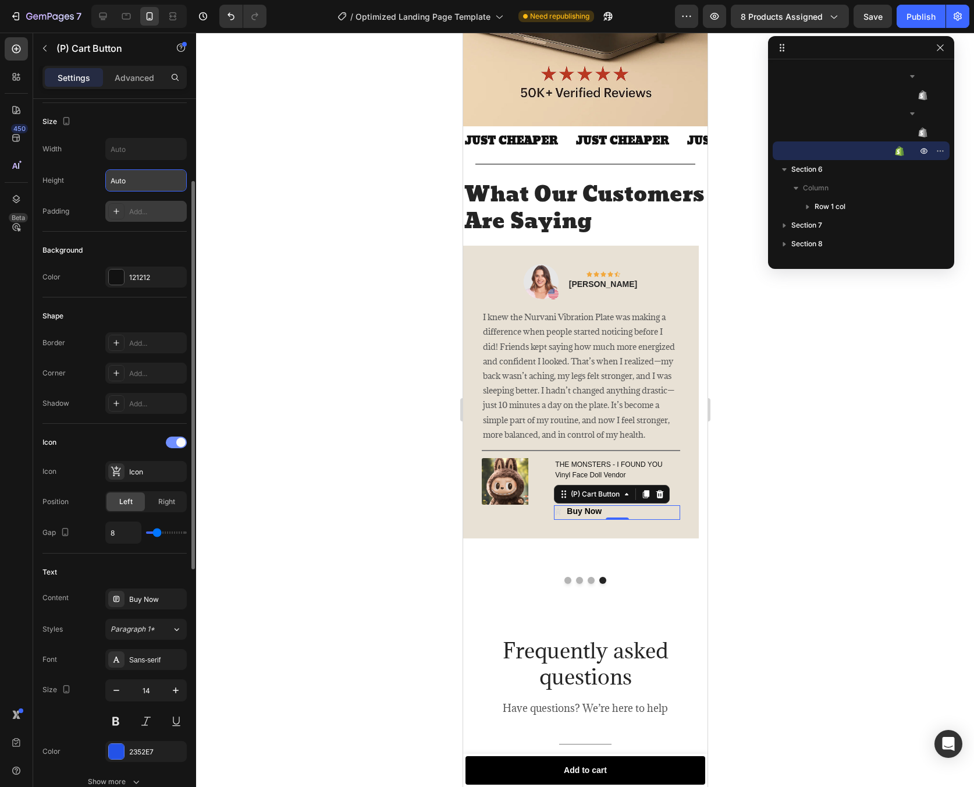
click at [177, 442] on span at bounding box center [180, 442] width 9 height 9
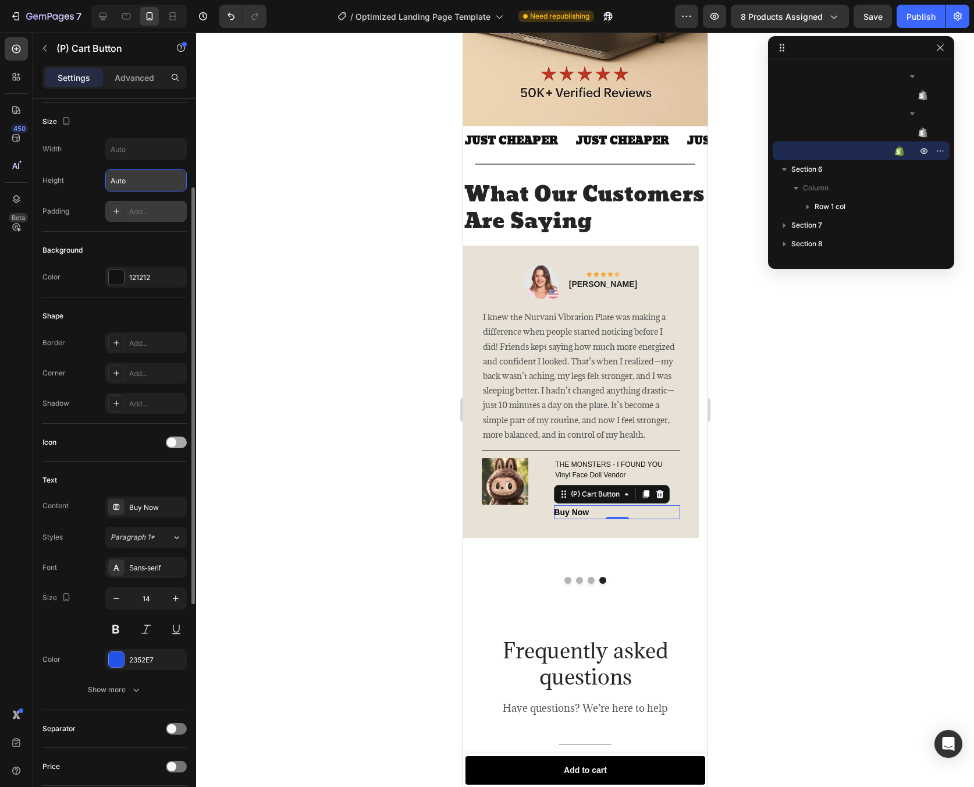
click at [177, 442] on div at bounding box center [176, 443] width 21 height 12
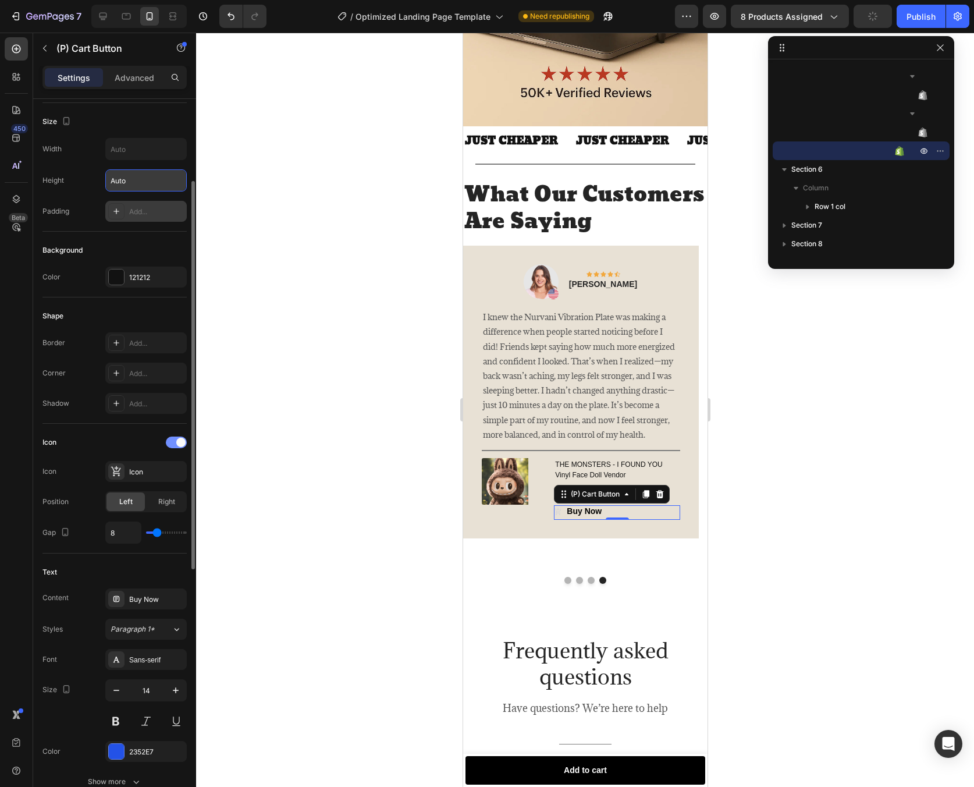
click at [177, 442] on span at bounding box center [180, 442] width 9 height 9
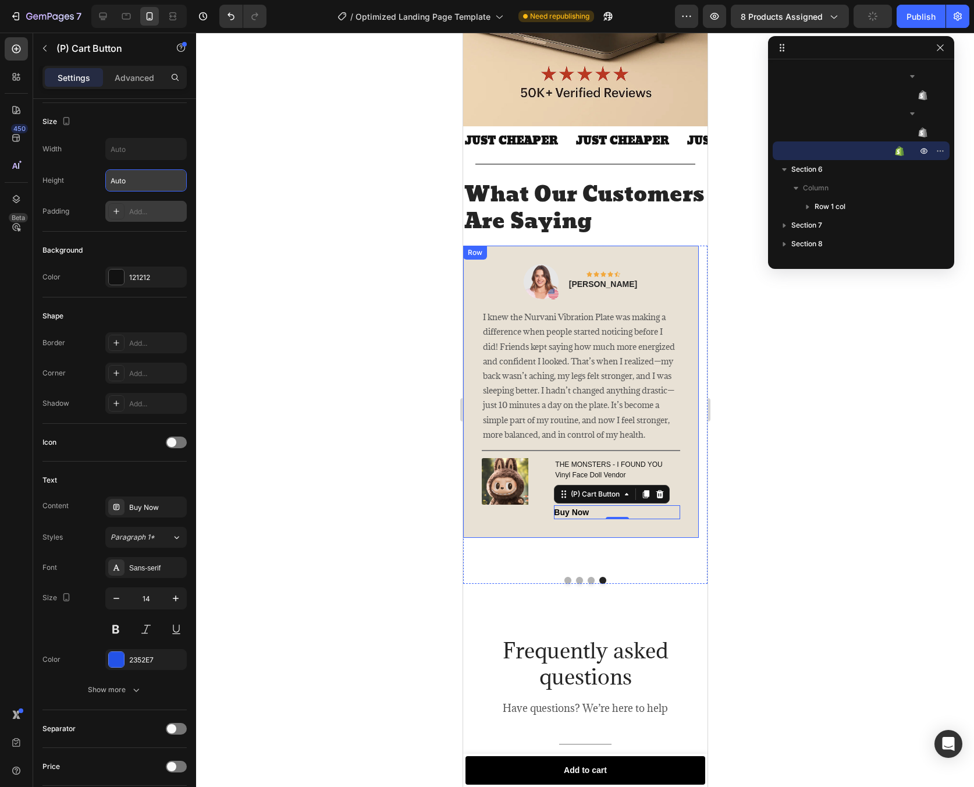
click at [769, 508] on div at bounding box center [585, 410] width 778 height 754
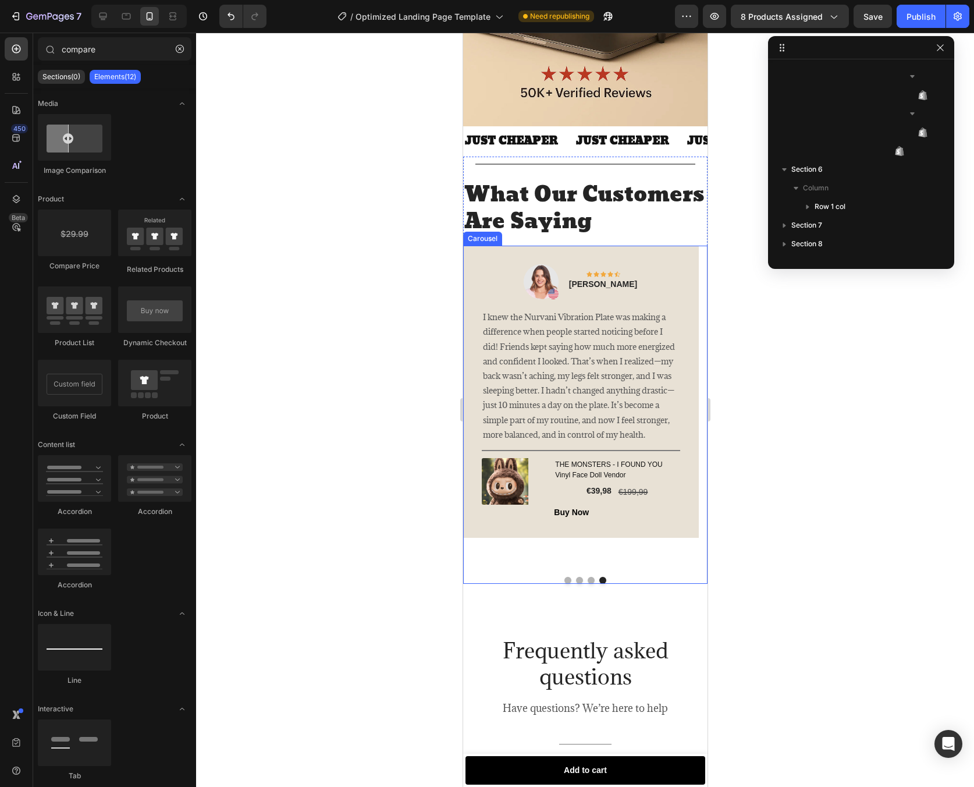
click at [587, 584] on button "Dot" at bounding box center [590, 580] width 7 height 7
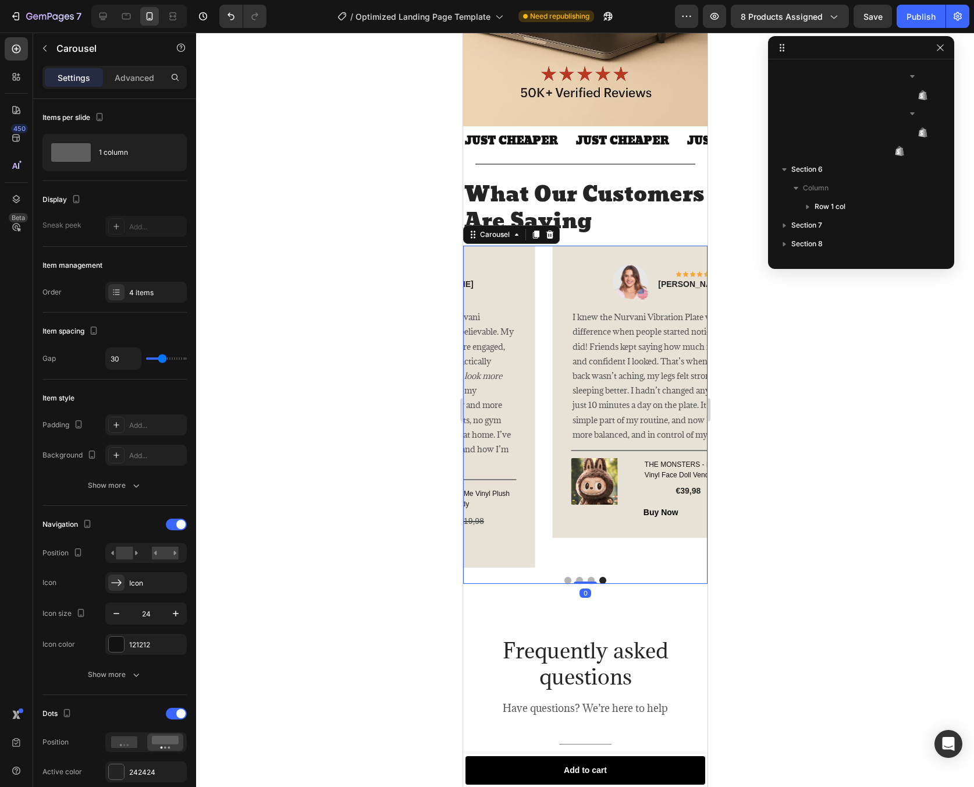
scroll to position [928, 0]
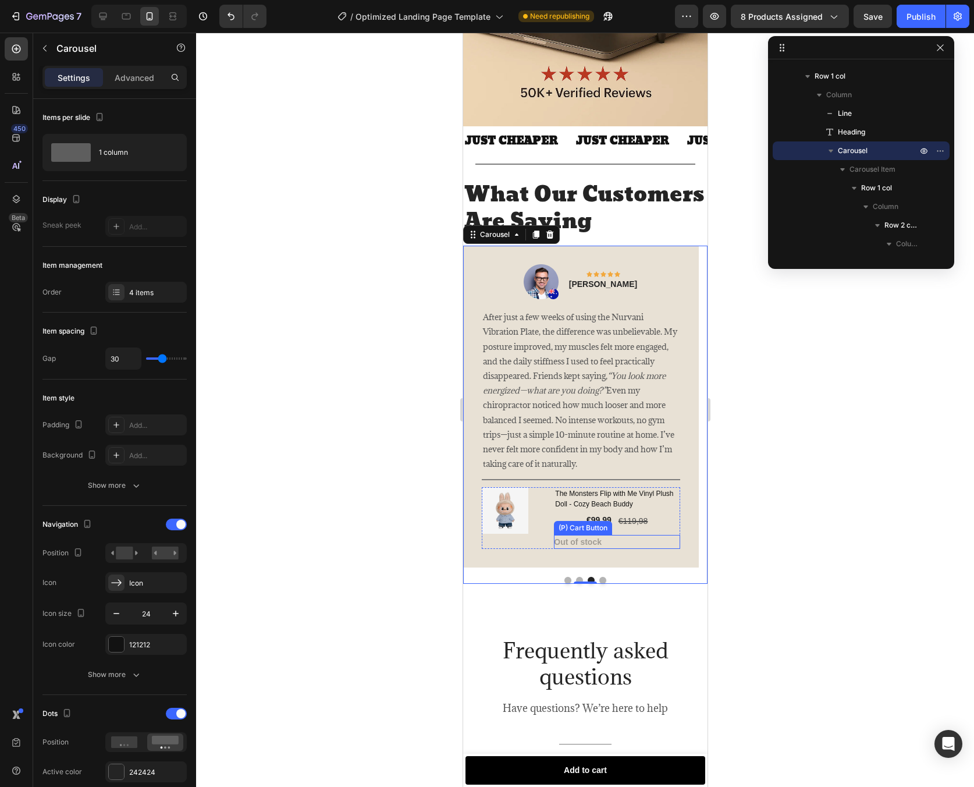
click at [613, 549] on div "Out of stock (P) Cart Button" at bounding box center [617, 542] width 126 height 14
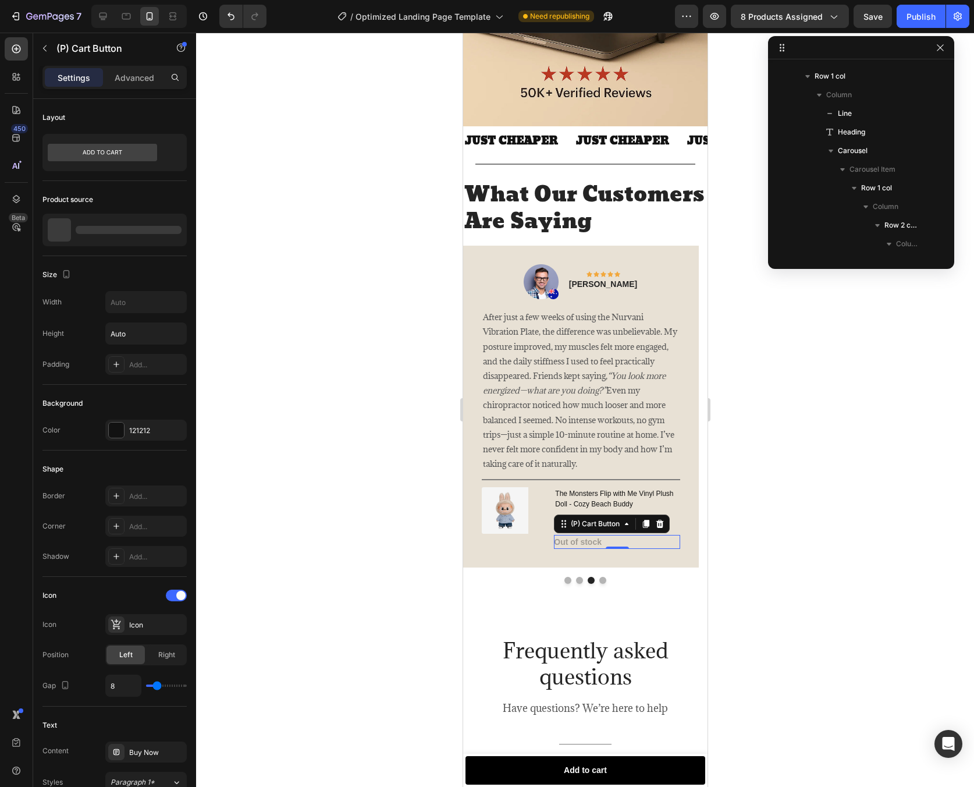
scroll to position [2716, 0]
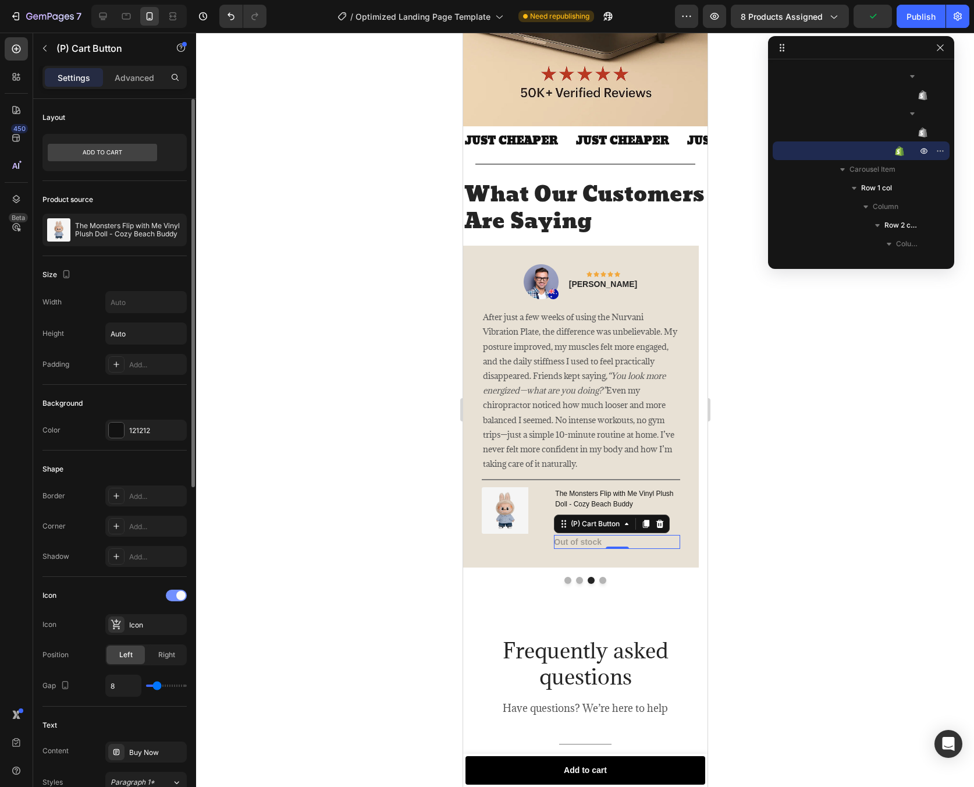
click at [184, 591] on div at bounding box center [176, 596] width 21 height 12
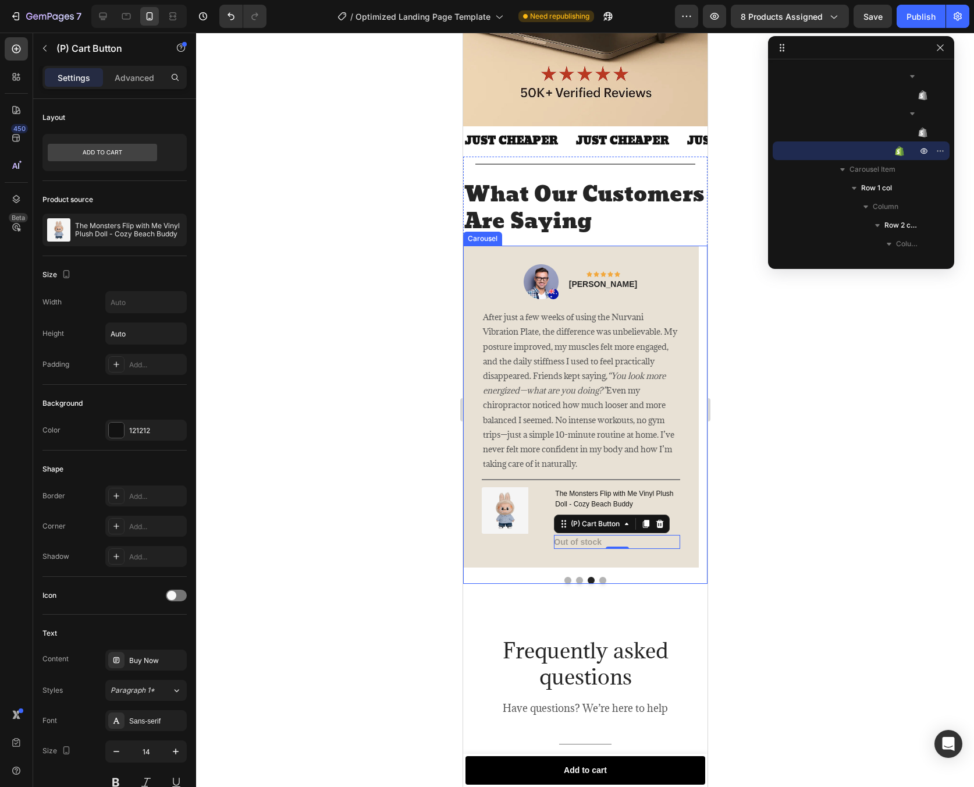
click at [576, 584] on button "Dot" at bounding box center [579, 580] width 7 height 7
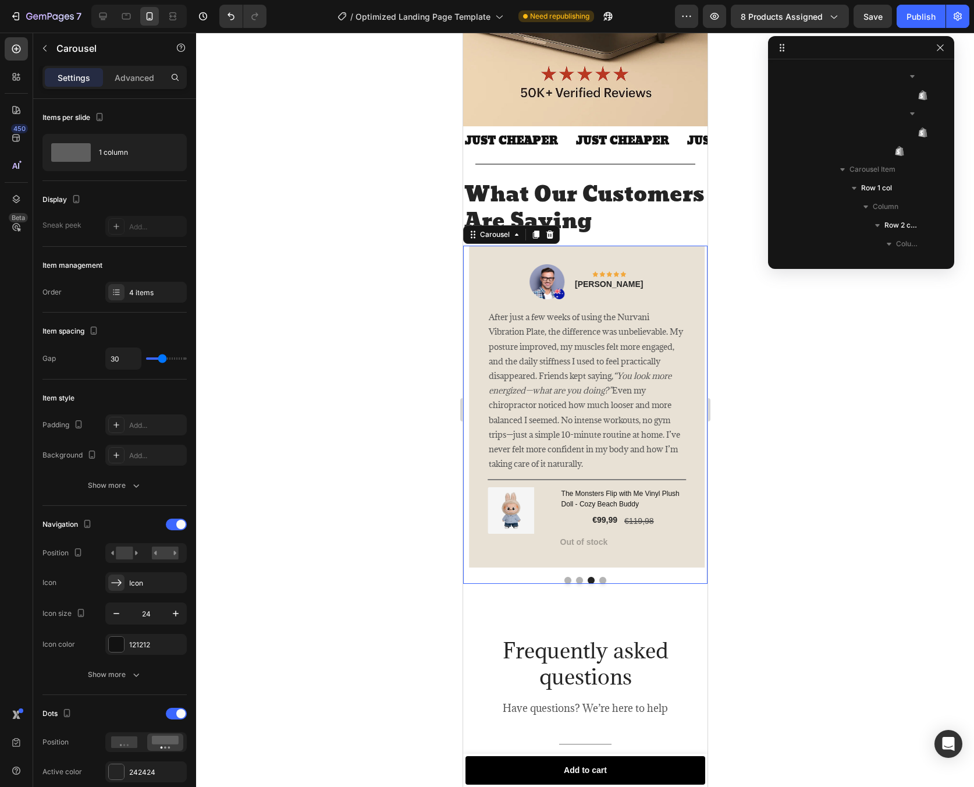
scroll to position [928, 0]
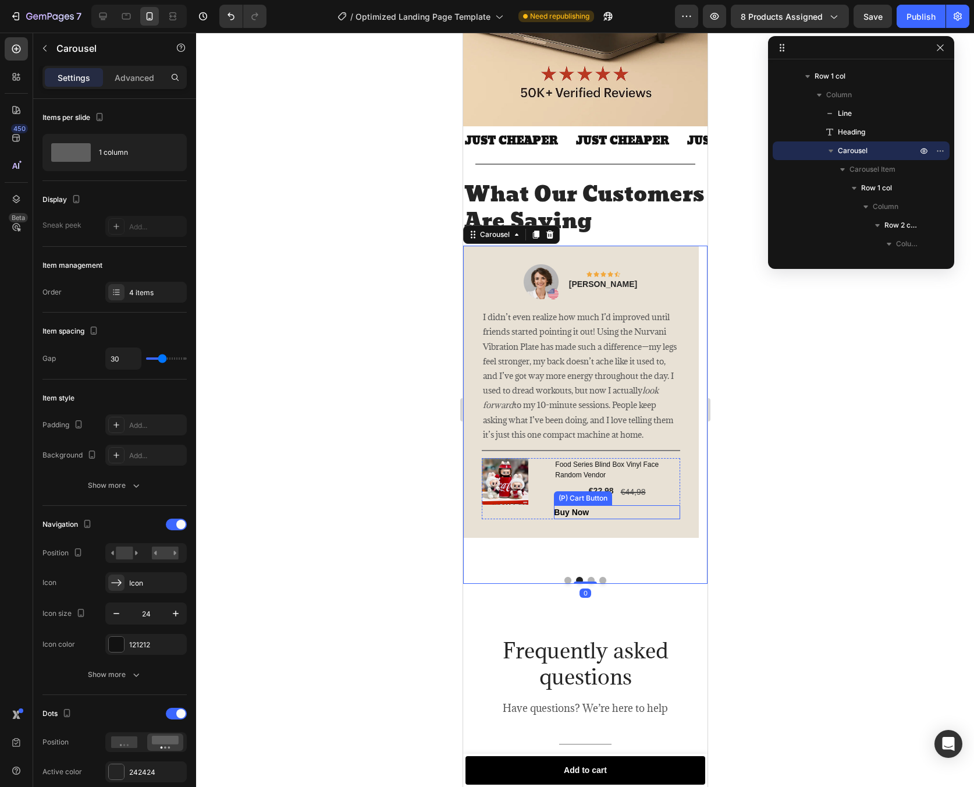
click at [606, 519] on div "Buy Now (P) Cart Button" at bounding box center [617, 512] width 126 height 14
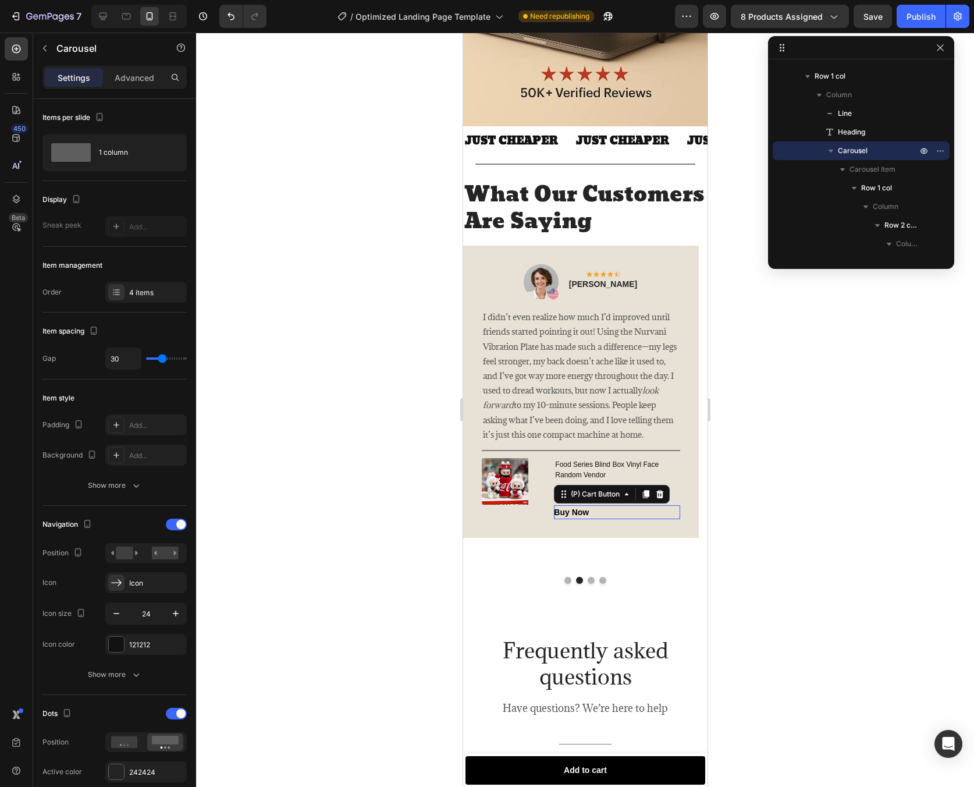
scroll to position [2120, 0]
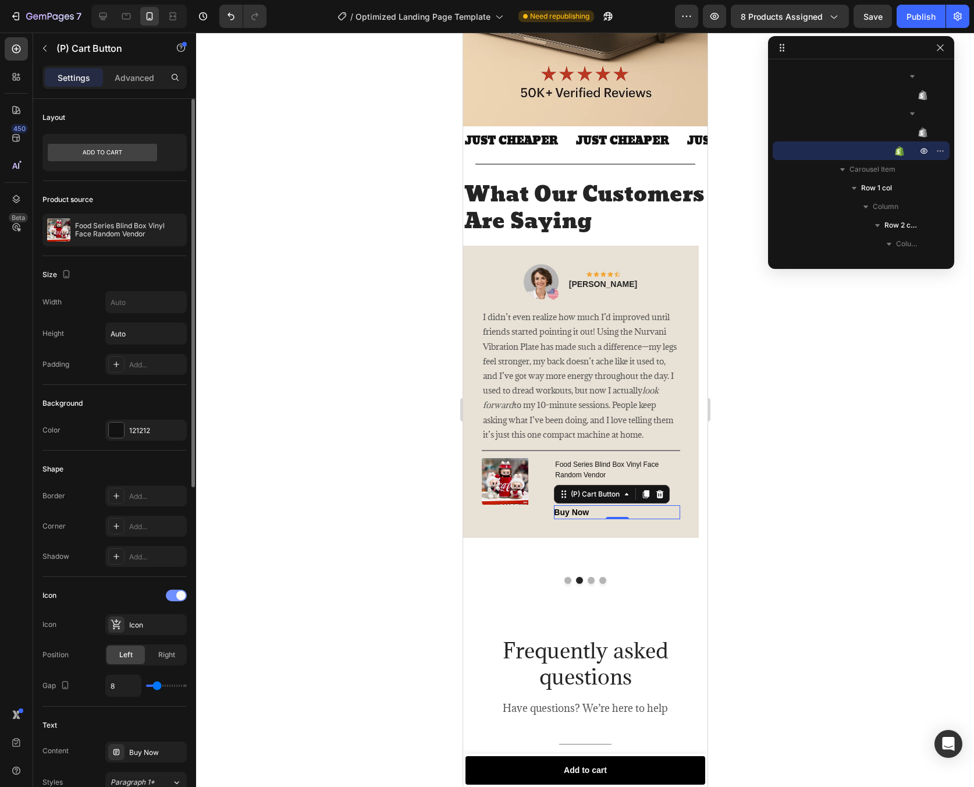
click at [184, 596] on span at bounding box center [180, 595] width 9 height 9
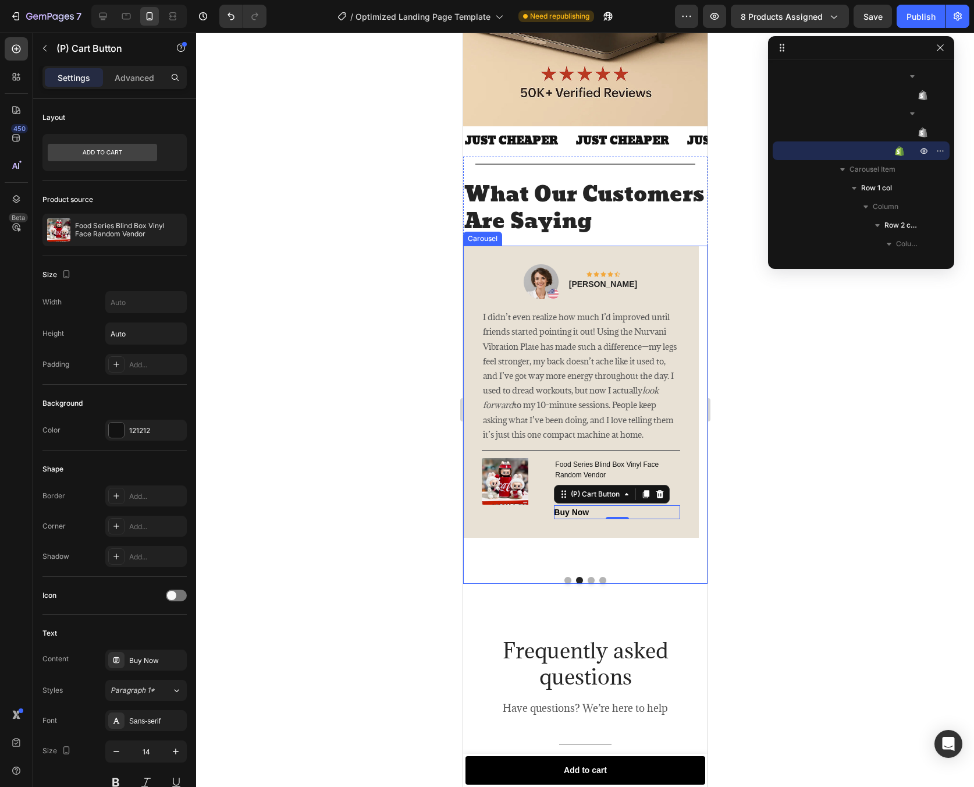
click at [564, 584] on button "Dot" at bounding box center [567, 580] width 7 height 7
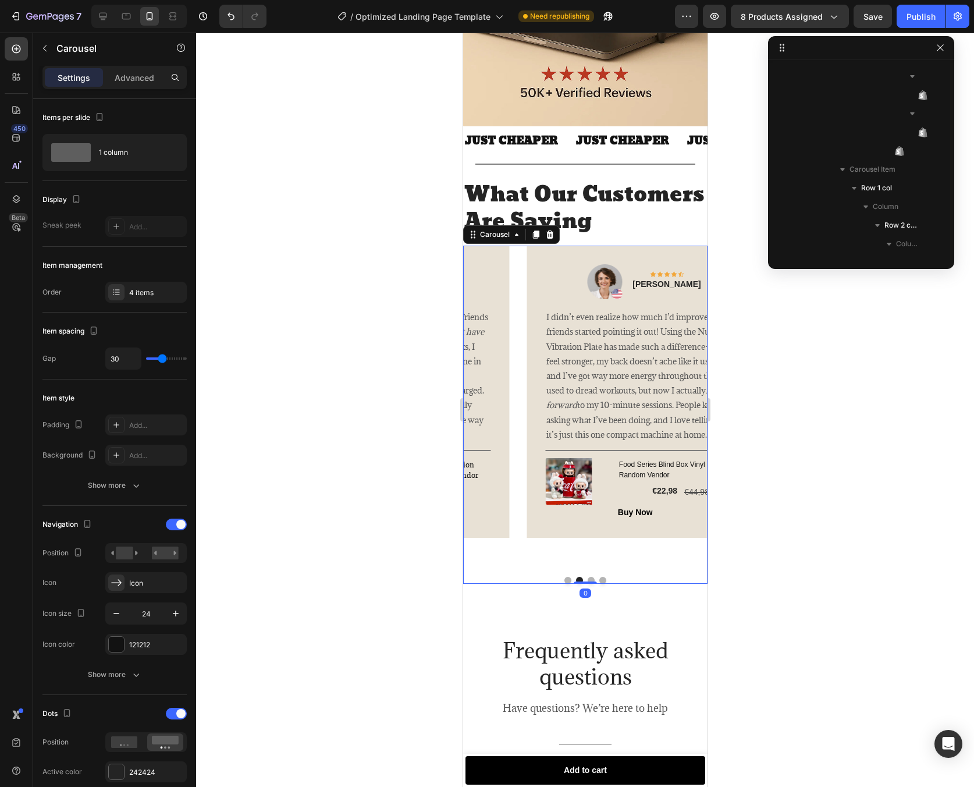
scroll to position [928, 0]
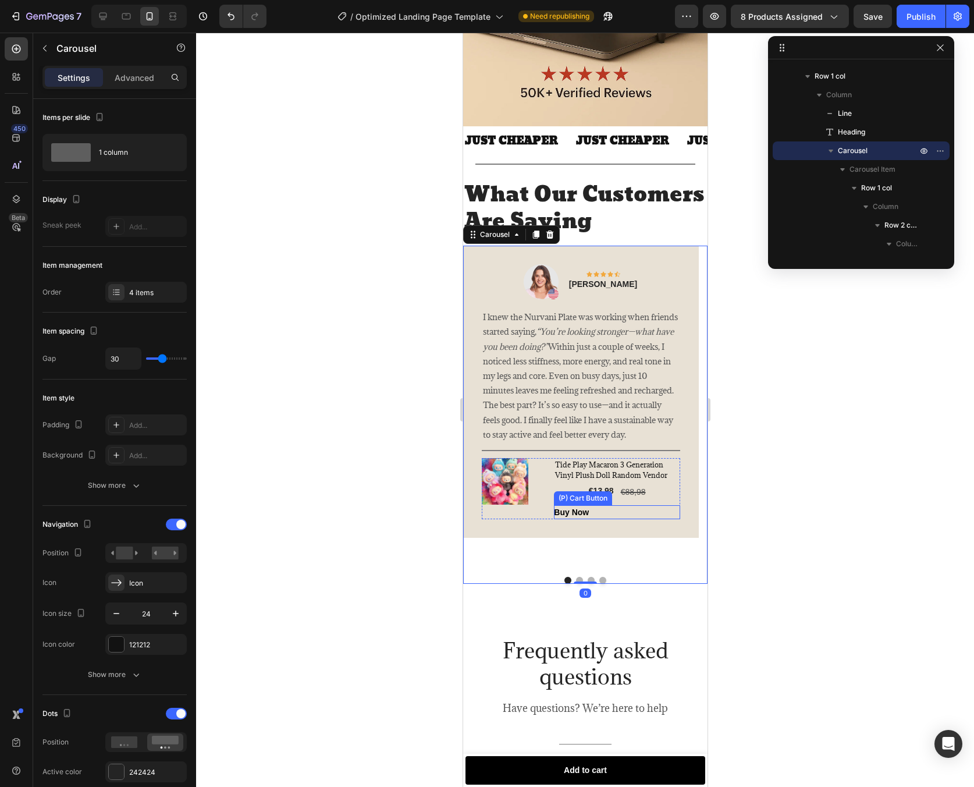
click at [607, 519] on div "Buy Now (P) Cart Button" at bounding box center [617, 512] width 126 height 14
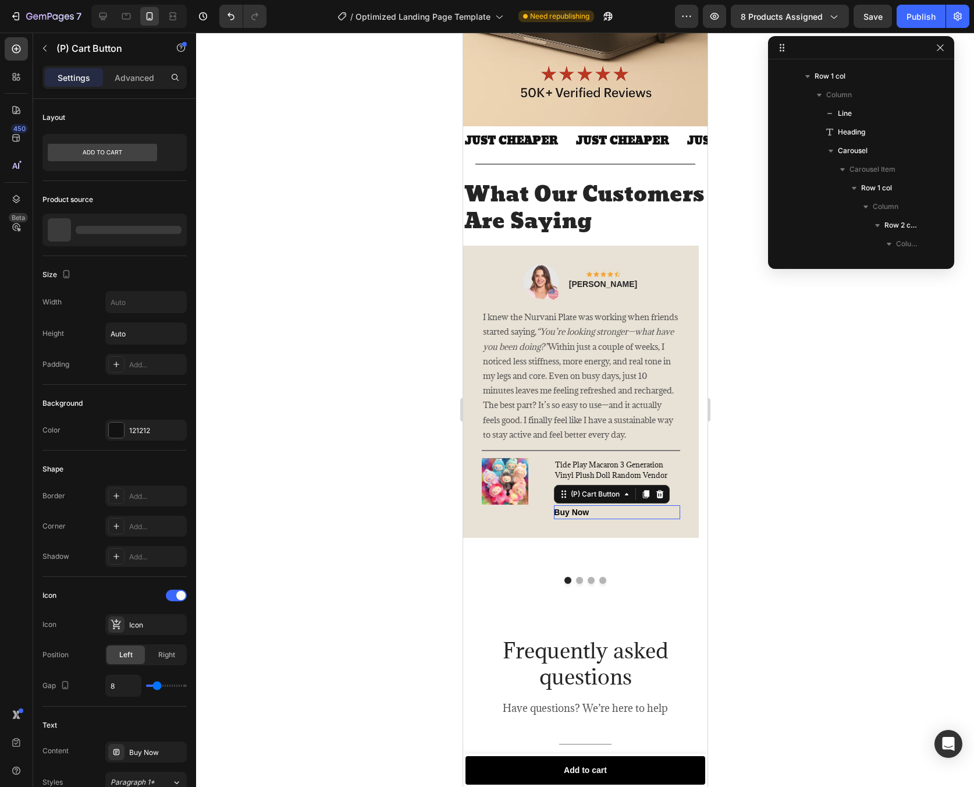
scroll to position [1524, 0]
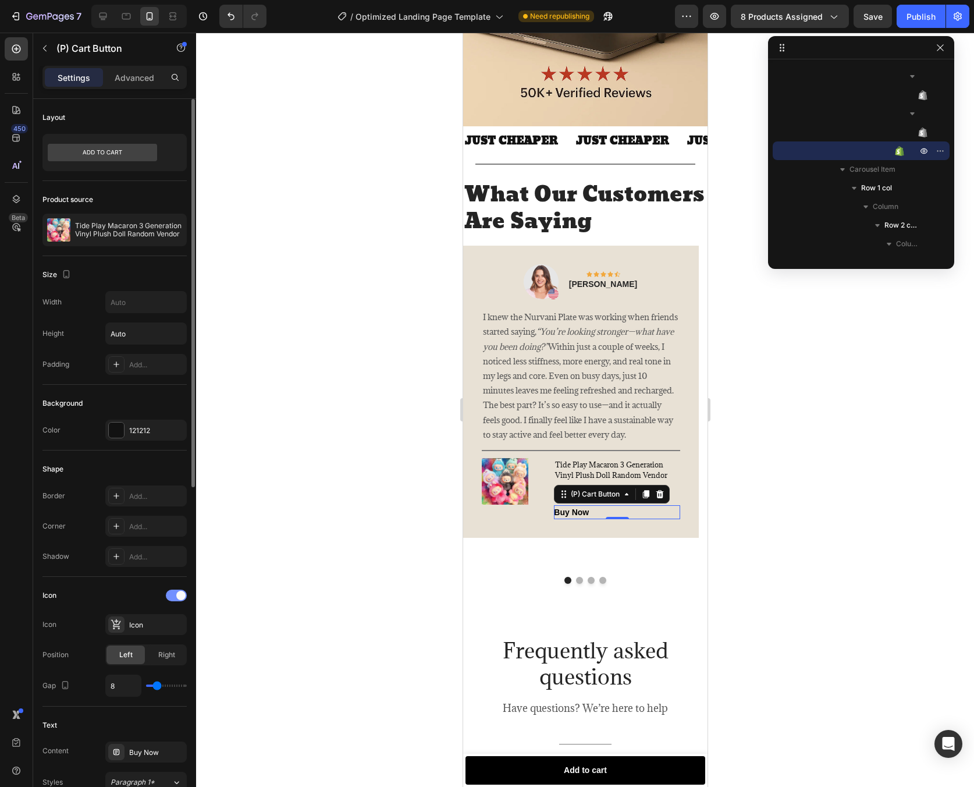
click at [180, 598] on span at bounding box center [180, 595] width 9 height 9
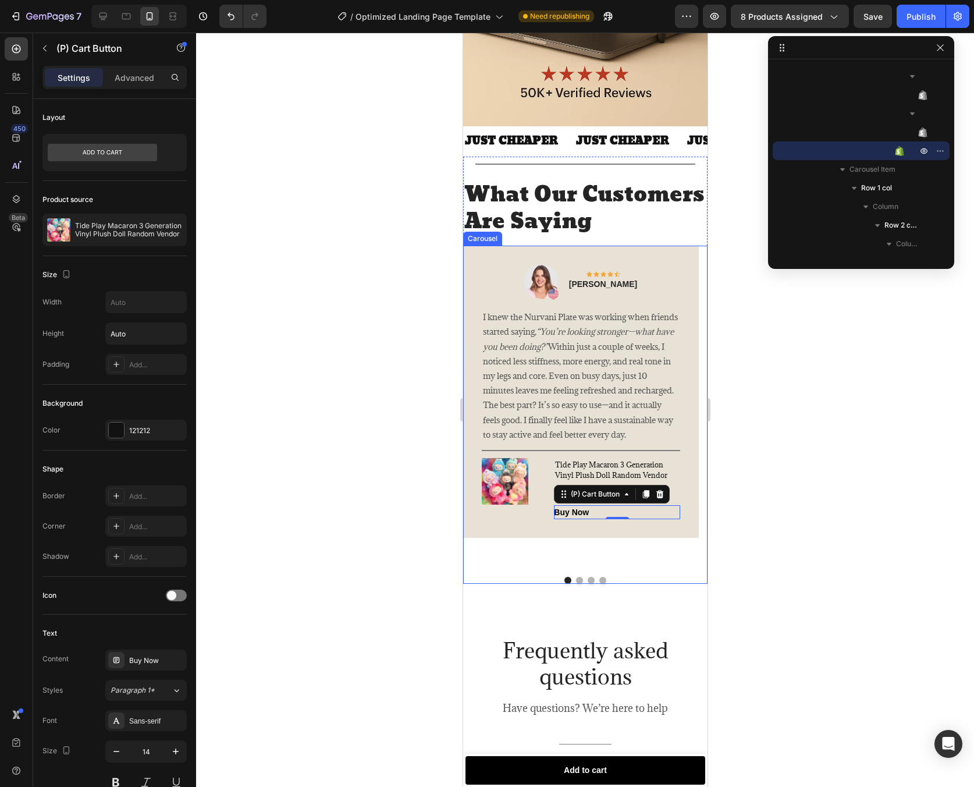
click at [599, 584] on button "Dot" at bounding box center [602, 580] width 7 height 7
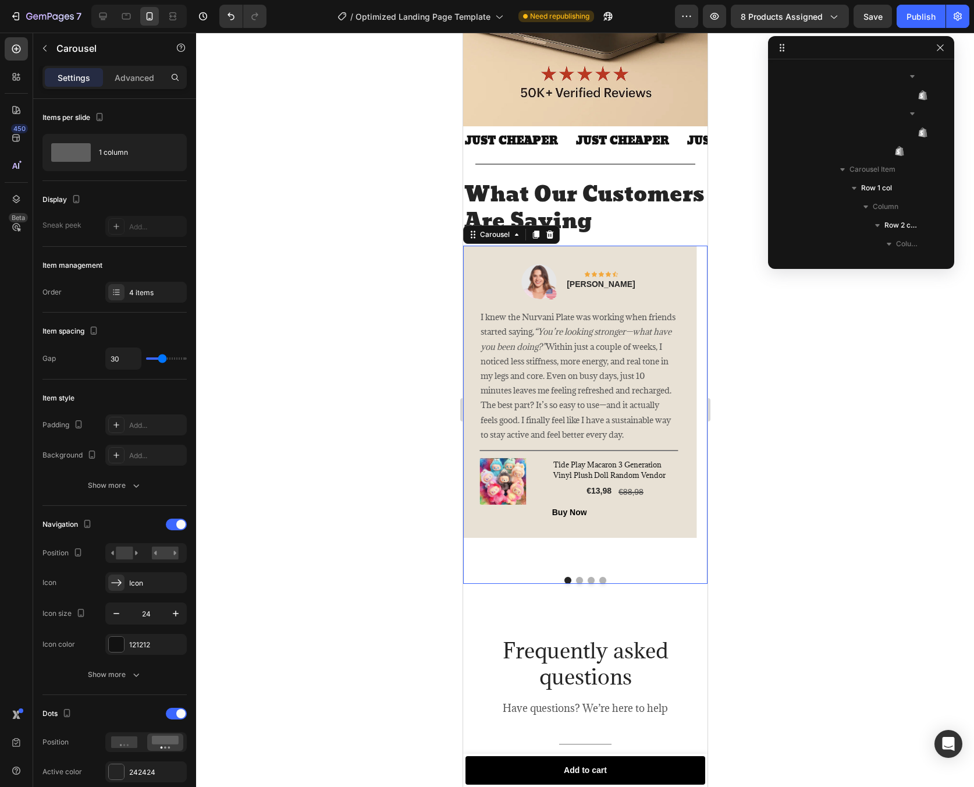
scroll to position [928, 0]
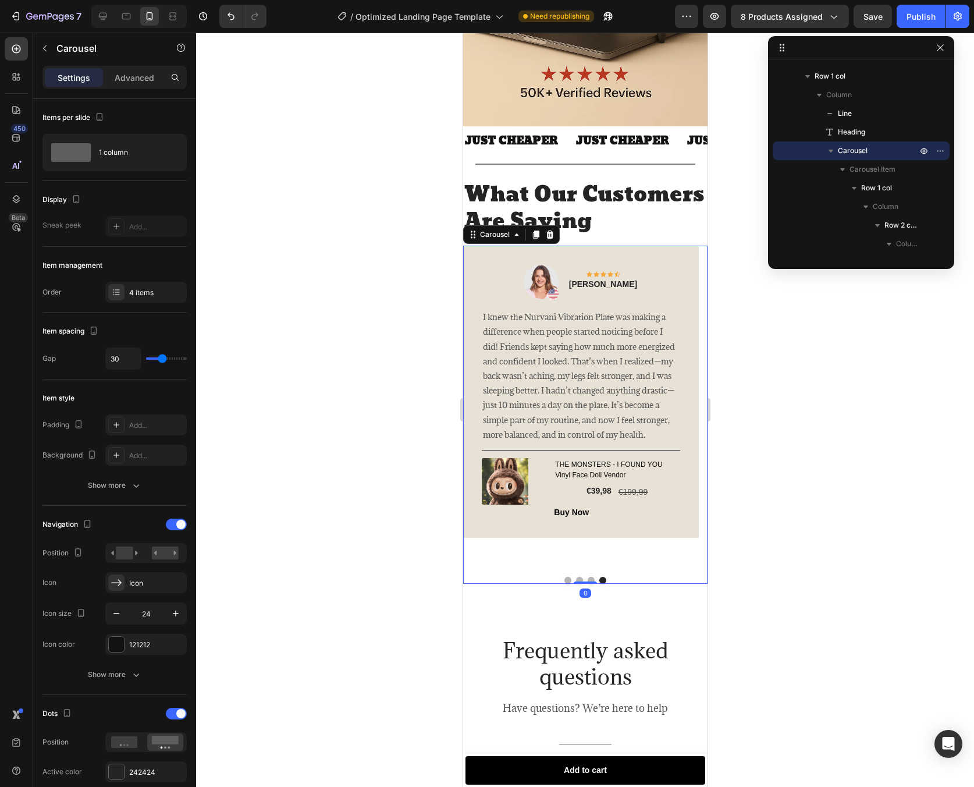
click at [846, 540] on div at bounding box center [585, 410] width 778 height 754
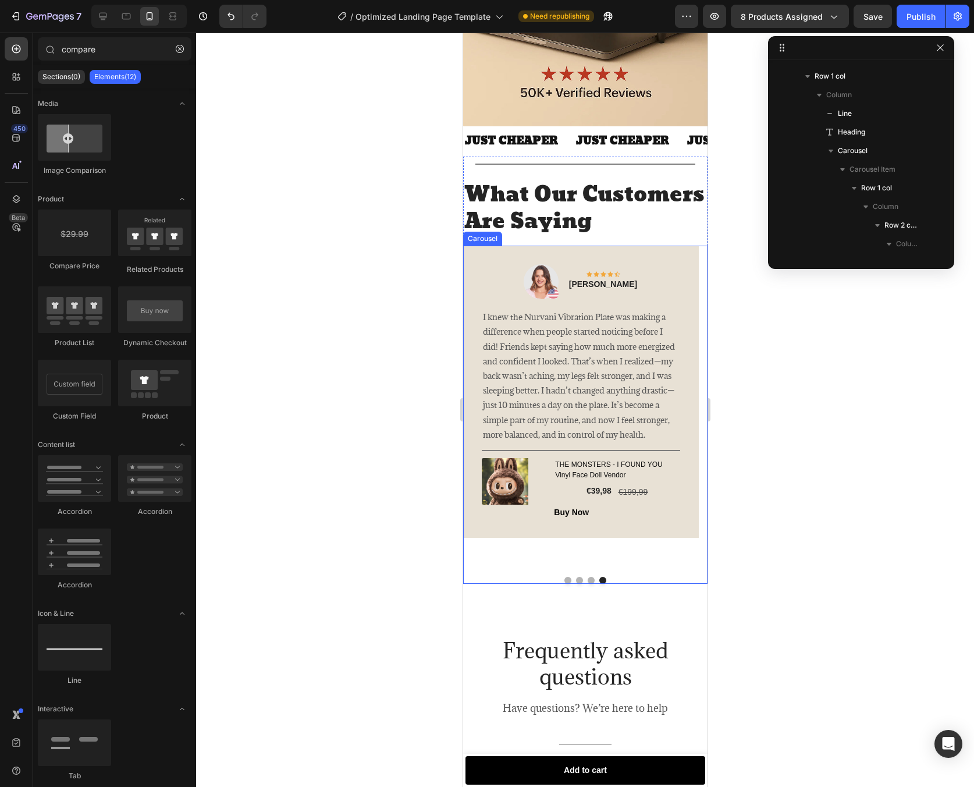
click at [587, 584] on button "Dot" at bounding box center [590, 580] width 7 height 7
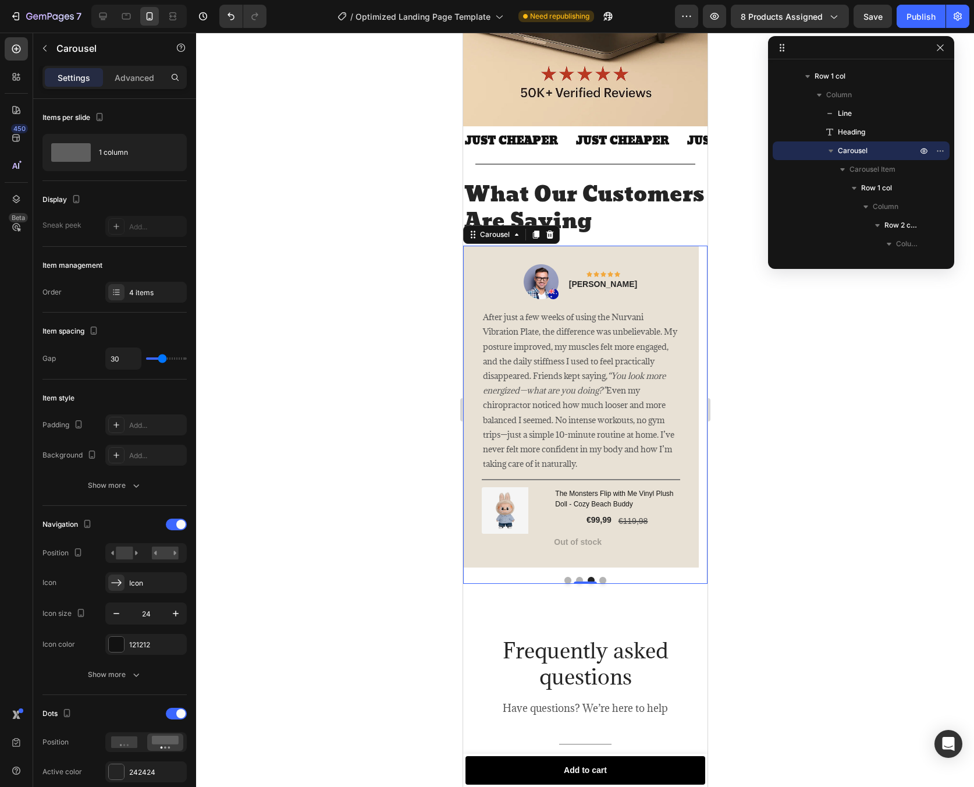
click at [599, 584] on button "Dot" at bounding box center [602, 580] width 7 height 7
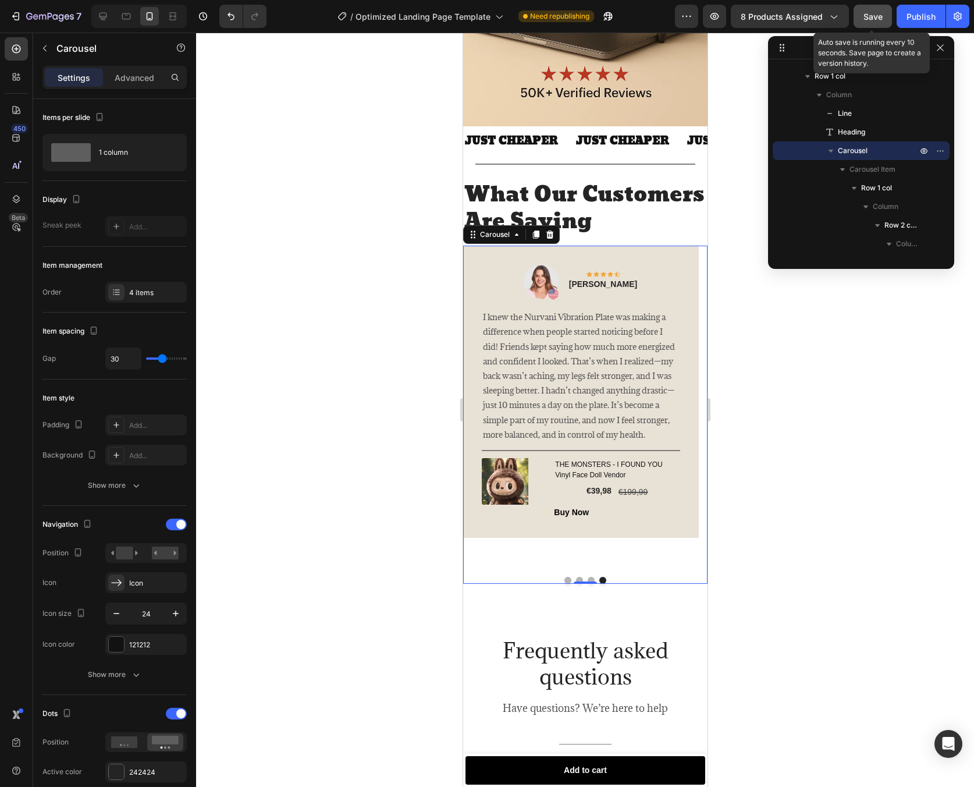
click at [880, 18] on span "Save" at bounding box center [873, 17] width 19 height 10
click at [909, 20] on div "Publish" at bounding box center [921, 16] width 29 height 12
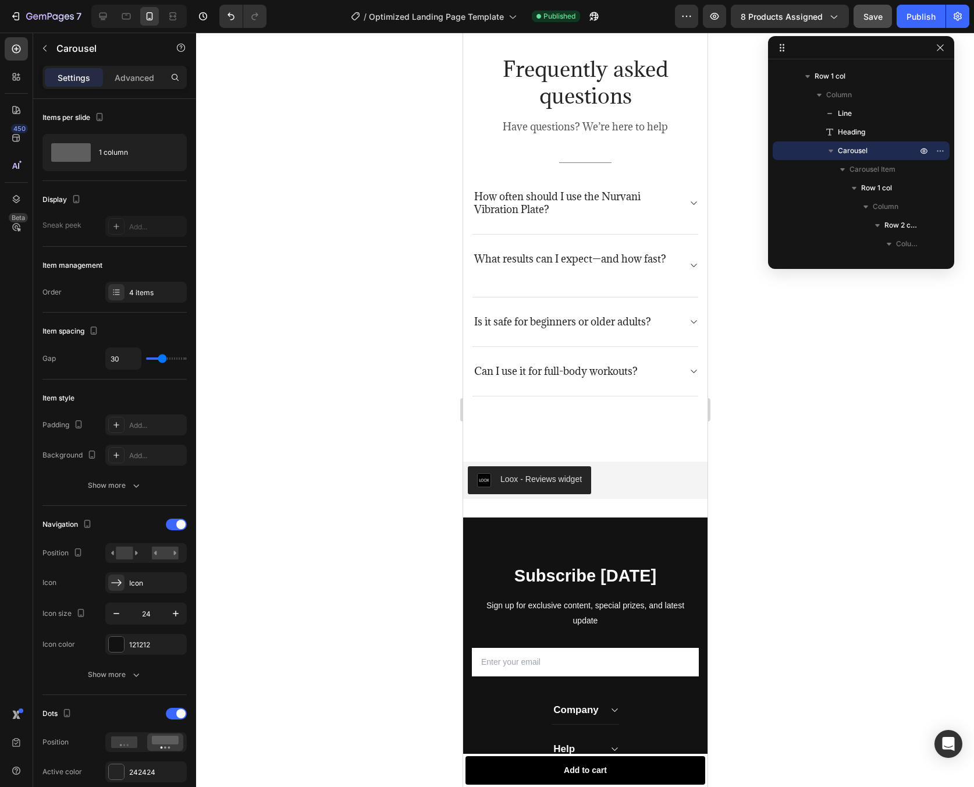
scroll to position [3077, 0]
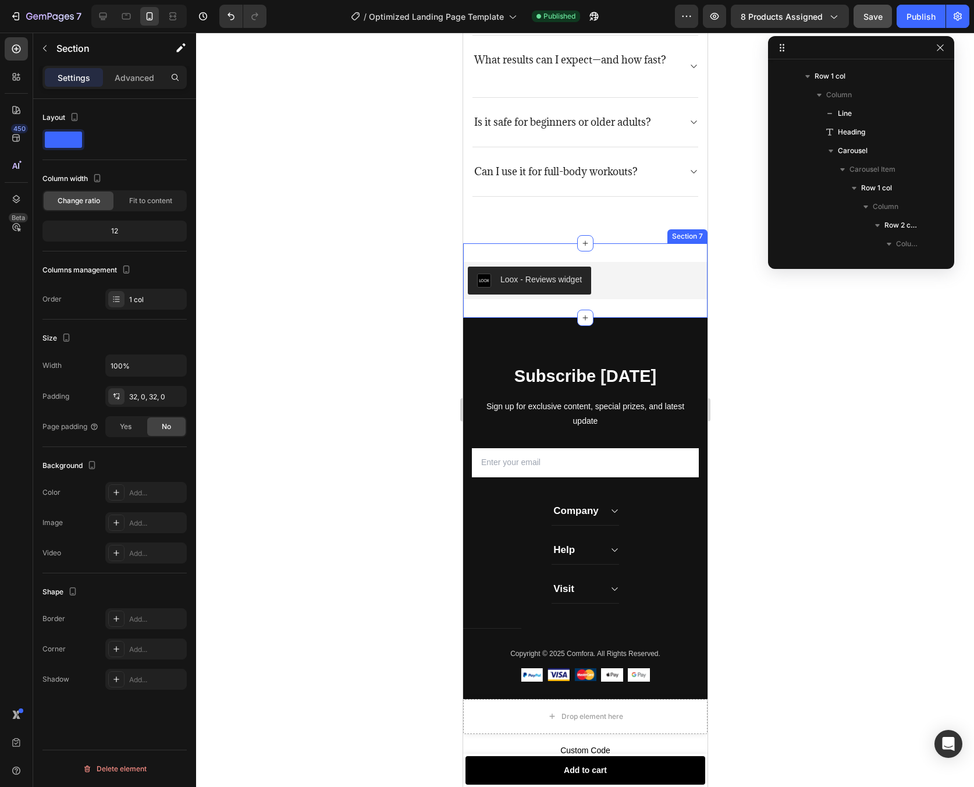
click at [636, 250] on div "Loox - Reviews widget Loox Section 7" at bounding box center [585, 280] width 244 height 74
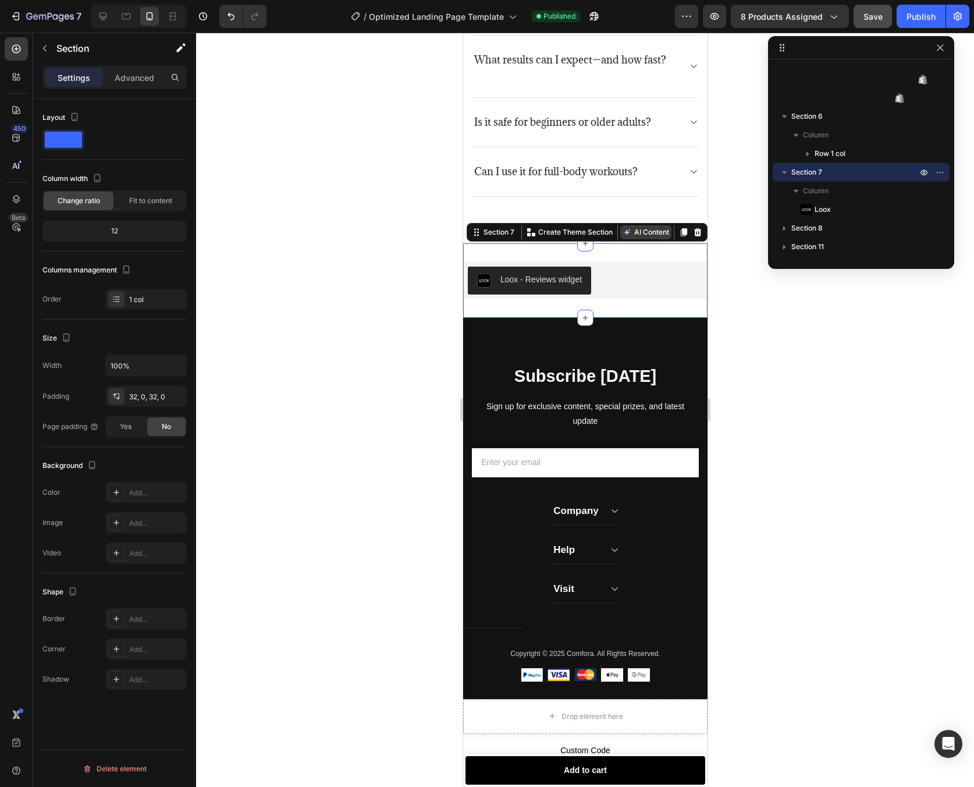
click at [652, 233] on button "AI Content" at bounding box center [645, 232] width 51 height 14
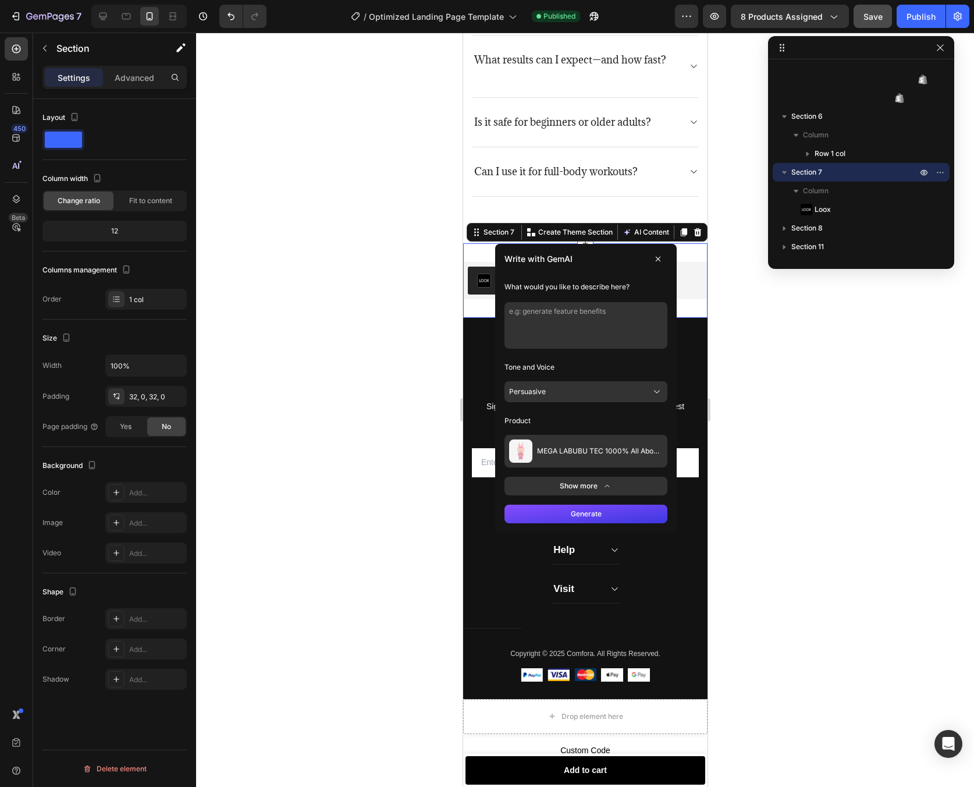
click at [696, 231] on div "Section 7 You can create reusable sections Create Theme Section AI Content Writ…" at bounding box center [586, 232] width 241 height 19
click at [694, 233] on icon at bounding box center [698, 232] width 8 height 8
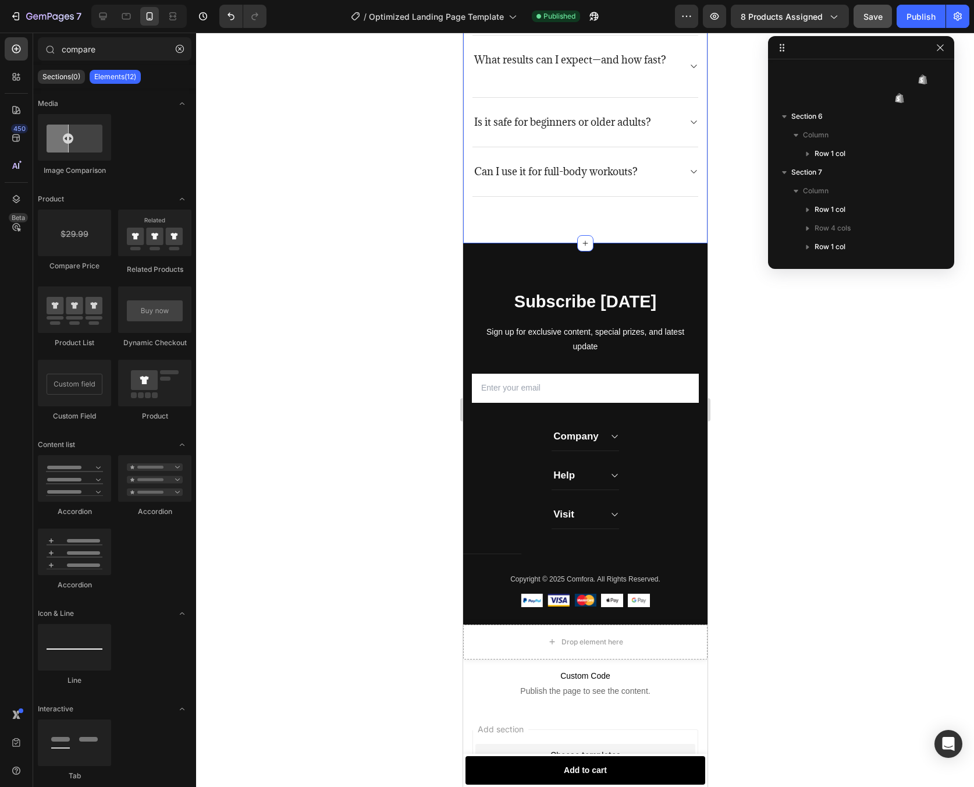
click at [630, 221] on div "Frequently asked questions Heading Have questions? We’re here to help Text bloc…" at bounding box center [585, 44] width 244 height 400
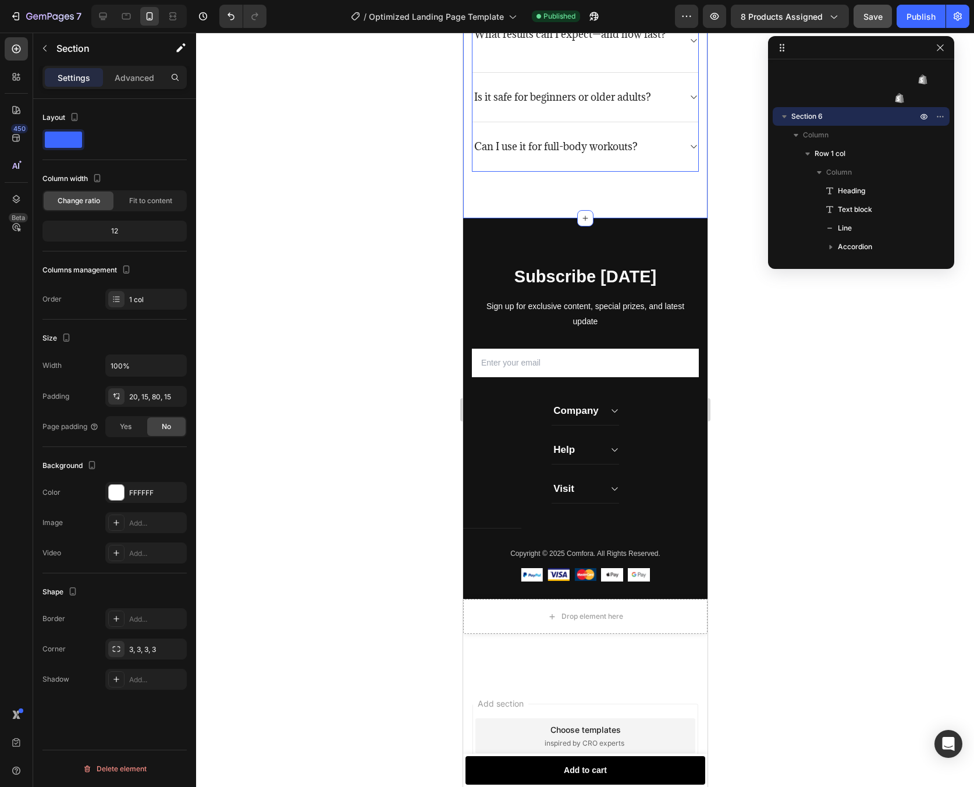
scroll to position [2833, 0]
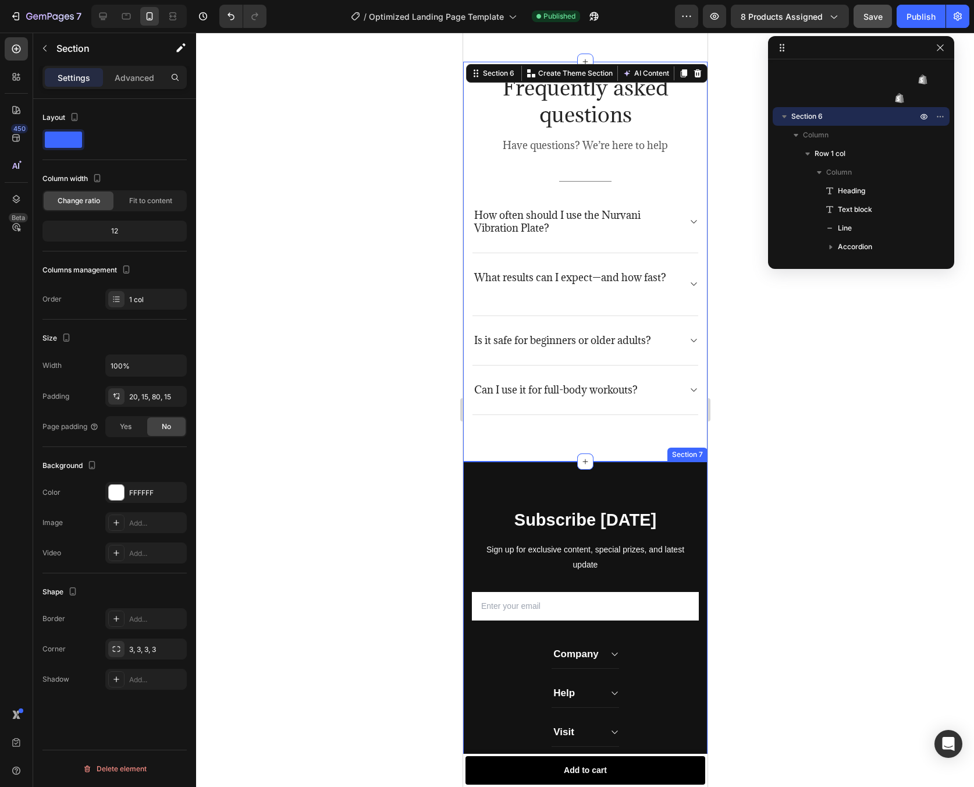
click at [551, 515] on div "Subscribe Today Heading Sign up for exclusive content, special prizes, and late…" at bounding box center [585, 652] width 244 height 381
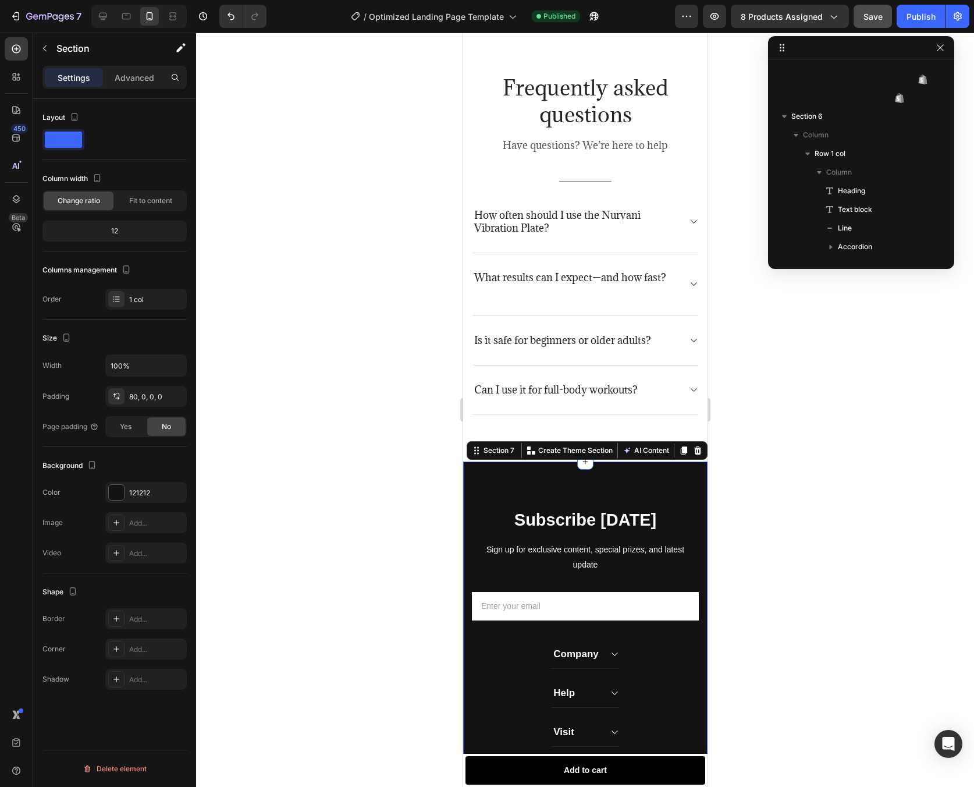
scroll to position [3480, 0]
click at [813, 450] on div at bounding box center [585, 410] width 778 height 754
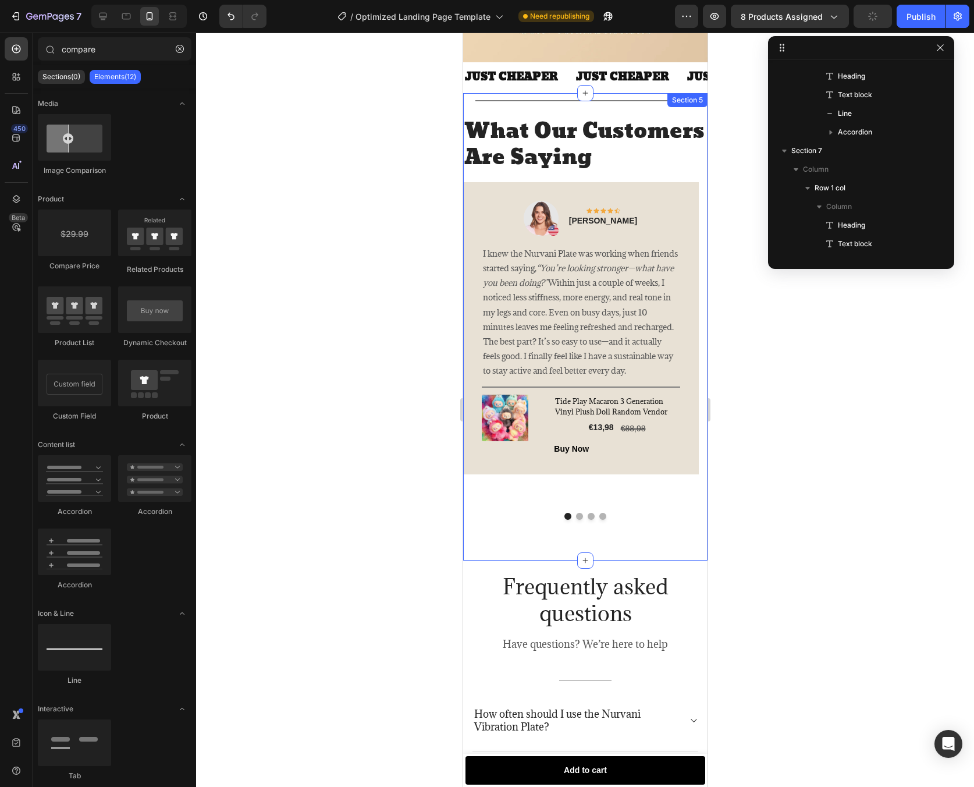
scroll to position [2027, 0]
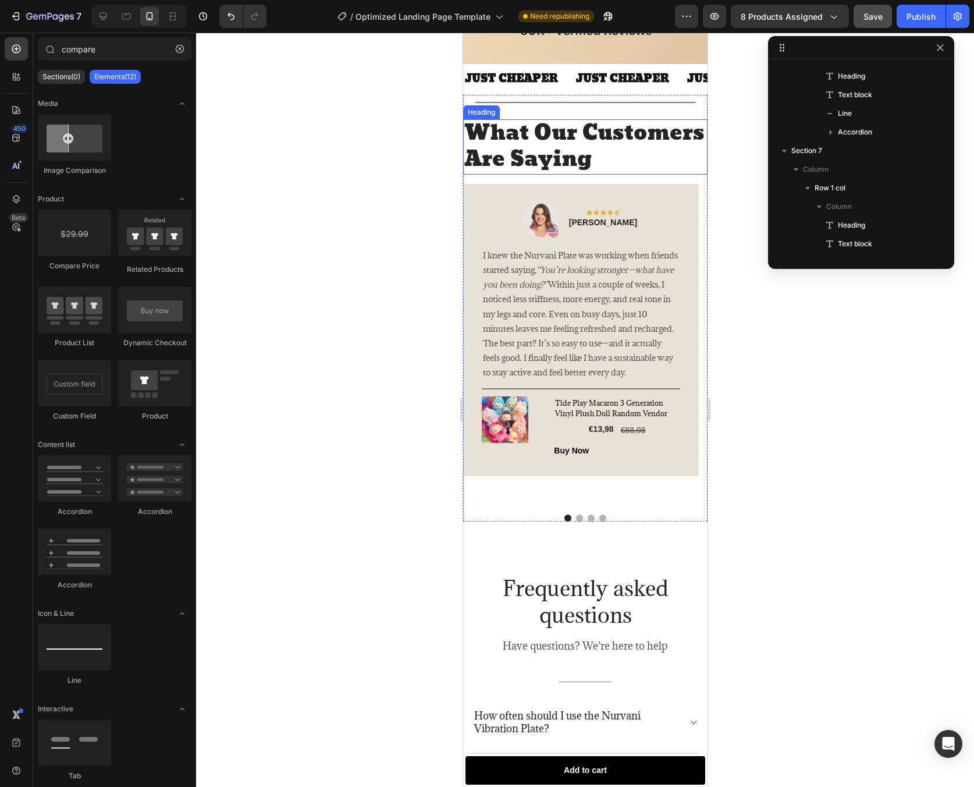
click at [579, 157] on h2 "What Our Customers Are Saying" at bounding box center [585, 146] width 244 height 55
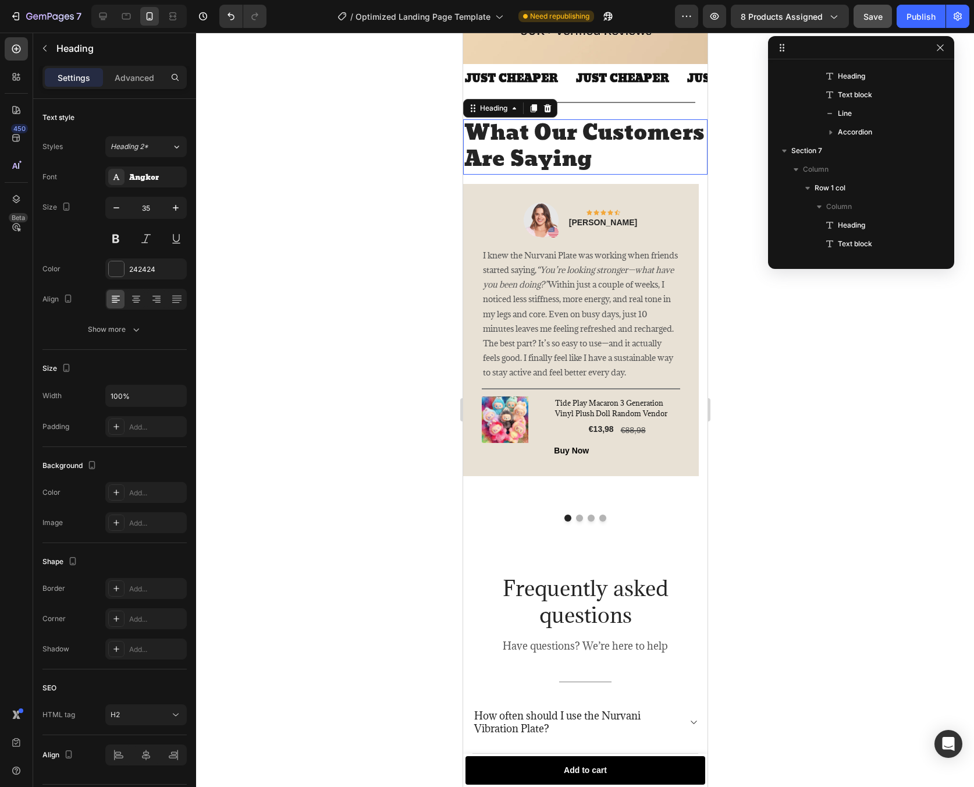
scroll to position [910, 0]
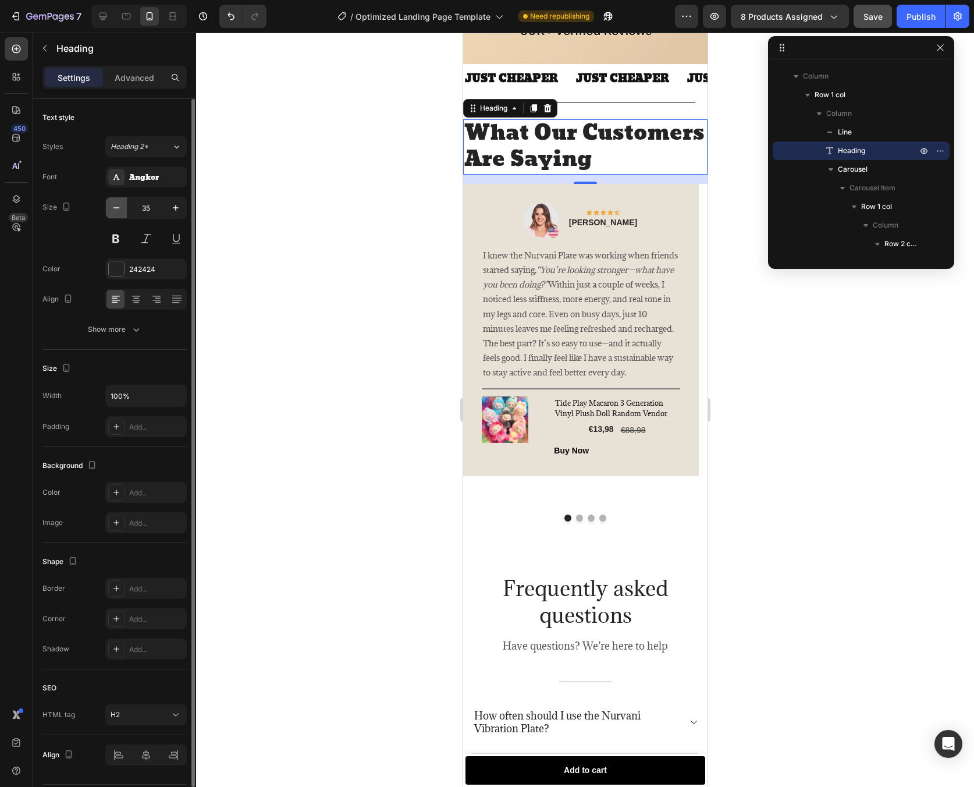
click at [114, 211] on icon "button" at bounding box center [117, 208] width 12 height 12
type input "33"
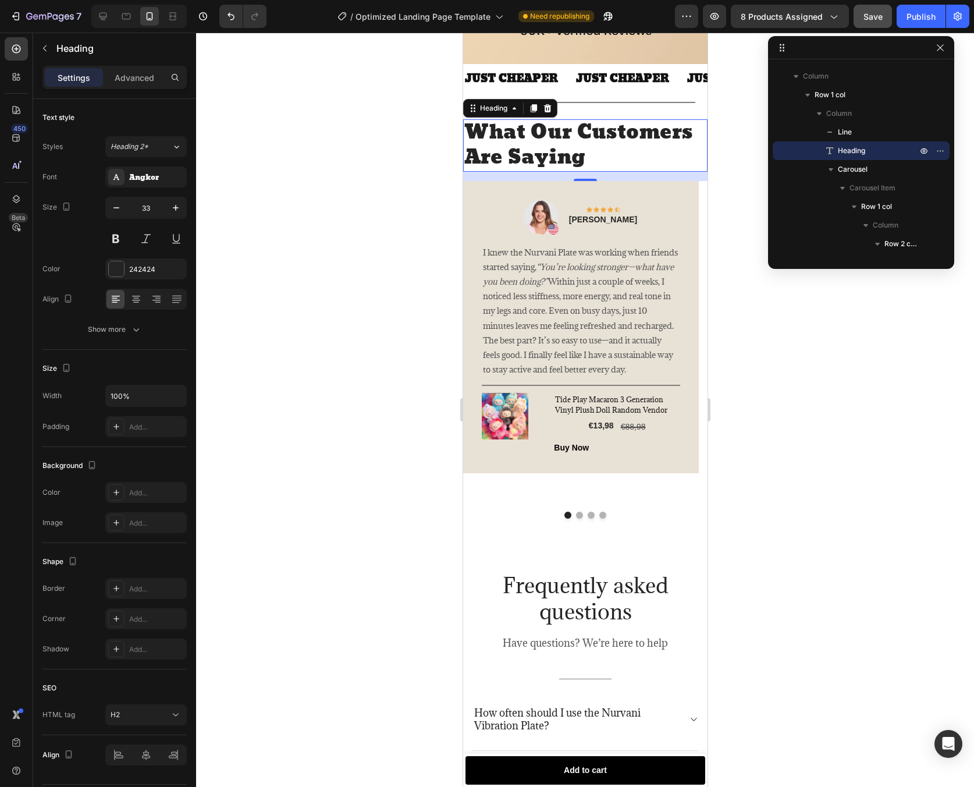
click at [761, 308] on div at bounding box center [585, 410] width 778 height 754
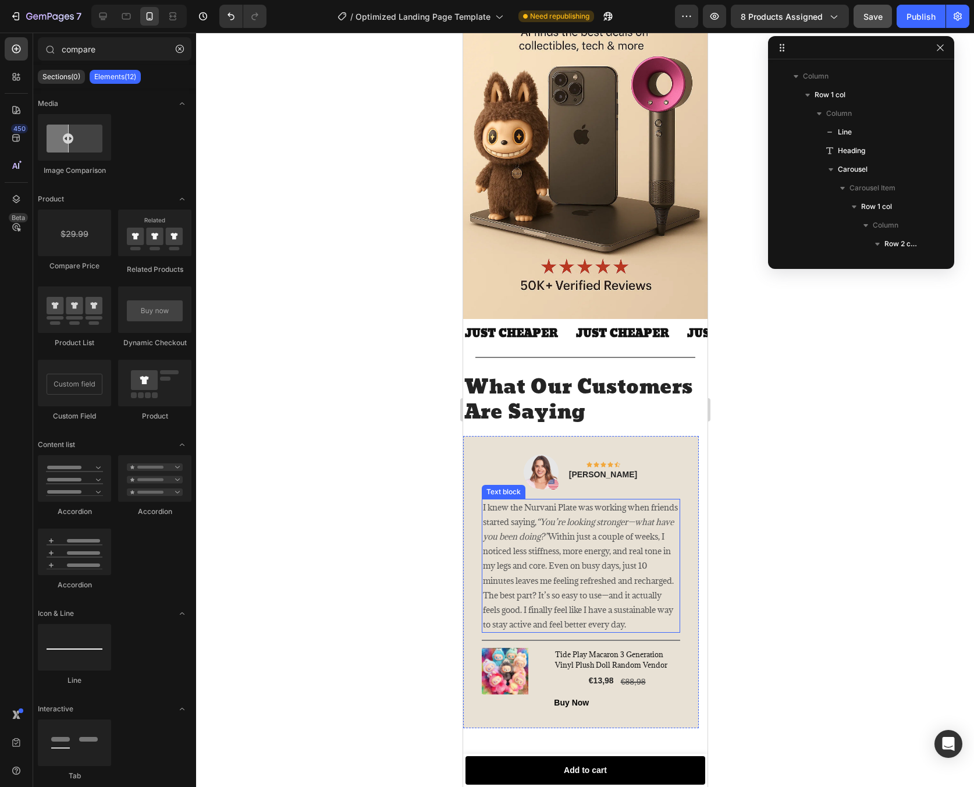
scroll to position [1992, 0]
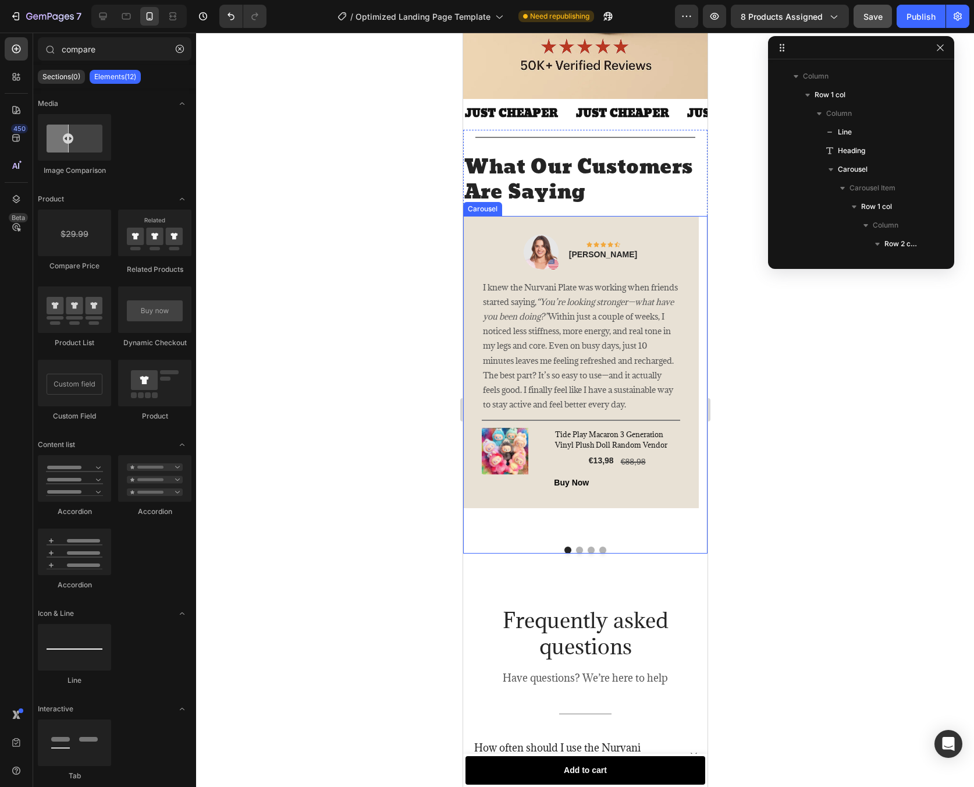
click at [599, 547] on button "Dot" at bounding box center [602, 550] width 7 height 7
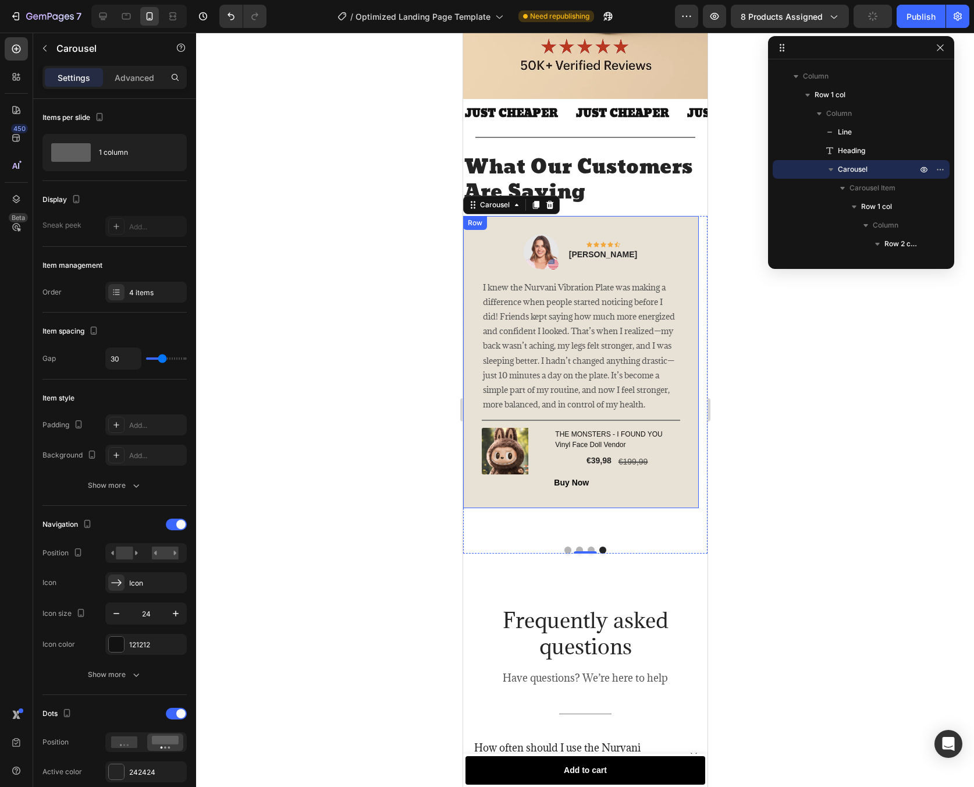
click at [658, 235] on div "Image Icon Icon Icon Icon Icon Row Carly Weinstien Text block Row I knew the Nu…" at bounding box center [580, 362] width 198 height 255
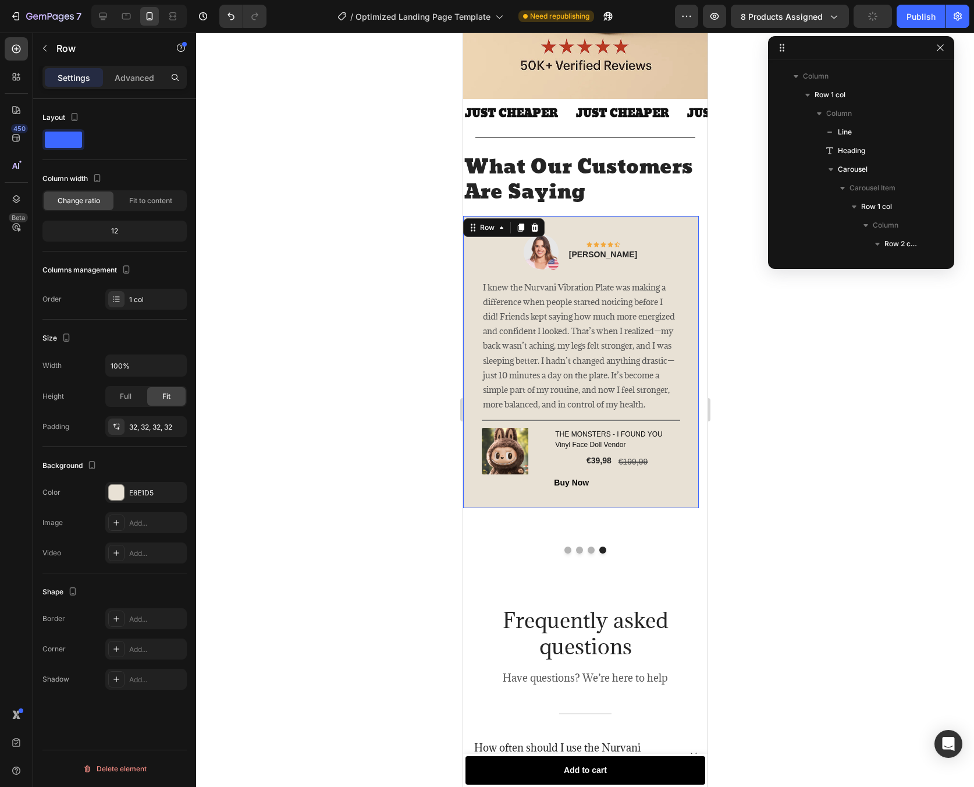
scroll to position [2754, 0]
click at [773, 278] on div at bounding box center [585, 410] width 778 height 754
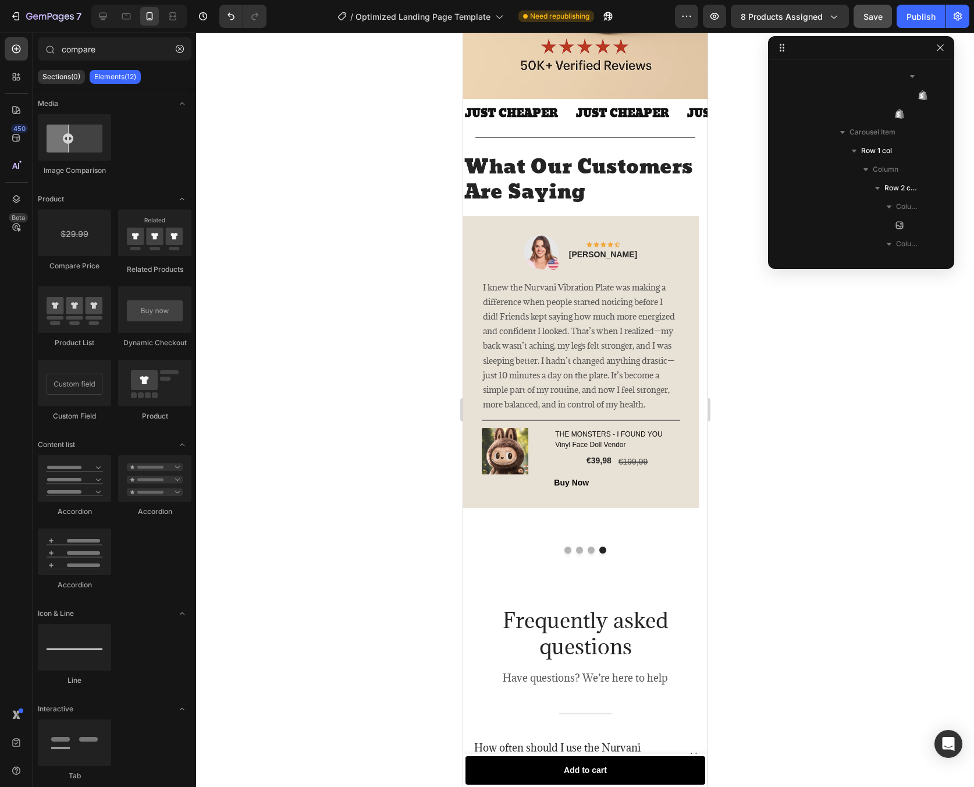
click at [757, 342] on div at bounding box center [585, 410] width 778 height 754
click at [866, 24] on button "Save" at bounding box center [873, 16] width 38 height 23
click at [921, 15] on div "Publish" at bounding box center [921, 16] width 29 height 12
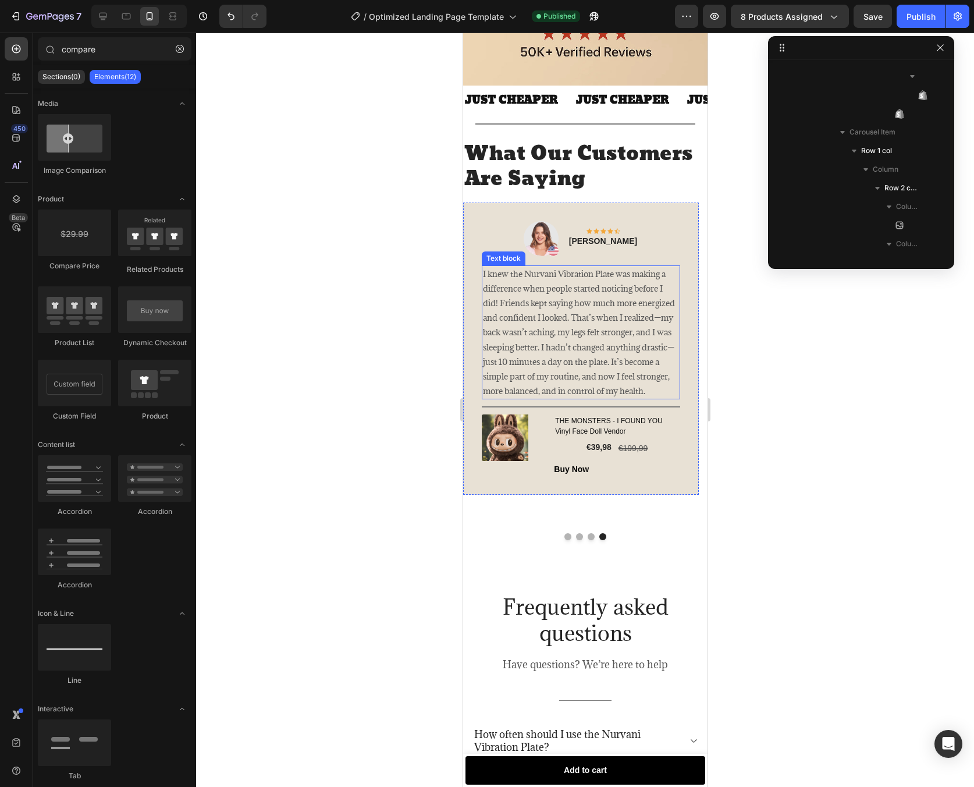
scroll to position [2011, 0]
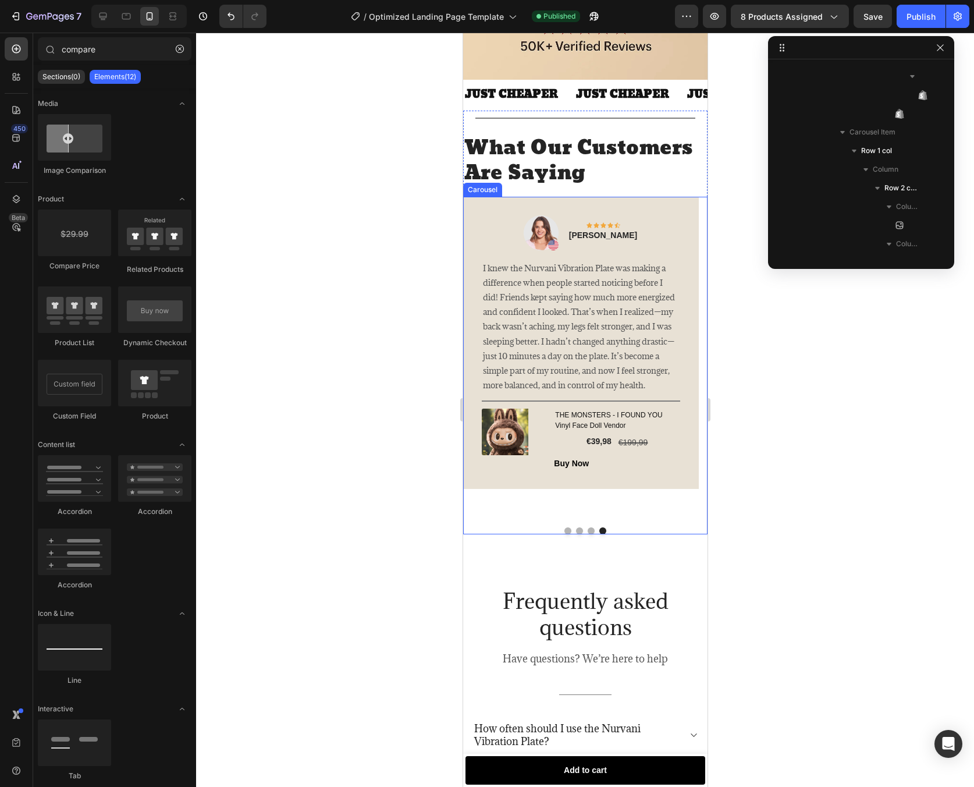
click at [587, 527] on button "Dot" at bounding box center [590, 530] width 7 height 7
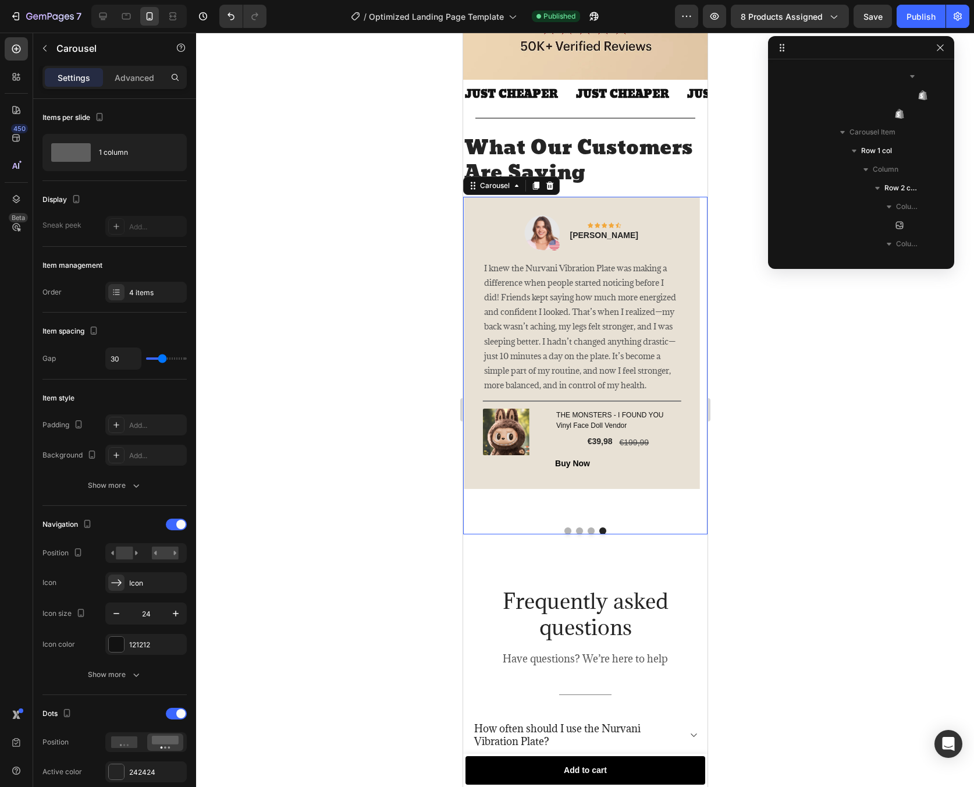
scroll to position [928, 0]
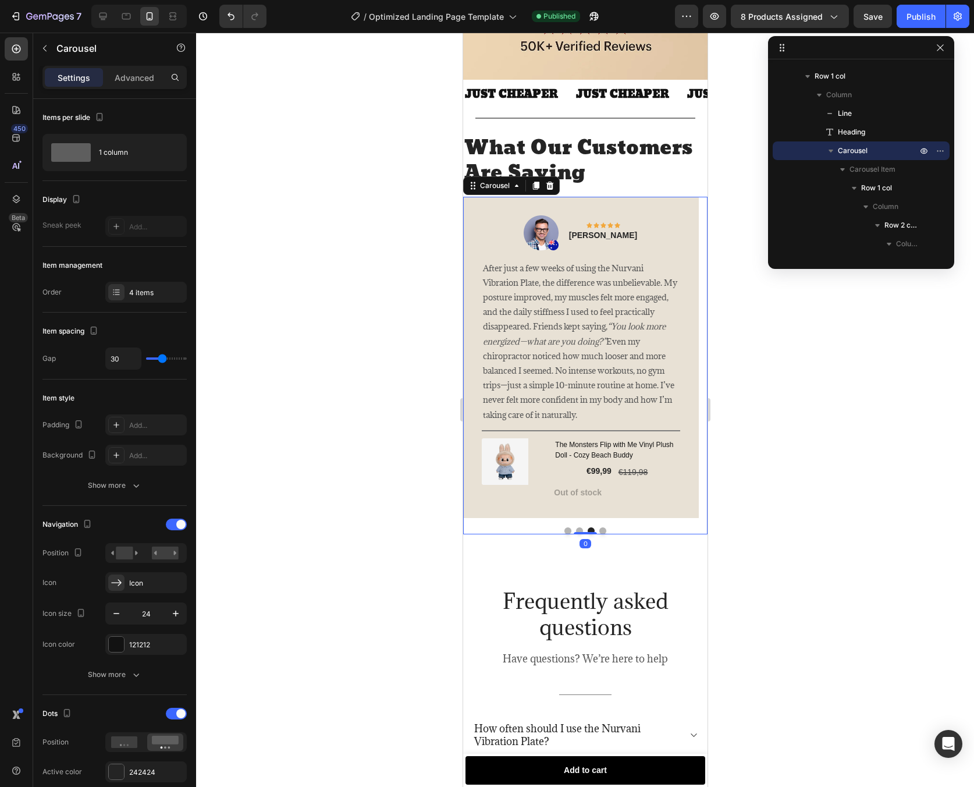
click at [576, 527] on button "Dot" at bounding box center [579, 530] width 7 height 7
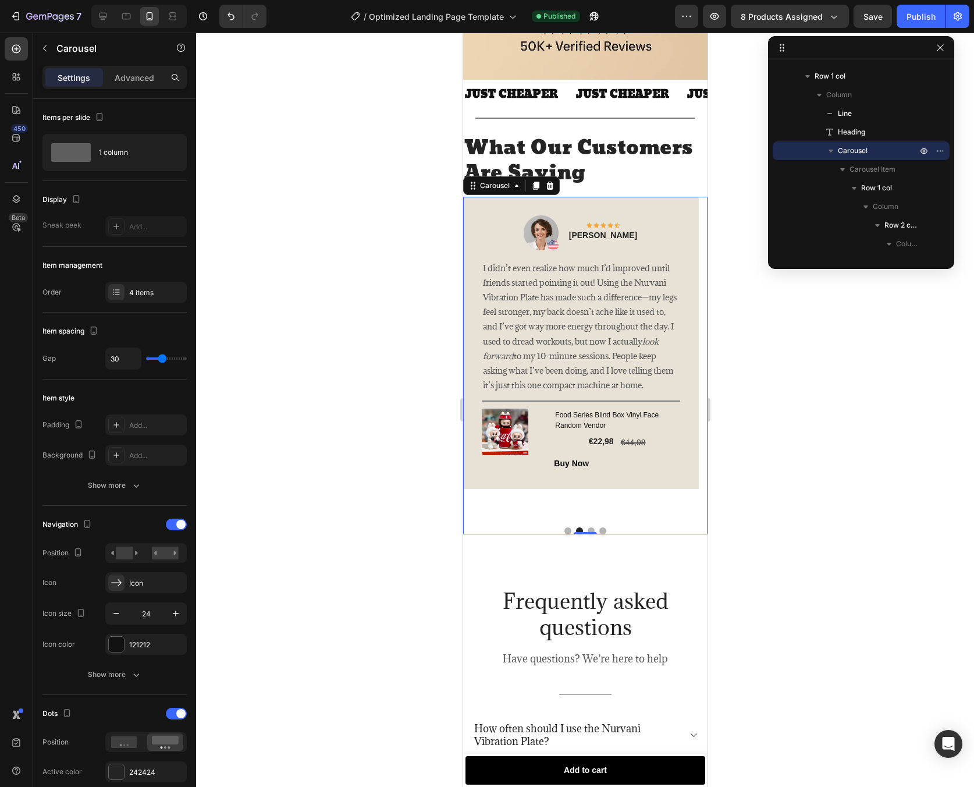
click at [566, 527] on button "Dot" at bounding box center [567, 530] width 7 height 7
click at [611, 448] on div "€13,98" at bounding box center [600, 441] width 27 height 15
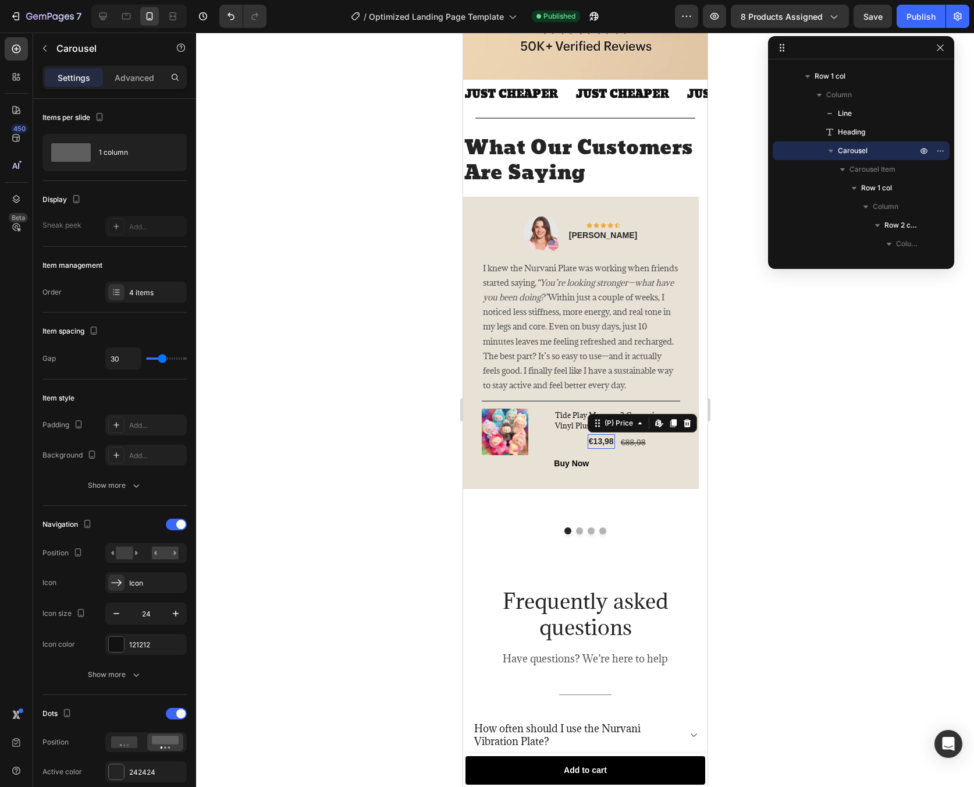
scroll to position [1468, 0]
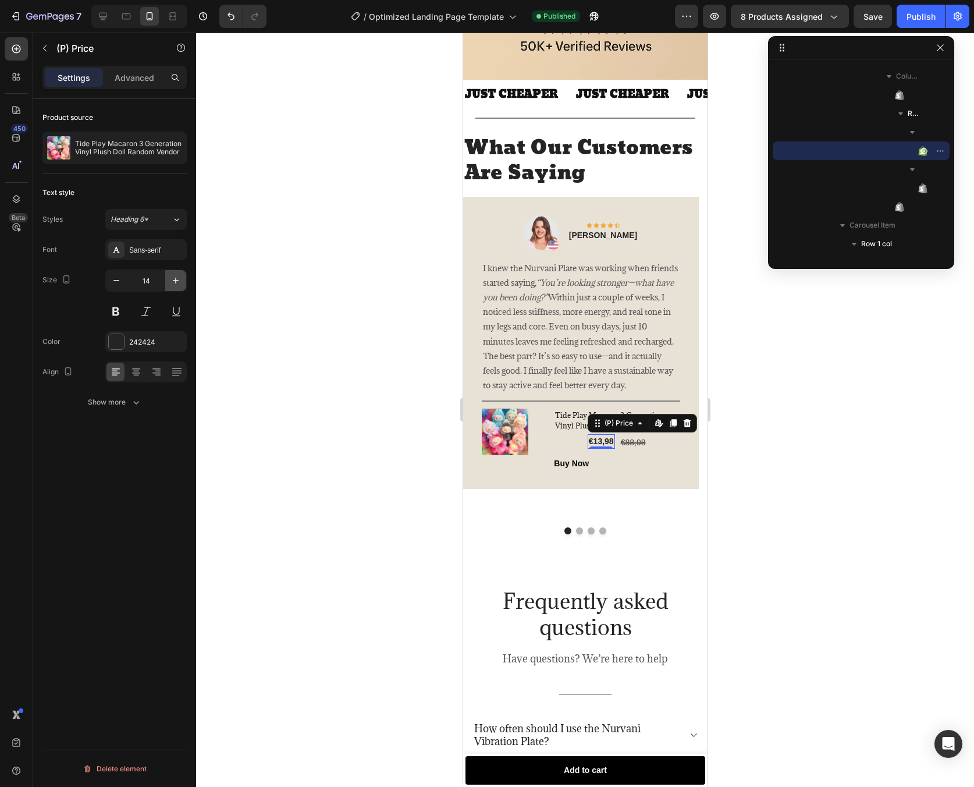
click at [178, 281] on icon "button" at bounding box center [176, 281] width 12 height 12
type input "15"
click at [630, 446] on div "€88,98" at bounding box center [633, 442] width 27 height 17
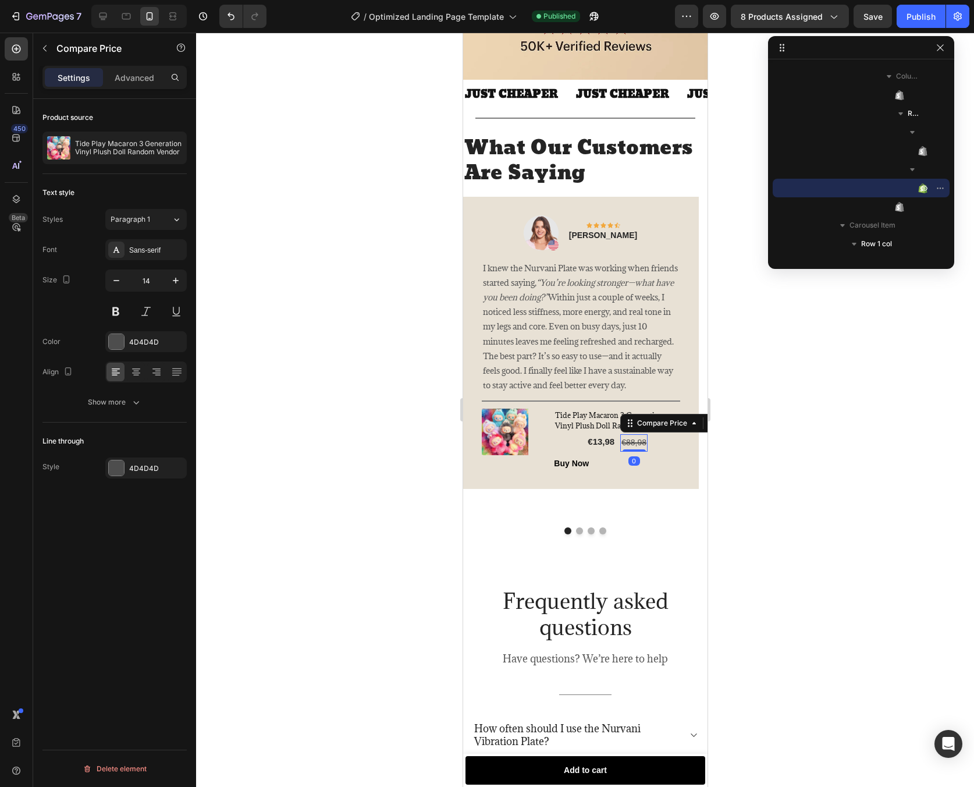
click at [744, 456] on div at bounding box center [585, 410] width 778 height 754
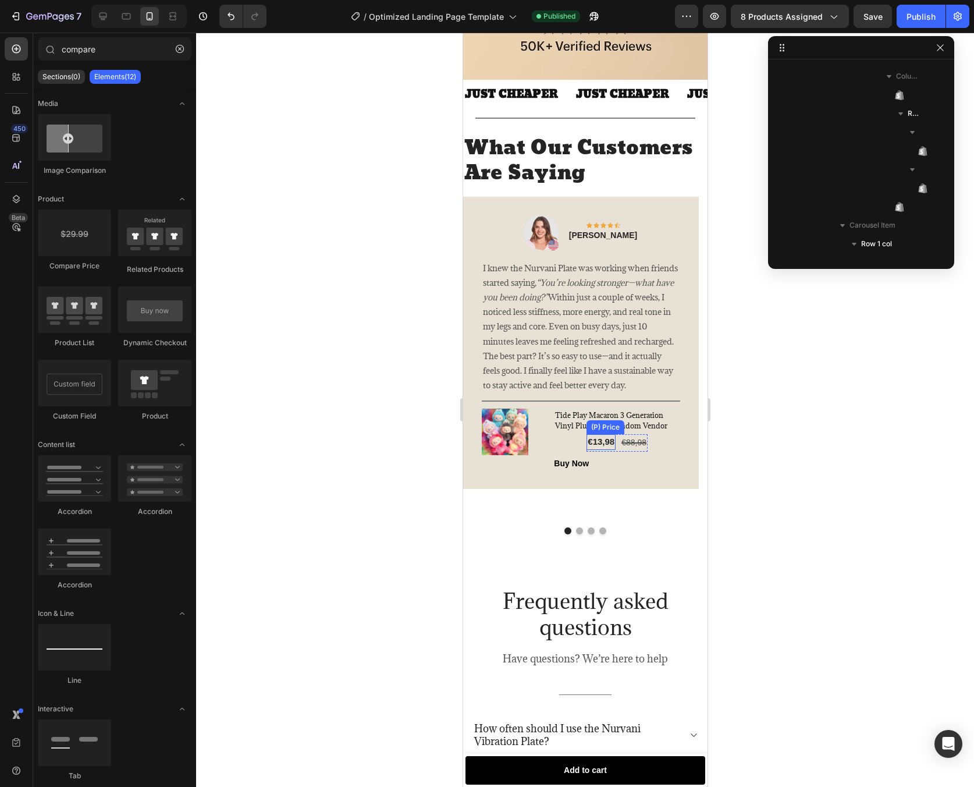
click at [604, 446] on div "€13,98" at bounding box center [600, 442] width 29 height 16
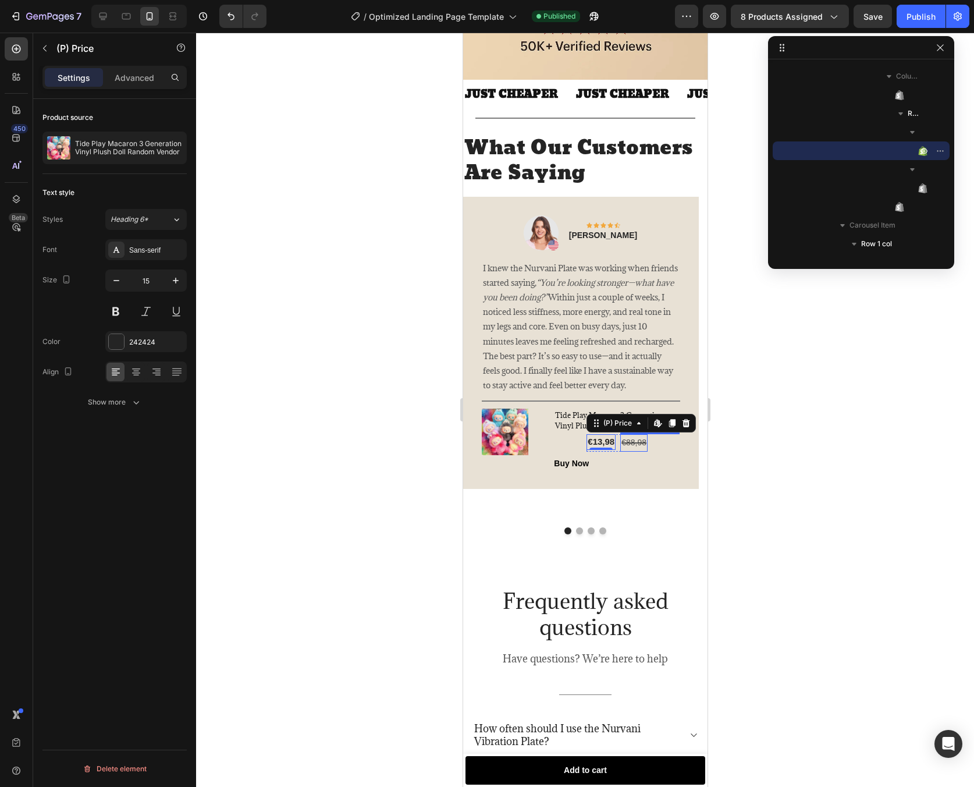
click at [639, 445] on div "€88,98" at bounding box center [633, 442] width 27 height 17
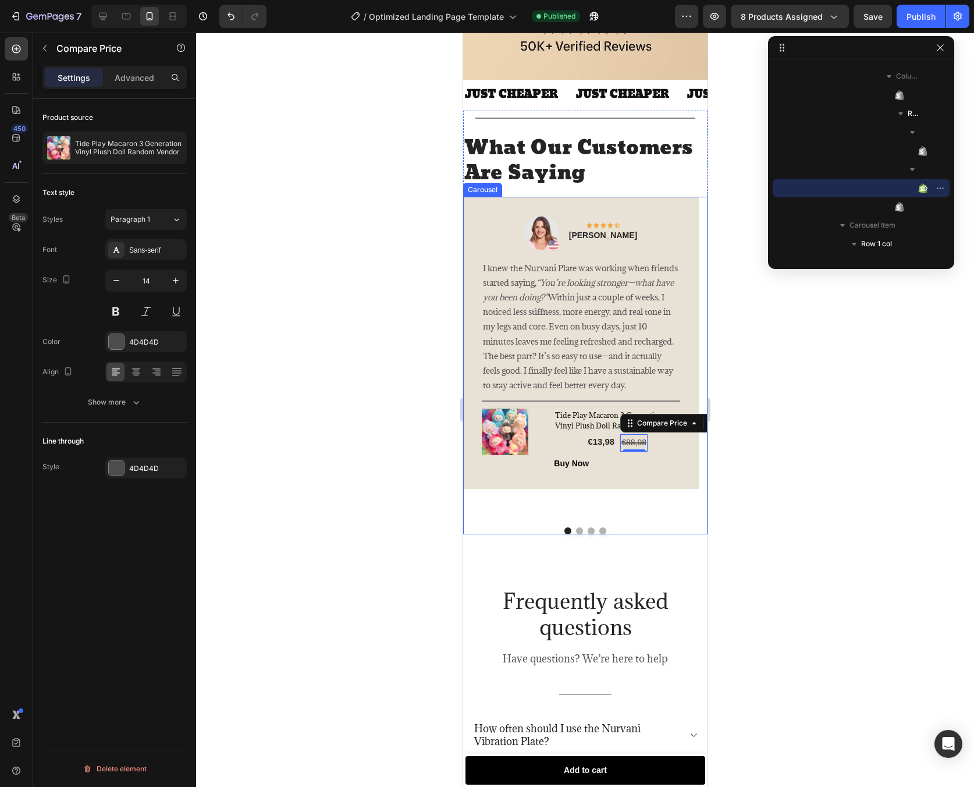
click at [576, 527] on button "Dot" at bounding box center [579, 530] width 7 height 7
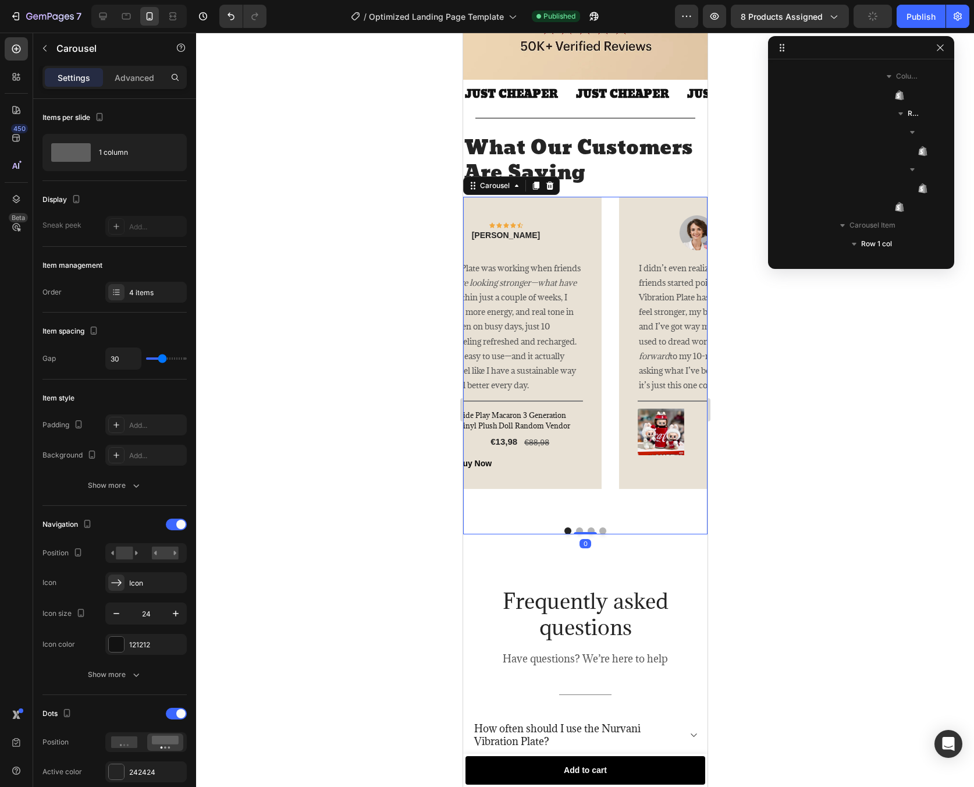
scroll to position [928, 0]
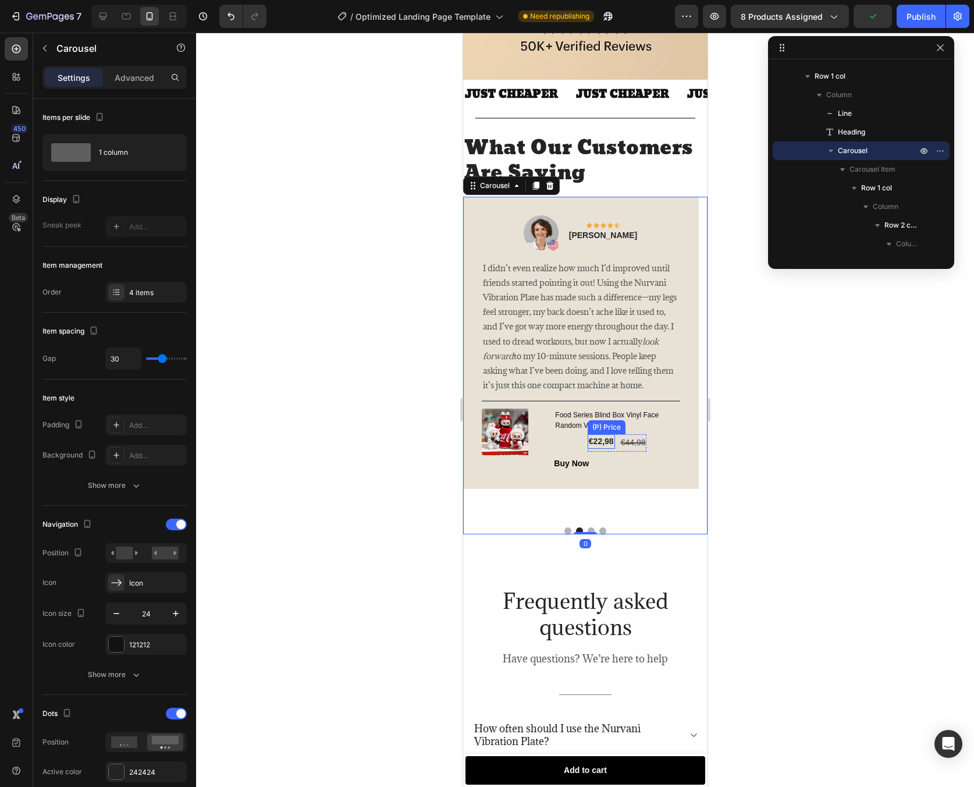
click at [594, 434] on div "€22,98" at bounding box center [600, 441] width 27 height 15
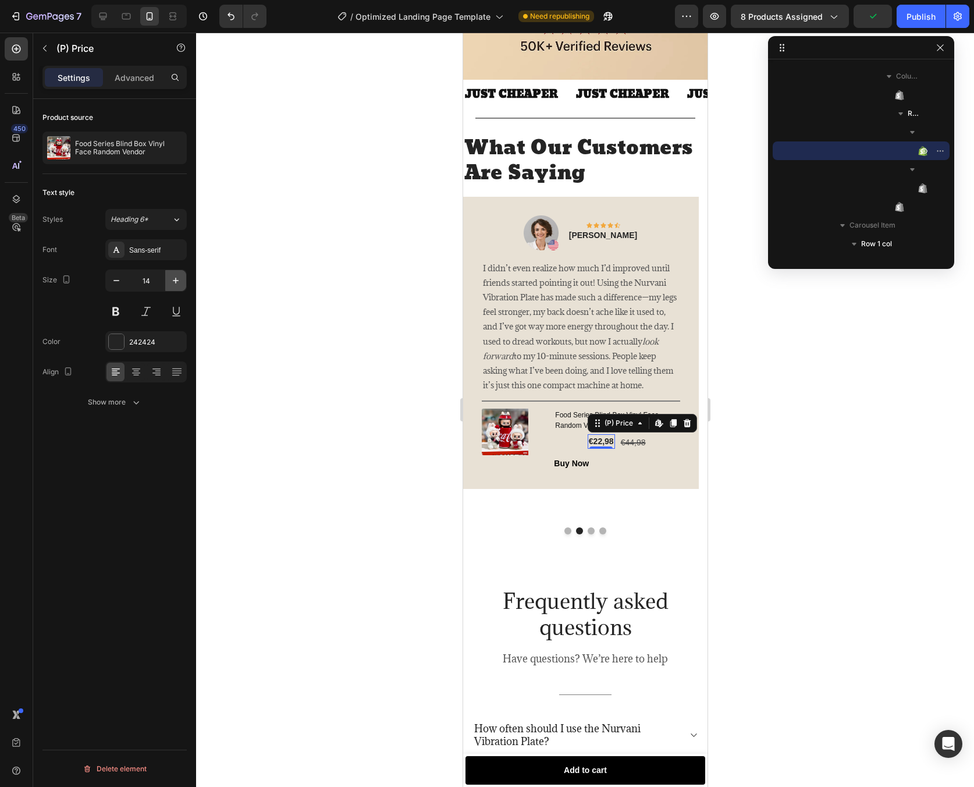
click at [181, 285] on icon "button" at bounding box center [176, 281] width 12 height 12
type input "15"
click at [587, 527] on button "Dot" at bounding box center [590, 530] width 7 height 7
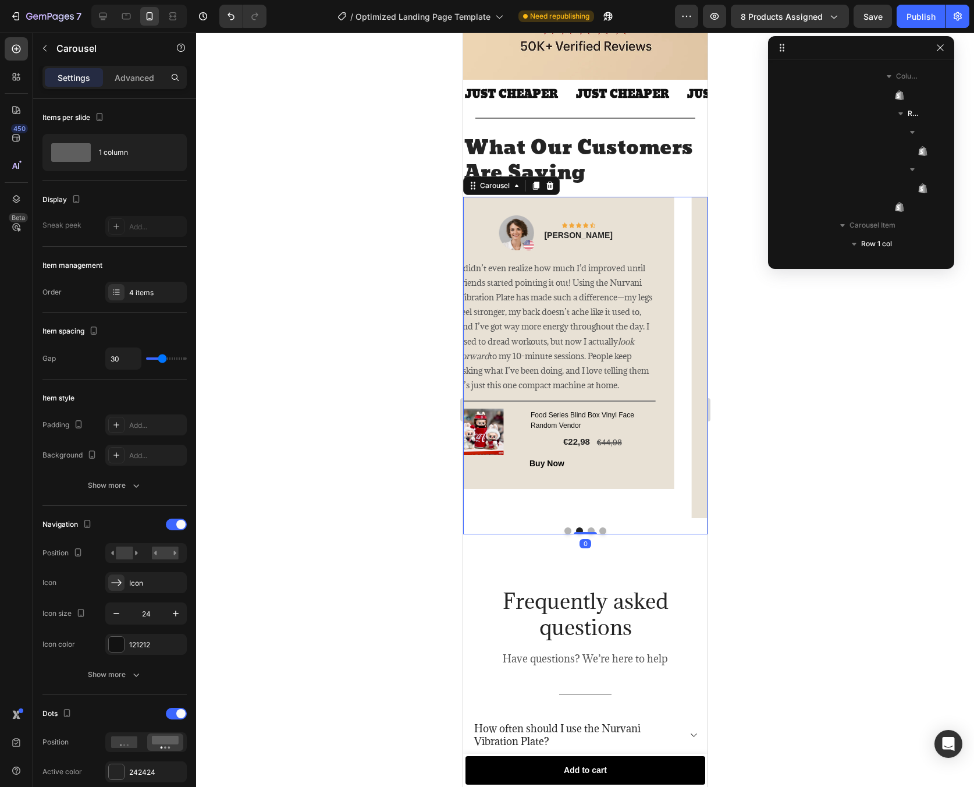
scroll to position [928, 0]
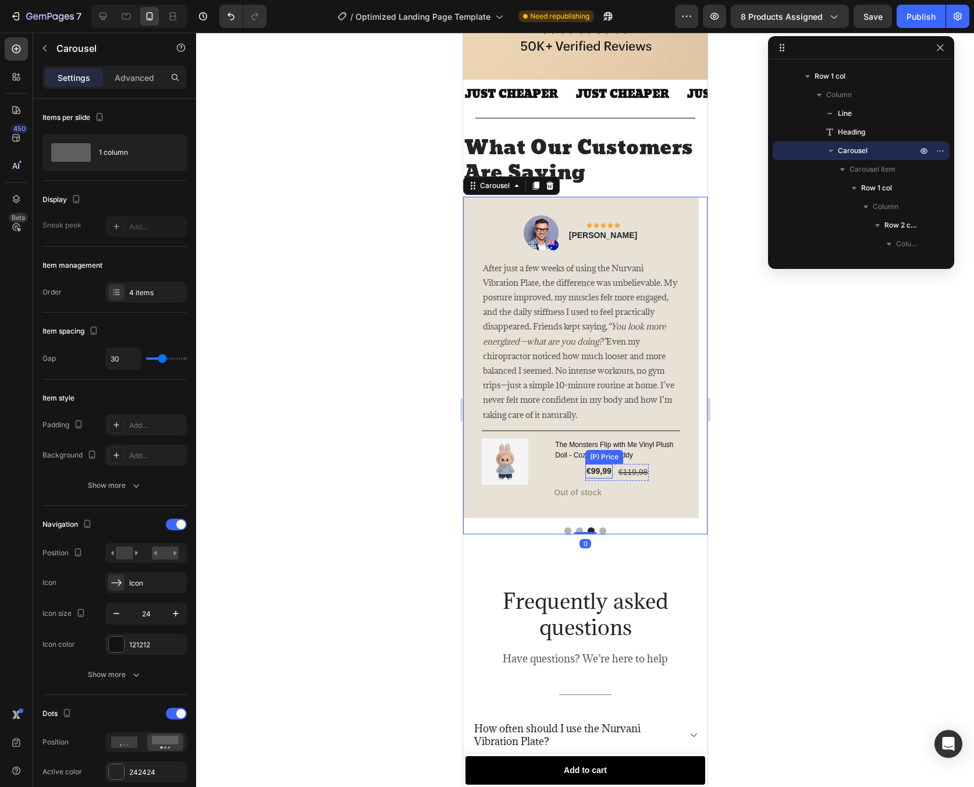
click at [600, 464] on div "€99,99" at bounding box center [598, 471] width 27 height 15
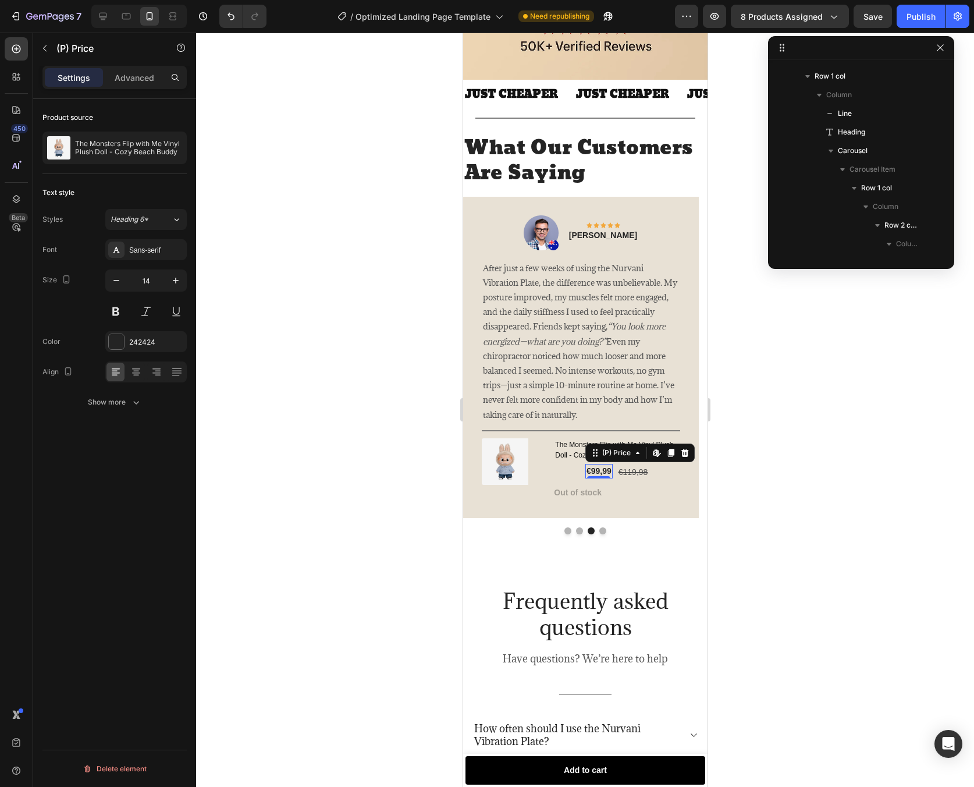
scroll to position [2660, 0]
click at [175, 283] on icon "button" at bounding box center [176, 281] width 12 height 12
type input "15"
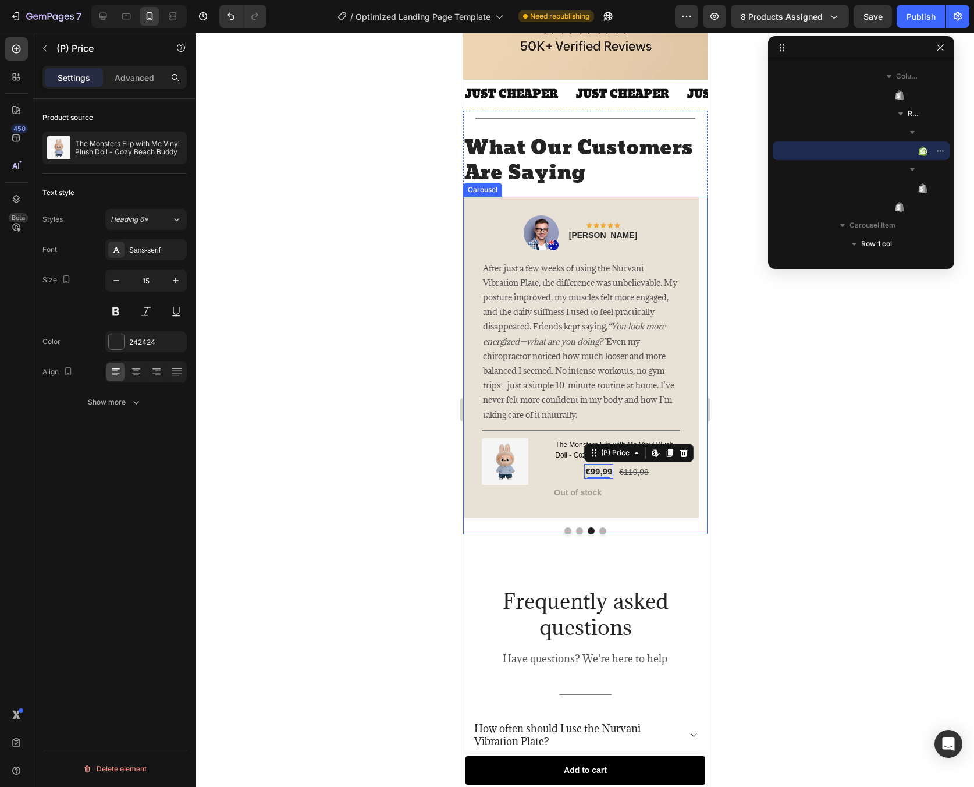
click at [599, 527] on button "Dot" at bounding box center [602, 530] width 7 height 7
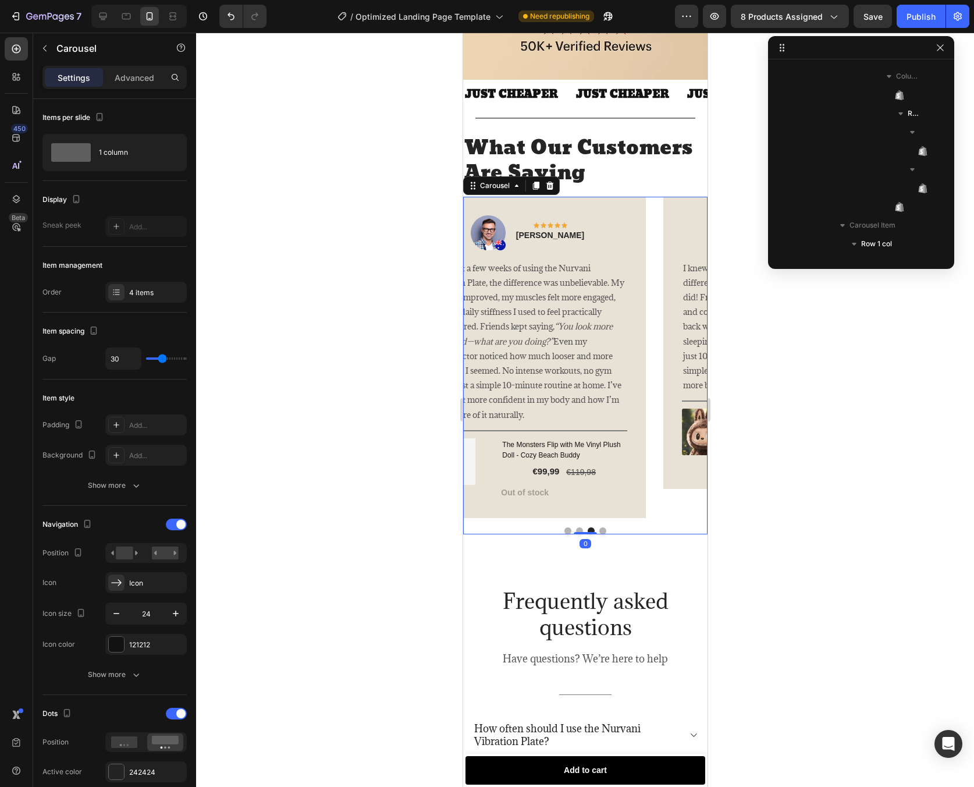
scroll to position [928, 0]
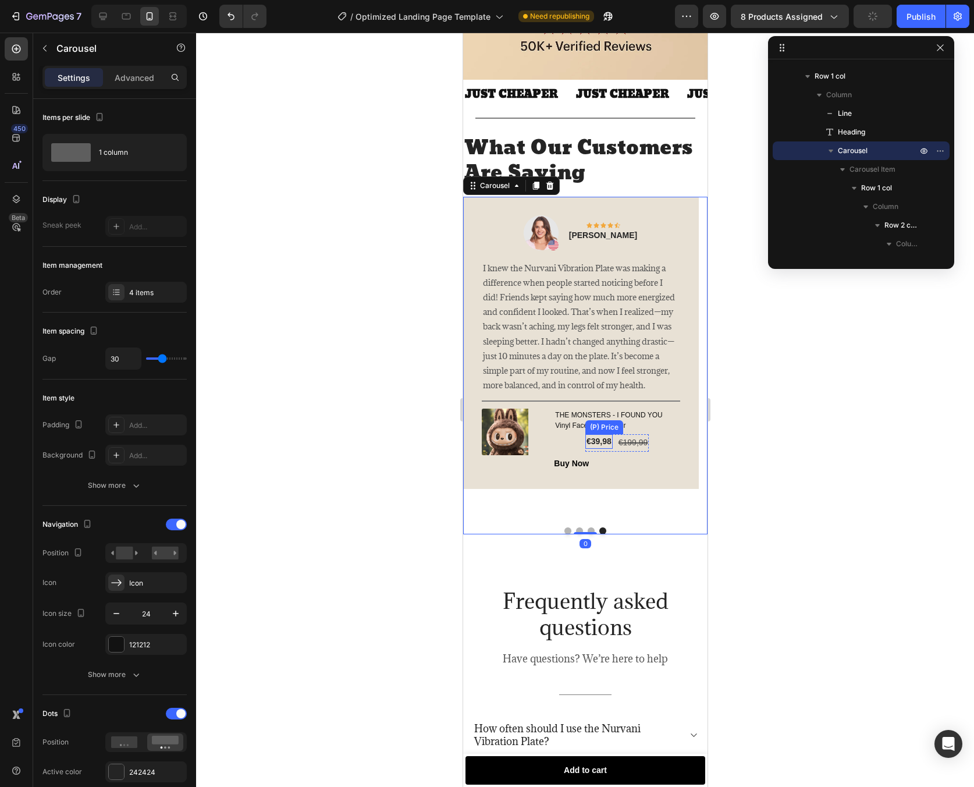
click at [598, 446] on div "€39,98 (P) Price (P) Price" at bounding box center [598, 441] width 27 height 15
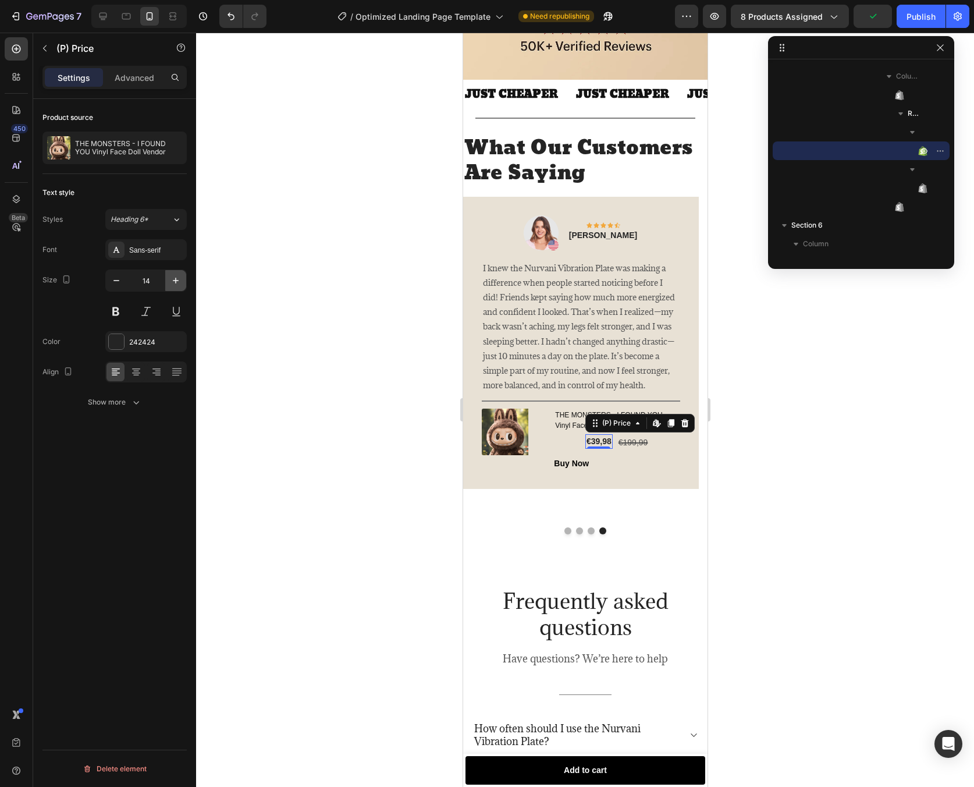
click at [186, 288] on button "button" at bounding box center [175, 280] width 21 height 21
type input "15"
click at [783, 504] on div at bounding box center [585, 410] width 778 height 754
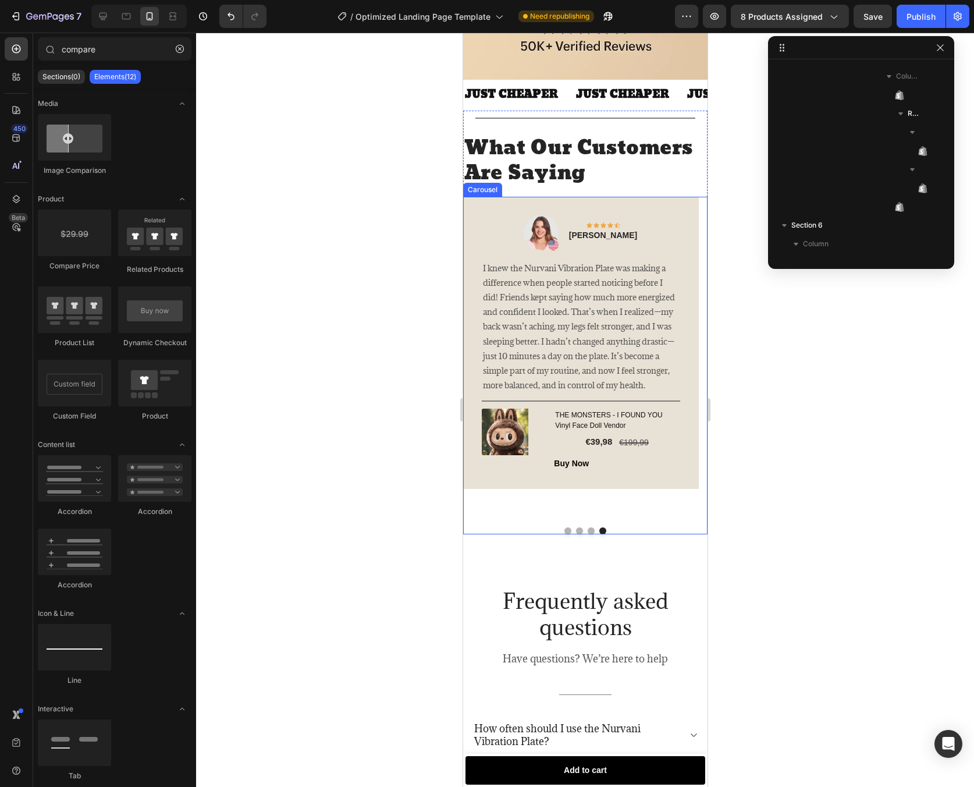
click at [587, 527] on button "Dot" at bounding box center [590, 530] width 7 height 7
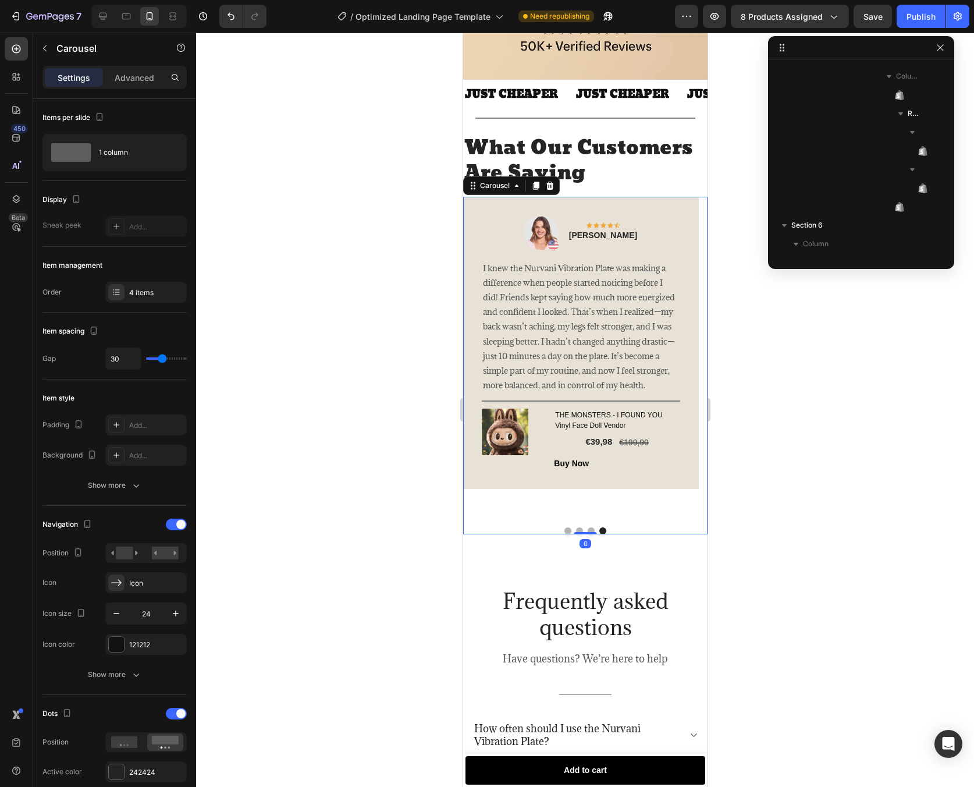
scroll to position [928, 0]
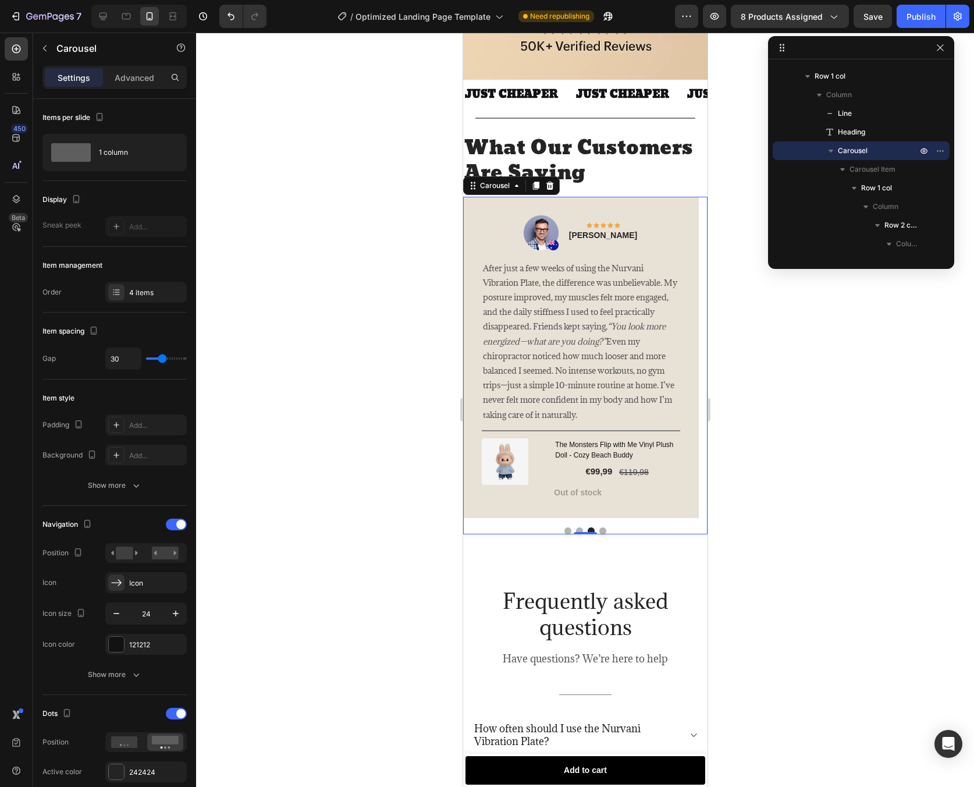
click at [576, 527] on button "Dot" at bounding box center [579, 530] width 7 height 7
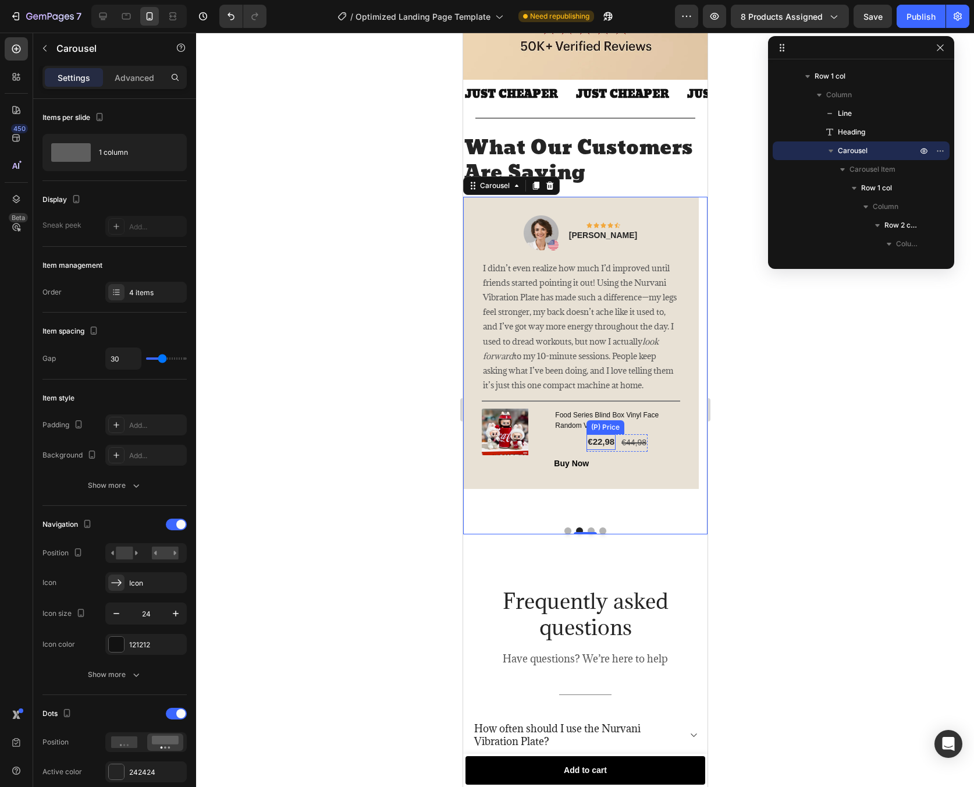
click at [608, 434] on div "€22,98" at bounding box center [600, 442] width 29 height 16
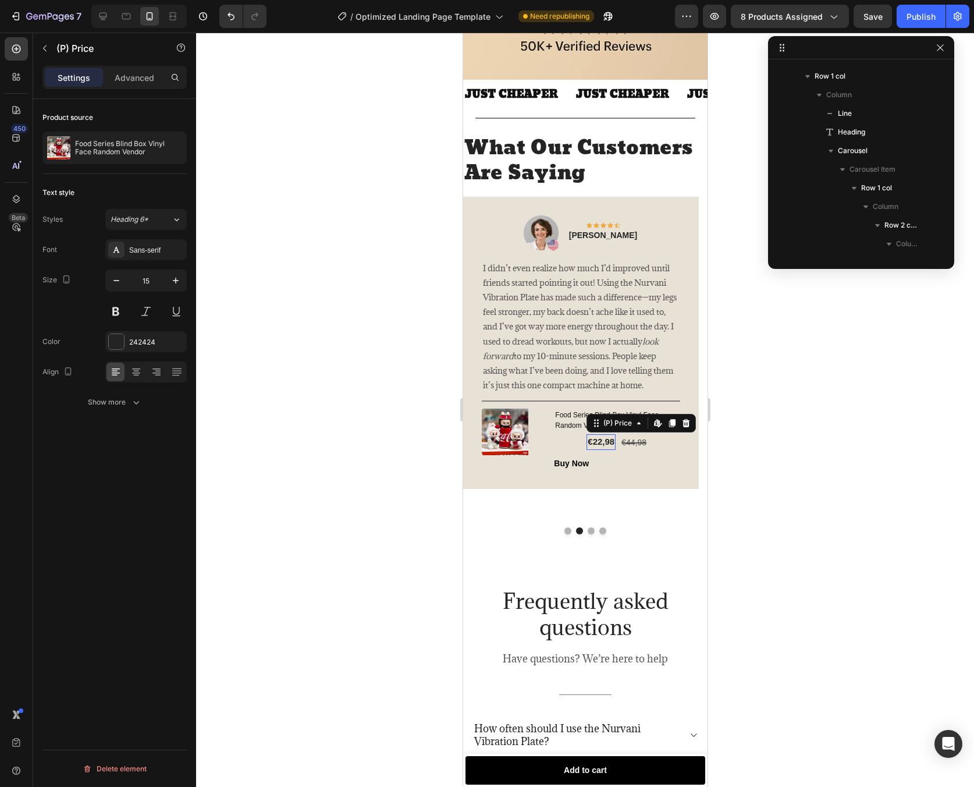
scroll to position [2064, 0]
click at [133, 76] on p "Advanced" at bounding box center [135, 78] width 40 height 12
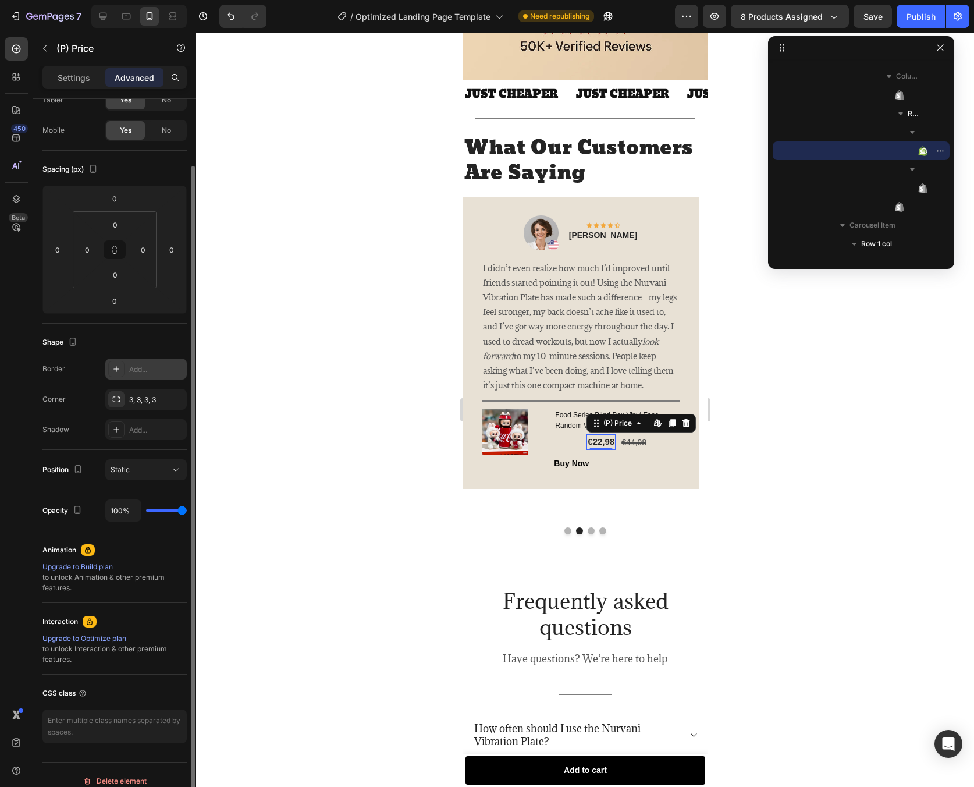
scroll to position [87, 0]
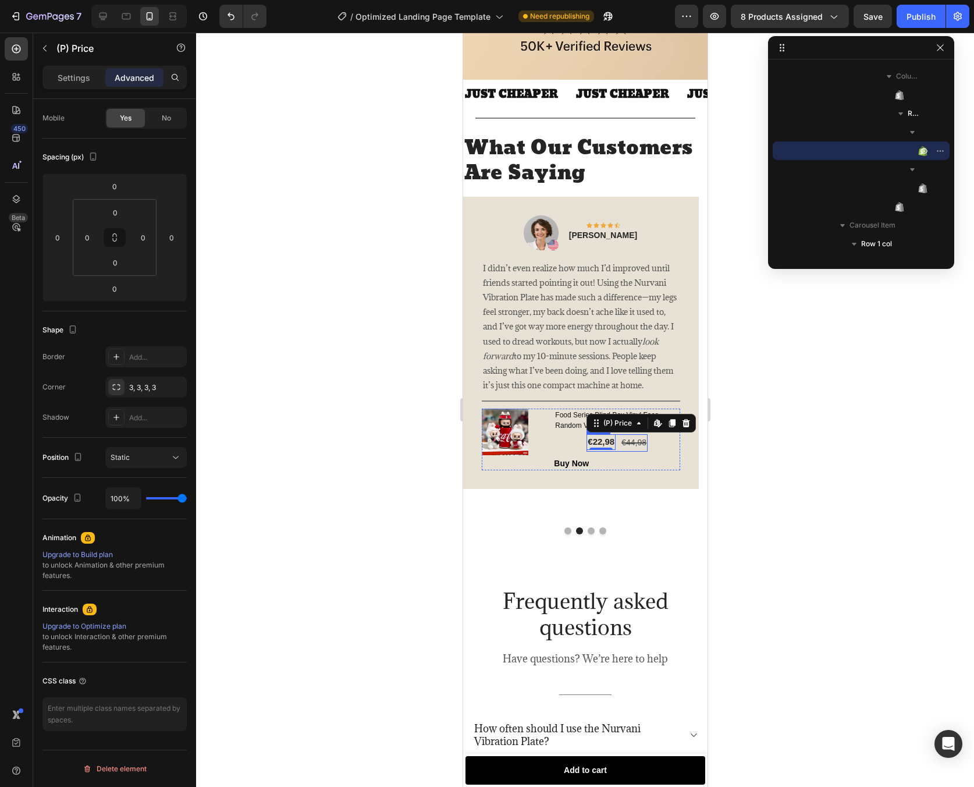
click at [619, 434] on div "€22,98 (P) Price Edit content in Shopify 0 (P) Price Edit content in Shopify 0 …" at bounding box center [616, 442] width 61 height 17
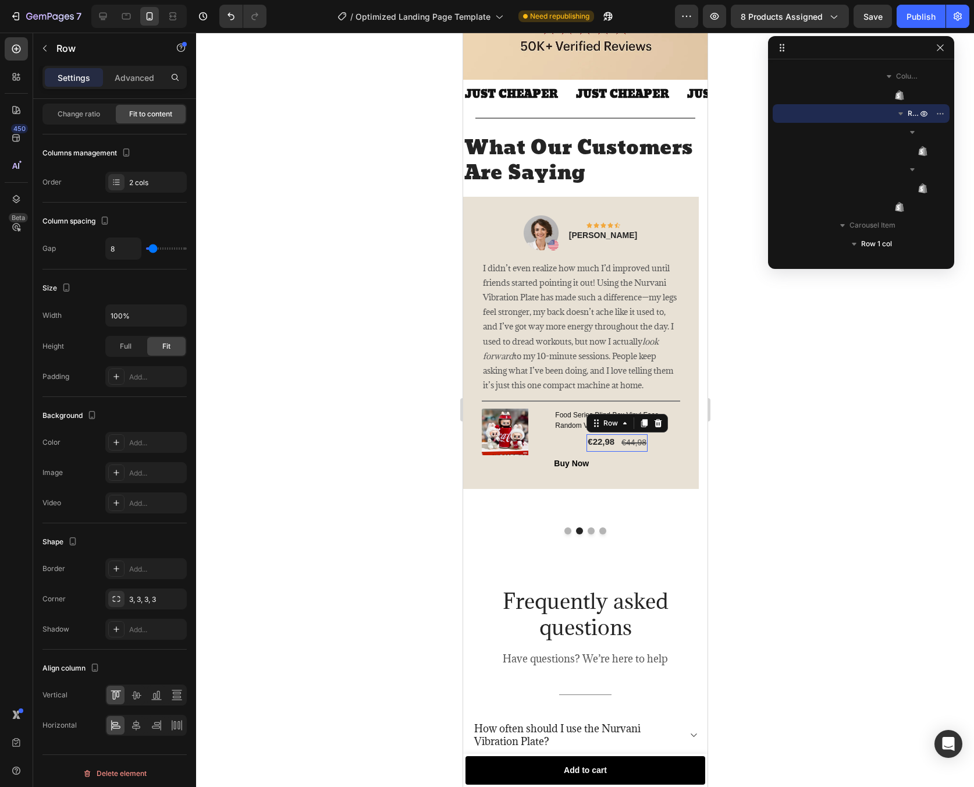
scroll to position [0, 0]
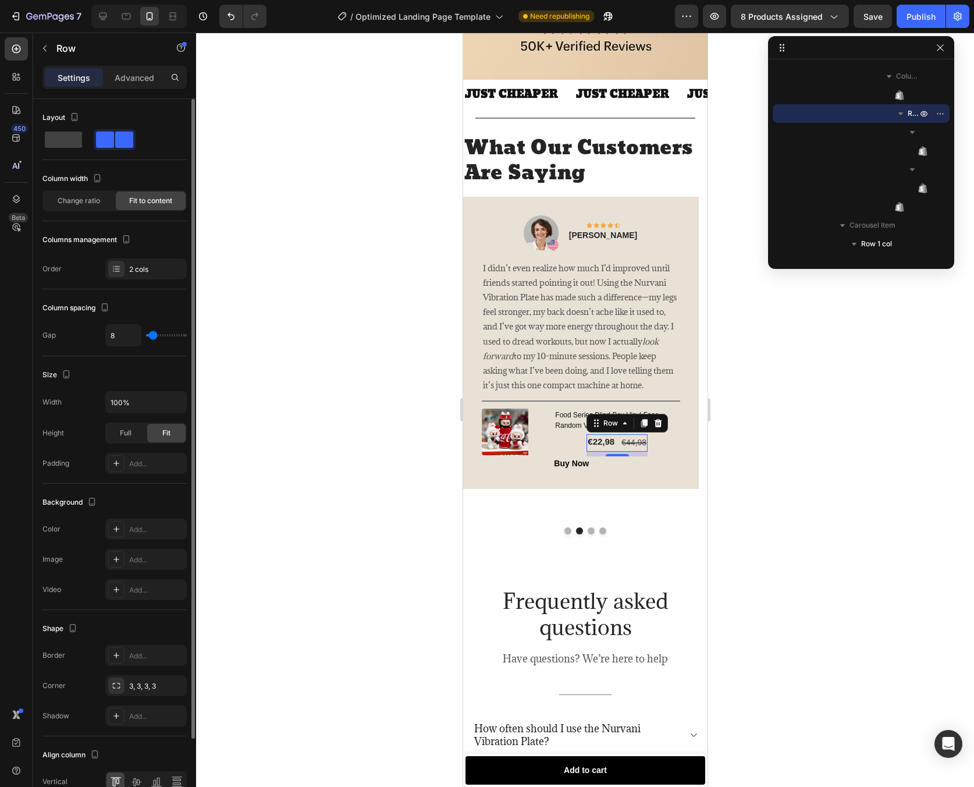
type input "0"
type input "1"
type input "2"
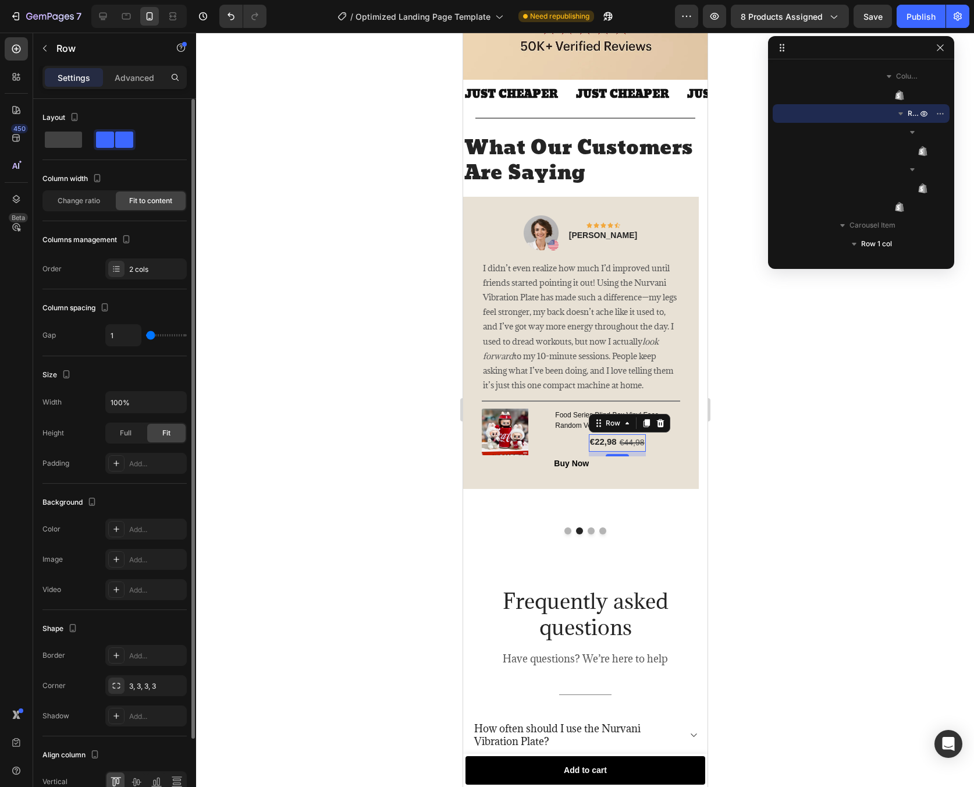
type input "2"
type input "3"
type input "4"
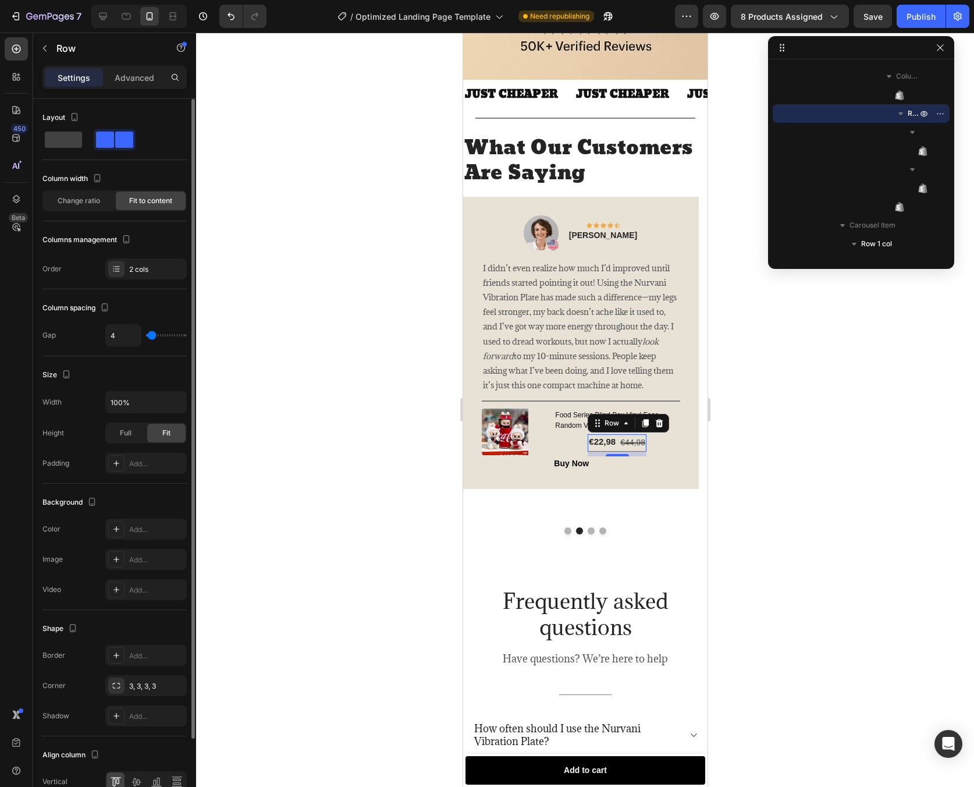
type input "3"
type input "2"
type input "1"
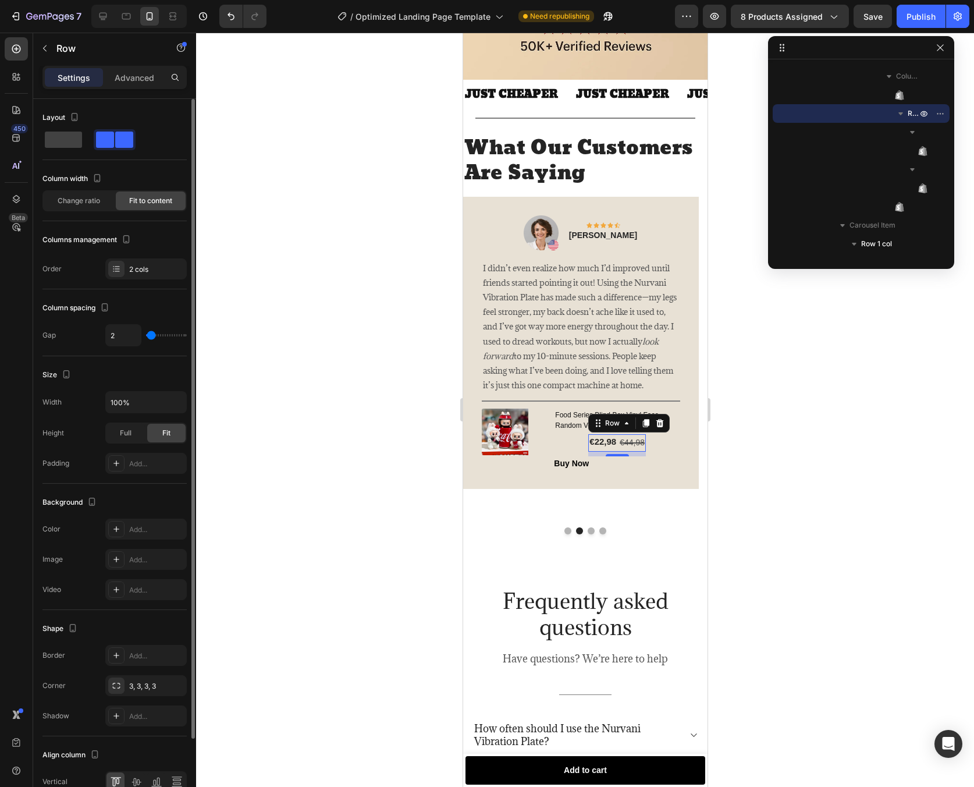
type input "1"
type input "0"
type input "2"
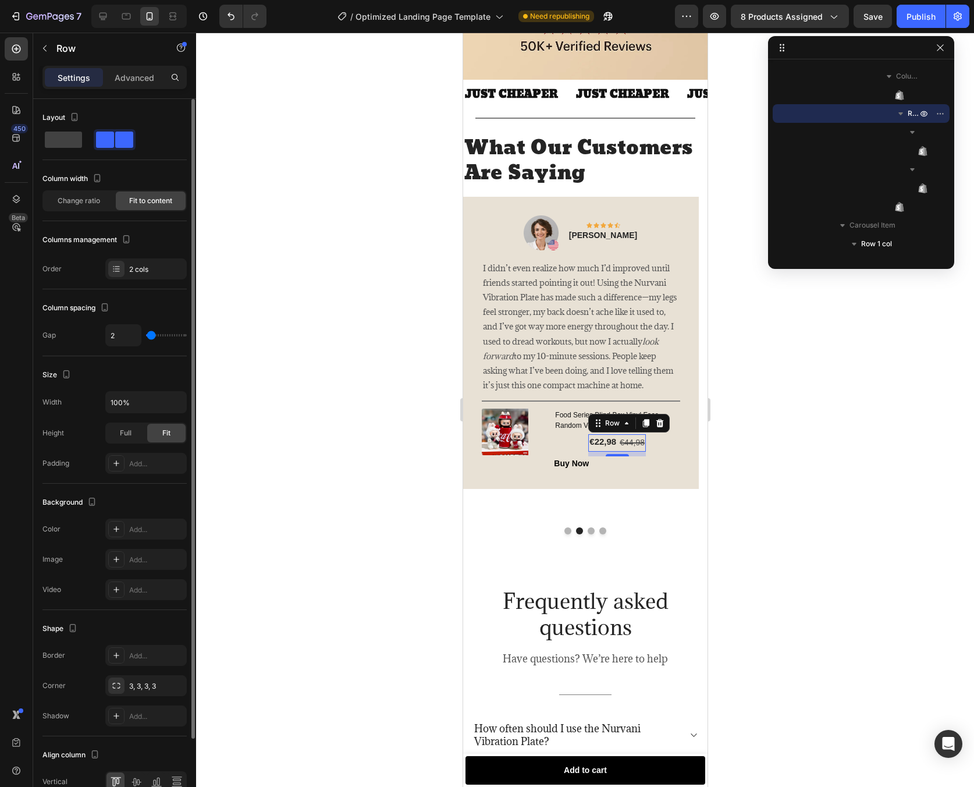
click at [151, 336] on input "range" at bounding box center [166, 335] width 41 height 2
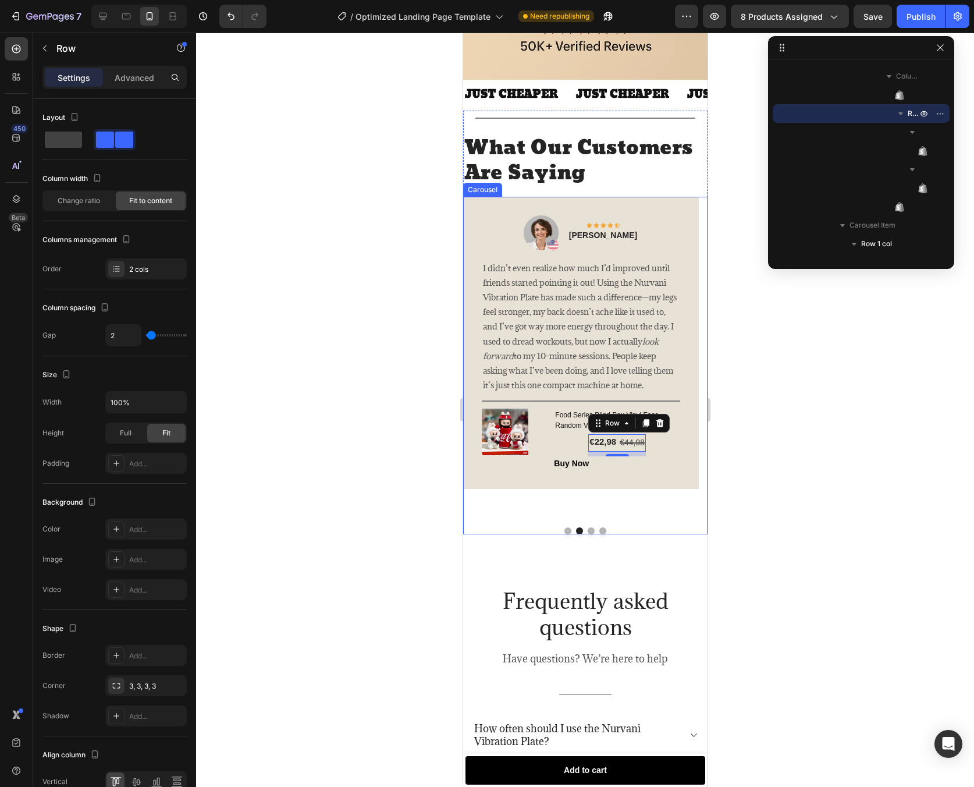
click at [564, 527] on button "Dot" at bounding box center [567, 530] width 7 height 7
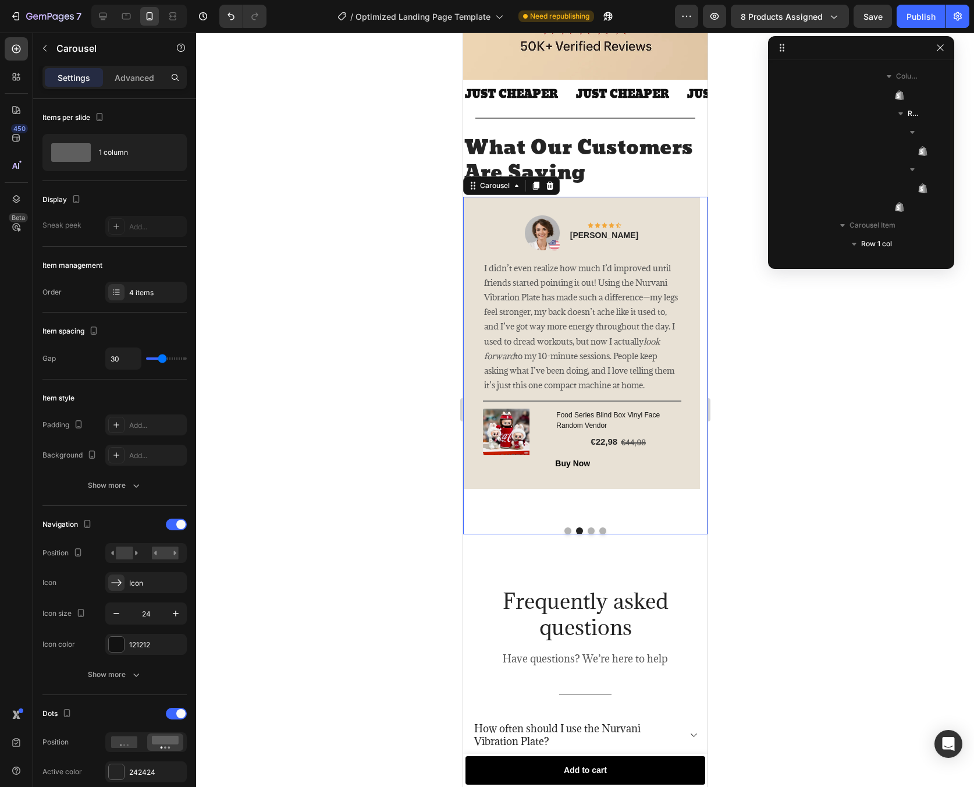
scroll to position [928, 0]
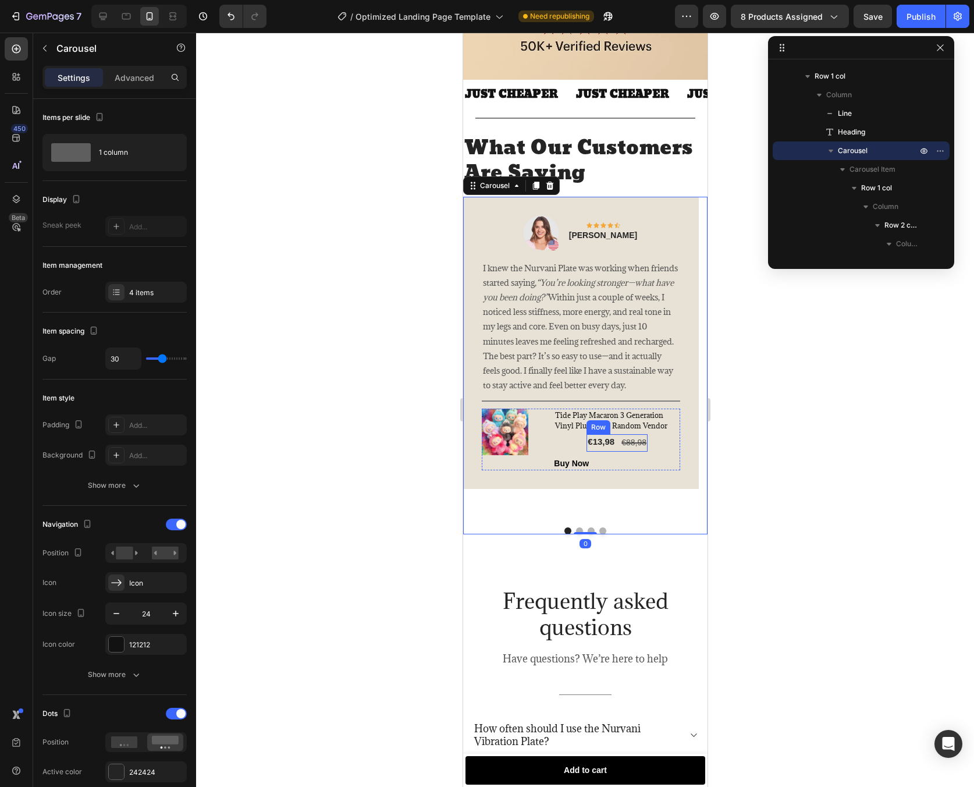
click at [616, 444] on div "€13,98 (P) Price (P) Price €88,98 Compare Price Compare Price Row" at bounding box center [616, 442] width 61 height 17
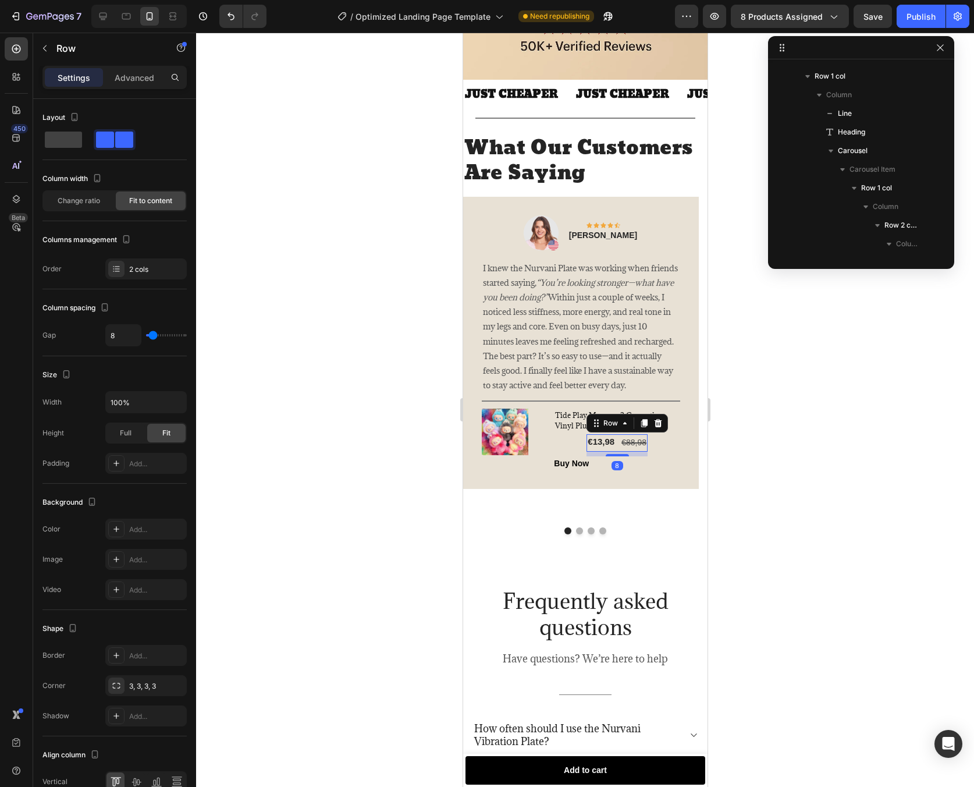
scroll to position [1431, 0]
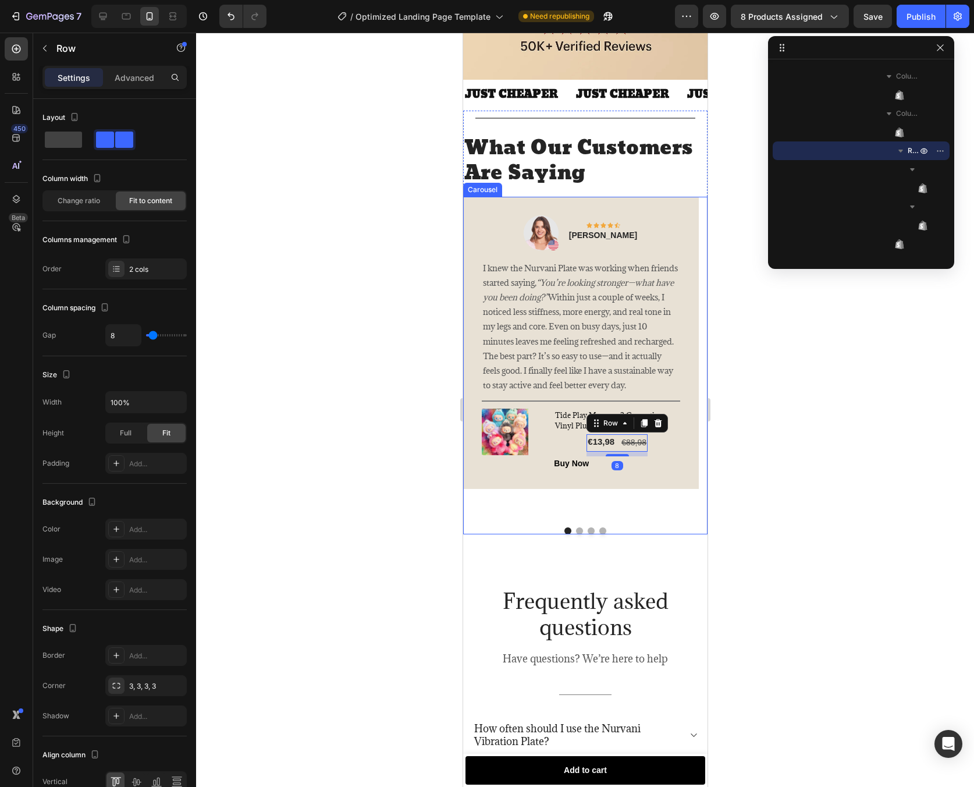
click at [576, 527] on button "Dot" at bounding box center [579, 530] width 7 height 7
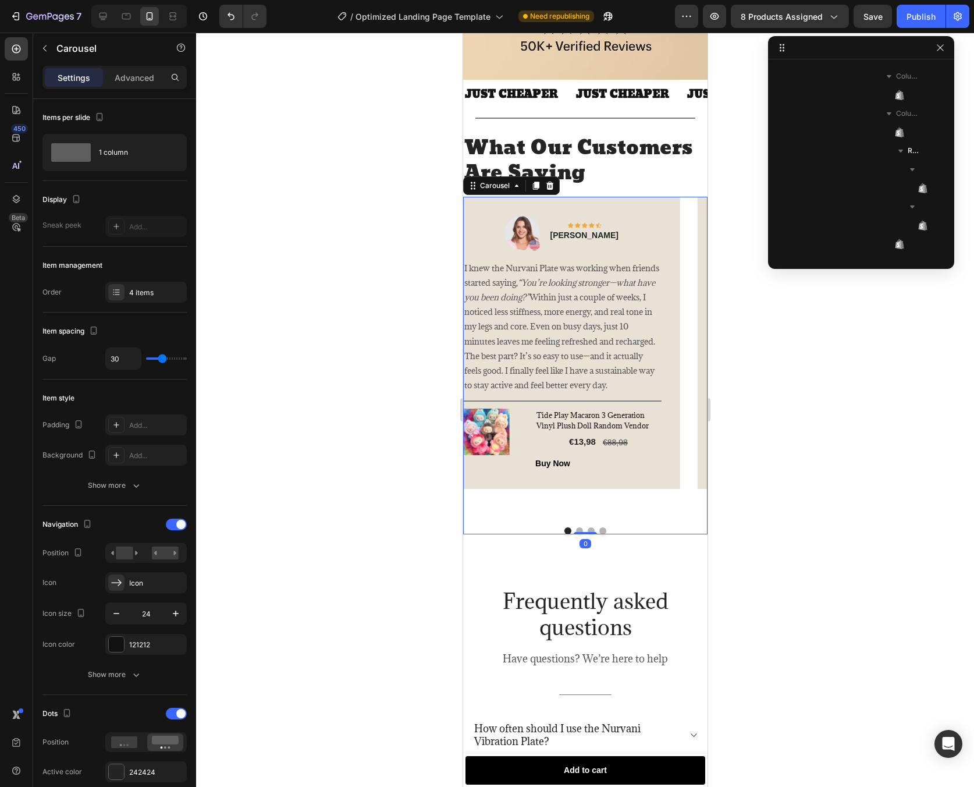
scroll to position [928, 0]
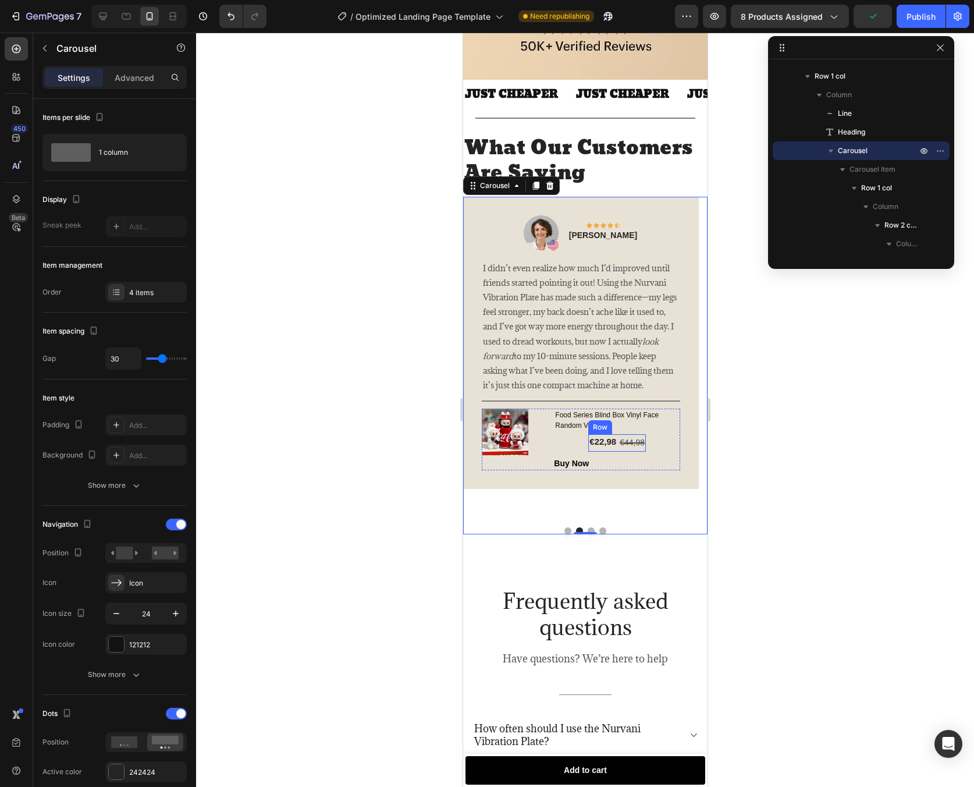
click at [617, 434] on div "€22,98 (P) Price (P) Price €44,98 Compare Price Compare Price Row" at bounding box center [617, 442] width 58 height 17
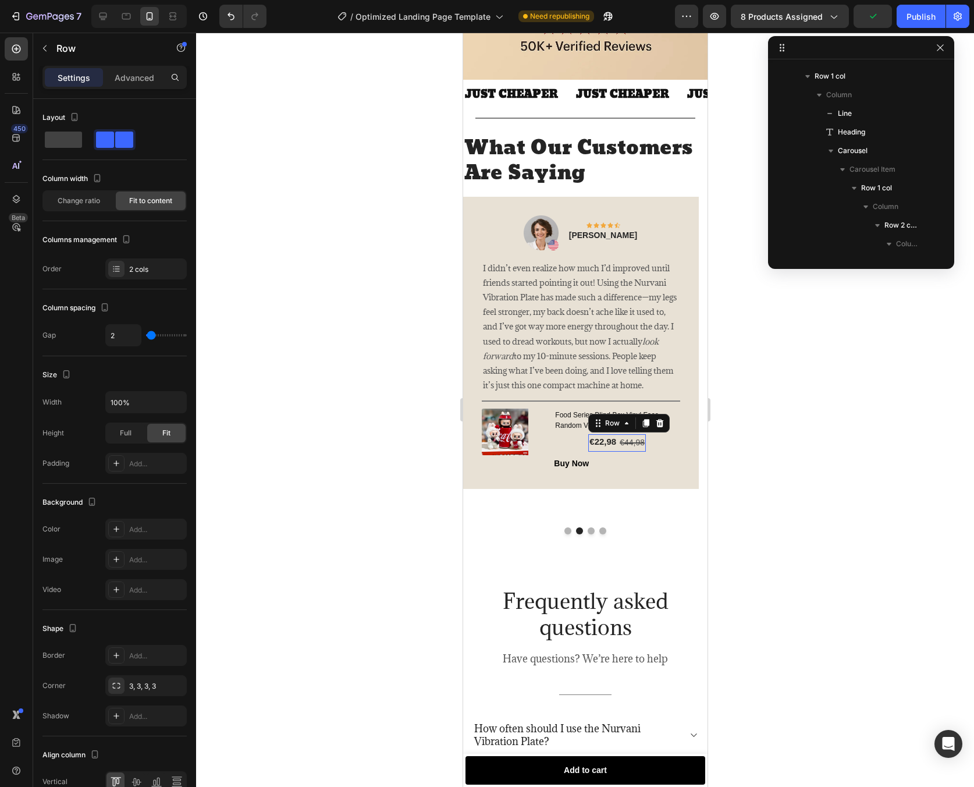
scroll to position [2027, 0]
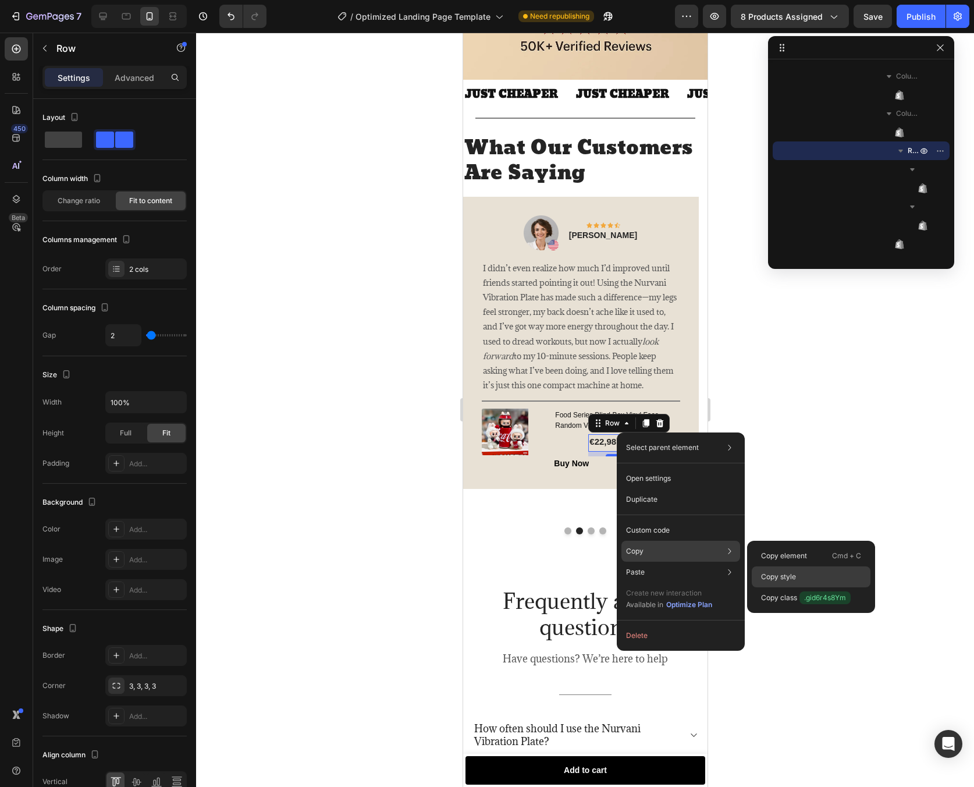
click at [783, 587] on div "Copy style" at bounding box center [811, 597] width 119 height 21
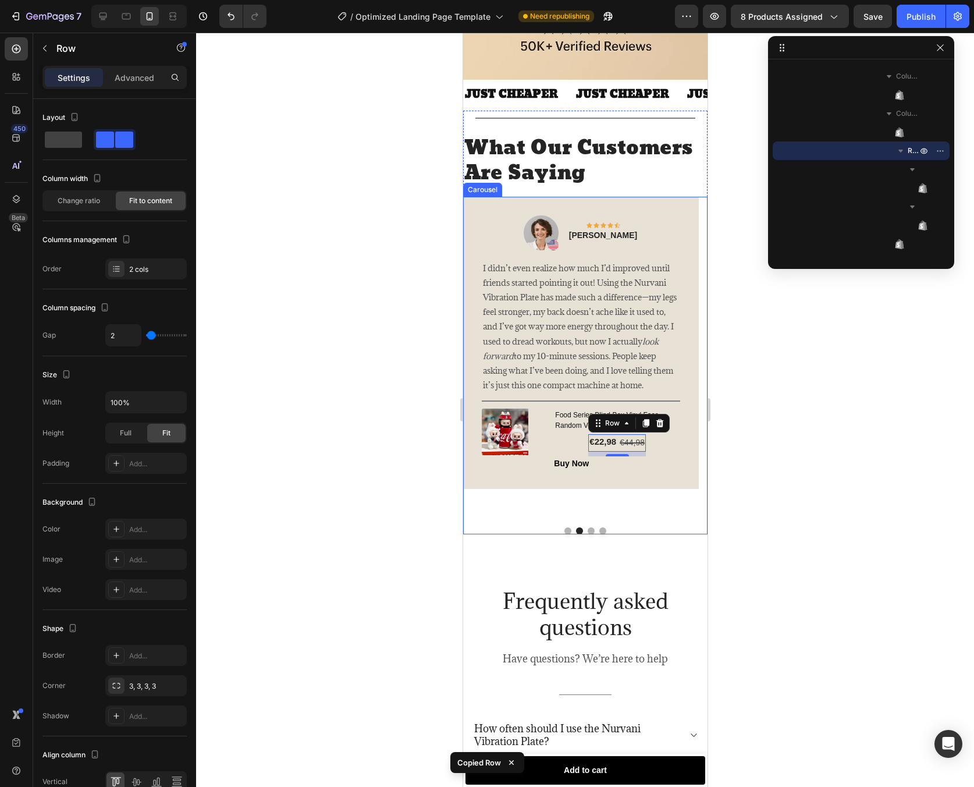
click at [565, 527] on button "Dot" at bounding box center [567, 530] width 7 height 7
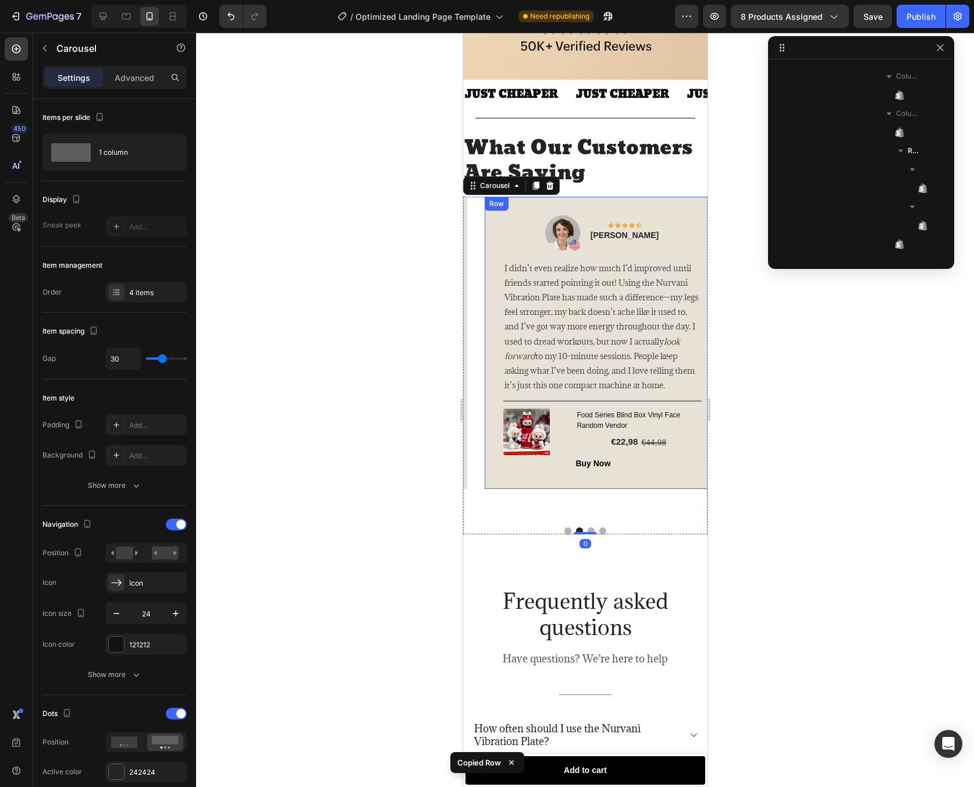
scroll to position [928, 0]
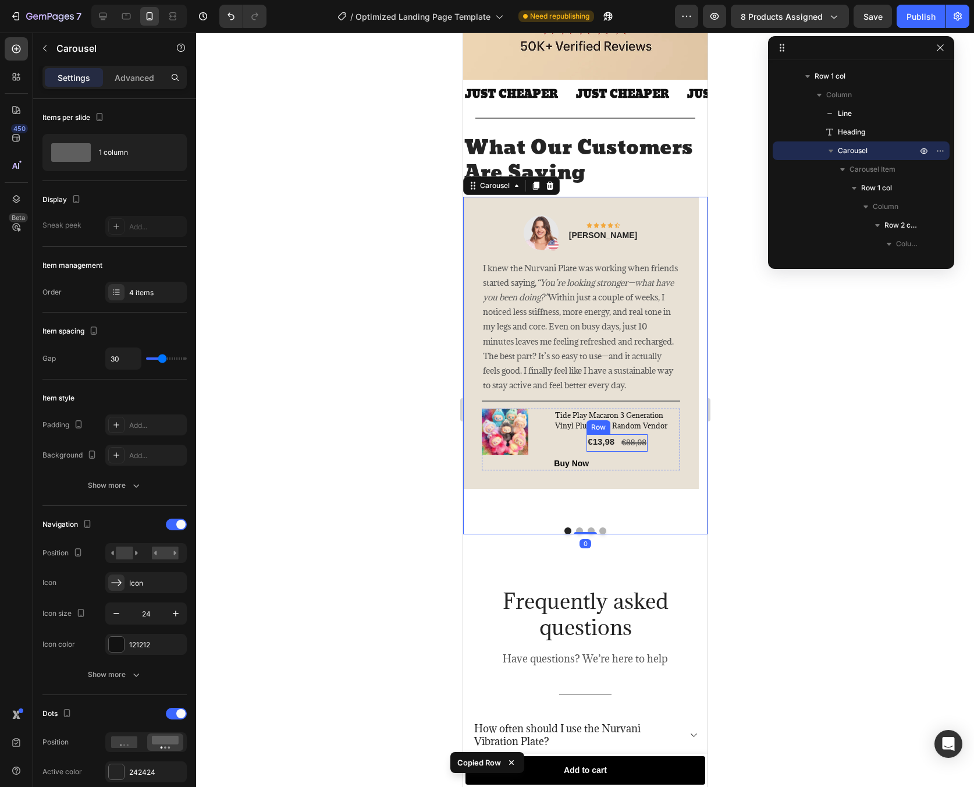
click at [619, 449] on div "€13,98 (P) Price (P) Price €88,98 Compare Price Compare Price Row" at bounding box center [616, 442] width 61 height 17
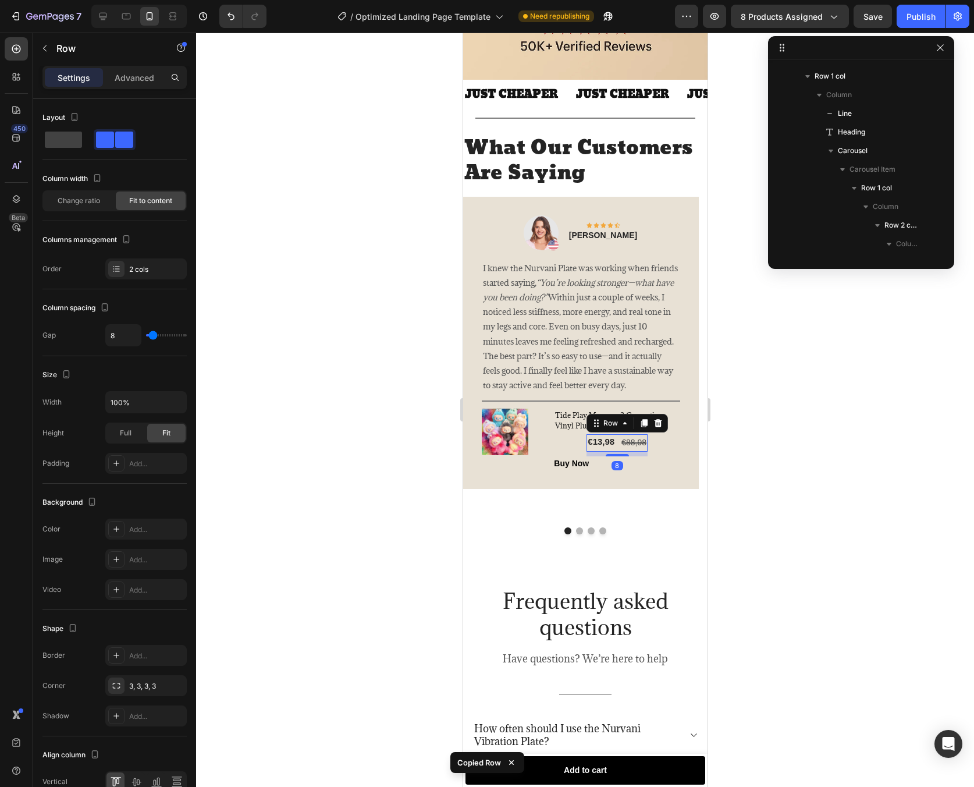
scroll to position [1431, 0]
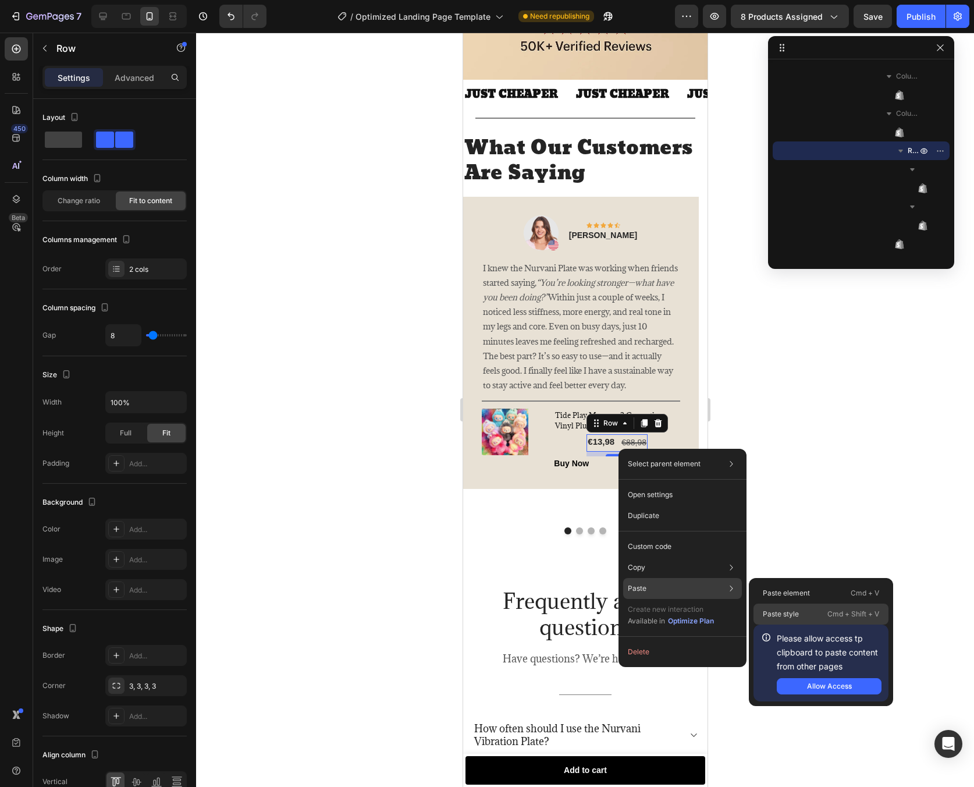
click at [783, 609] on p "Paste style" at bounding box center [781, 614] width 36 height 10
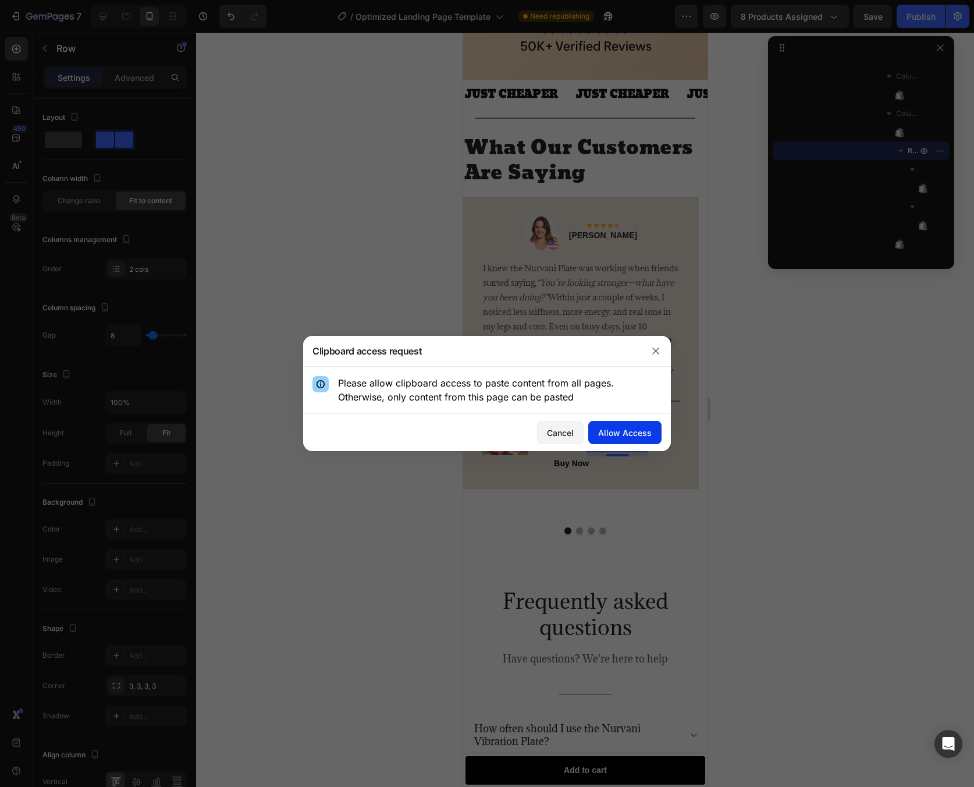
click at [646, 431] on div "Allow Access" at bounding box center [625, 433] width 54 height 12
type input "2"
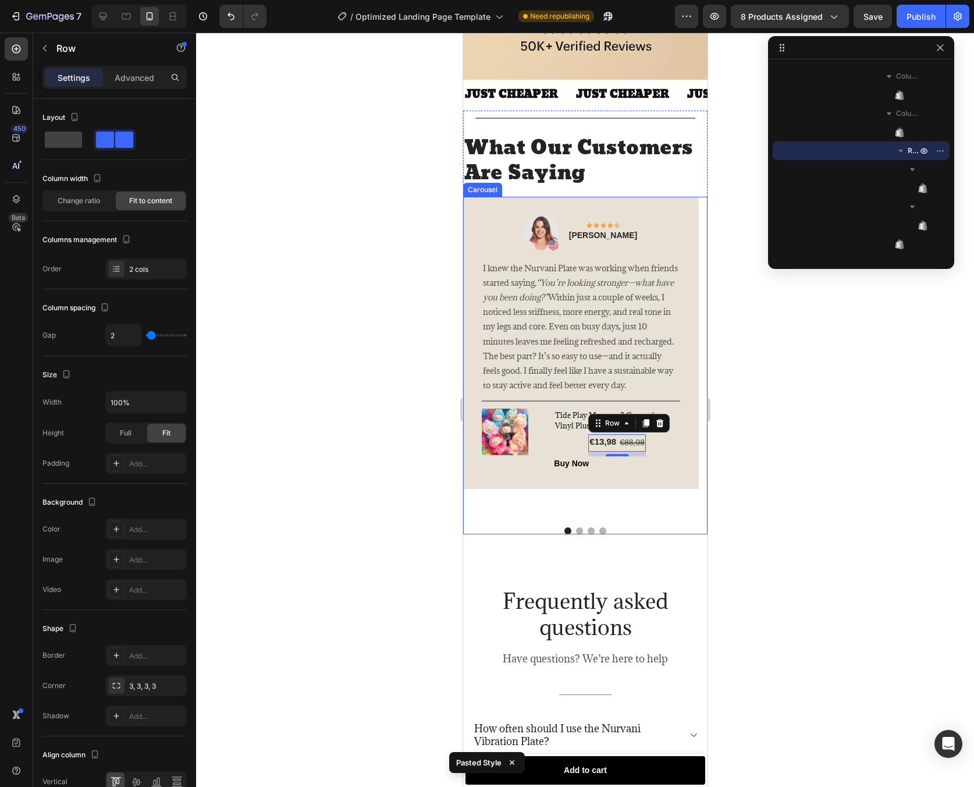
click at [588, 527] on button "Dot" at bounding box center [590, 530] width 7 height 7
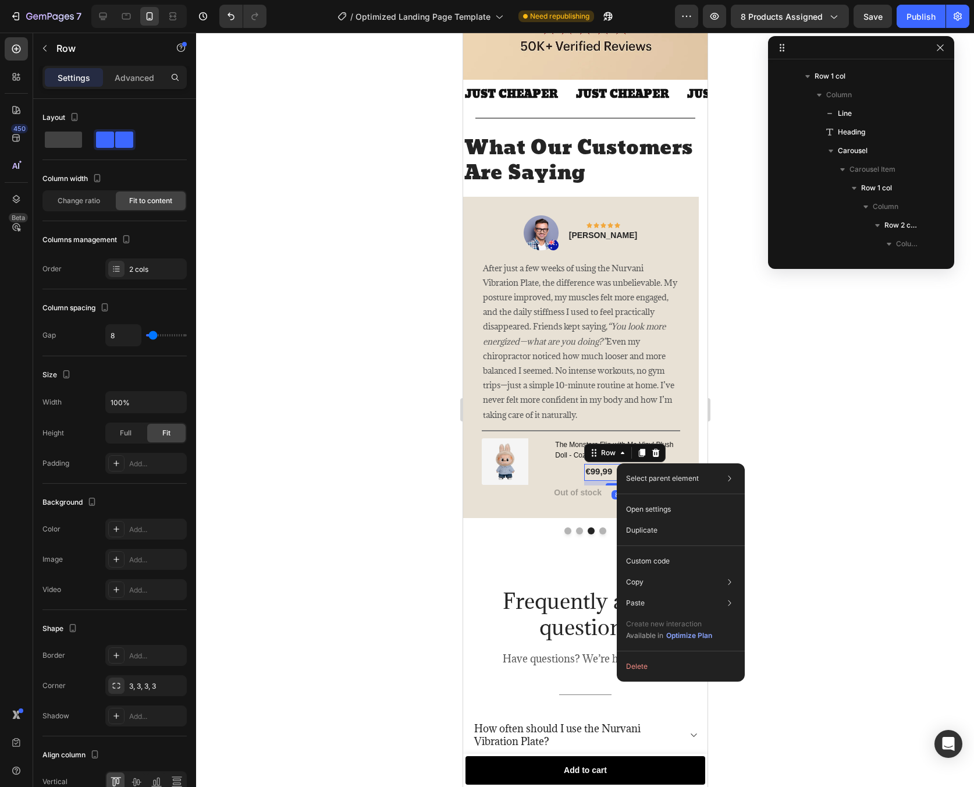
scroll to position [2623, 0]
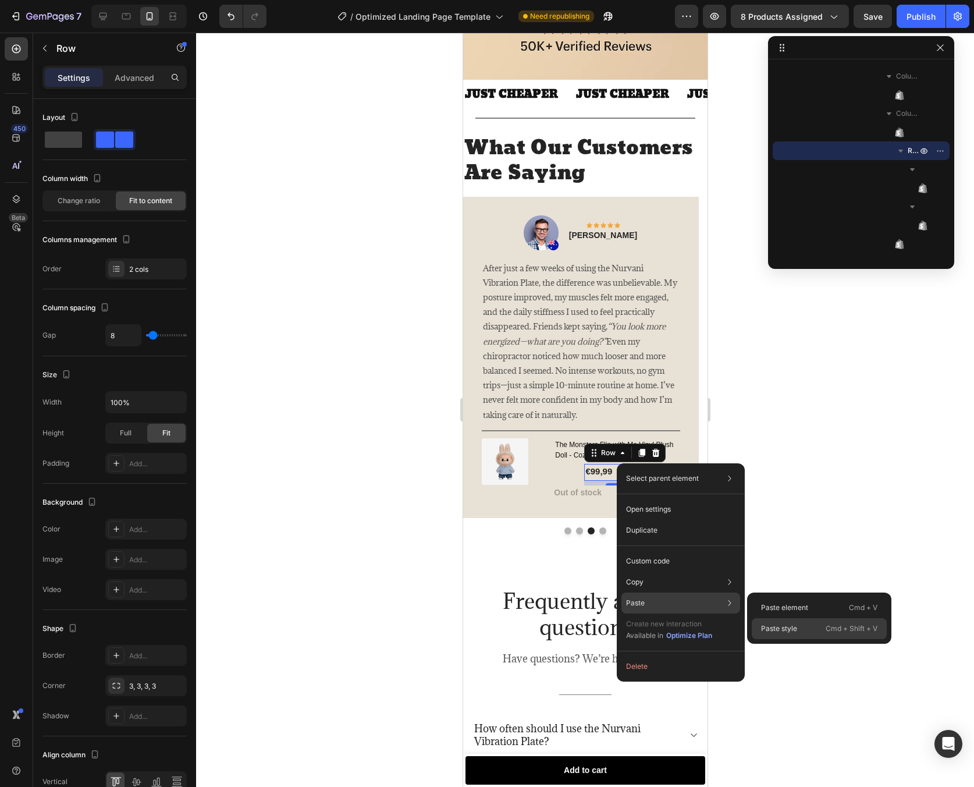
click at [779, 626] on p "Paste style" at bounding box center [779, 628] width 36 height 10
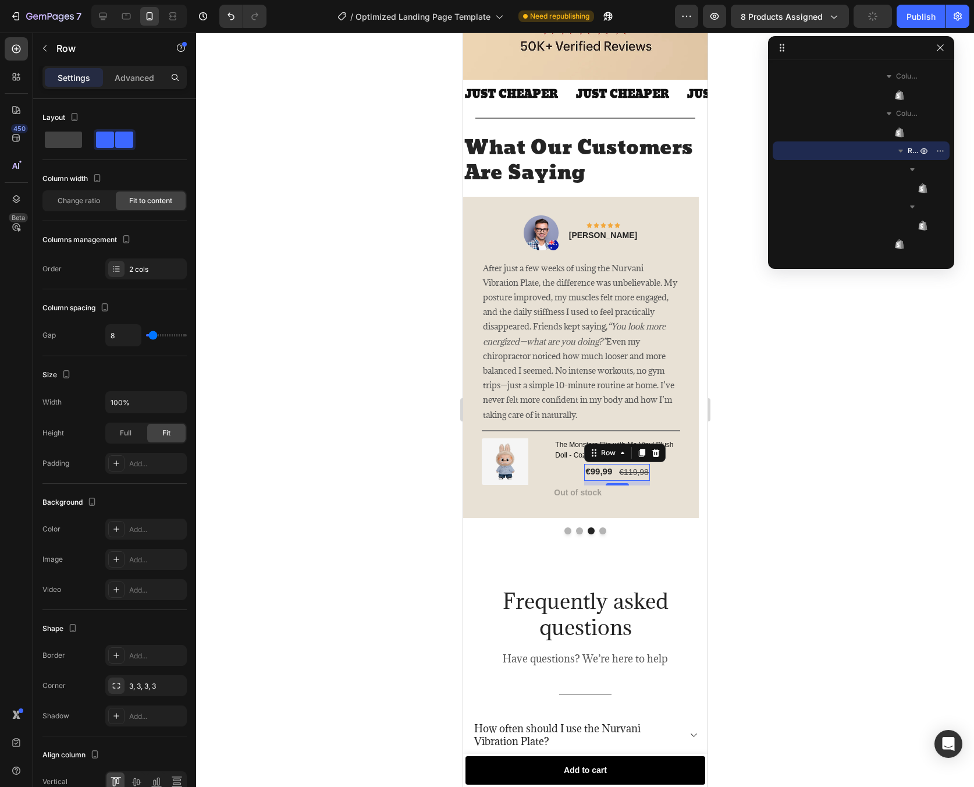
type input "2"
click at [601, 527] on button "Dot" at bounding box center [602, 530] width 7 height 7
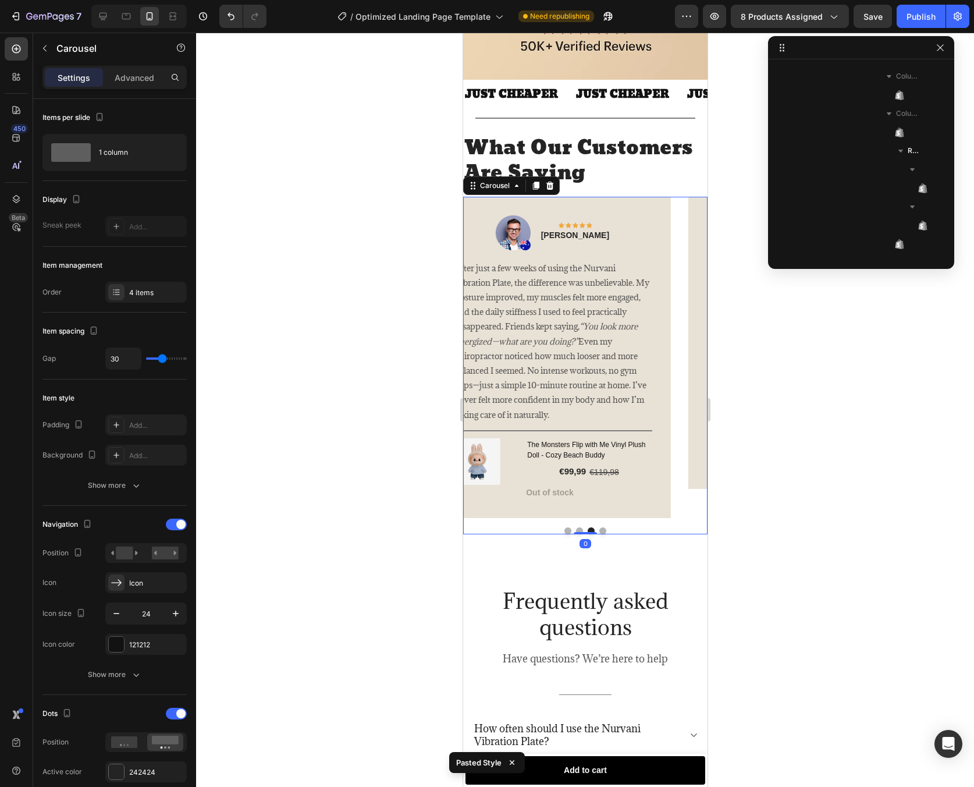
scroll to position [928, 0]
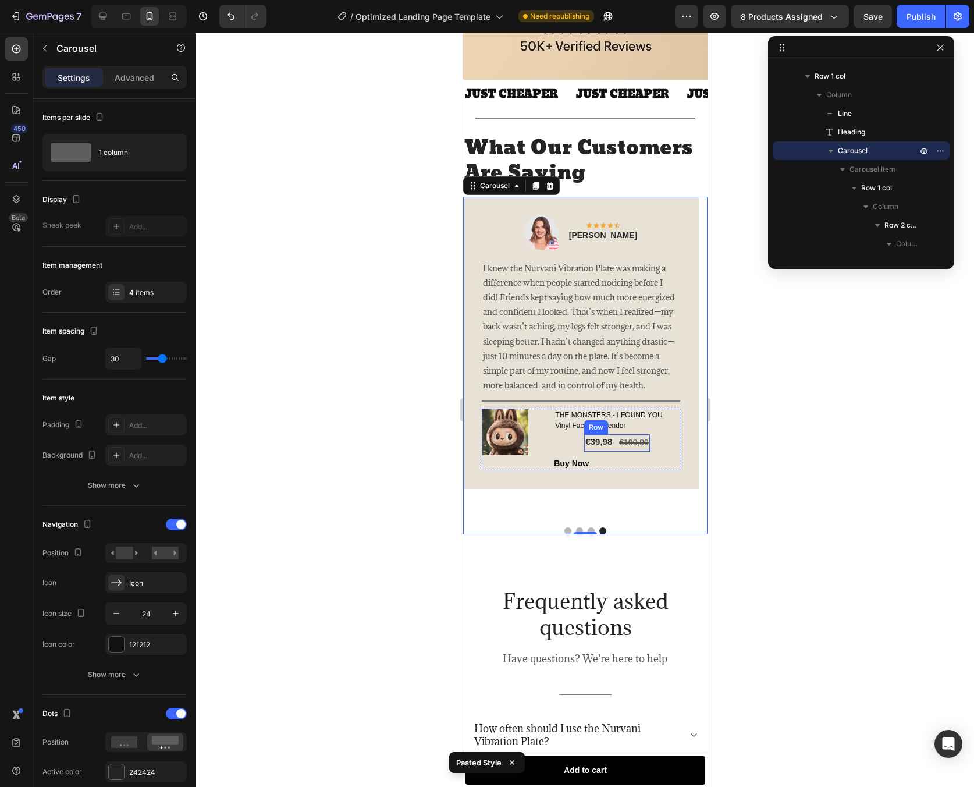
click at [615, 449] on div "€39,98 (P) Price (P) Price €199,99 Compare Price Compare Price Row" at bounding box center [617, 442] width 66 height 17
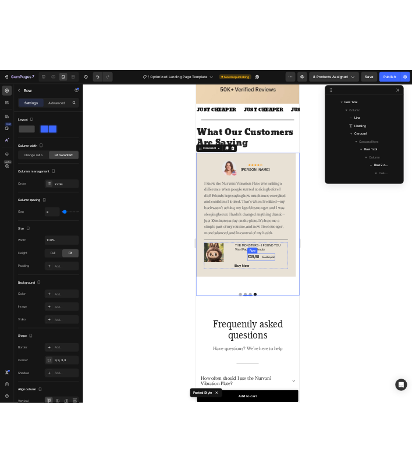
scroll to position [3219, 0]
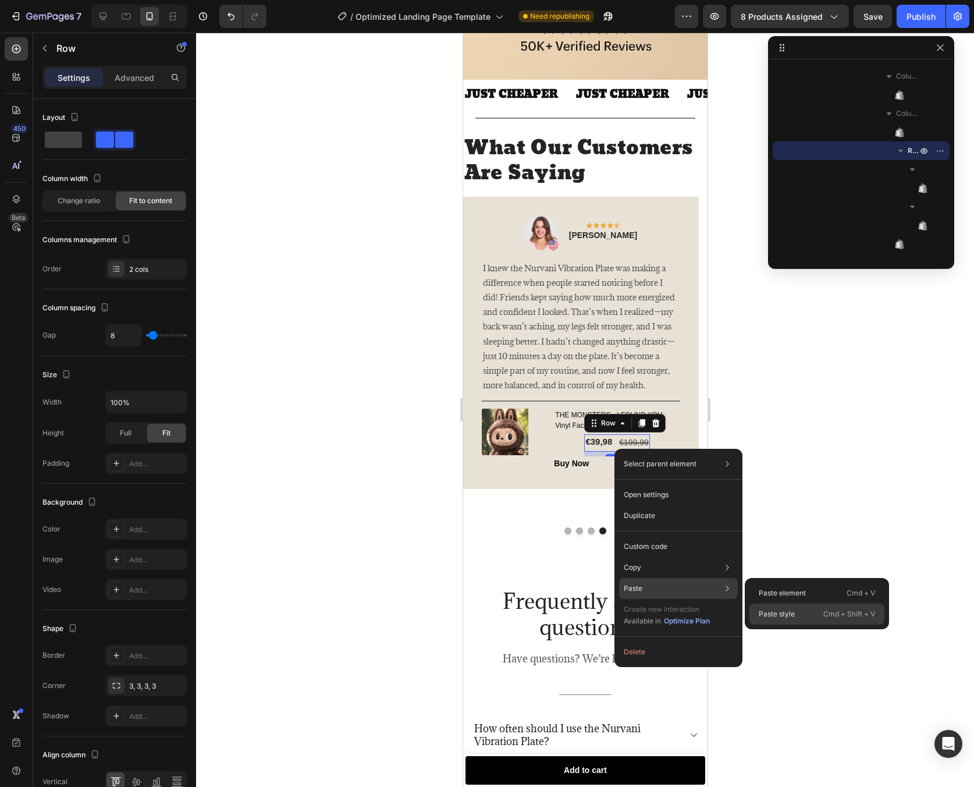
click at [765, 611] on p "Paste style" at bounding box center [777, 614] width 36 height 10
type input "2"
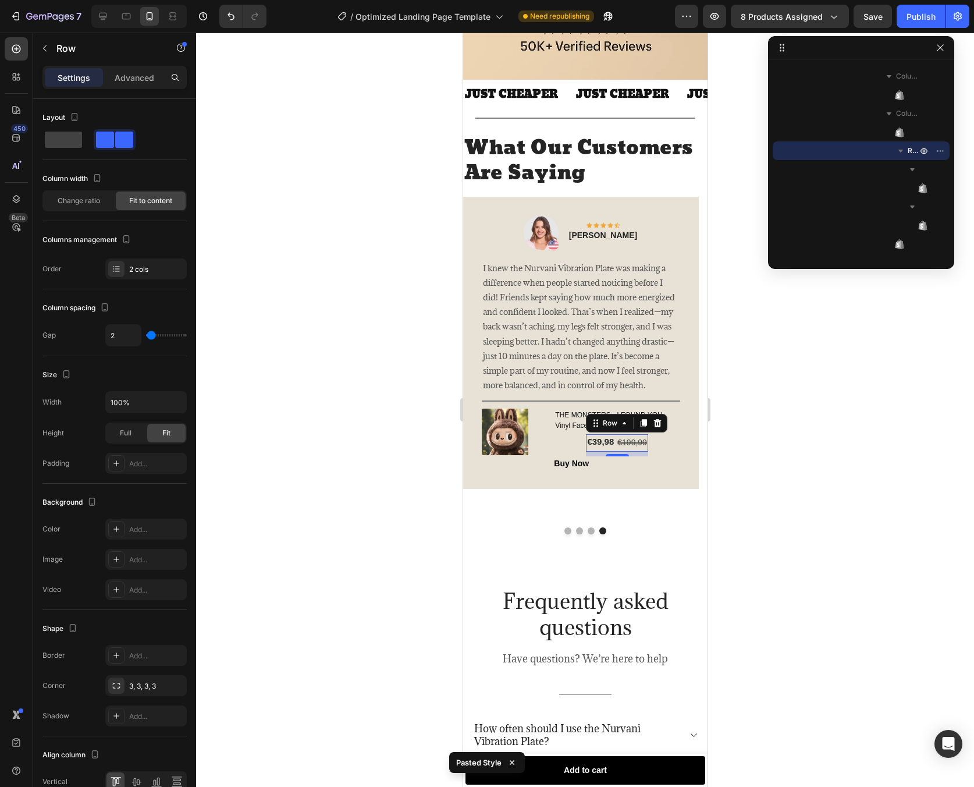
click at [775, 510] on div at bounding box center [585, 410] width 778 height 754
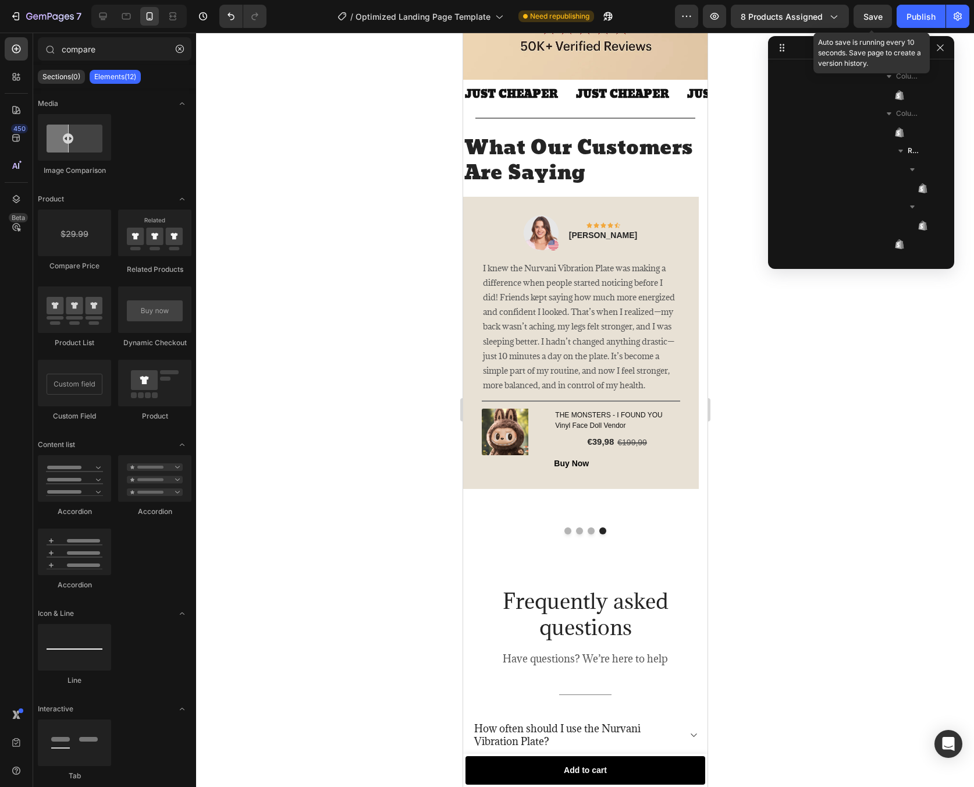
click at [881, 20] on span "Save" at bounding box center [873, 17] width 19 height 10
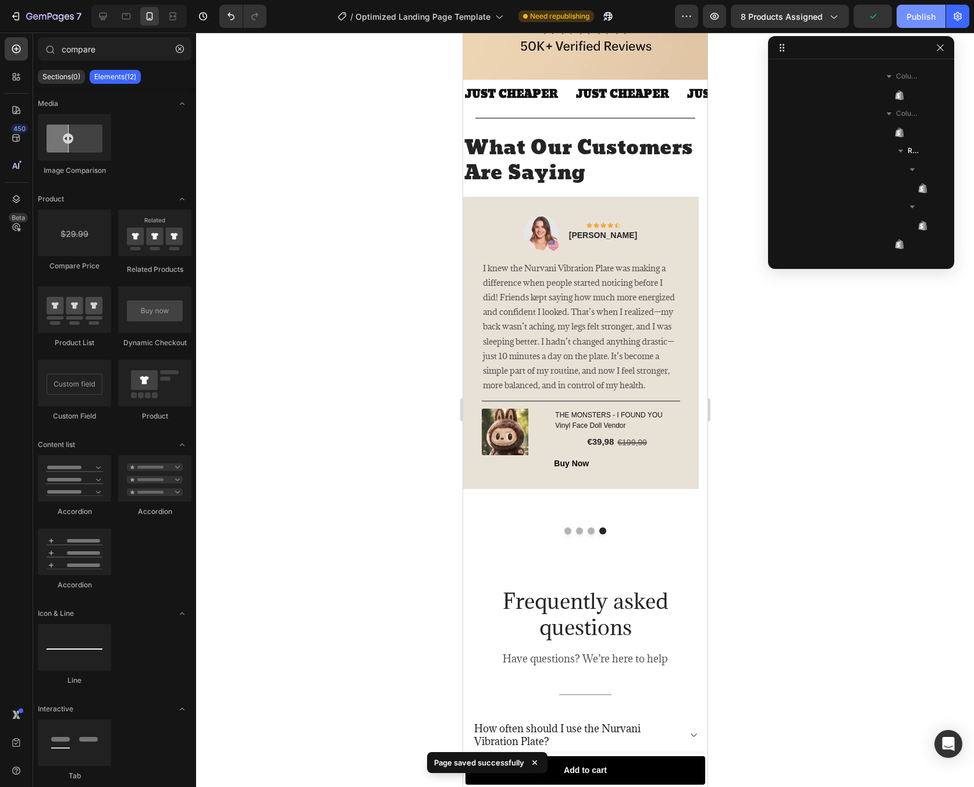
click at [907, 19] on div "Publish" at bounding box center [921, 16] width 29 height 12
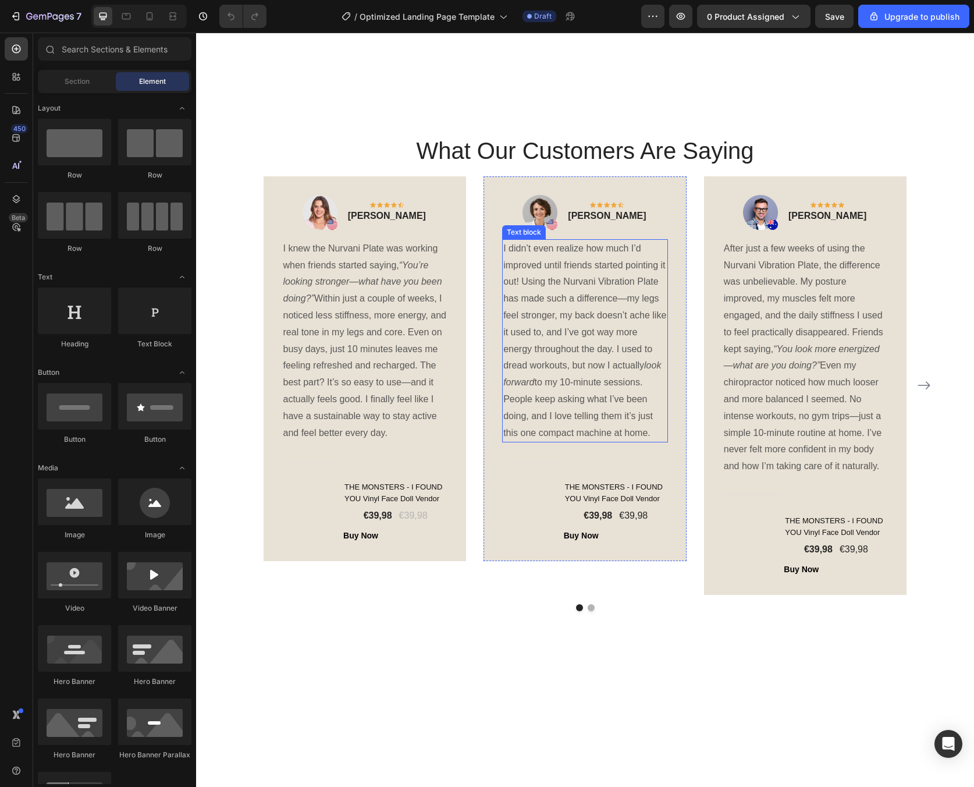
scroll to position [2001, 0]
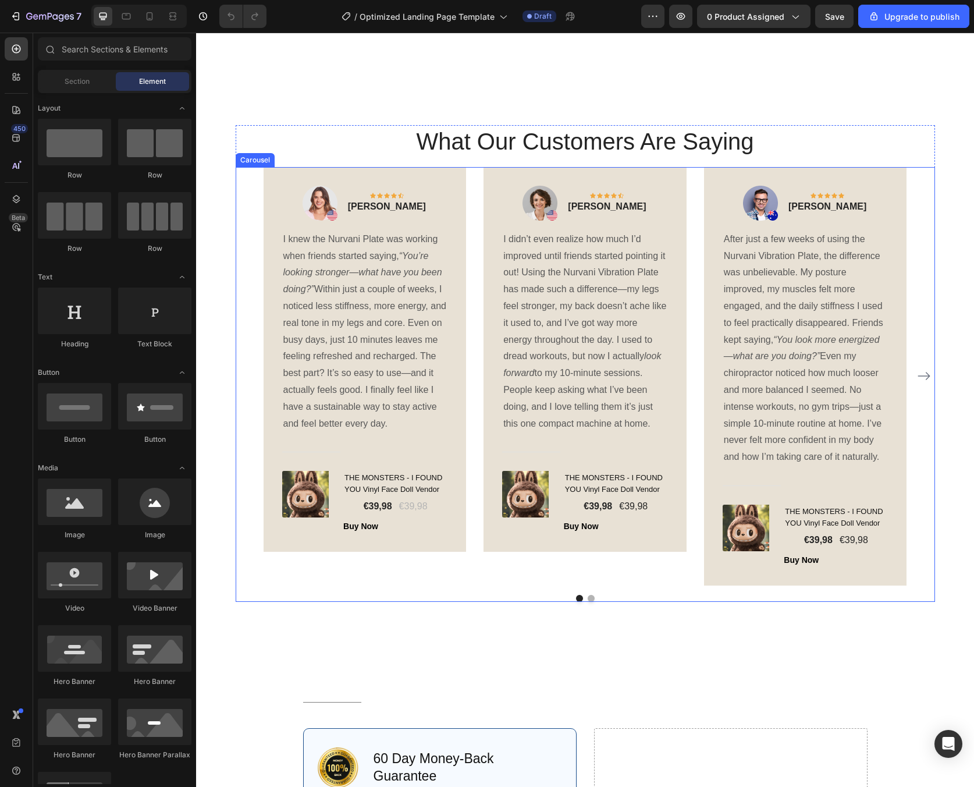
click at [588, 602] on button "Dot" at bounding box center [591, 598] width 7 height 7
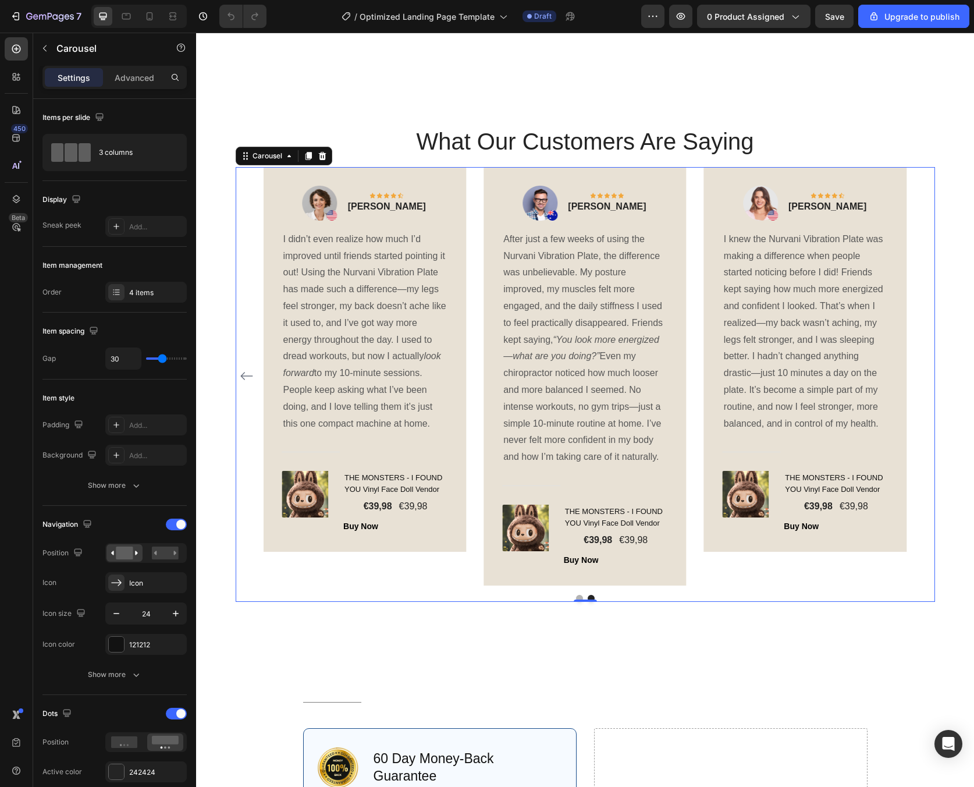
click at [576, 602] on button "Dot" at bounding box center [579, 598] width 7 height 7
